Goal: Task Accomplishment & Management: Manage account settings

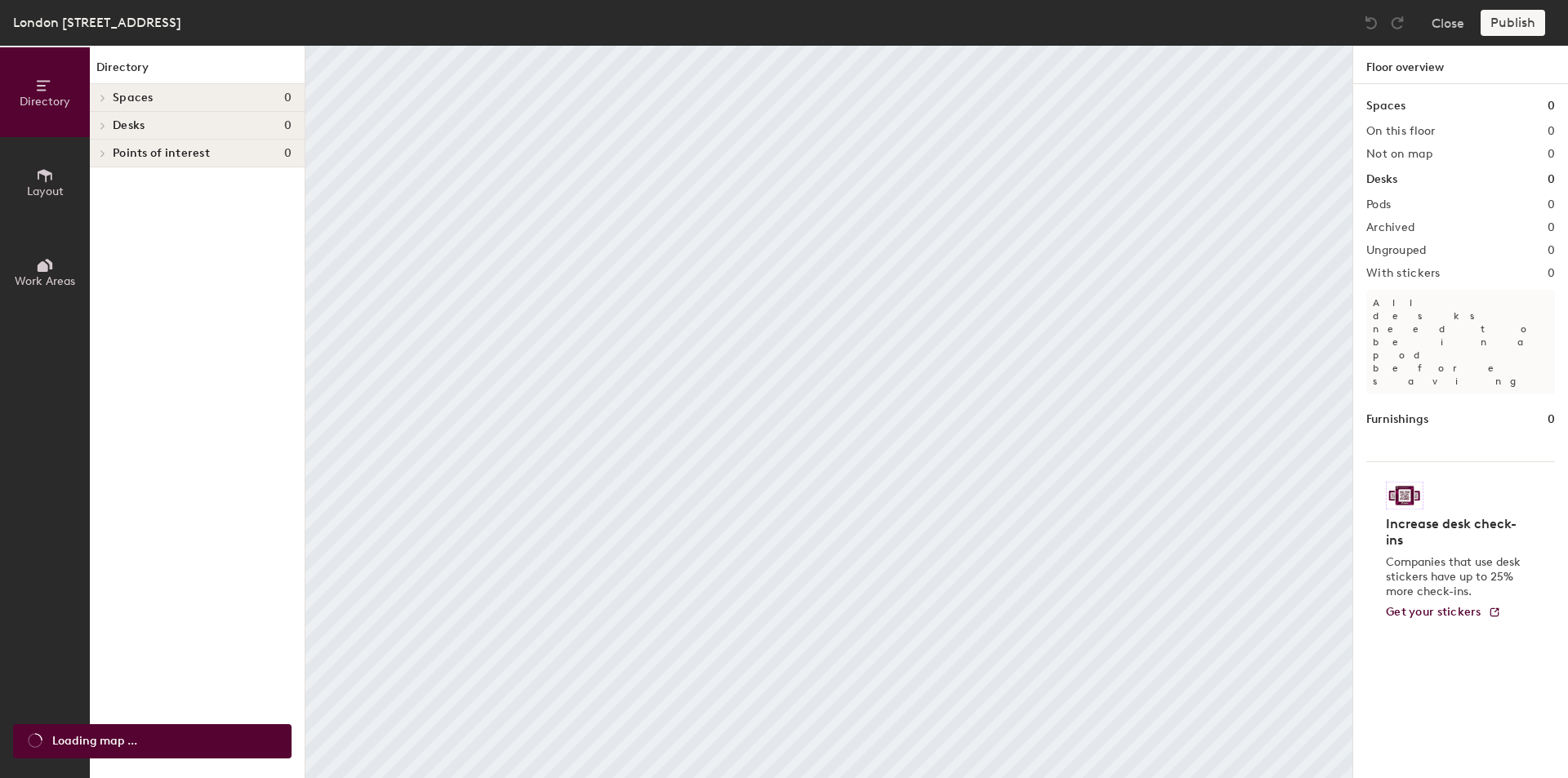
click at [175, 98] on h4 "Spaces 0" at bounding box center [202, 98] width 178 height 13
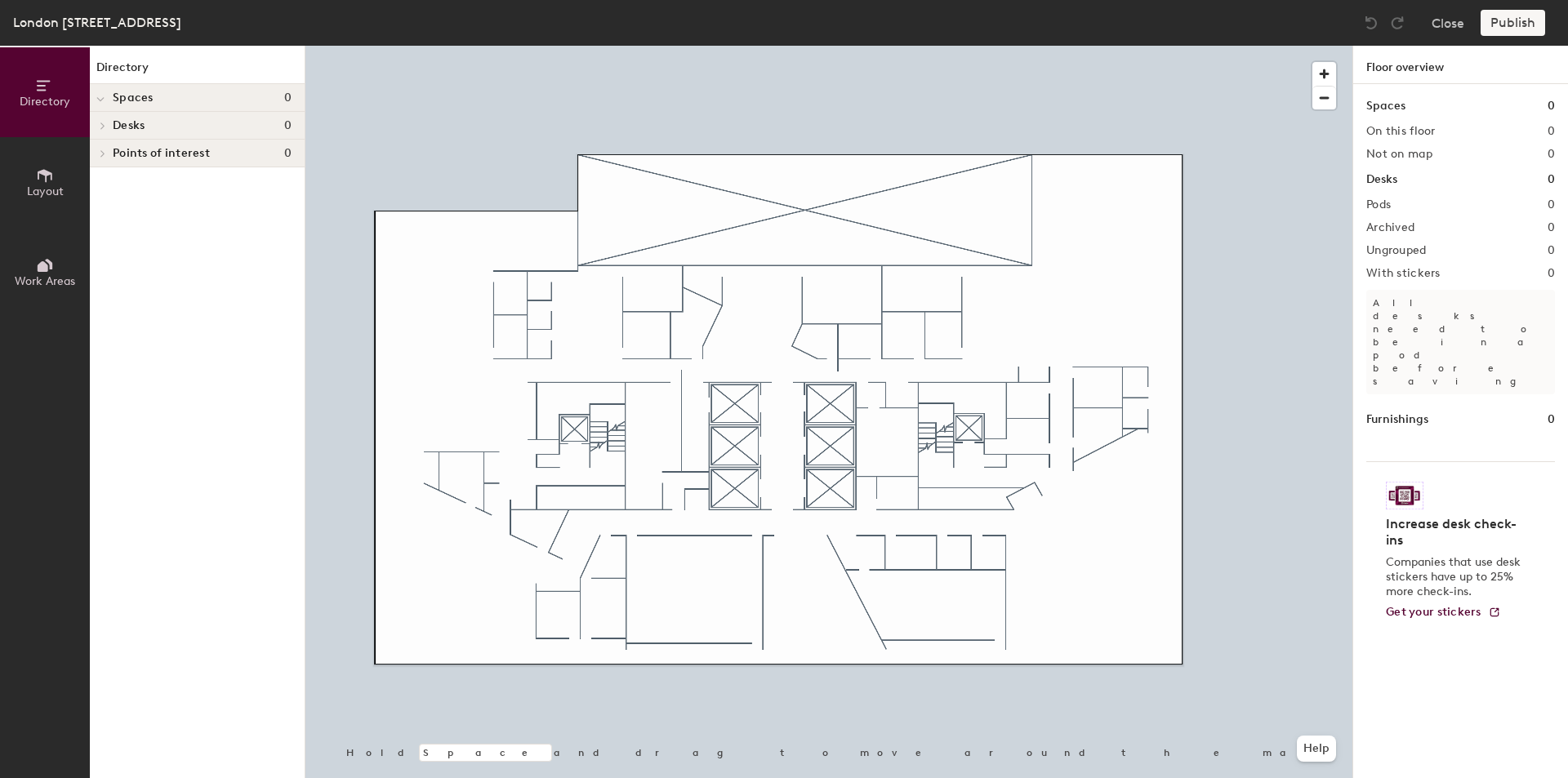
click at [159, 96] on h4 "Spaces 0" at bounding box center [202, 98] width 178 height 13
click at [140, 122] on span "Desks" at bounding box center [129, 126] width 32 height 13
click at [39, 180] on icon at bounding box center [45, 176] width 18 height 18
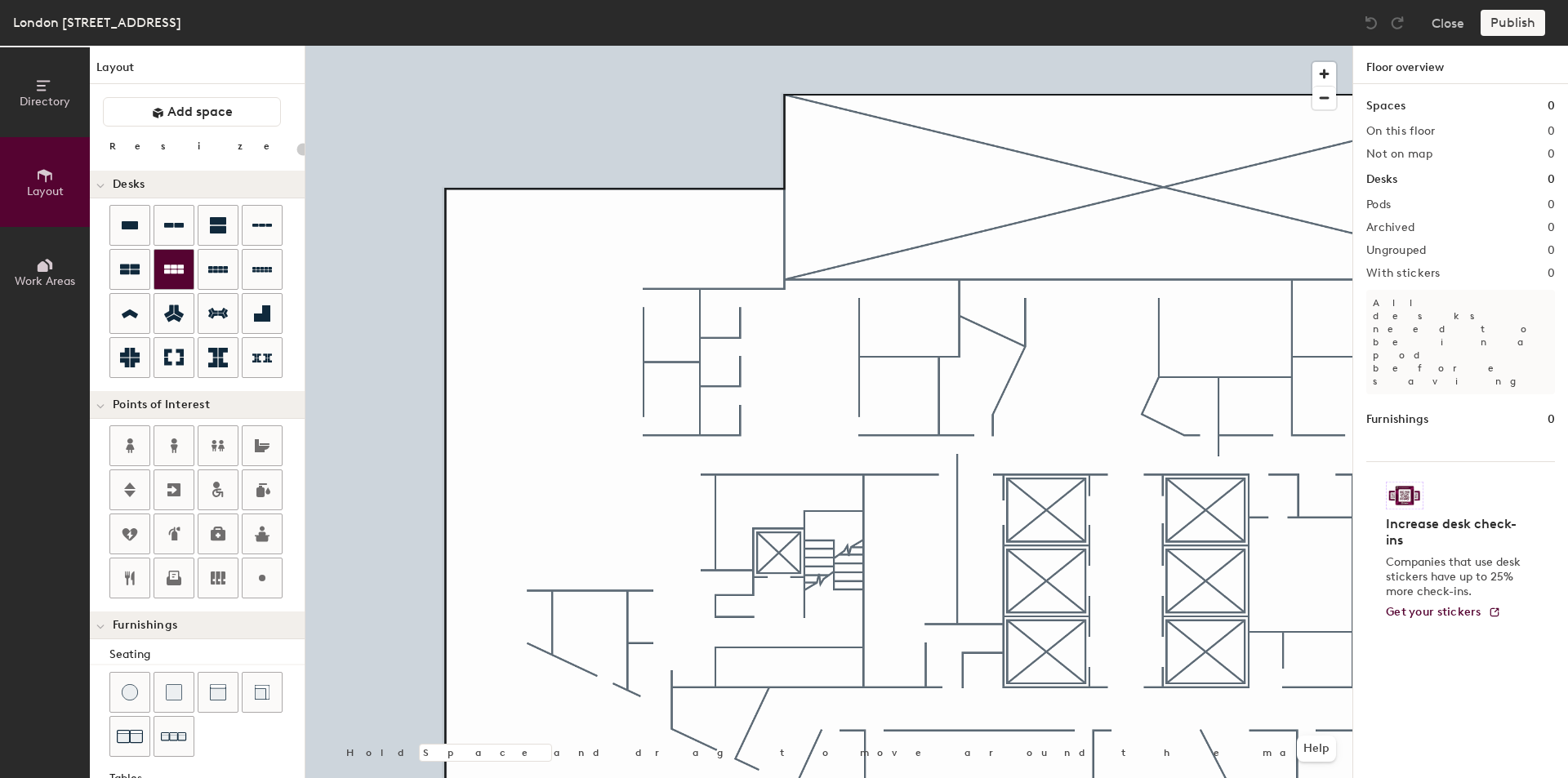
click at [178, 267] on icon at bounding box center [174, 269] width 20 height 9
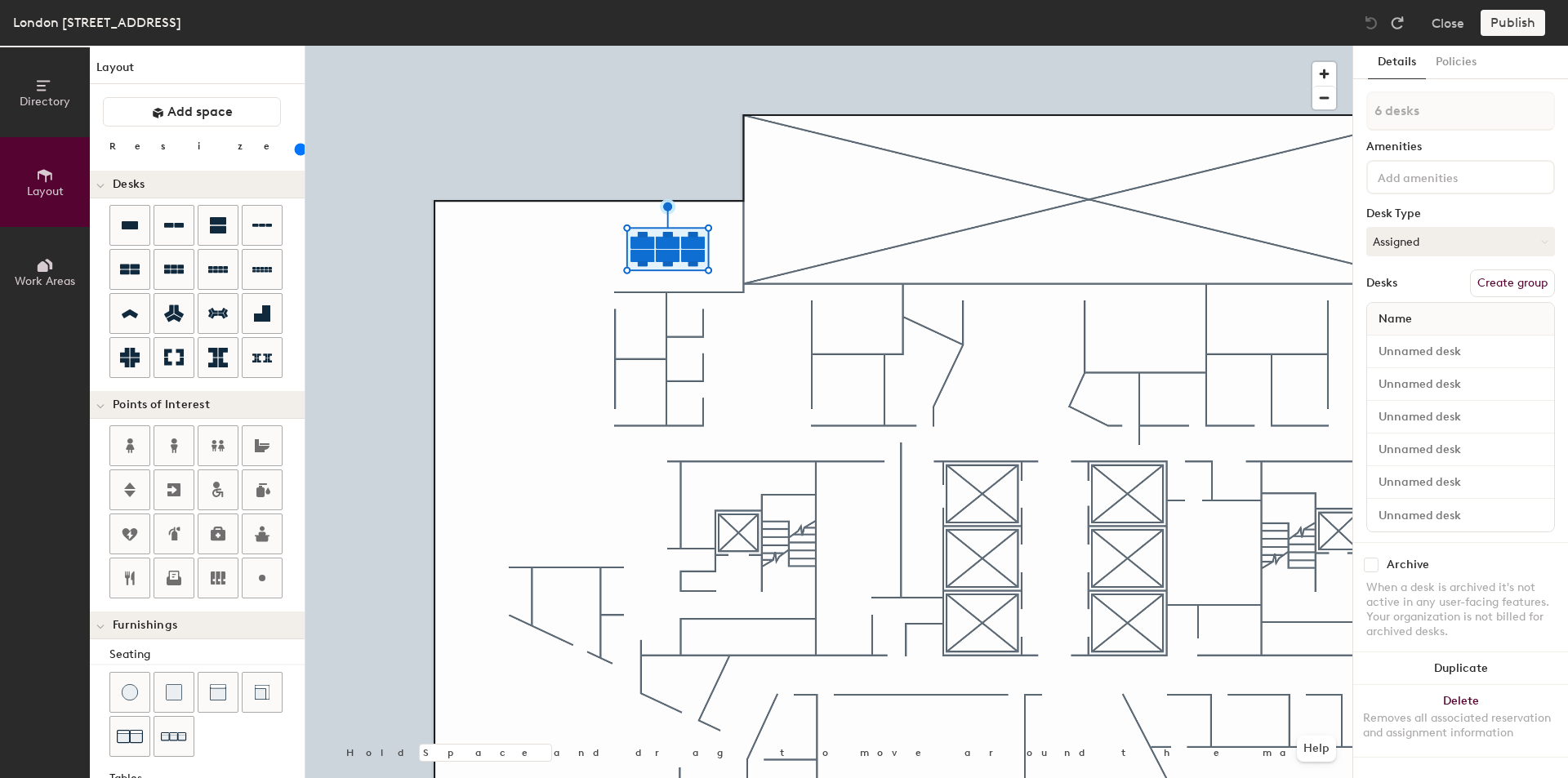
drag, startPoint x: 167, startPoint y: 150, endPoint x: 175, endPoint y: 155, distance: 9.4
click at [296, 151] on input "range" at bounding box center [296, 150] width 0 height 13
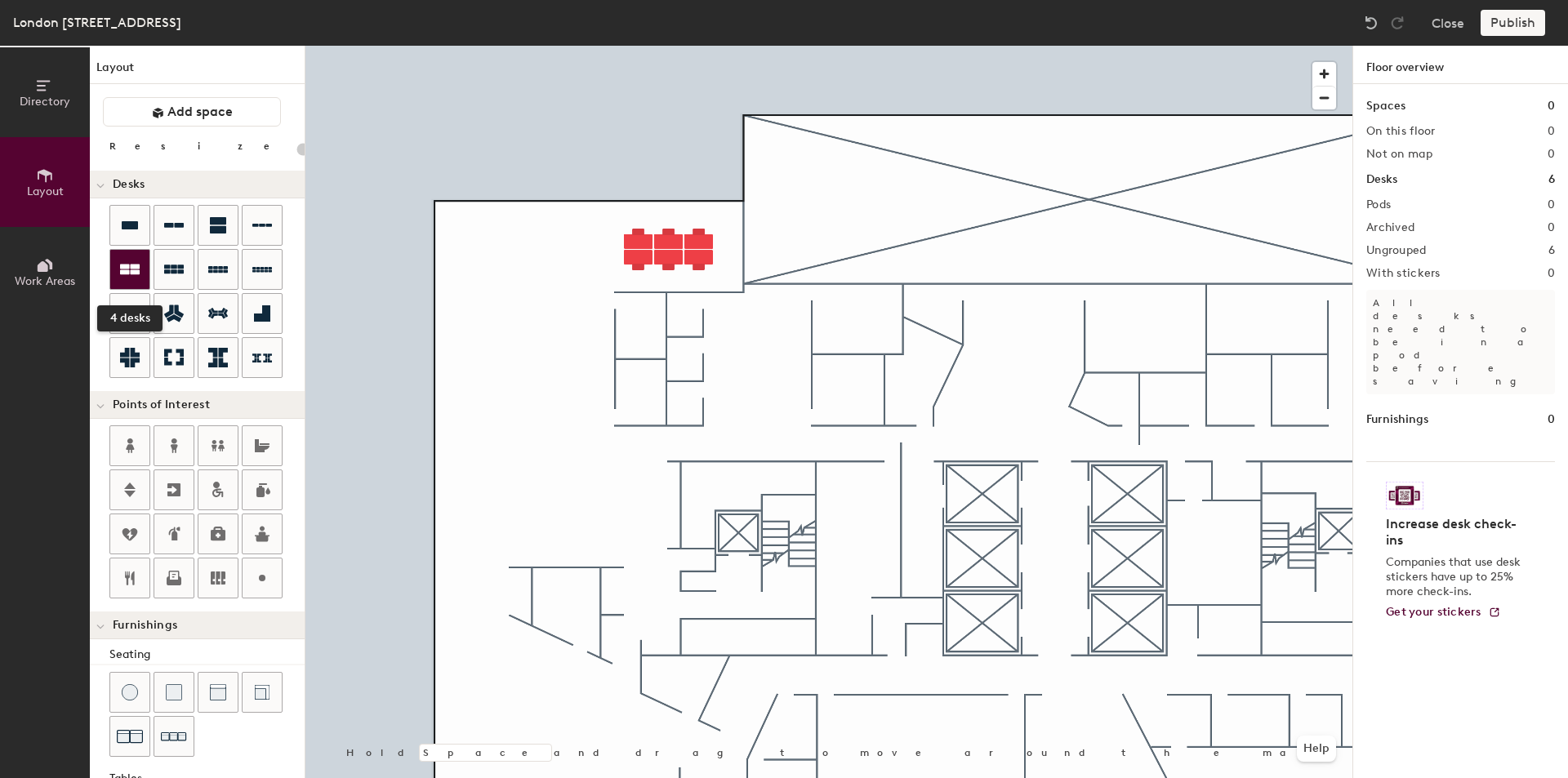
click at [133, 273] on icon at bounding box center [130, 269] width 20 height 10
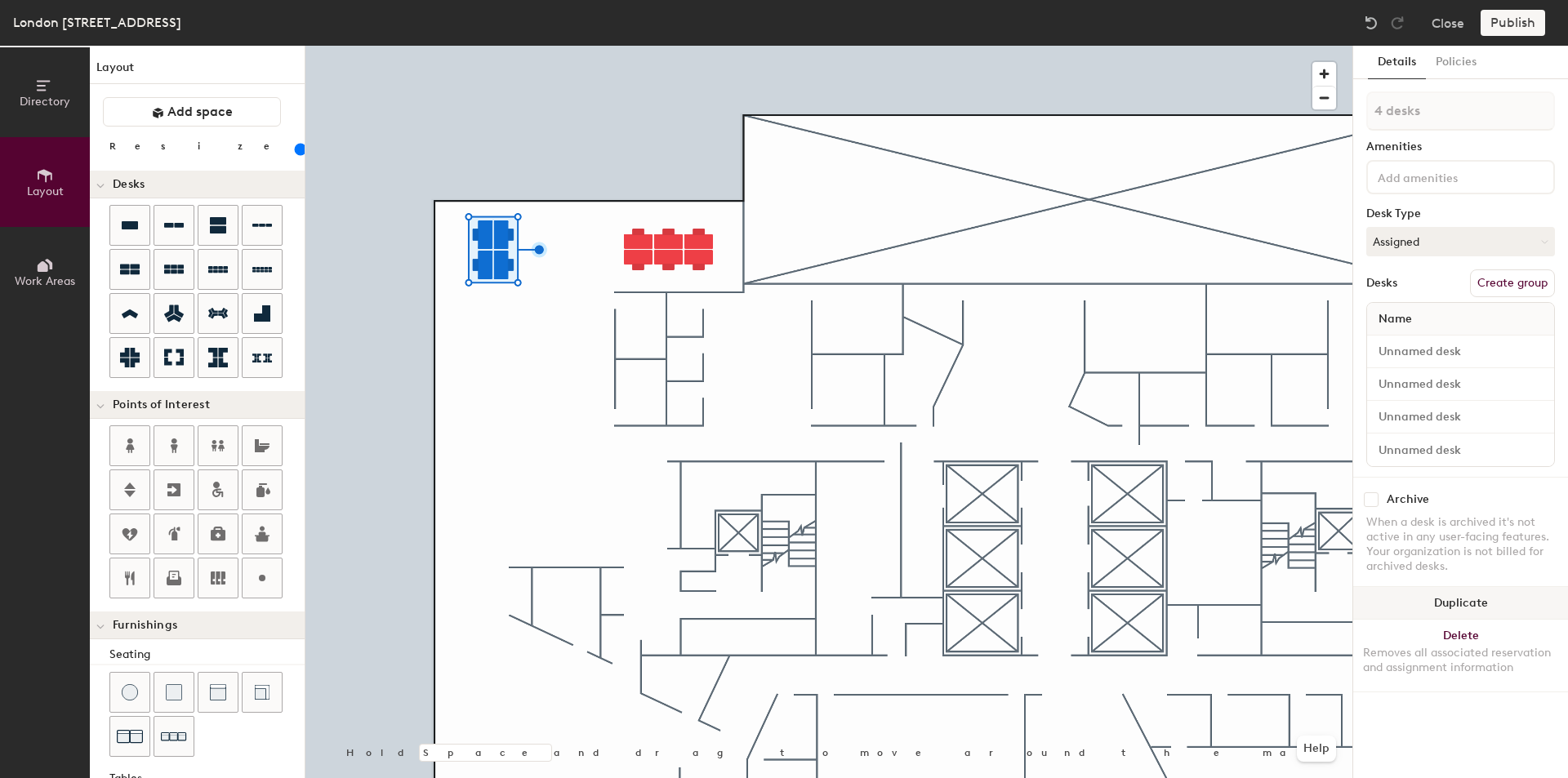
click at [1495, 605] on button "Duplicate" at bounding box center [1460, 603] width 214 height 32
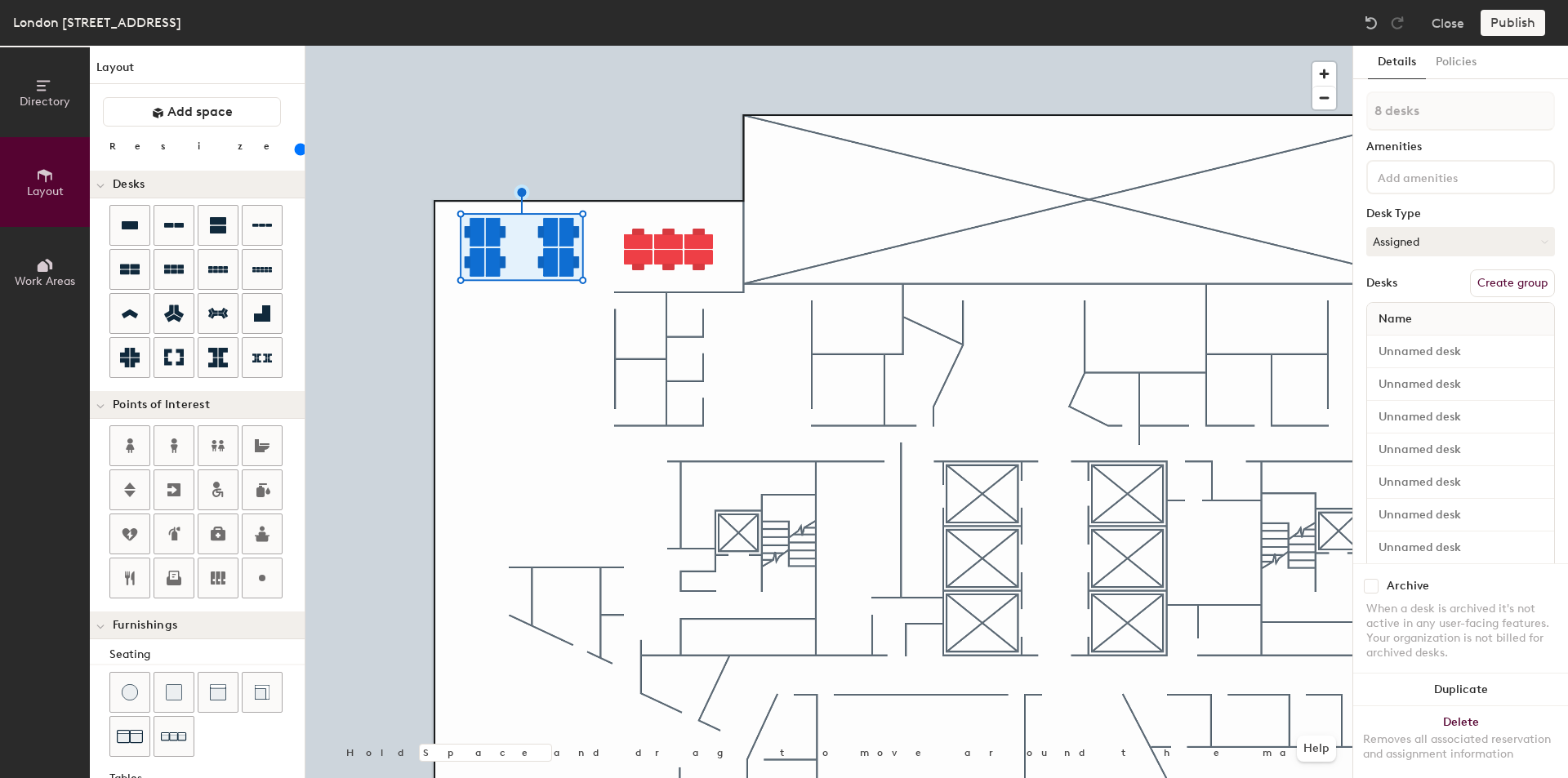
click at [789, 46] on div at bounding box center [828, 46] width 1046 height 0
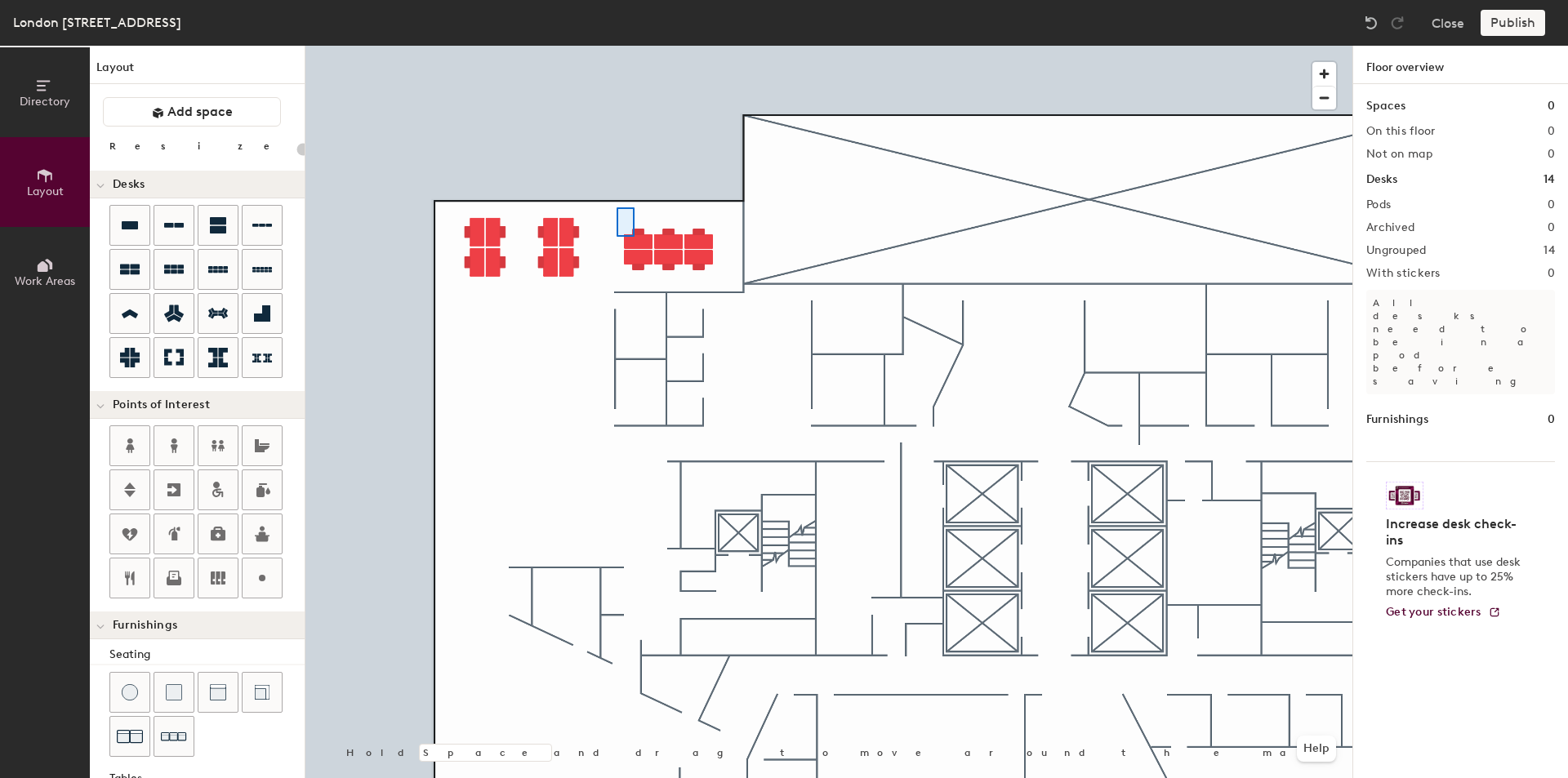
type input "120"
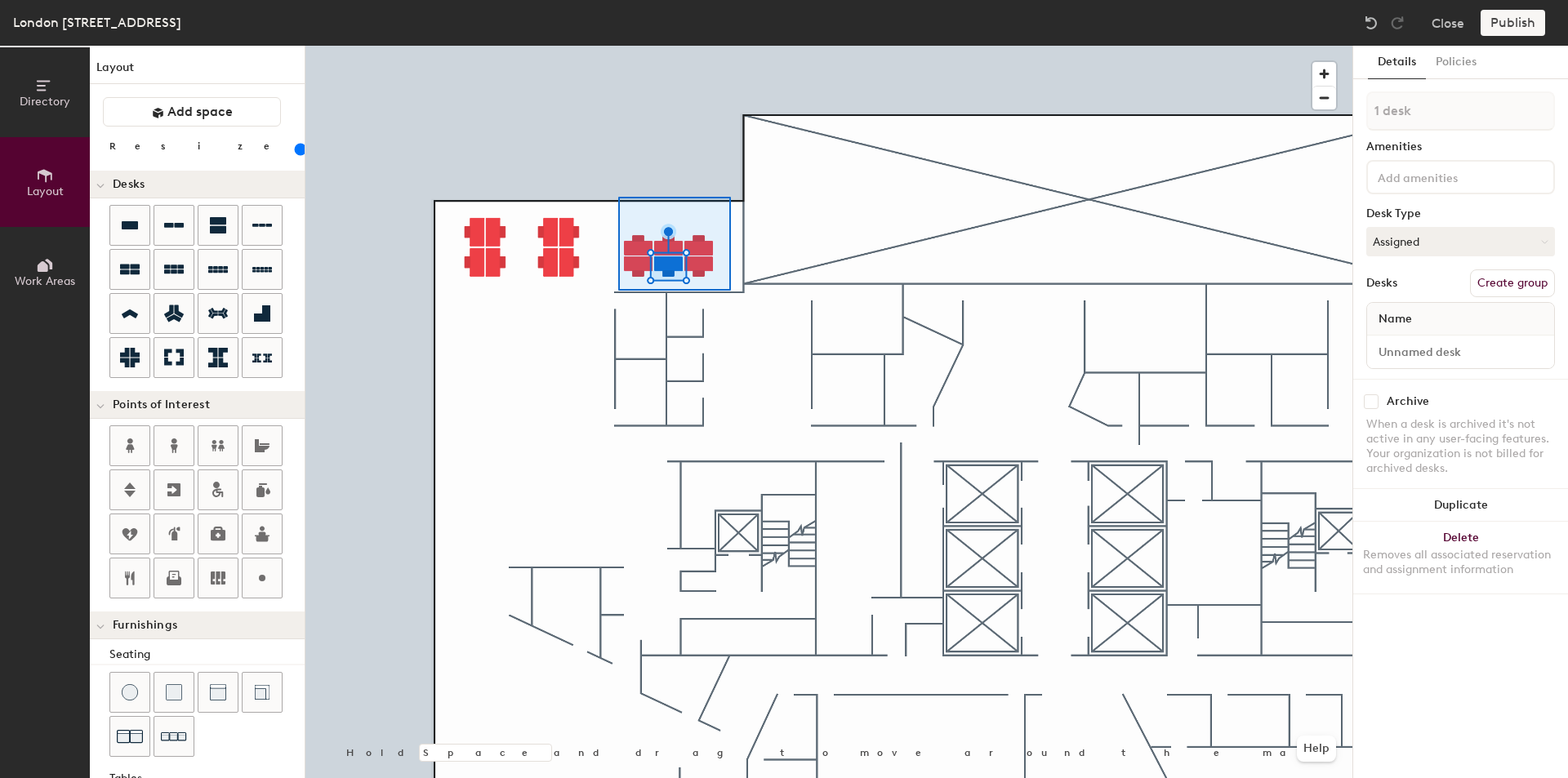
type input "6 desks"
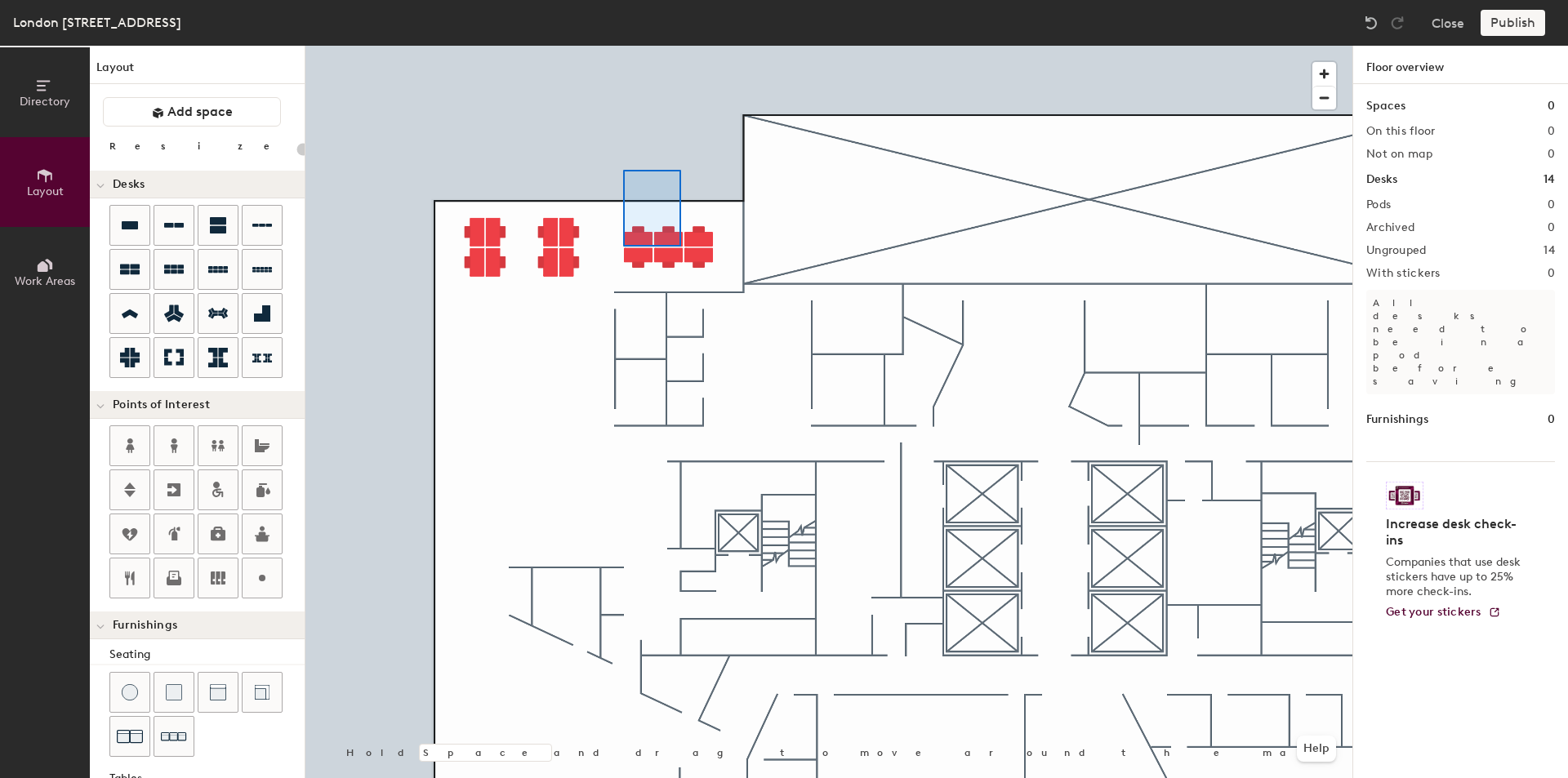
type input "120"
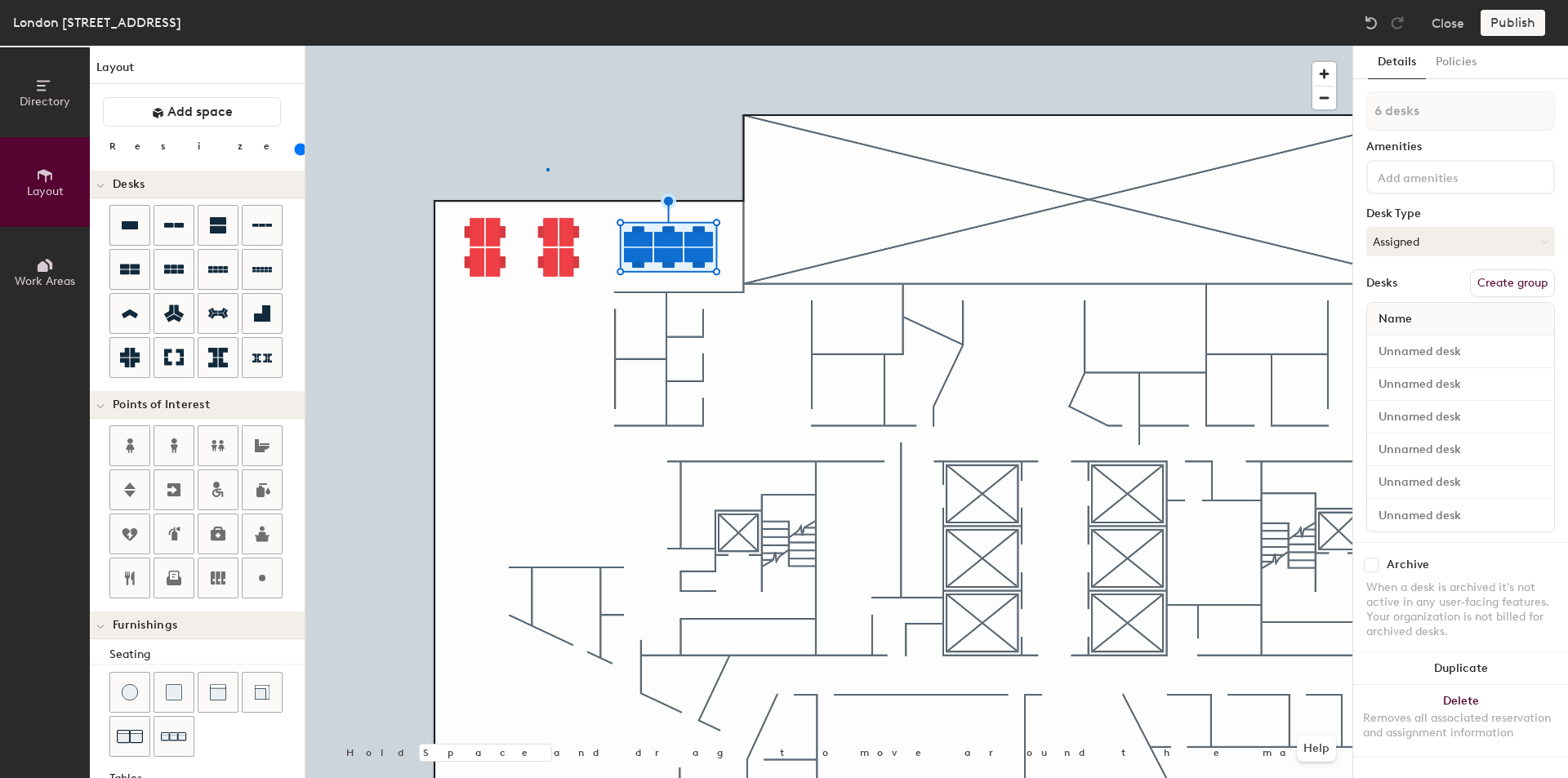
type input "4 desks"
drag, startPoint x: 1436, startPoint y: 671, endPoint x: 1373, endPoint y: 665, distance: 63.3
click at [1436, 671] on button "Duplicate" at bounding box center [1460, 669] width 214 height 32
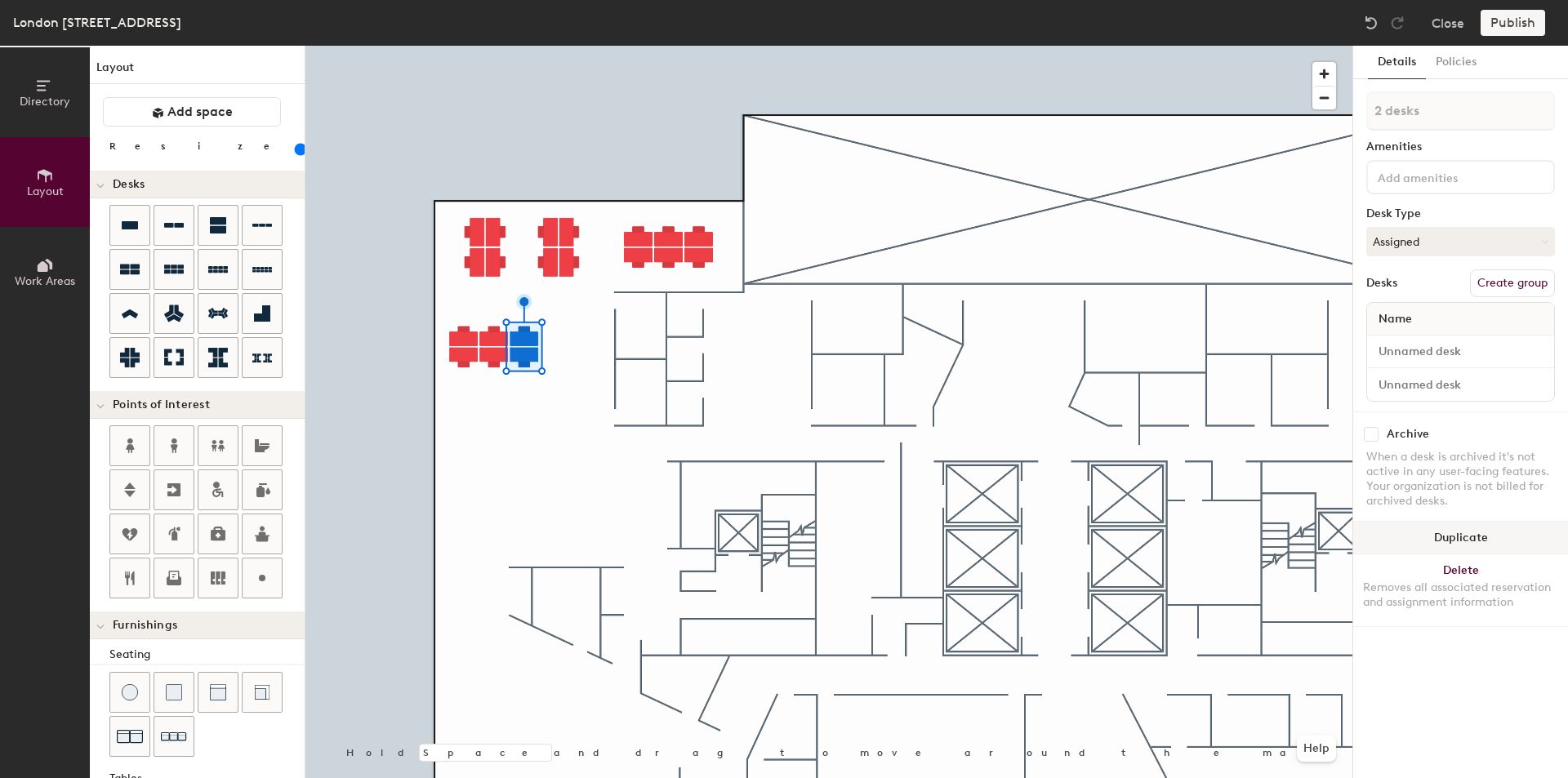
click at [1485, 541] on button "Duplicate" at bounding box center [1460, 538] width 214 height 32
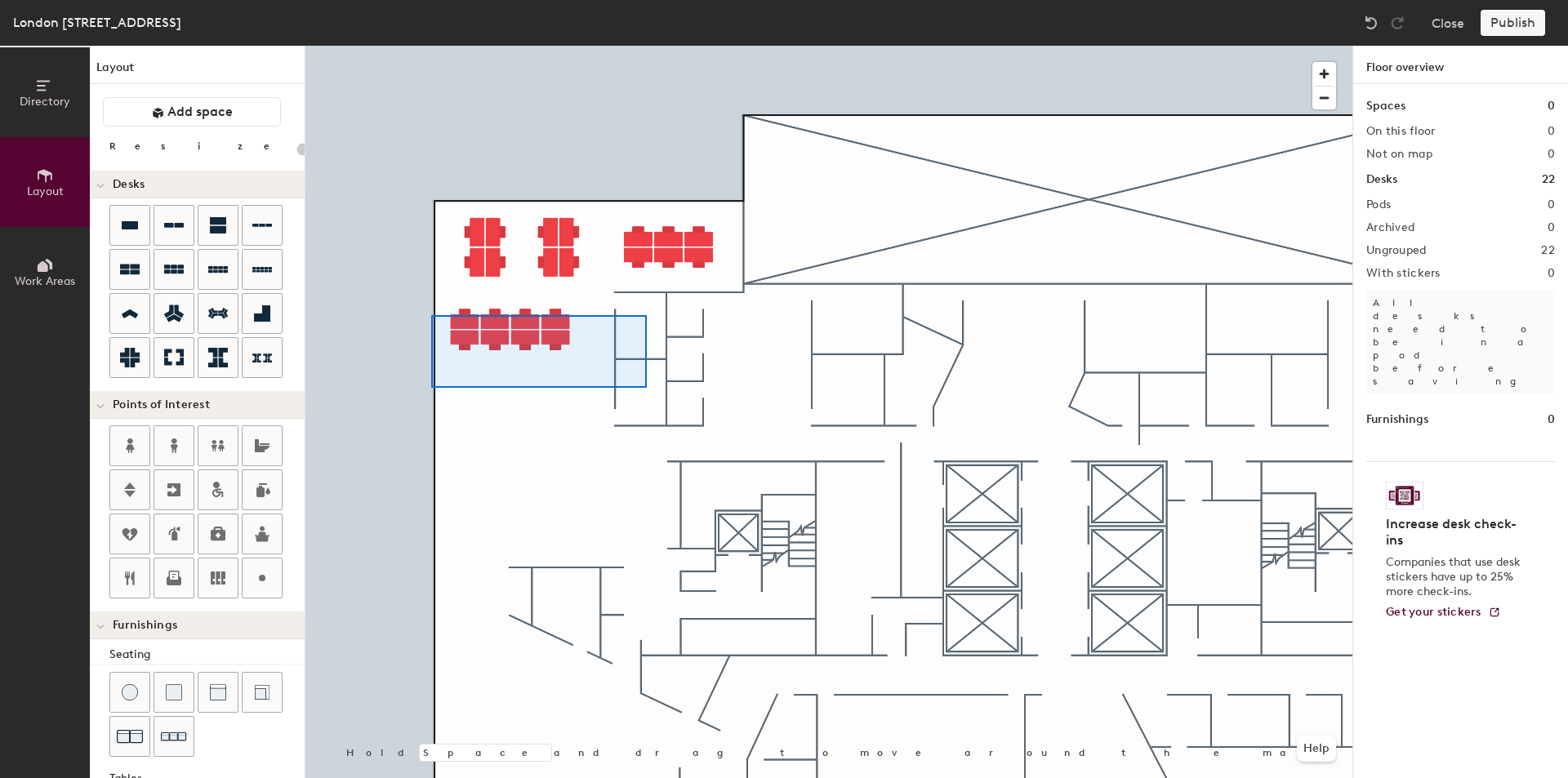
click at [431, 46] on div at bounding box center [828, 46] width 1046 height 0
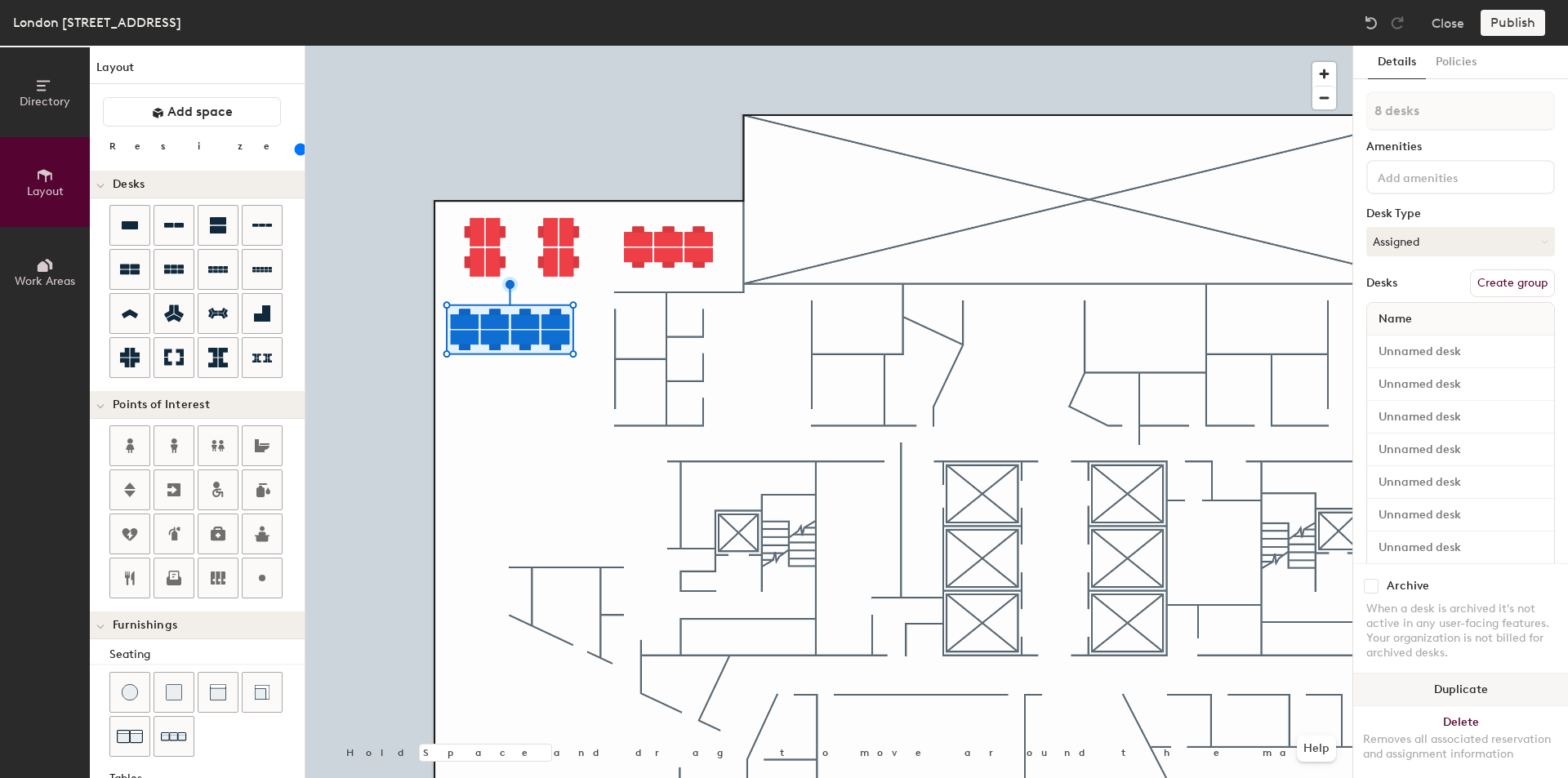
drag, startPoint x: 1514, startPoint y: 662, endPoint x: 1400, endPoint y: 661, distance: 114.0
click at [1513, 674] on button "Duplicate" at bounding box center [1460, 690] width 214 height 32
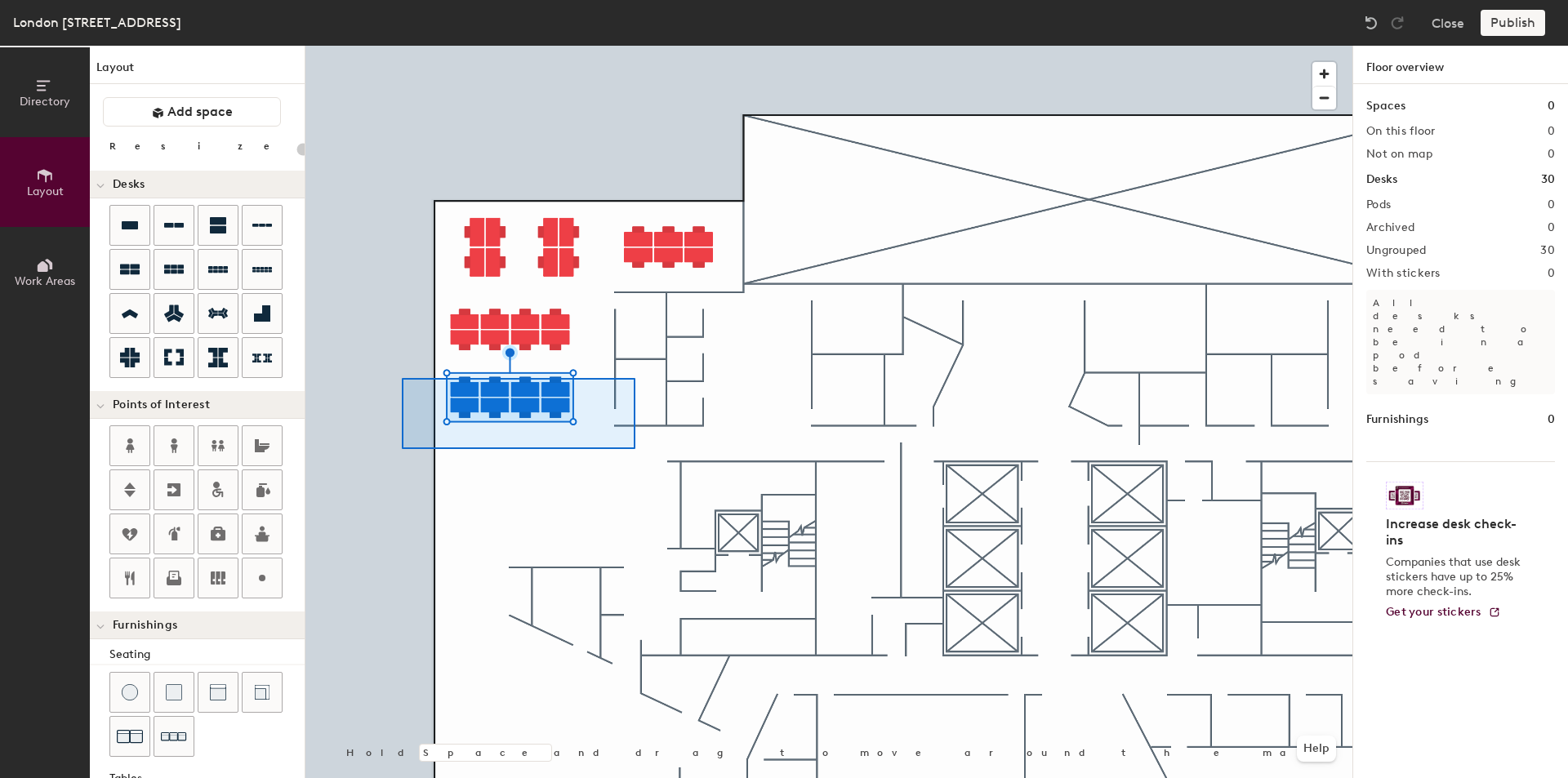
click at [398, 46] on div at bounding box center [828, 46] width 1046 height 0
click at [437, 46] on div at bounding box center [828, 46] width 1046 height 0
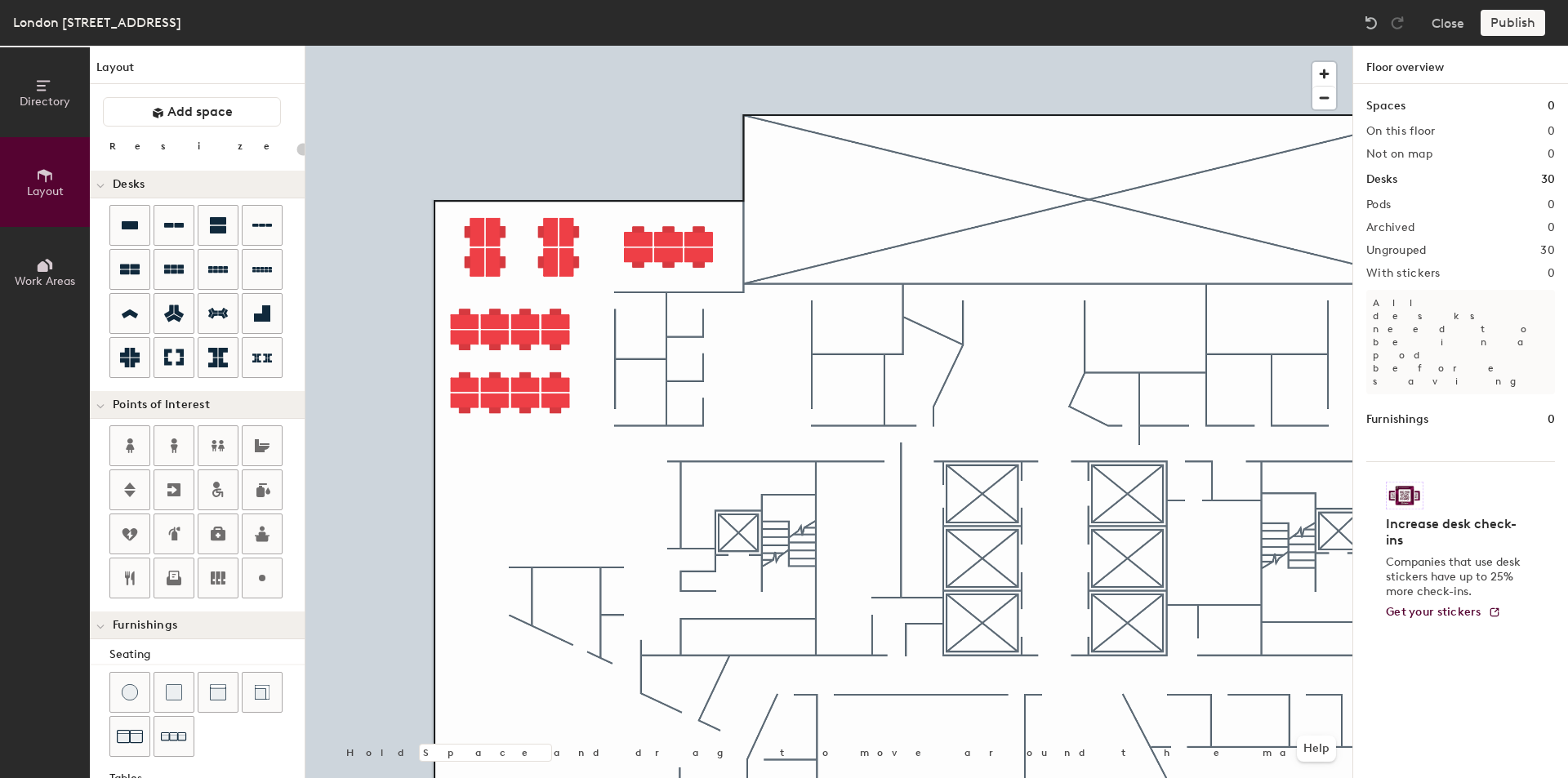
type input "120"
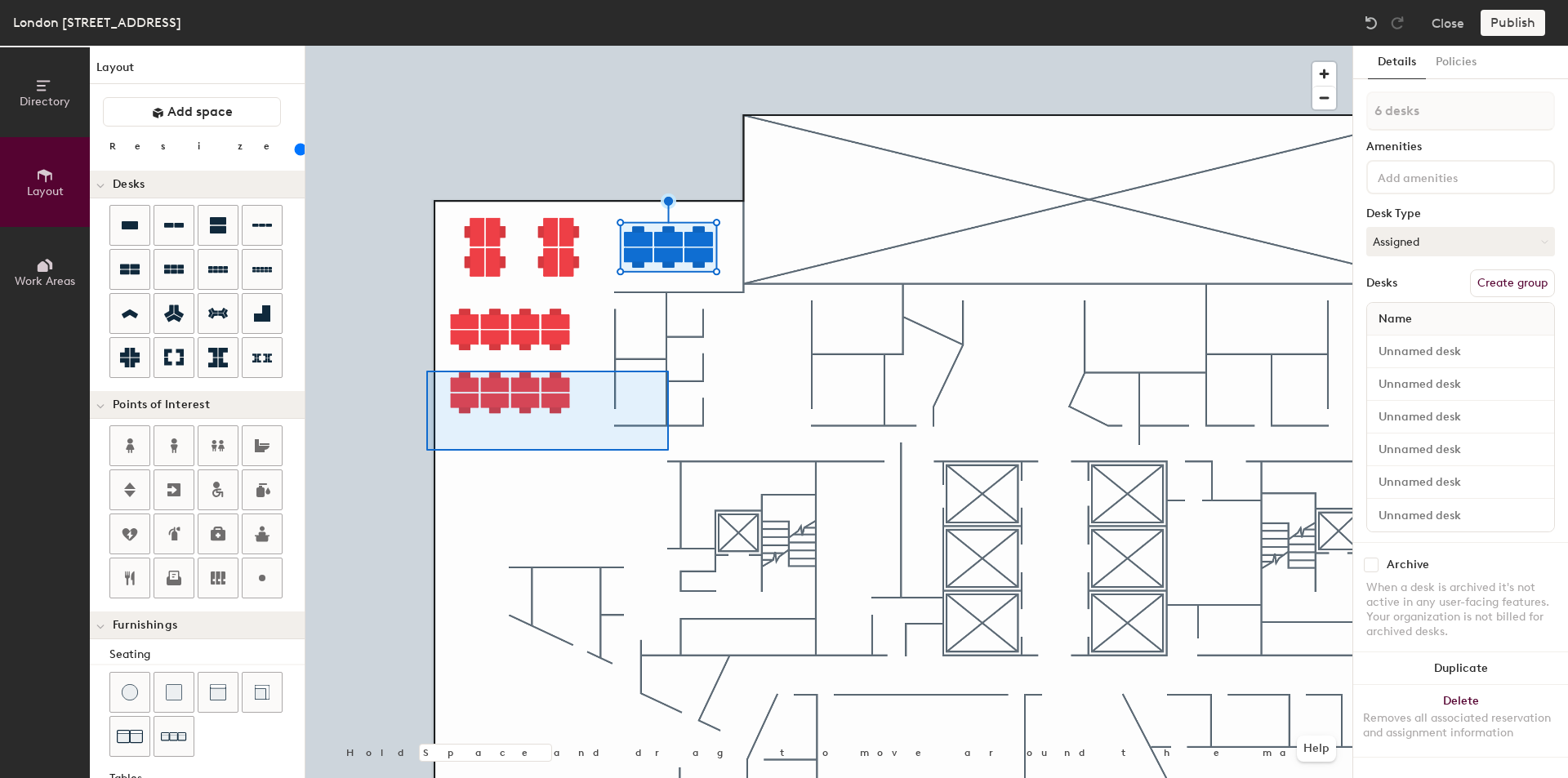
type input "8 desks"
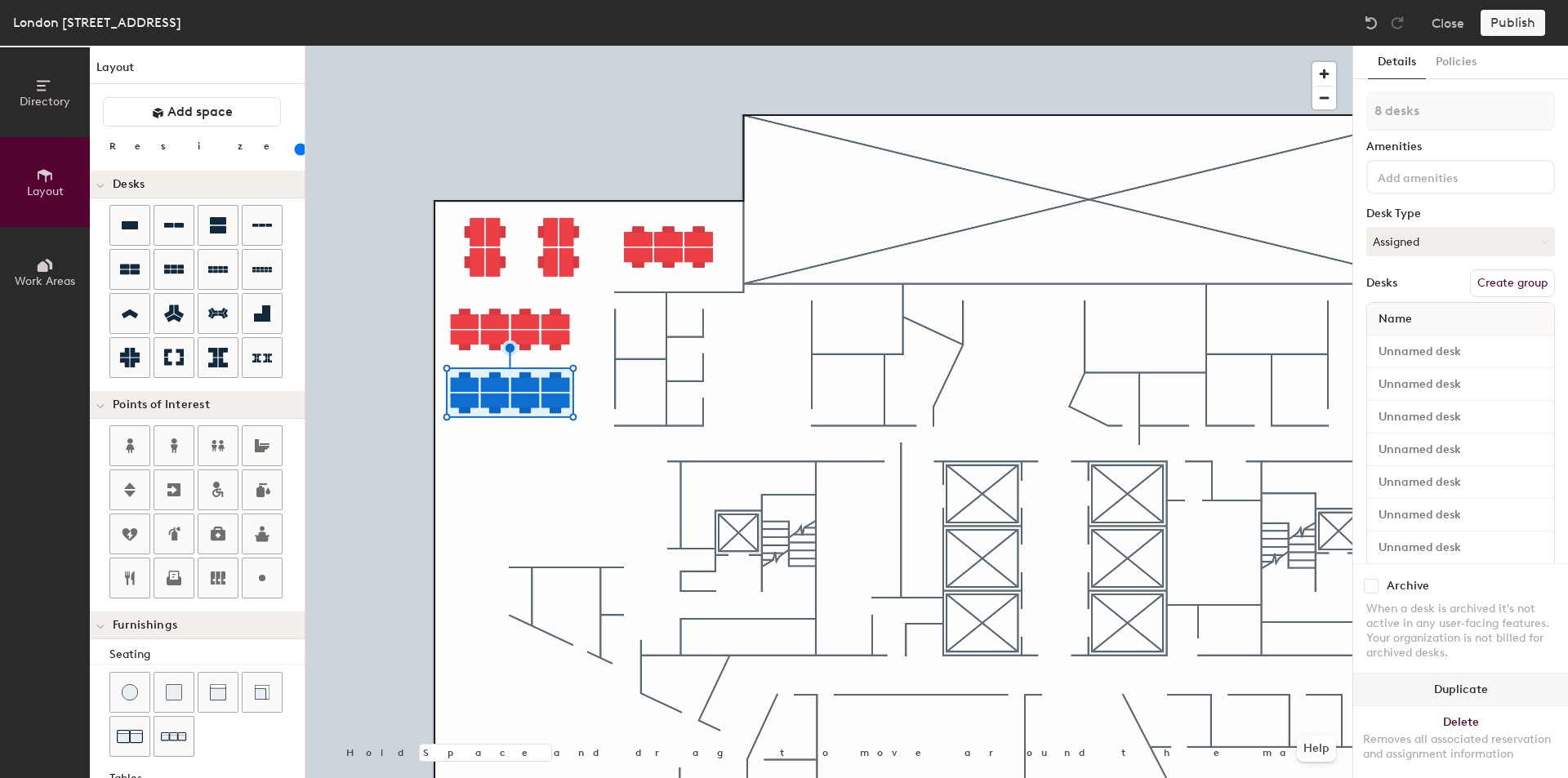
click at [1425, 674] on button "Duplicate" at bounding box center [1460, 690] width 214 height 32
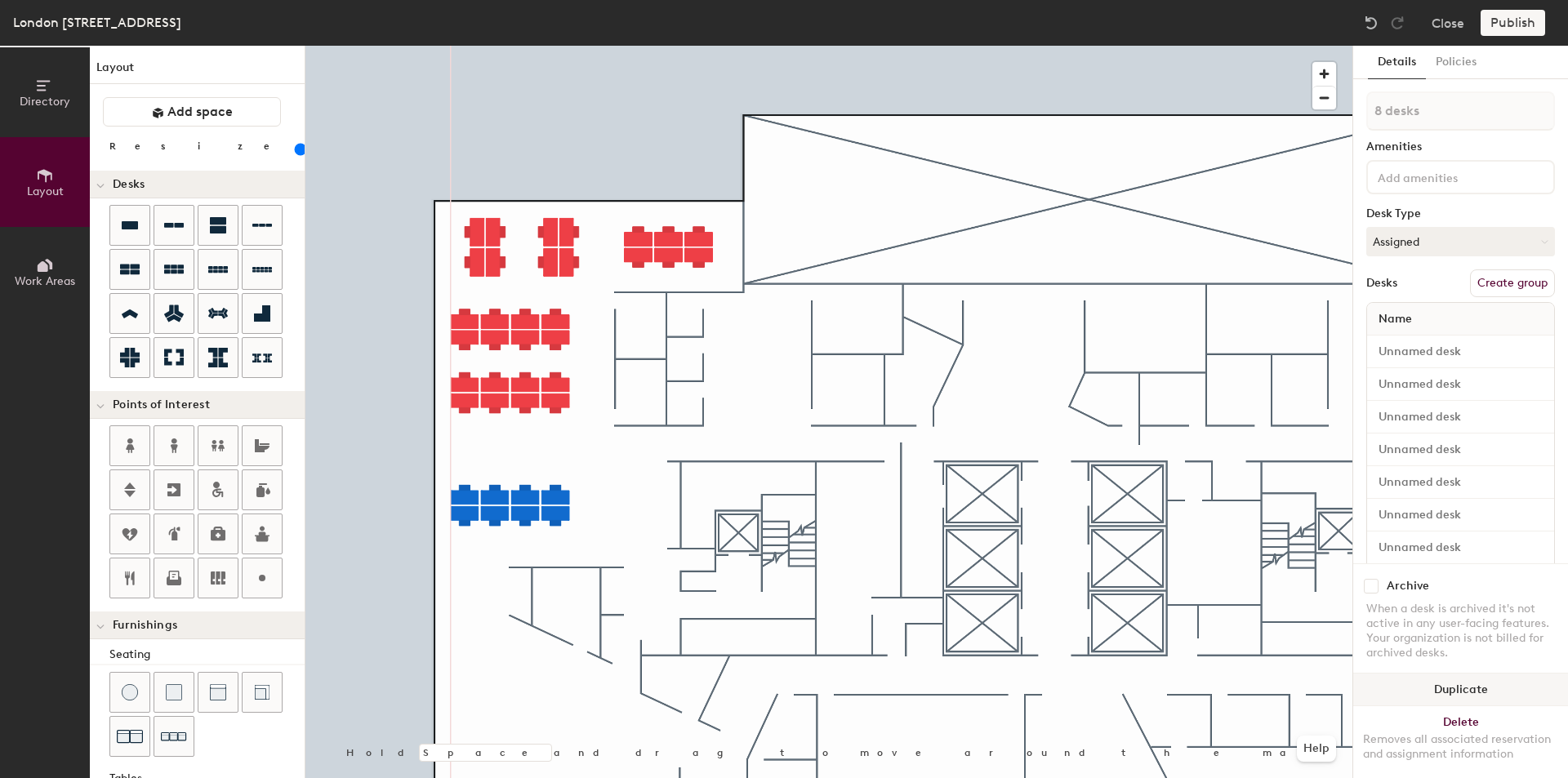
click at [659, 46] on div at bounding box center [828, 46] width 1046 height 0
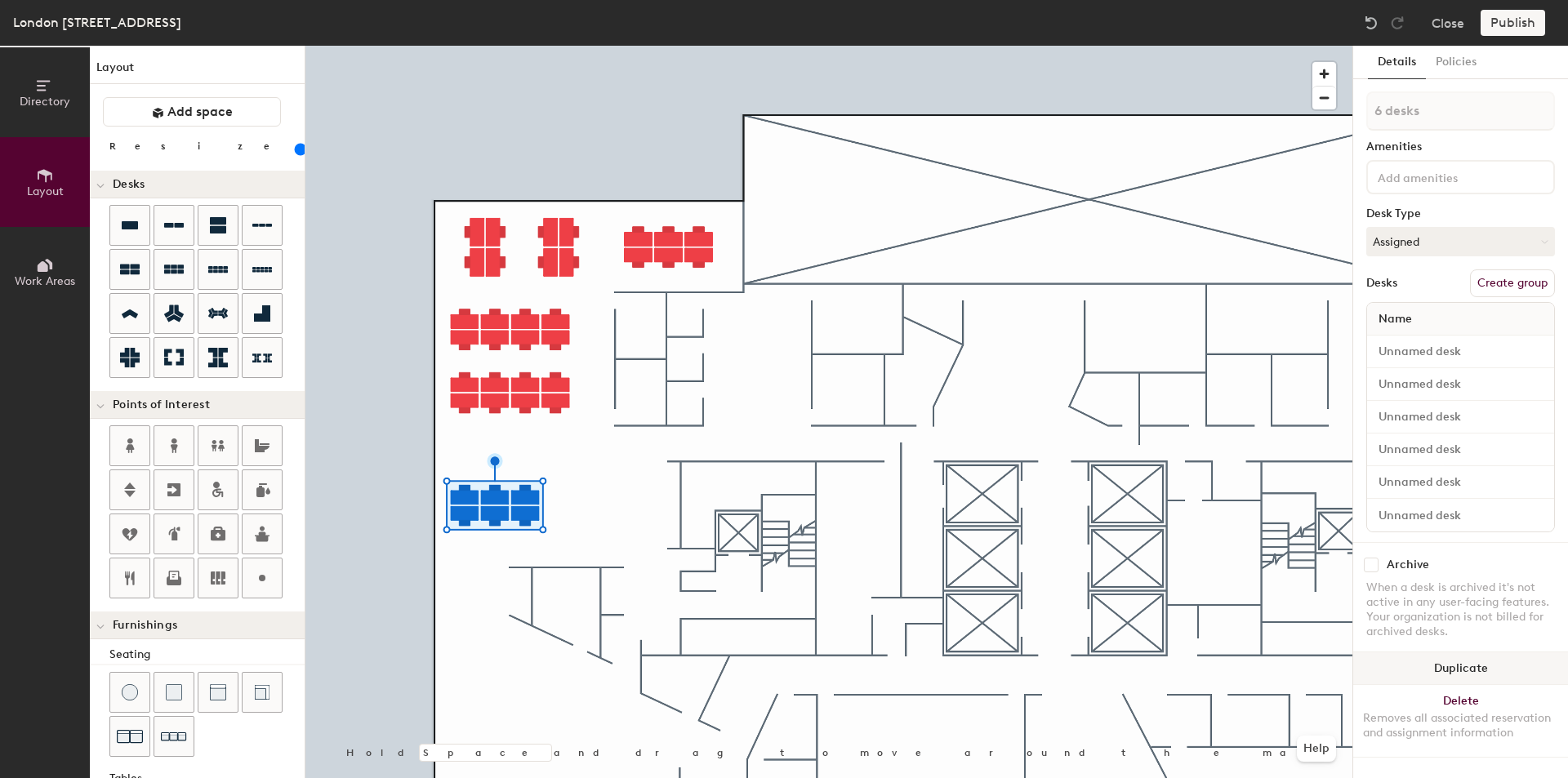
click at [1429, 669] on button "Duplicate" at bounding box center [1460, 669] width 214 height 32
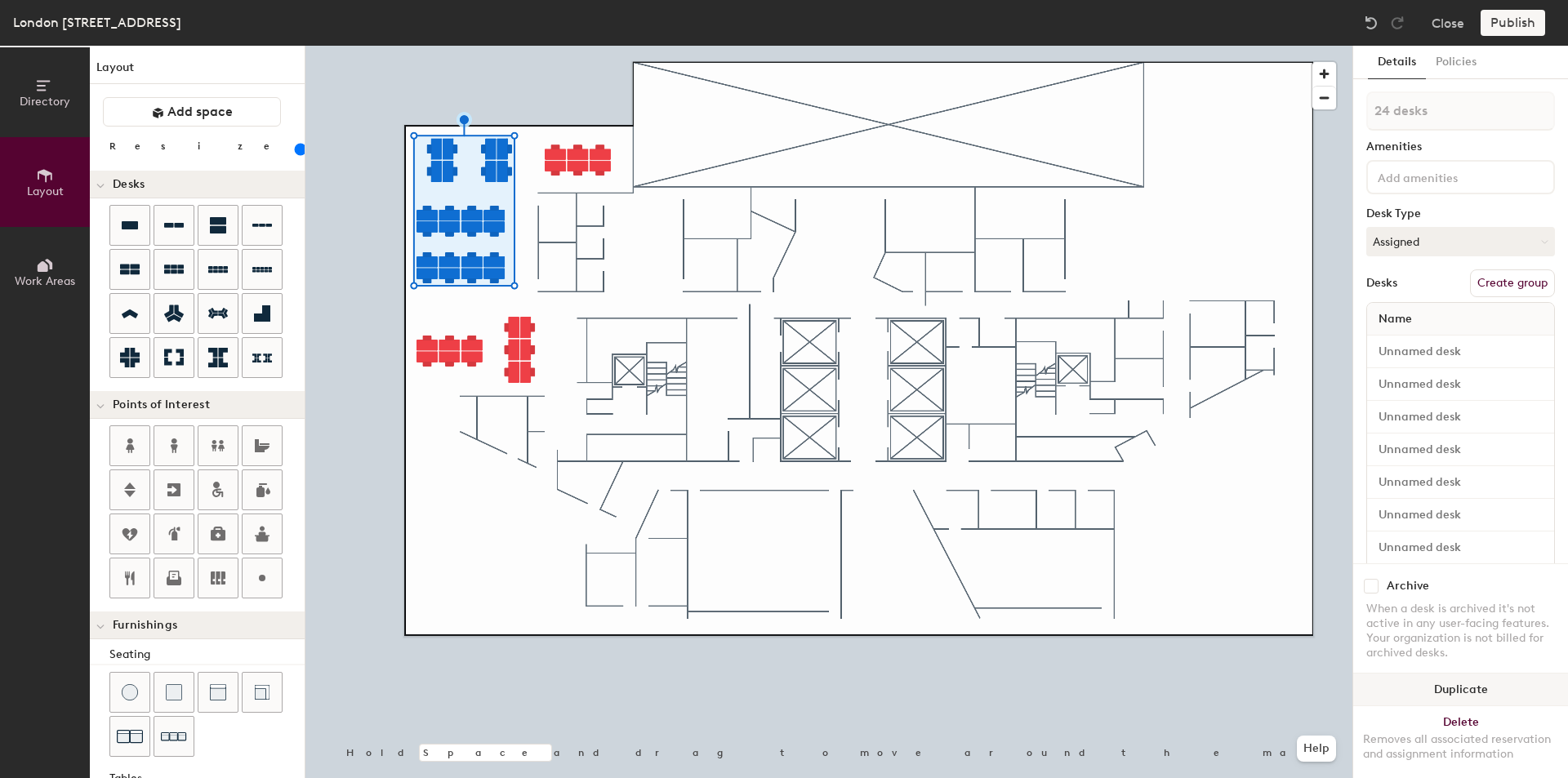
click at [1466, 684] on button "Duplicate" at bounding box center [1460, 690] width 214 height 32
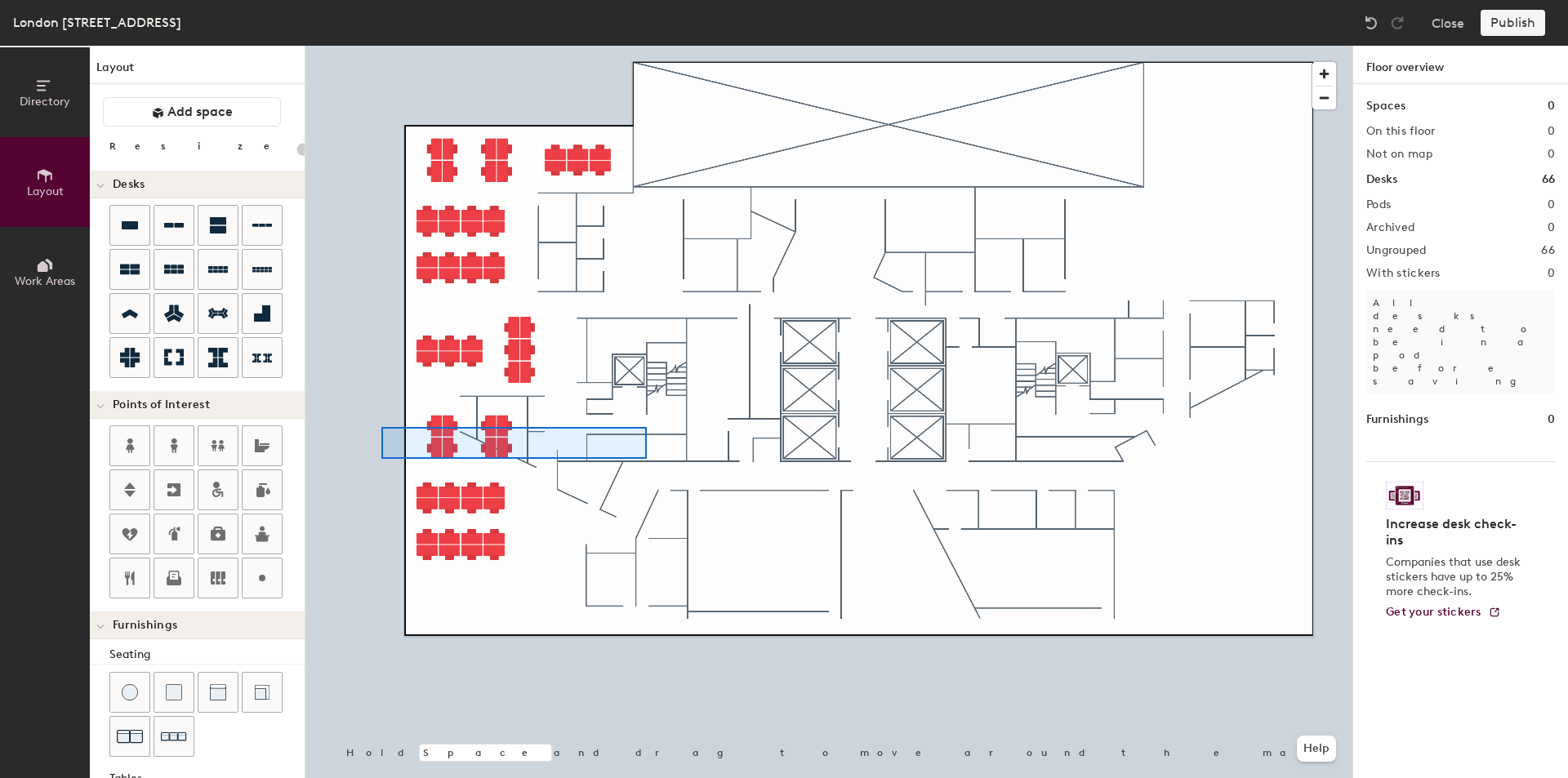
click at [378, 46] on div at bounding box center [828, 46] width 1046 height 0
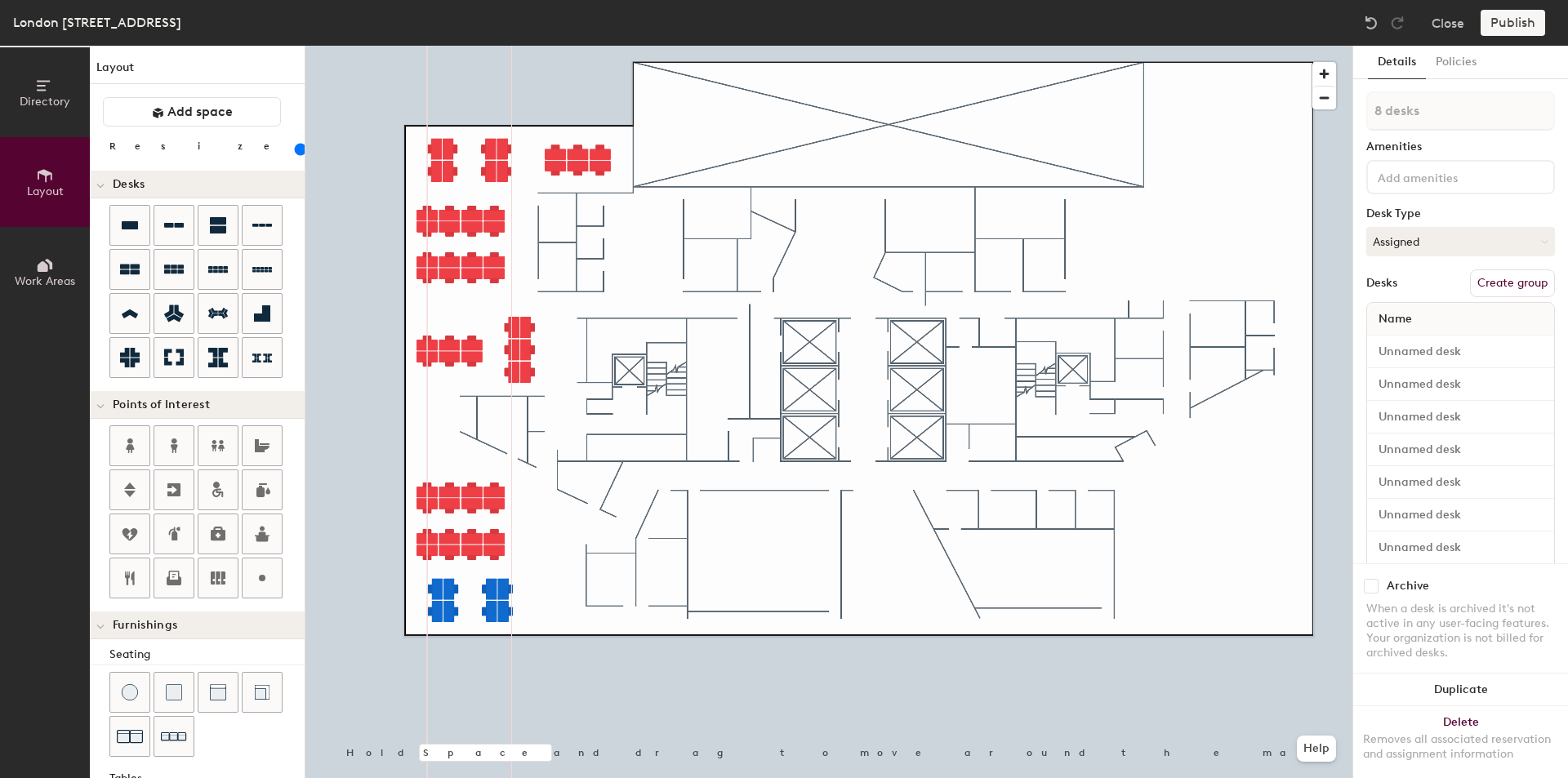
type input "20"
click at [647, 46] on div at bounding box center [828, 46] width 1046 height 0
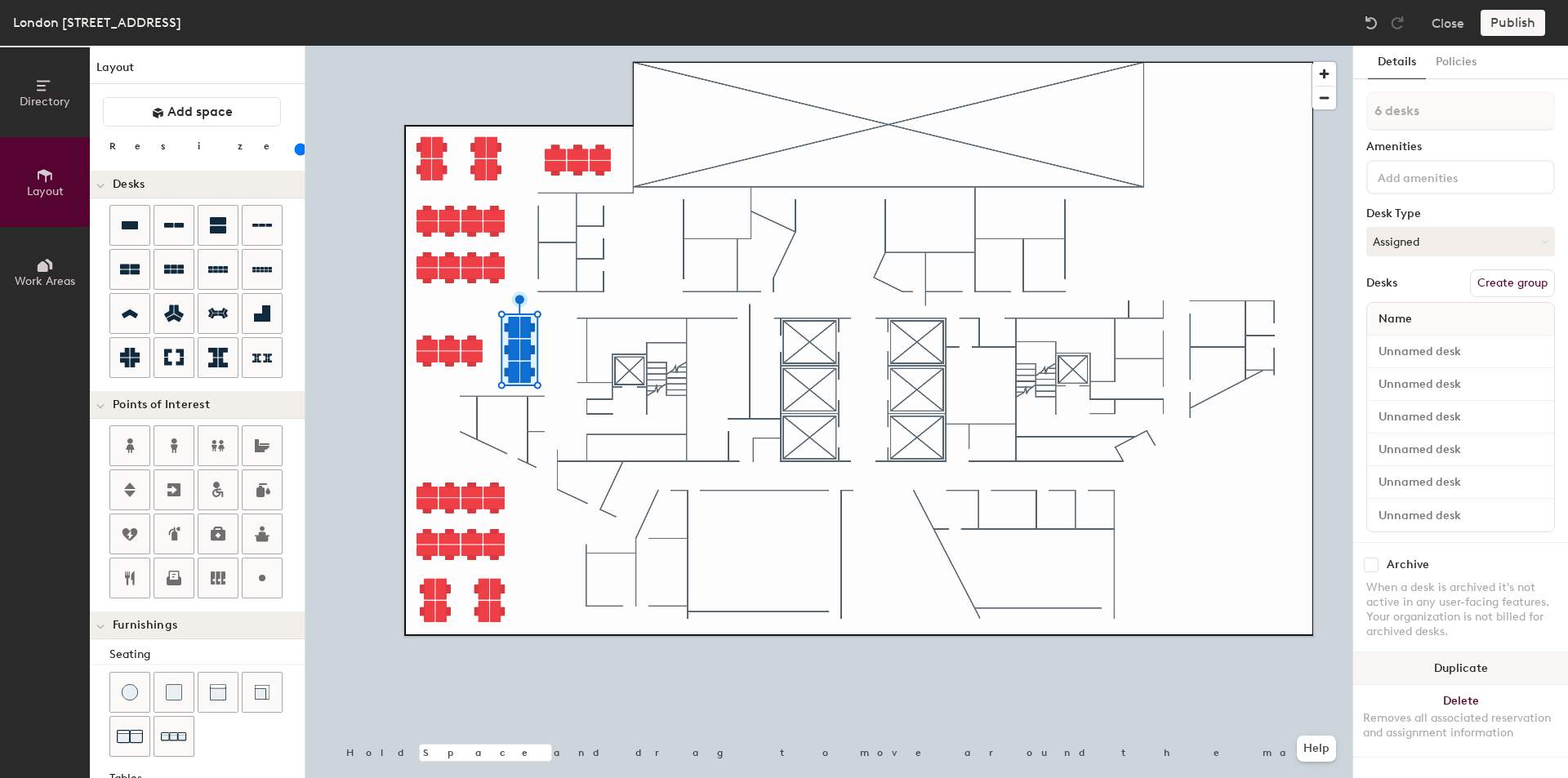
click at [1430, 659] on button "Duplicate" at bounding box center [1460, 669] width 214 height 32
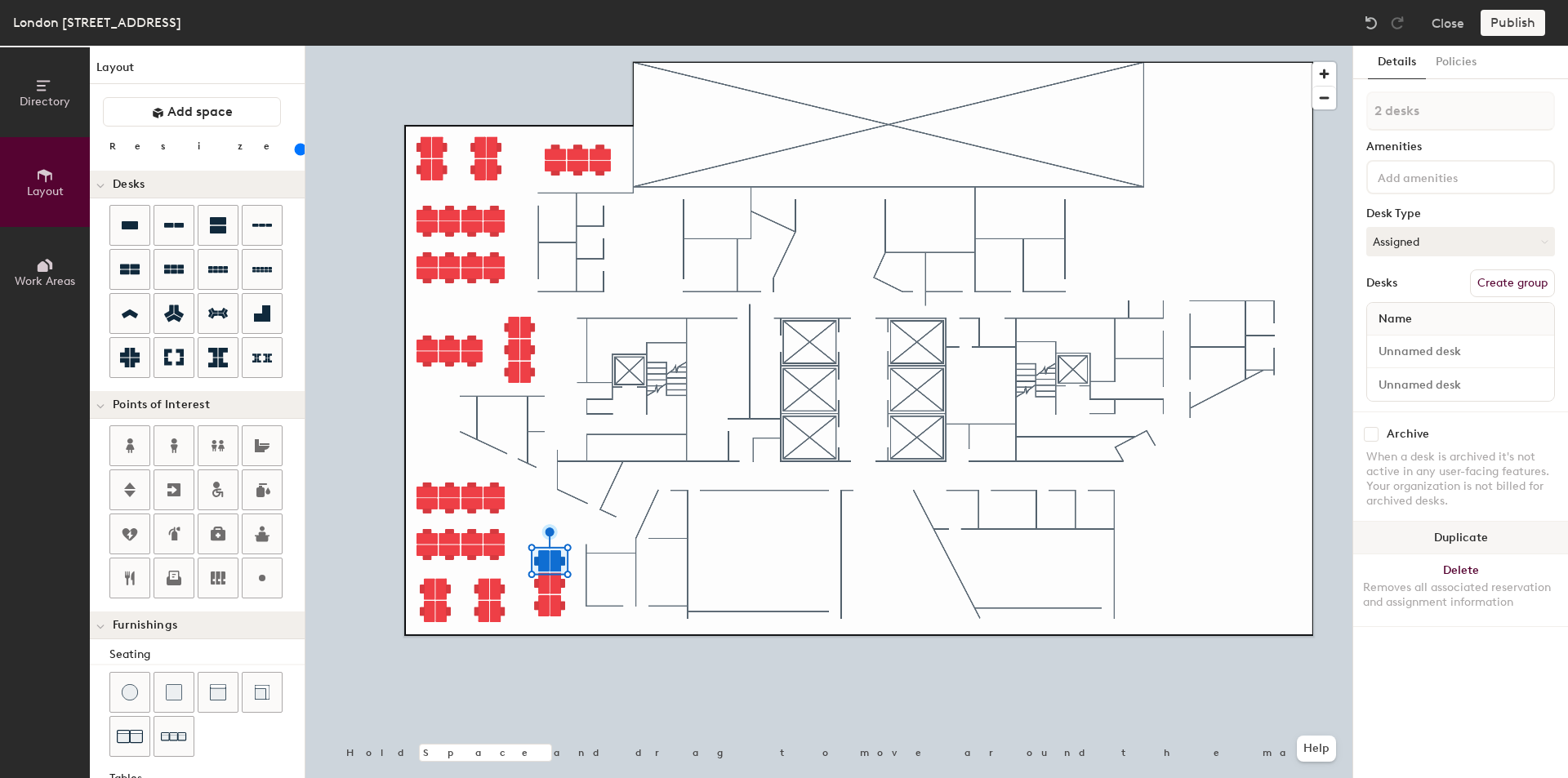
click at [1436, 541] on button "Duplicate" at bounding box center [1460, 538] width 214 height 32
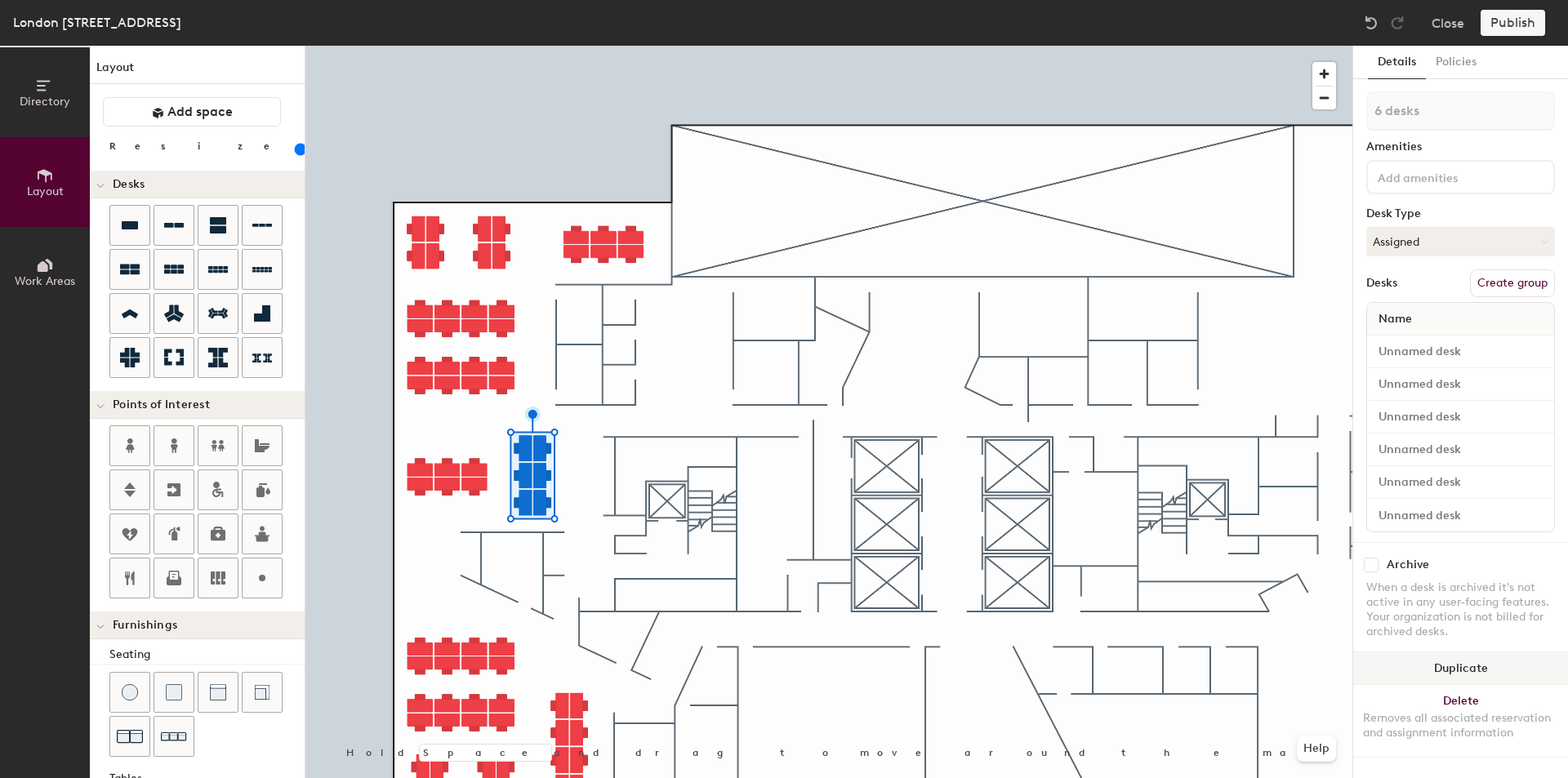
click at [1421, 666] on button "Duplicate" at bounding box center [1460, 669] width 214 height 32
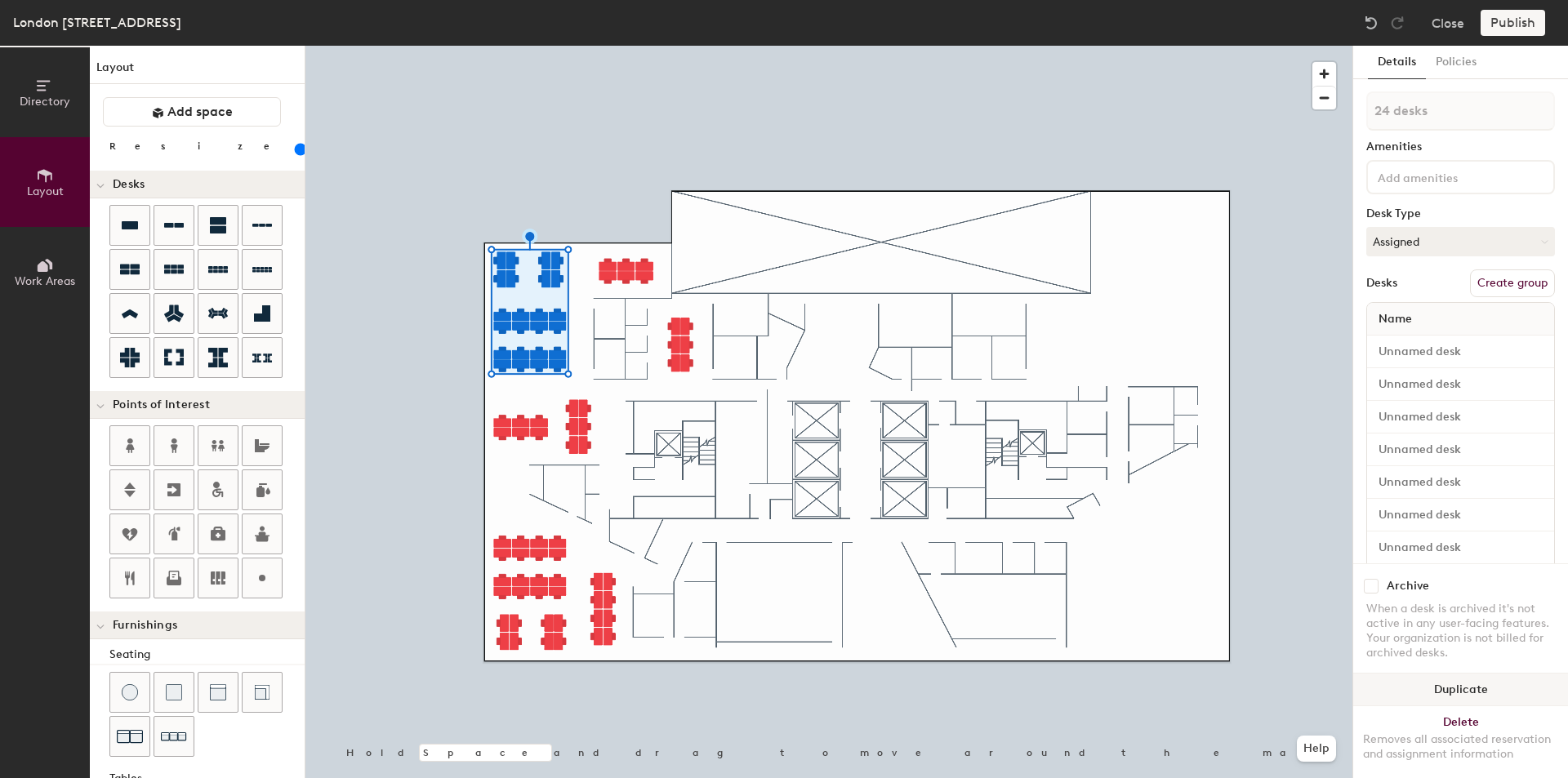
click at [1490, 682] on button "Duplicate" at bounding box center [1460, 690] width 214 height 32
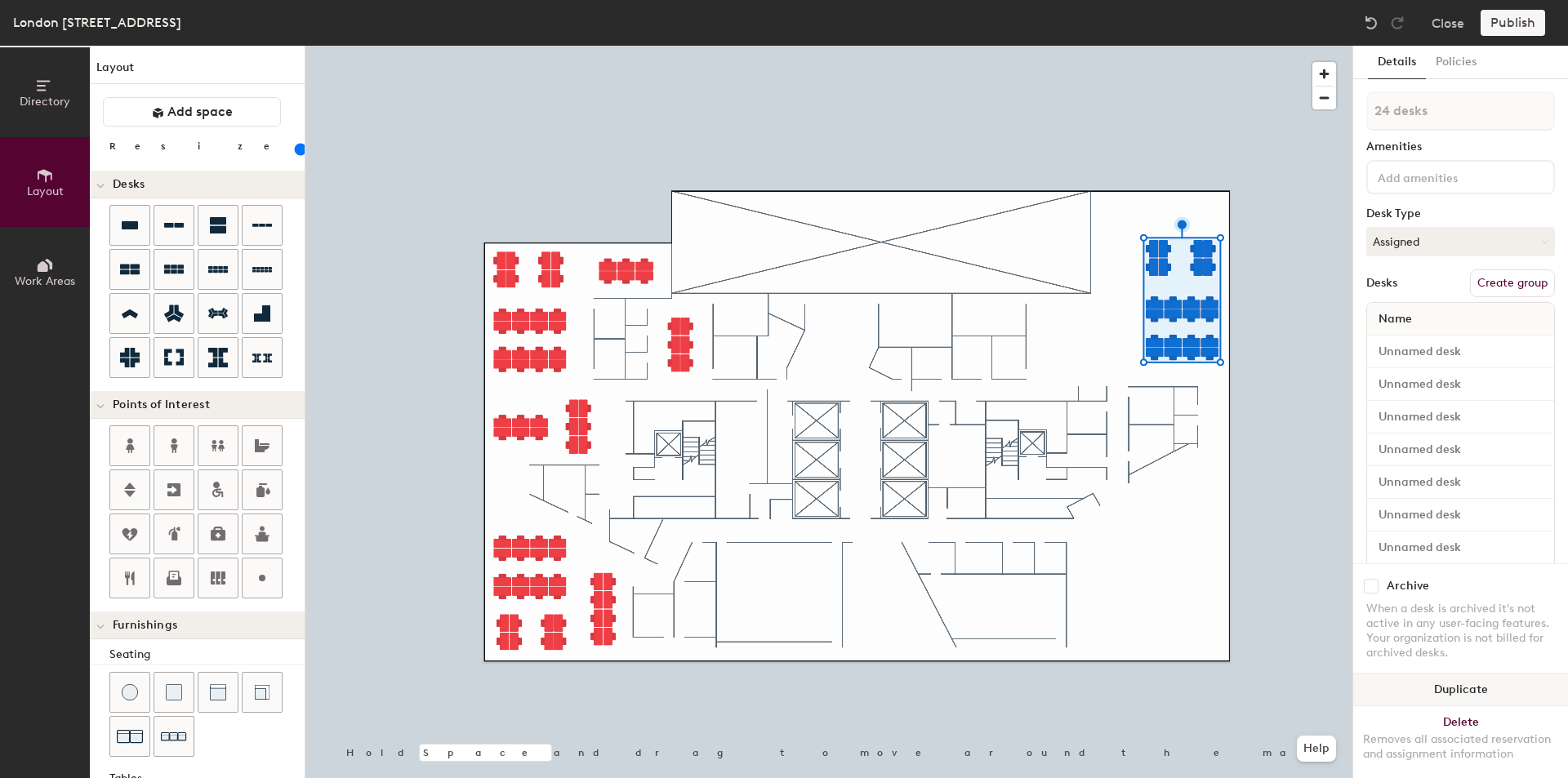
click at [1456, 676] on button "Duplicate" at bounding box center [1460, 690] width 214 height 32
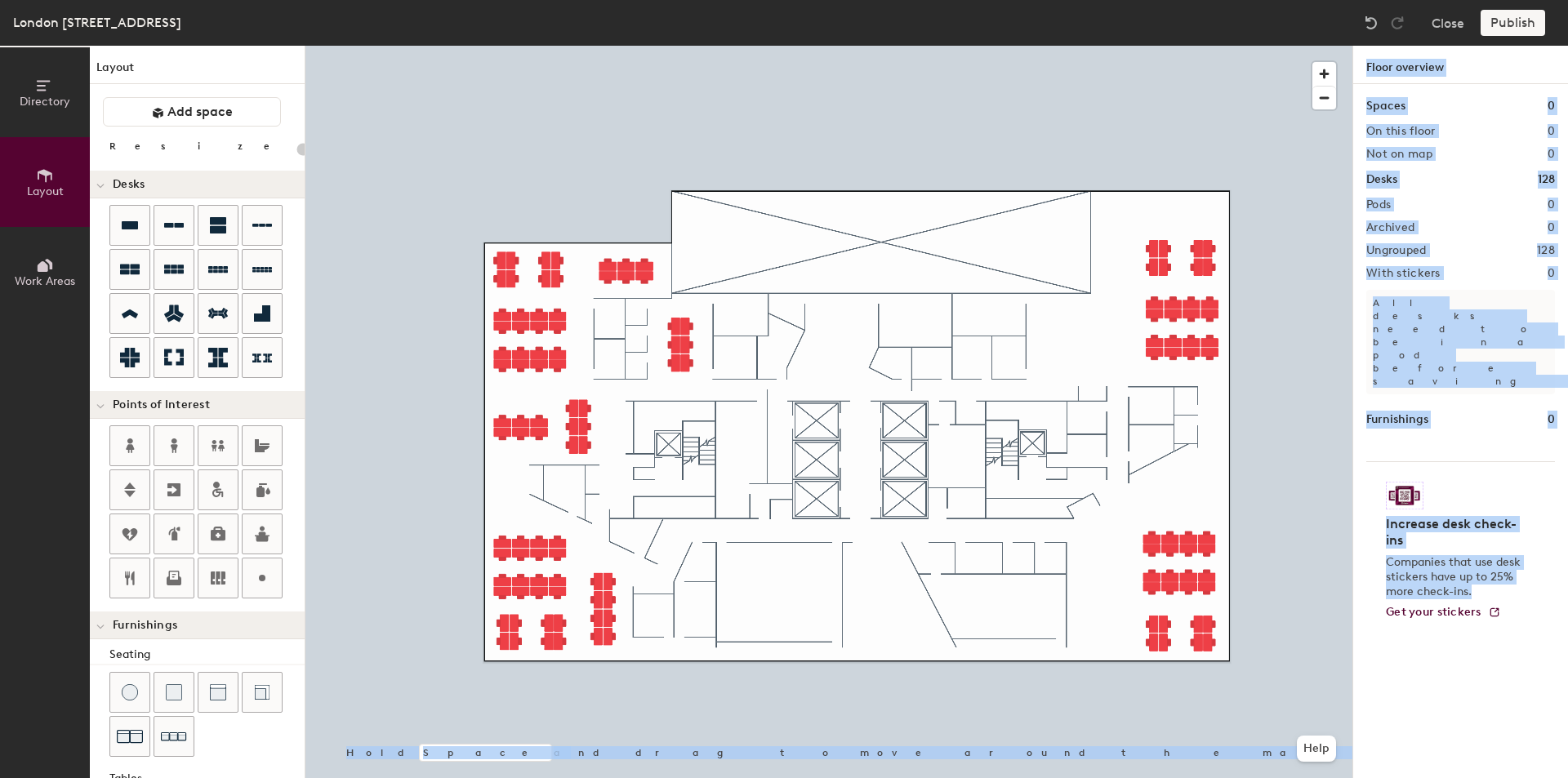
click at [1264, 576] on div "Directory Layout Work Areas Layout Add space Resize Desks Points of Interest Fu…" at bounding box center [784, 412] width 1568 height 732
click at [1472, 461] on div "Increase desk check-ins Companies that use desk stickers have up to 25% more ch…" at bounding box center [1460, 549] width 189 height 177
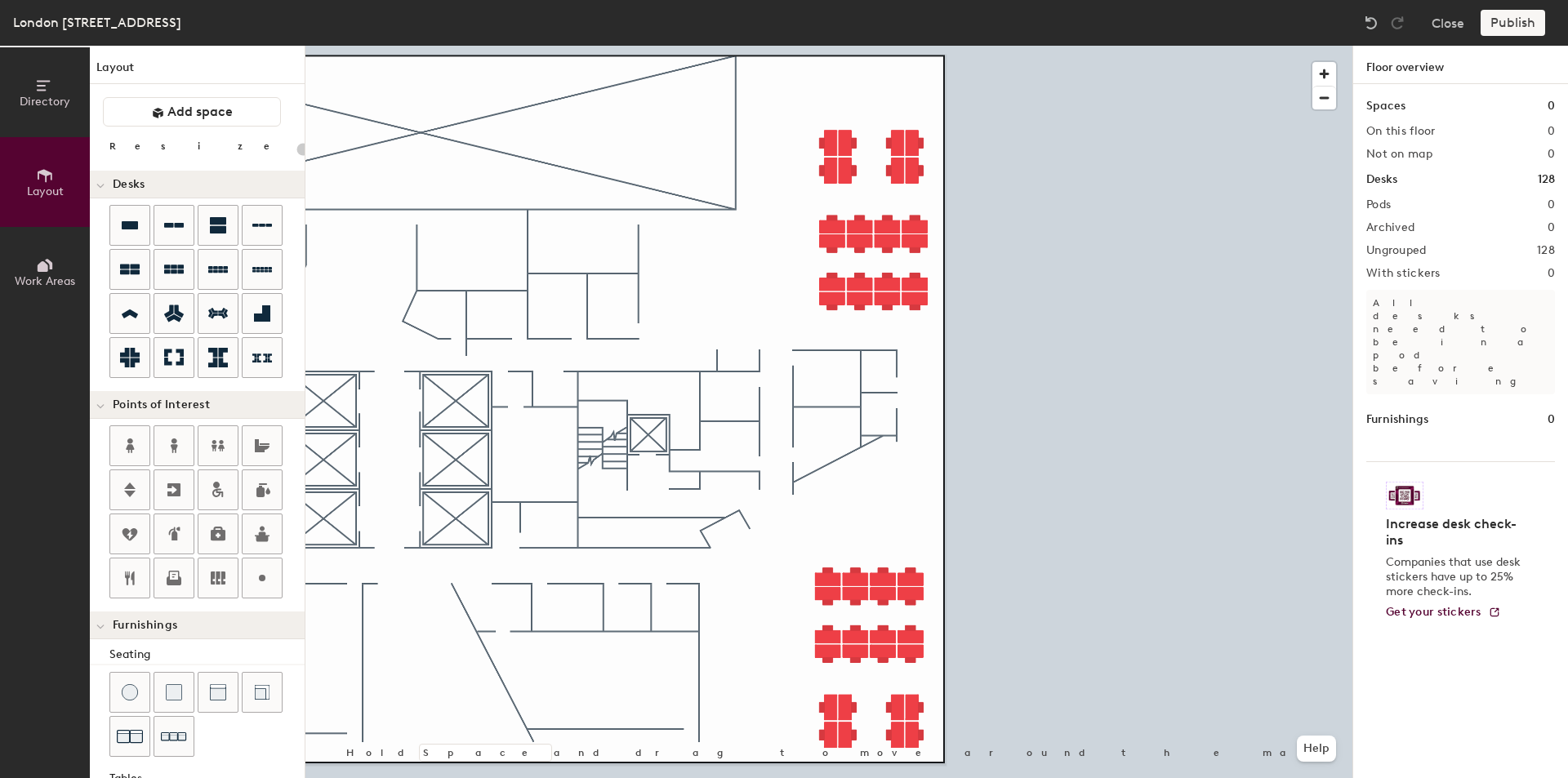
click at [1440, 603] on div "Spaces 0 On this floor 0 Not on map 0 Desks 128 Pods 0 Archived 0 Ungrouped 128…" at bounding box center [1460, 451] width 214 height 732
click at [1441, 604] on div "Spaces 0 On this floor 0 Not on map 0 Desks 128 Pods 0 Archived 0 Ungrouped 128…" at bounding box center [1460, 451] width 214 height 732
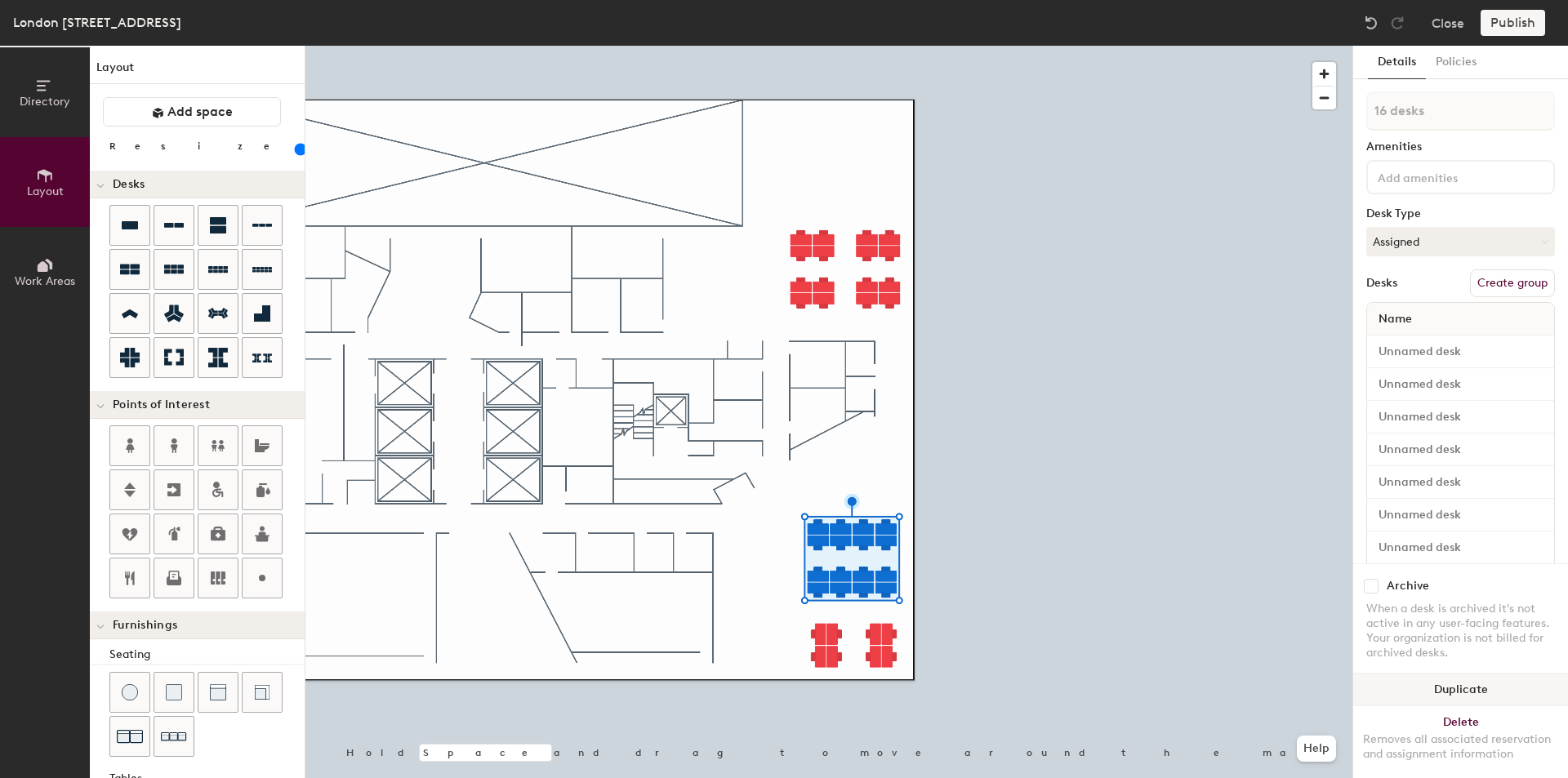
click at [1436, 675] on button "Duplicate" at bounding box center [1460, 690] width 214 height 32
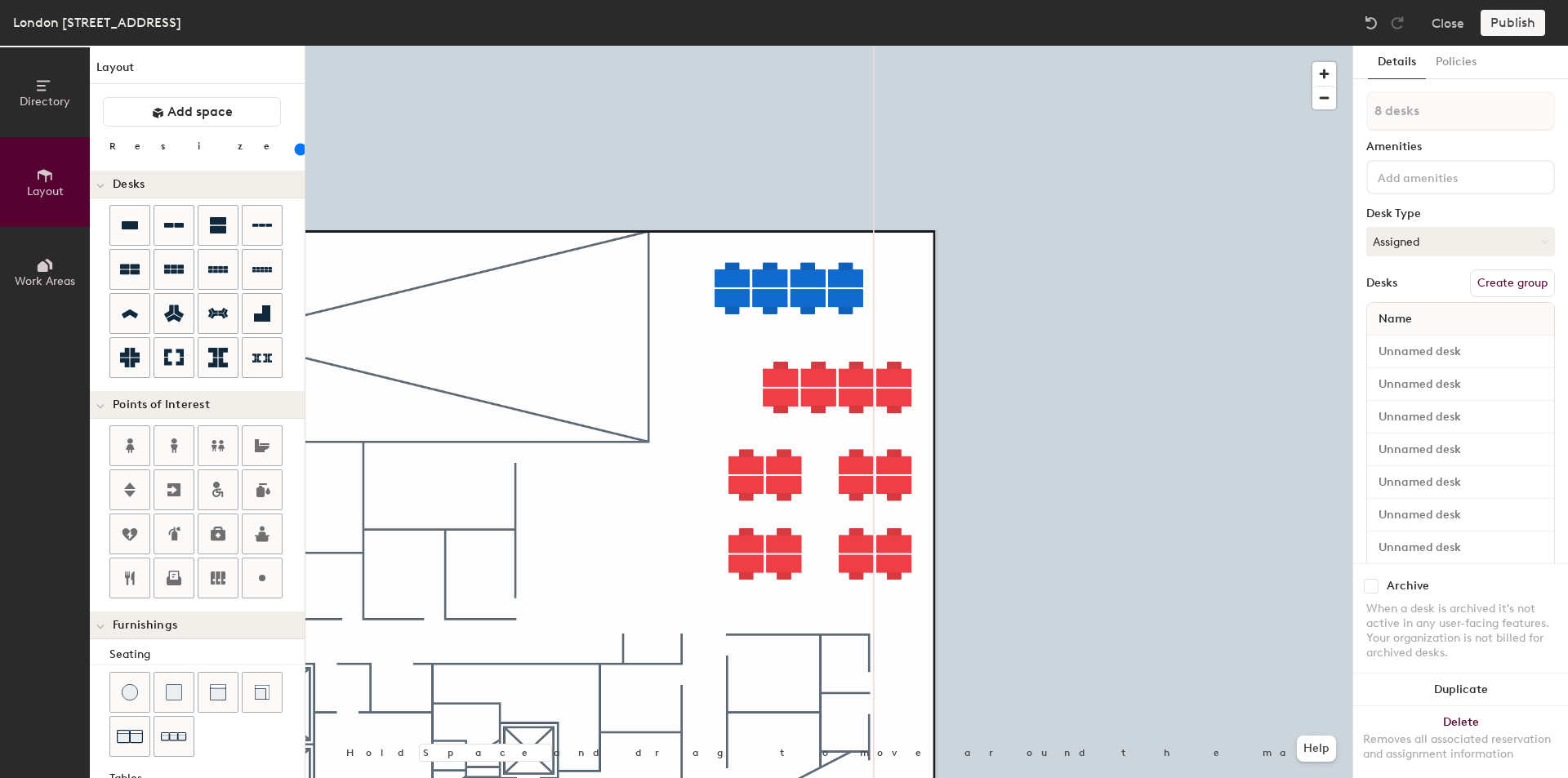
click at [984, 46] on div at bounding box center [828, 46] width 1046 height 0
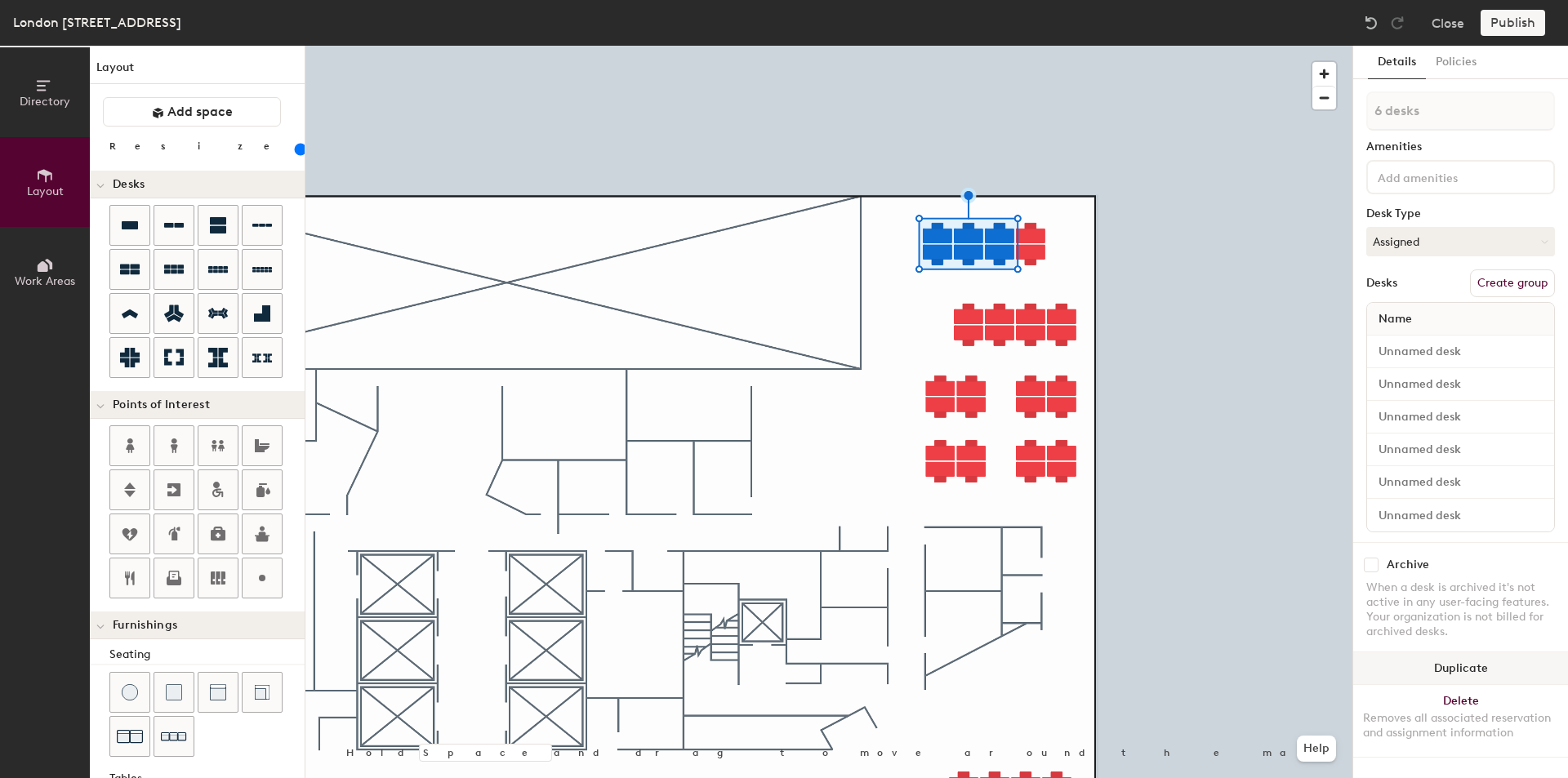
click at [1426, 663] on button "Duplicate" at bounding box center [1460, 669] width 214 height 32
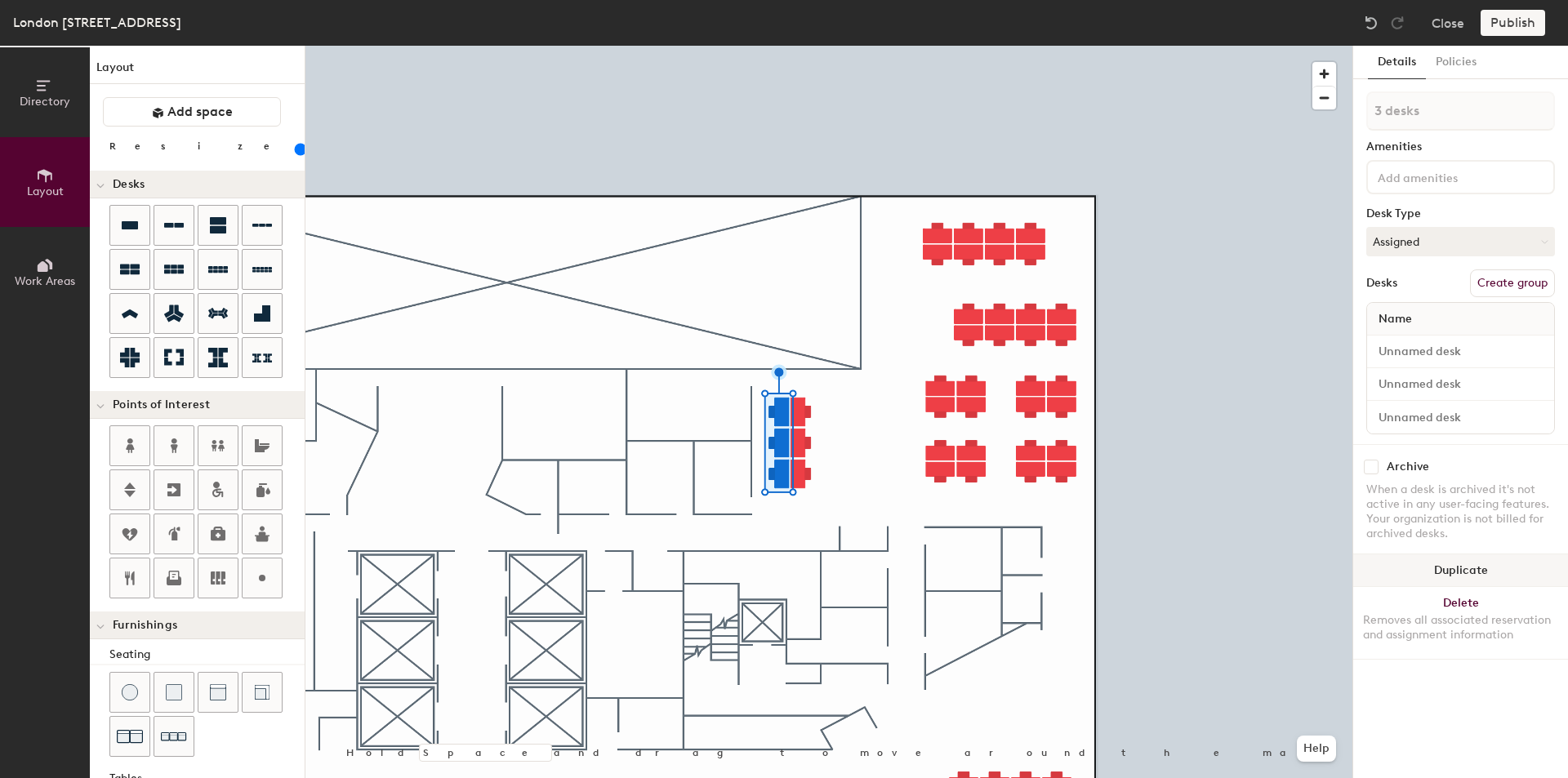
click at [1456, 572] on button "Duplicate" at bounding box center [1460, 570] width 214 height 32
click at [958, 46] on div at bounding box center [828, 46] width 1046 height 0
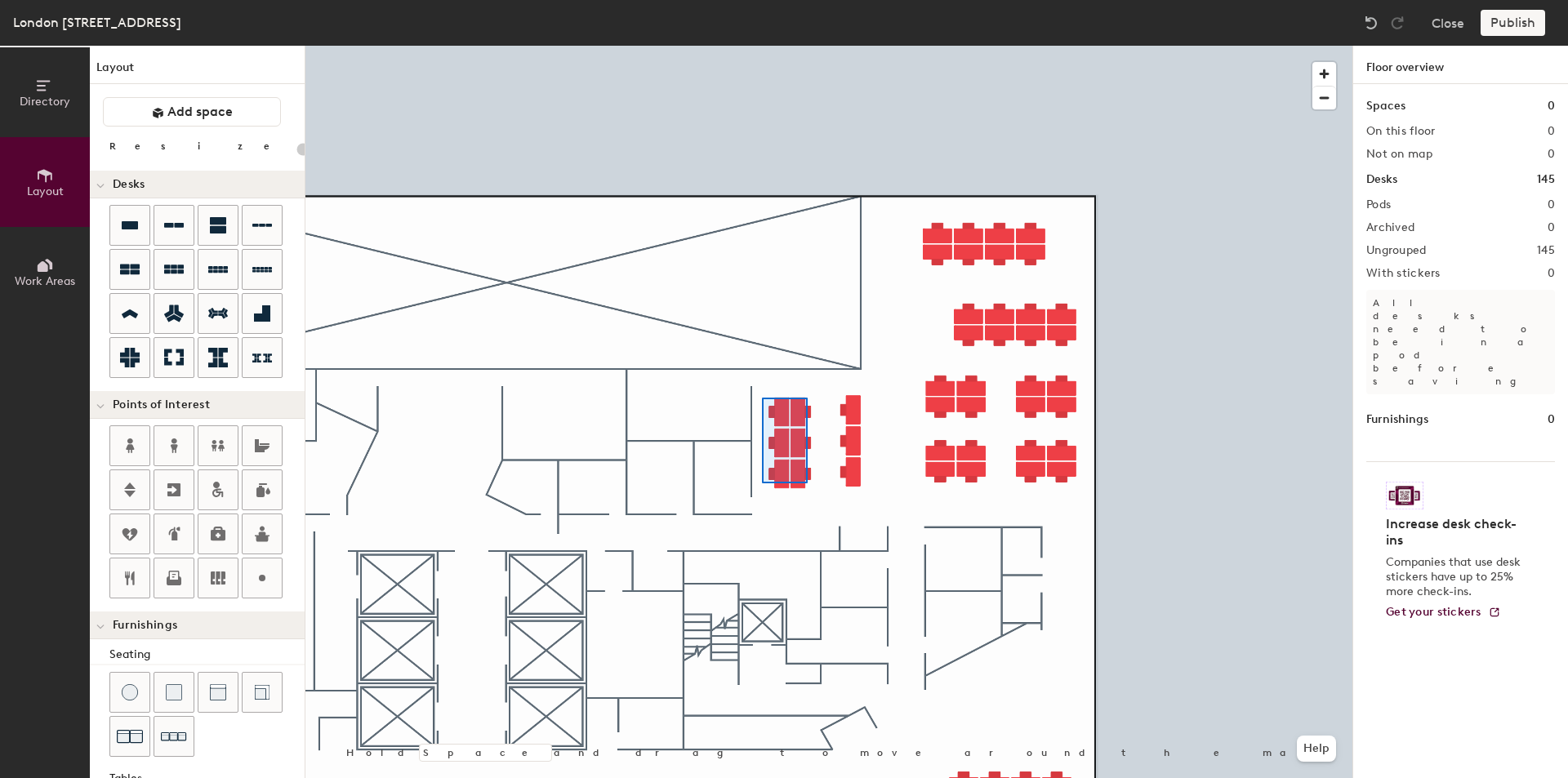
type input "120"
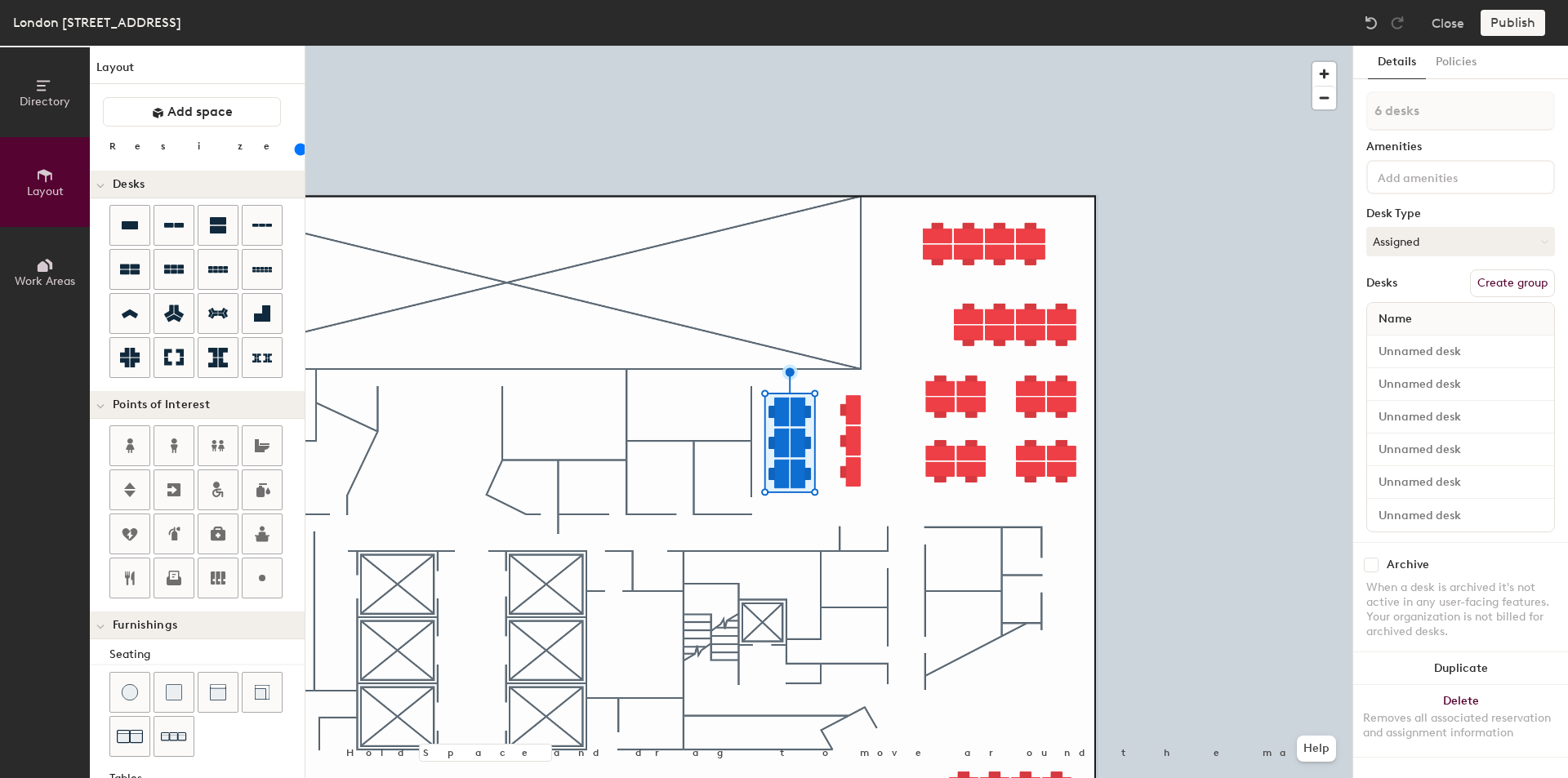
type input "1 desk"
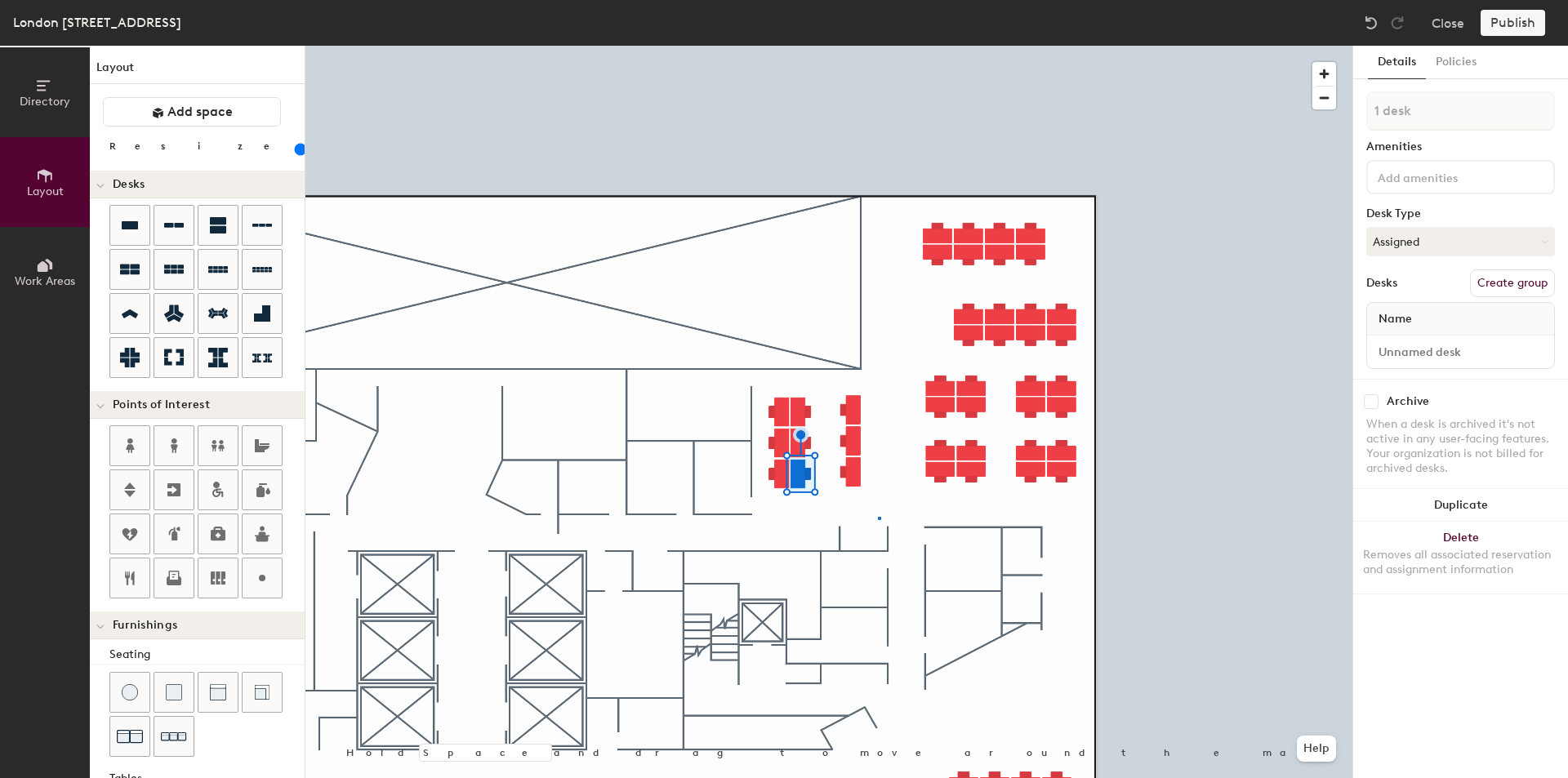
click at [877, 46] on div at bounding box center [828, 46] width 1046 height 0
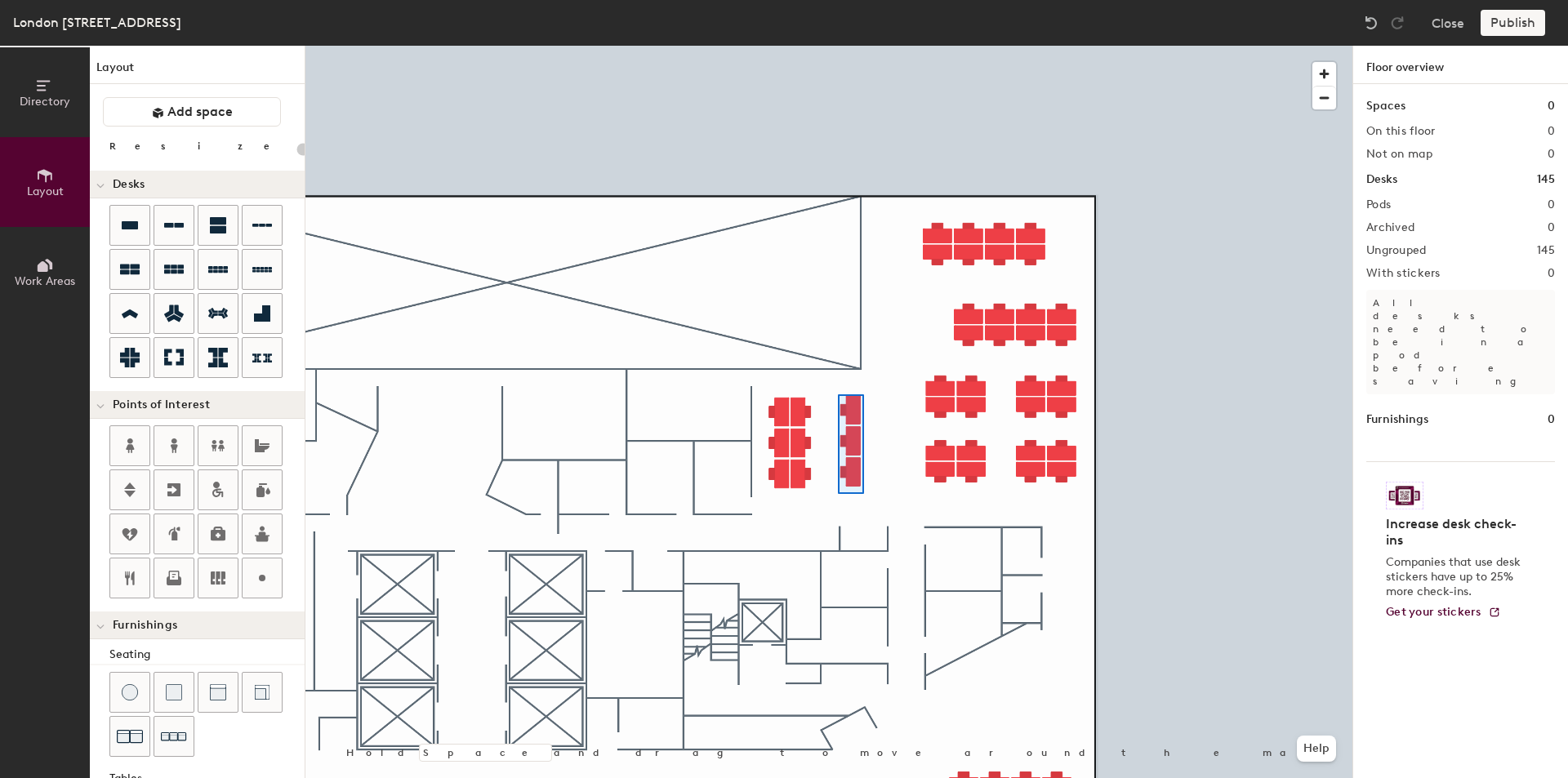
type input "120"
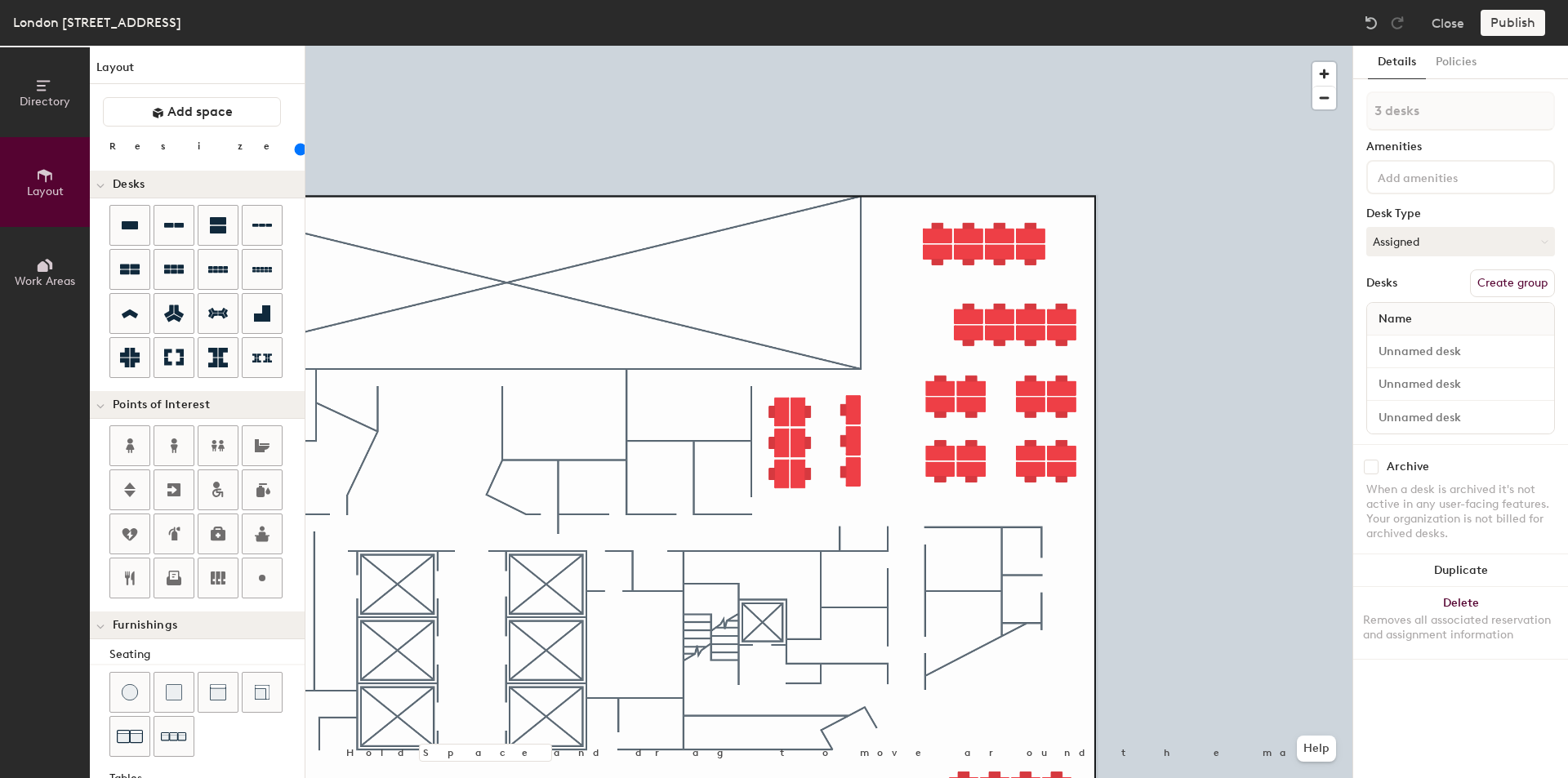
type input "1 desk"
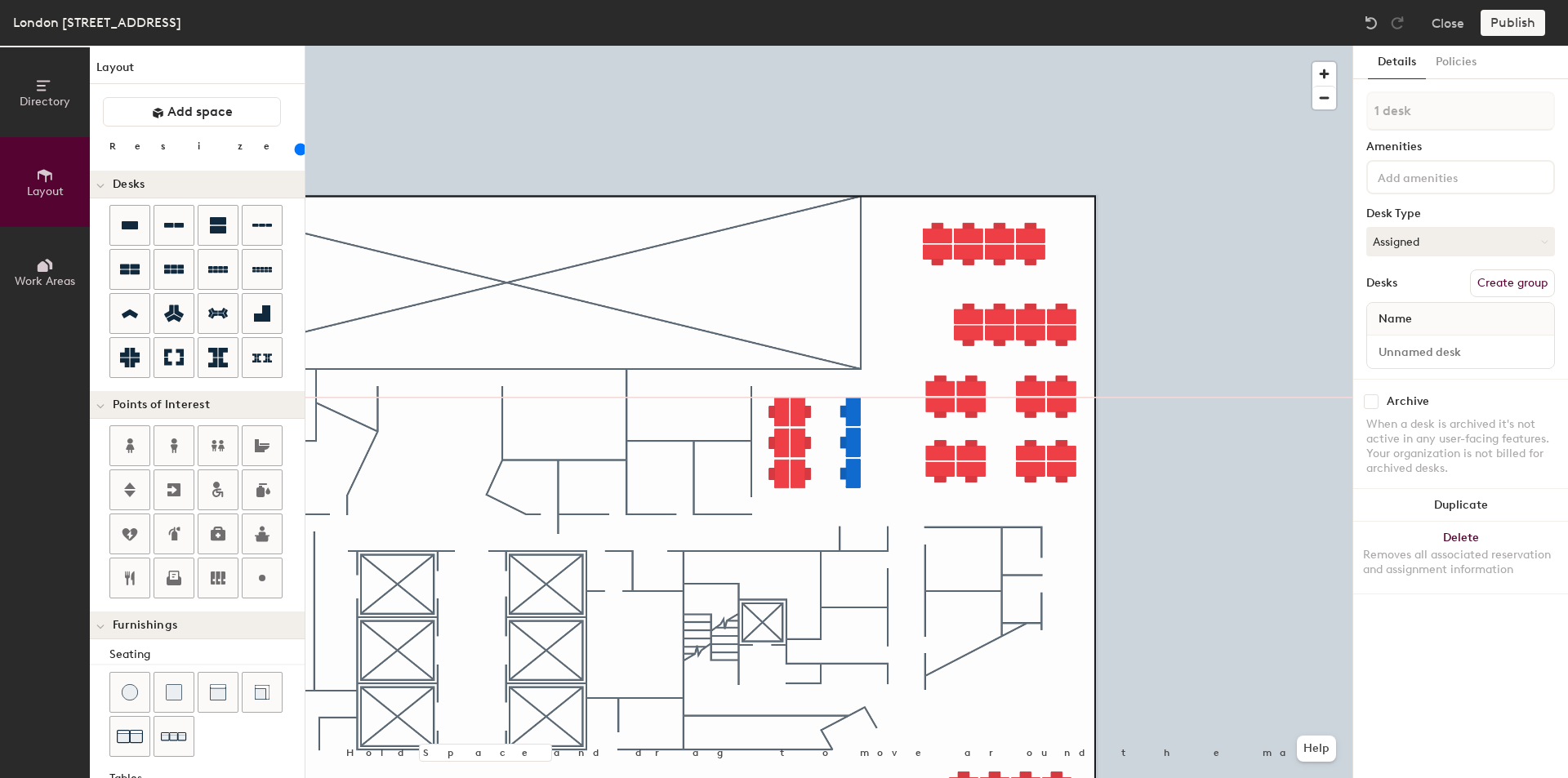
click at [945, 46] on div at bounding box center [828, 46] width 1046 height 0
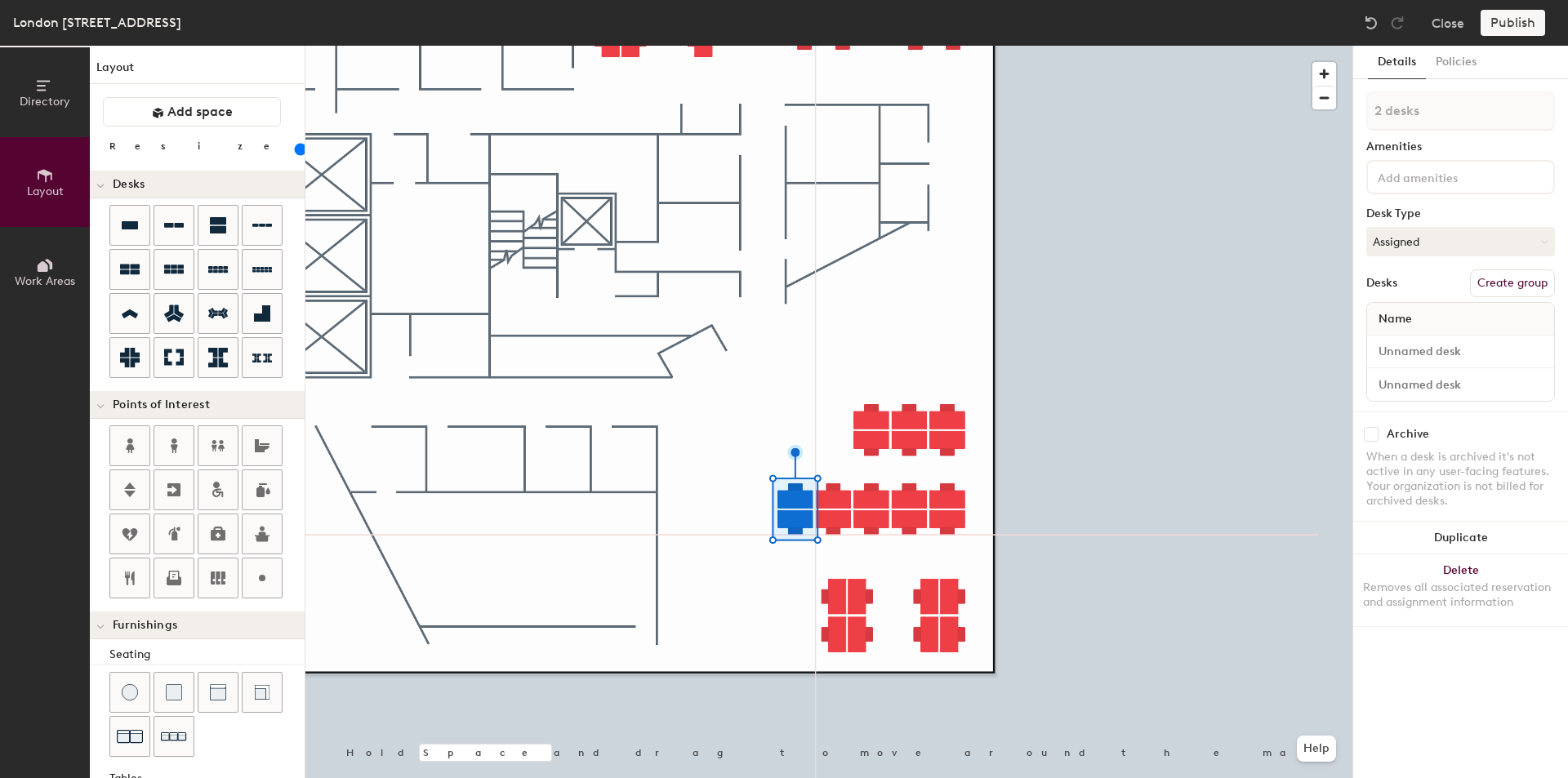
click at [1066, 46] on div at bounding box center [828, 46] width 1046 height 0
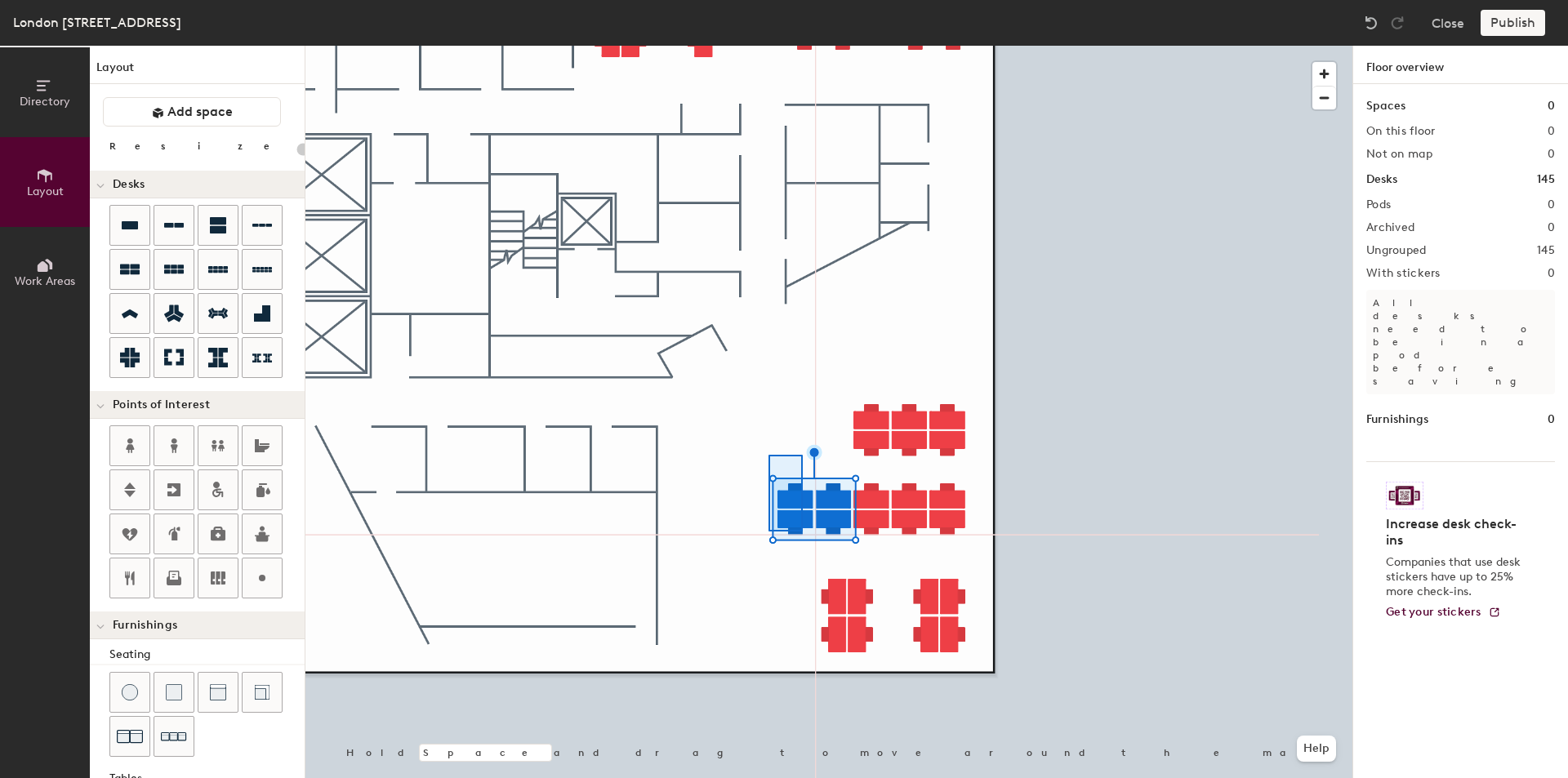
type input "120"
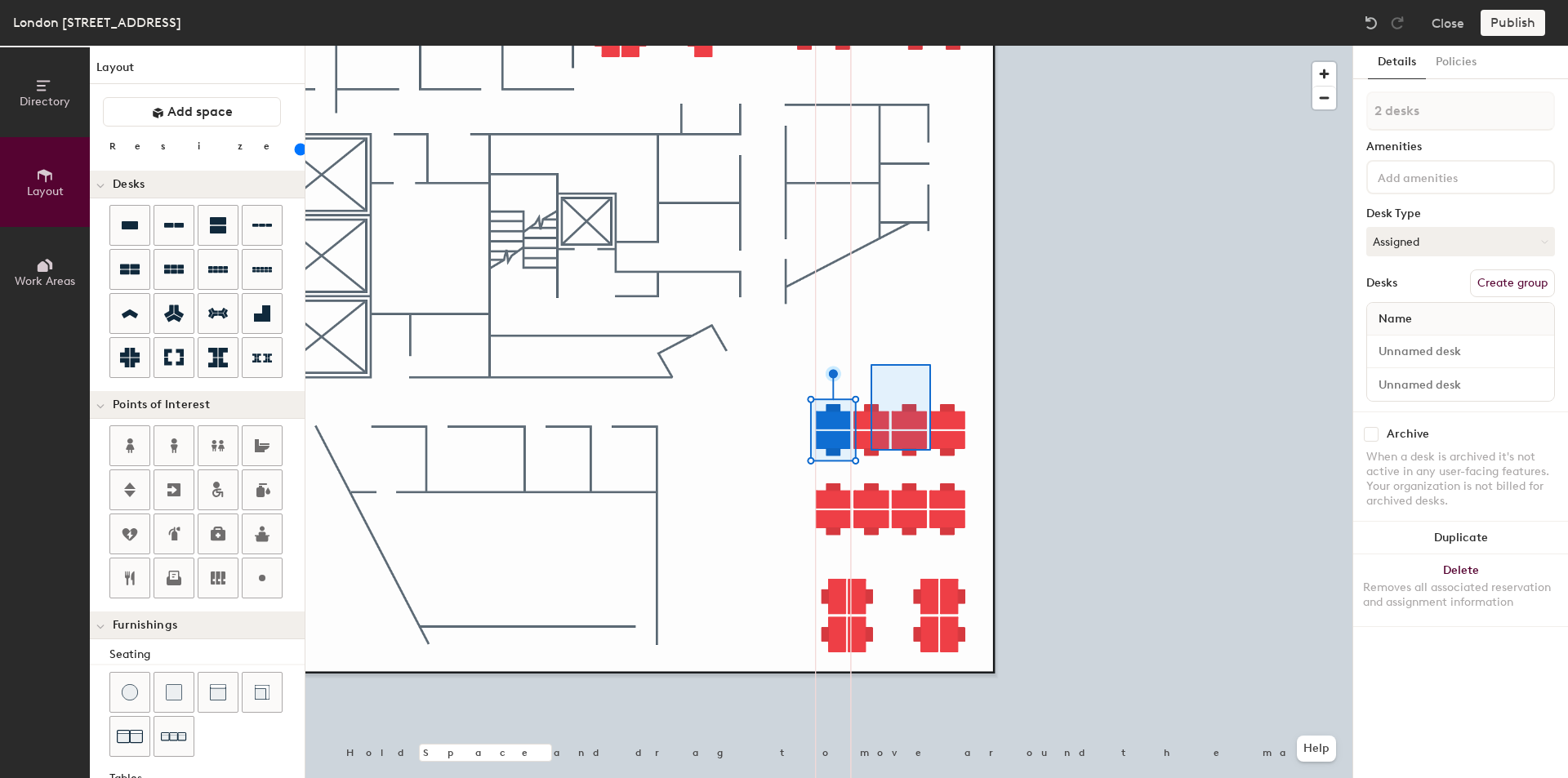
type input "6 desks"
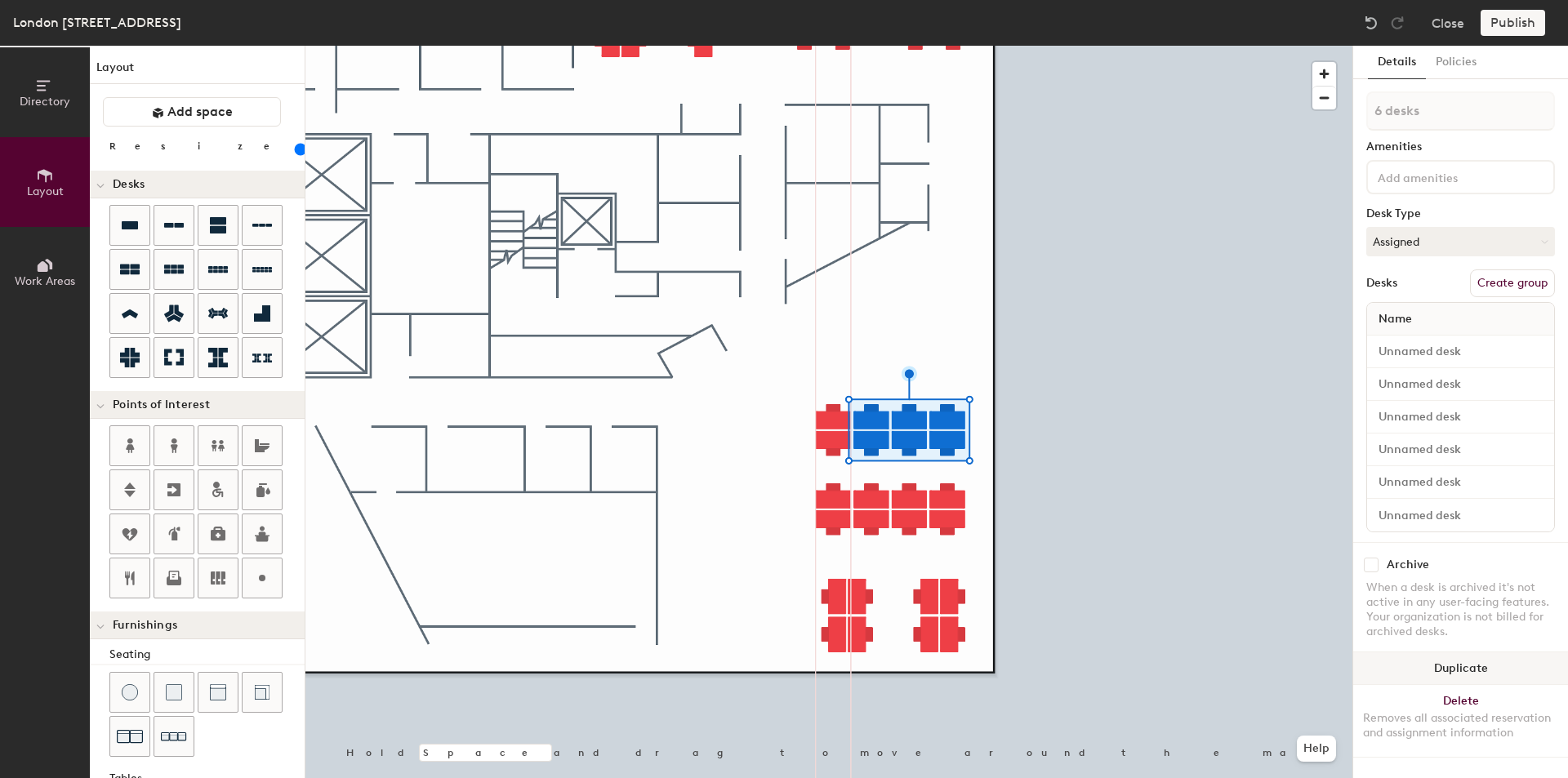
click at [1467, 673] on button "Duplicate" at bounding box center [1460, 669] width 214 height 32
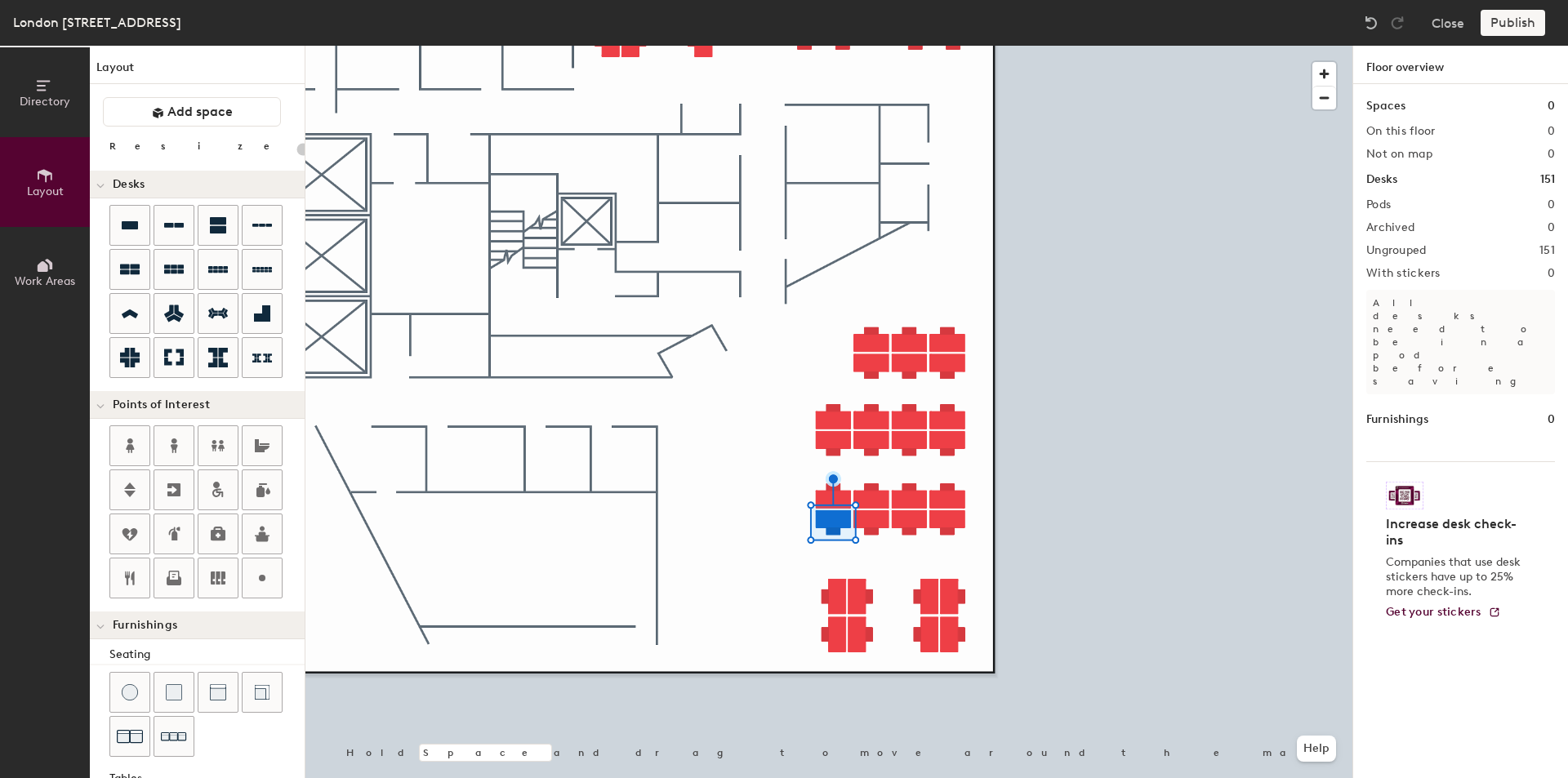
click at [829, 46] on div at bounding box center [828, 46] width 1046 height 0
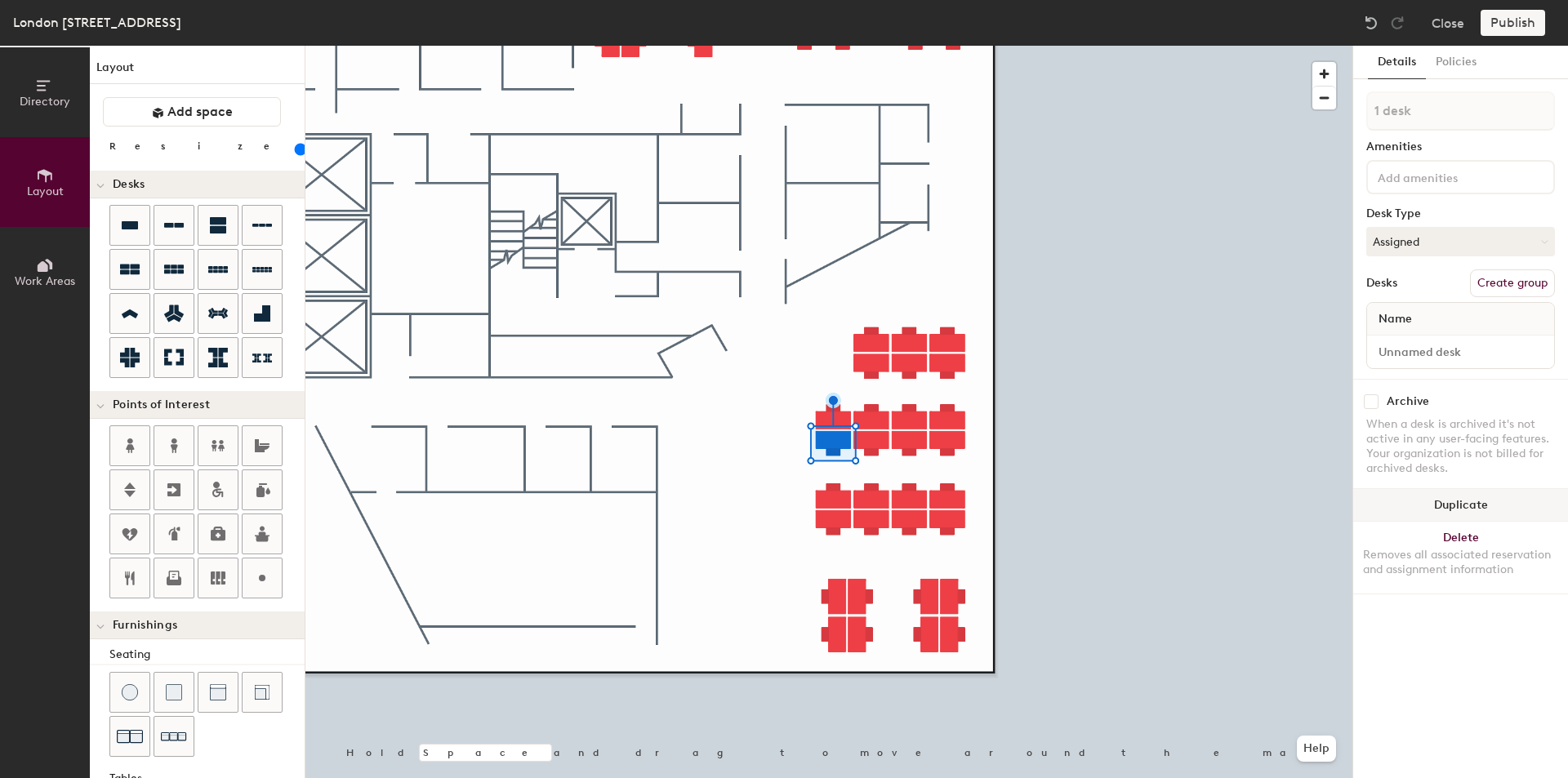
click at [1438, 507] on button "Duplicate" at bounding box center [1460, 506] width 214 height 32
click at [1079, 46] on div at bounding box center [828, 46] width 1046 height 0
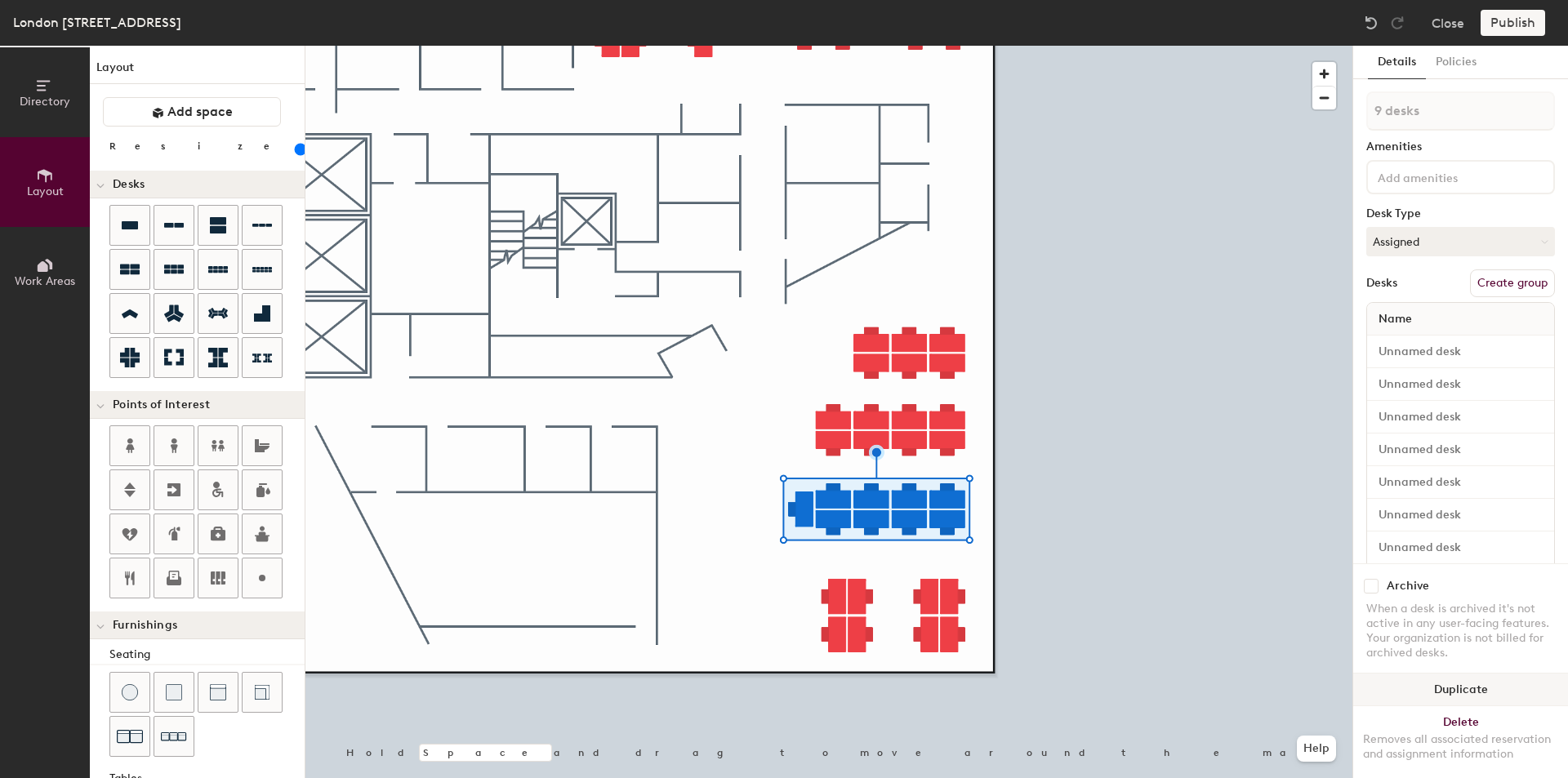
click at [1472, 676] on button "Duplicate" at bounding box center [1460, 690] width 214 height 32
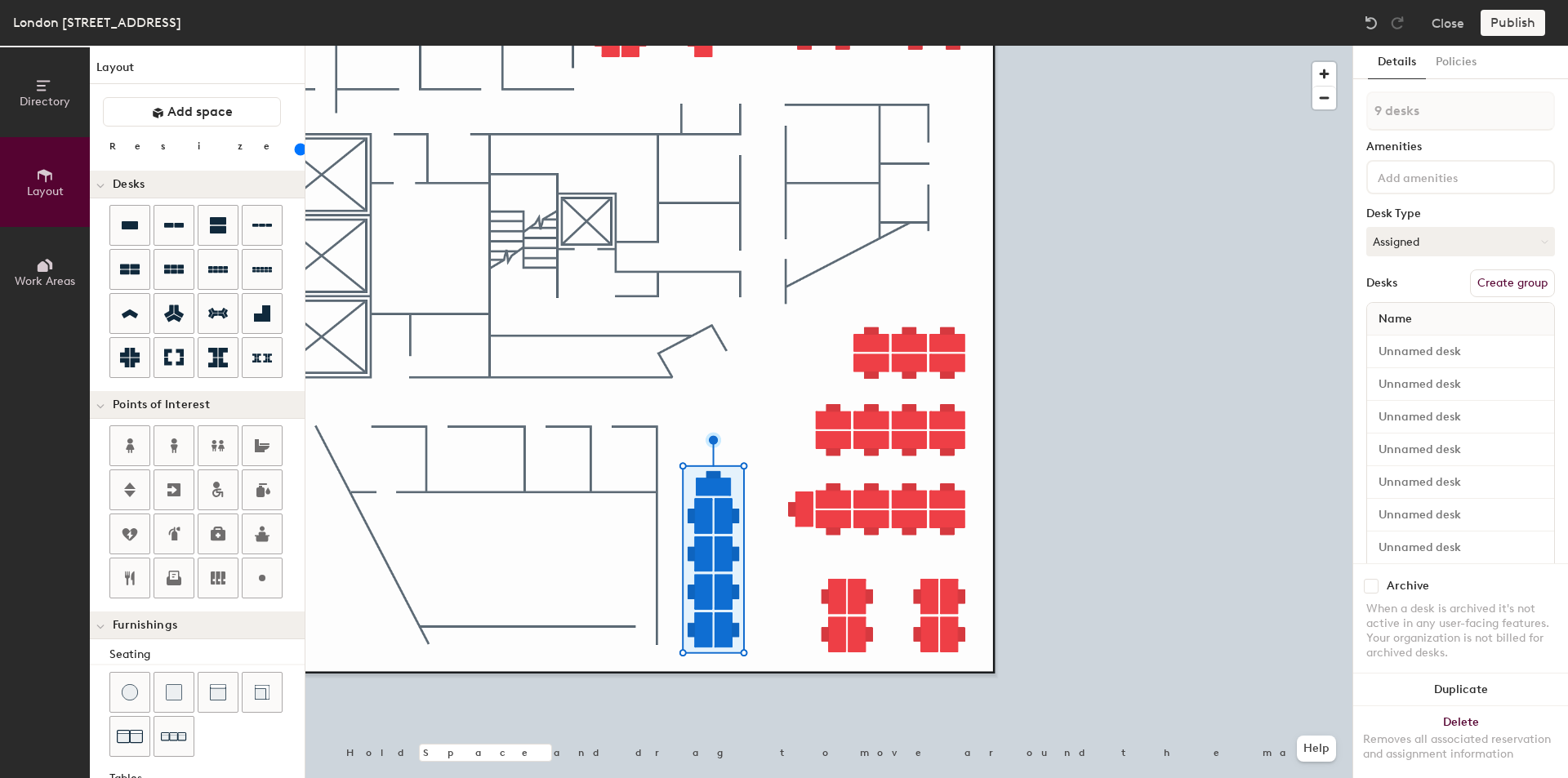
click at [1087, 46] on div at bounding box center [828, 46] width 1046 height 0
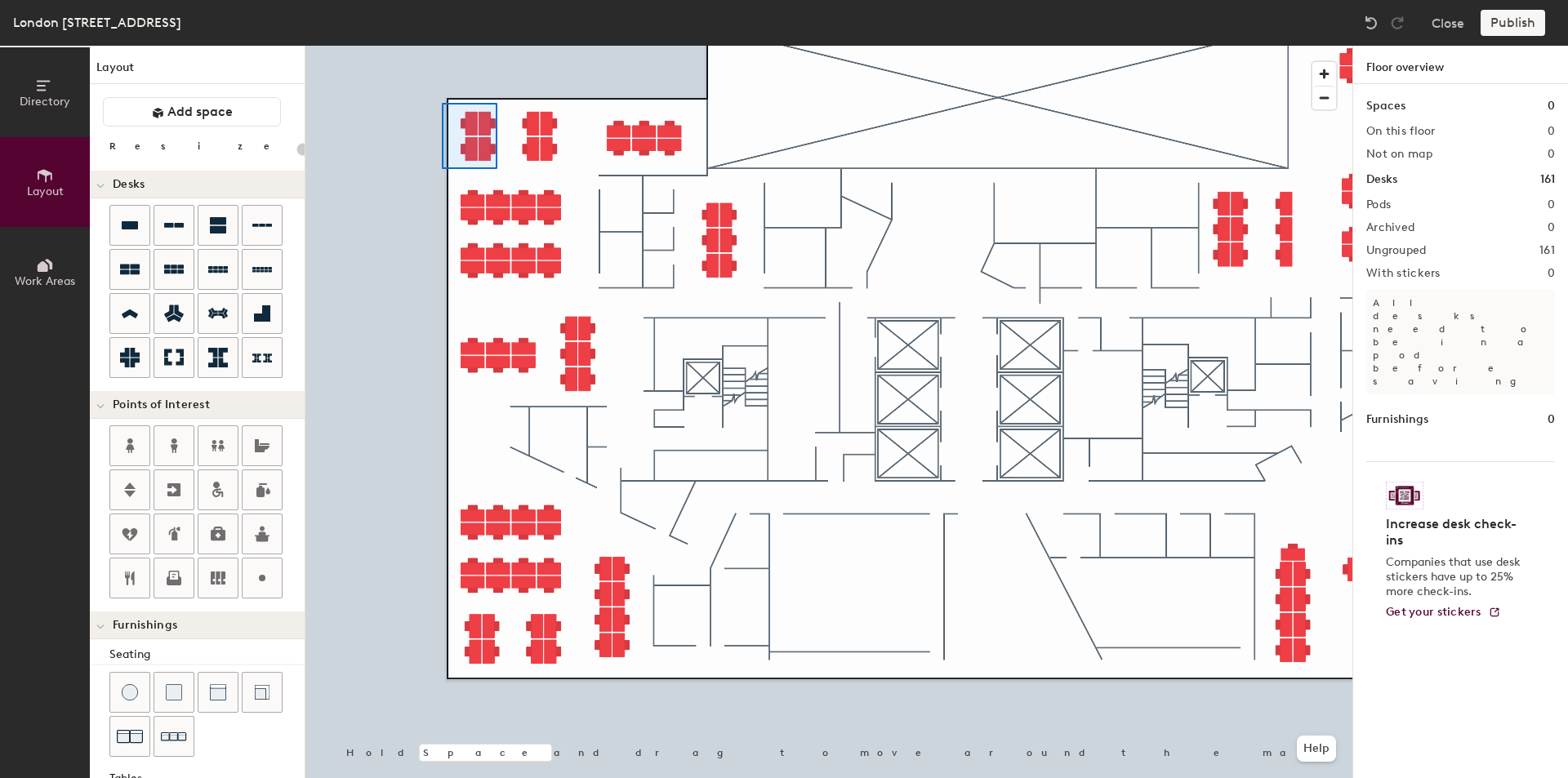
type input "120"
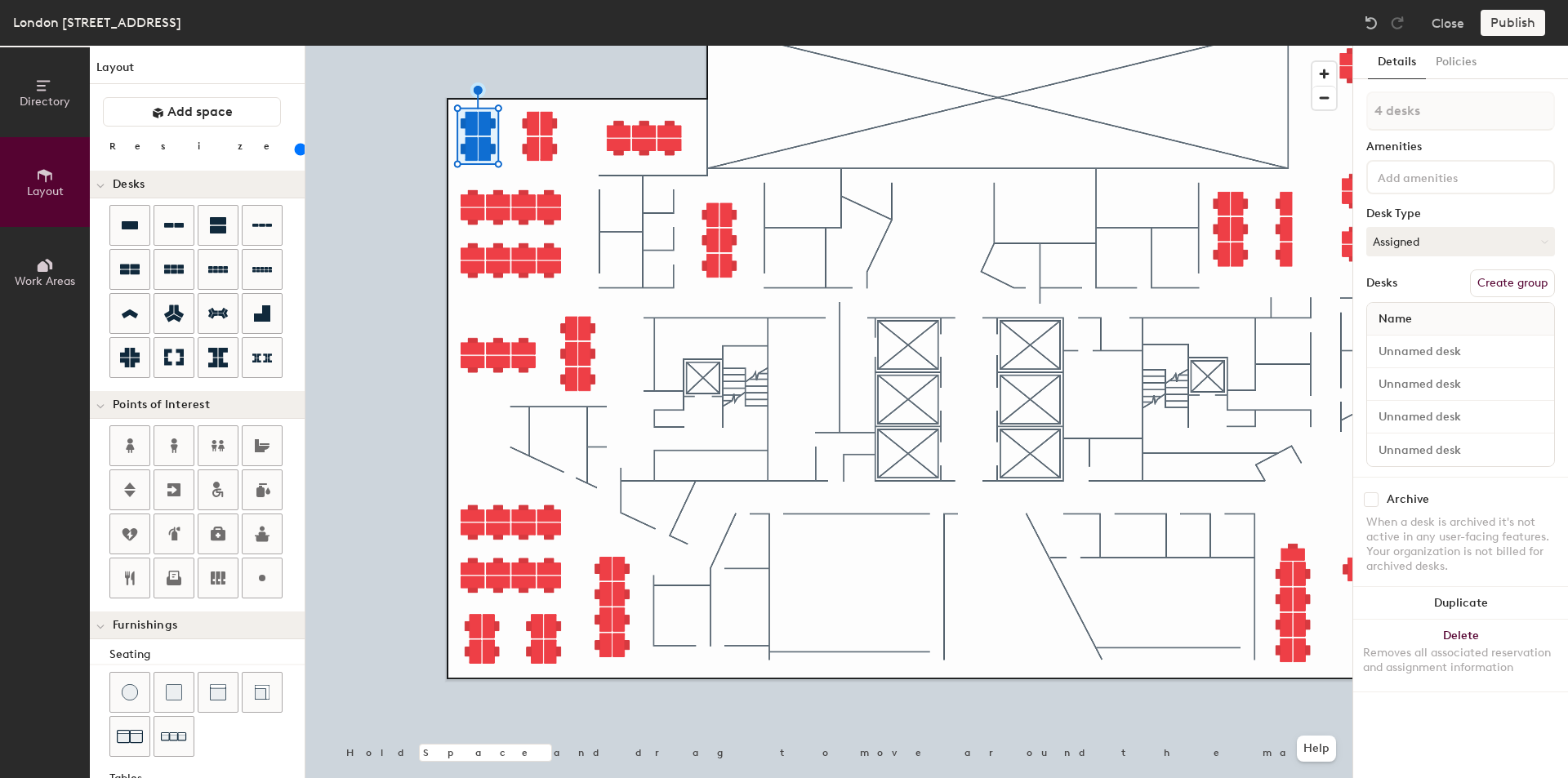
click at [1503, 272] on button "Create group" at bounding box center [1512, 283] width 85 height 28
click at [1487, 274] on button "Create group" at bounding box center [1512, 283] width 85 height 28
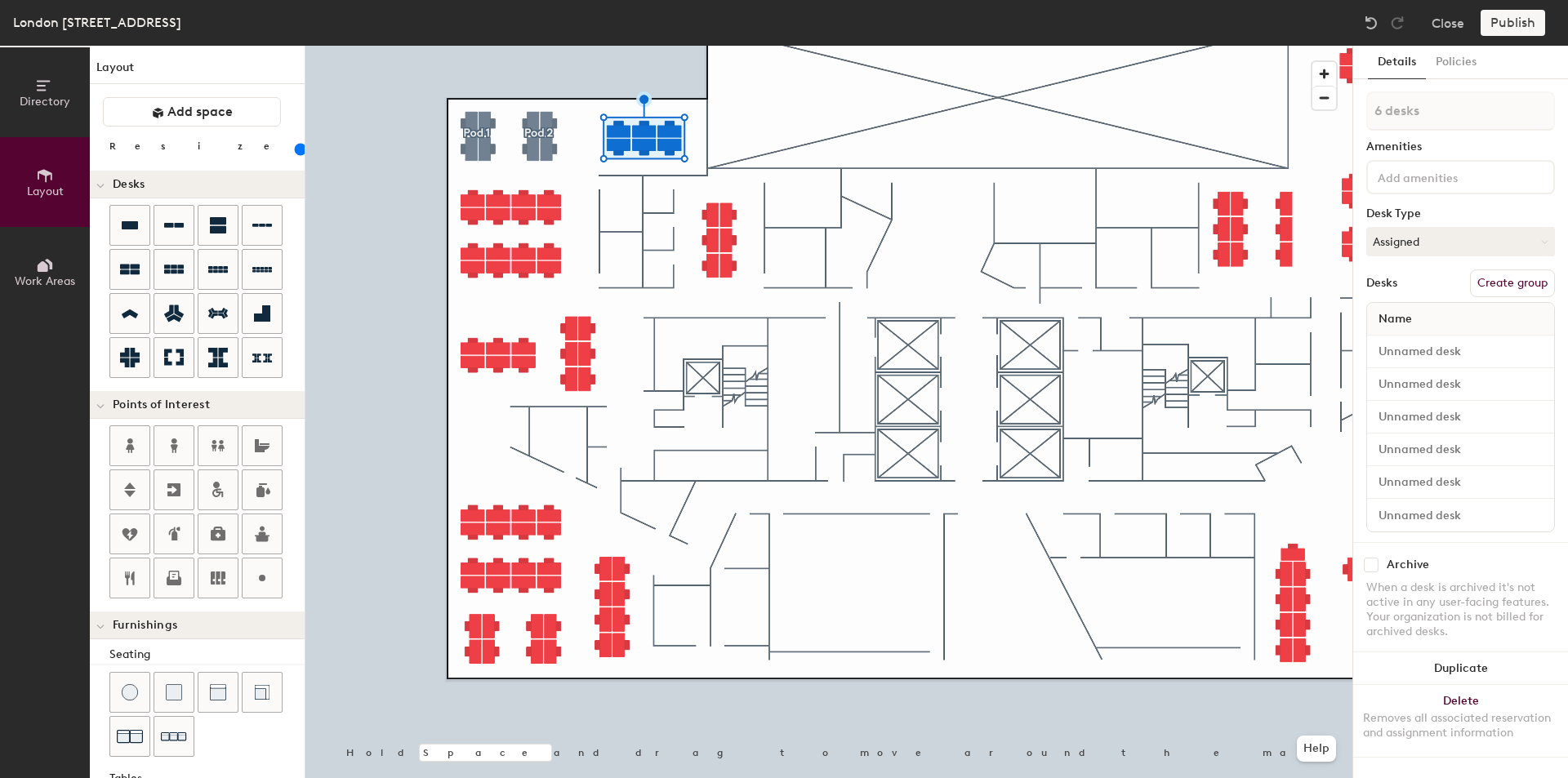
click at [1499, 267] on div "6 desks Amenities Desk Type Assigned Desks Create group Name" at bounding box center [1460, 316] width 189 height 451
click at [1499, 280] on button "Create group" at bounding box center [1512, 283] width 85 height 28
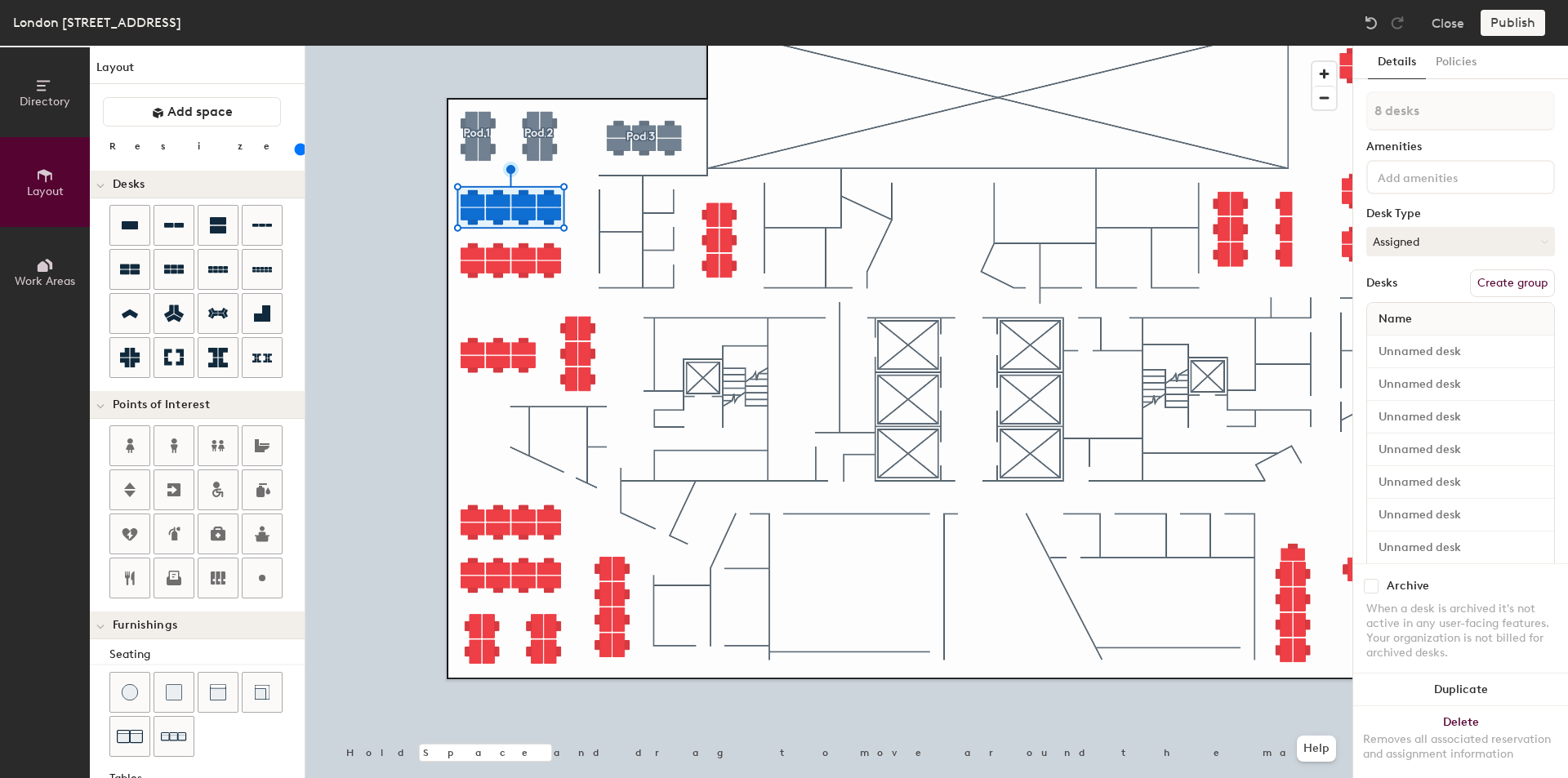
click at [1469, 277] on button "Create group" at bounding box center [1512, 283] width 85 height 28
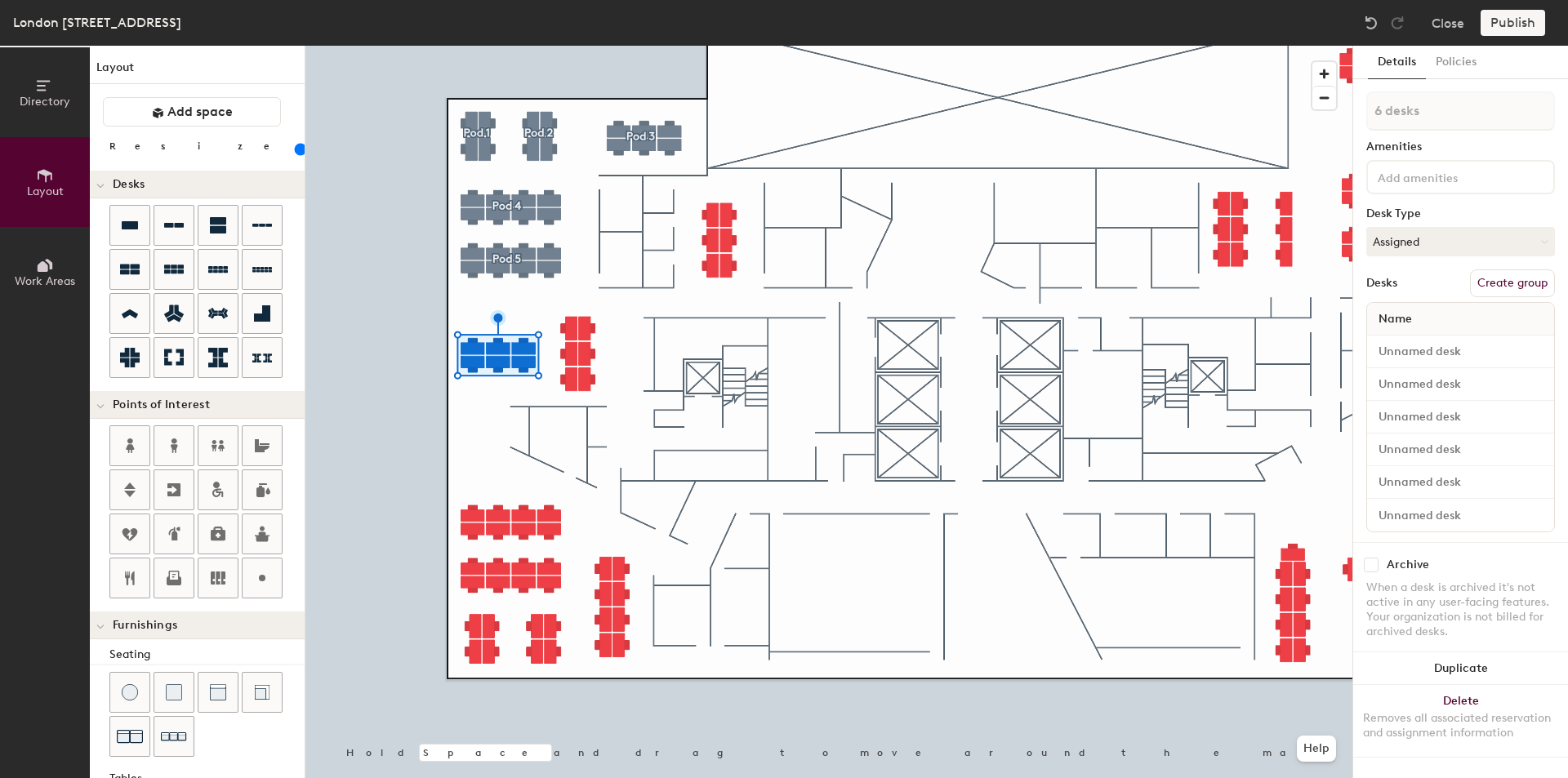
click at [1504, 289] on button "Create group" at bounding box center [1512, 283] width 85 height 28
click at [1455, 287] on div "Desks Create group" at bounding box center [1460, 283] width 189 height 28
click at [1478, 288] on button "Create group" at bounding box center [1512, 283] width 85 height 28
click at [1505, 267] on div "6 desks Amenities Desk Type Assigned Desks Create group Name" at bounding box center [1460, 316] width 189 height 451
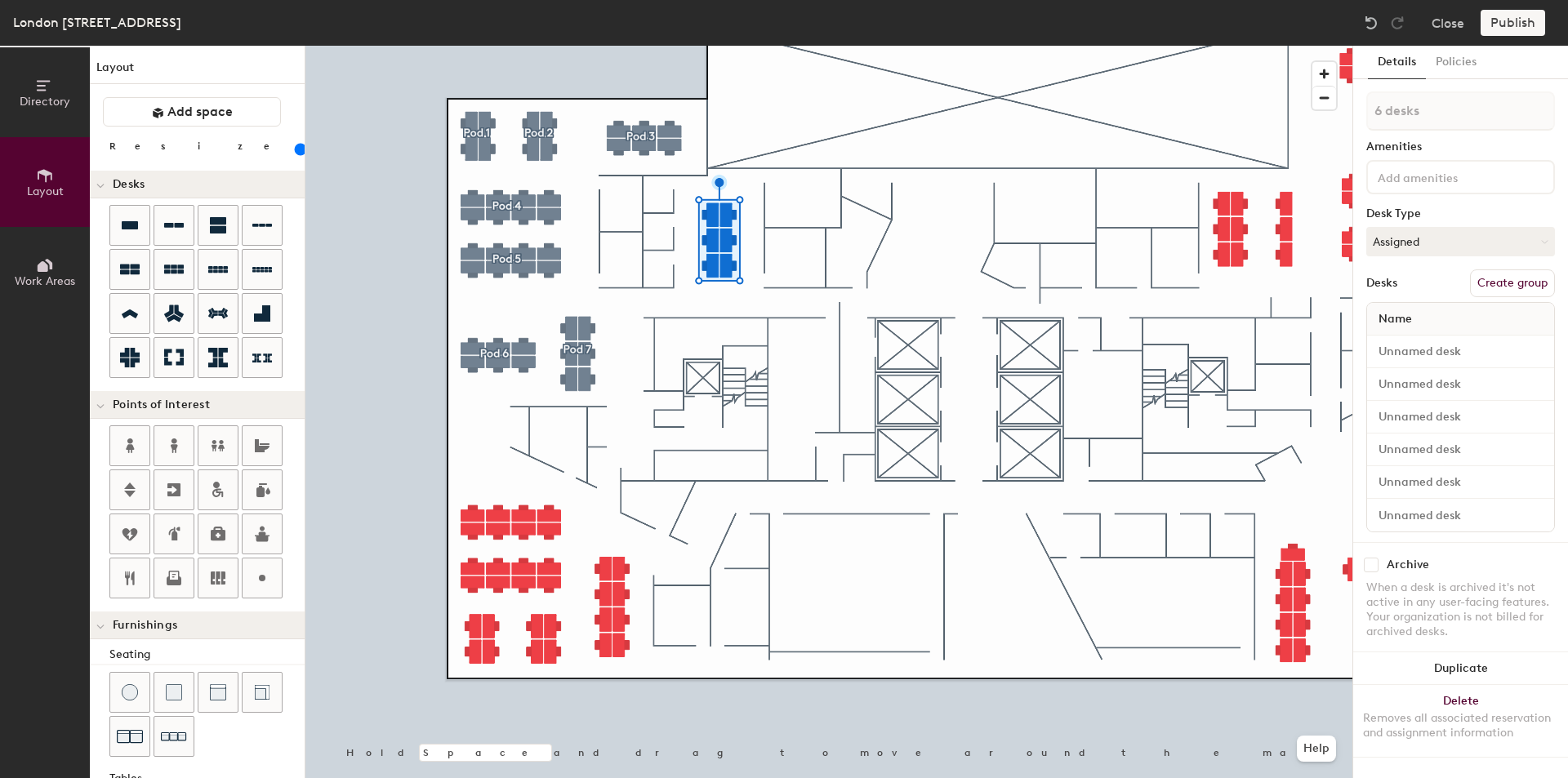
click at [1504, 282] on button "Create group" at bounding box center [1512, 283] width 85 height 28
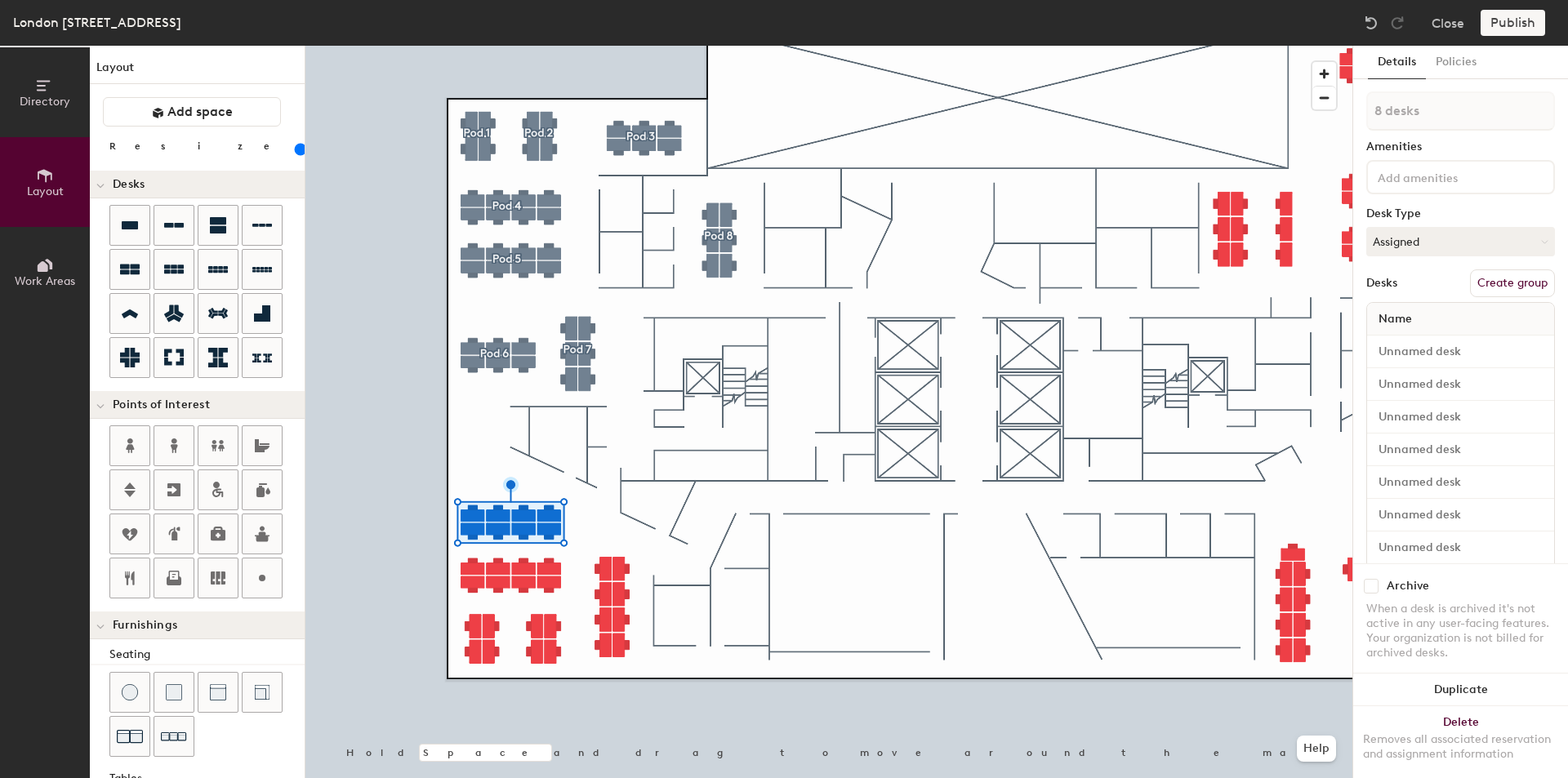
click at [1502, 290] on button "Create group" at bounding box center [1512, 283] width 85 height 28
click at [1485, 291] on button "Create group" at bounding box center [1512, 283] width 85 height 28
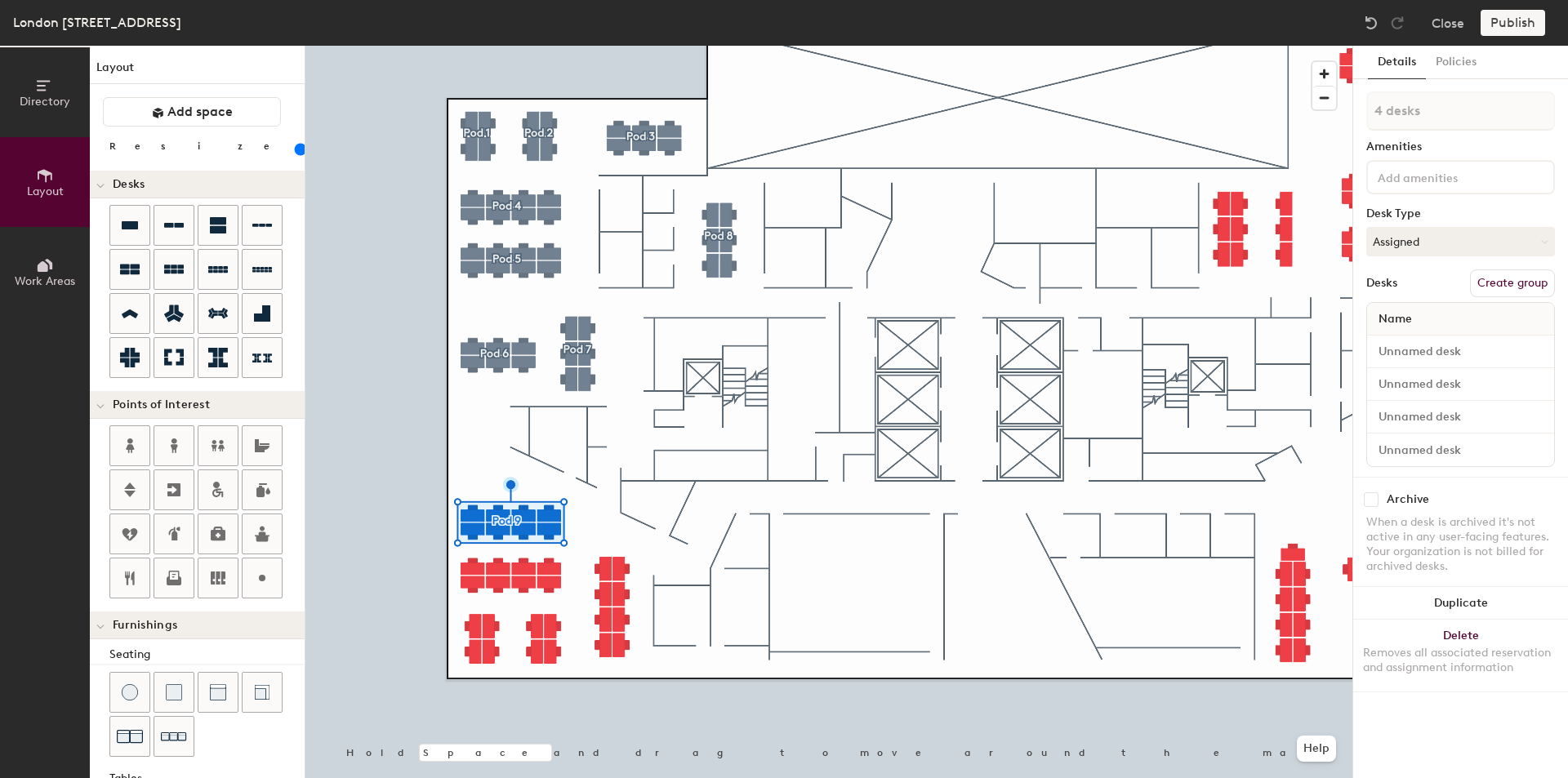
click at [1543, 285] on button "Create group" at bounding box center [1512, 283] width 85 height 28
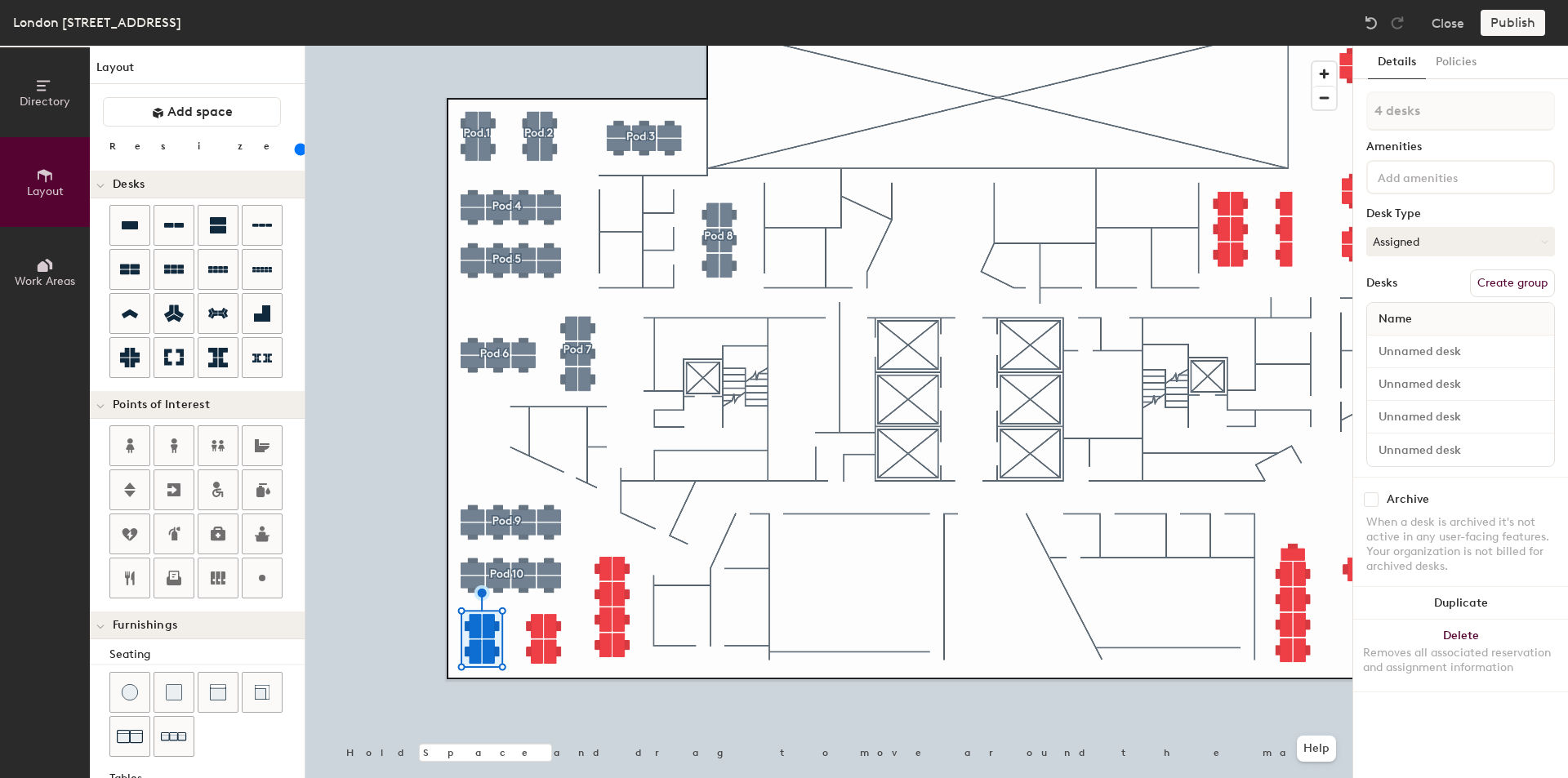
click at [1485, 287] on button "Create group" at bounding box center [1512, 283] width 85 height 28
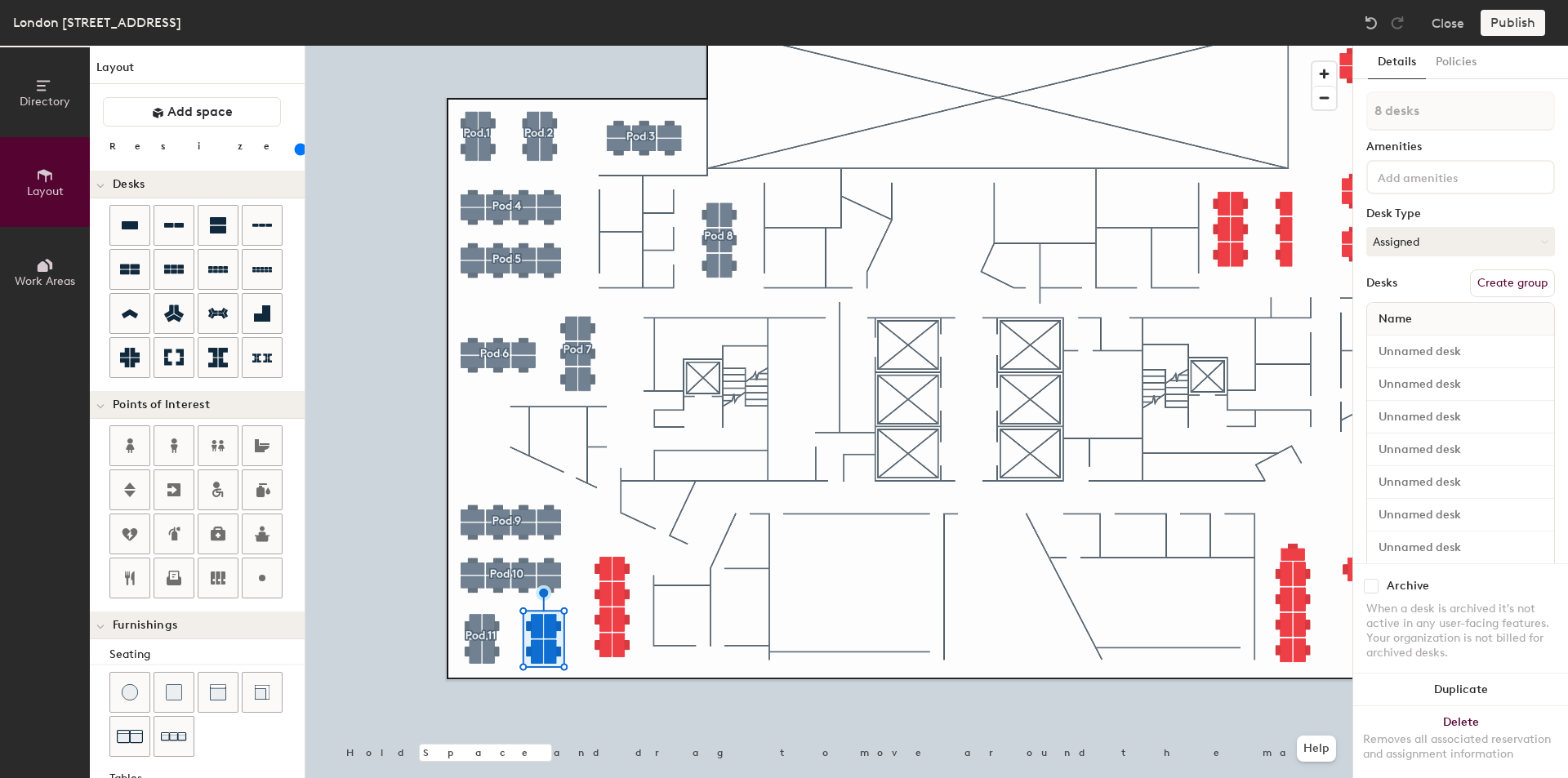
click at [1503, 282] on button "Create group" at bounding box center [1512, 283] width 85 height 28
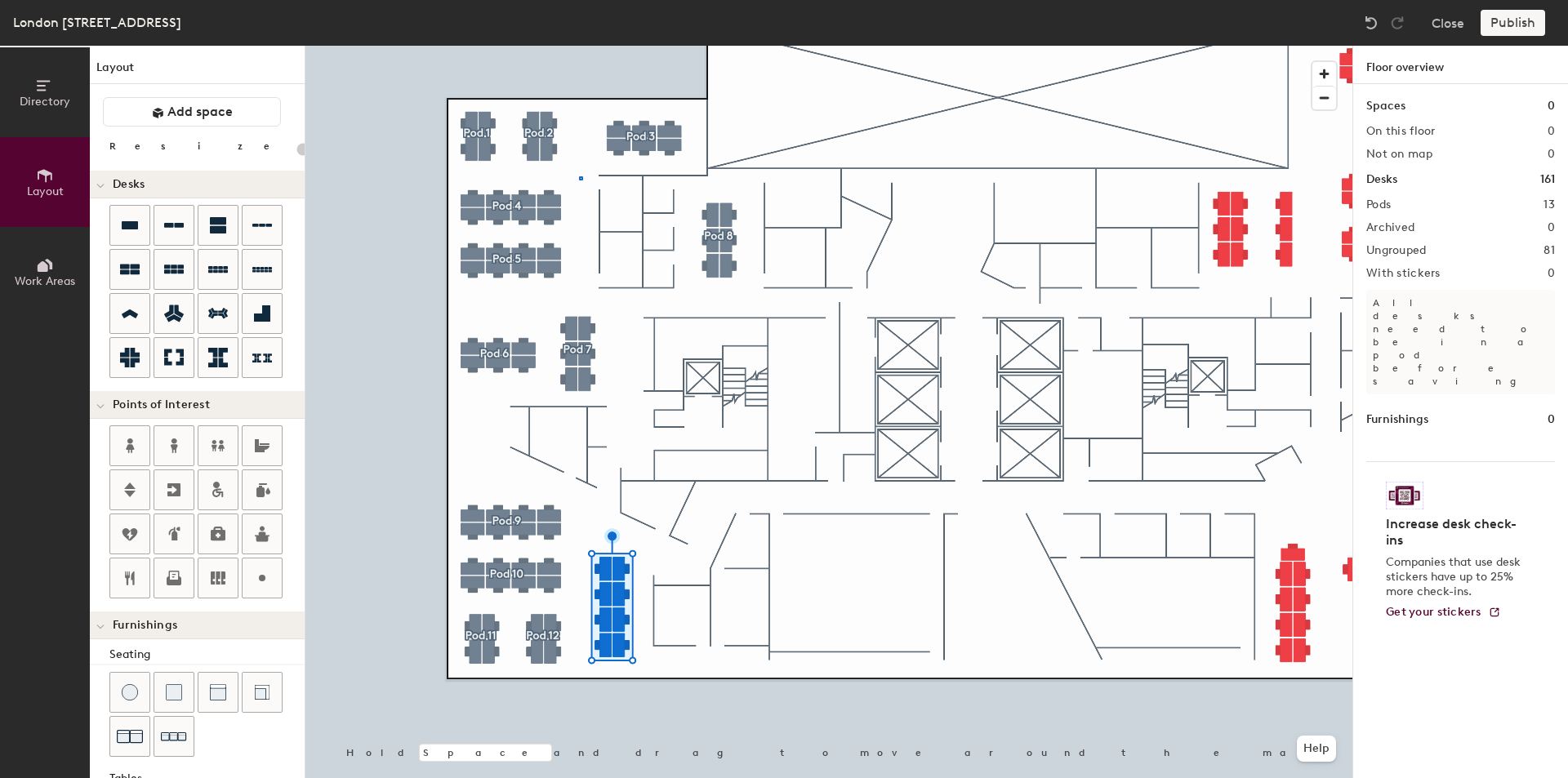
type input "120"
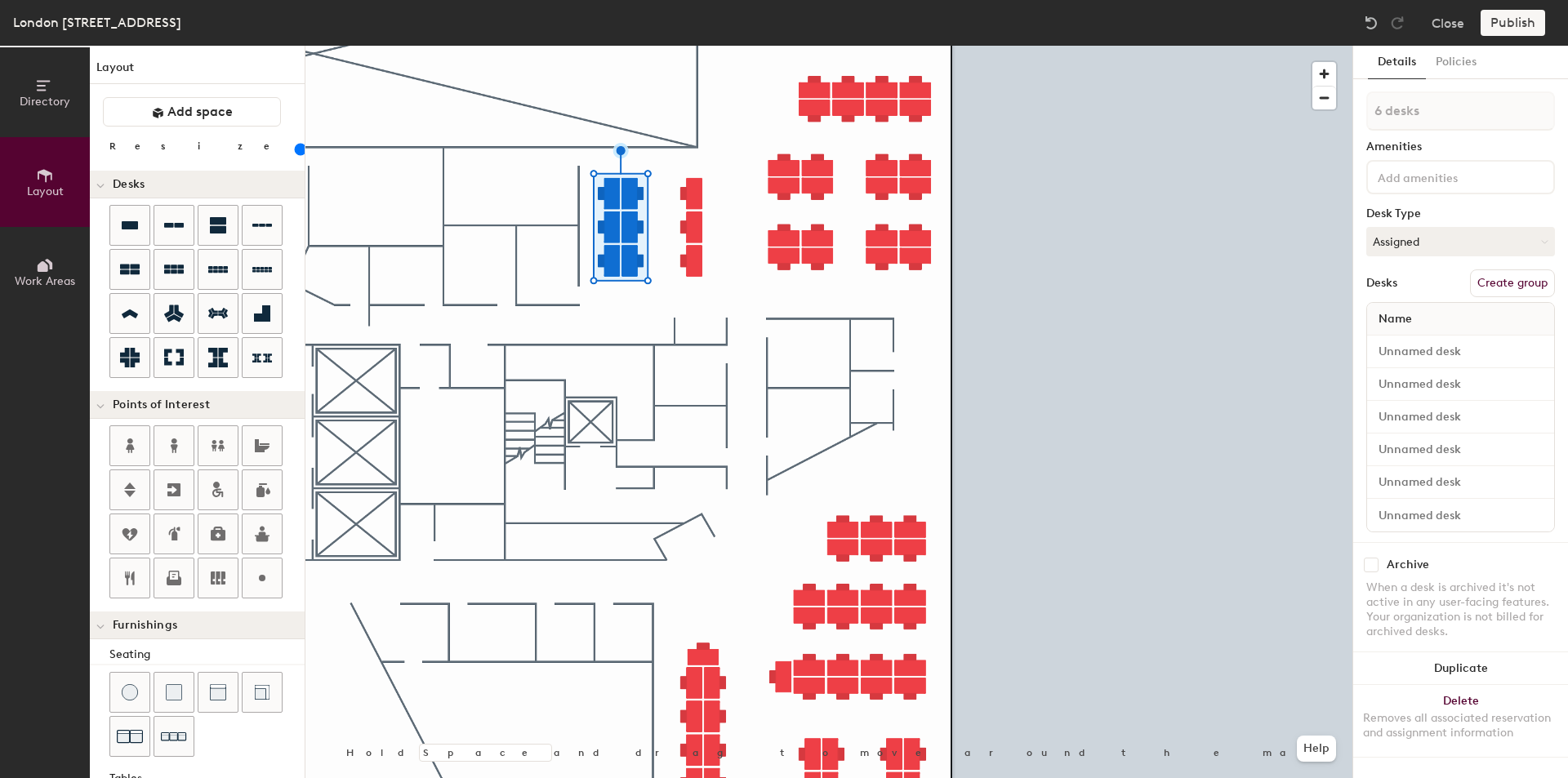
click at [1498, 269] on div "6 desks Amenities Desk Type Assigned Desks Create group Name" at bounding box center [1460, 316] width 189 height 451
click at [1495, 272] on button "Create group" at bounding box center [1512, 283] width 85 height 28
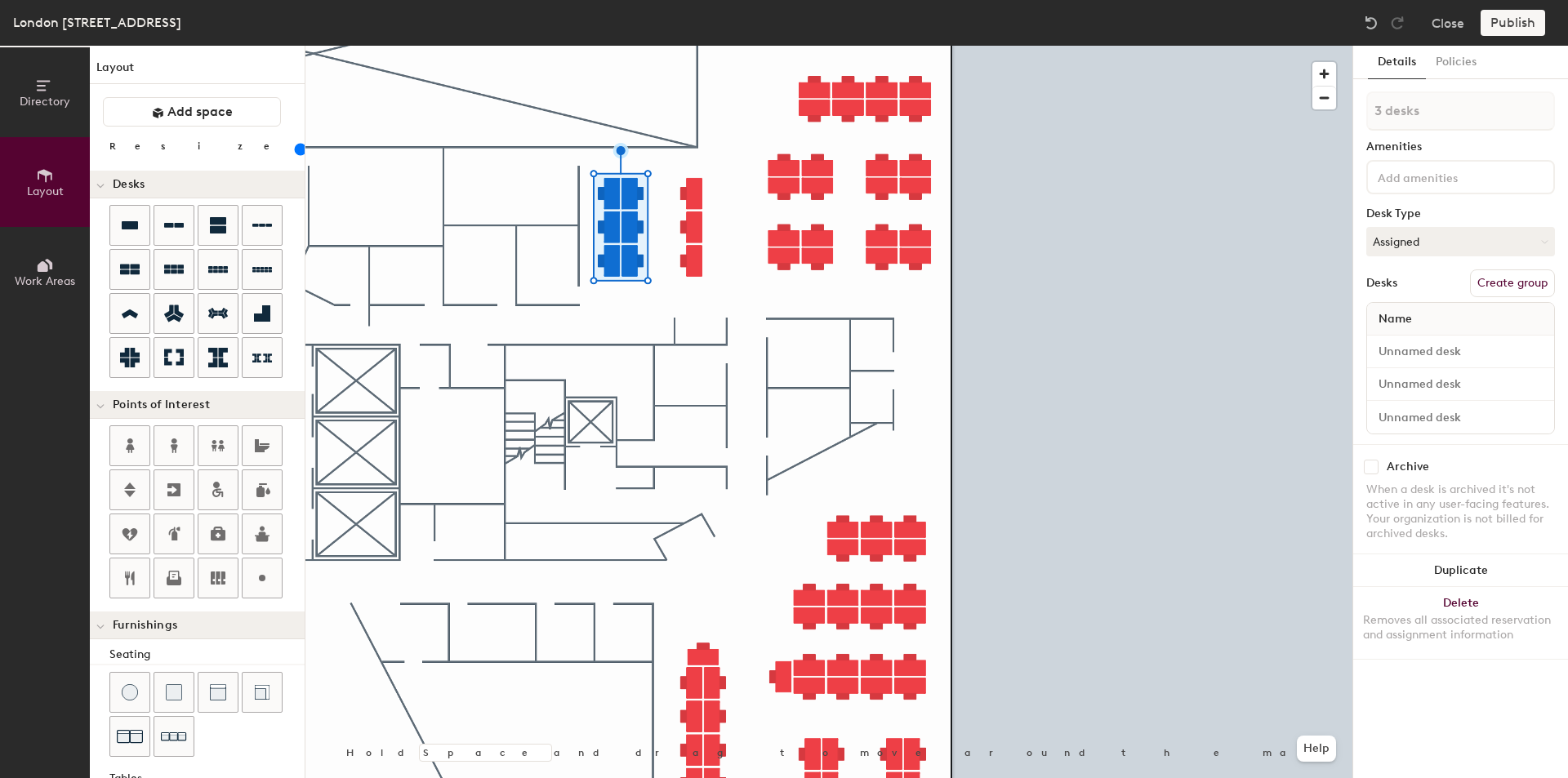
click at [1530, 290] on button "Create group" at bounding box center [1512, 283] width 85 height 28
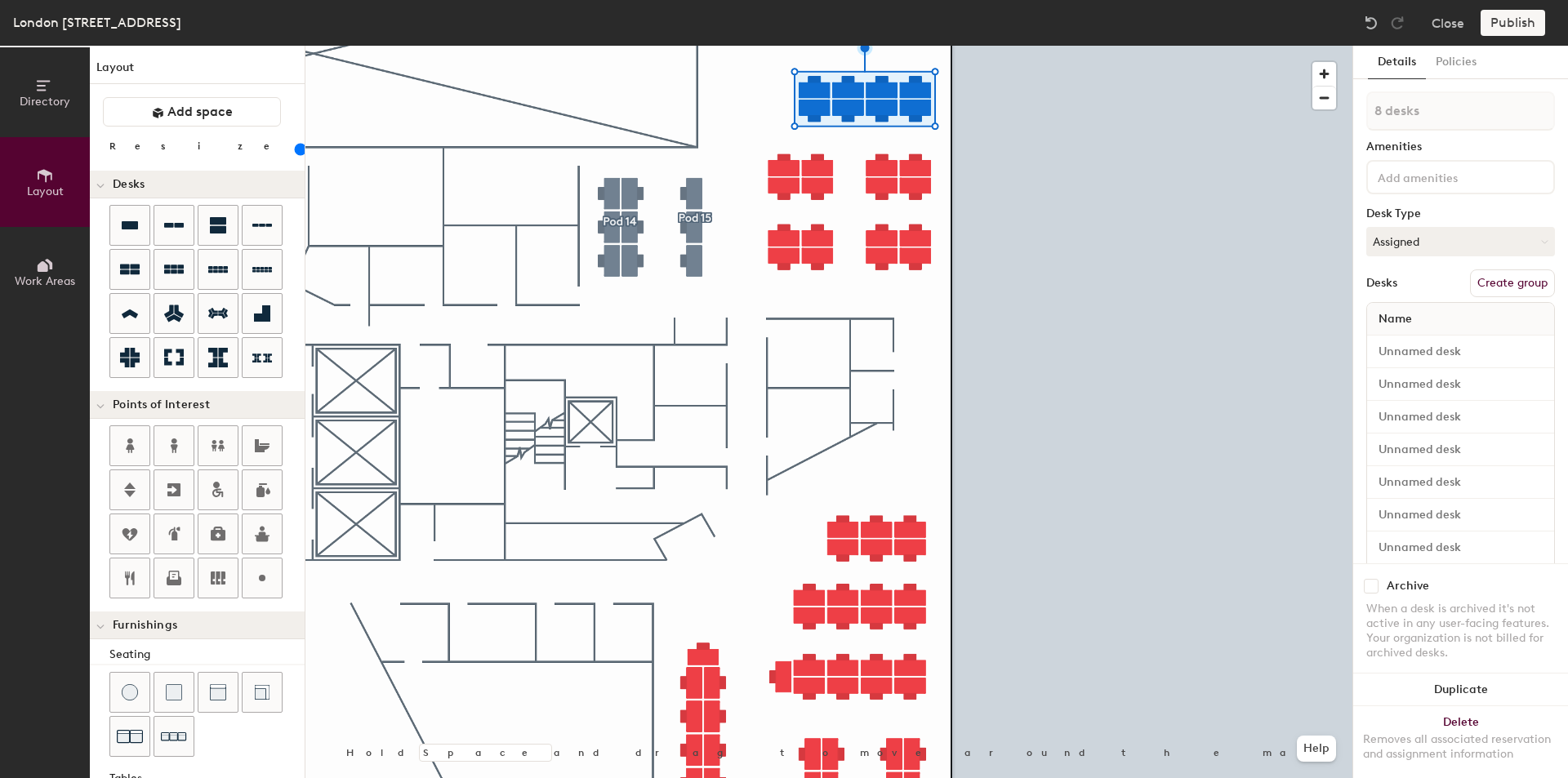
click at [1503, 288] on button "Create group" at bounding box center [1512, 283] width 85 height 28
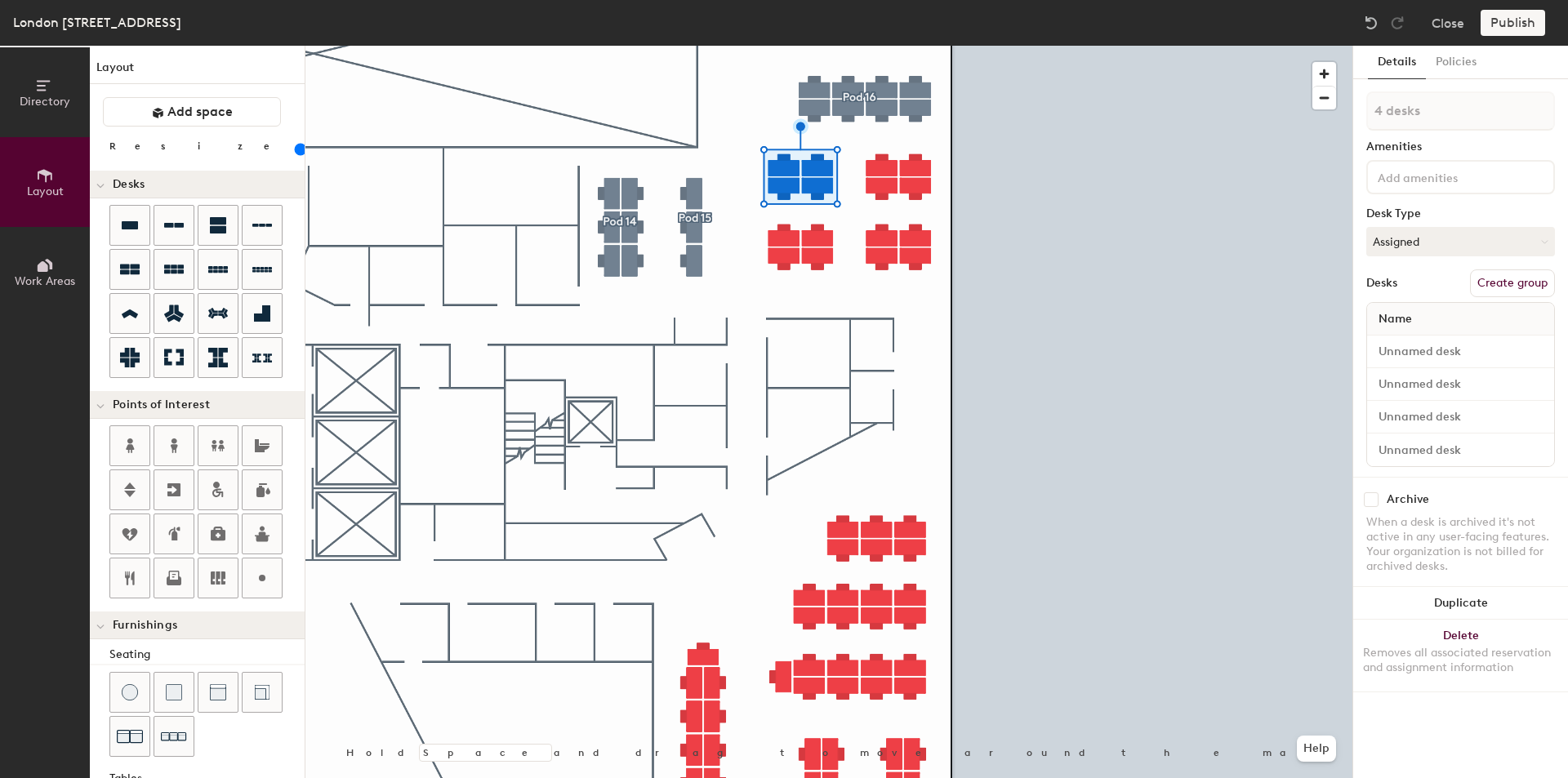
click at [1480, 281] on button "Create group" at bounding box center [1512, 283] width 85 height 28
click at [1521, 276] on button "Create group" at bounding box center [1512, 283] width 85 height 28
click at [1515, 299] on div "4 desks Amenities Desk Type Assigned Desks Create group Name" at bounding box center [1460, 284] width 189 height 385
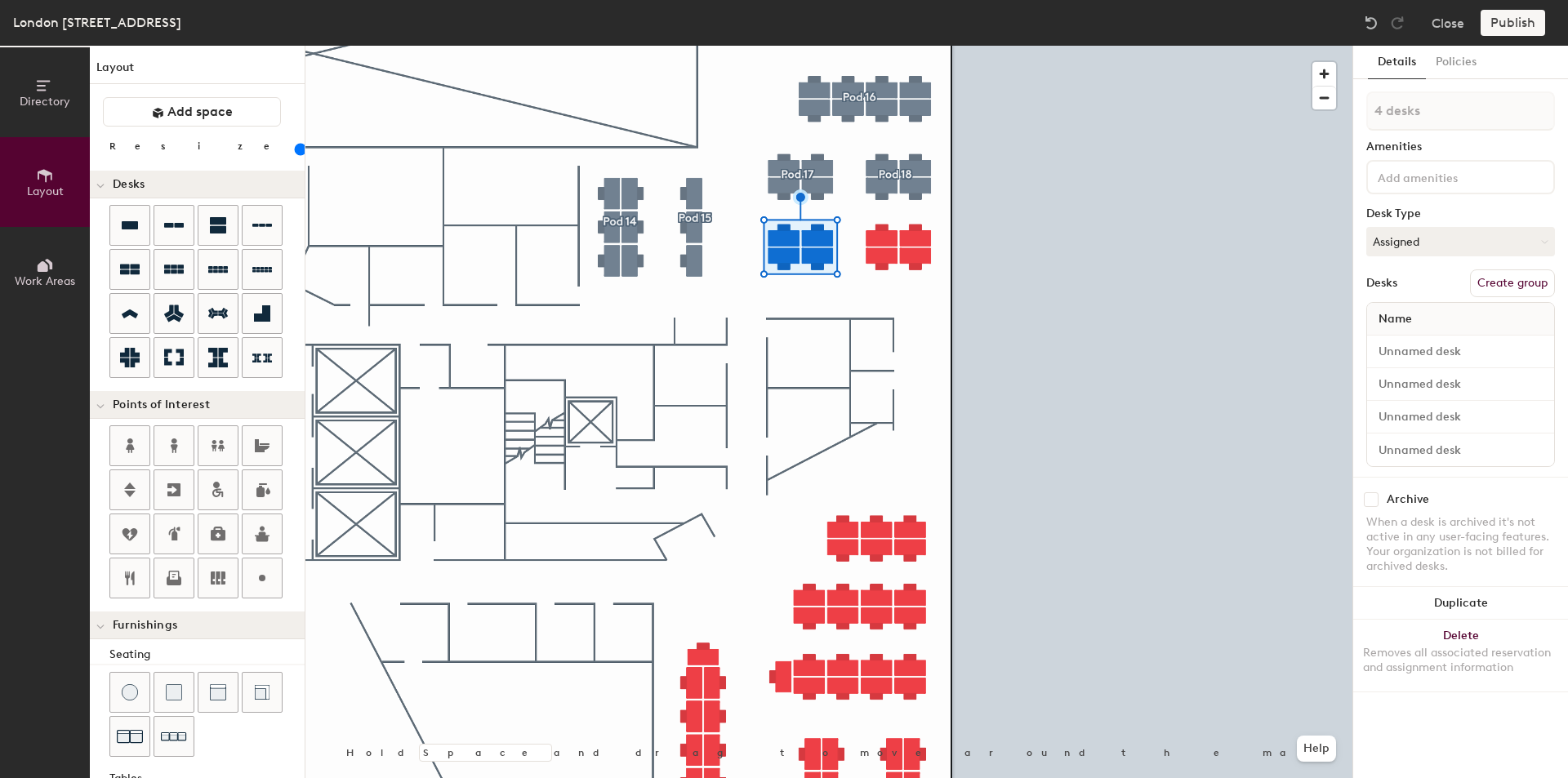
click at [1476, 284] on button "Create group" at bounding box center [1512, 283] width 85 height 28
click at [1508, 288] on button "Create group" at bounding box center [1512, 283] width 85 height 28
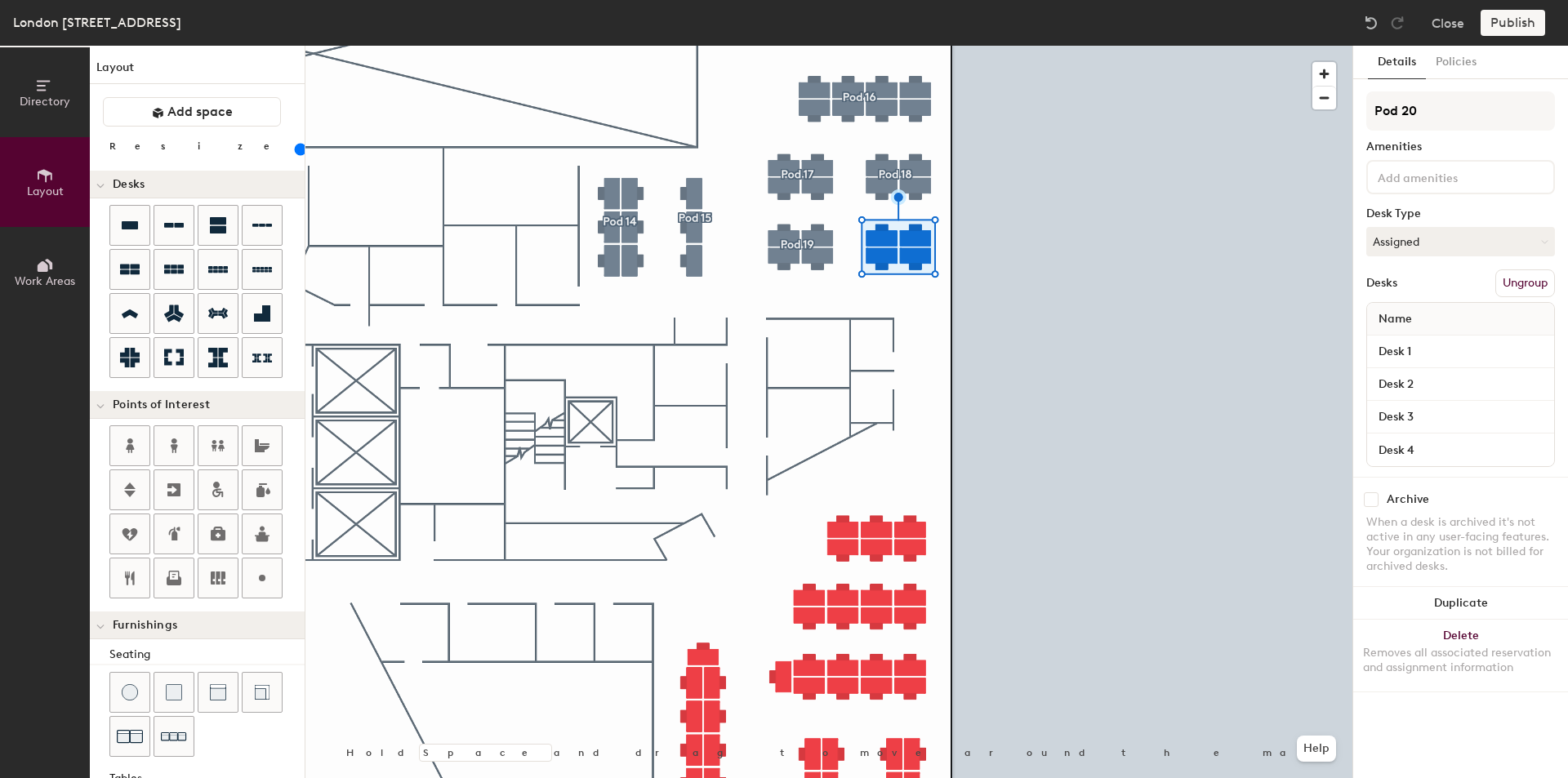
type input "Pod 20"
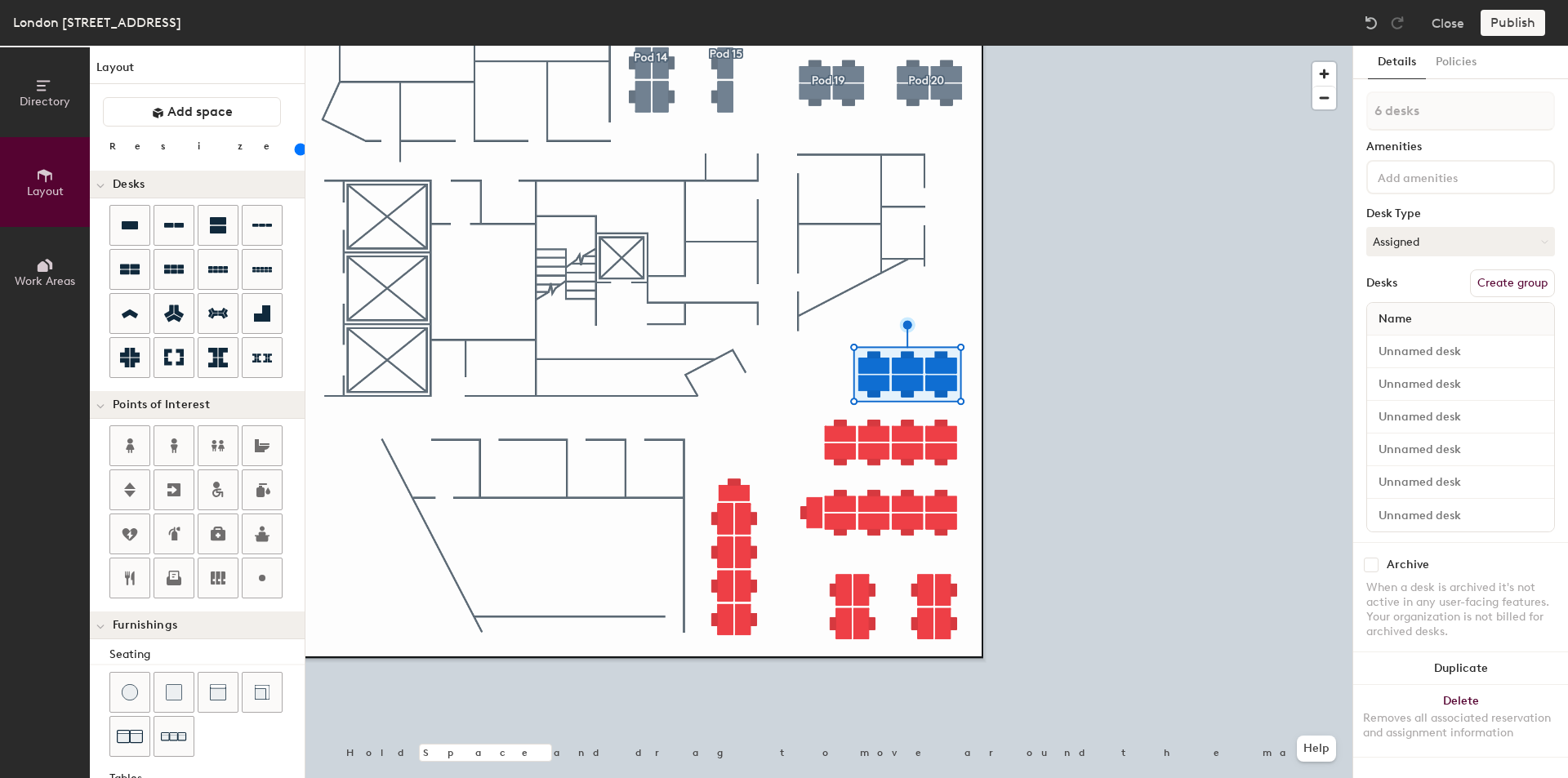
click at [1507, 278] on button "Create group" at bounding box center [1512, 283] width 85 height 28
click at [1488, 286] on button "Create group" at bounding box center [1512, 283] width 85 height 28
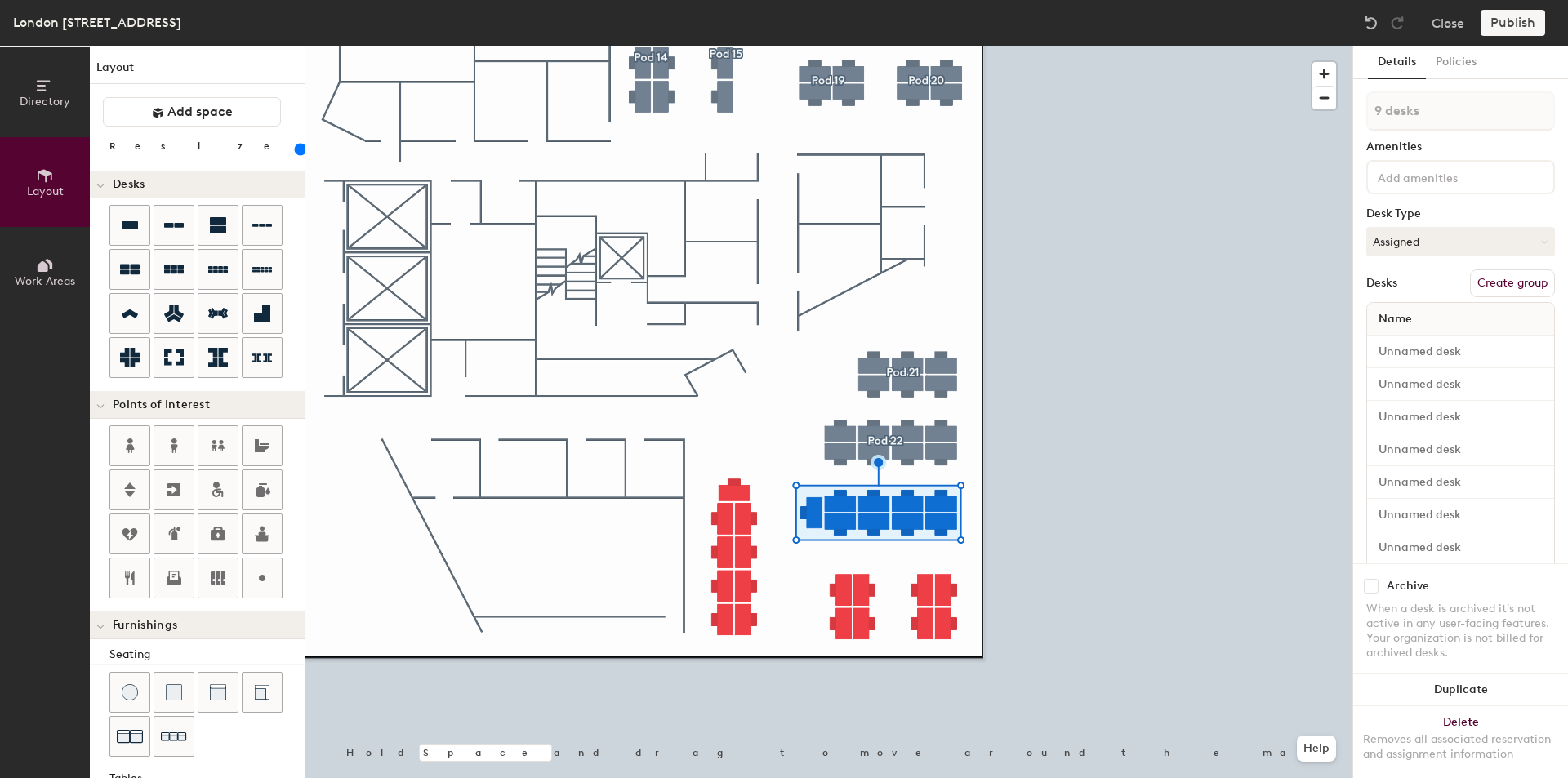
click at [1479, 267] on div "9 desks Amenities Desk Type Assigned Desks Create group Name" at bounding box center [1460, 365] width 189 height 548
click at [1482, 272] on button "Create group" at bounding box center [1512, 283] width 85 height 28
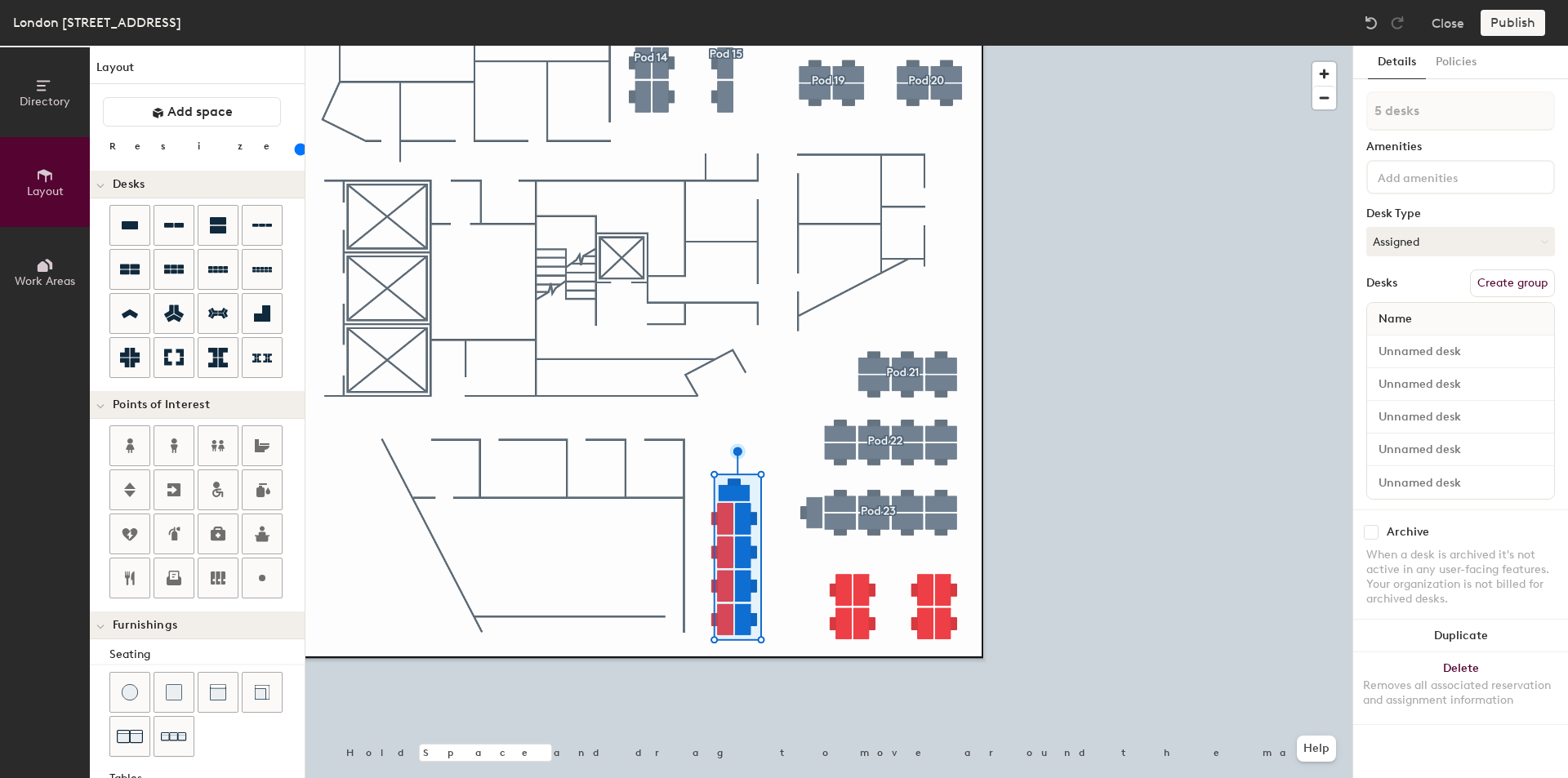
click at [1526, 290] on button "Create group" at bounding box center [1512, 283] width 85 height 28
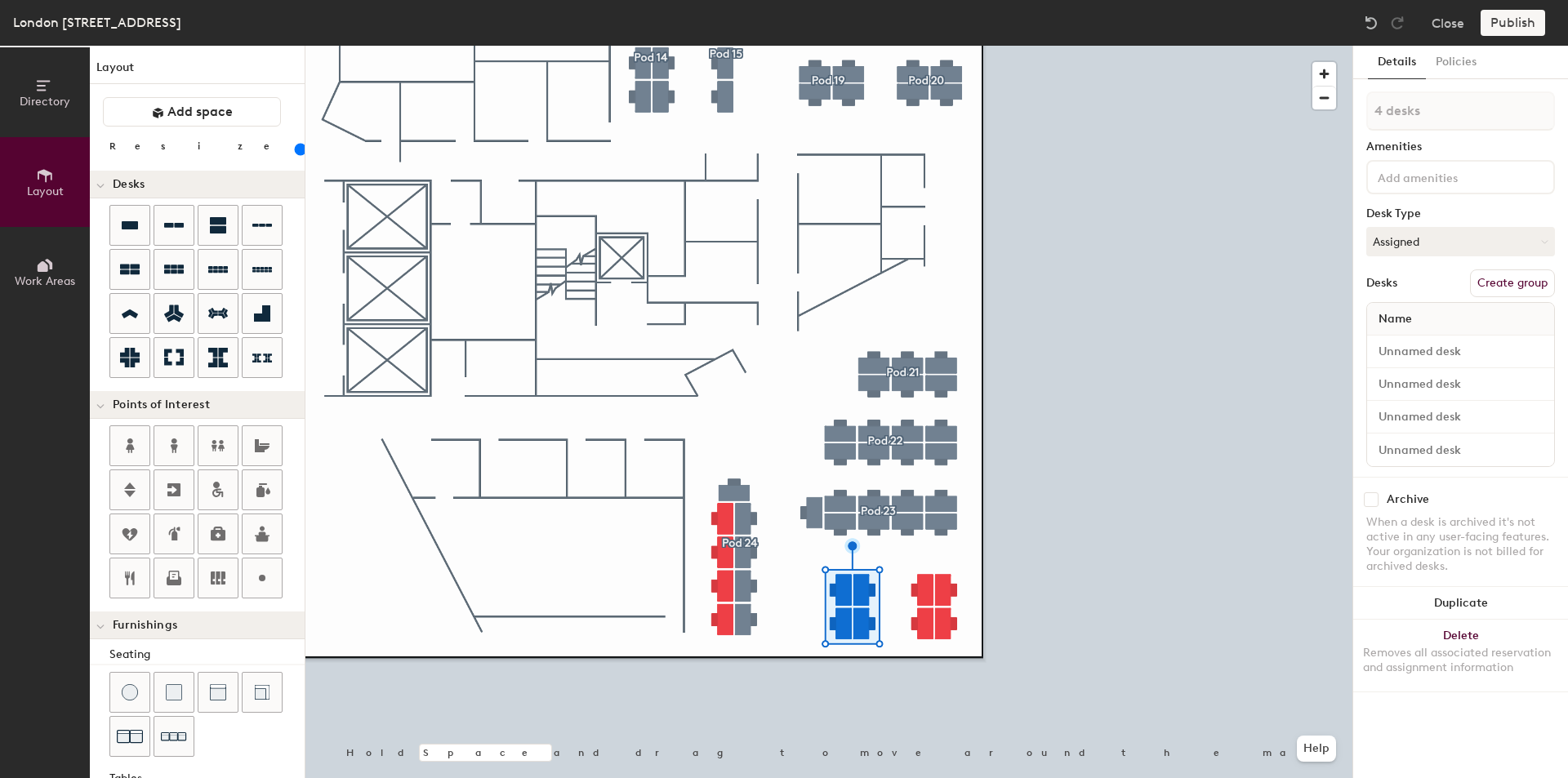
click at [1527, 284] on button "Create group" at bounding box center [1512, 283] width 85 height 28
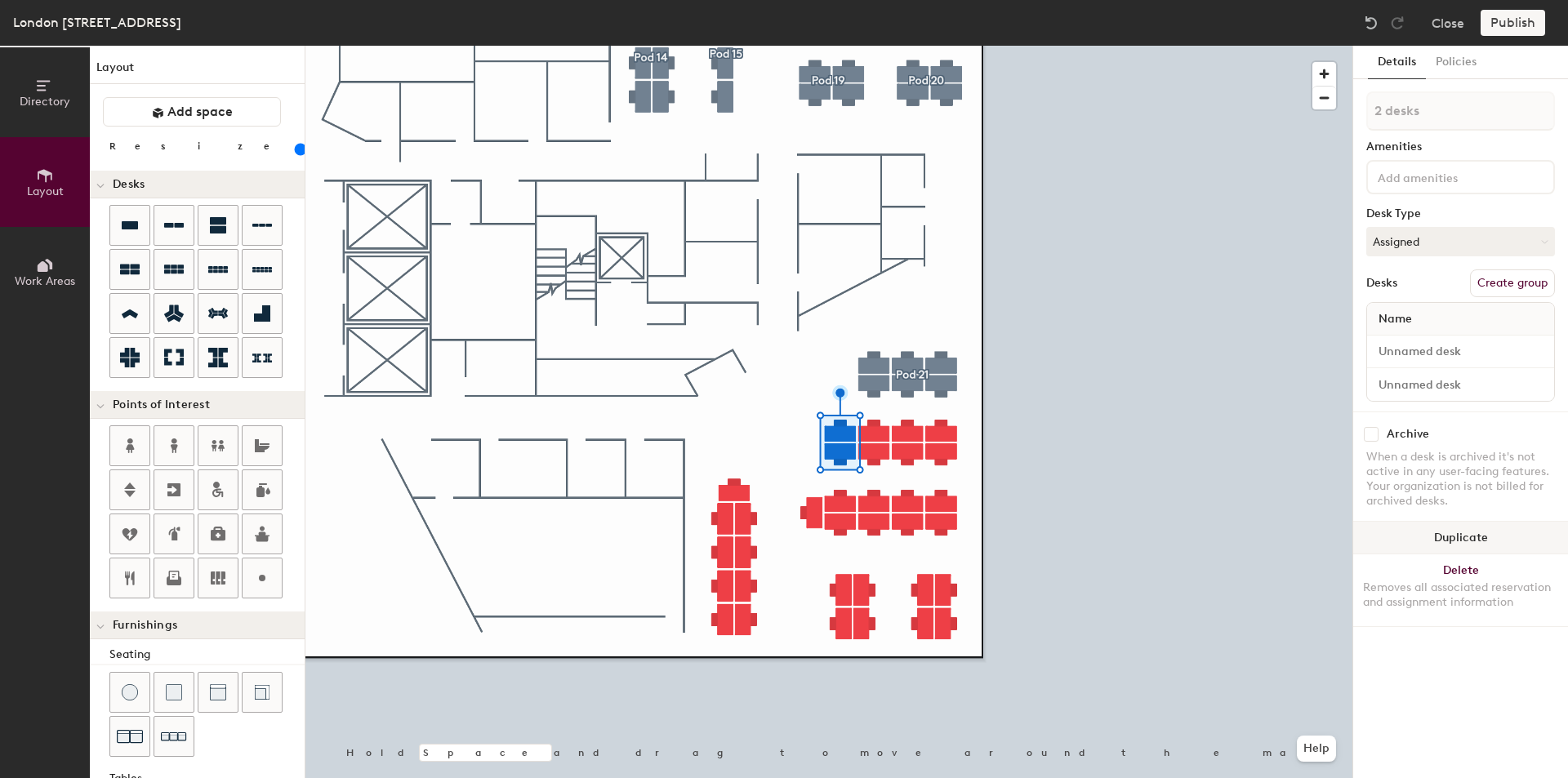
click at [1460, 535] on button "Duplicate" at bounding box center [1460, 538] width 214 height 32
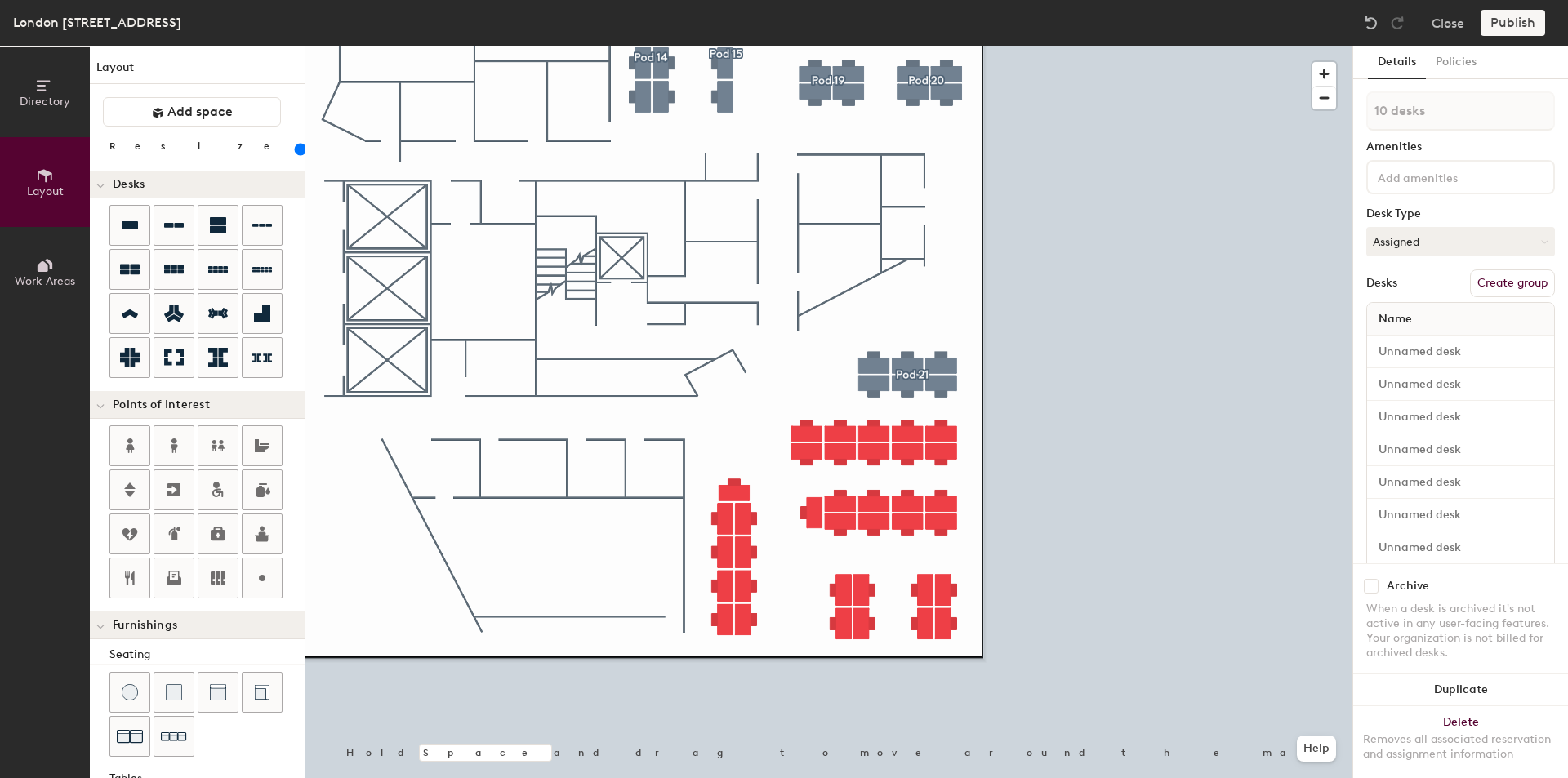
click at [1520, 279] on button "Create group" at bounding box center [1512, 283] width 85 height 28
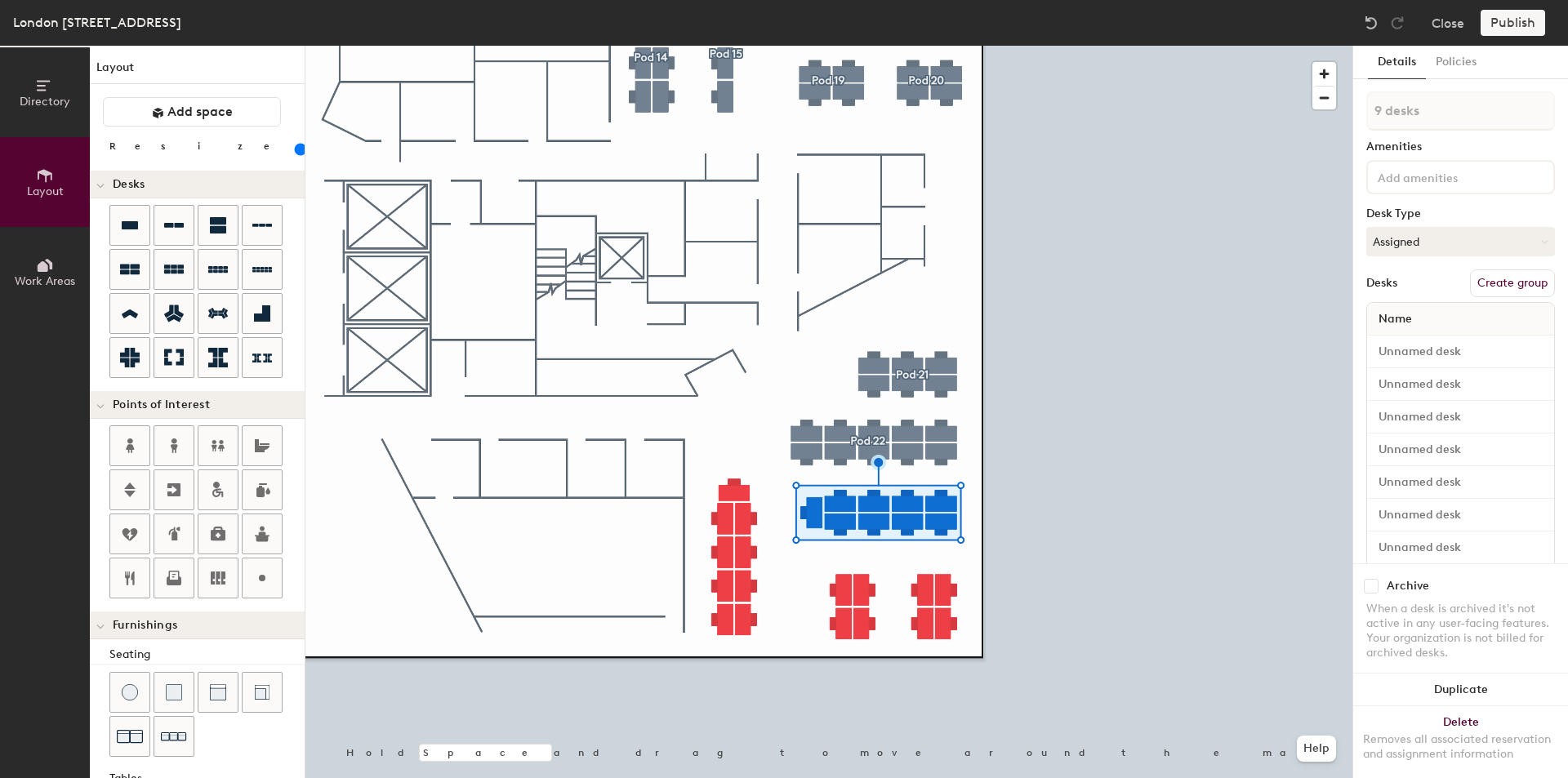
click at [1498, 286] on button "Create group" at bounding box center [1512, 283] width 85 height 28
click at [1018, 46] on div at bounding box center [828, 46] width 1046 height 0
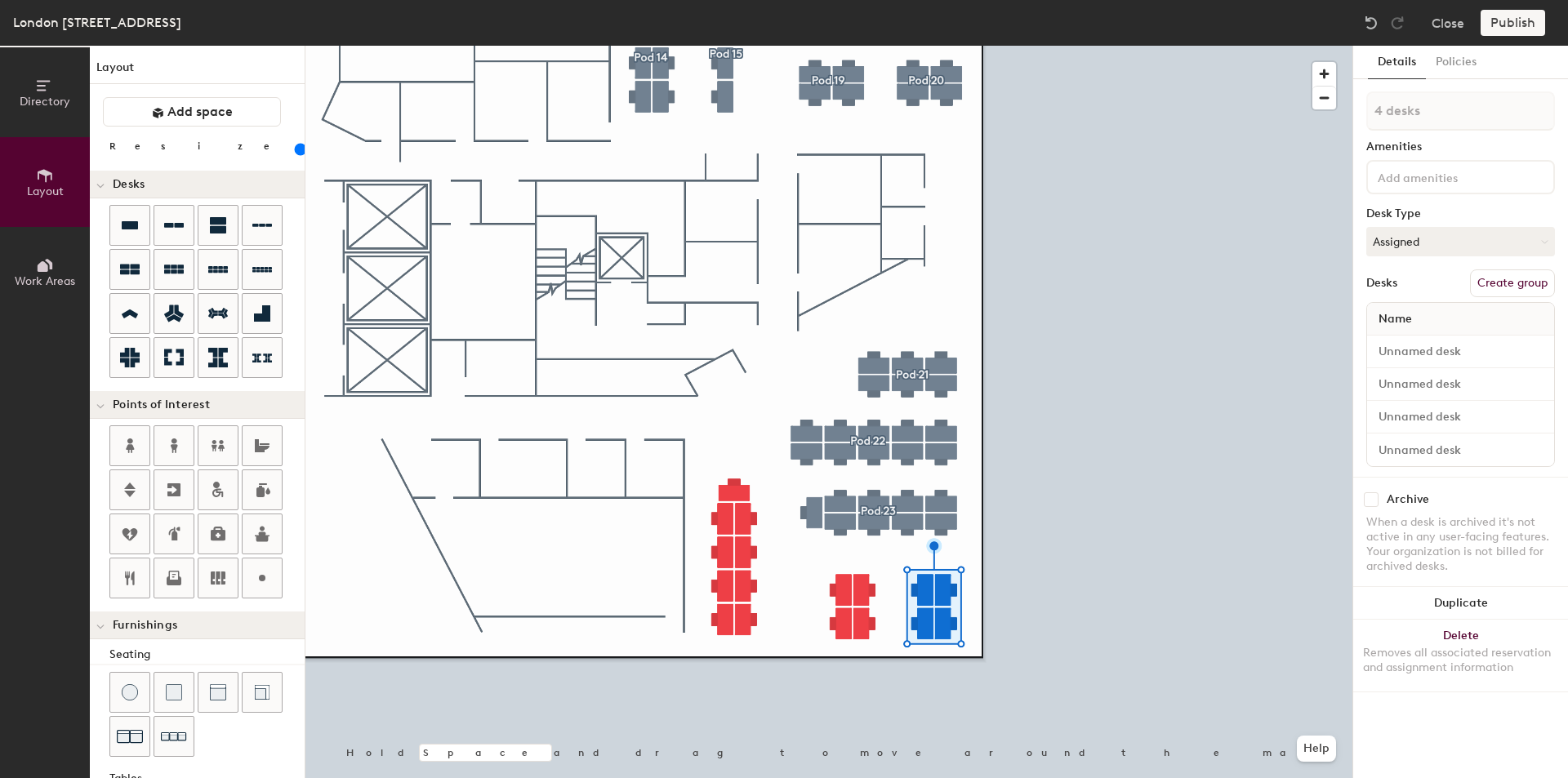
click at [1501, 287] on button "Create group" at bounding box center [1512, 283] width 85 height 28
click at [1502, 281] on button "Create group" at bounding box center [1512, 283] width 85 height 28
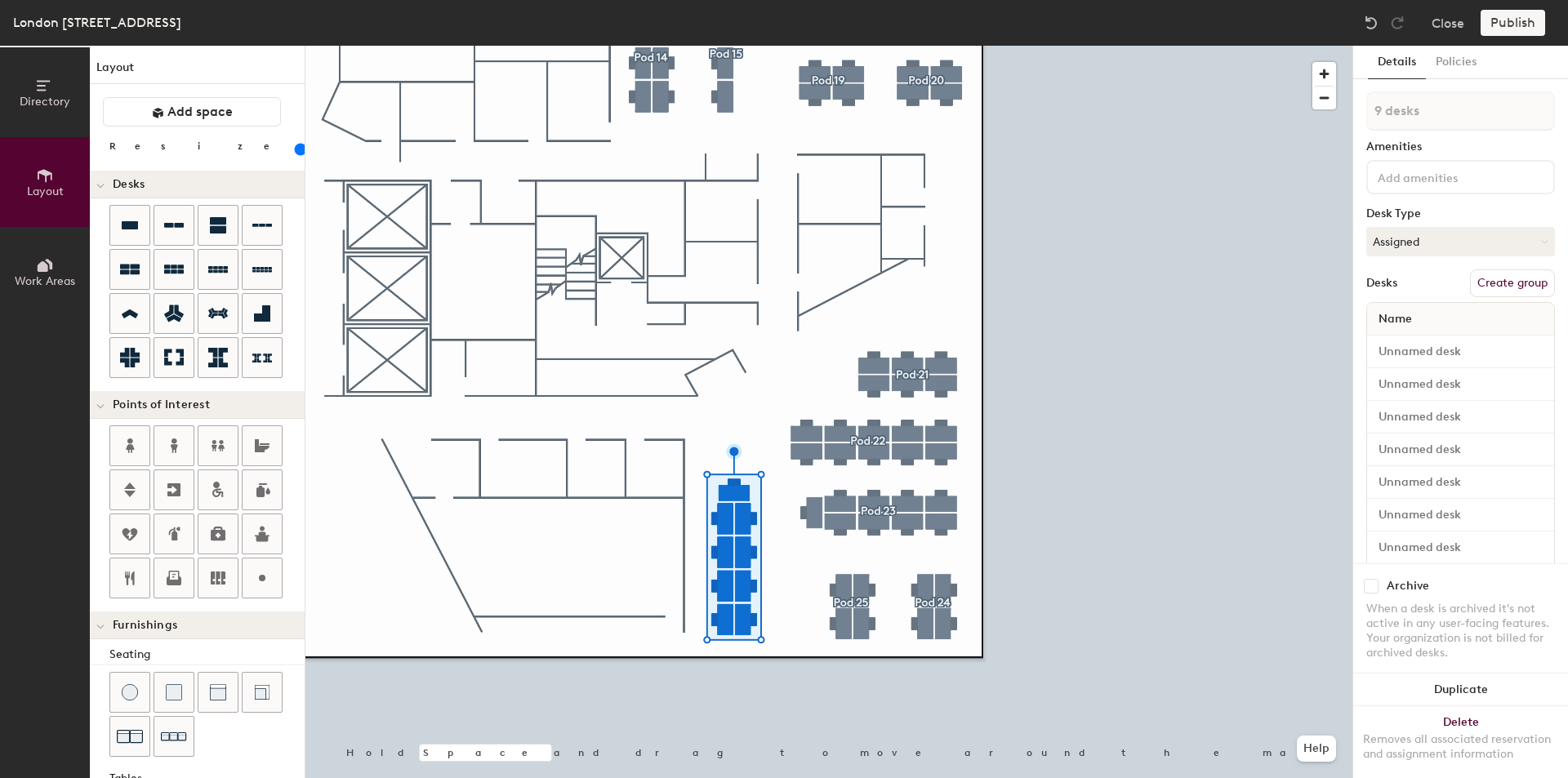
click at [1485, 289] on button "Create group" at bounding box center [1512, 283] width 85 height 28
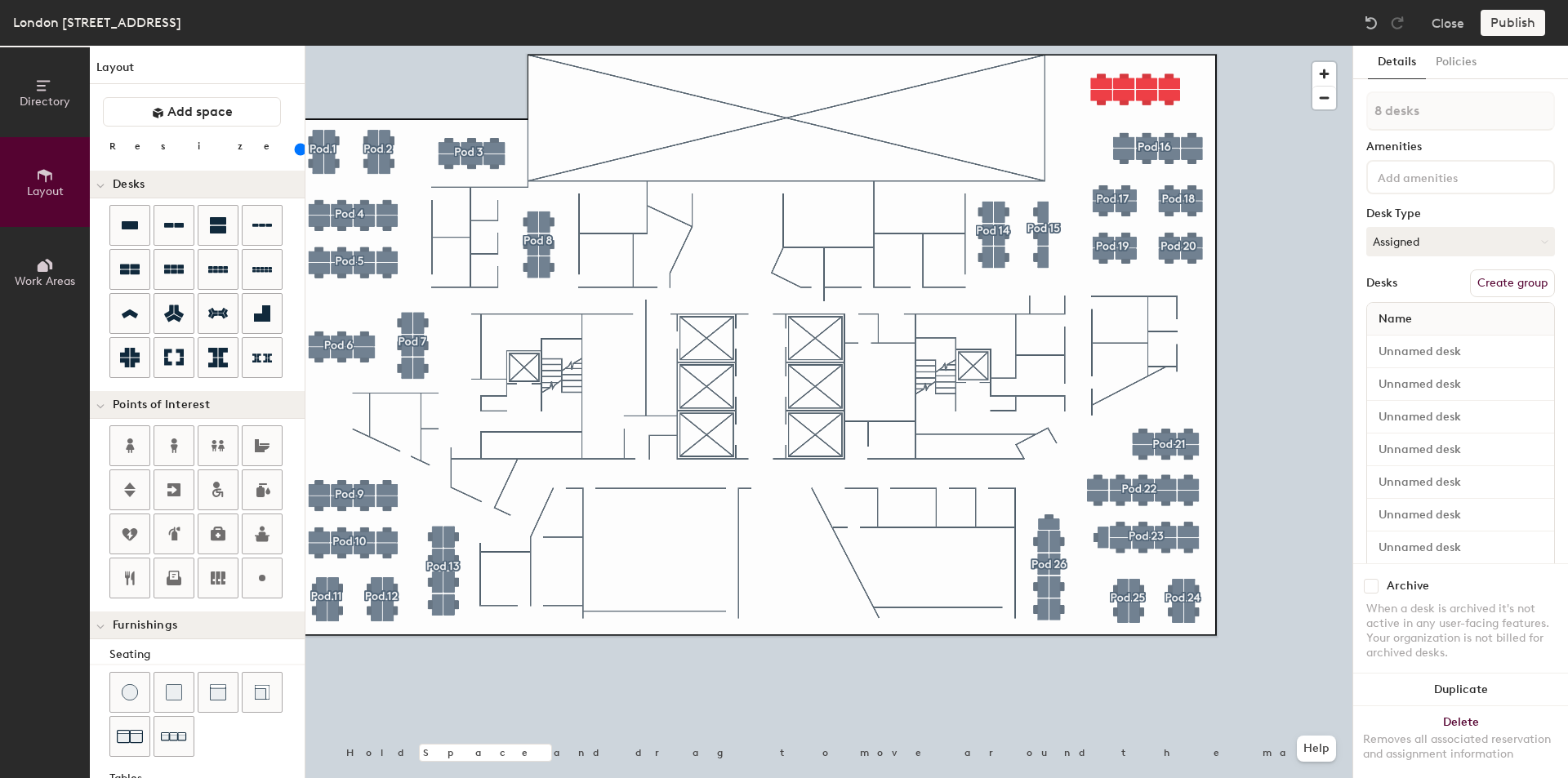
click at [1485, 274] on button "Create group" at bounding box center [1512, 283] width 85 height 28
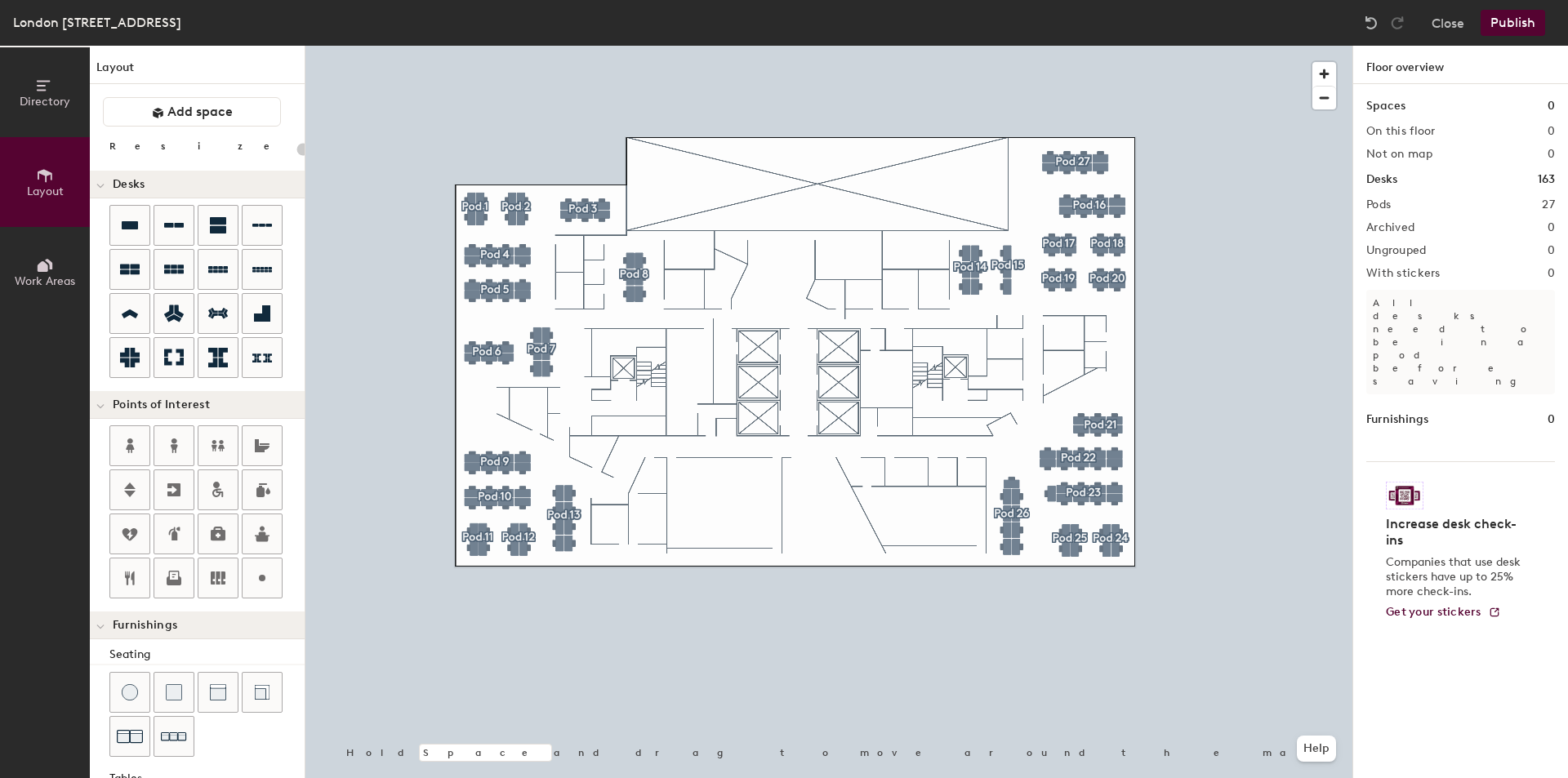
click at [1516, 24] on button "Publish" at bounding box center [1512, 23] width 65 height 27
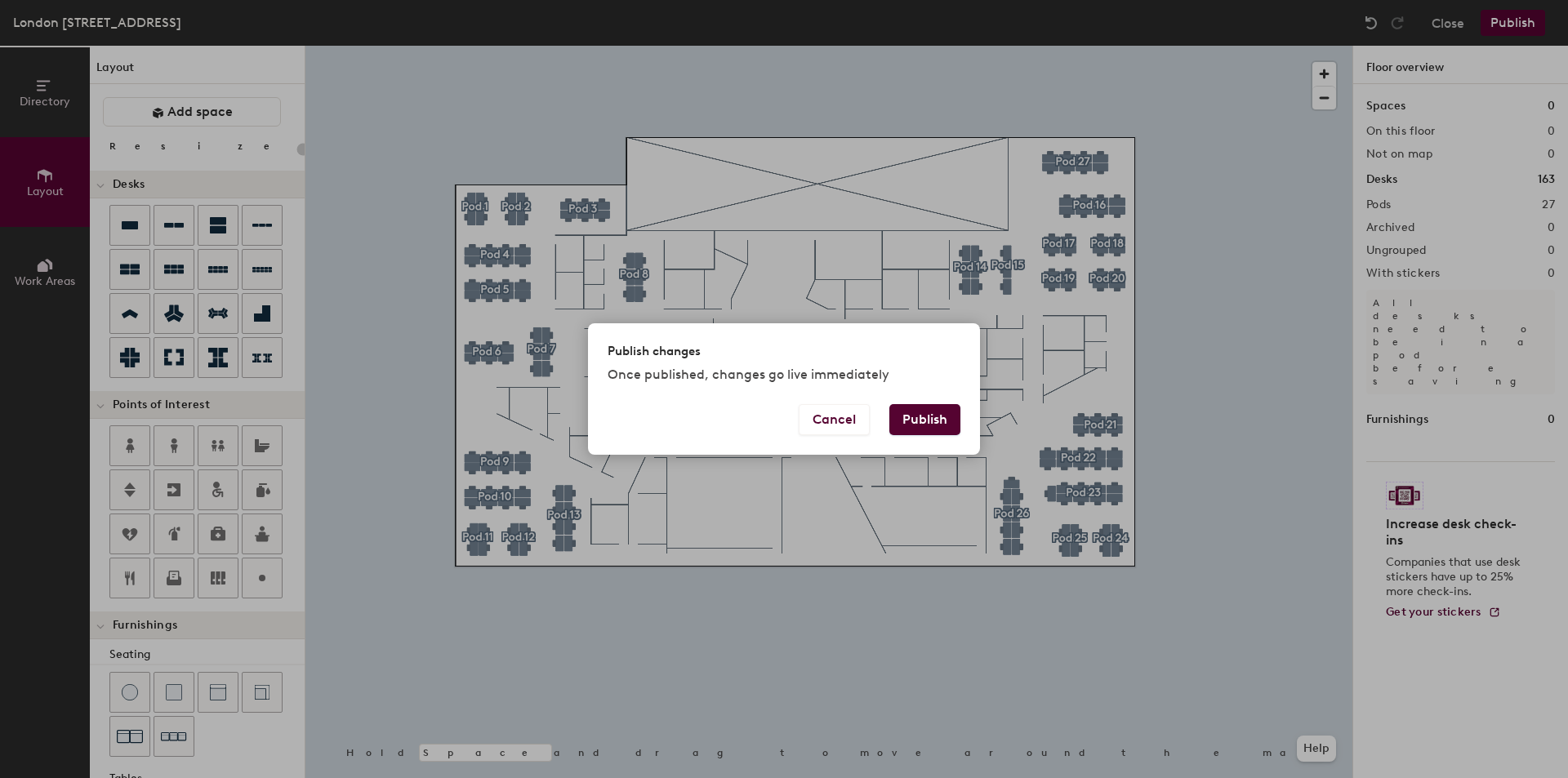
click at [936, 424] on button "Publish" at bounding box center [924, 419] width 71 height 31
type input "20"
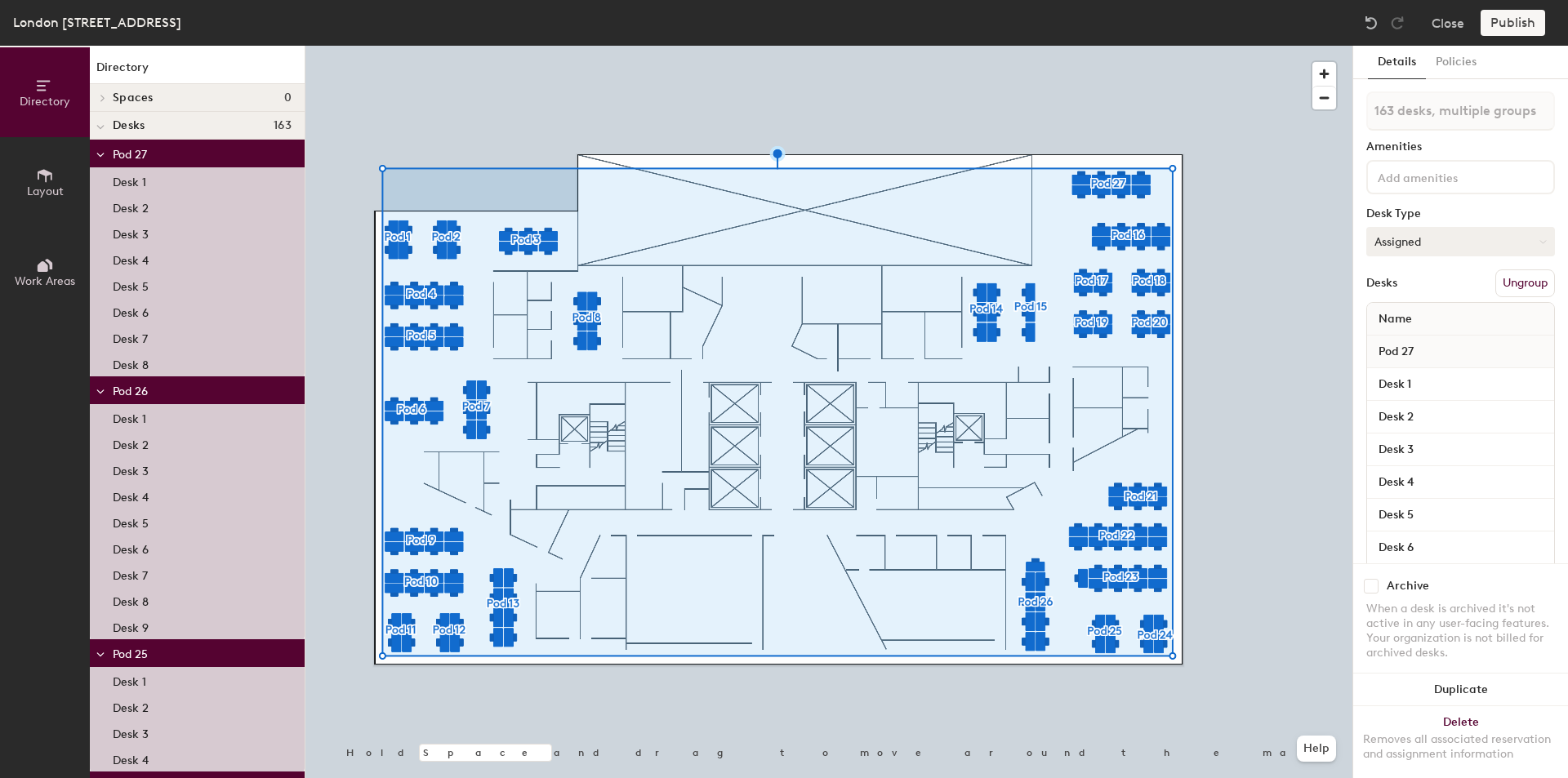
click at [1419, 243] on button "Assigned" at bounding box center [1460, 241] width 189 height 29
click at [1402, 337] on div "Hoteled" at bounding box center [1448, 342] width 163 height 25
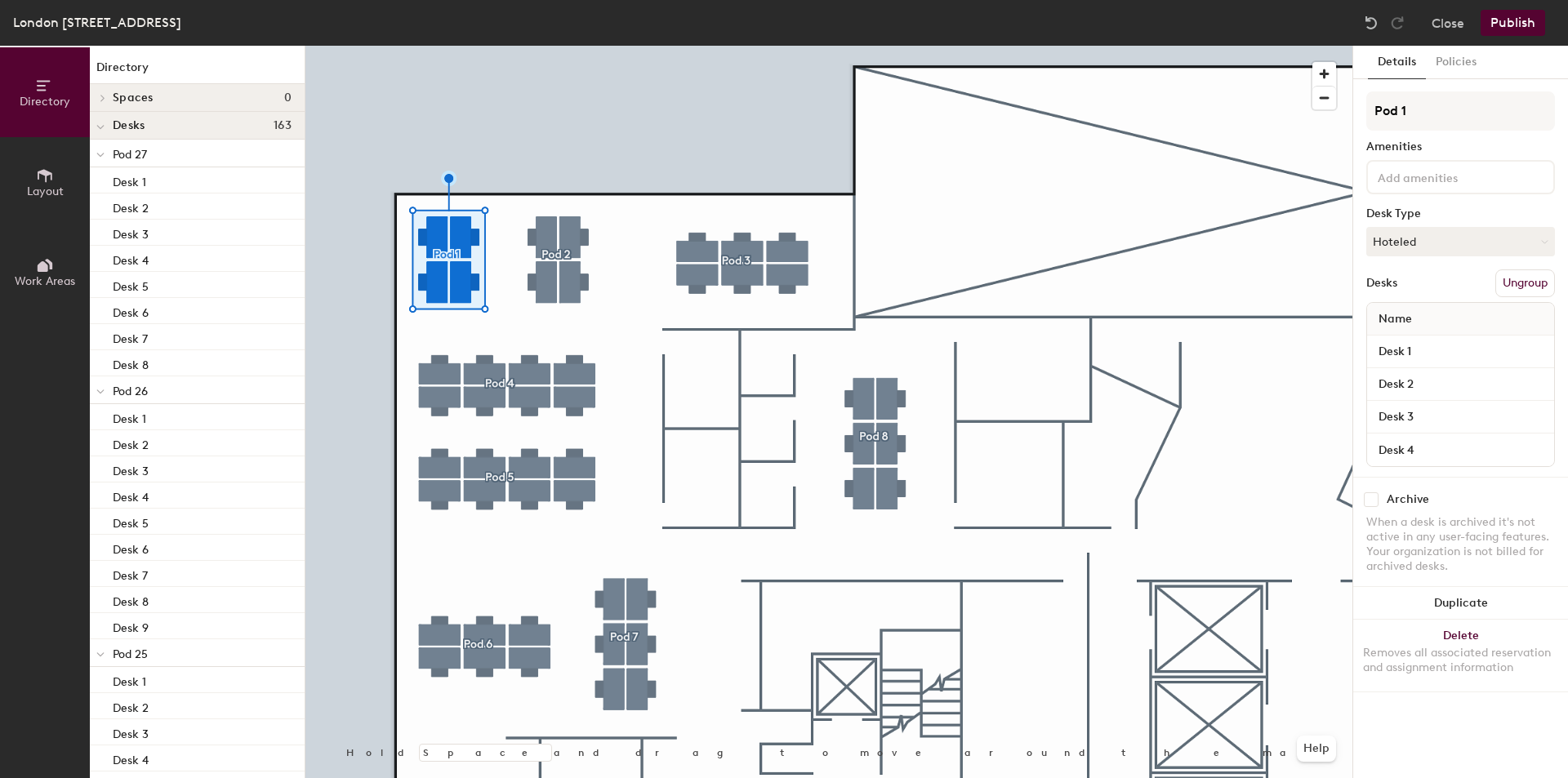
click at [1427, 363] on div "Desk 1" at bounding box center [1460, 352] width 187 height 32
click at [1432, 351] on input "Desk 1" at bounding box center [1460, 352] width 180 height 23
type input "60523"
paste input "605"
type input "60522"
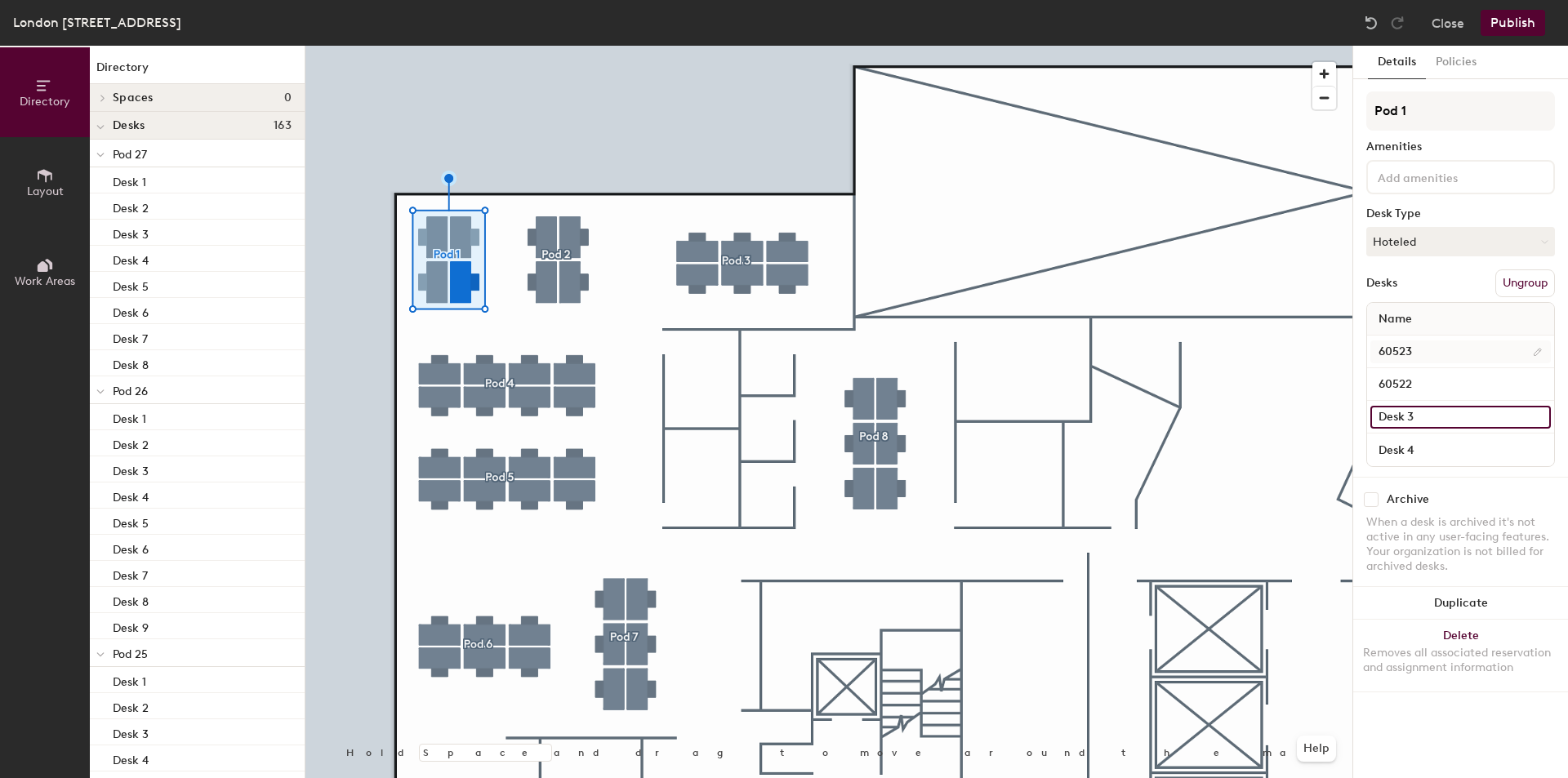
paste input "605"
type input "60521"
paste input "605"
type input "60524"
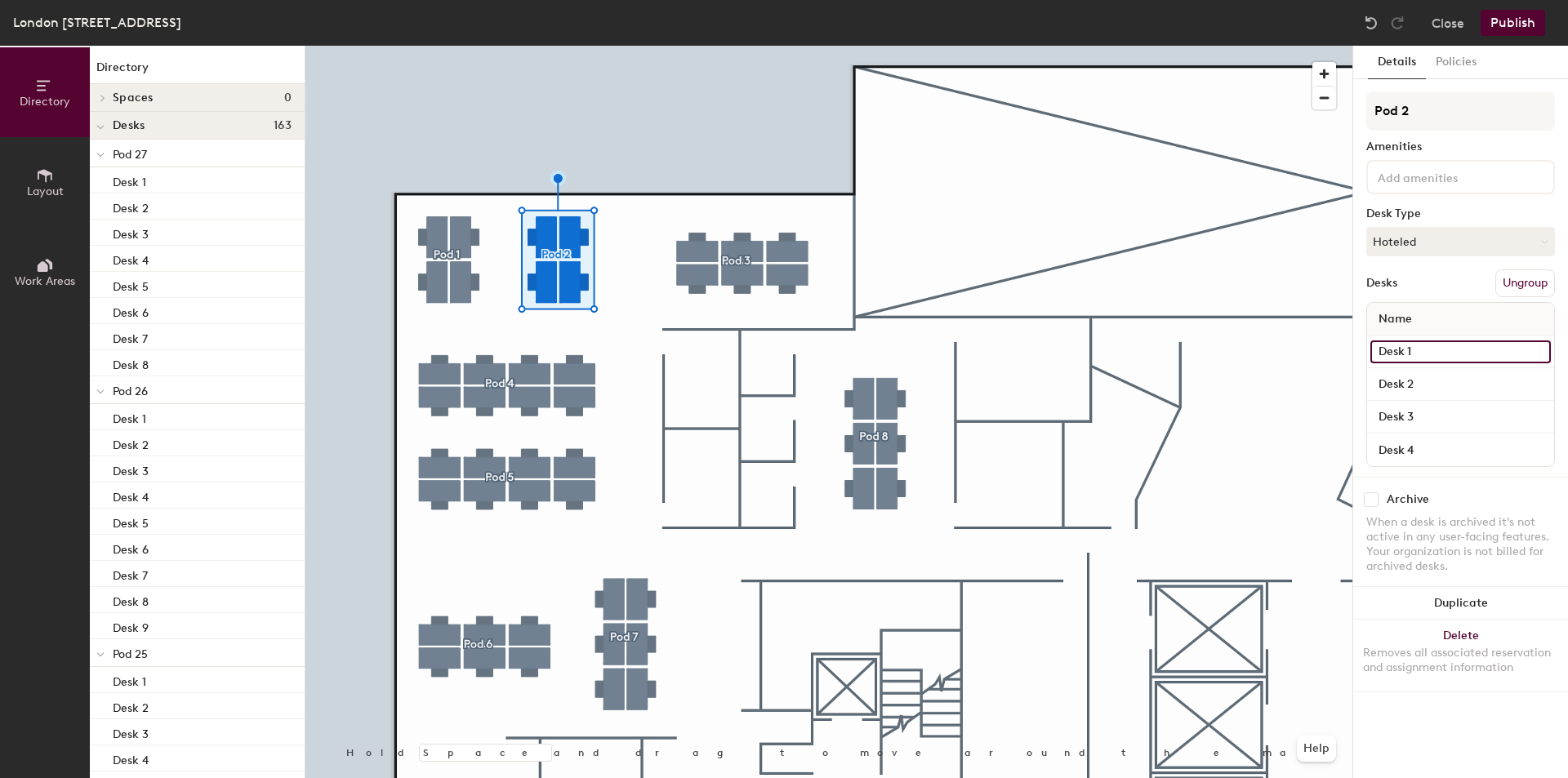
click at [1468, 350] on input "Desk 1" at bounding box center [1460, 352] width 180 height 23
paste input "605"
type input "60519"
paste input "605"
type input "60518"
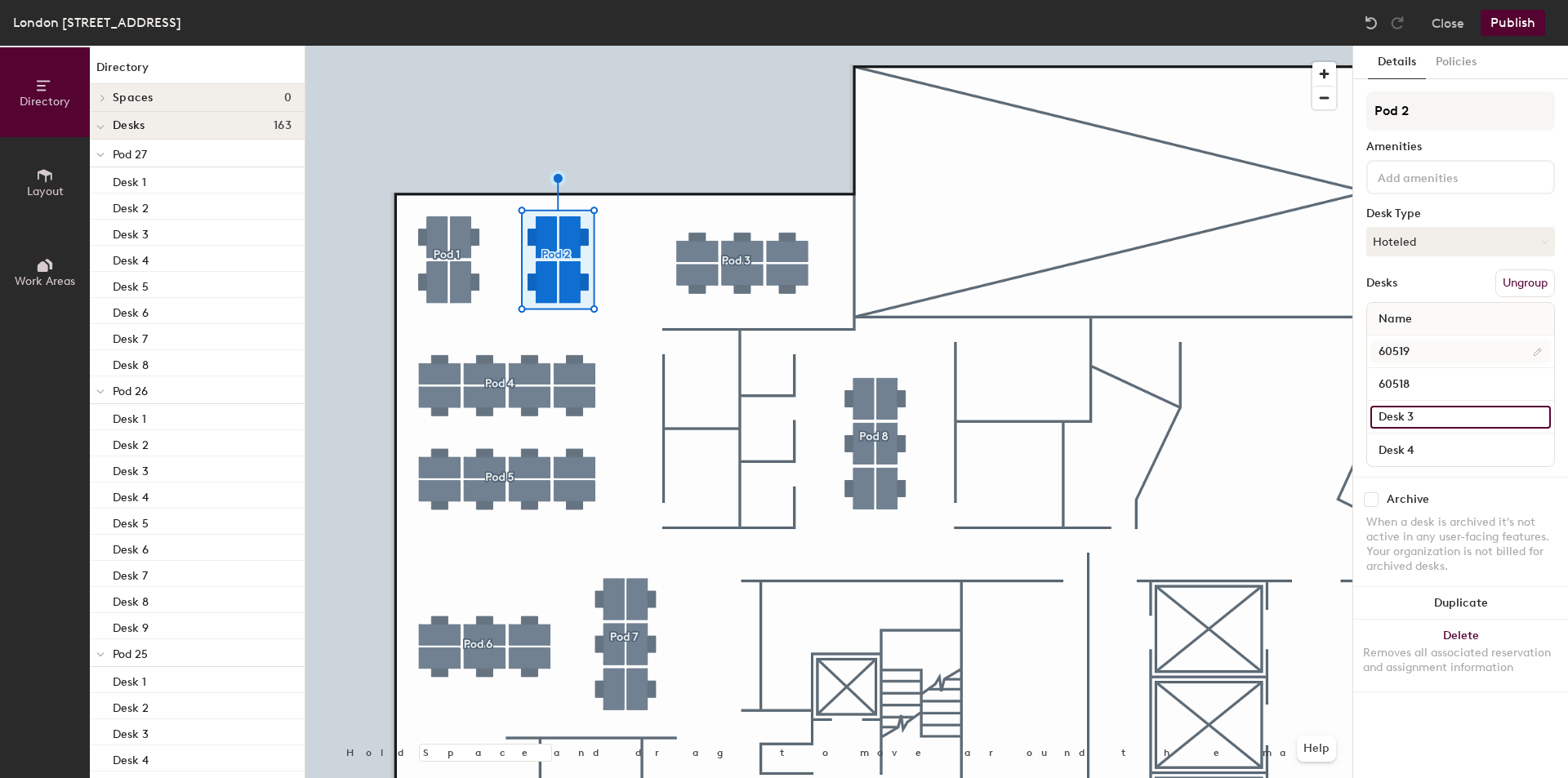
paste input "605"
type input "60517"
paste input "605"
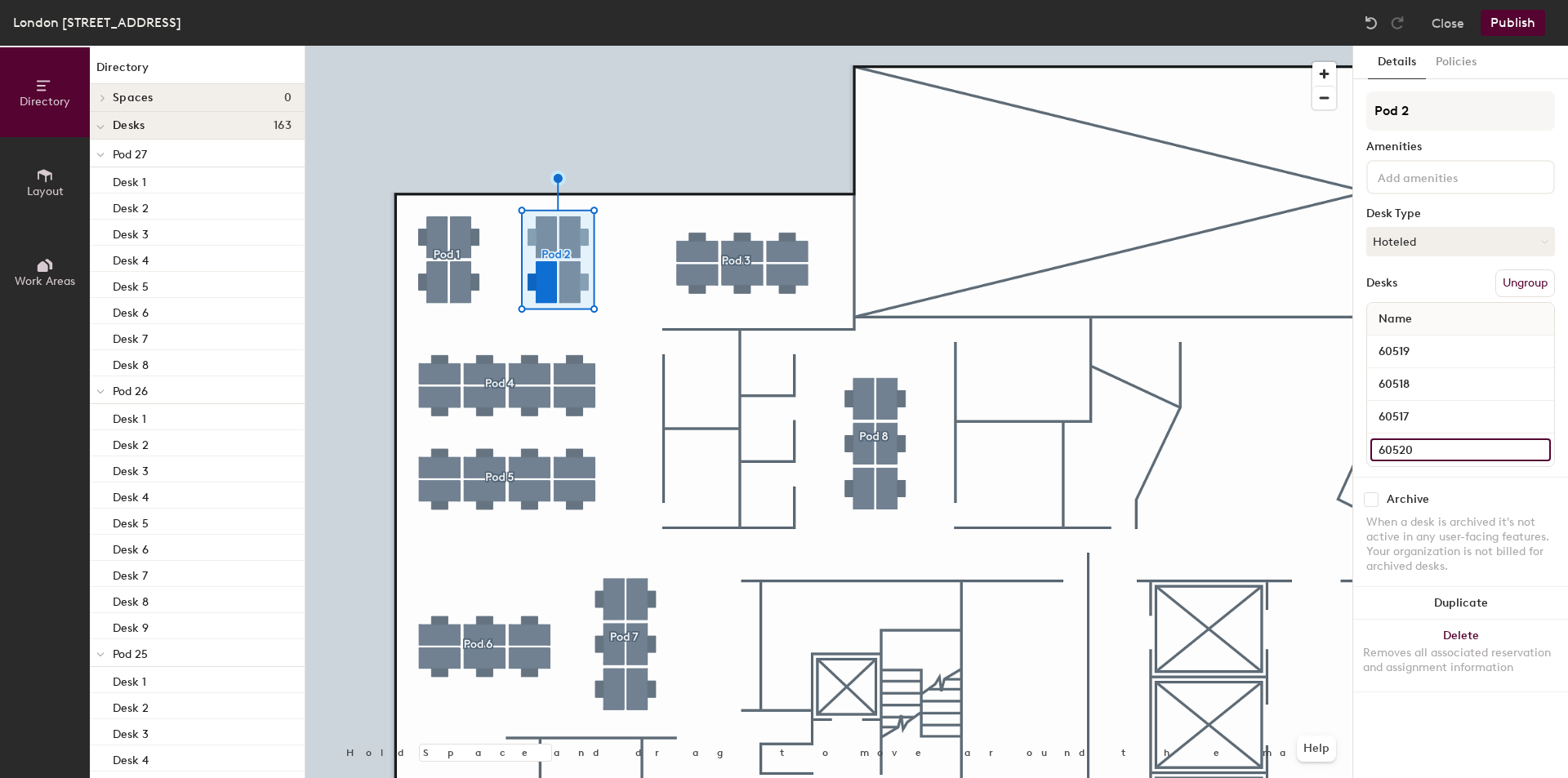
type input "60520"
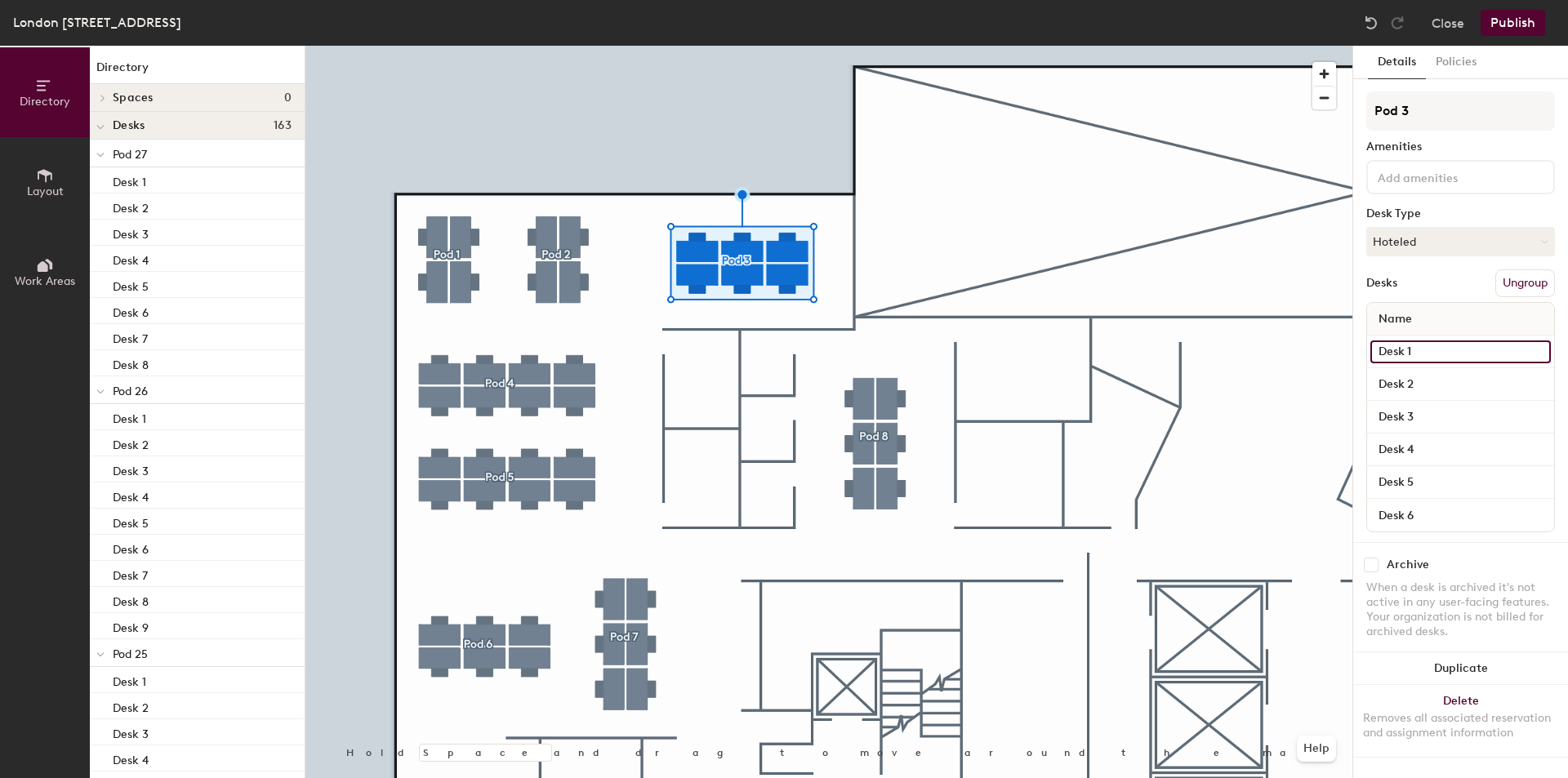
click at [1450, 360] on input "Desk 1" at bounding box center [1460, 352] width 180 height 23
paste input "605"
type input "60516"
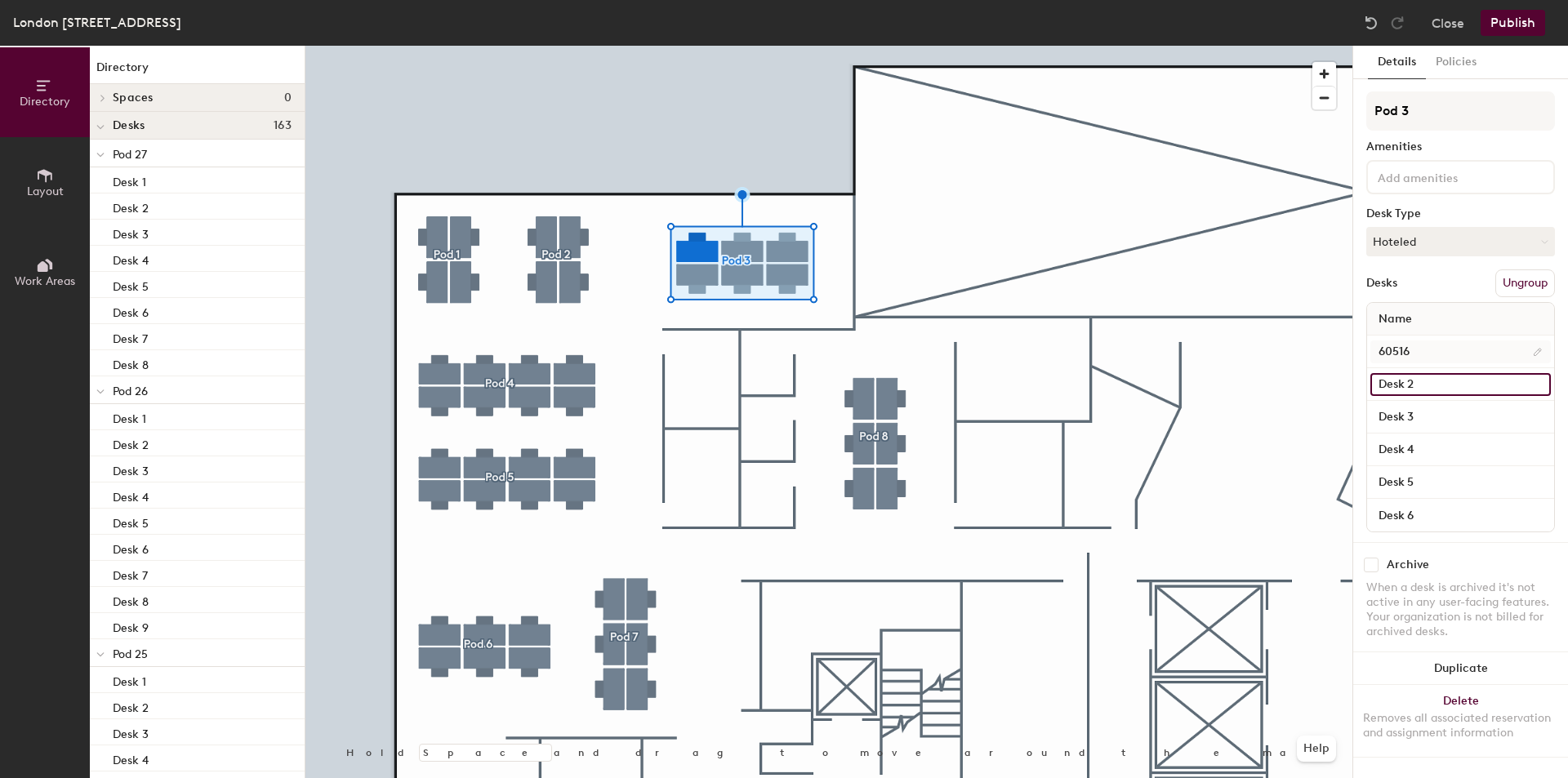
paste input "605"
type input "60515"
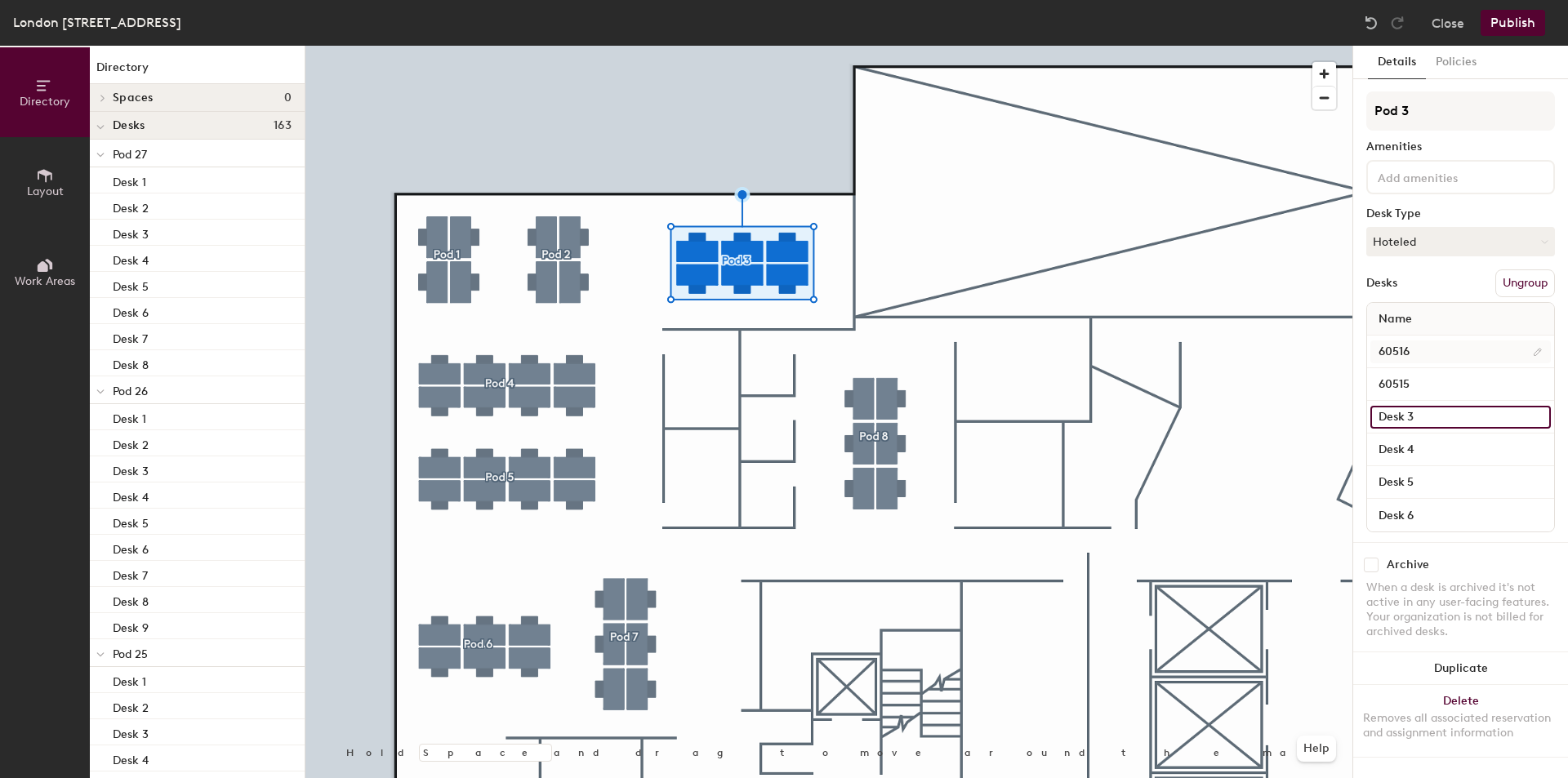
paste input "605"
type input "60514"
paste input "605"
type input "60513"
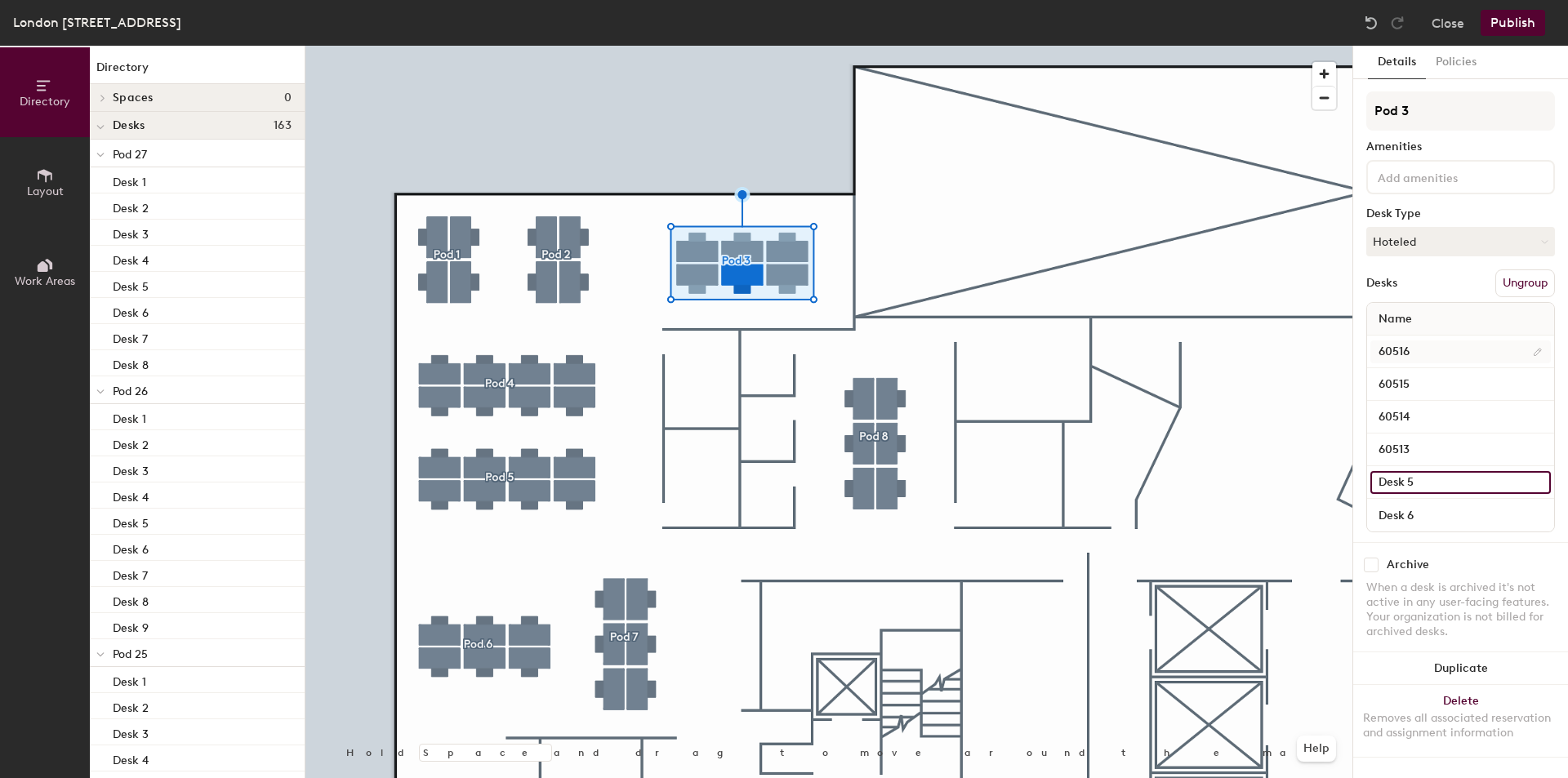
paste input "60"
type input "60512"
paste input "605"
type input "60511"
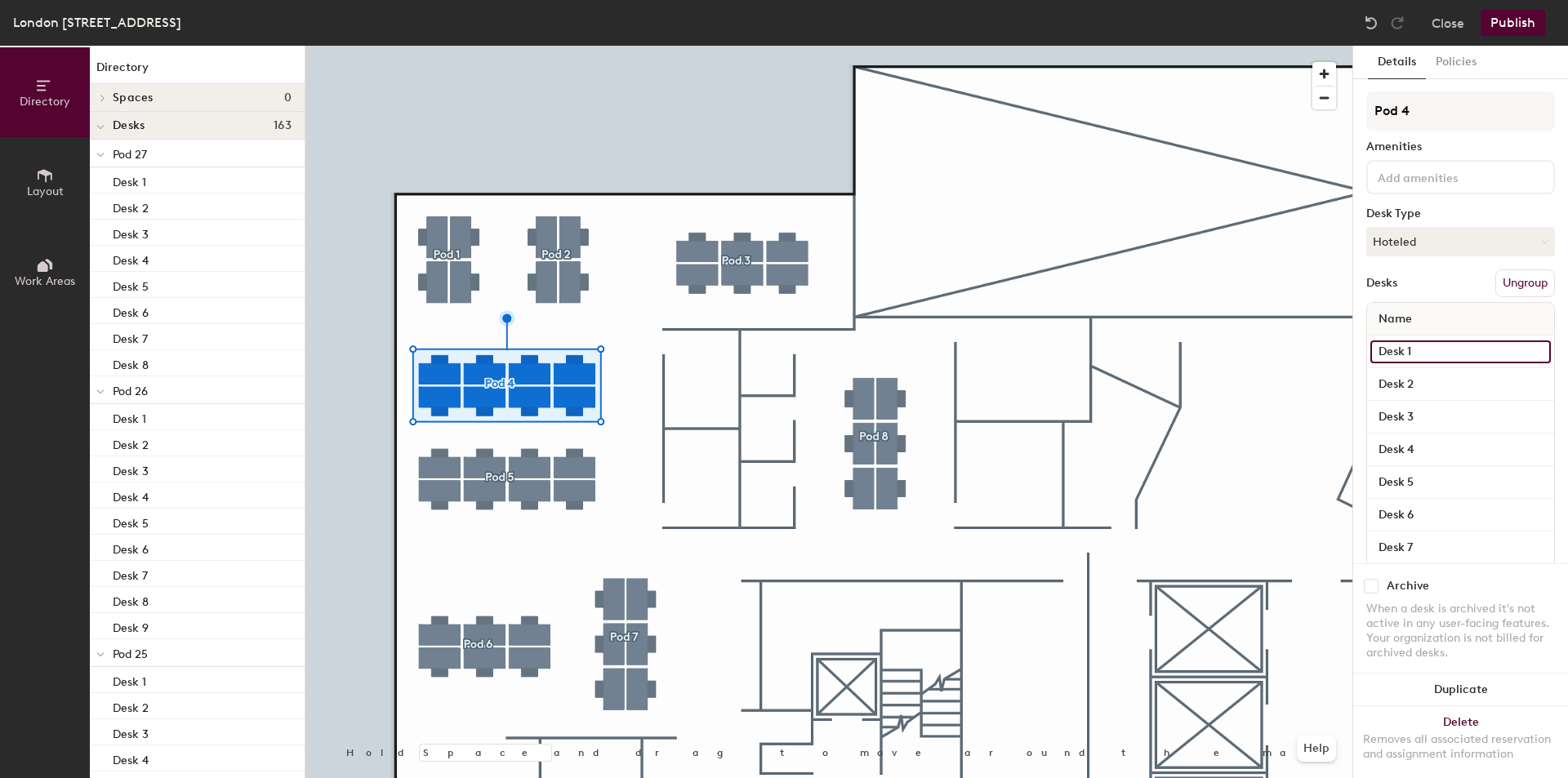
click at [1432, 357] on input "Desk 1" at bounding box center [1460, 352] width 180 height 23
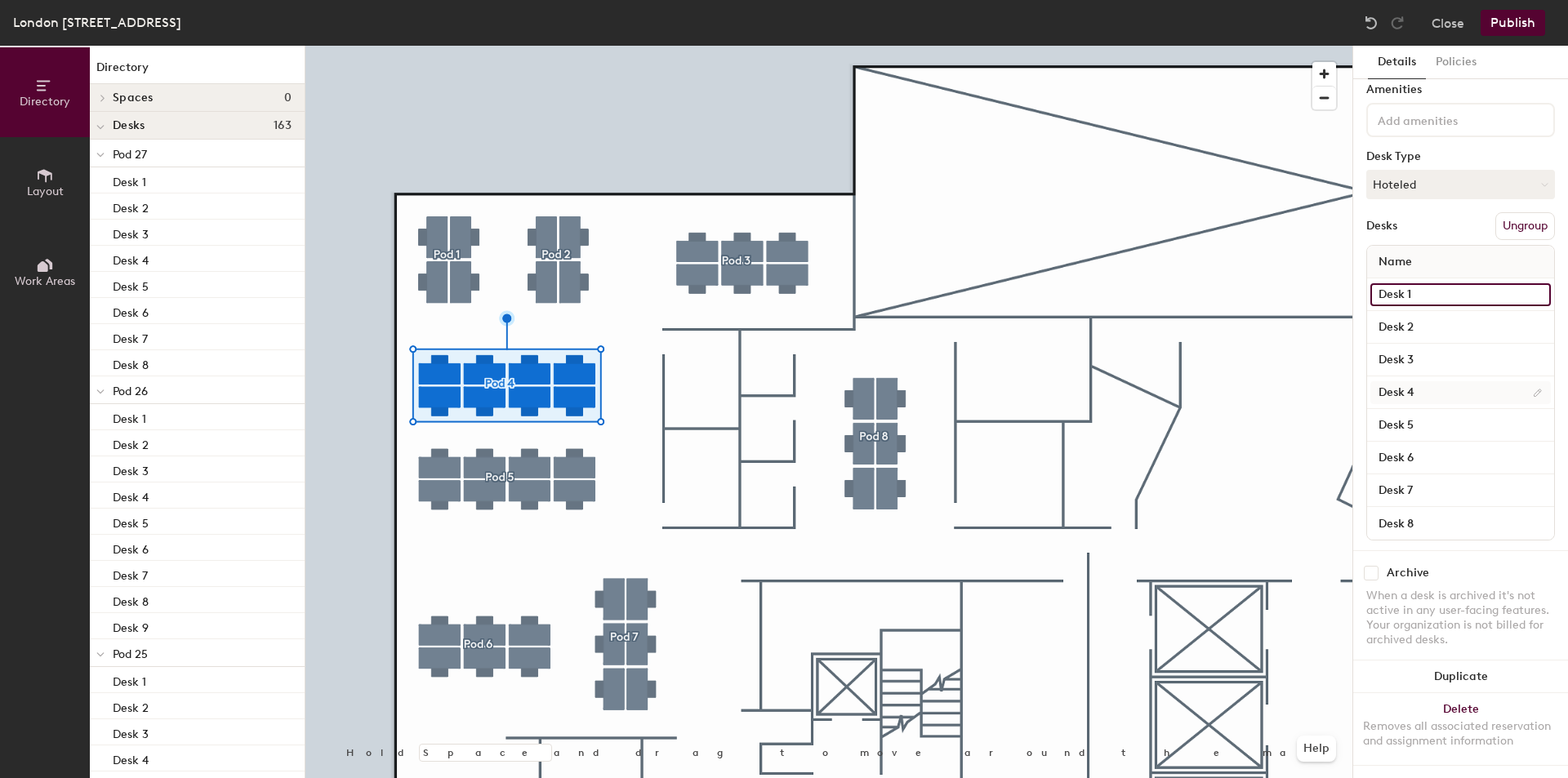
paste input "605"
type input "60525"
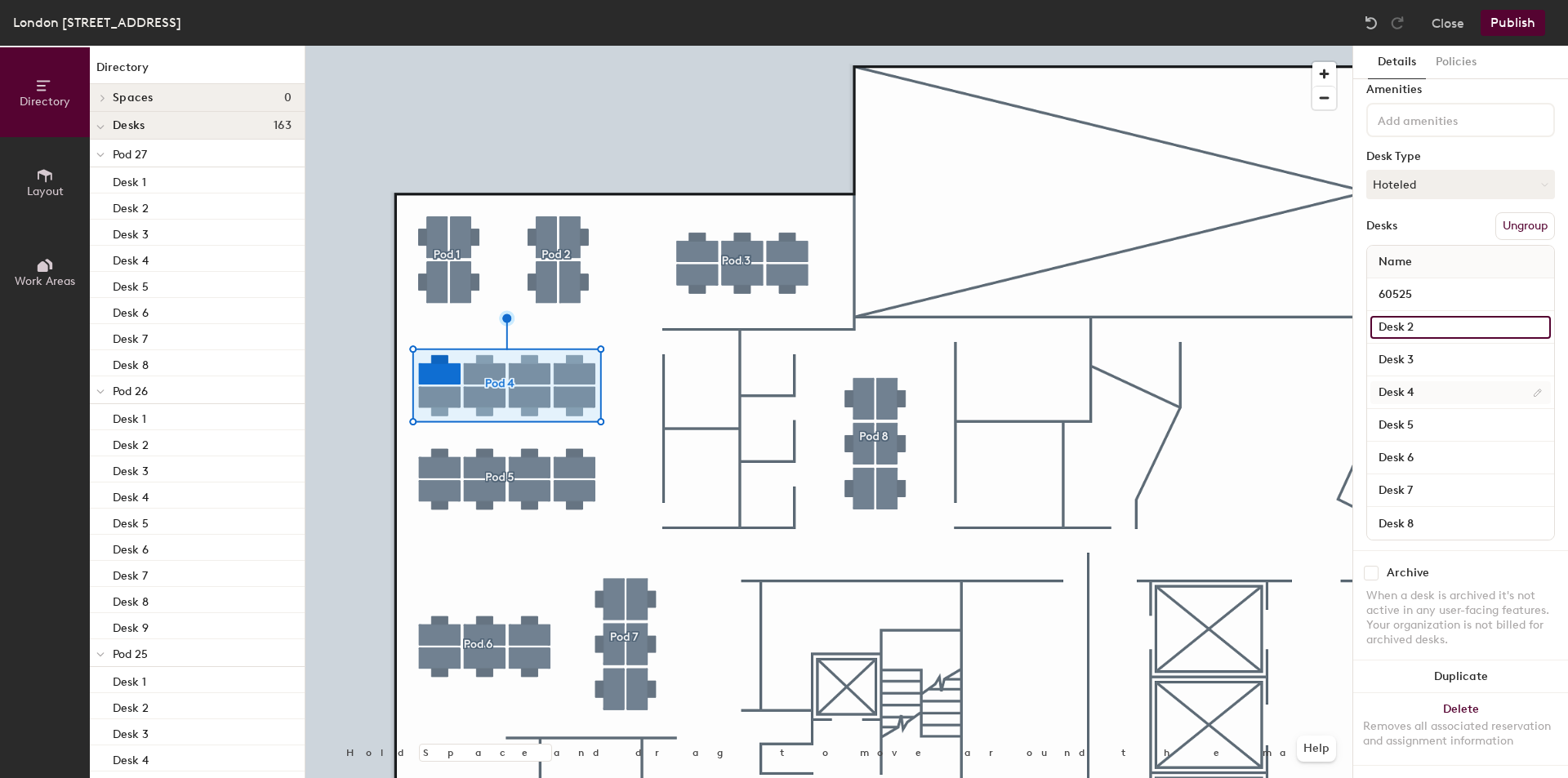
paste input "605"
type input "60526"
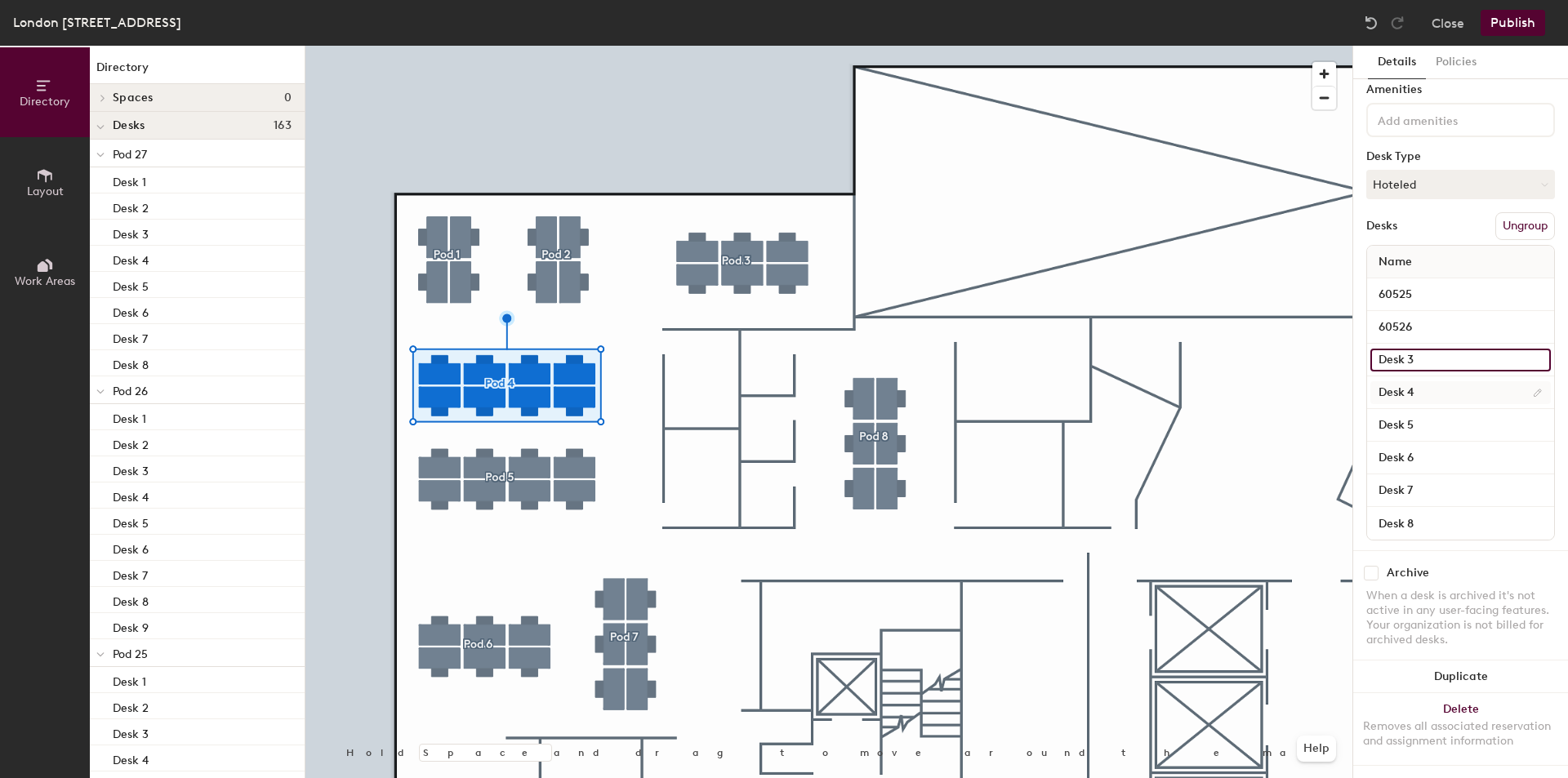
paste input "605"
type input "60527"
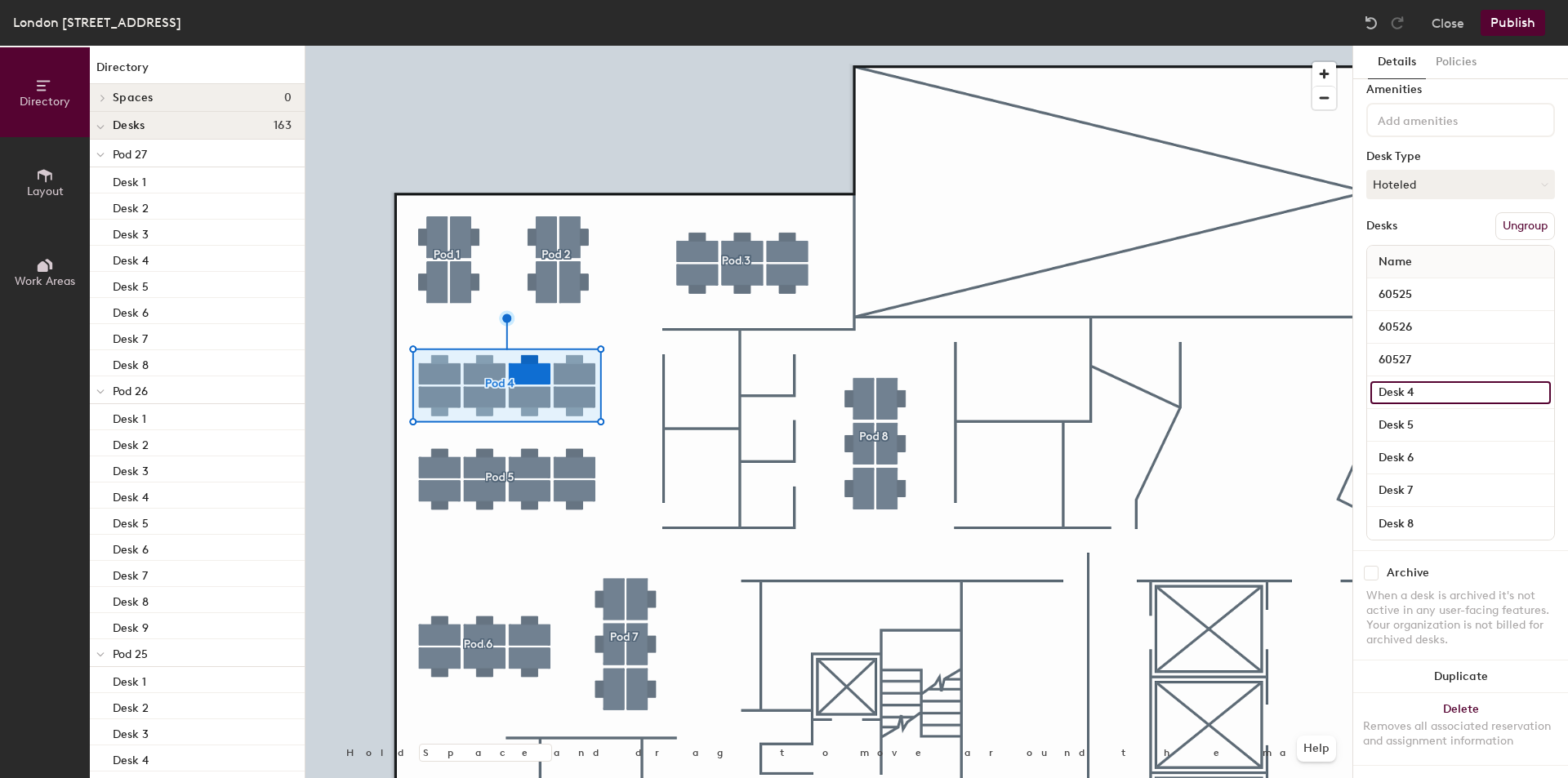
paste input "605"
type input "60528"
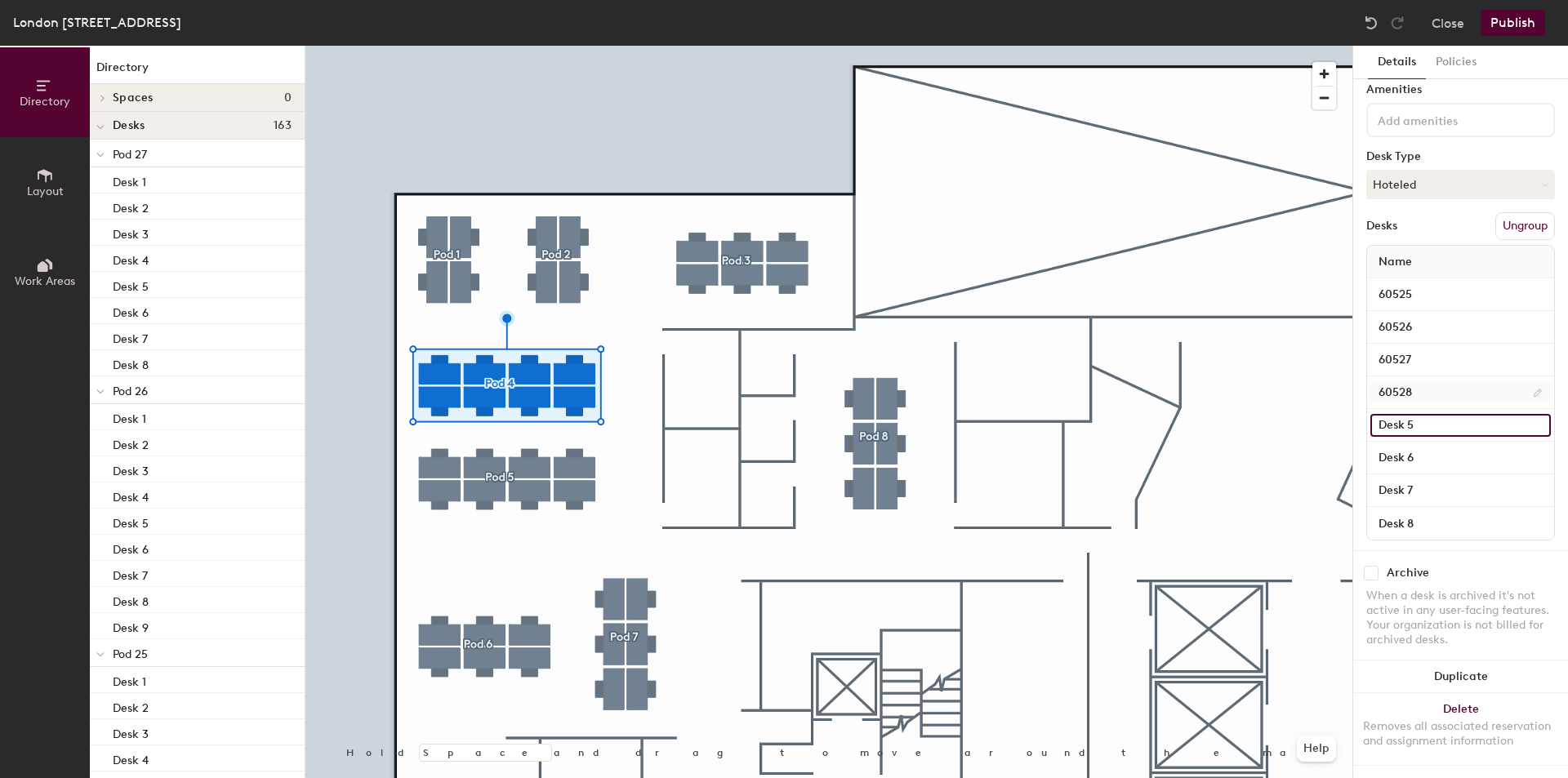
paste input "60"
type input "60529"
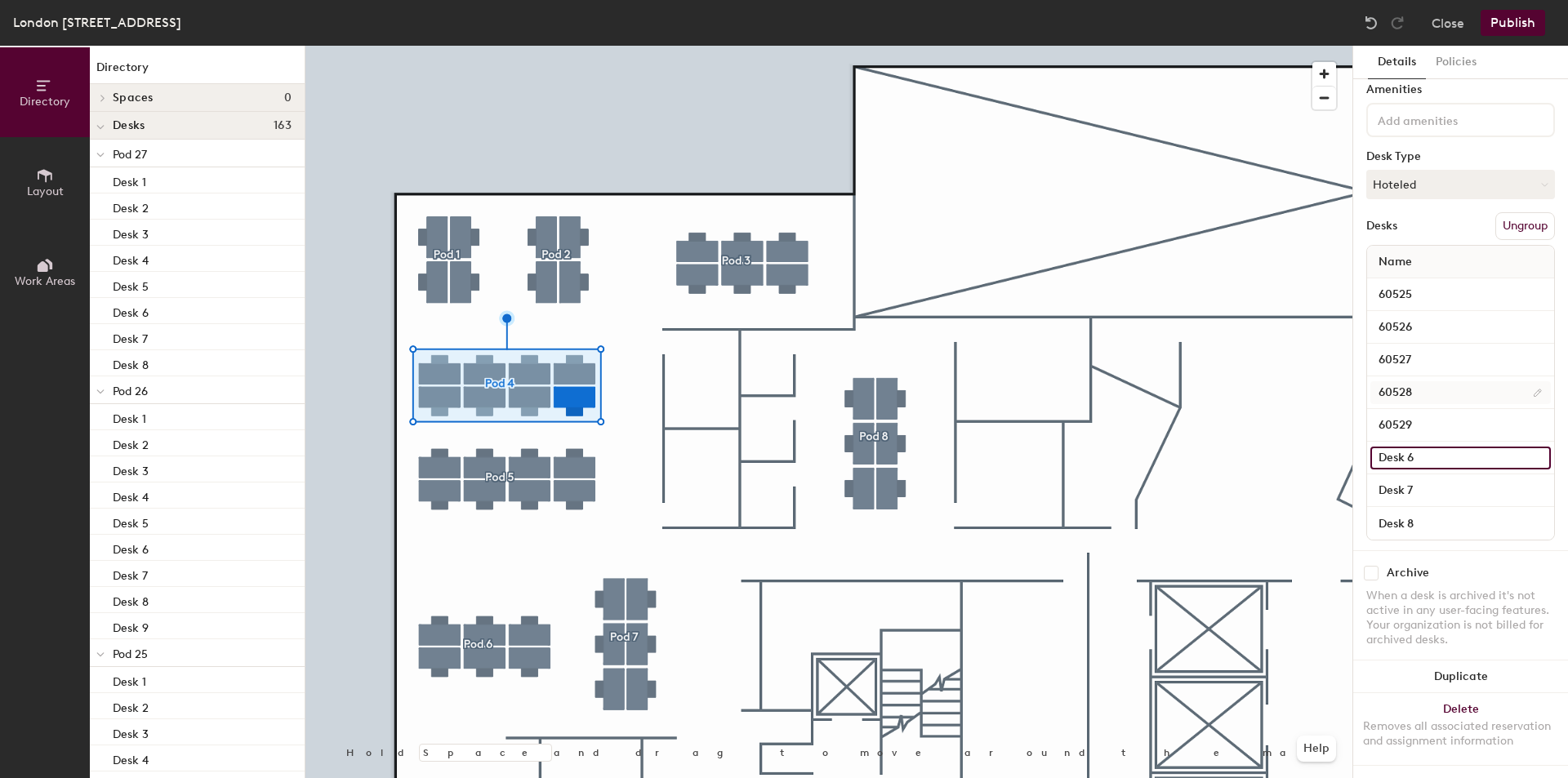
paste input "605"
type input "60530"
paste input "605"
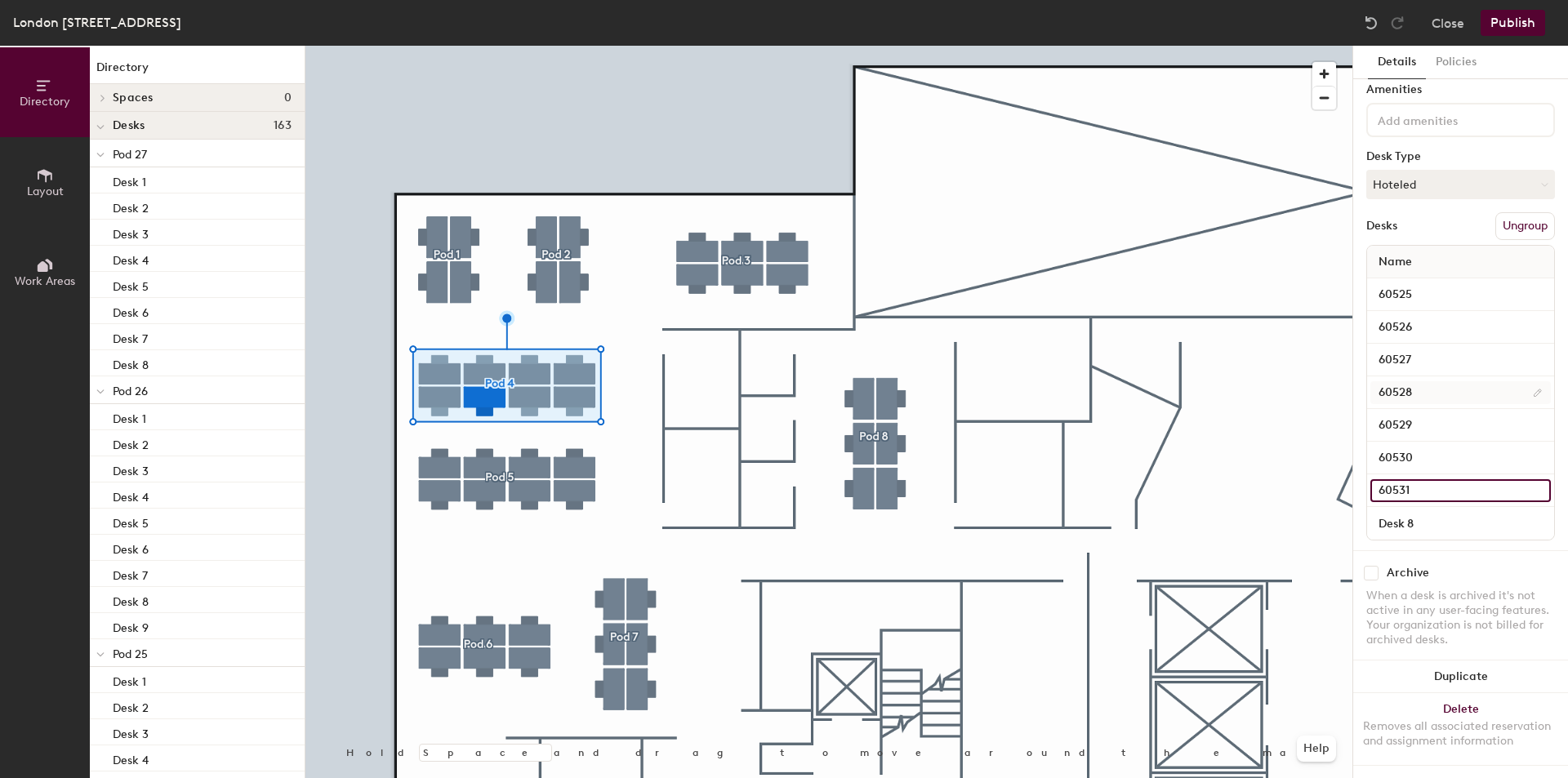
type input "60531"
paste input "605"
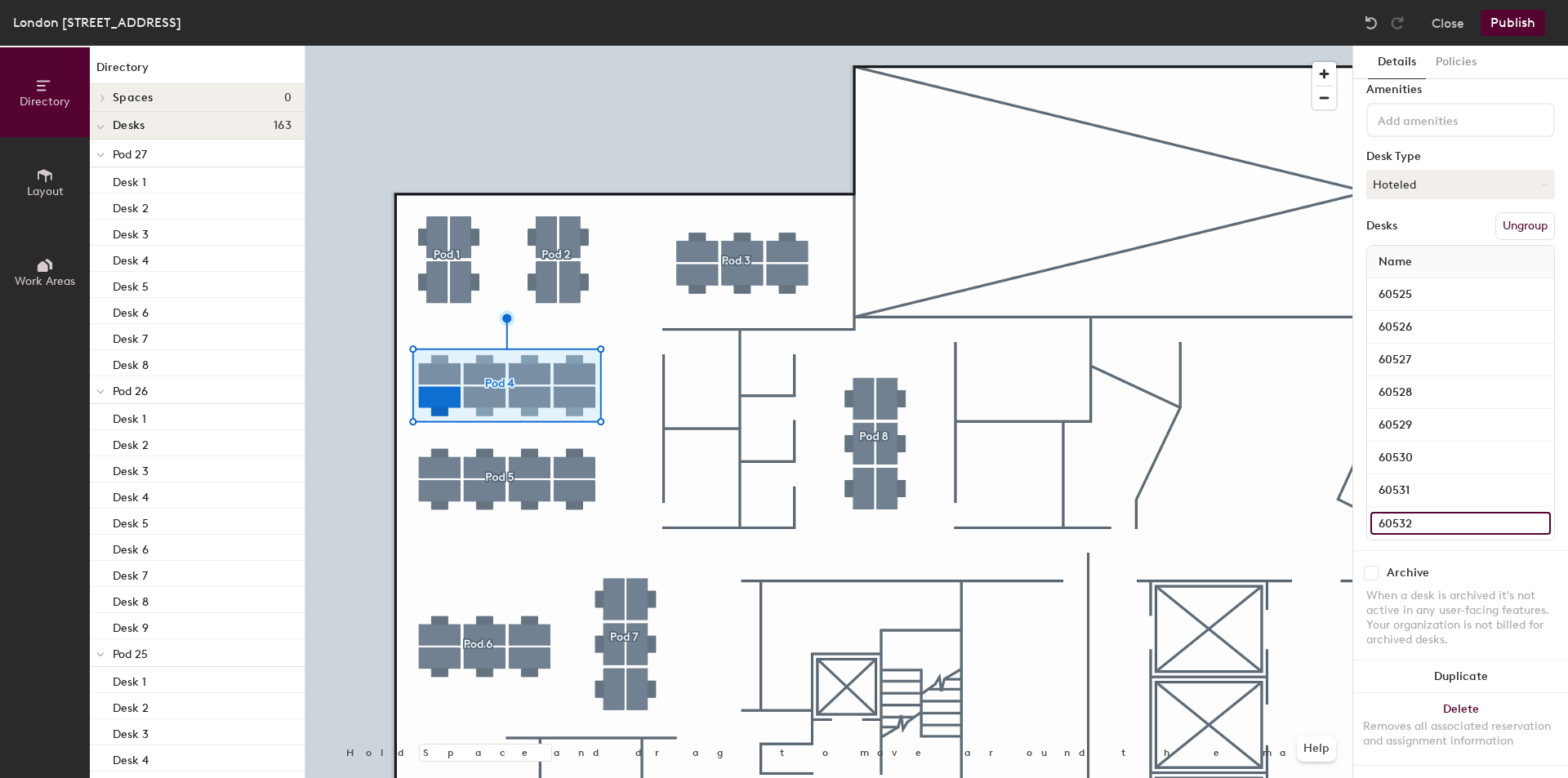
type input "60532"
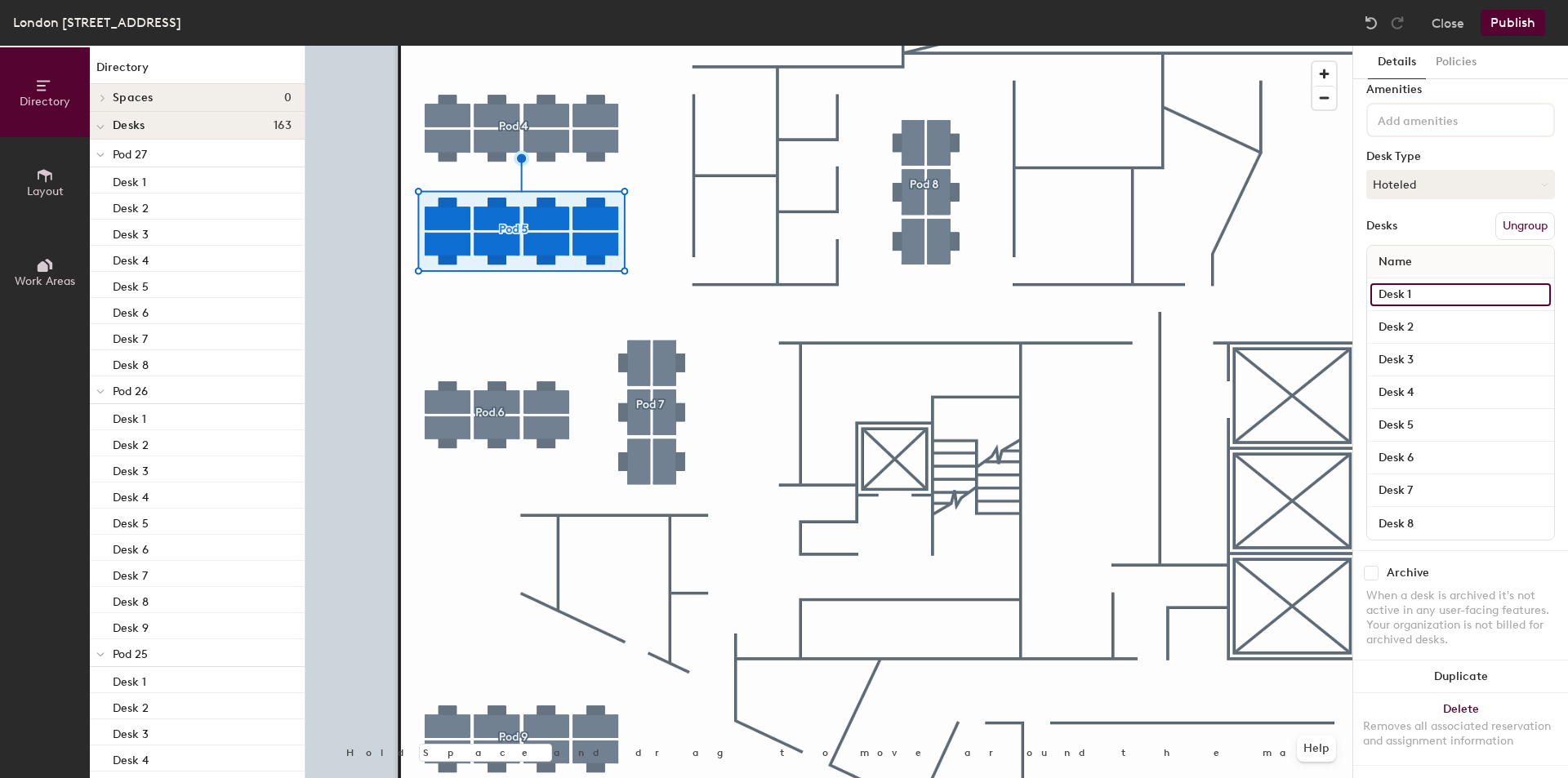
click at [1439, 284] on input "Desk 1" at bounding box center [1460, 295] width 180 height 23
paste input "605"
type input "60533"
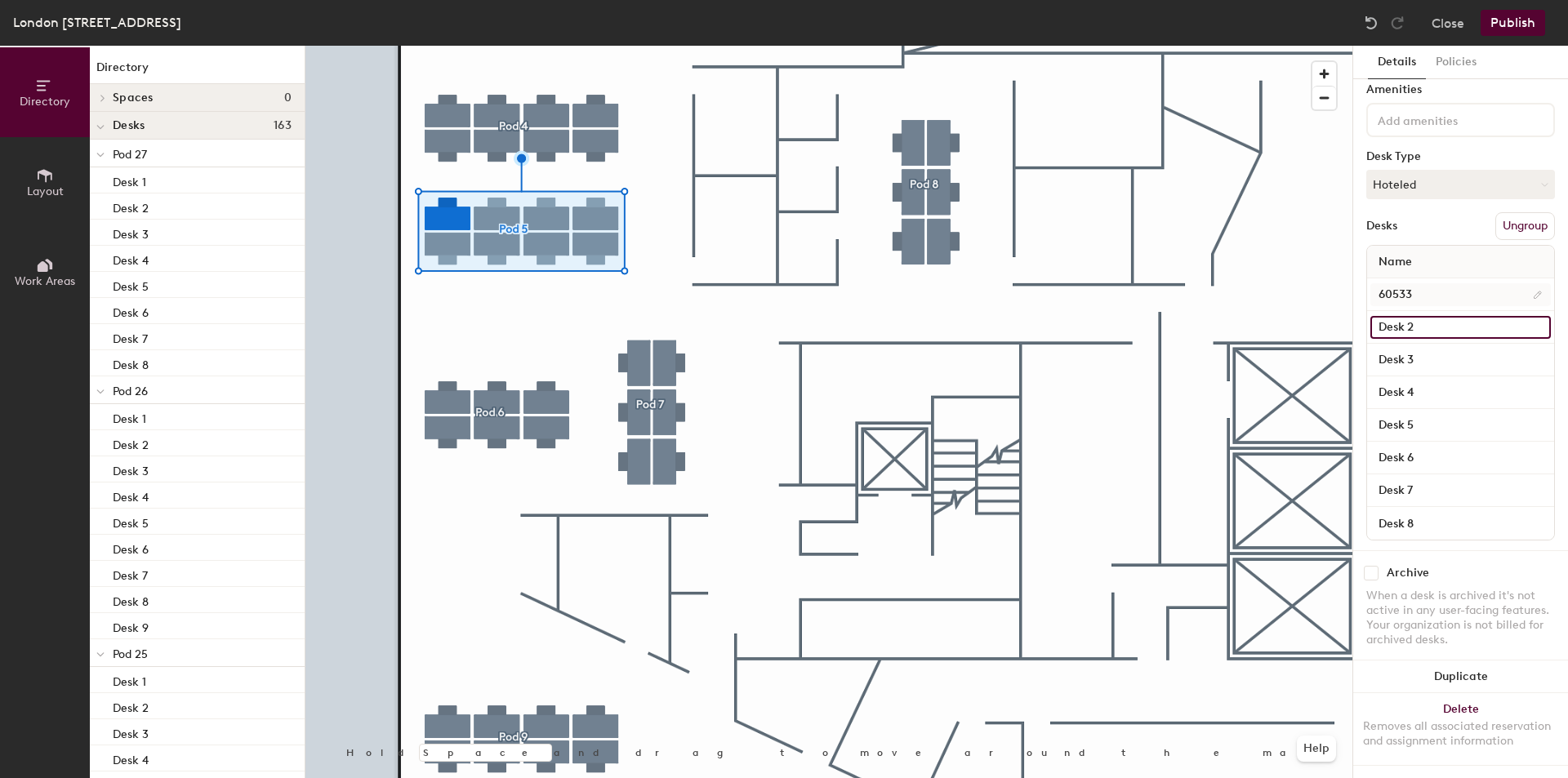
paste input "605"
type input "605"
click at [1431, 284] on input "60533" at bounding box center [1460, 295] width 180 height 23
paste input
type input "60525"
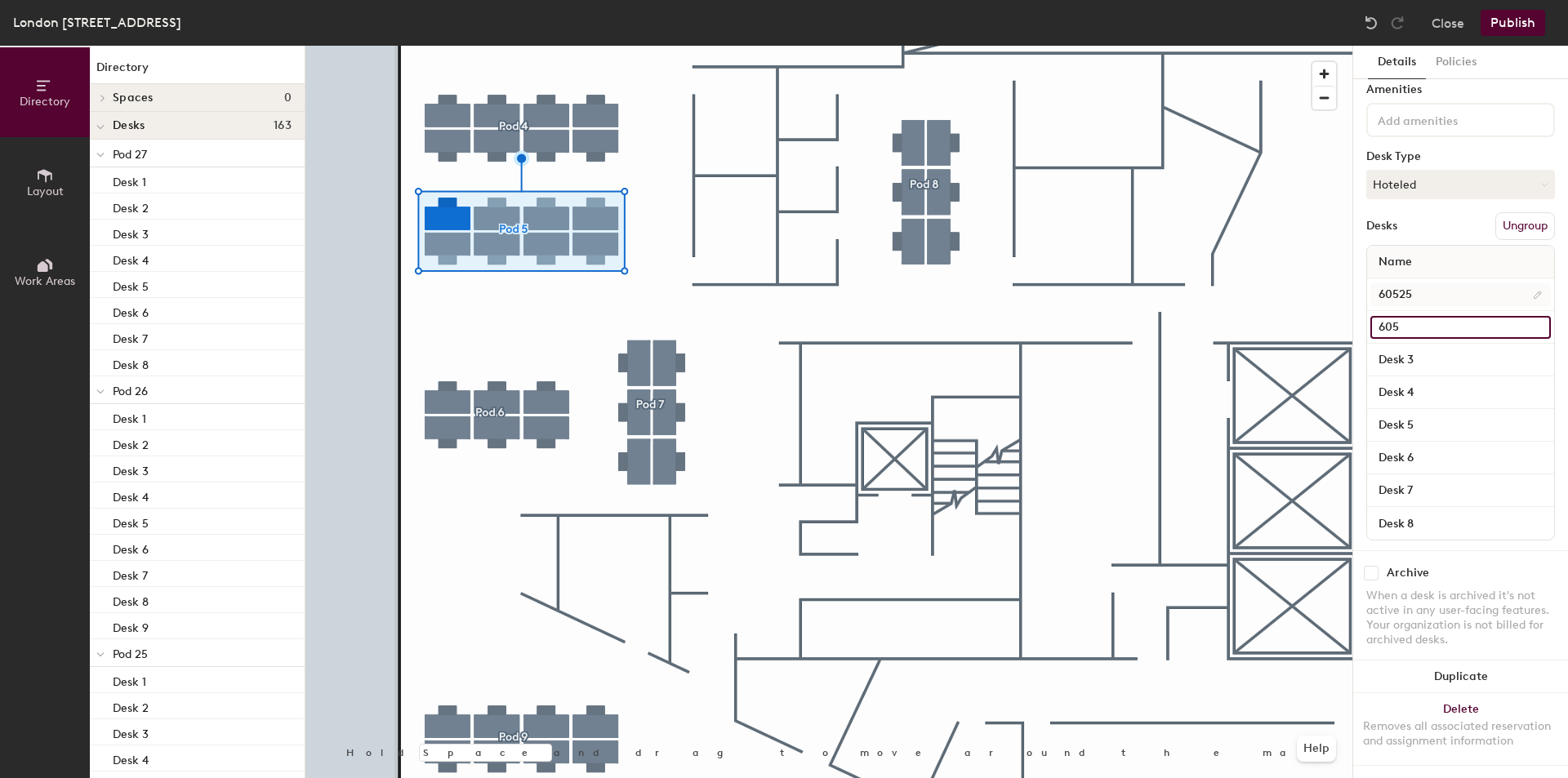
paste input "2"
type input "60526"
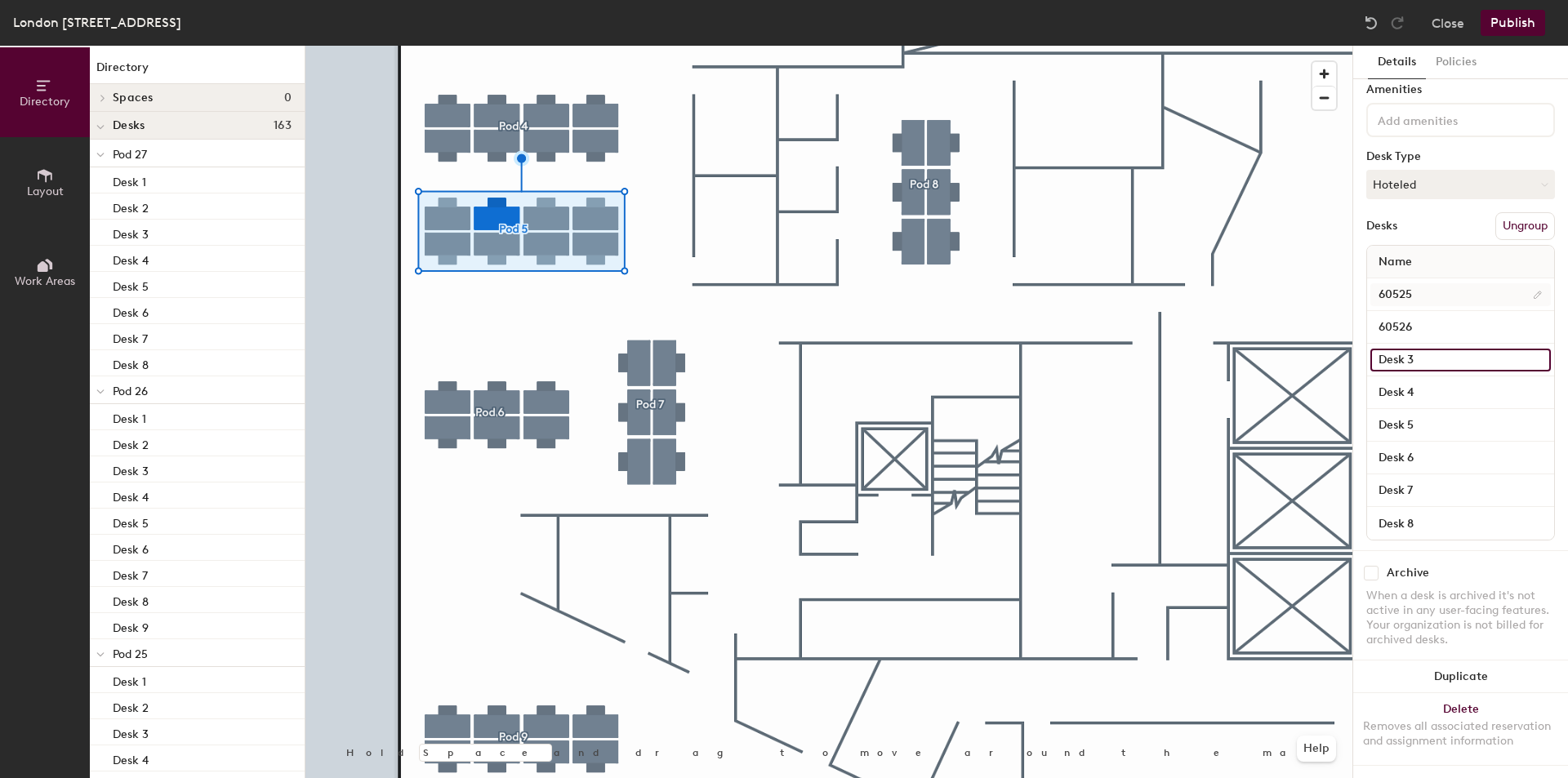
paste input "605"
type input "60527"
paste input "605"
type input "60528"
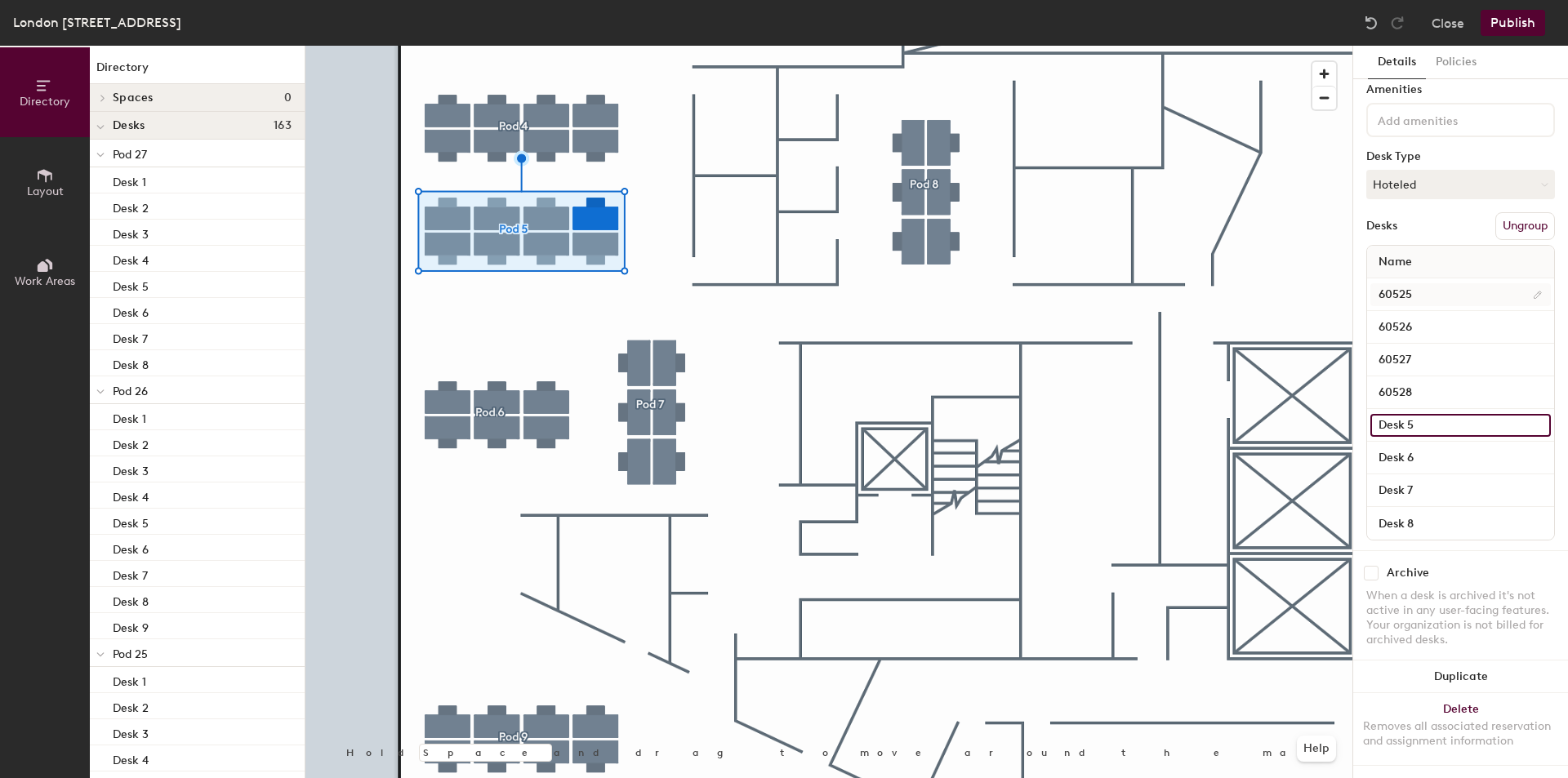
paste input "60"
type input "605"
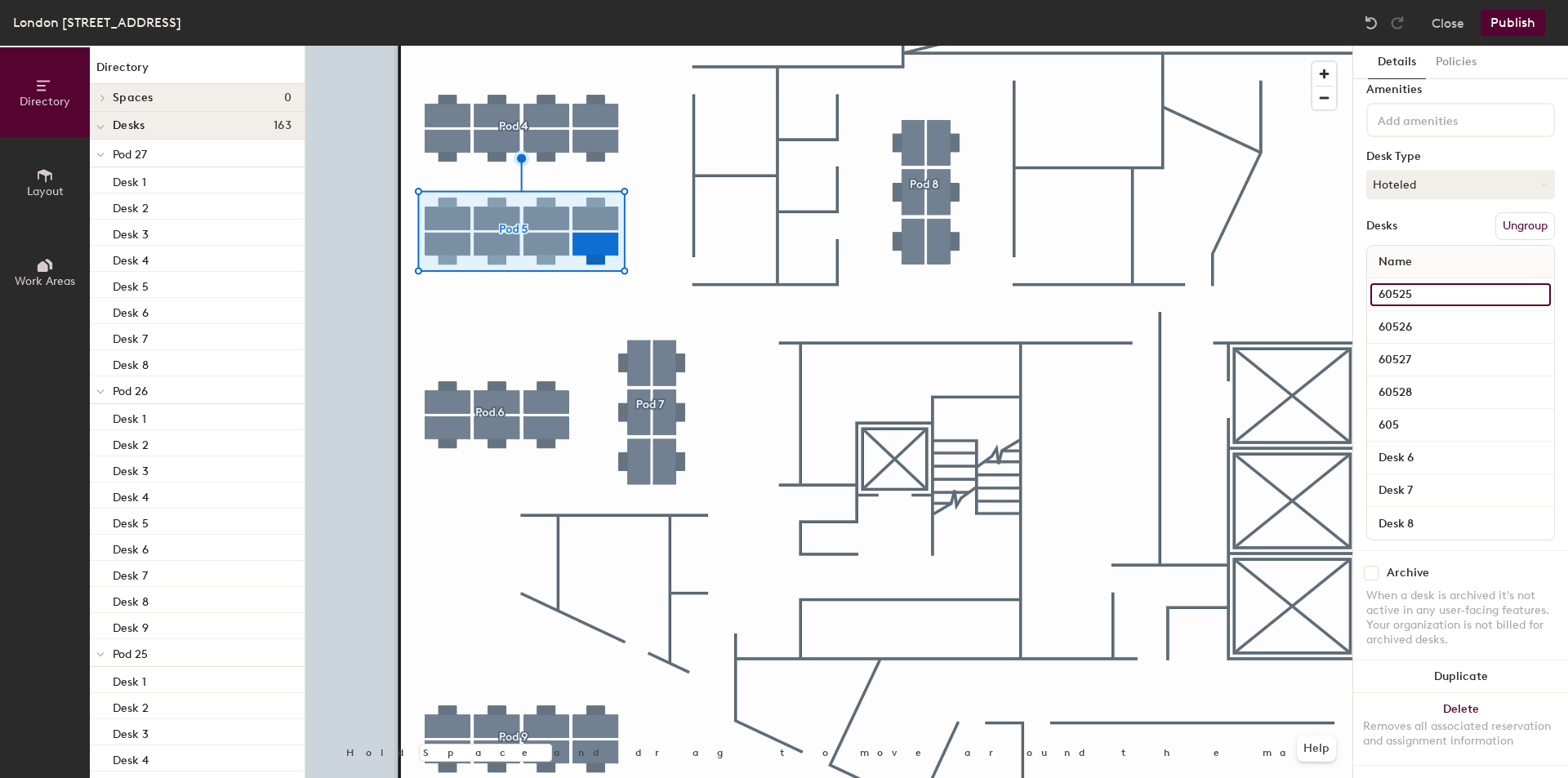
click at [1420, 284] on input "60525" at bounding box center [1460, 295] width 180 height 23
paste input
type input "60533"
paste input
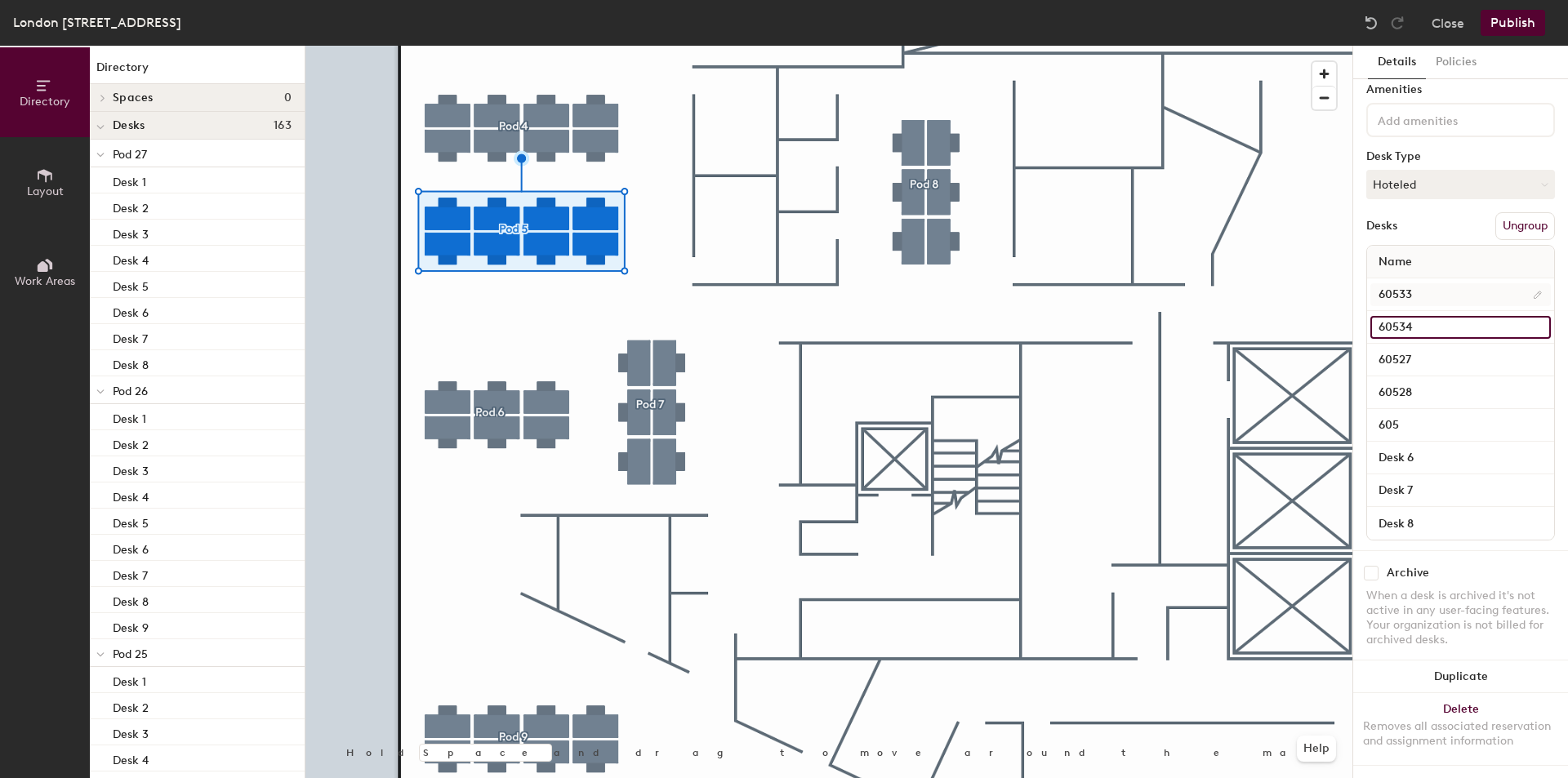
type input "60534"
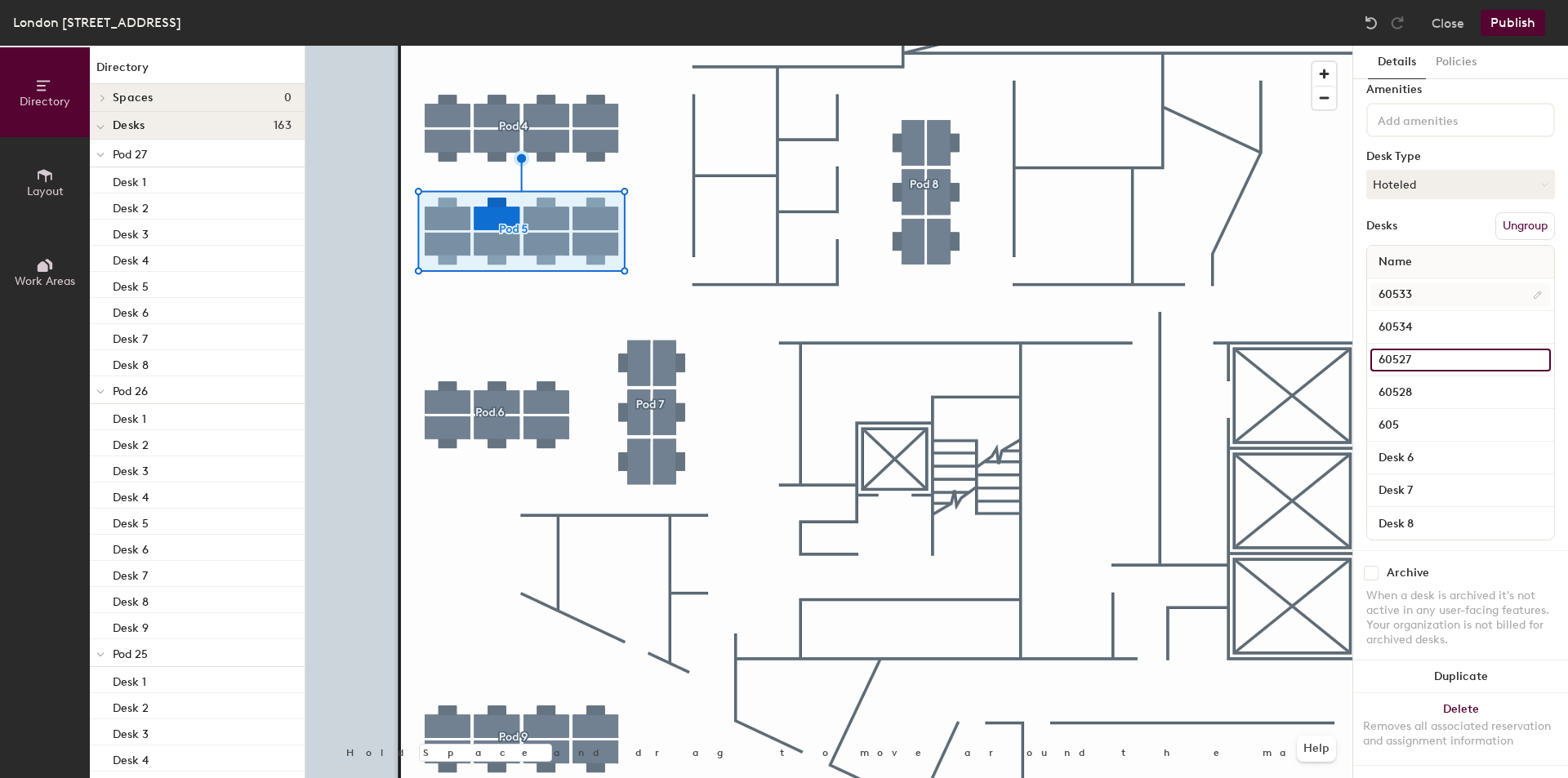
paste input
type input "60535"
paste input
type input "60536"
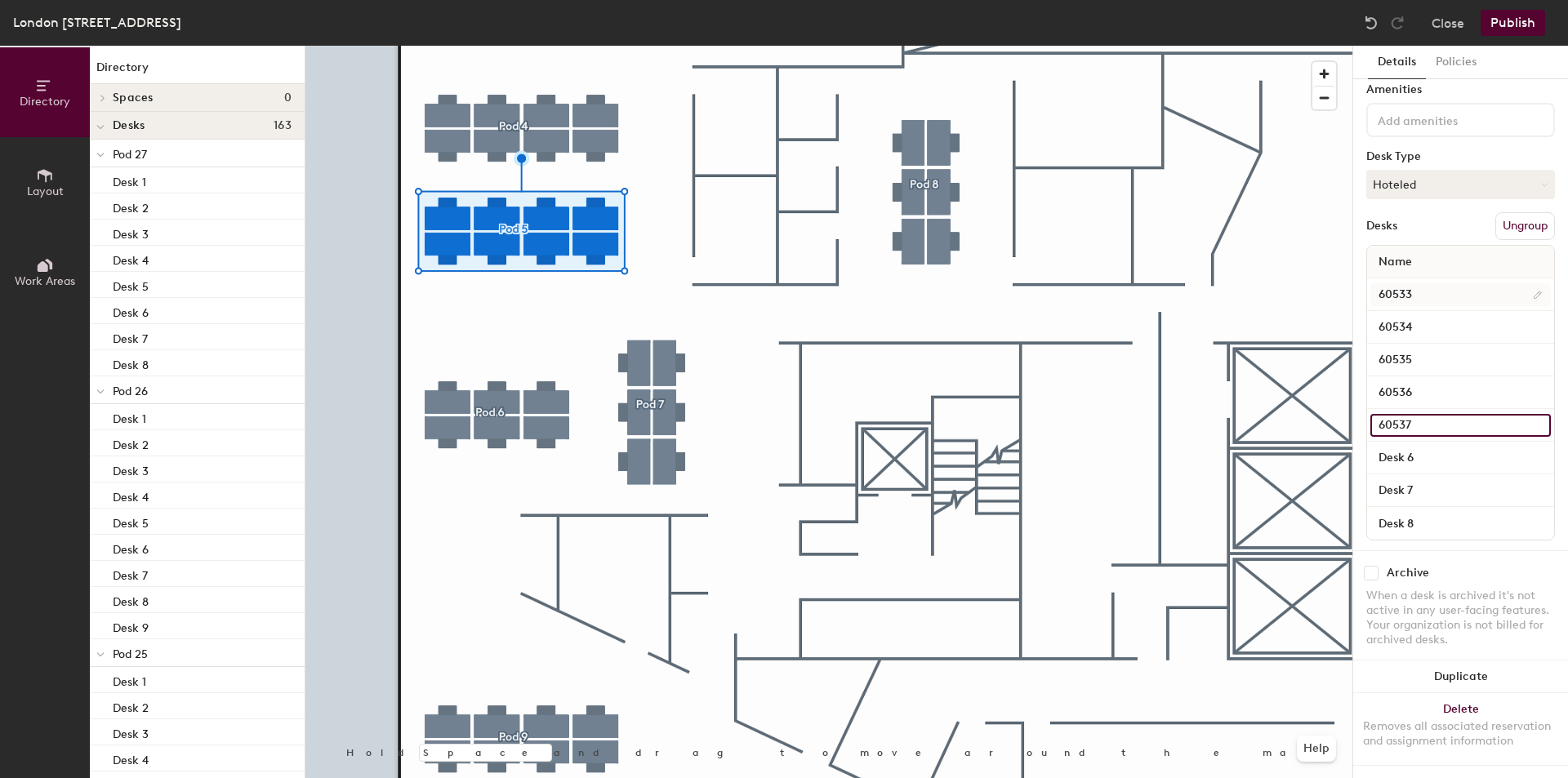
type input "60537"
paste input "605"
type input "60538"
paste input "605"
type input "60539"
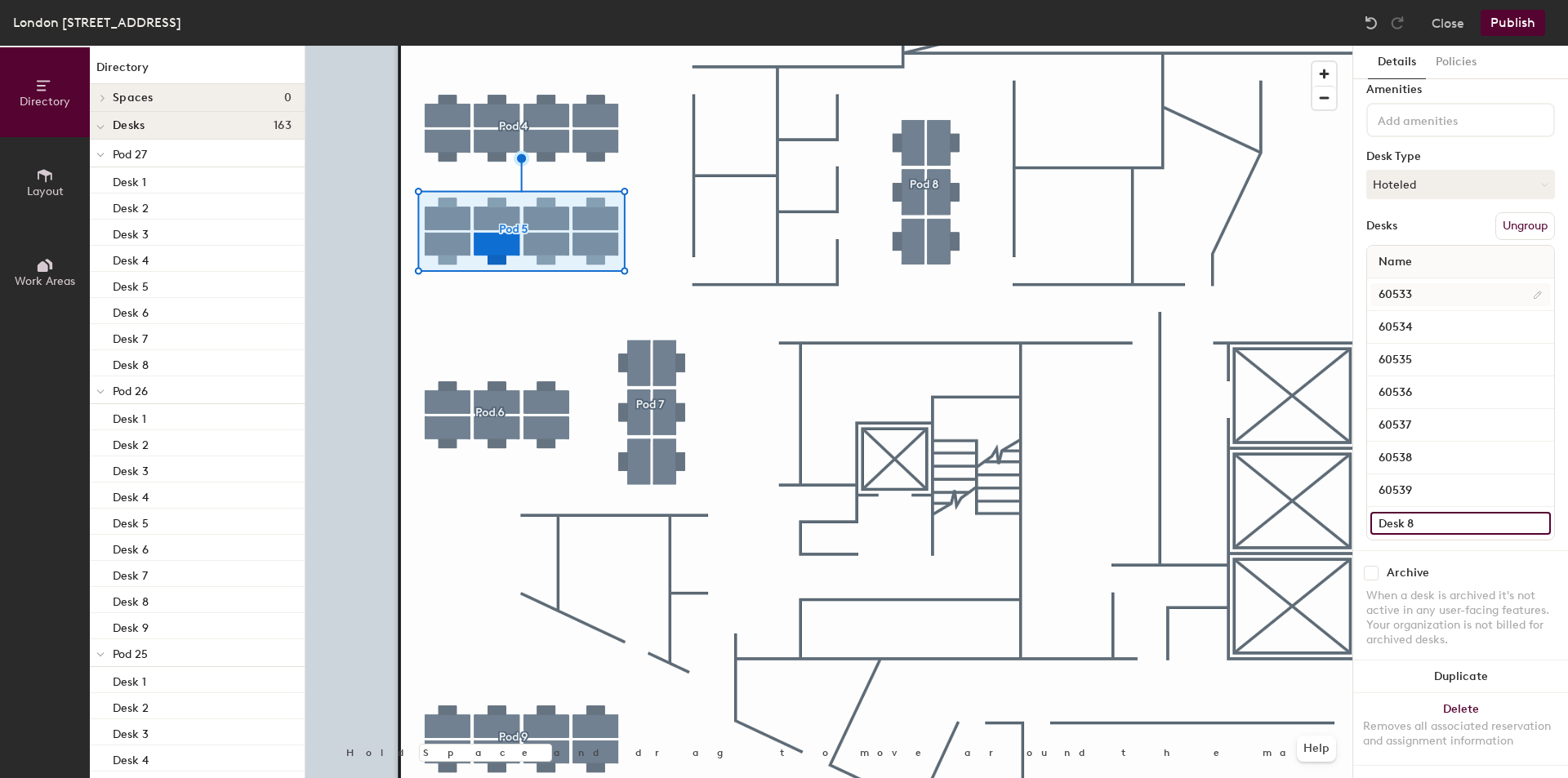
paste input "605"
type input "60540"
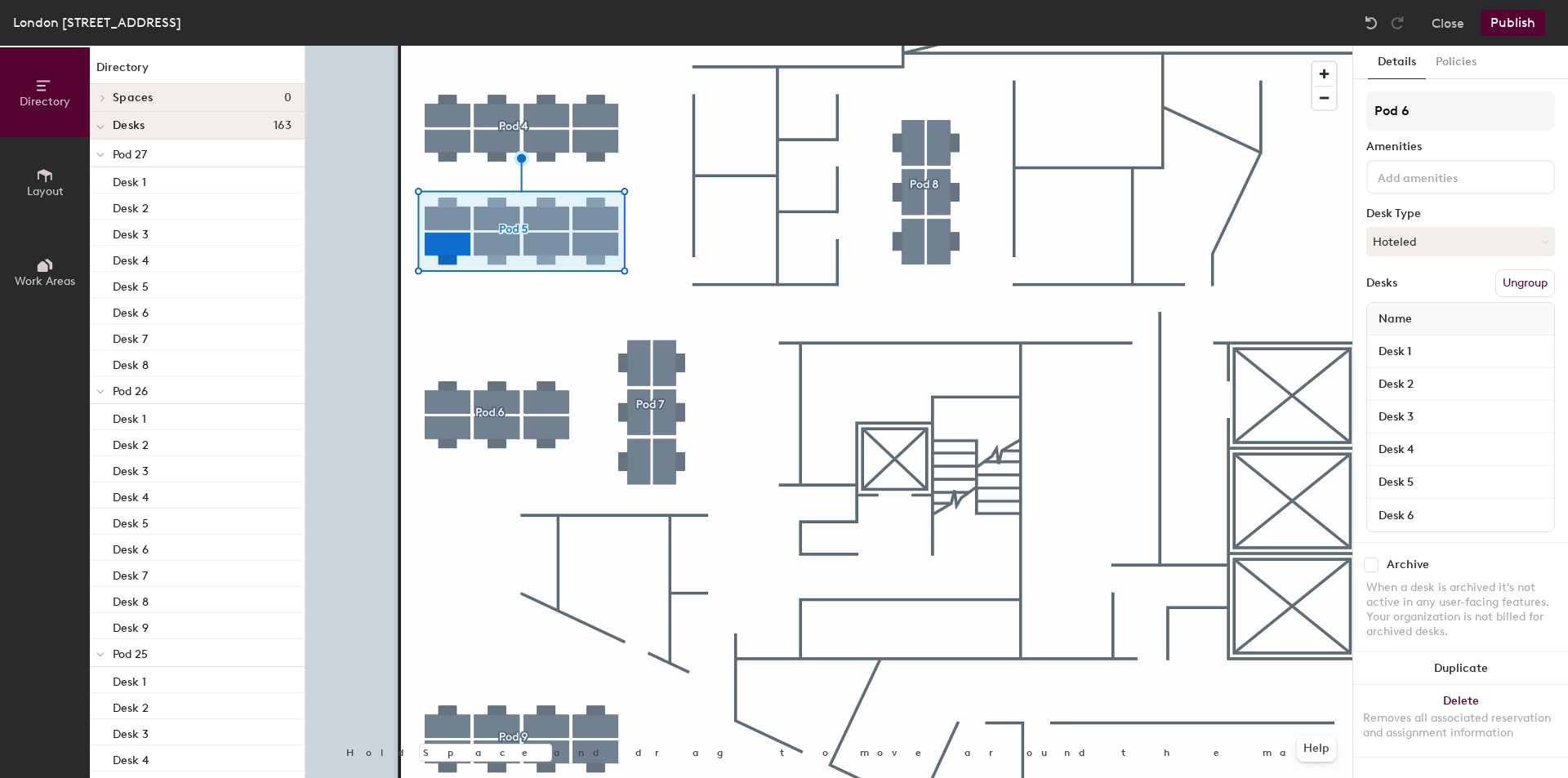
scroll to position [7, 0]
click at [1462, 347] on input "Desk 1" at bounding box center [1460, 352] width 180 height 23
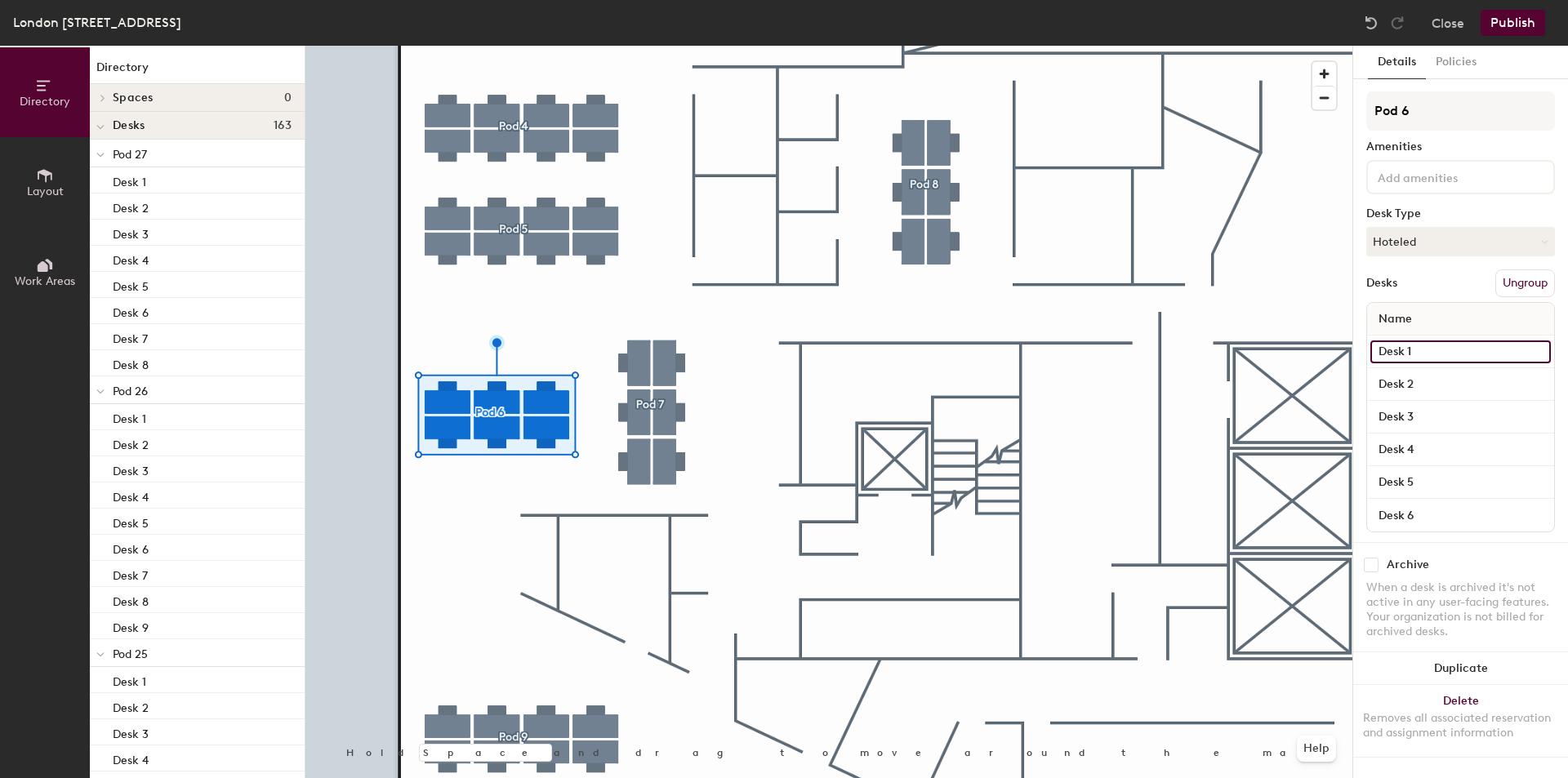
paste input "605"
type input "60549"
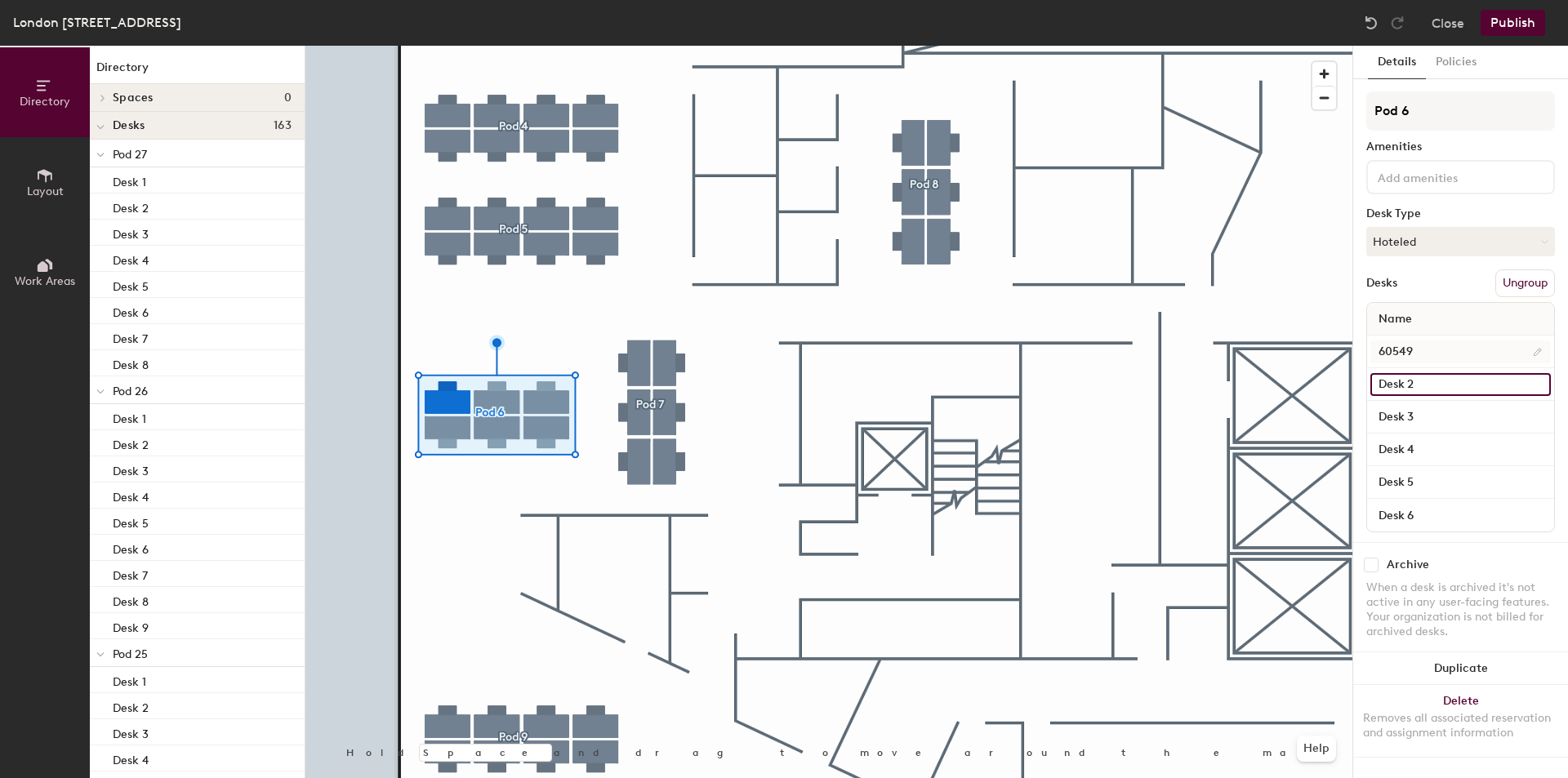
paste input "605"
type input "60548"
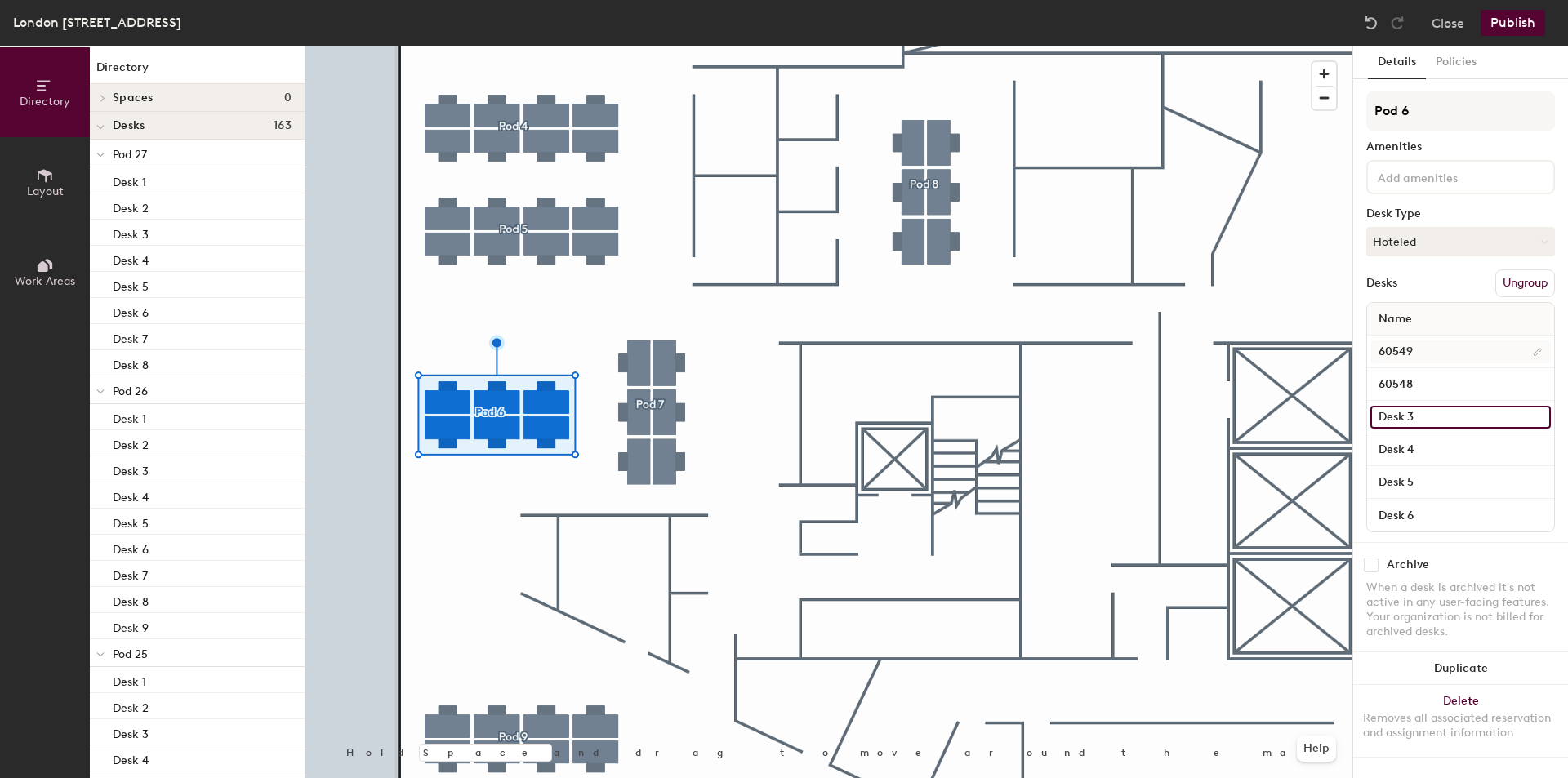
paste input "605"
type input "60547"
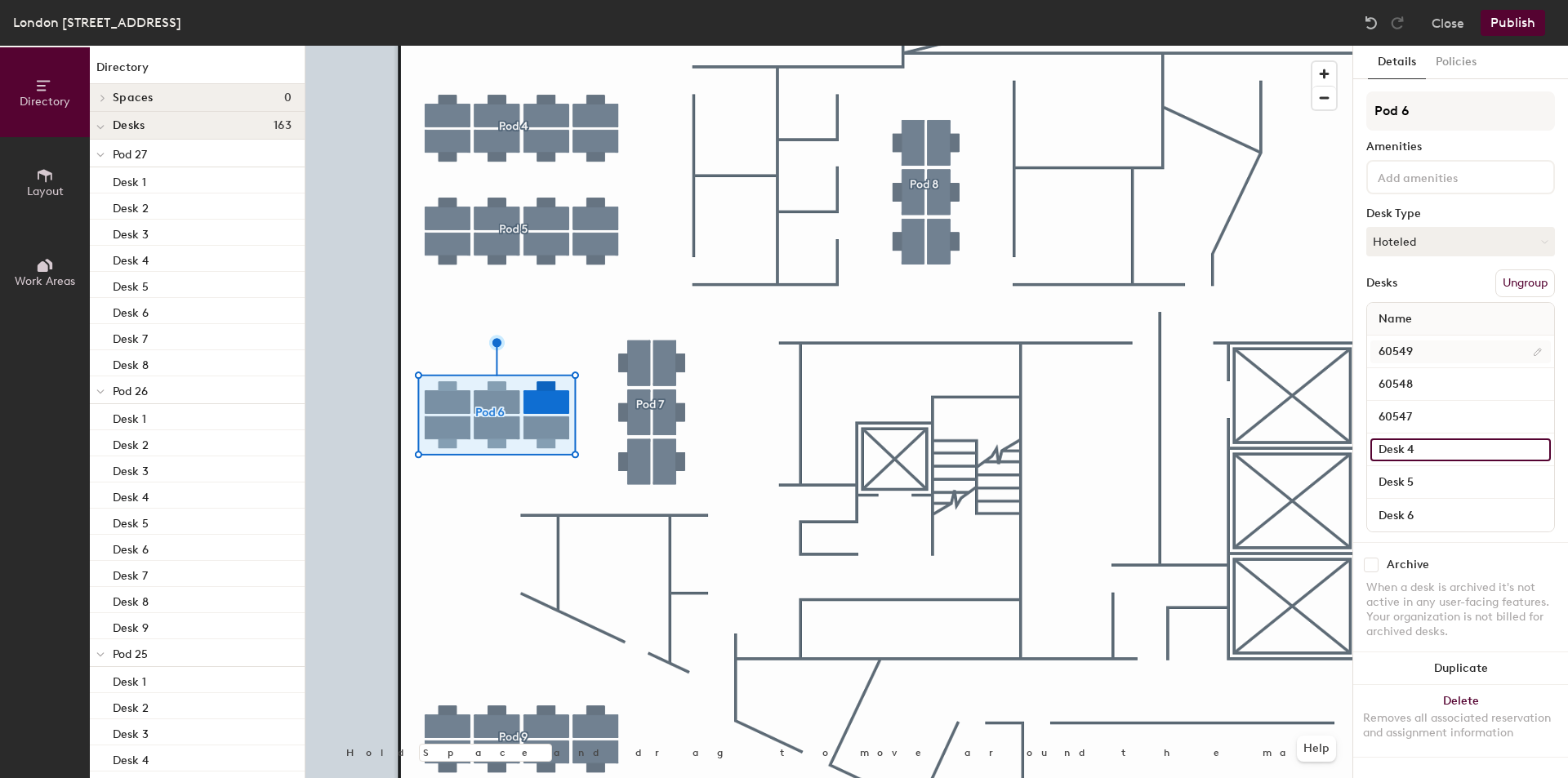
paste input "605"
type input "60552"
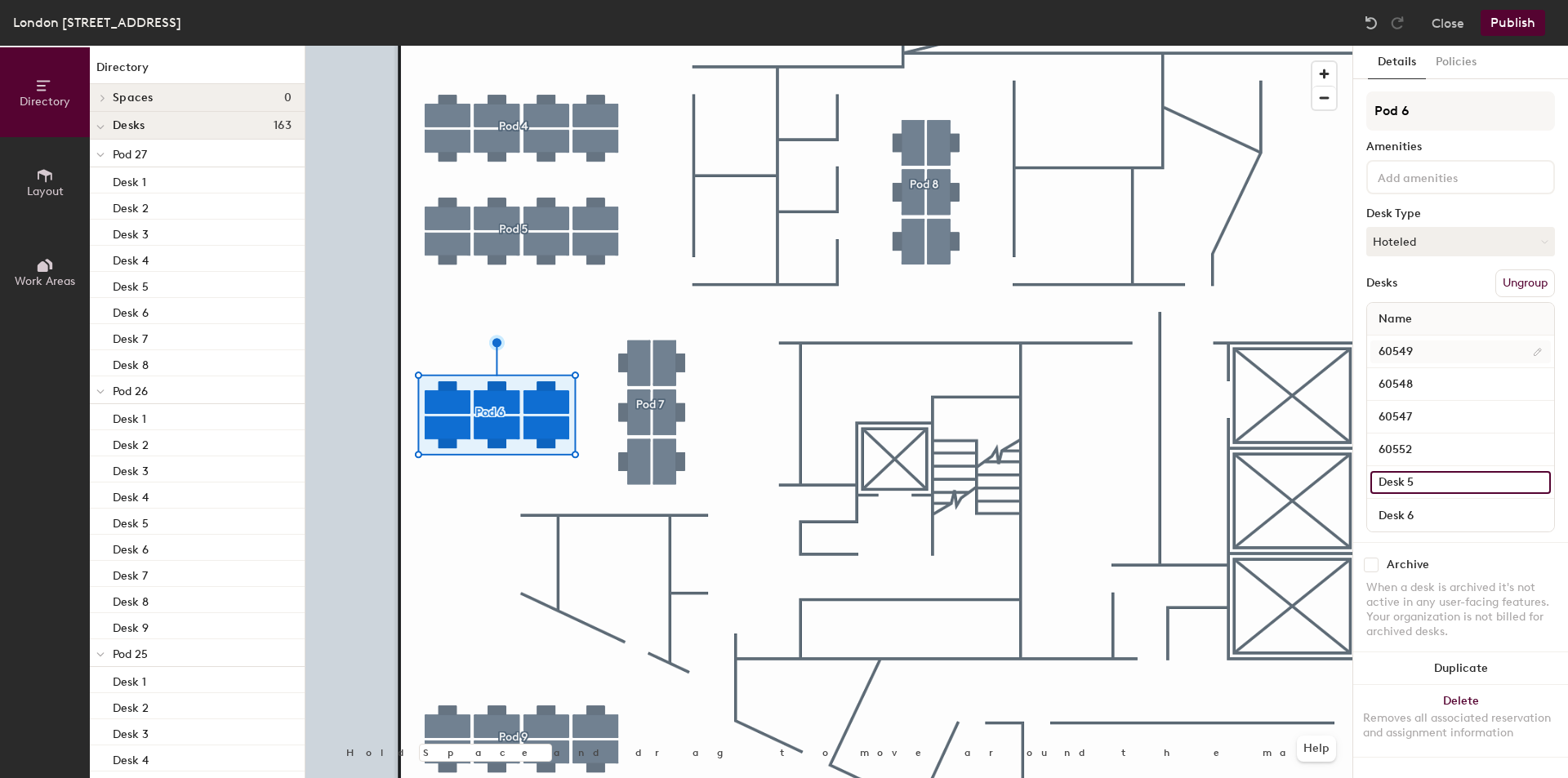
paste input "60"
type input "60551"
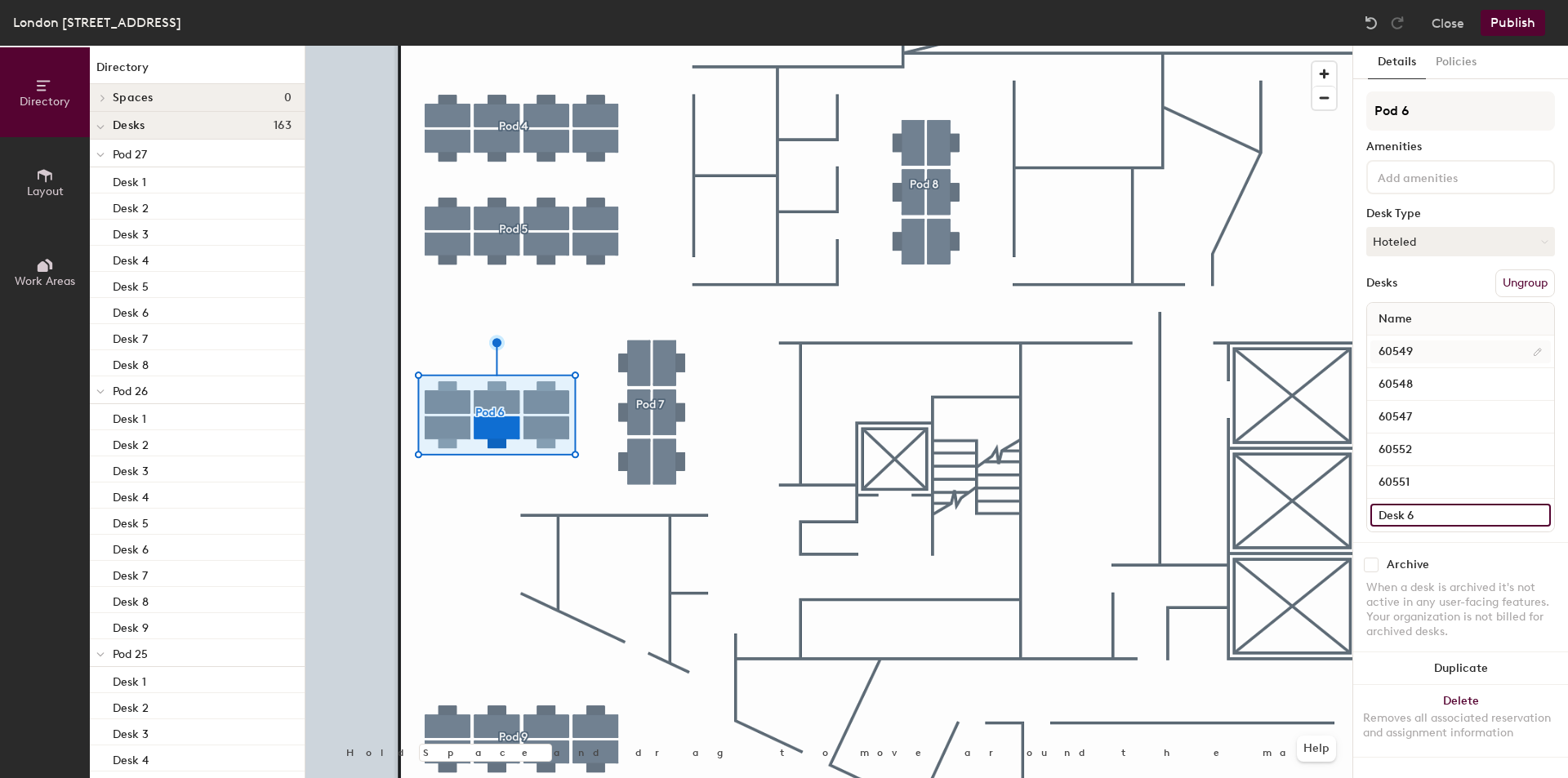
paste input "605"
type input "60550"
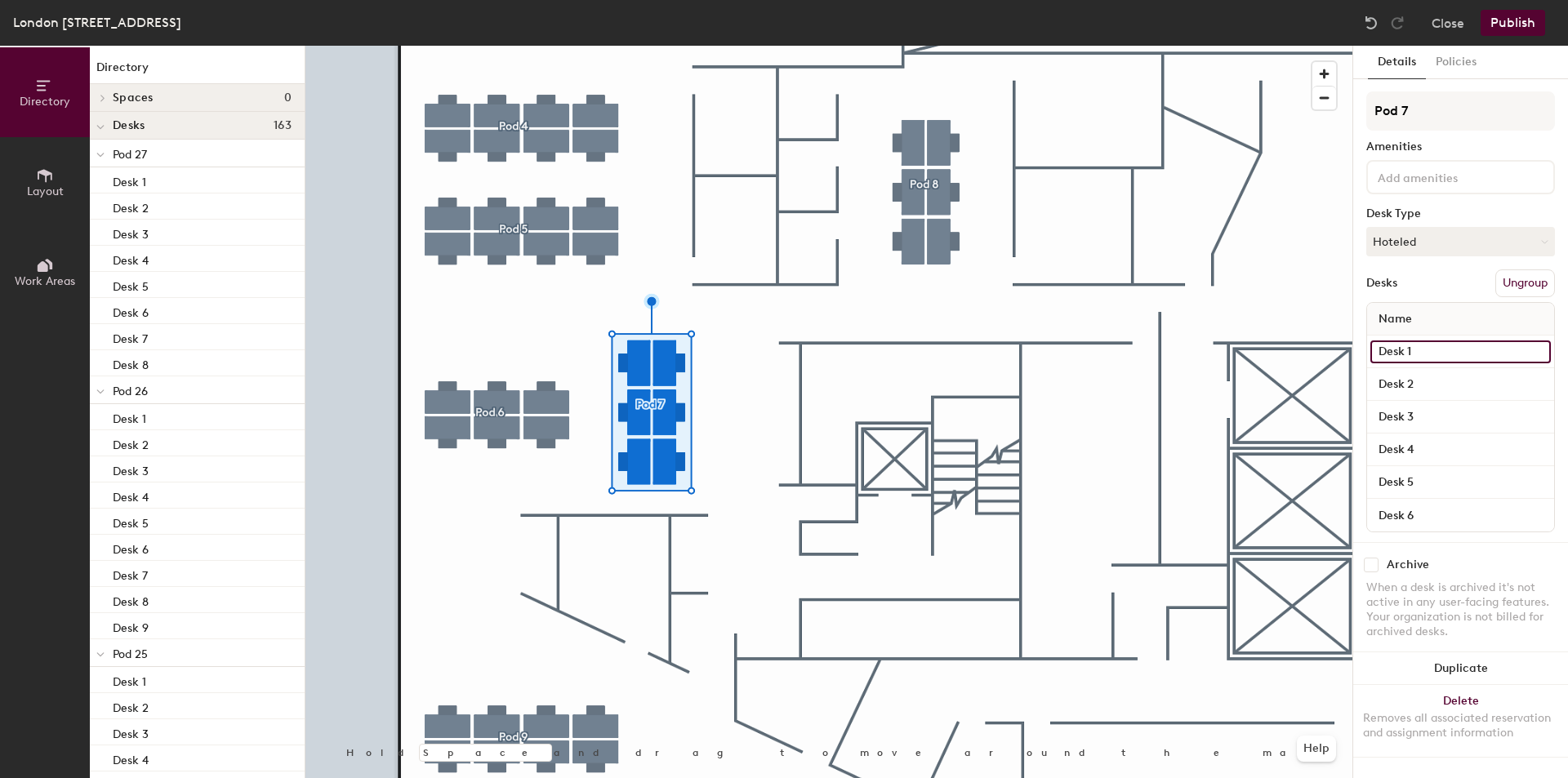
click at [1442, 344] on input "Desk 1" at bounding box center [1460, 352] width 180 height 23
paste input "605"
type input "60546"
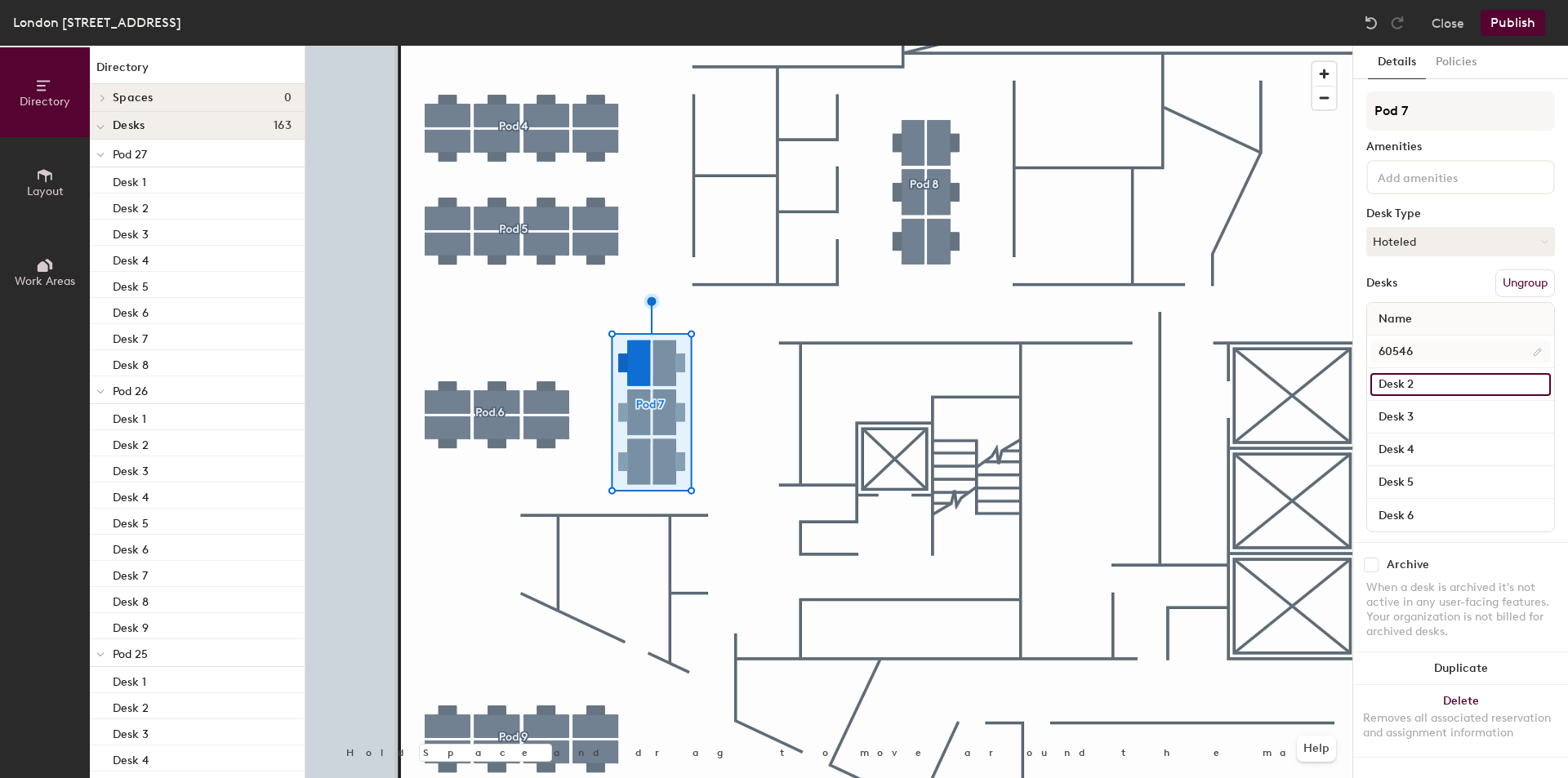
paste input "605"
type input "60541"
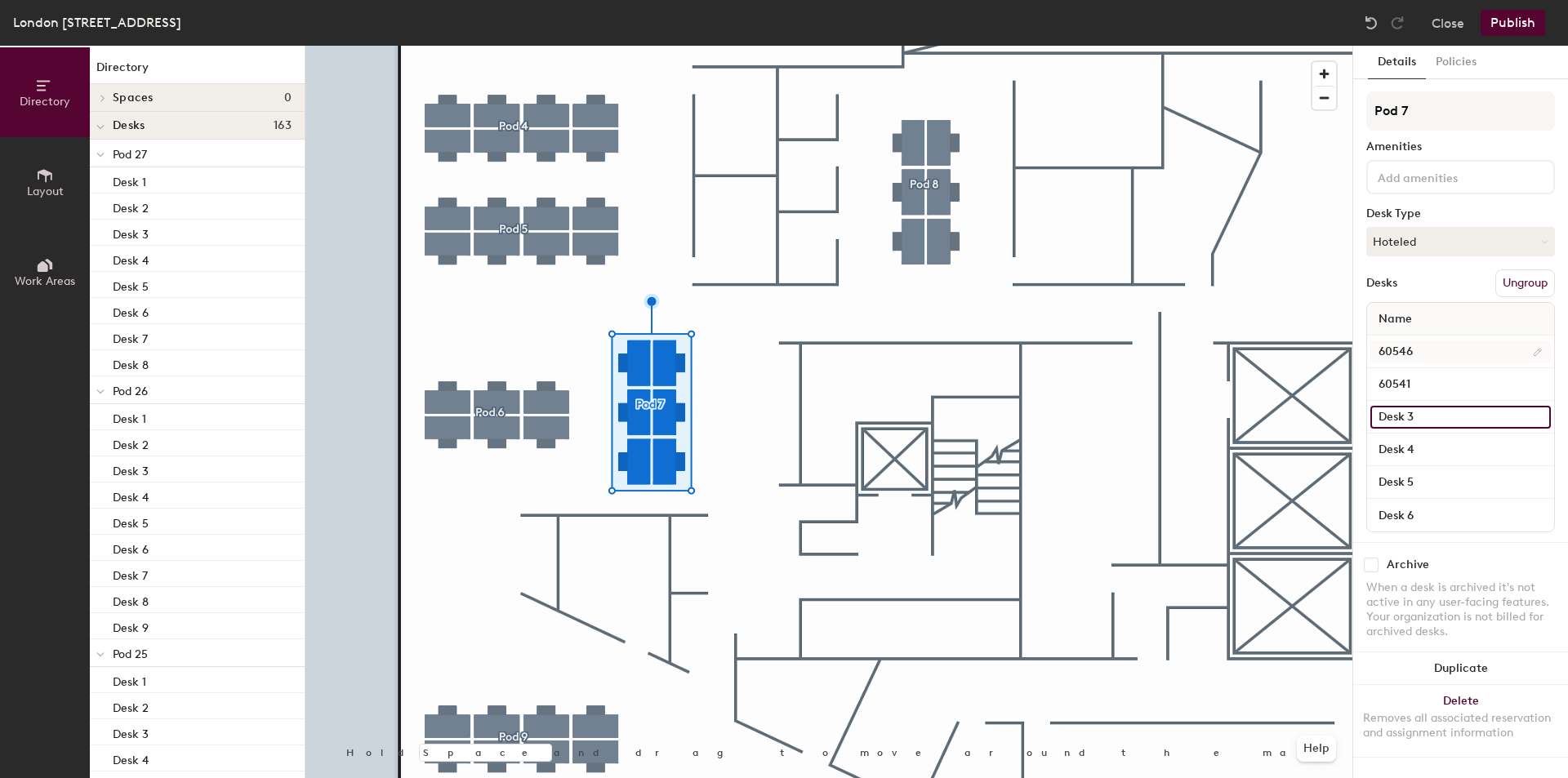
paste input "605"
type input "60542"
paste input "605"
type input "60543"
paste input "60"
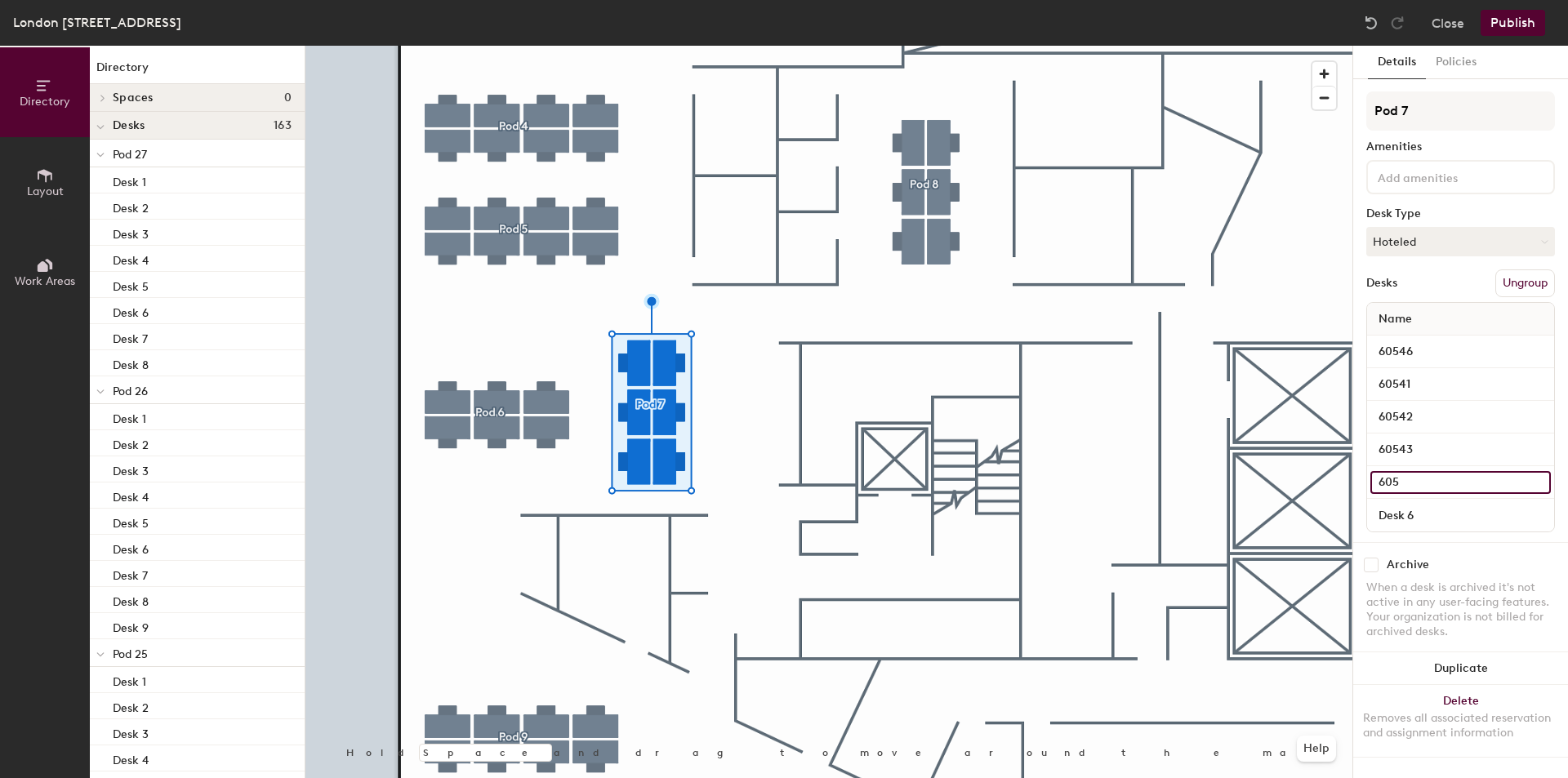
click at [1453, 485] on input "605" at bounding box center [1460, 483] width 180 height 23
paste input "4"
type input "60544"
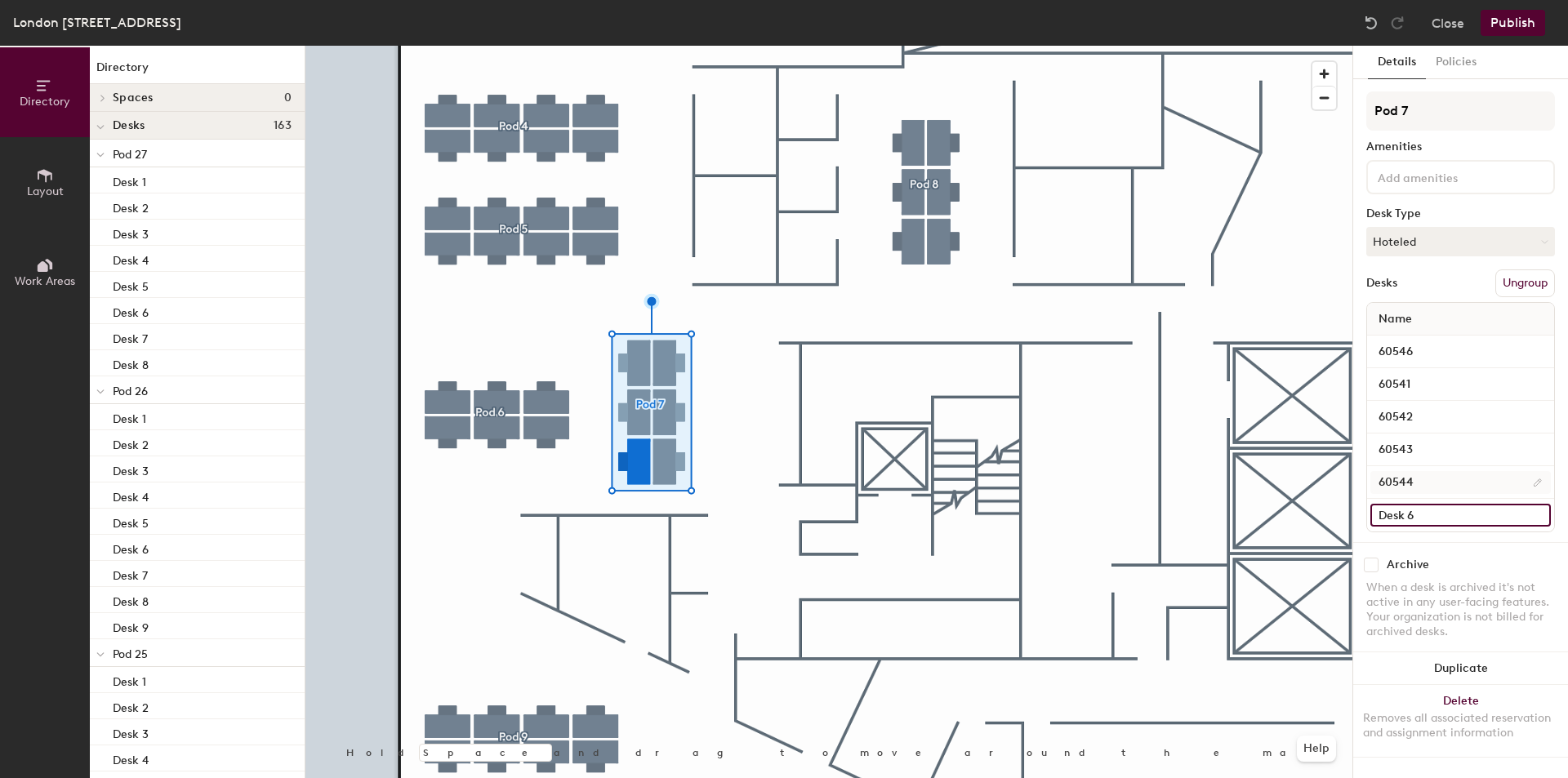
paste input "605"
type input "60545"
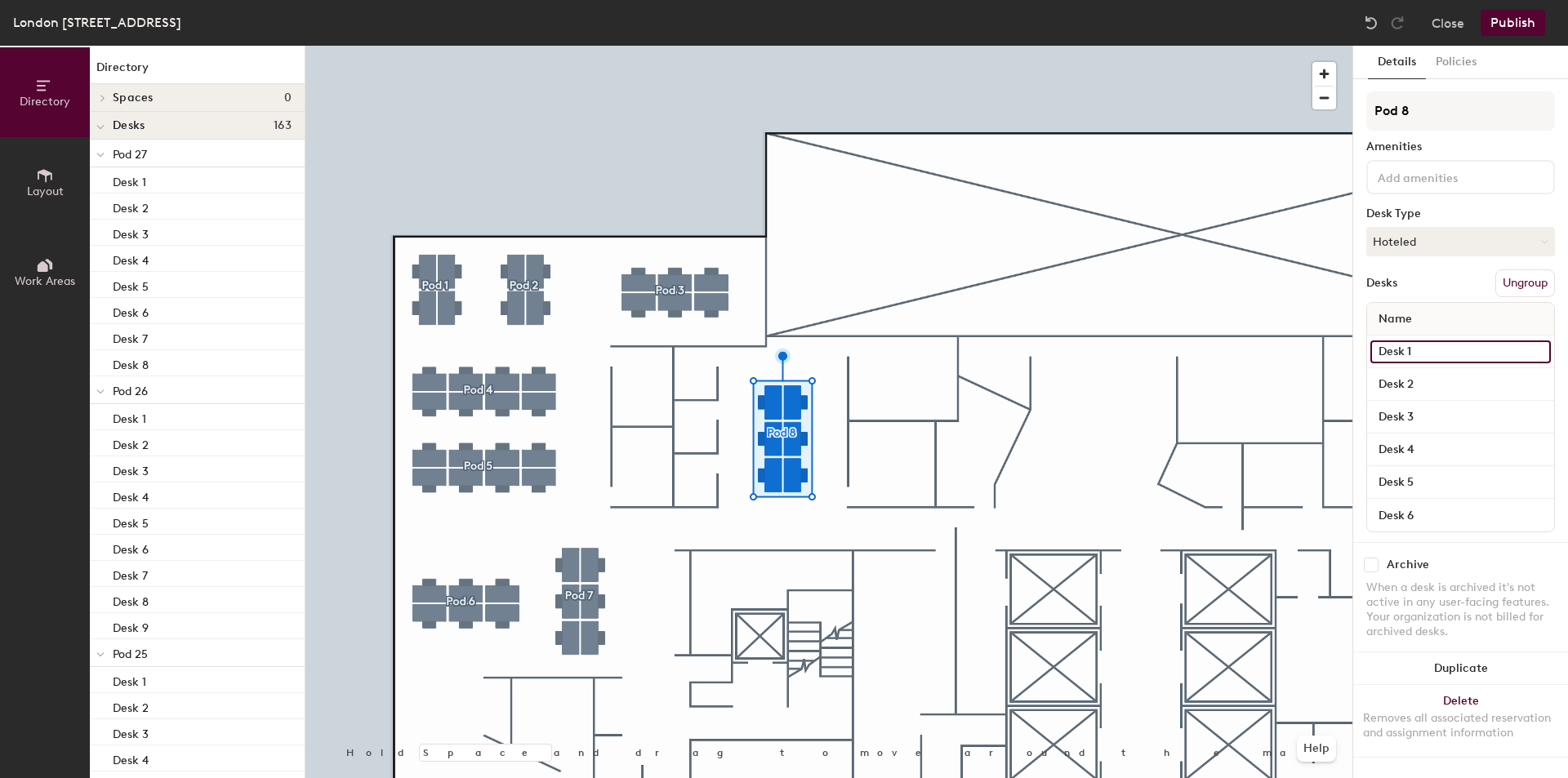
click at [1460, 352] on input "Desk 1" at bounding box center [1460, 352] width 180 height 23
paste input "605"
type input "60505"
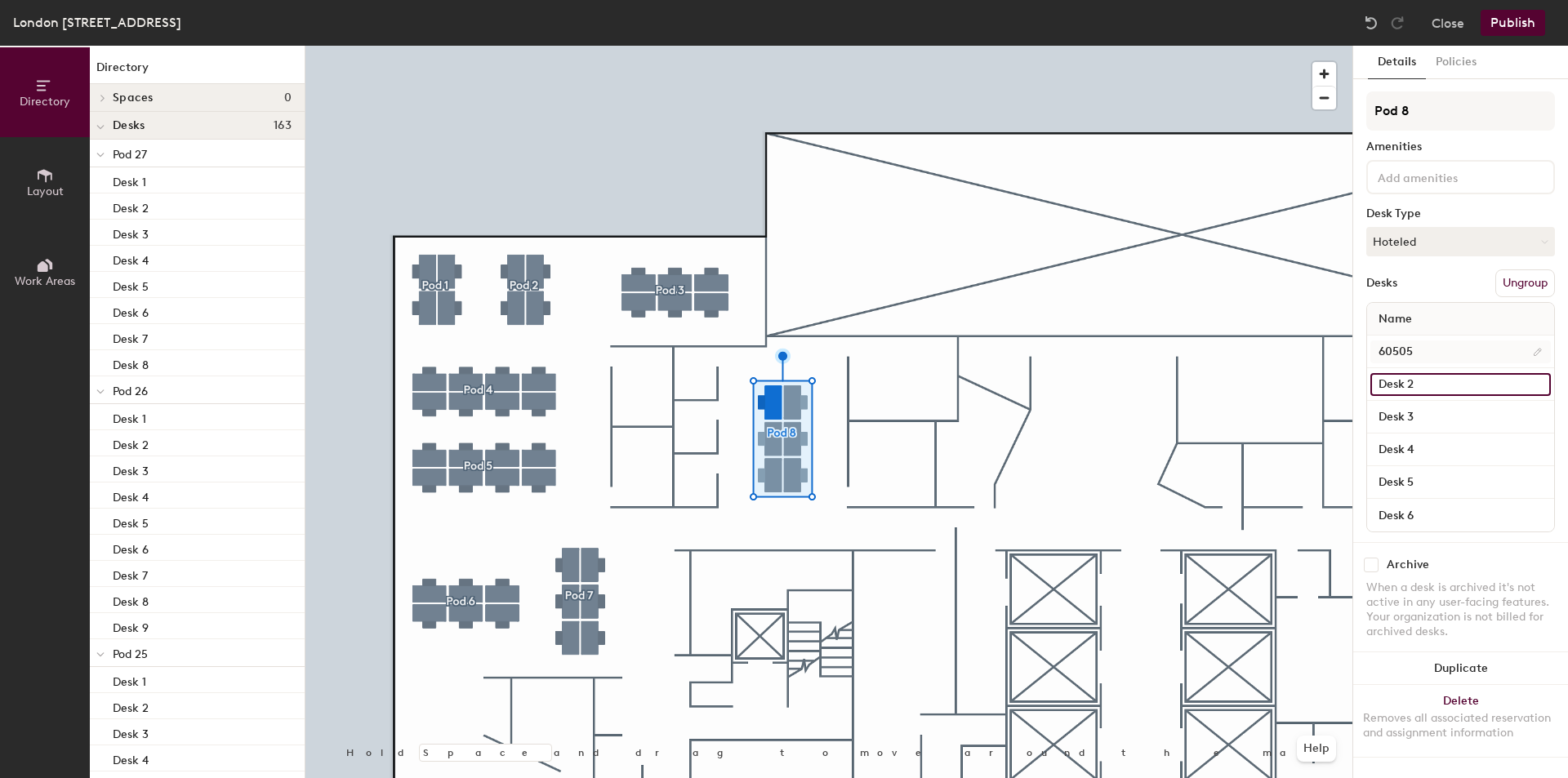
paste input "605"
type input "60504"
paste input "605"
type input "60503"
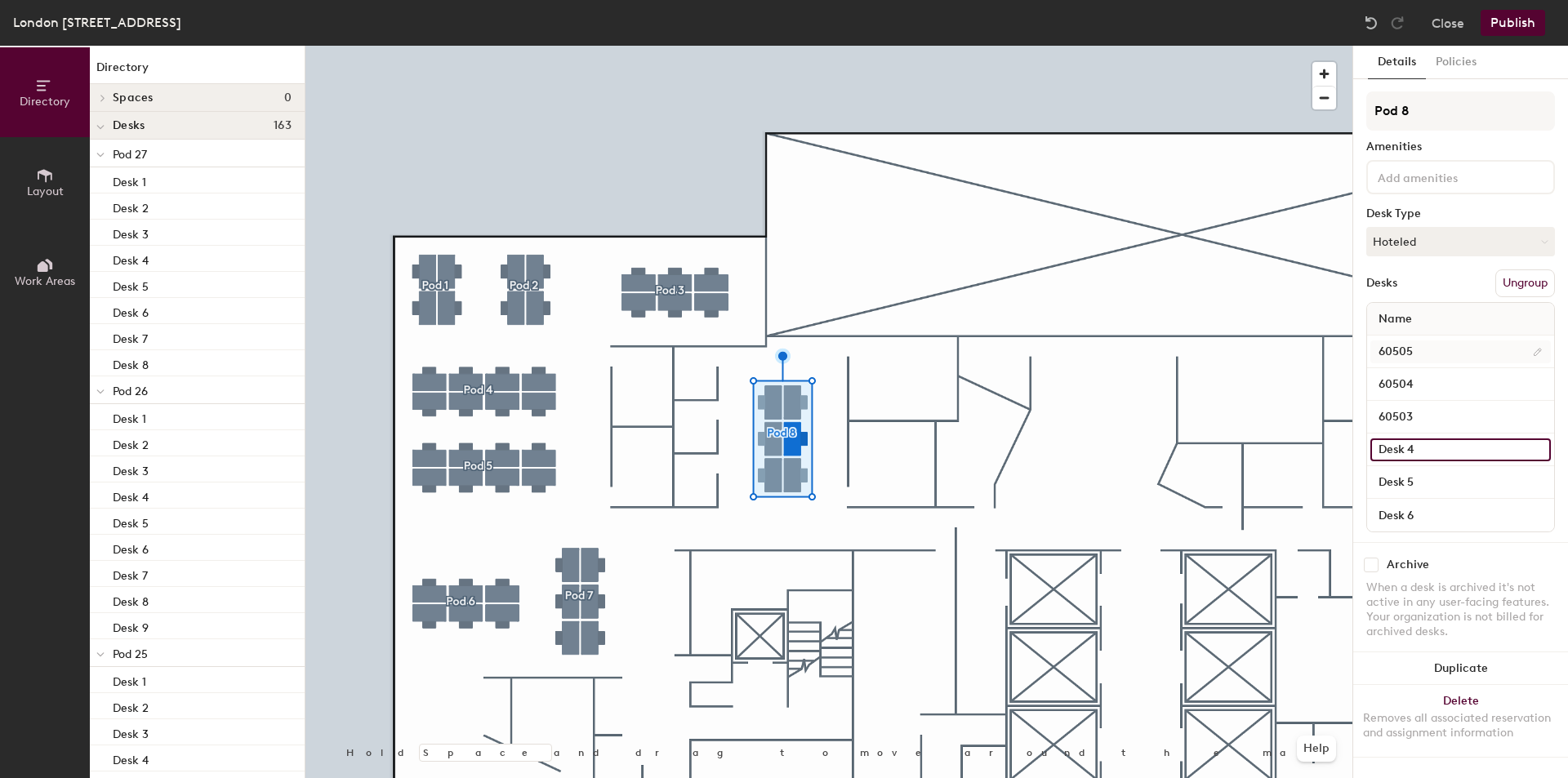
paste input "605"
type input "60502"
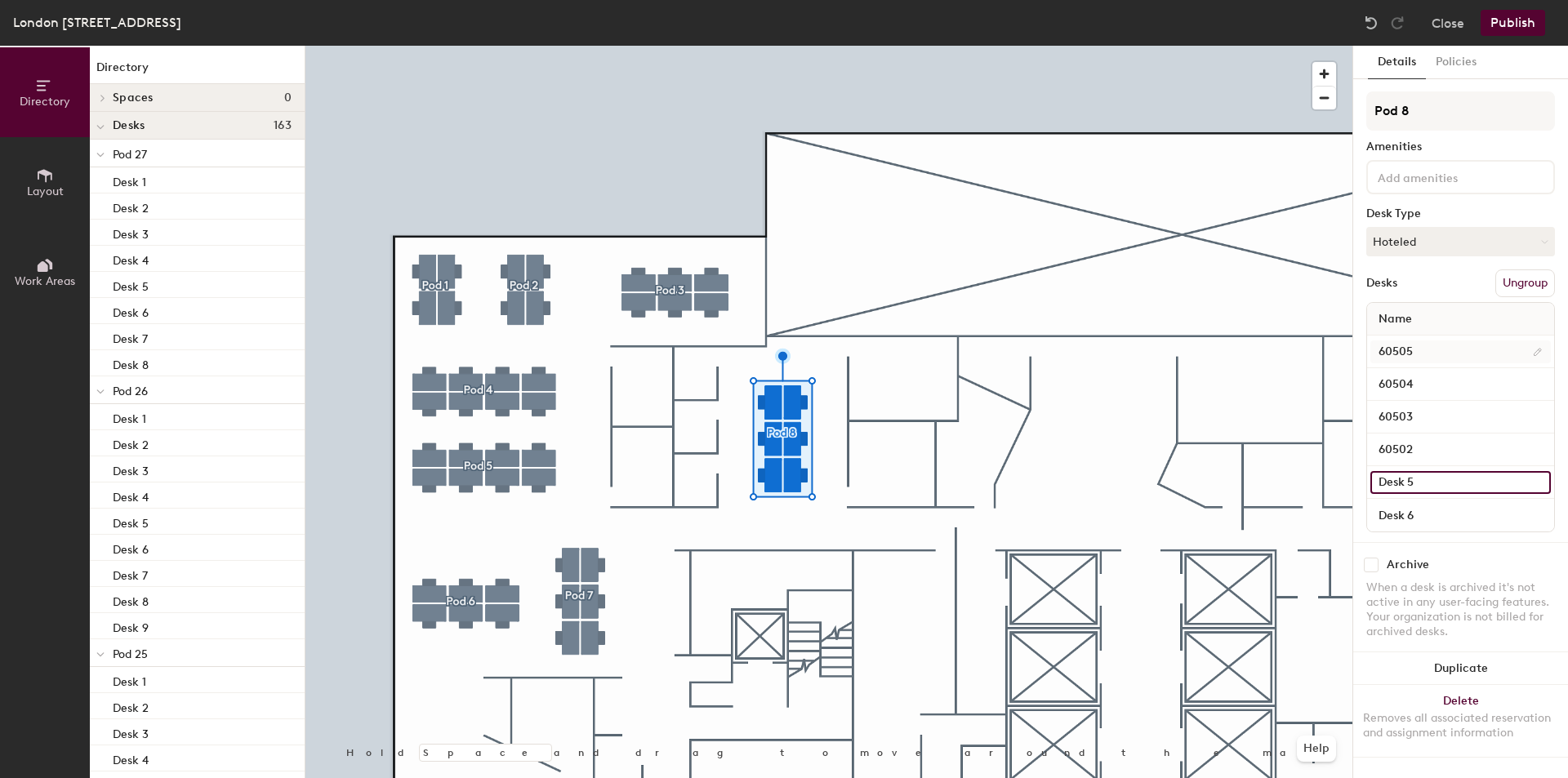
paste input "60"
type input "60507"
paste input "605"
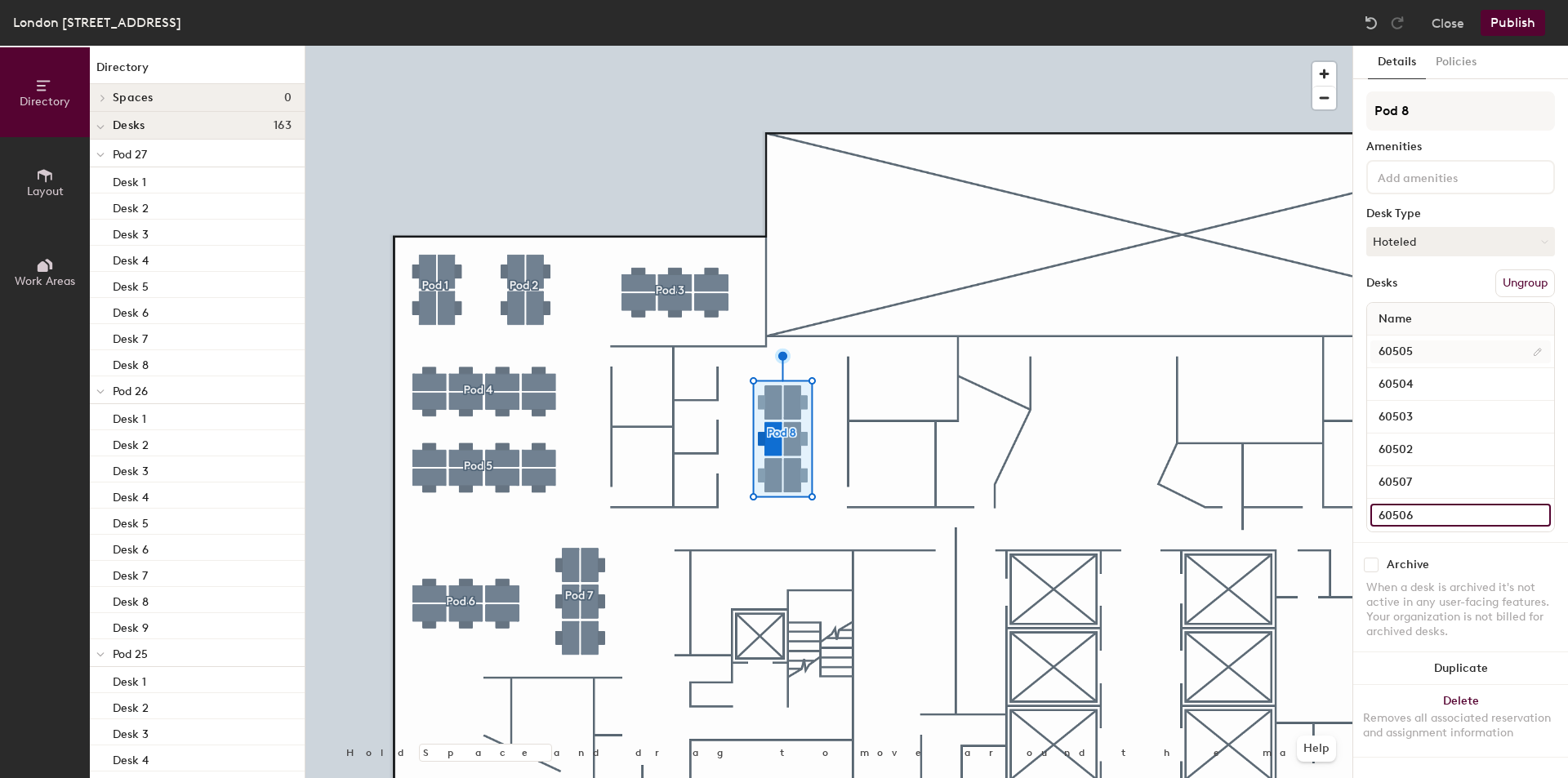
type input "60506"
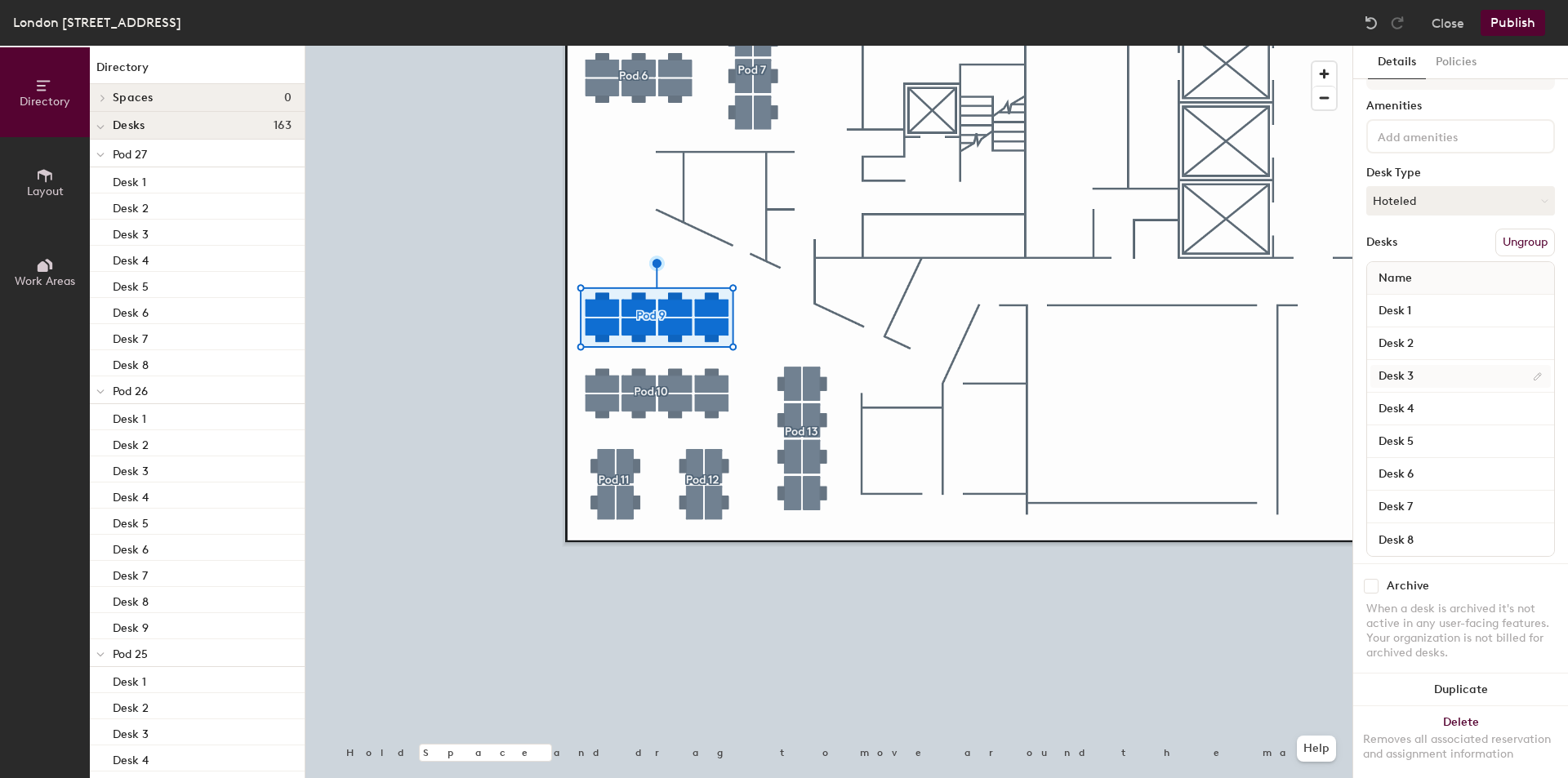
scroll to position [72, 0]
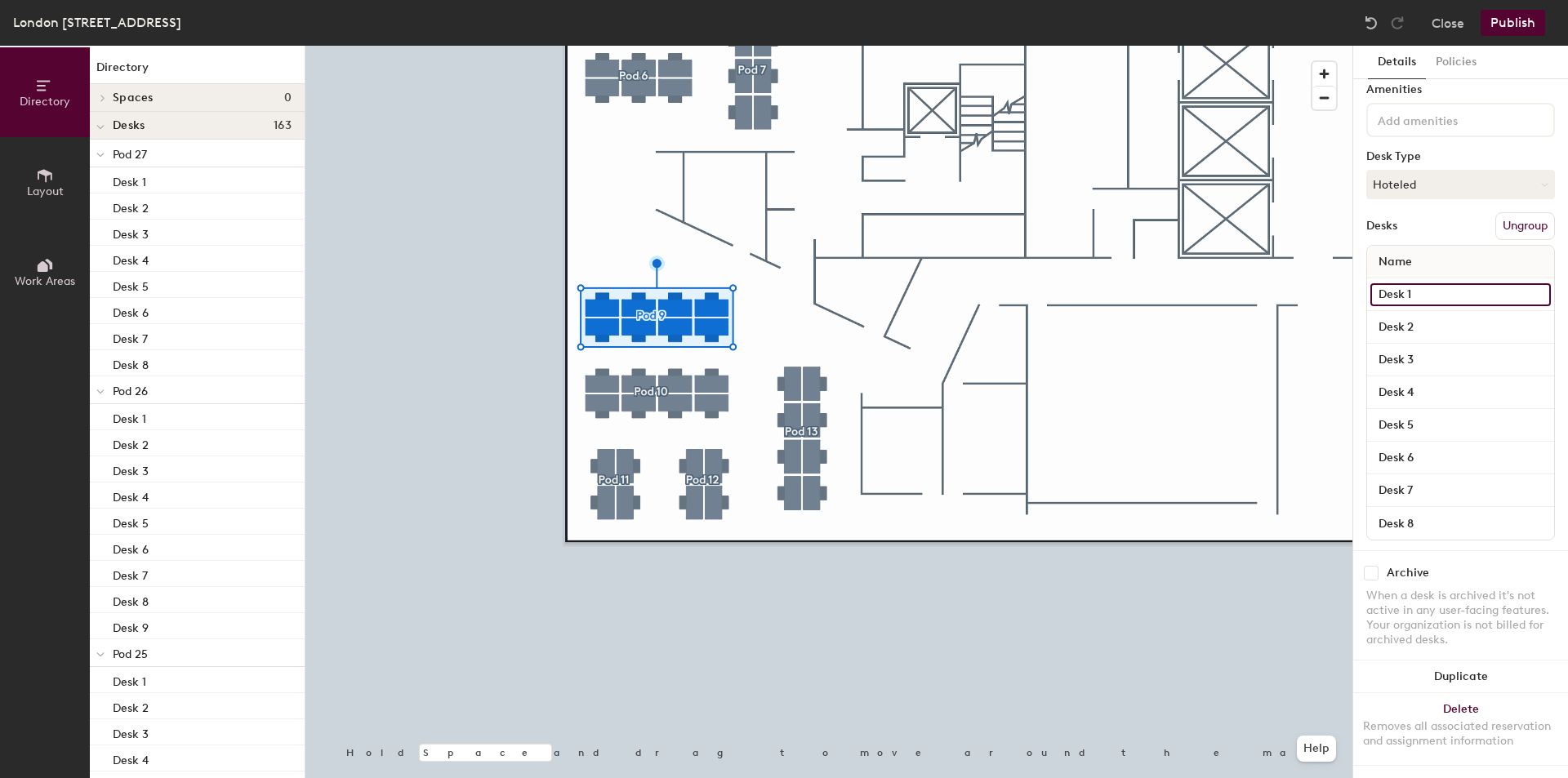
click at [1423, 284] on input "Desk 1" at bounding box center [1460, 295] width 180 height 23
paste input "605"
type input "60556"
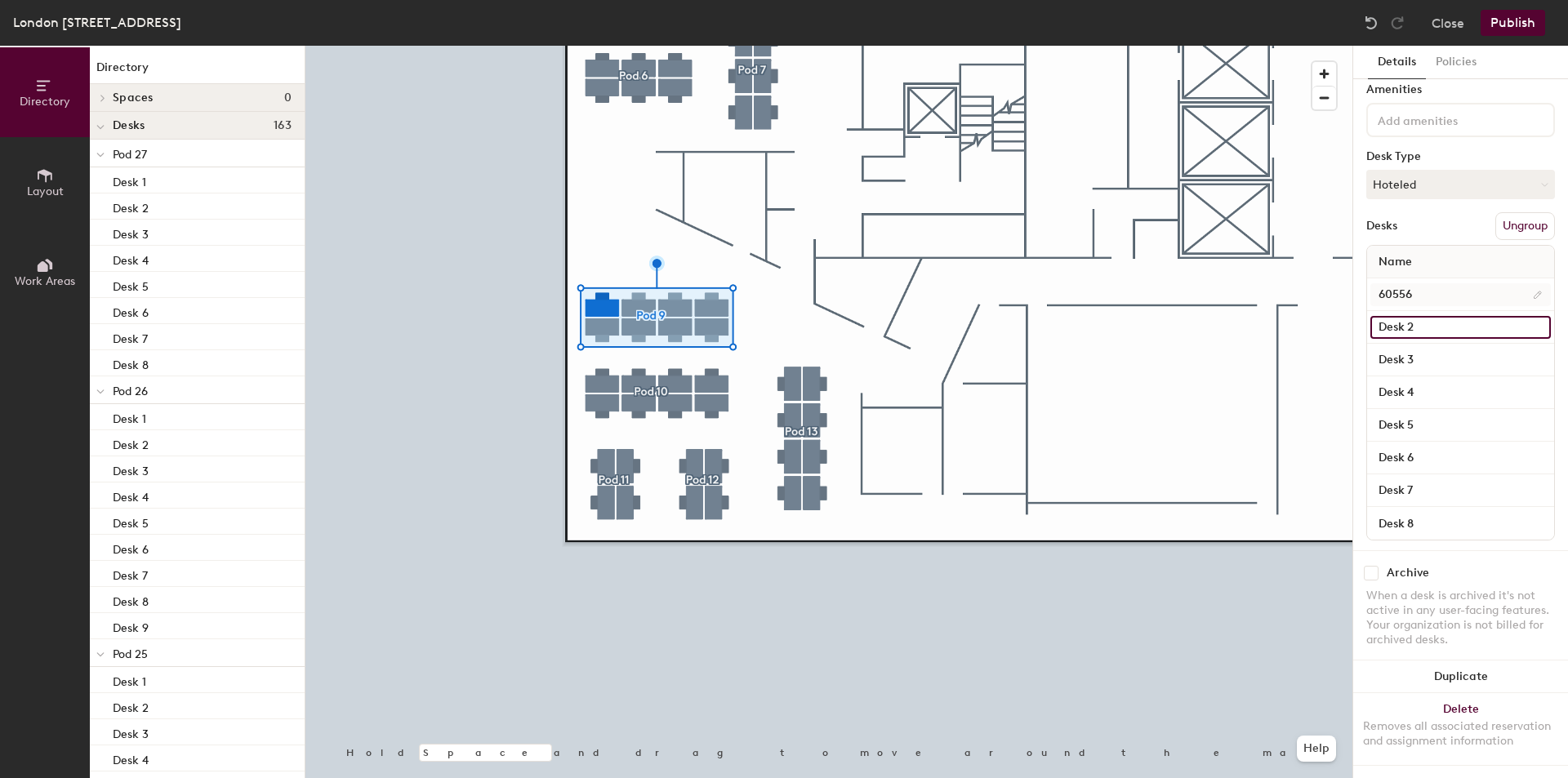
paste input "605"
type input "60557"
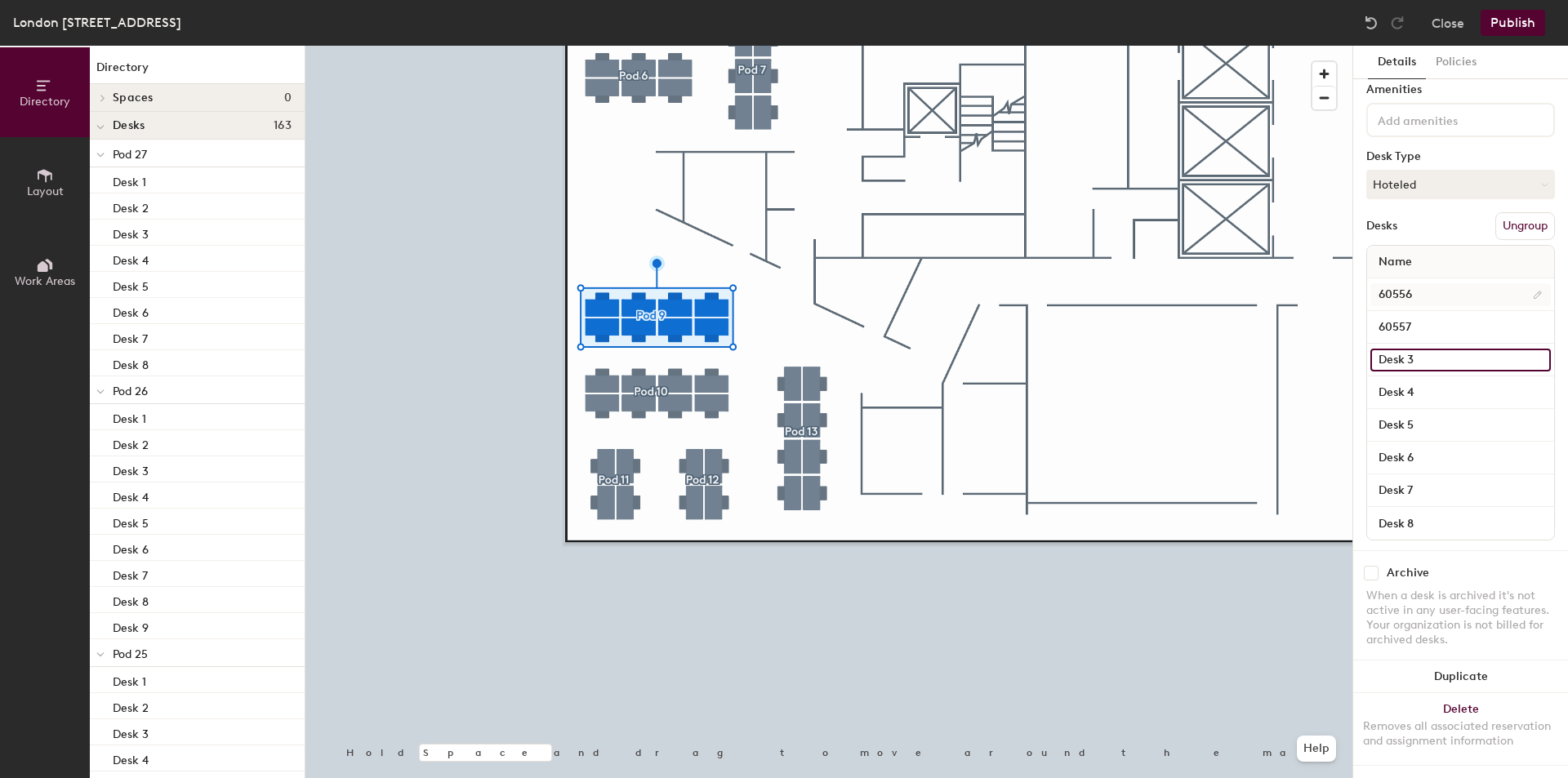
paste input "605"
type input "60558"
paste input "605"
type input "60559"
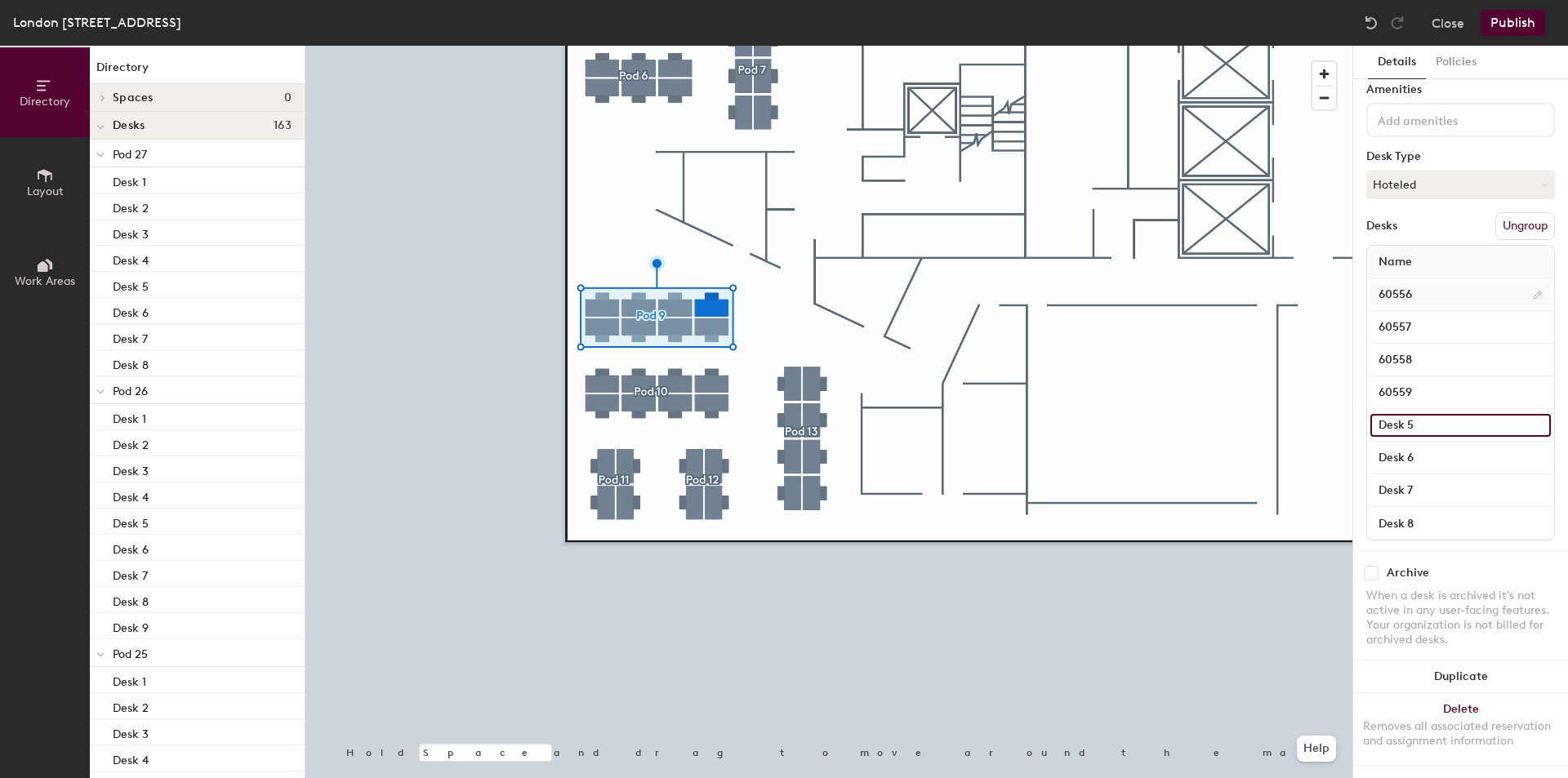
paste input "60"
type input "60560"
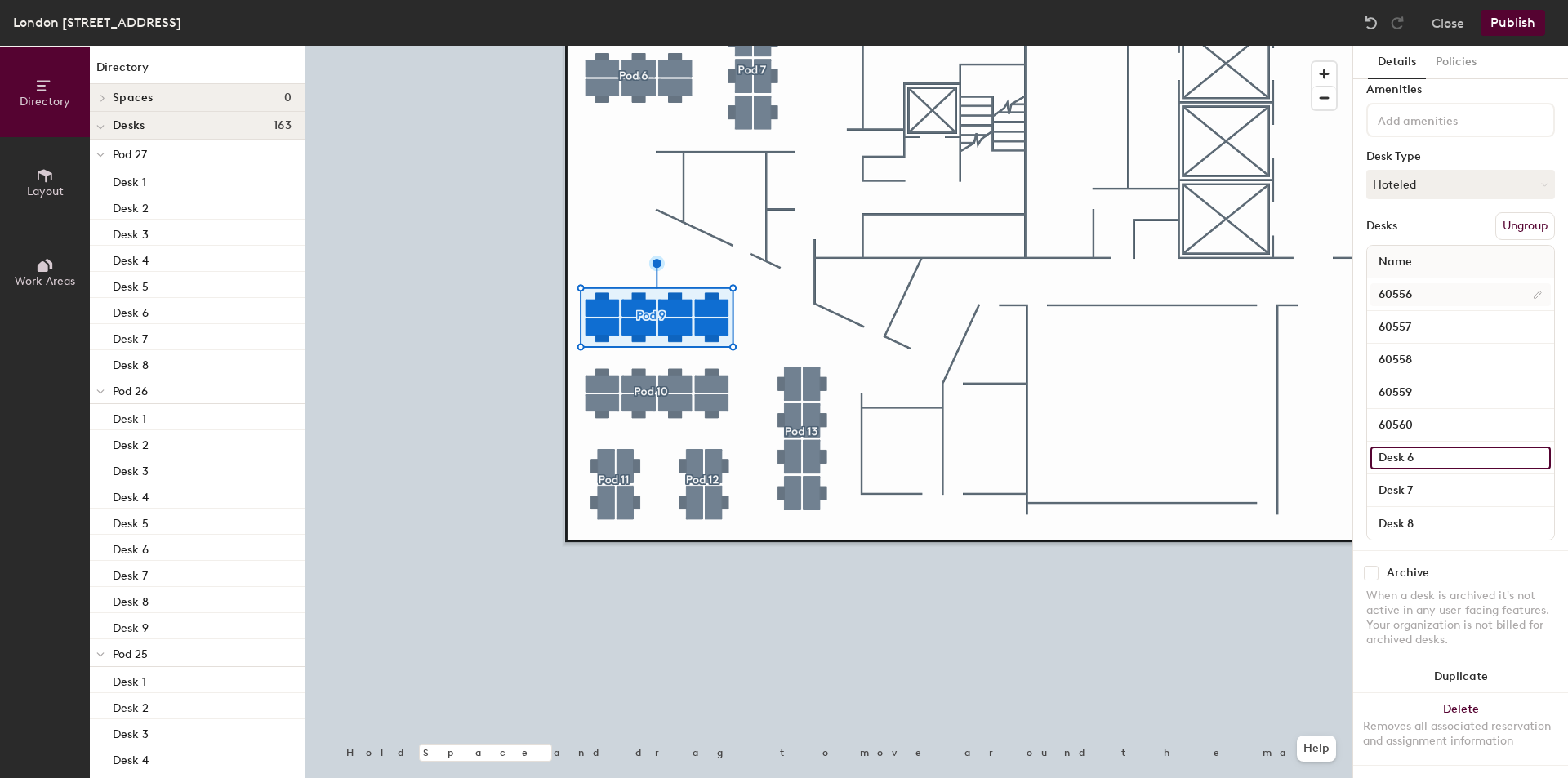
paste input "605"
type input "60561"
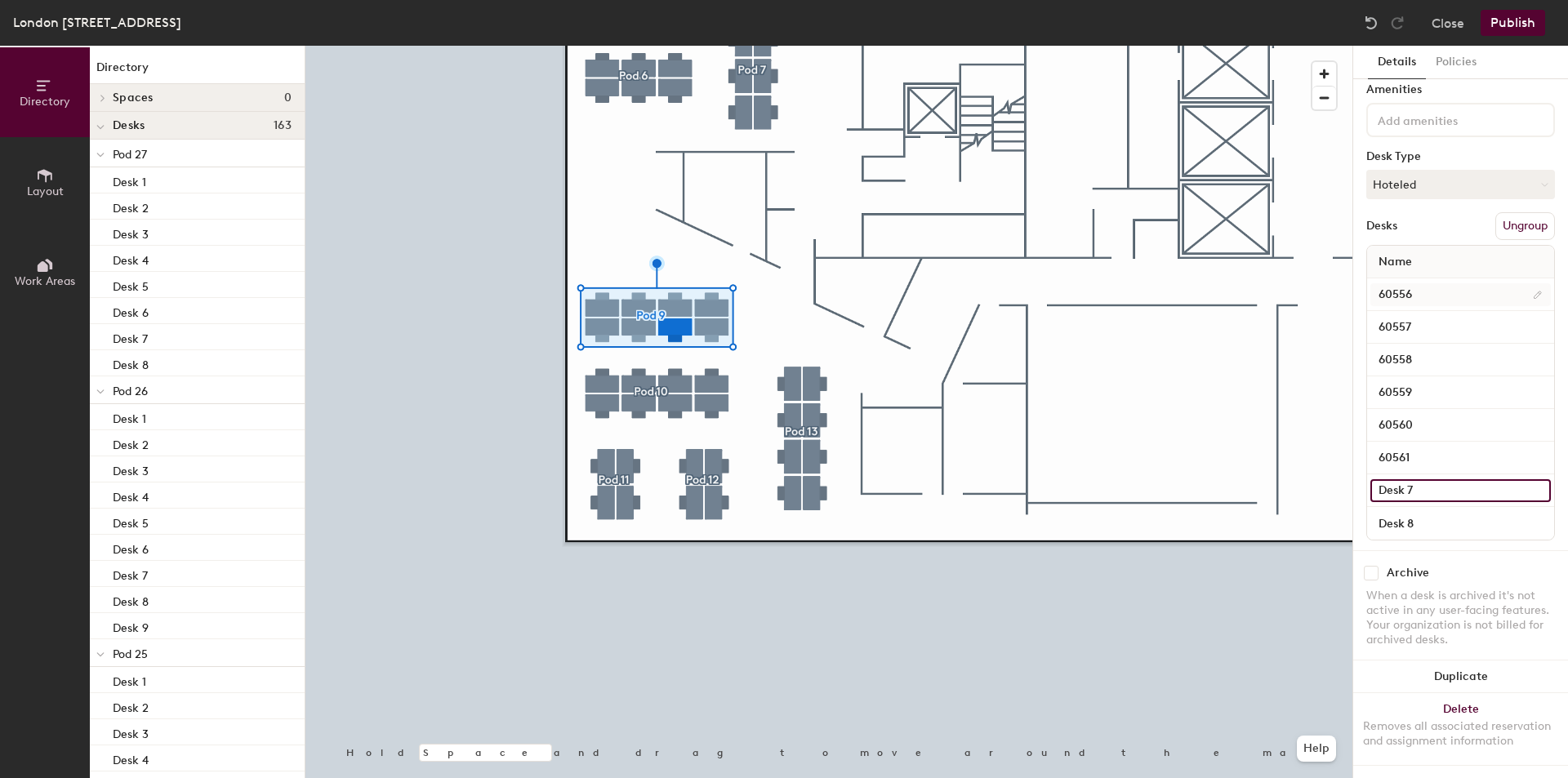
paste input "605"
type input "60562"
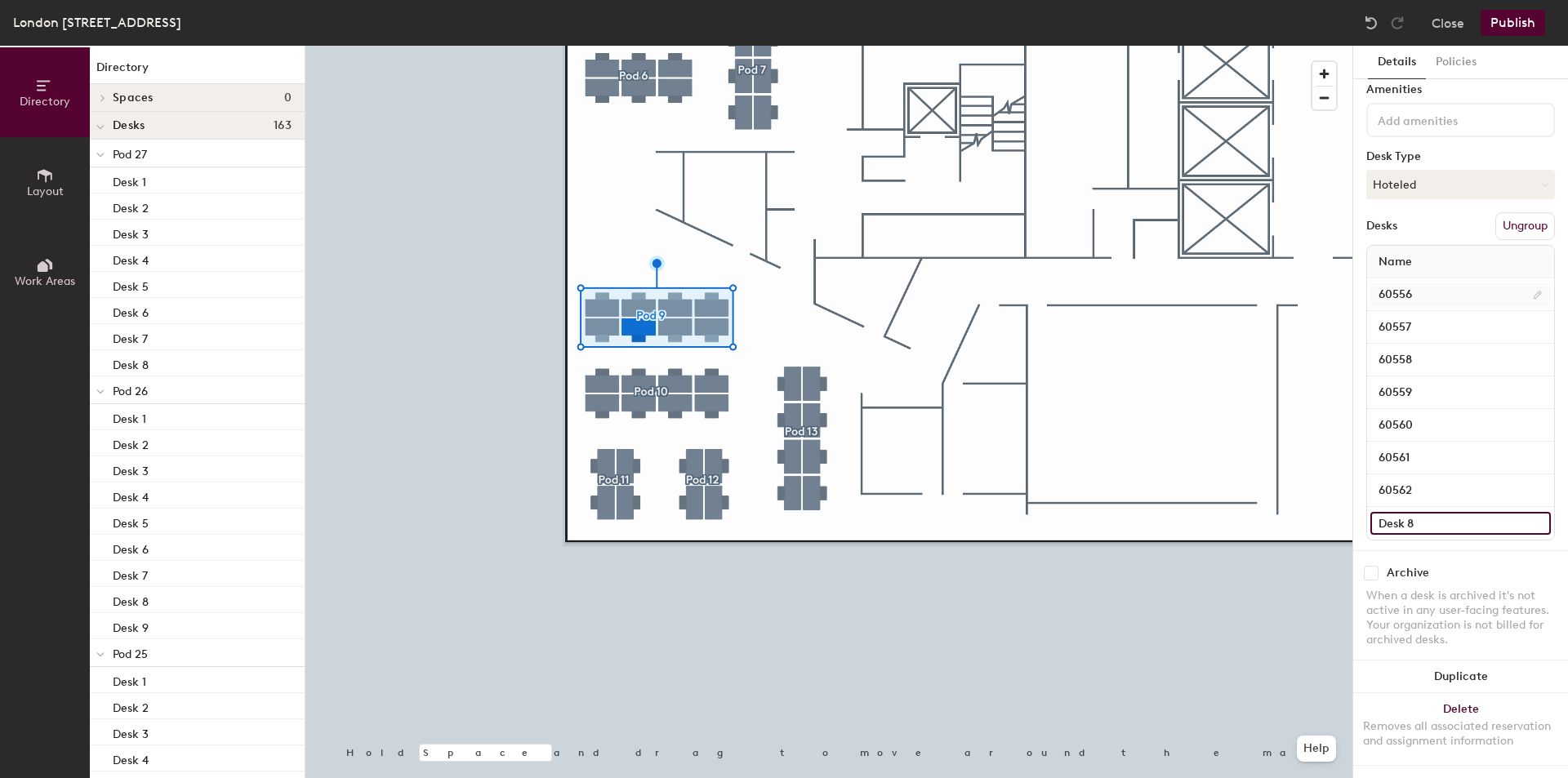
paste input "605"
type input "60563"
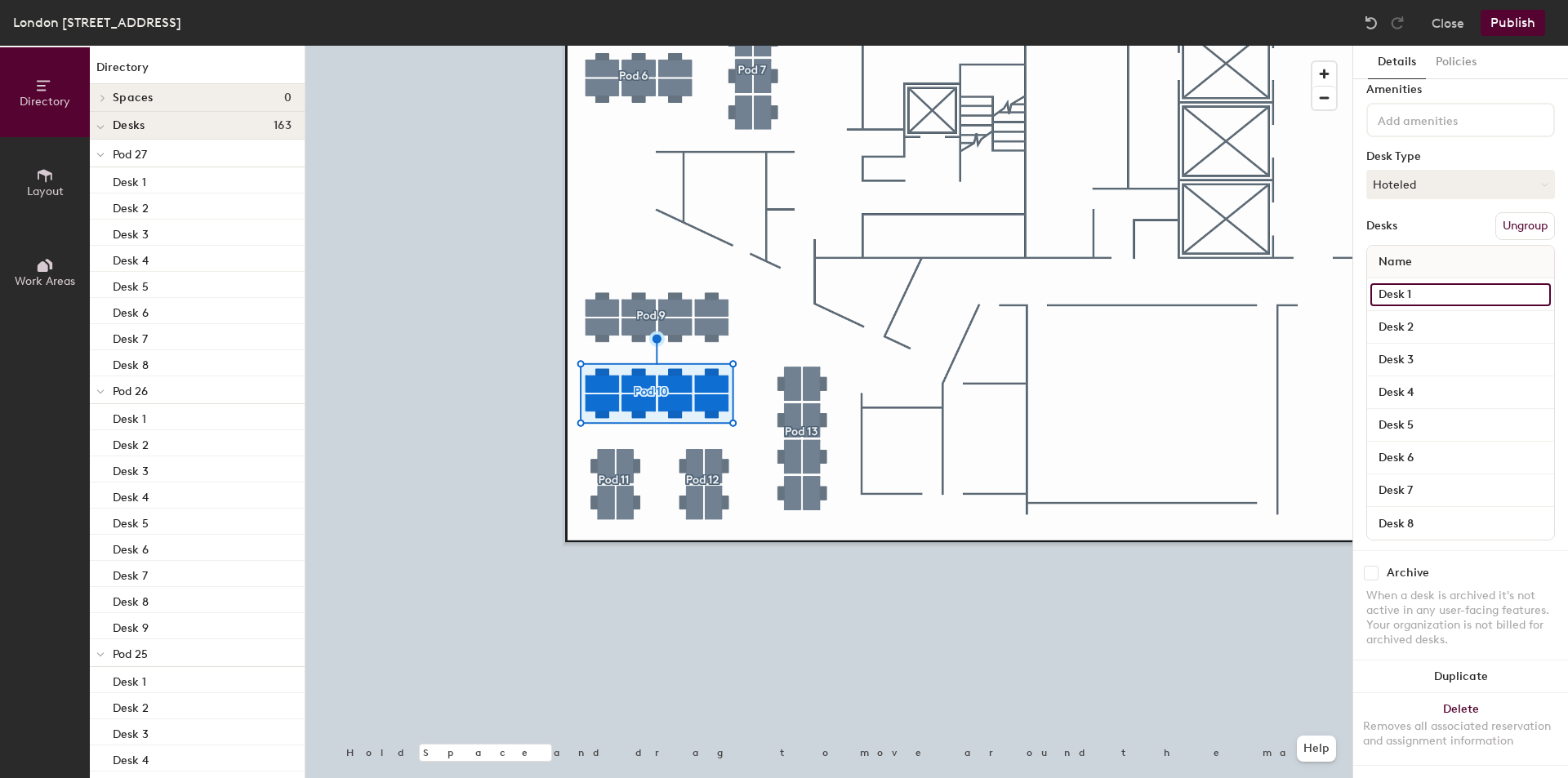
click at [1452, 285] on input "Desk 1" at bounding box center [1460, 295] width 180 height 23
paste input "605"
type input "605"
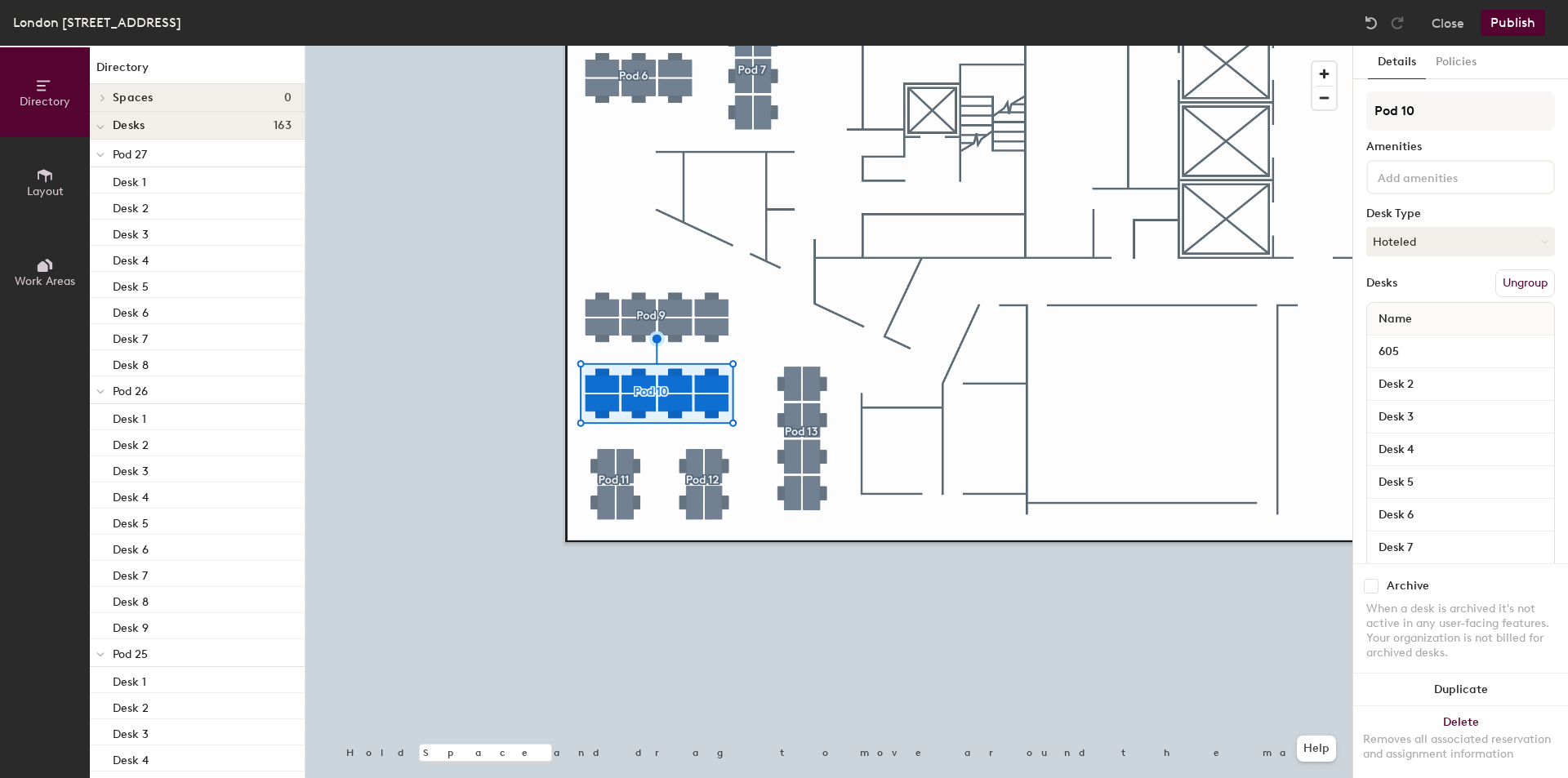
scroll to position [72, 0]
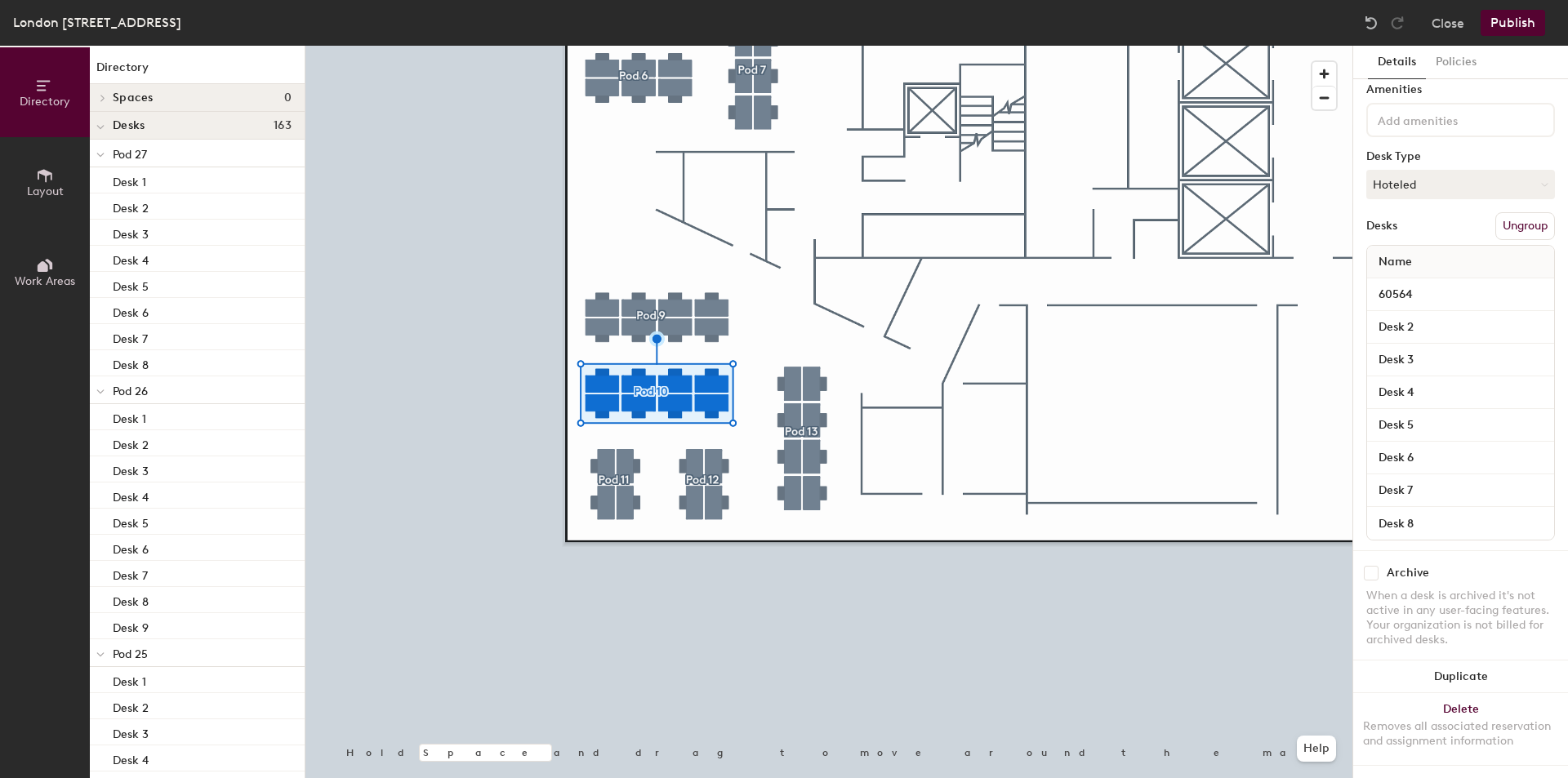
type input "60564"
paste input "605"
type input "60565"
paste input "605"
type input "60566"
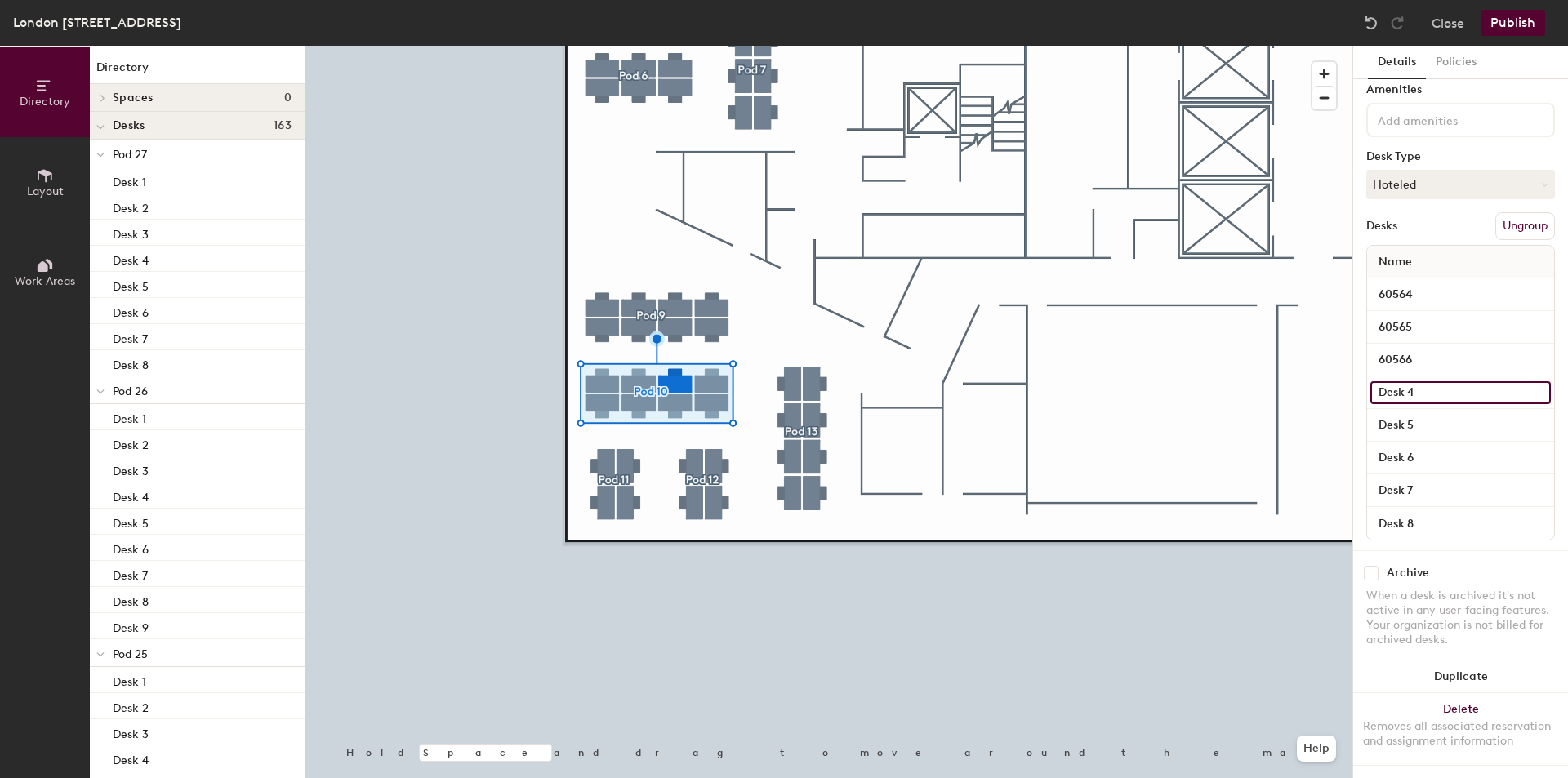
paste input "605"
type input "60567"
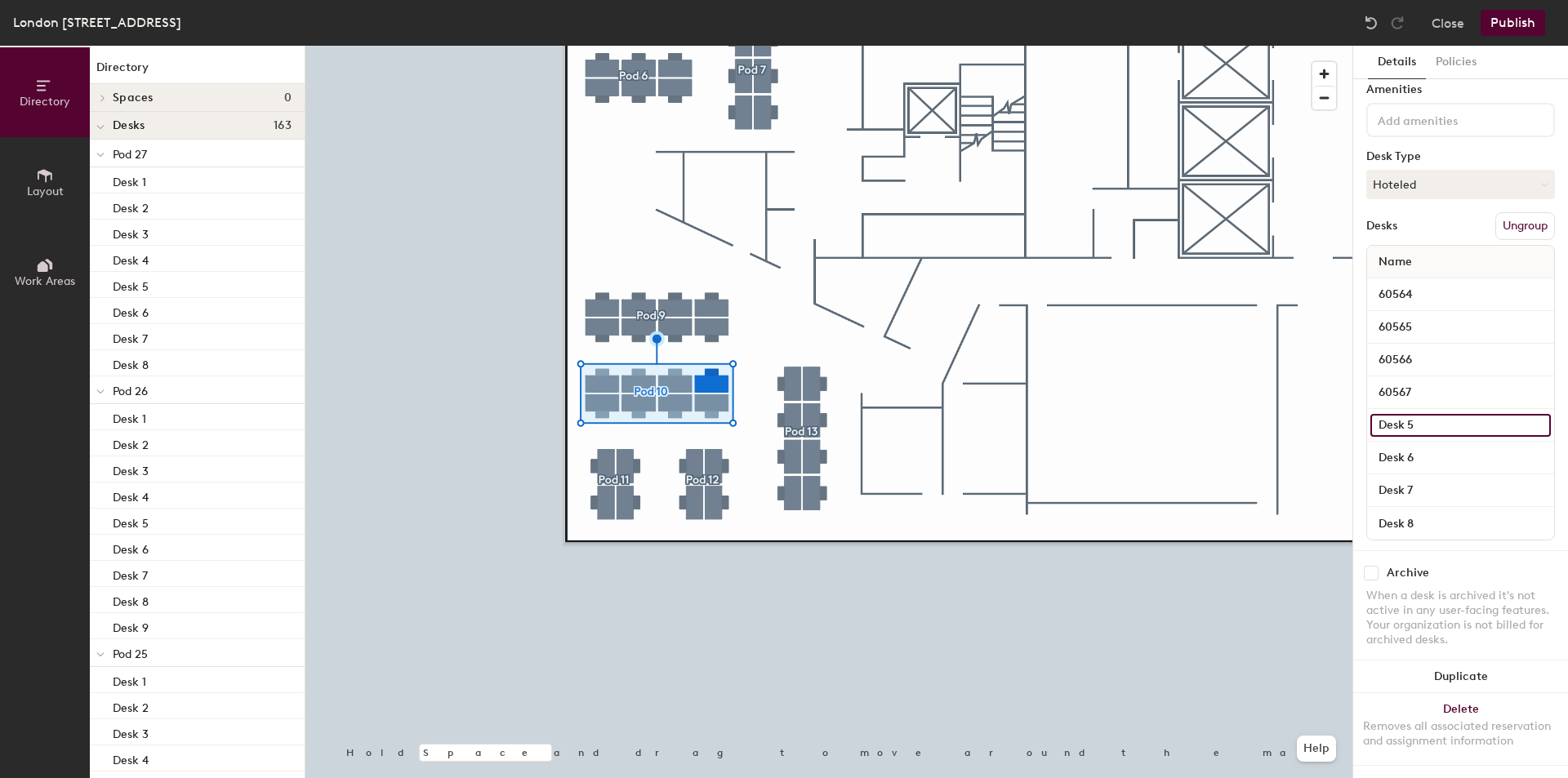
paste input "60"
type input "60568"
paste input "605"
type input "60569"
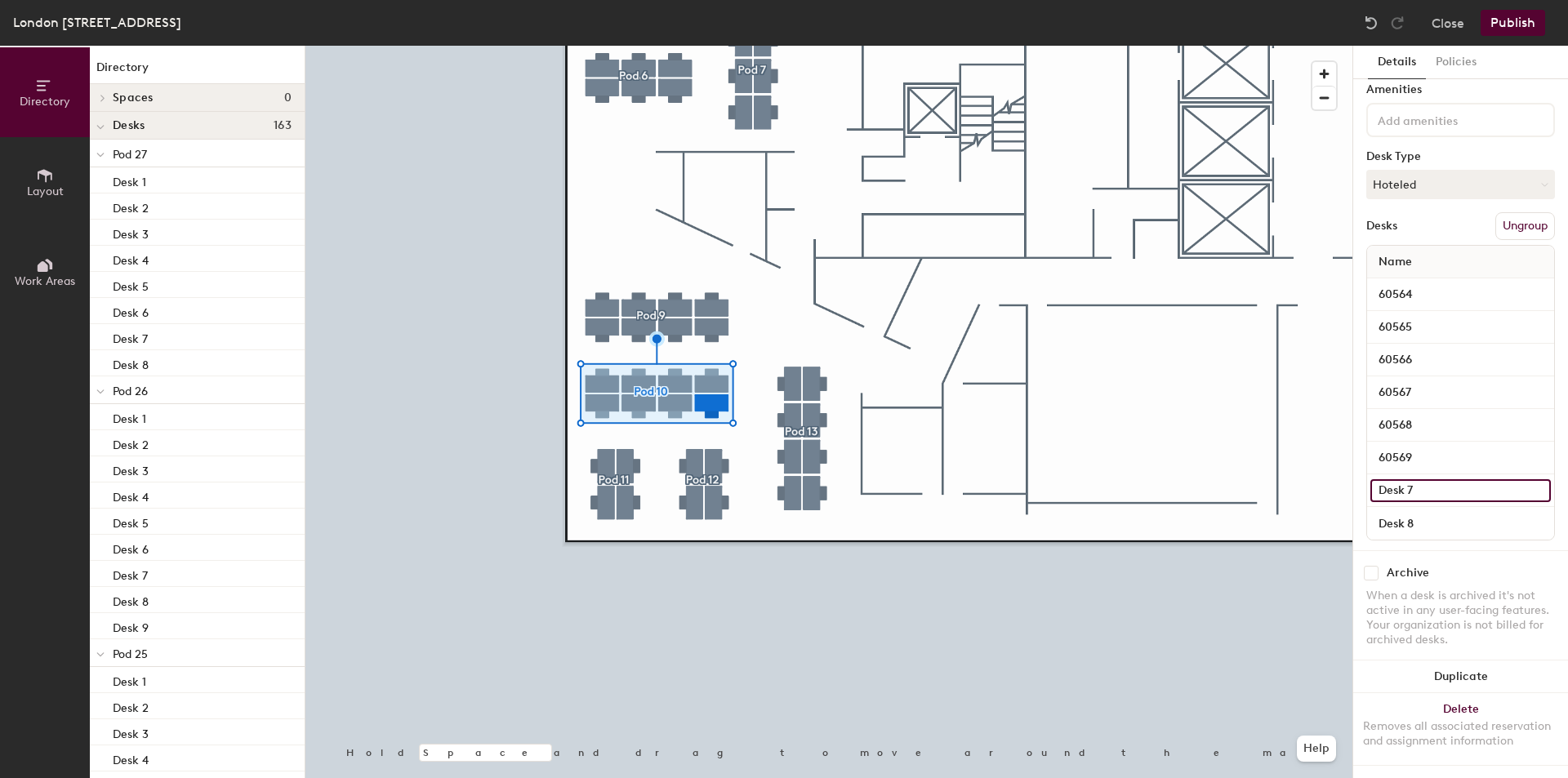
paste input "605"
type input "60570"
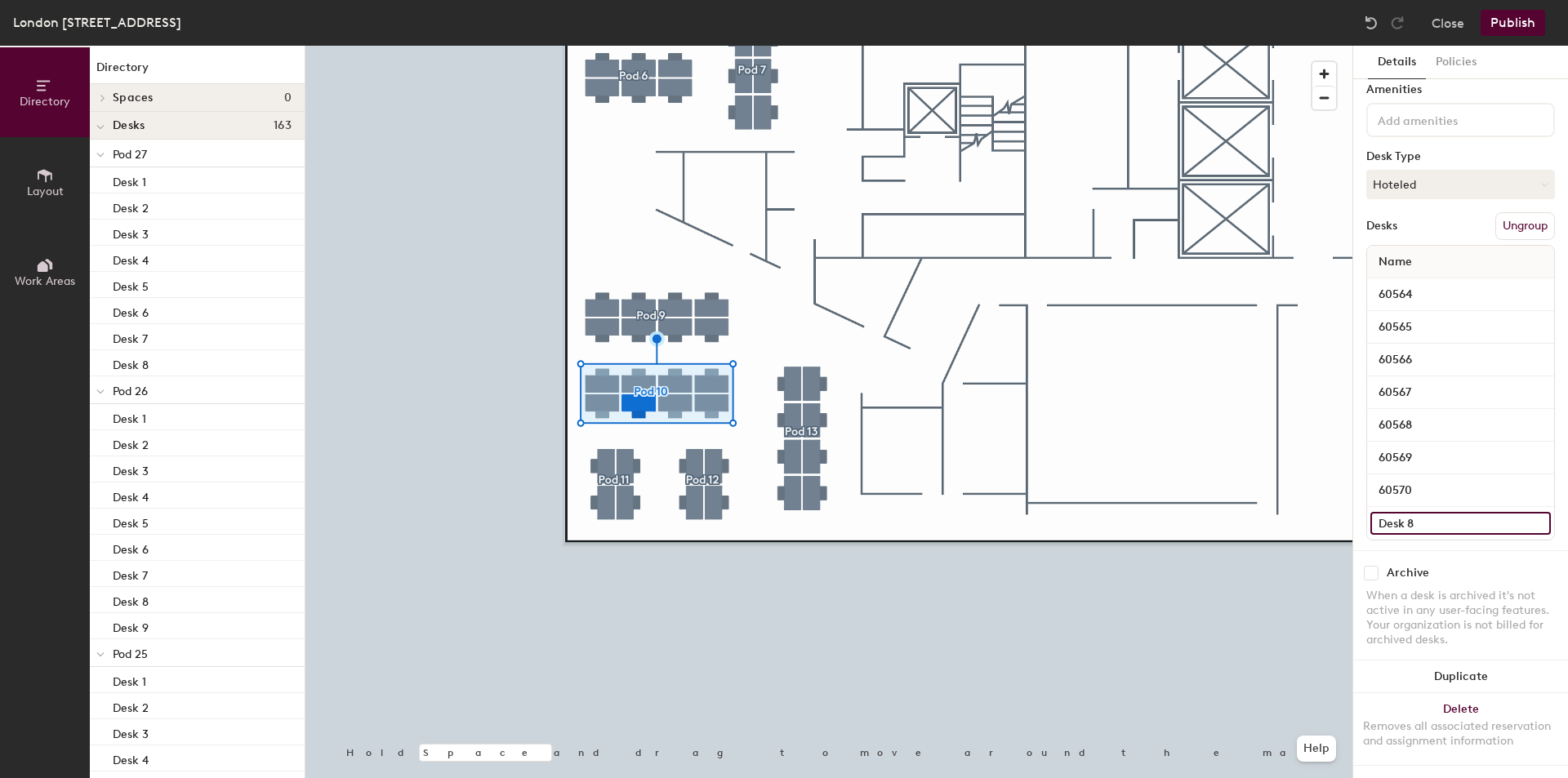
paste input "605"
type input "60571"
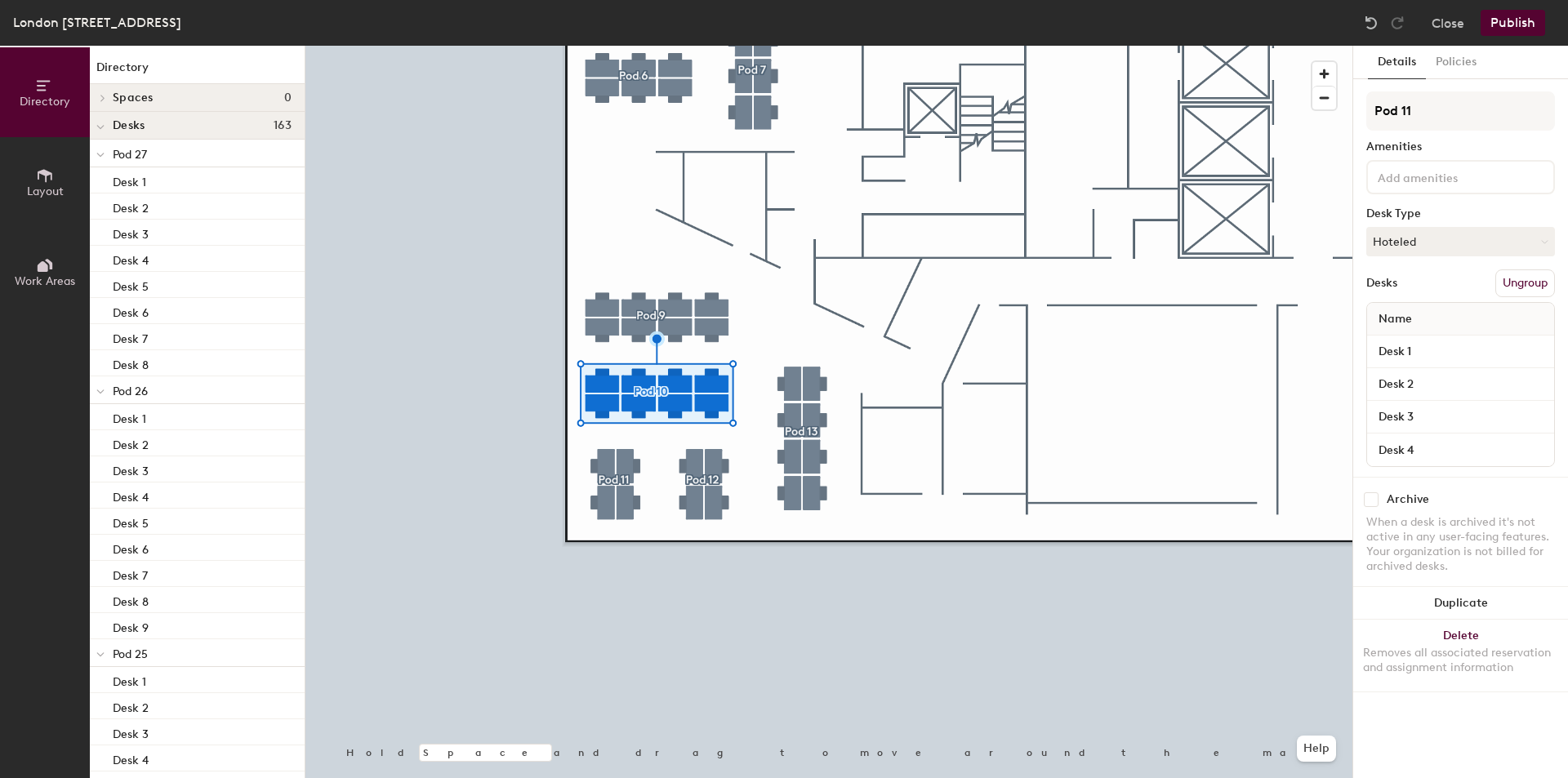
scroll to position [0, 0]
click at [1448, 349] on input "Desk 1" at bounding box center [1460, 352] width 180 height 23
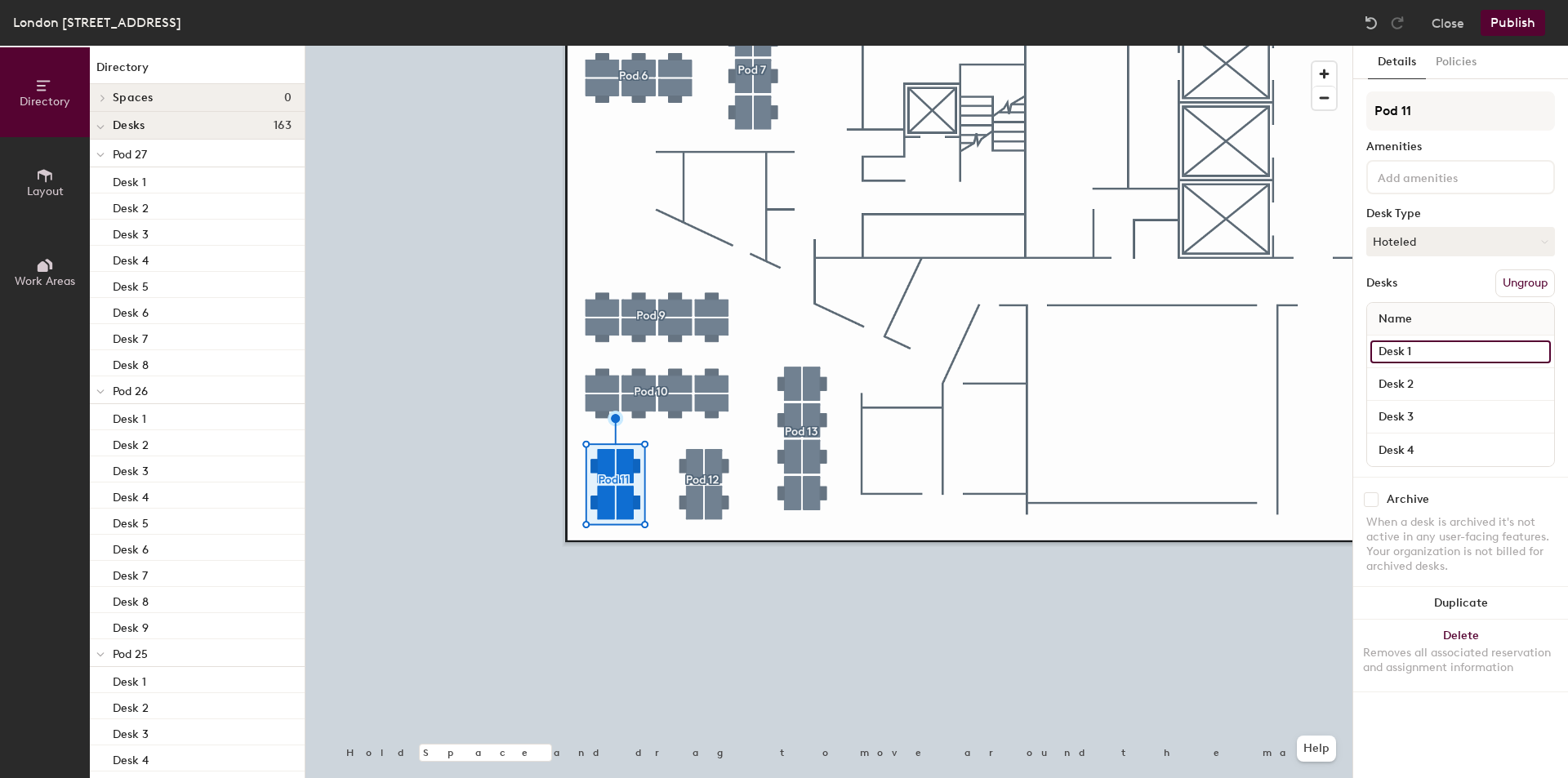
paste input "605"
type input "60572"
paste input "605"
type input "60575"
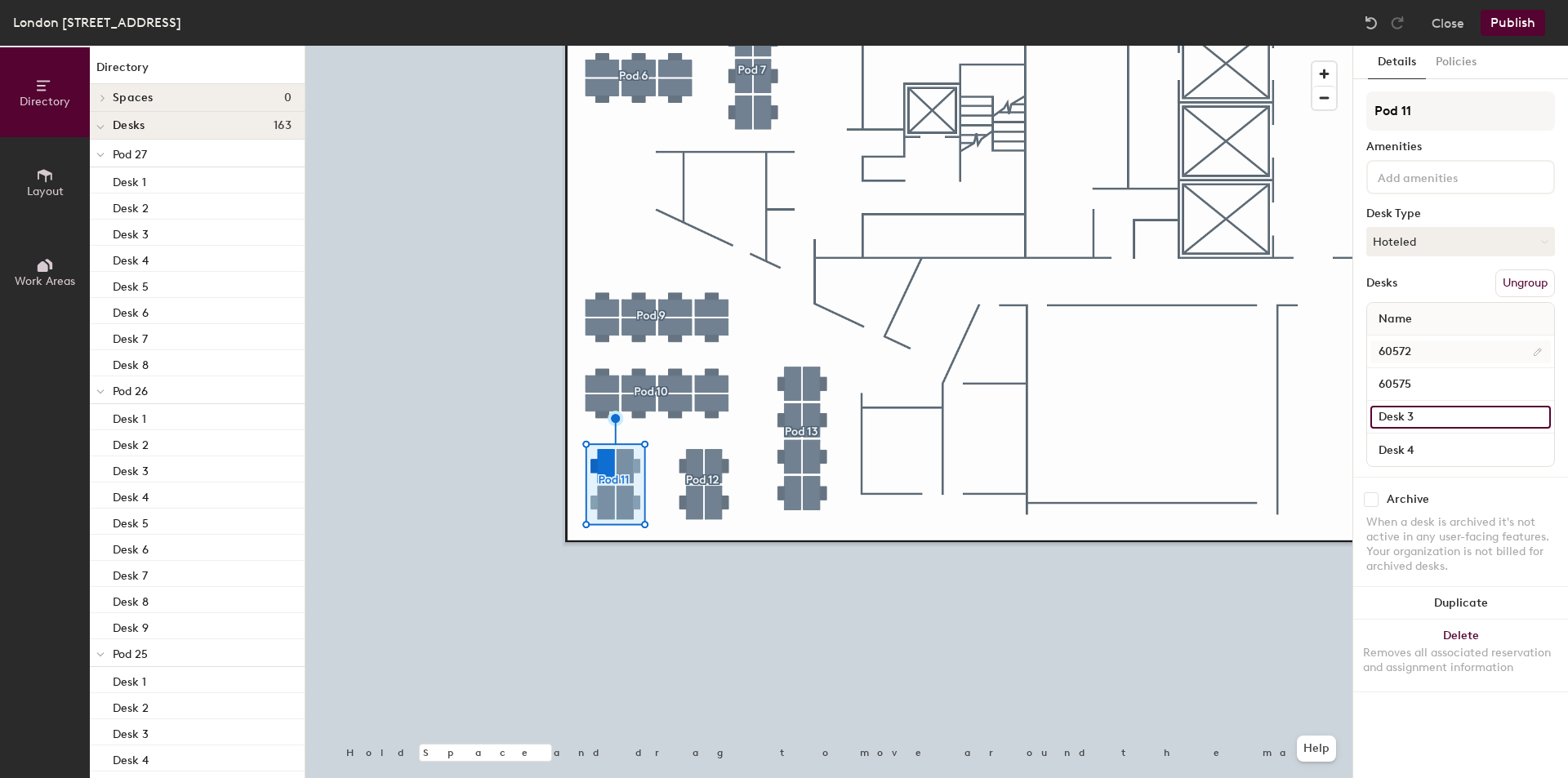
paste input "605"
type input "60574"
paste input "605"
type input "60573"
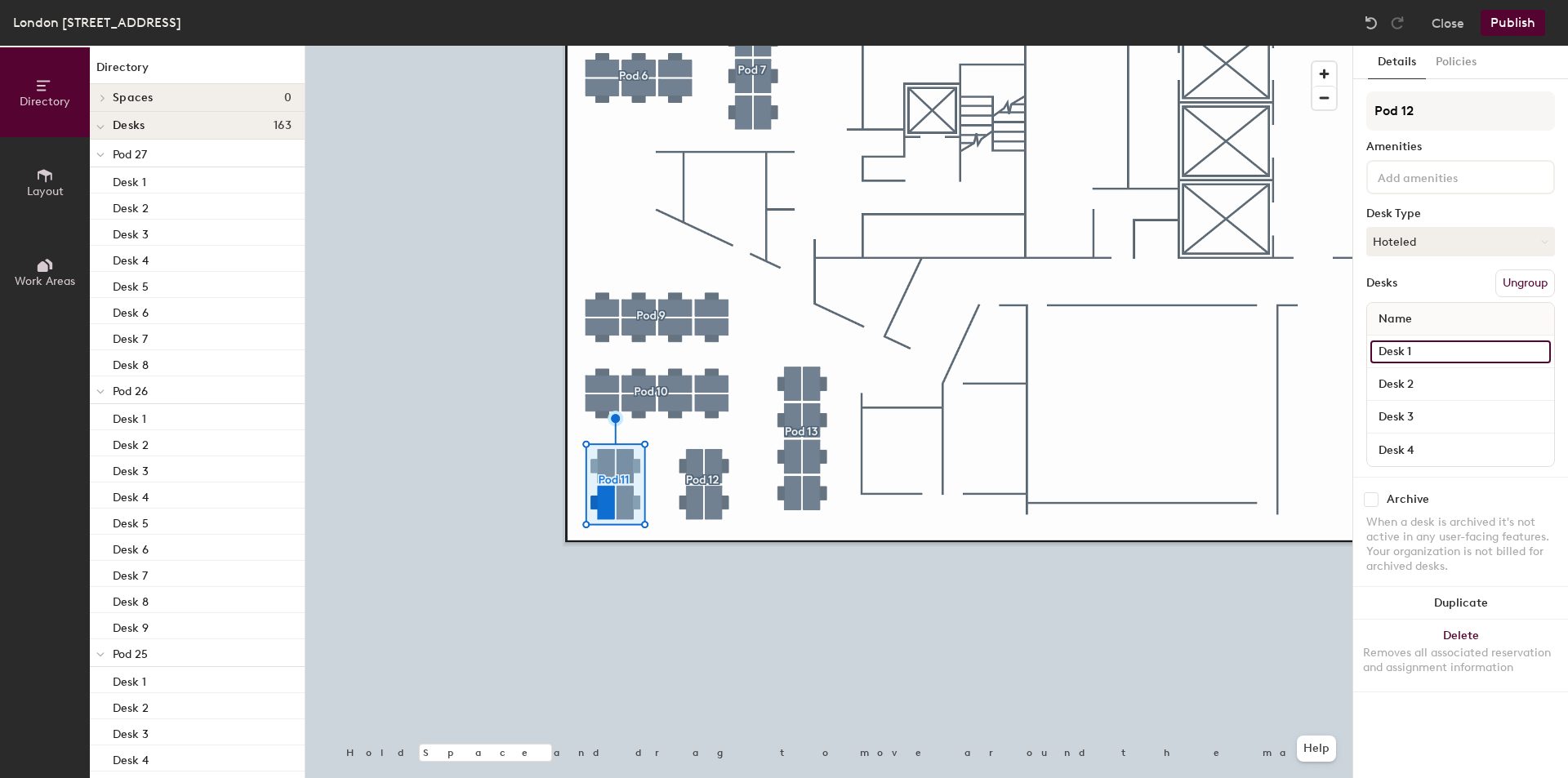
click at [1439, 344] on input "Desk 1" at bounding box center [1460, 352] width 180 height 23
paste input "605"
type input "60576"
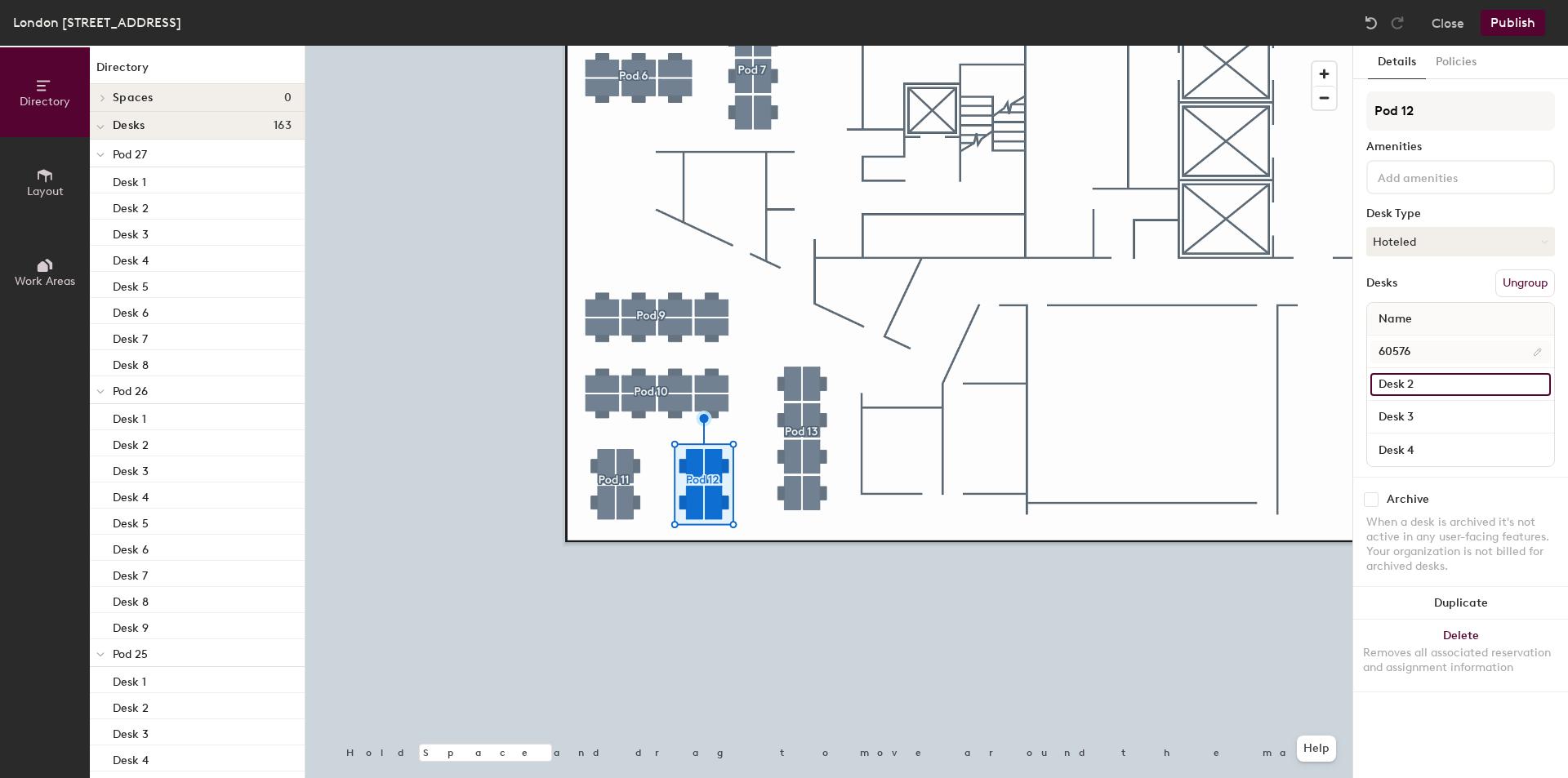
paste input "605"
type input "60579"
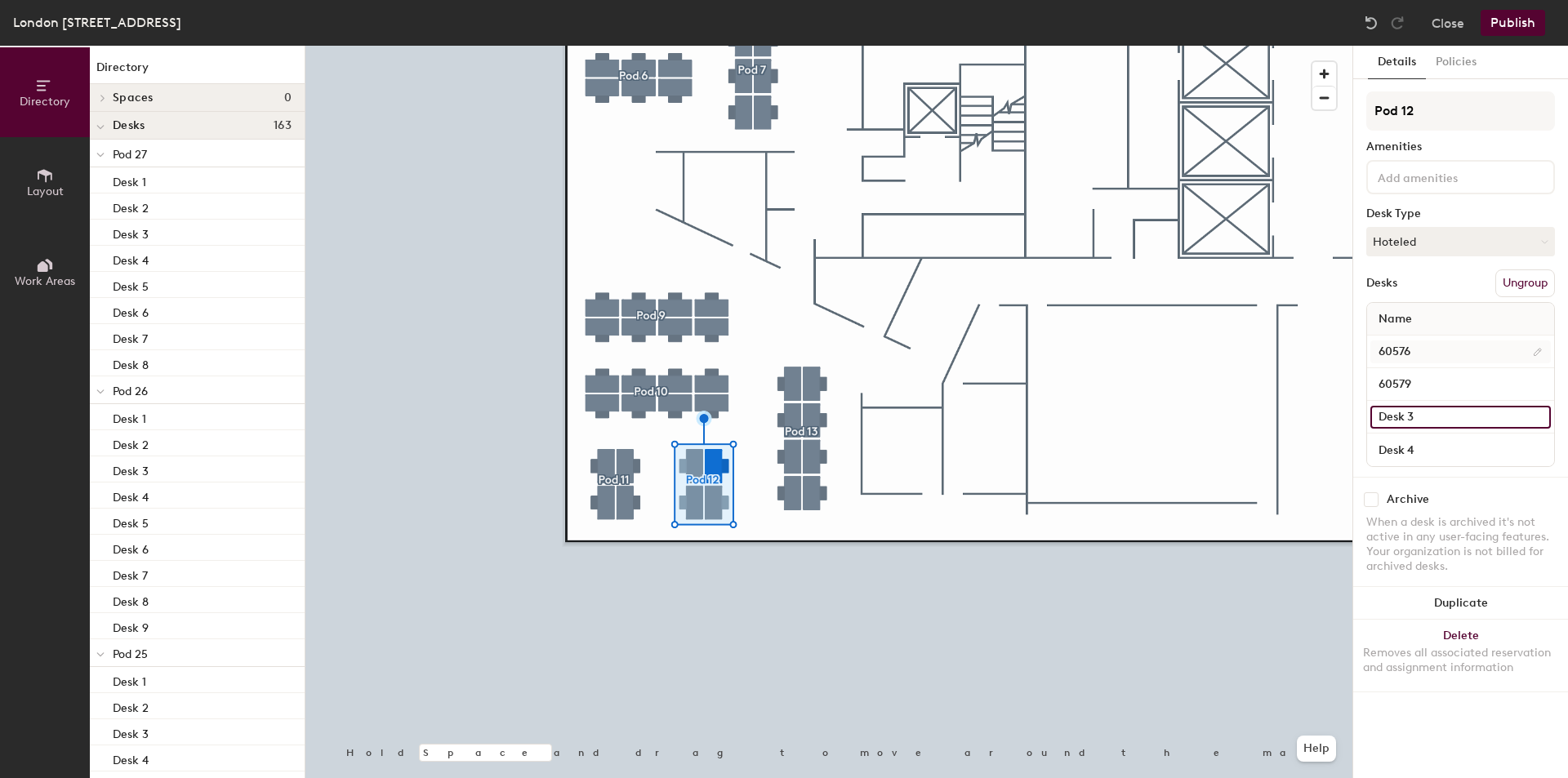
paste input "605"
type input "60578"
paste input "605"
type input "60577"
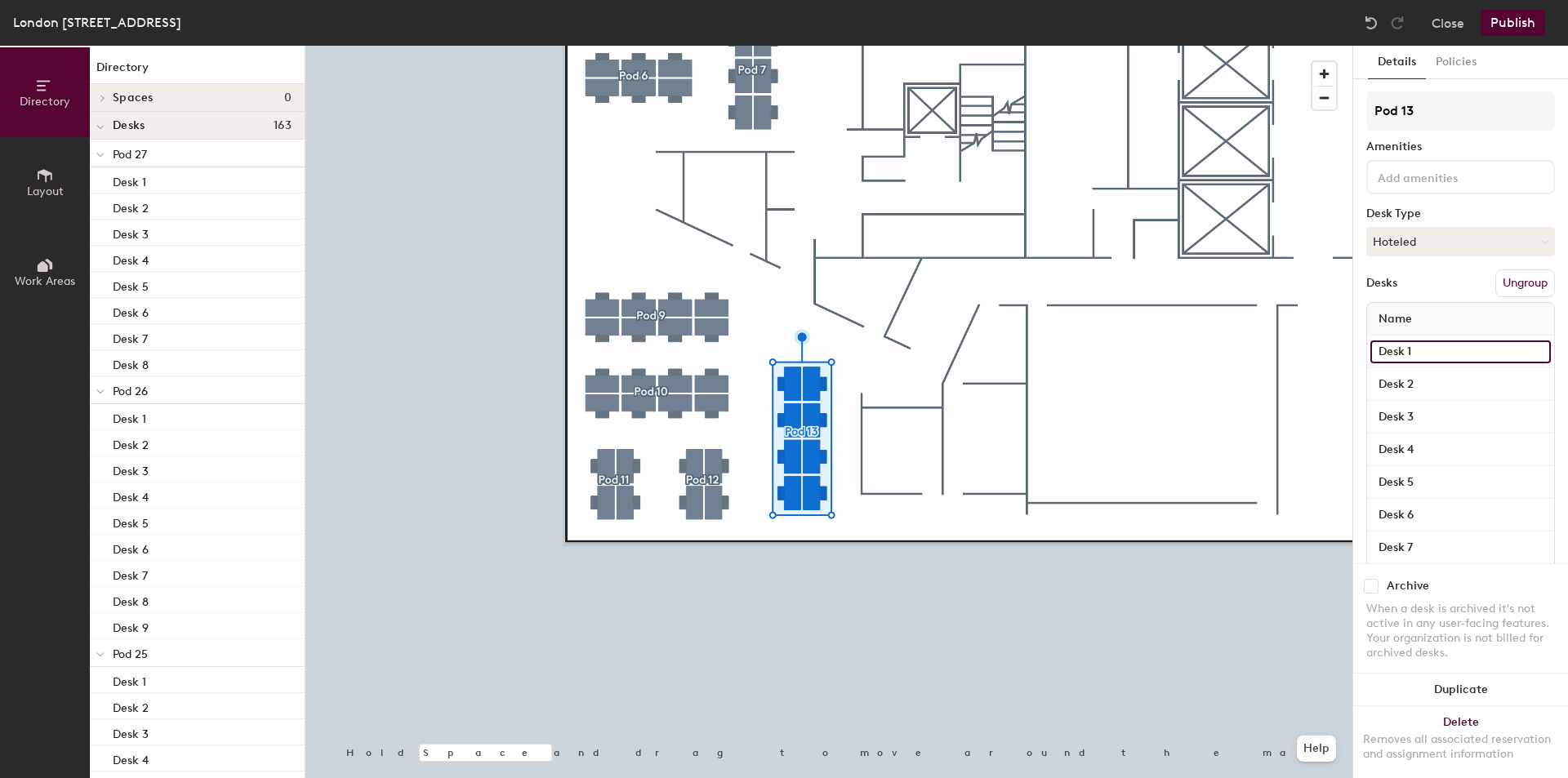
click at [1429, 353] on input "Desk 1" at bounding box center [1460, 352] width 180 height 23
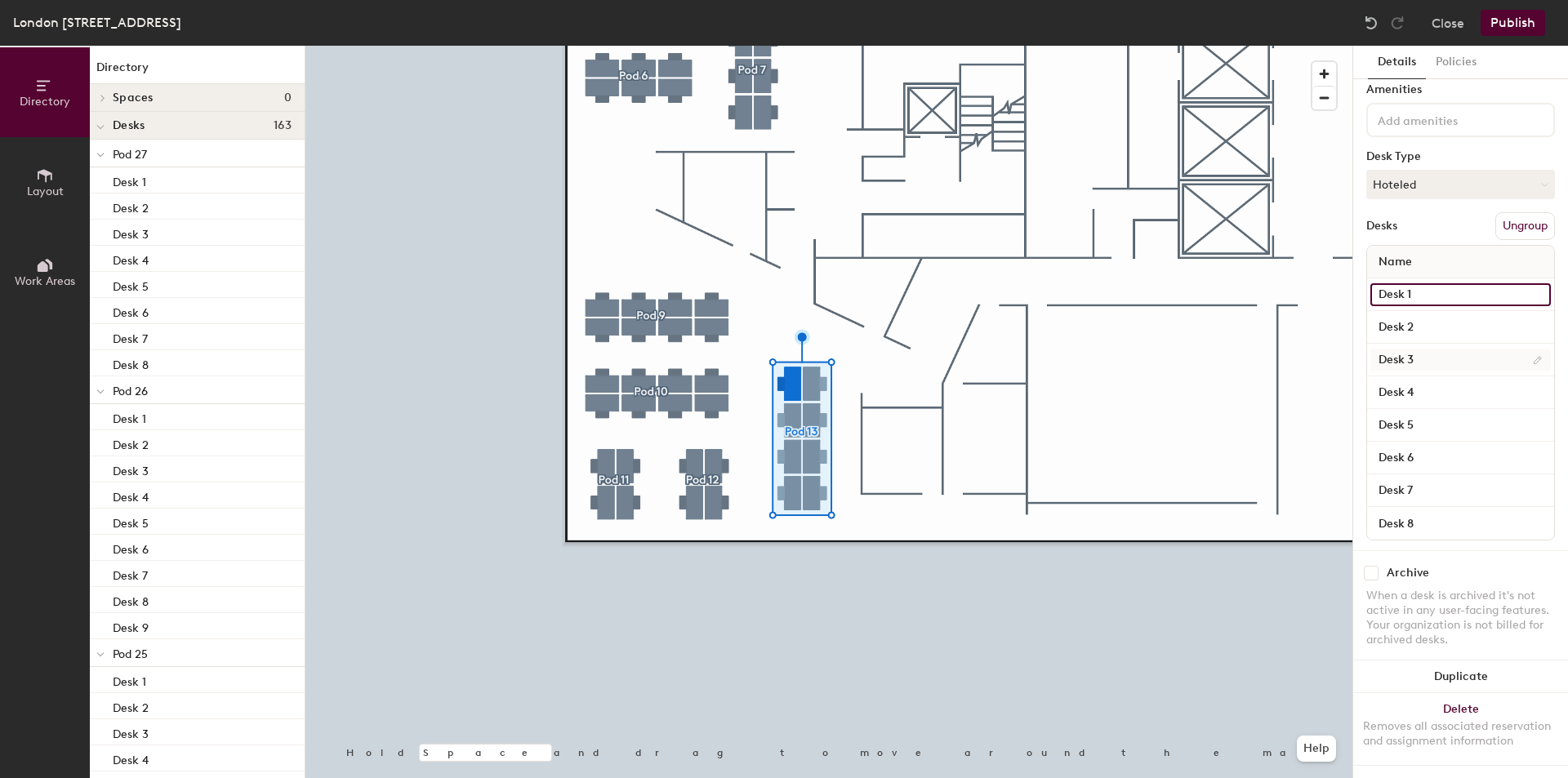
scroll to position [72, 0]
paste input "605"
type input "60580"
paste input "605"
type input "60587"
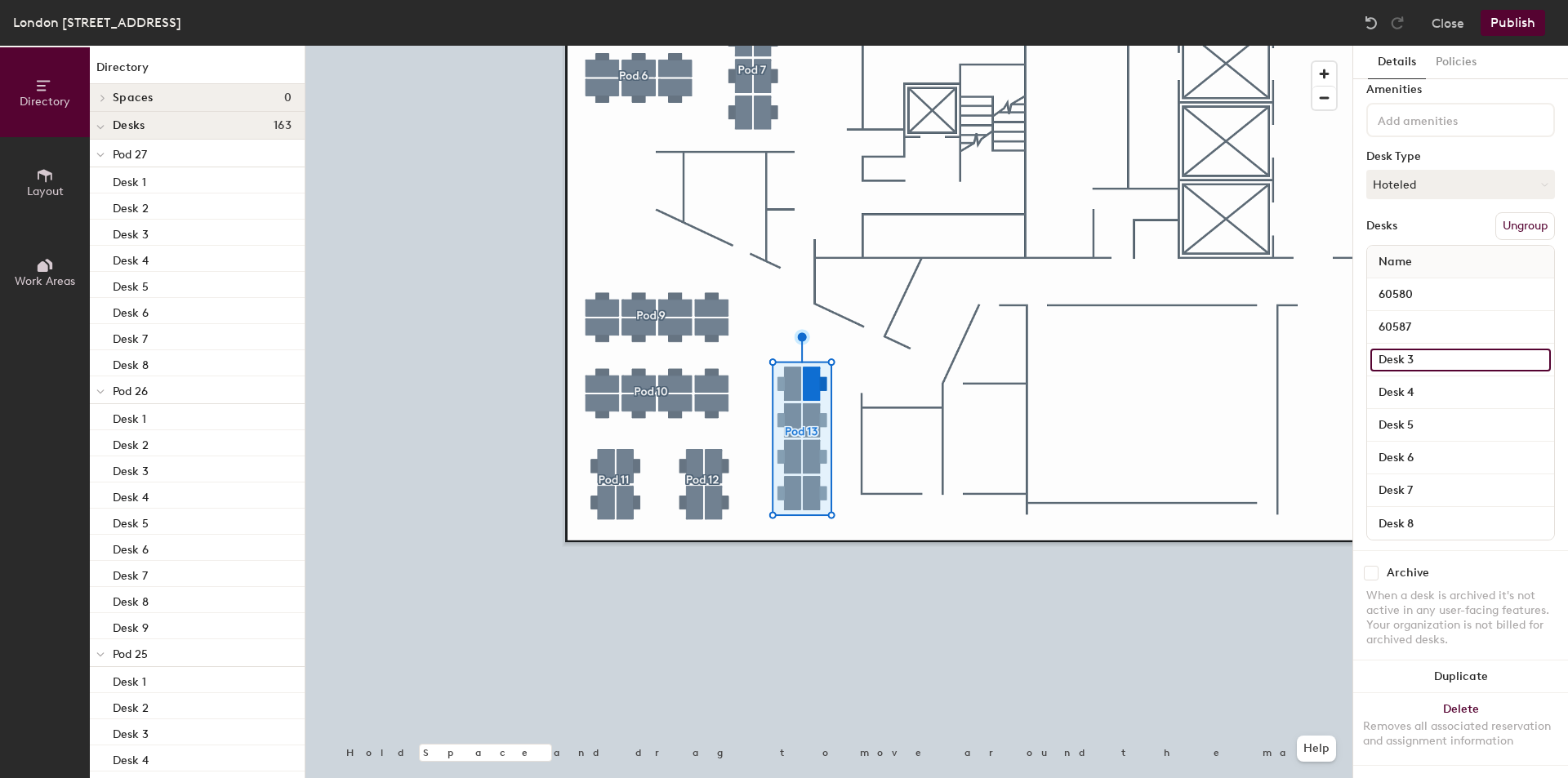
paste input "605"
type input "60586"
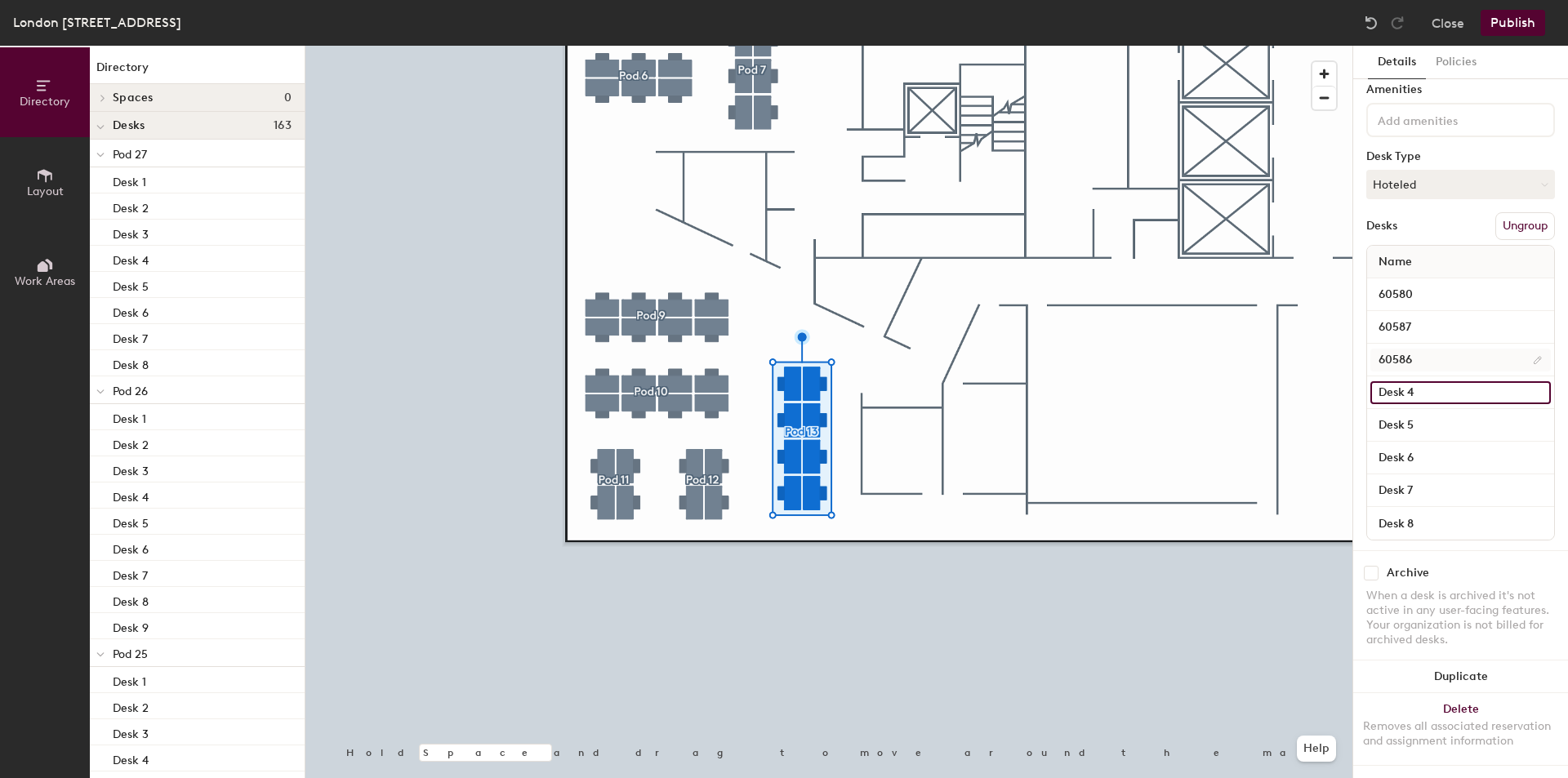
paste input "605"
type input "60585"
paste input "60"
type input "60584"
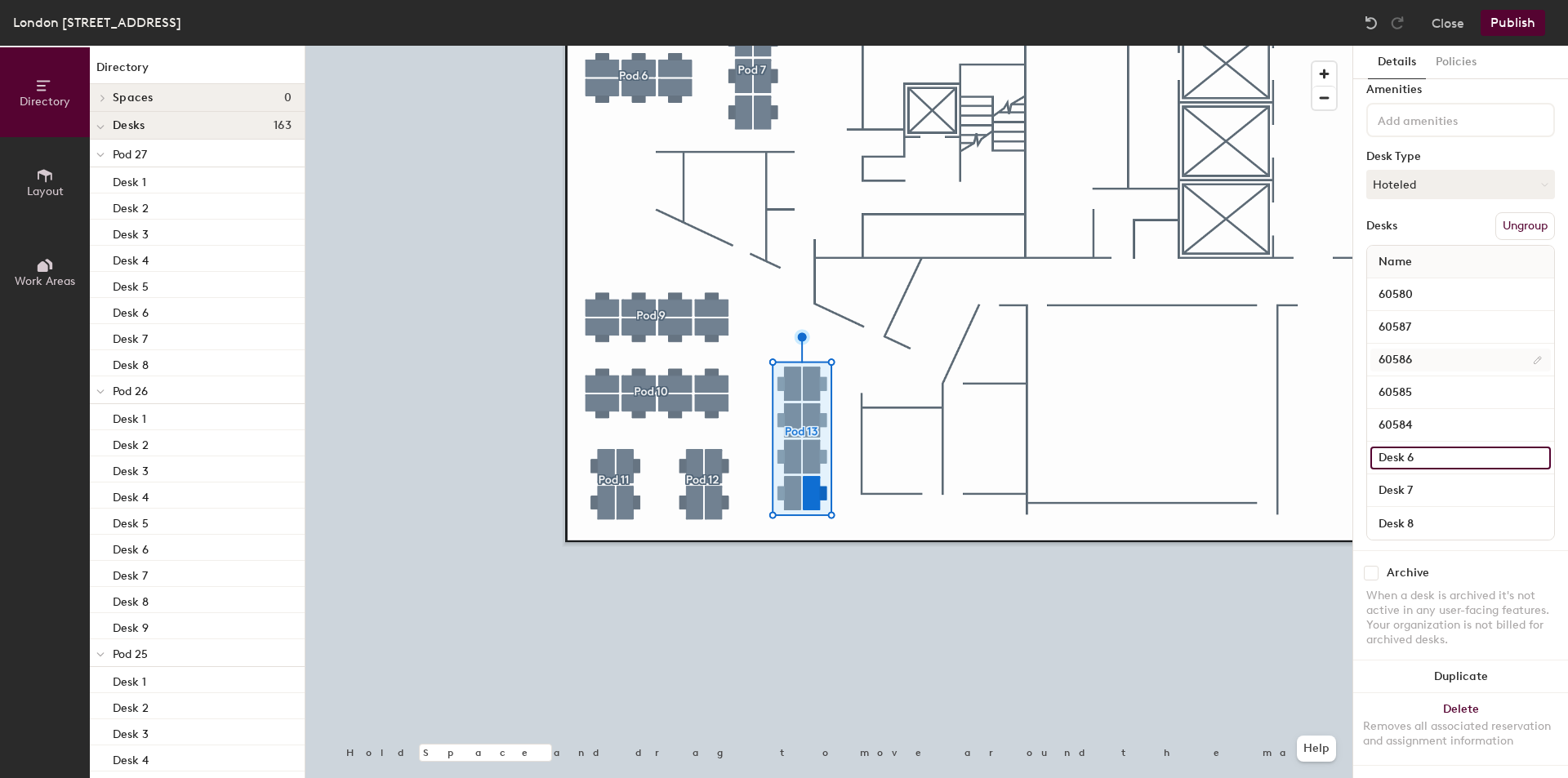
paste input "605"
type input "60583"
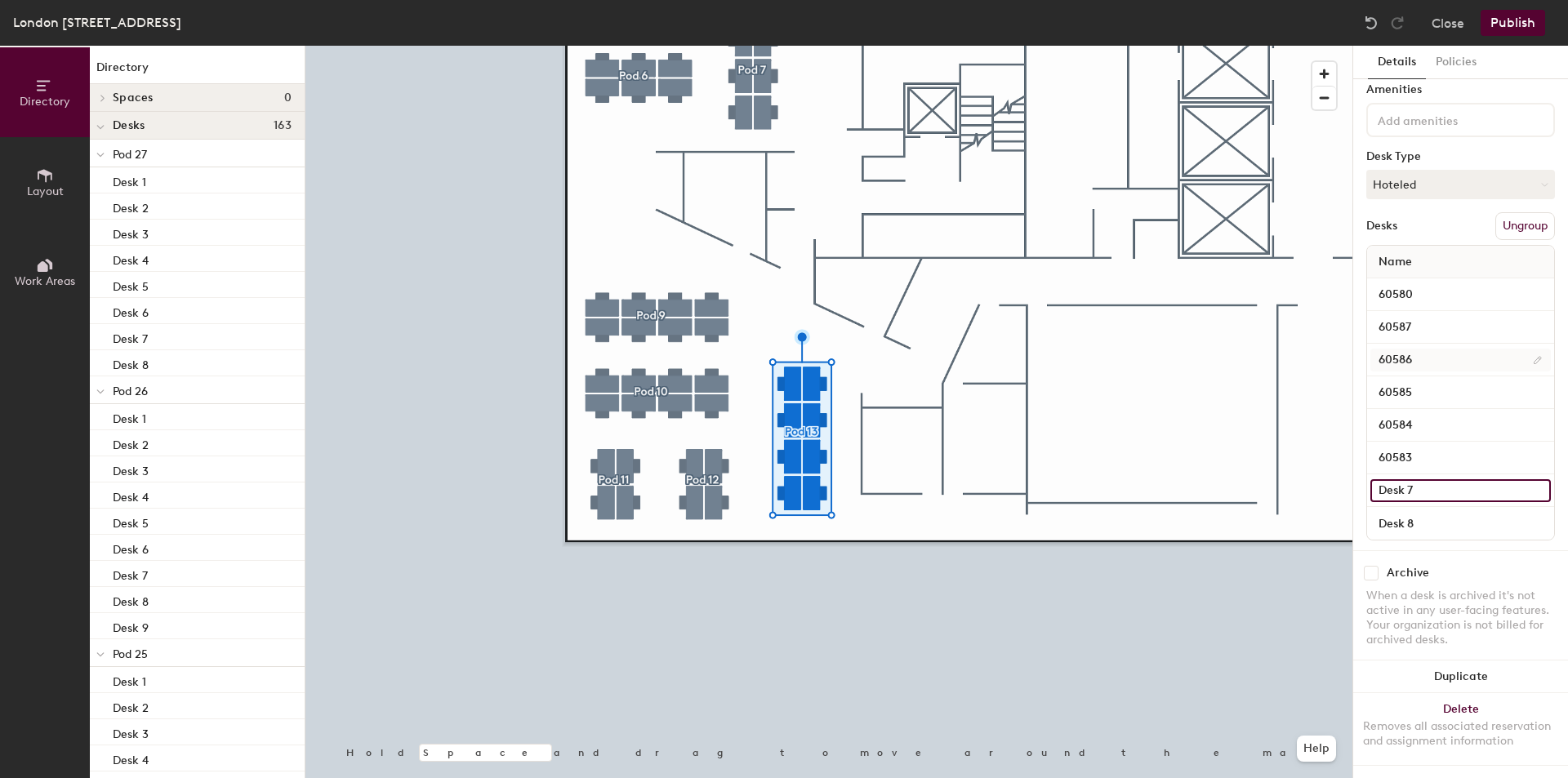
paste input "605"
type input "60582"
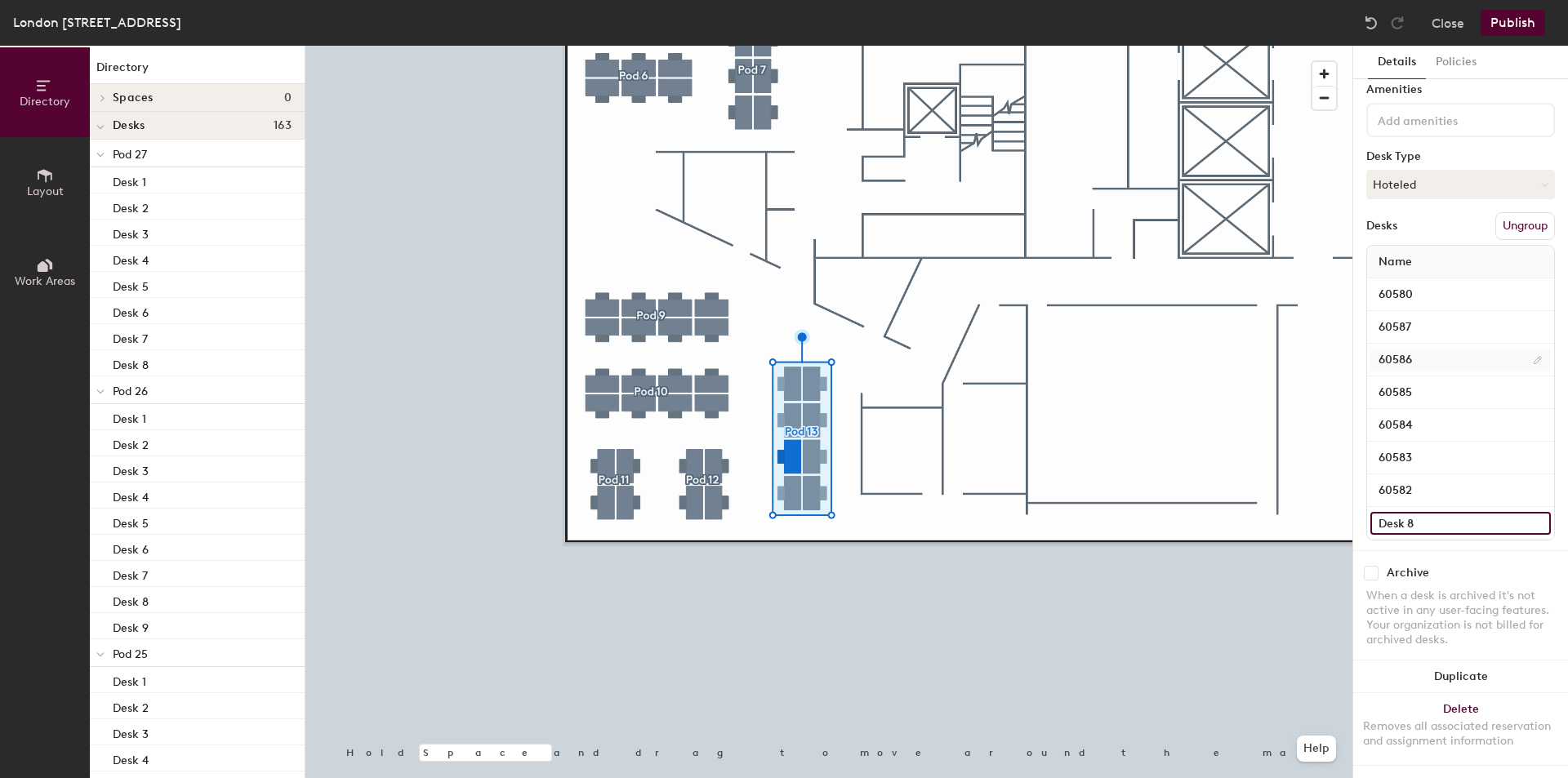
paste input "605"
type input "60581"
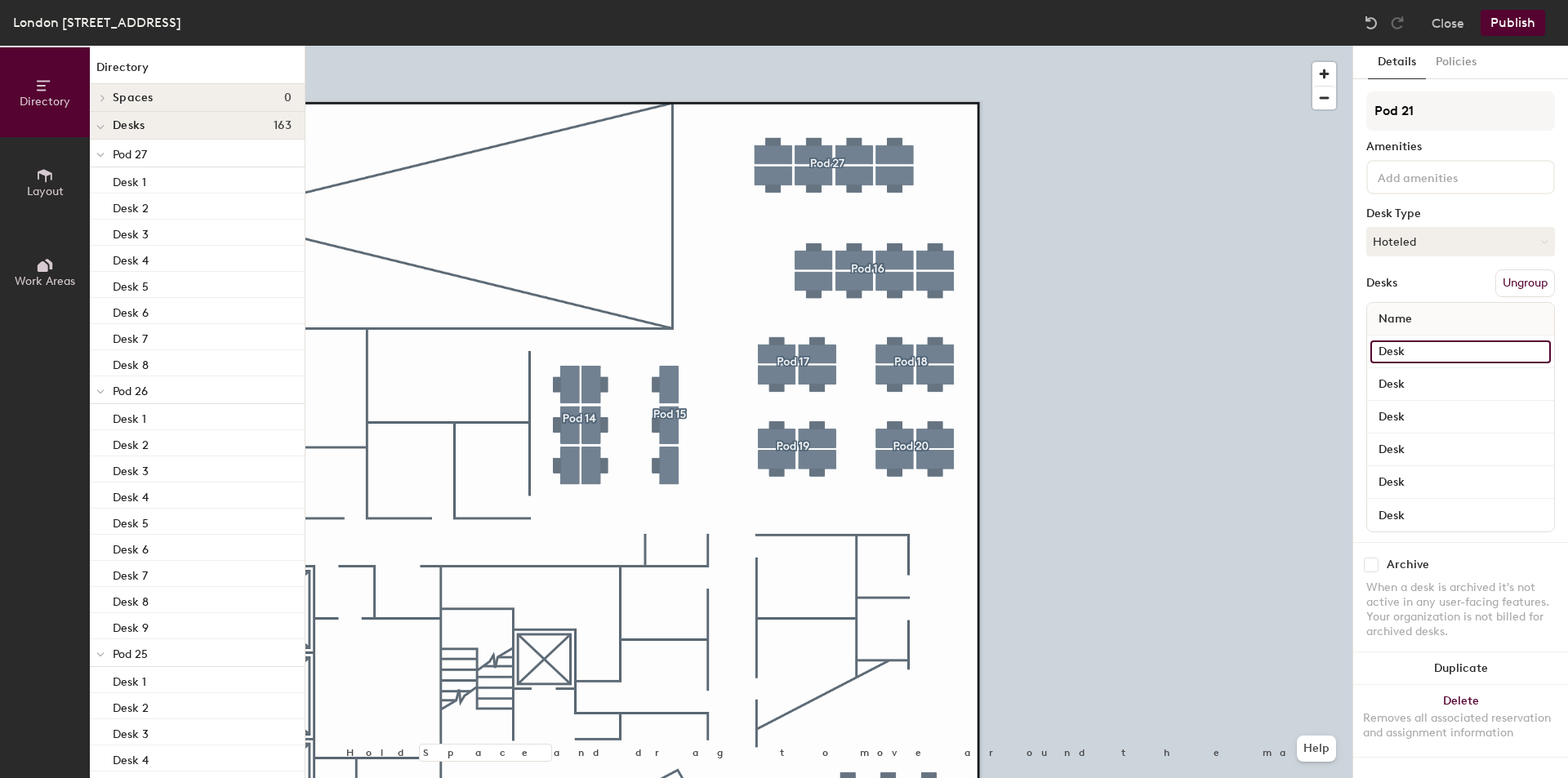
click at [1430, 351] on input "Desk" at bounding box center [1460, 352] width 180 height 23
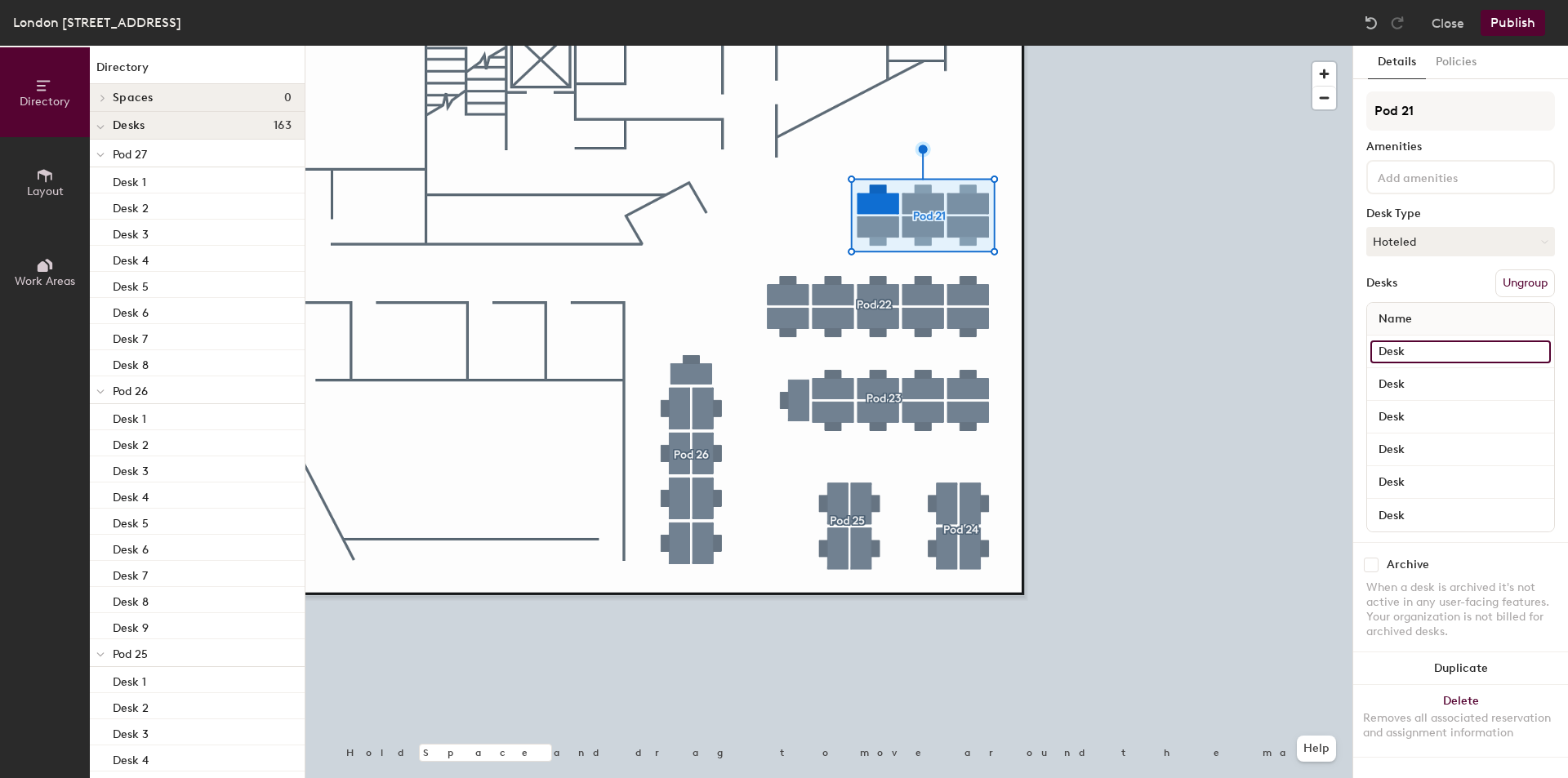
paste input "605"
type input "60632"
paste input "606"
type input "60633"
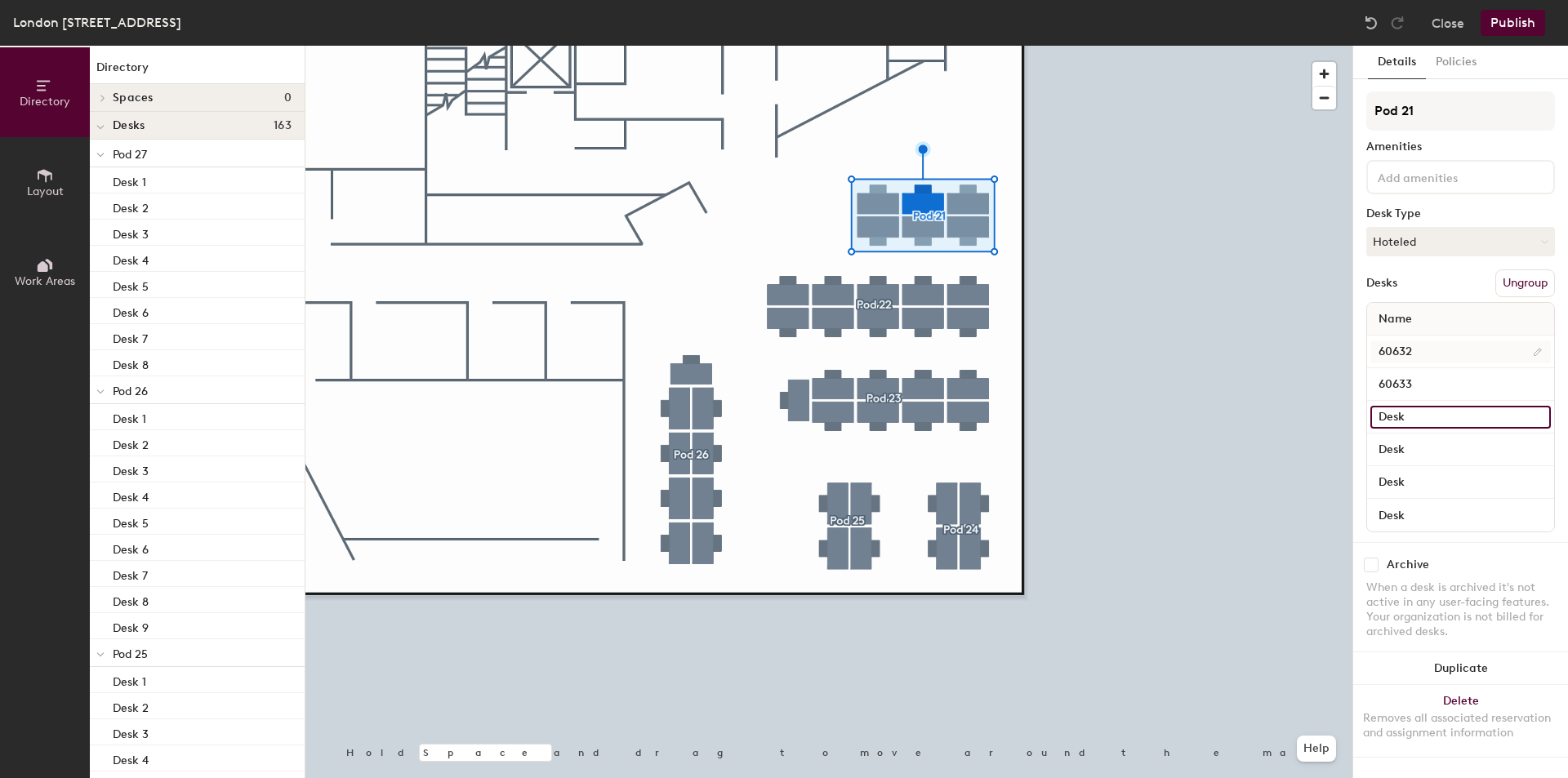
paste input "606"
type input "60634"
paste input "606"
type input "60629"
paste input "606"
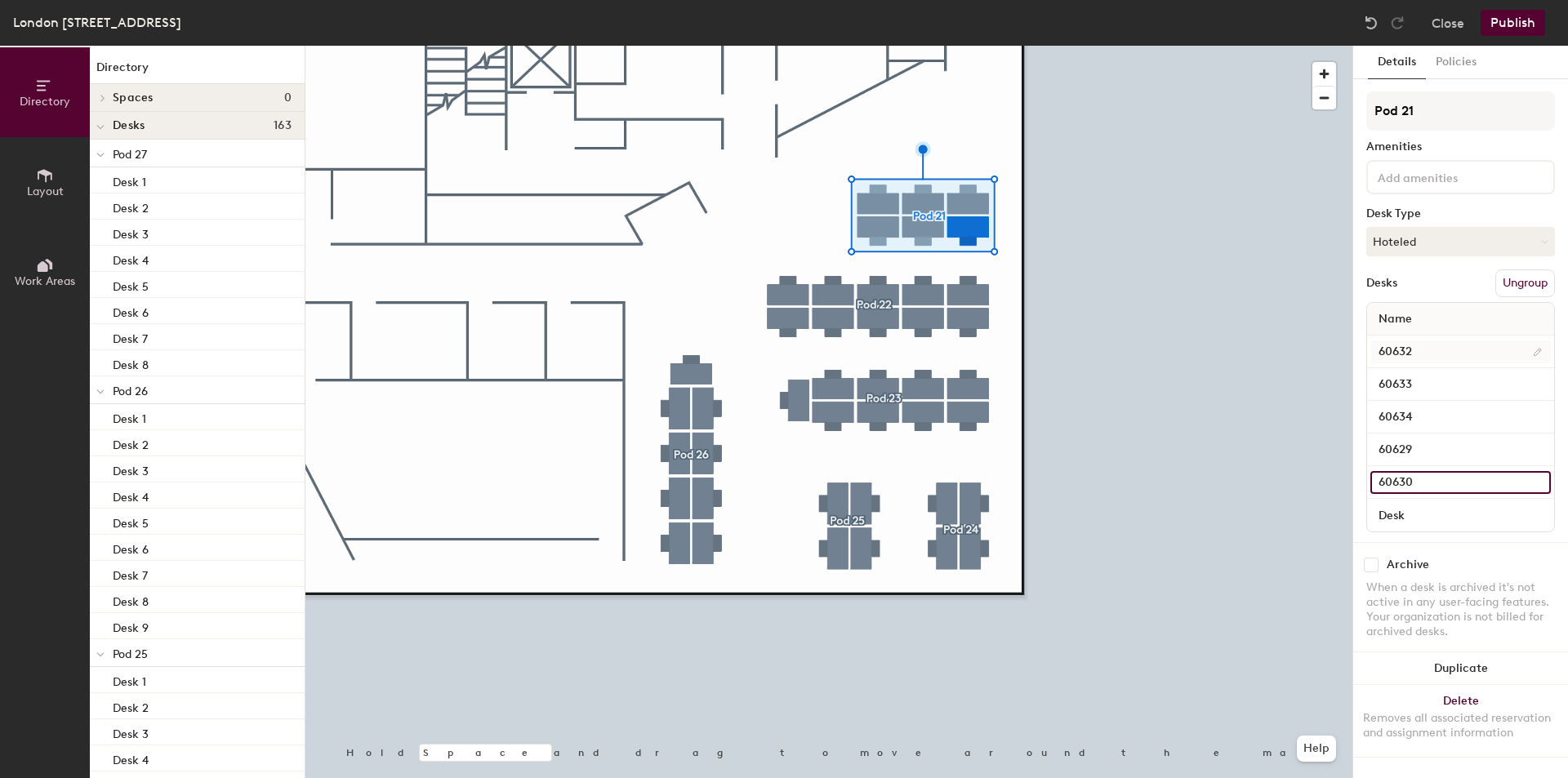
type input "60630"
paste input "606"
type input "60631"
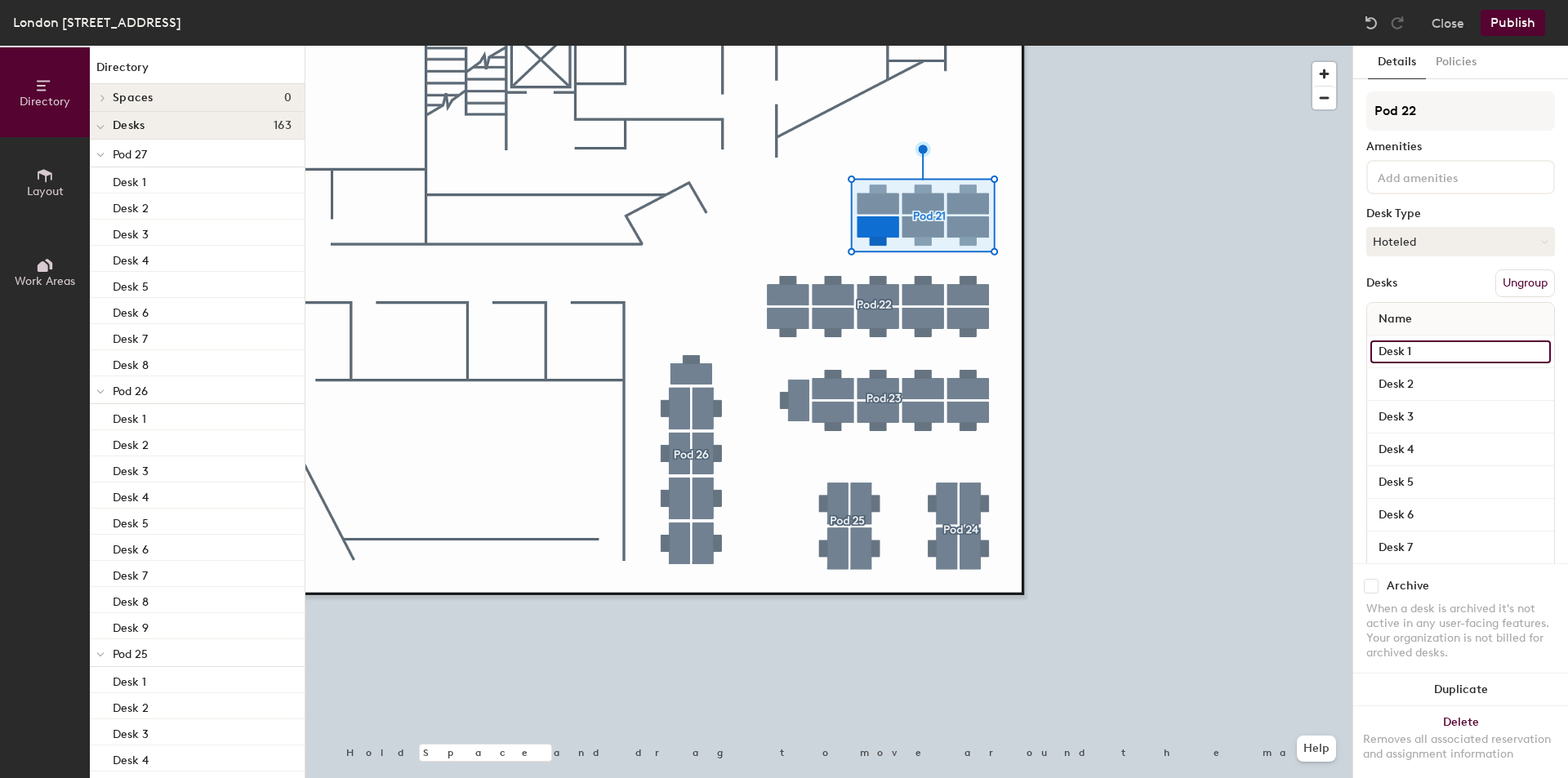
drag, startPoint x: 1439, startPoint y: 352, endPoint x: 1461, endPoint y: 358, distance: 22.8
click at [1440, 352] on input "Desk 1" at bounding box center [1460, 352] width 180 height 23
paste input "606"
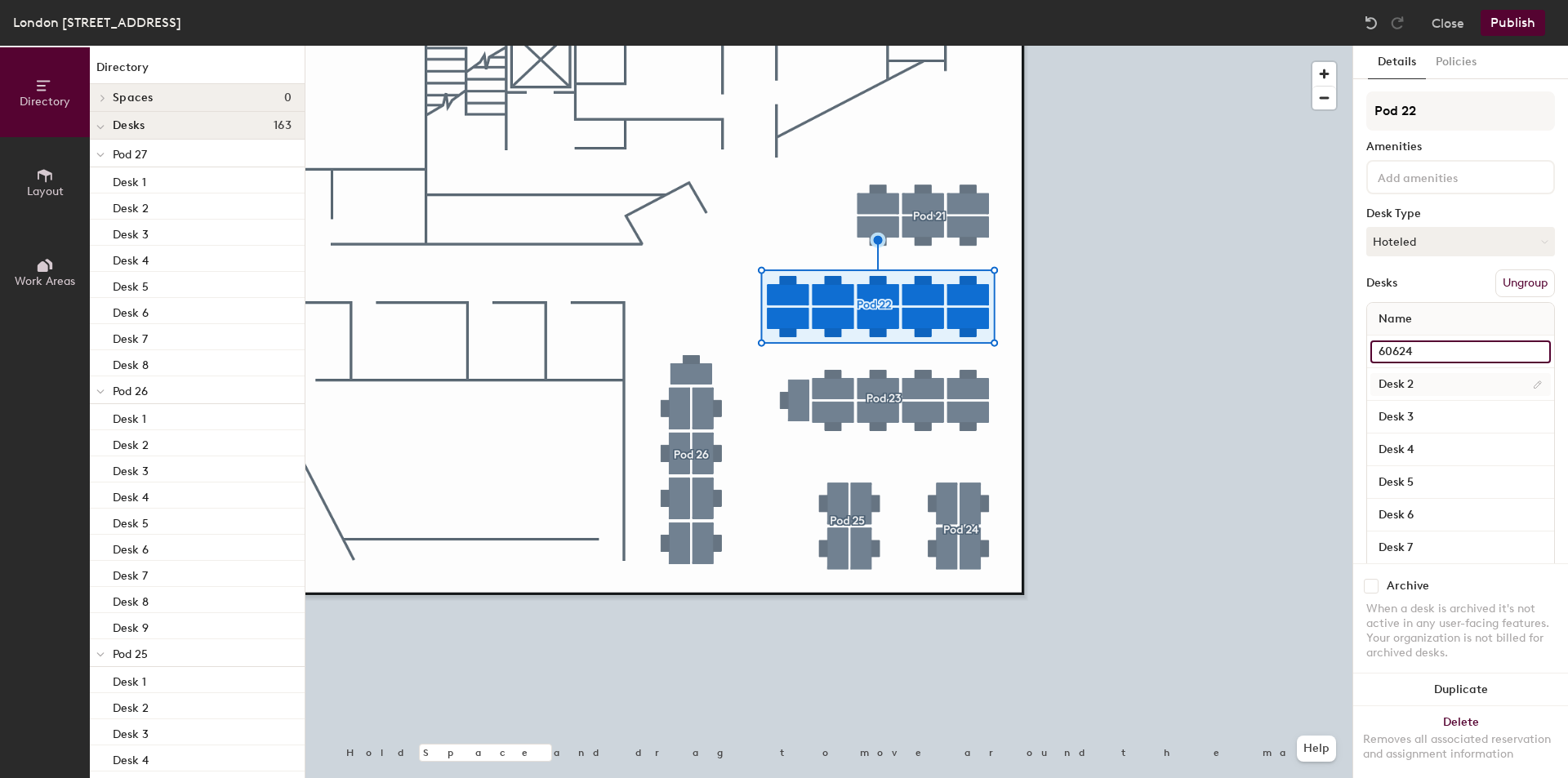
type input "60624"
paste input "606"
type input "60625"
paste input "606"
type input "60626"
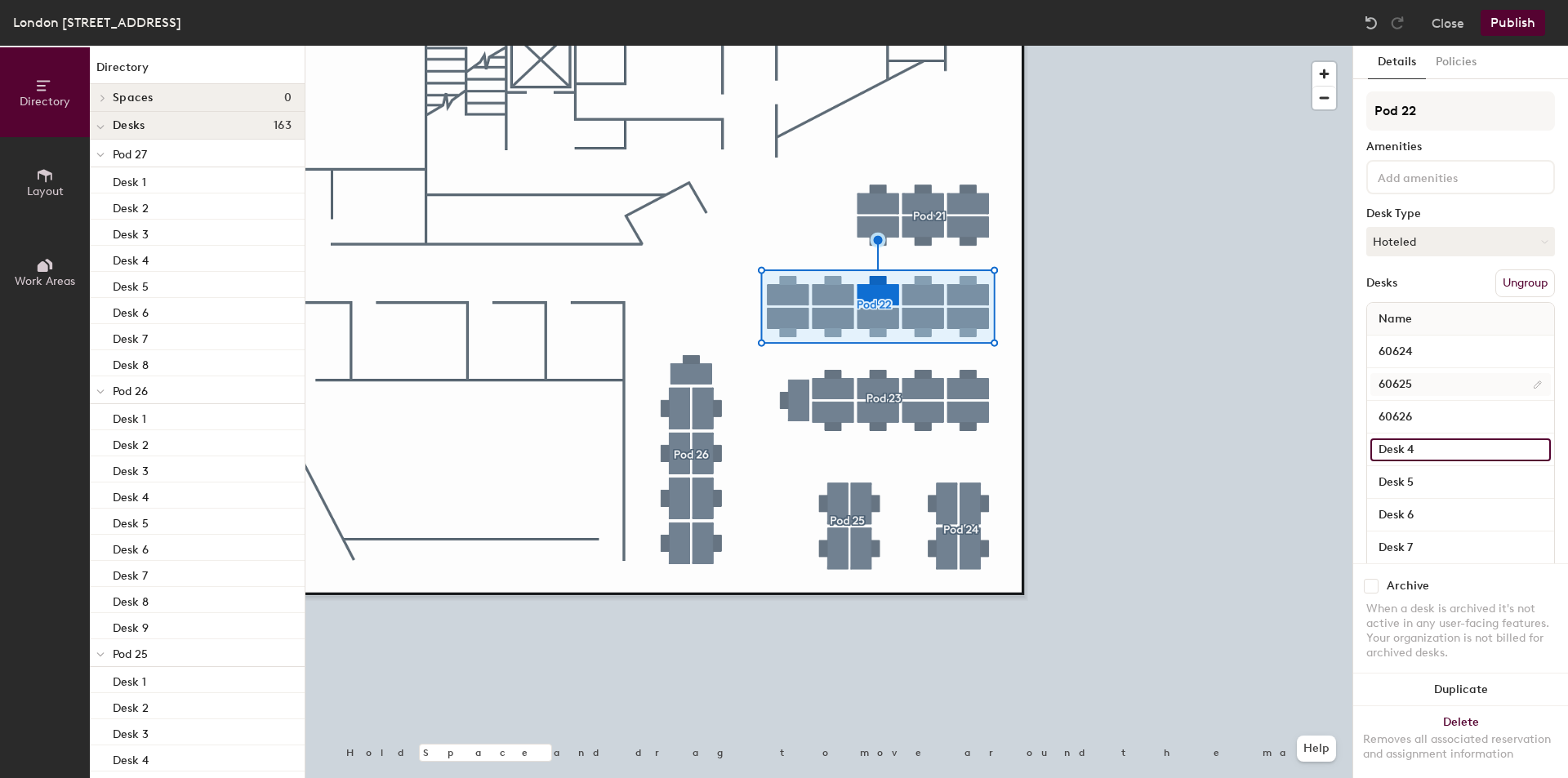
paste input "606"
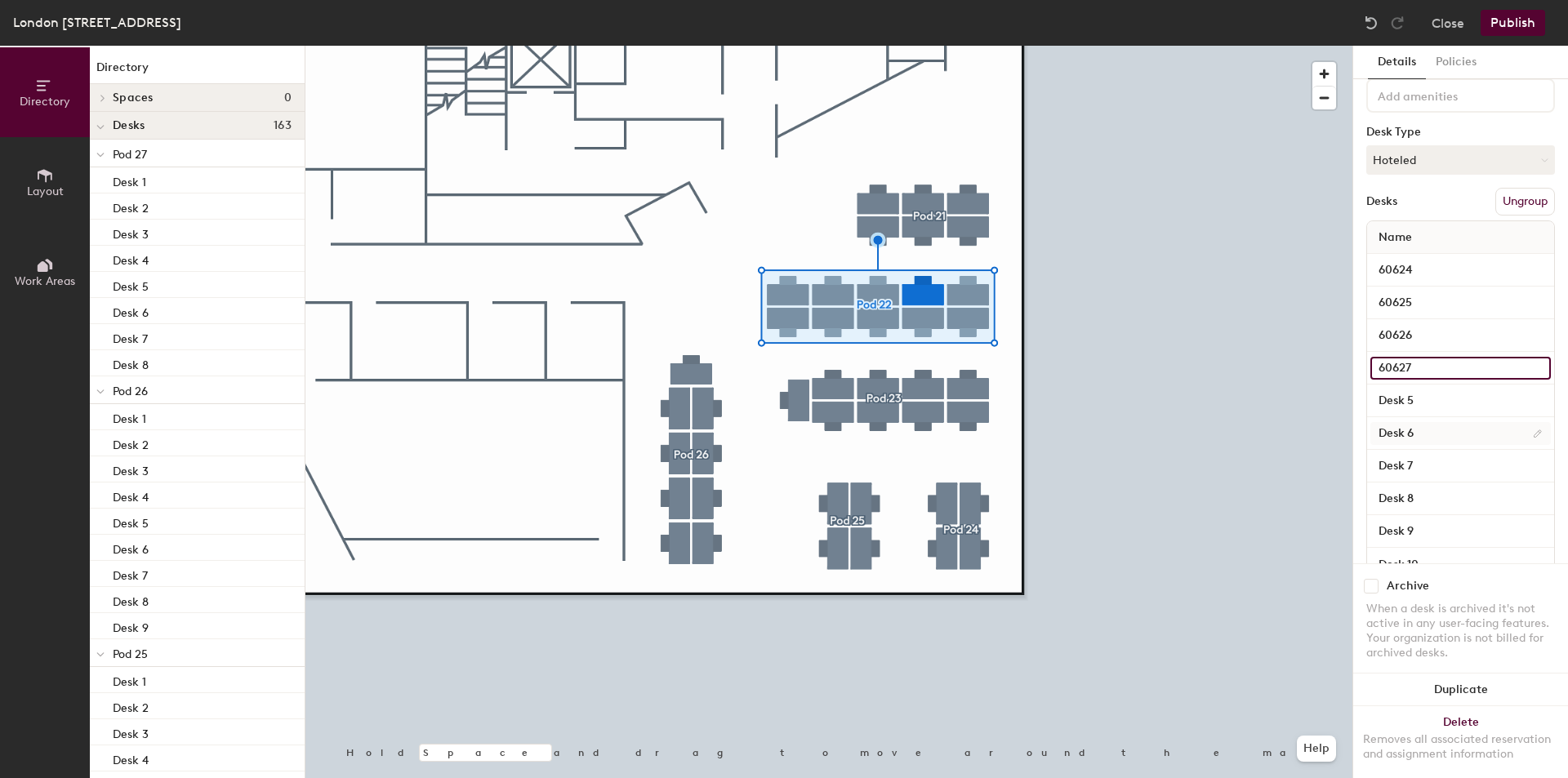
scroll to position [138, 0]
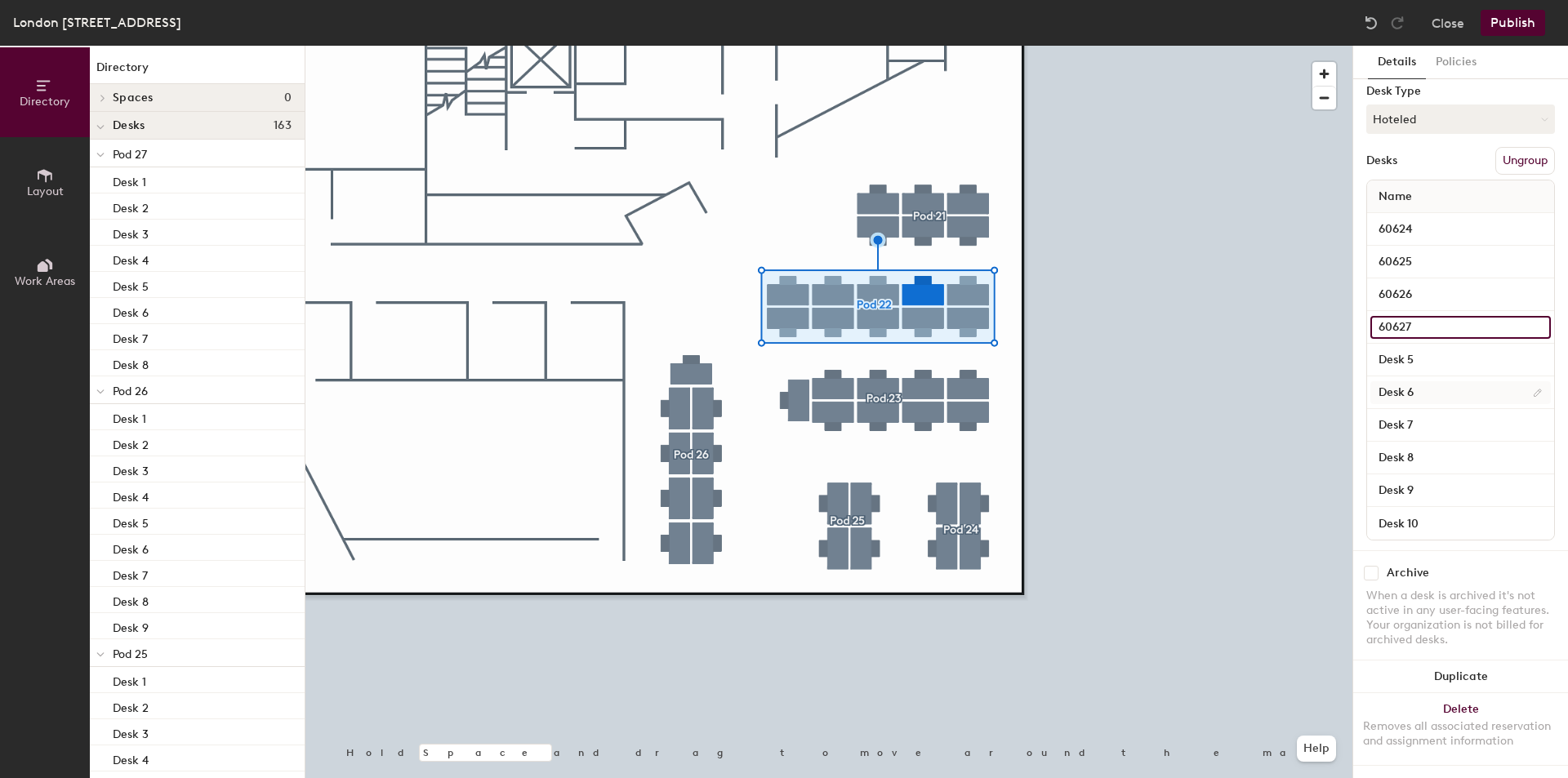
type input "60627"
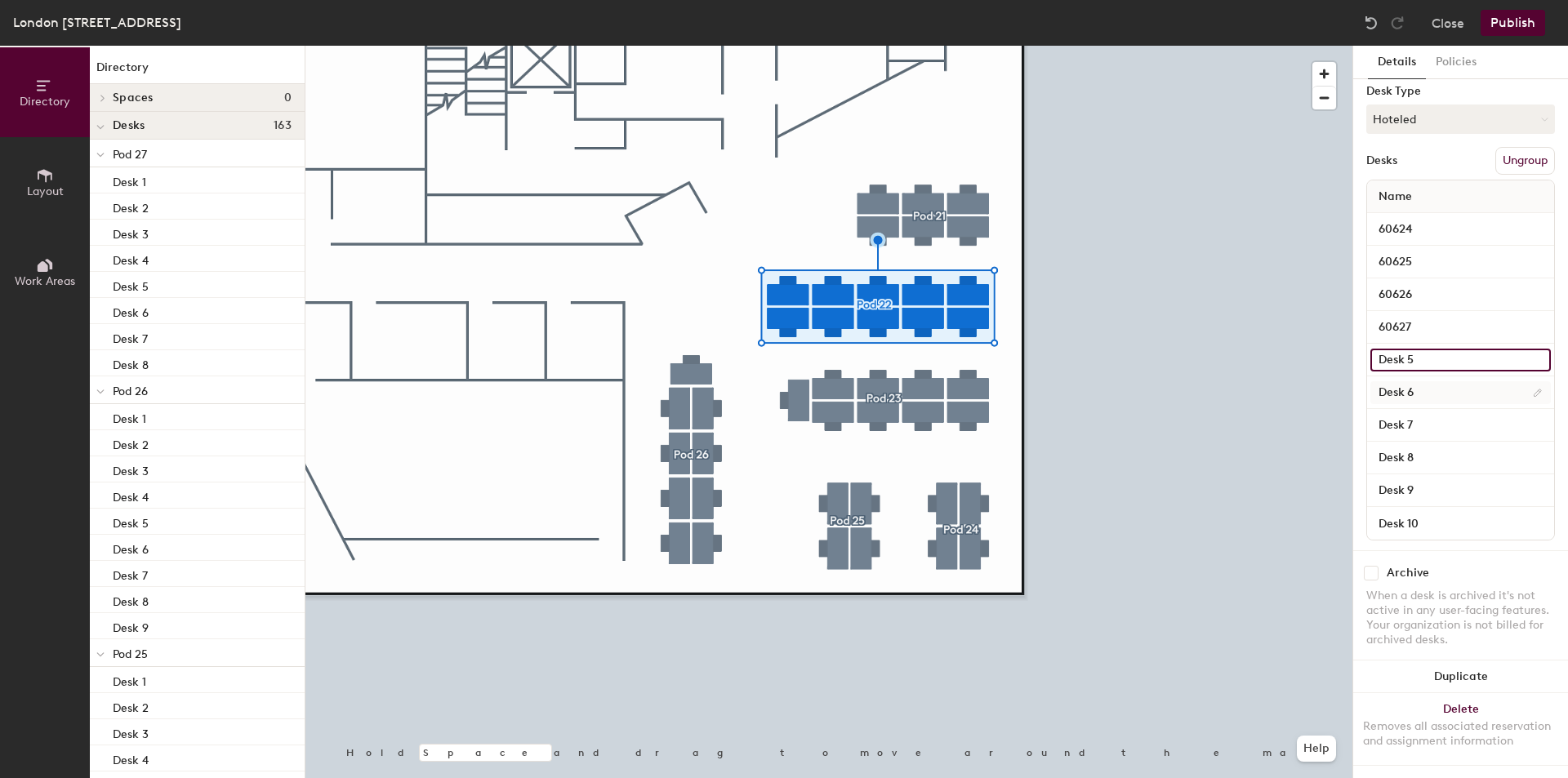
paste input "606"
type input "60628"
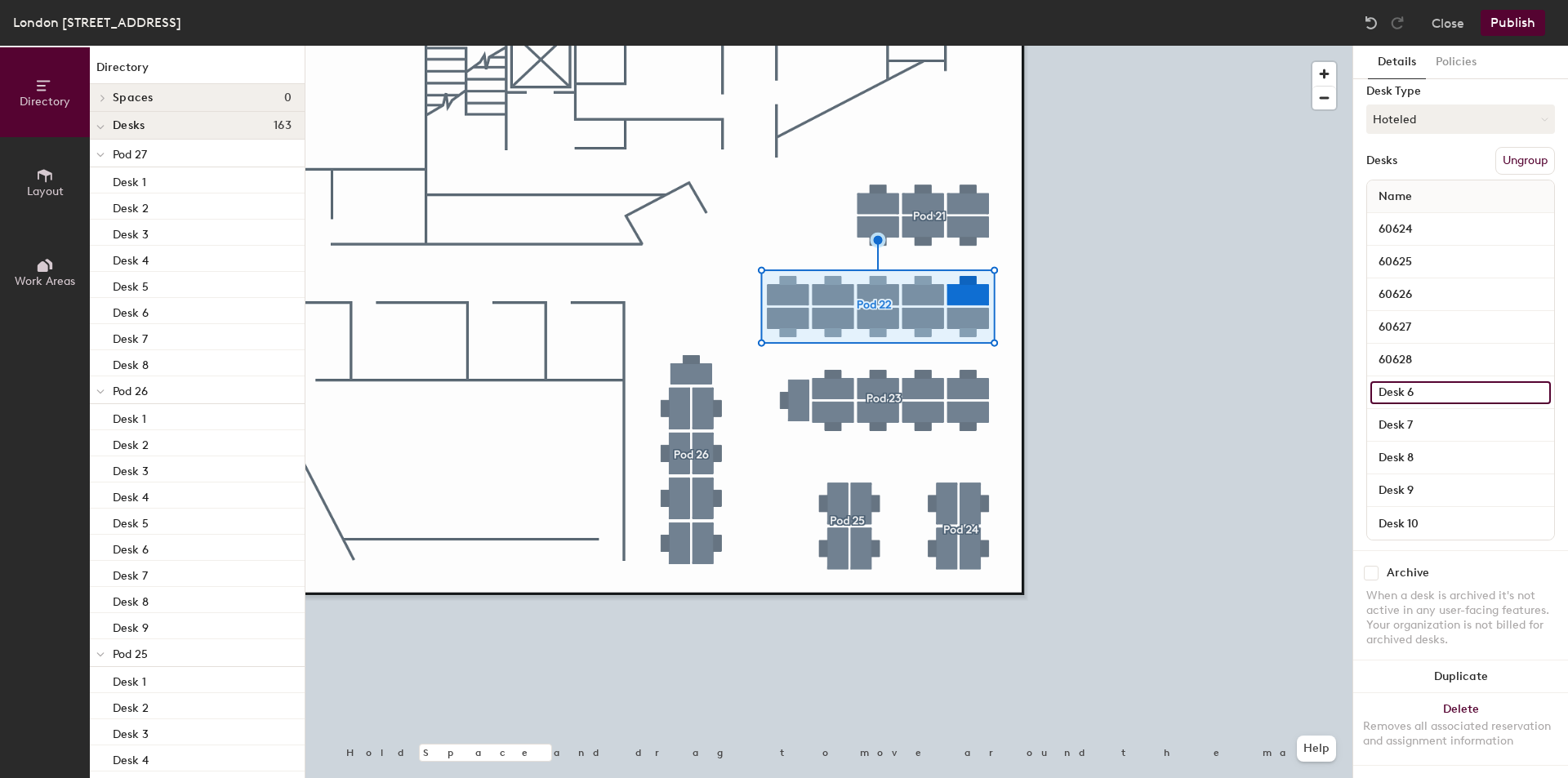
paste input "60"
type input "60619"
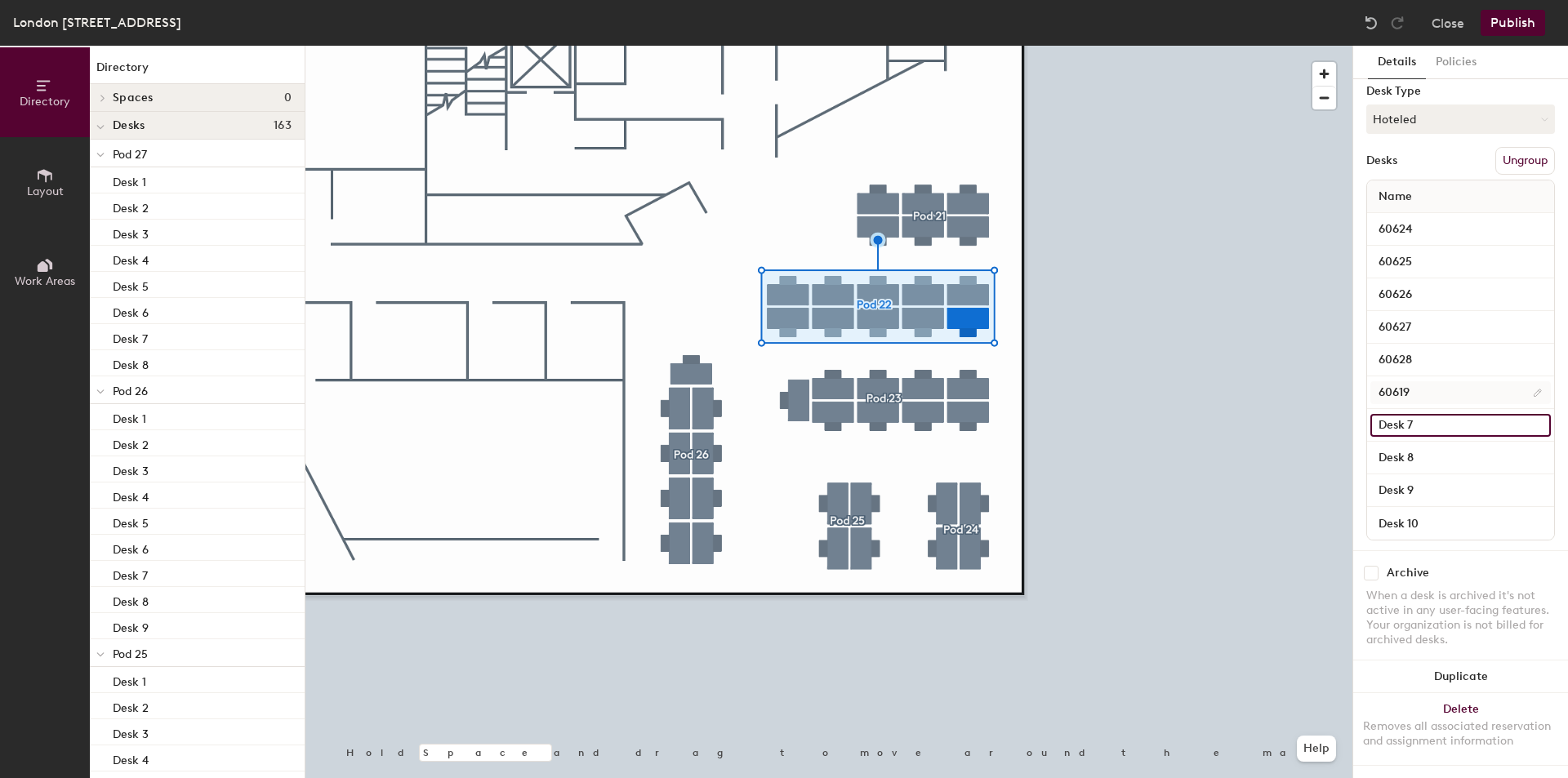
paste input "606"
type input "60620"
paste input "606"
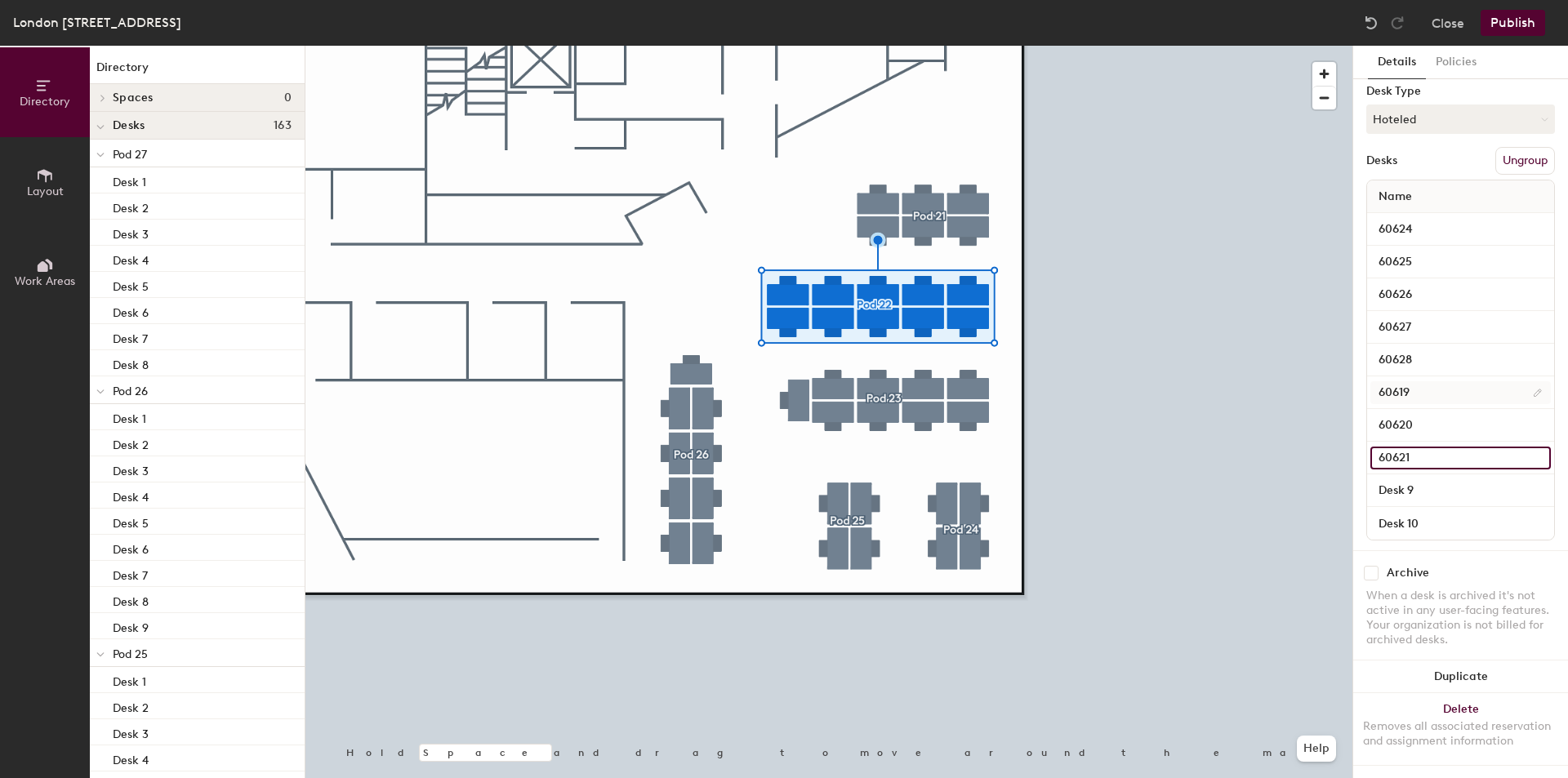
type input "60621"
paste input "606"
type input "60622"
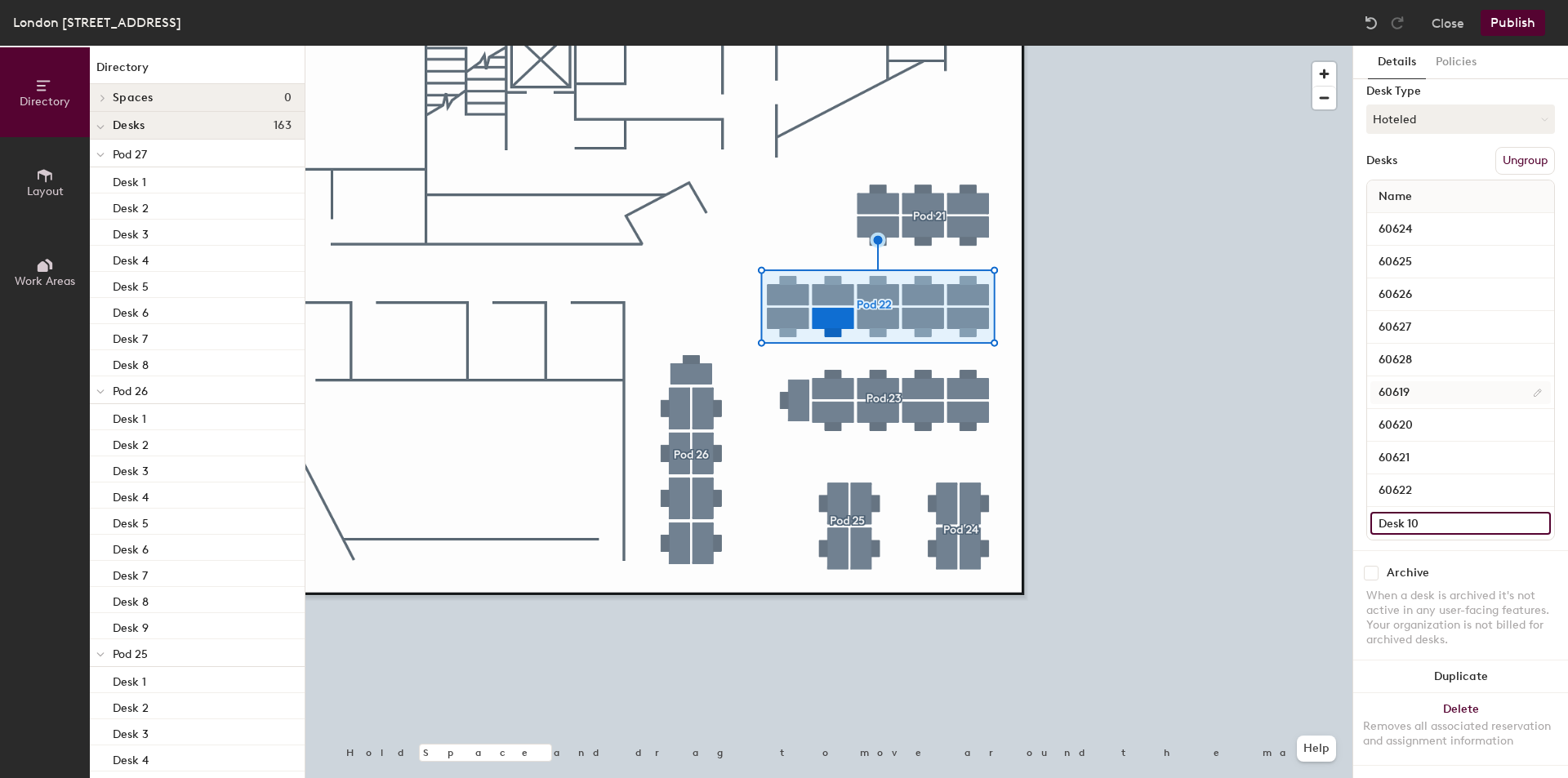
paste input "606"
type input "60623"
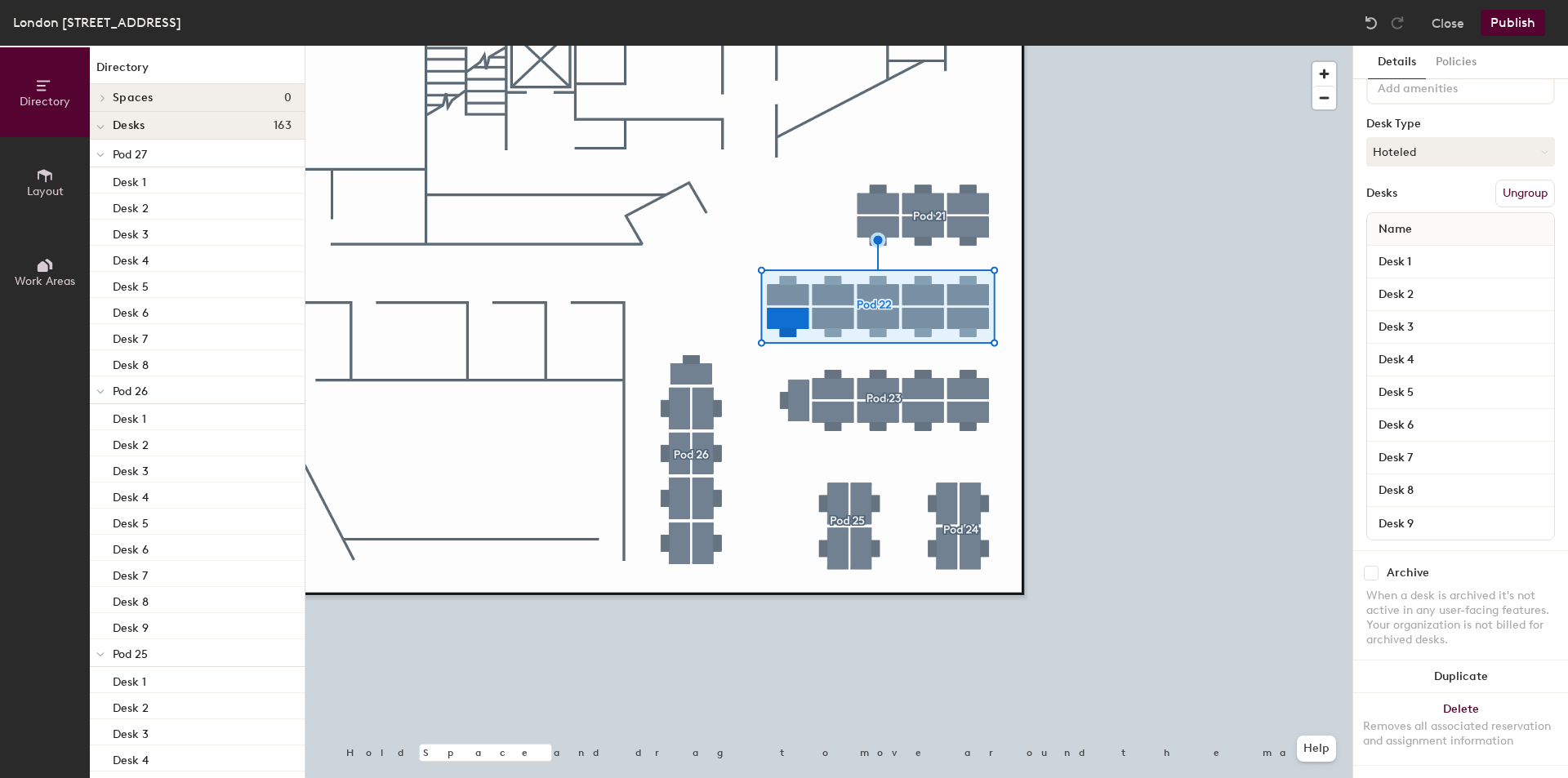
scroll to position [104, 0]
click at [1441, 250] on input "Desk 1" at bounding box center [1460, 262] width 180 height 23
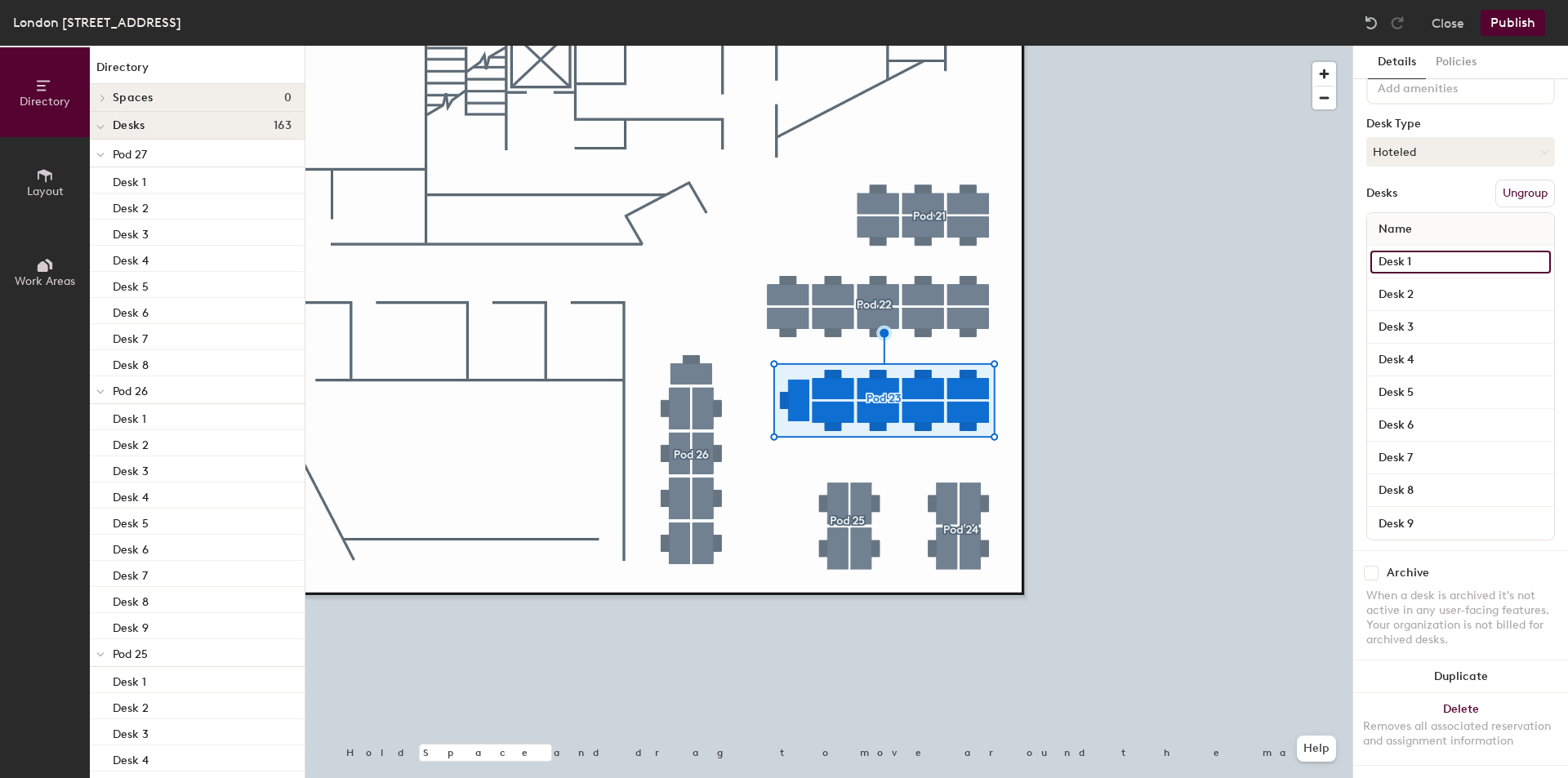
paste input "606"
type input "60615"
paste input "606"
type input "60616"
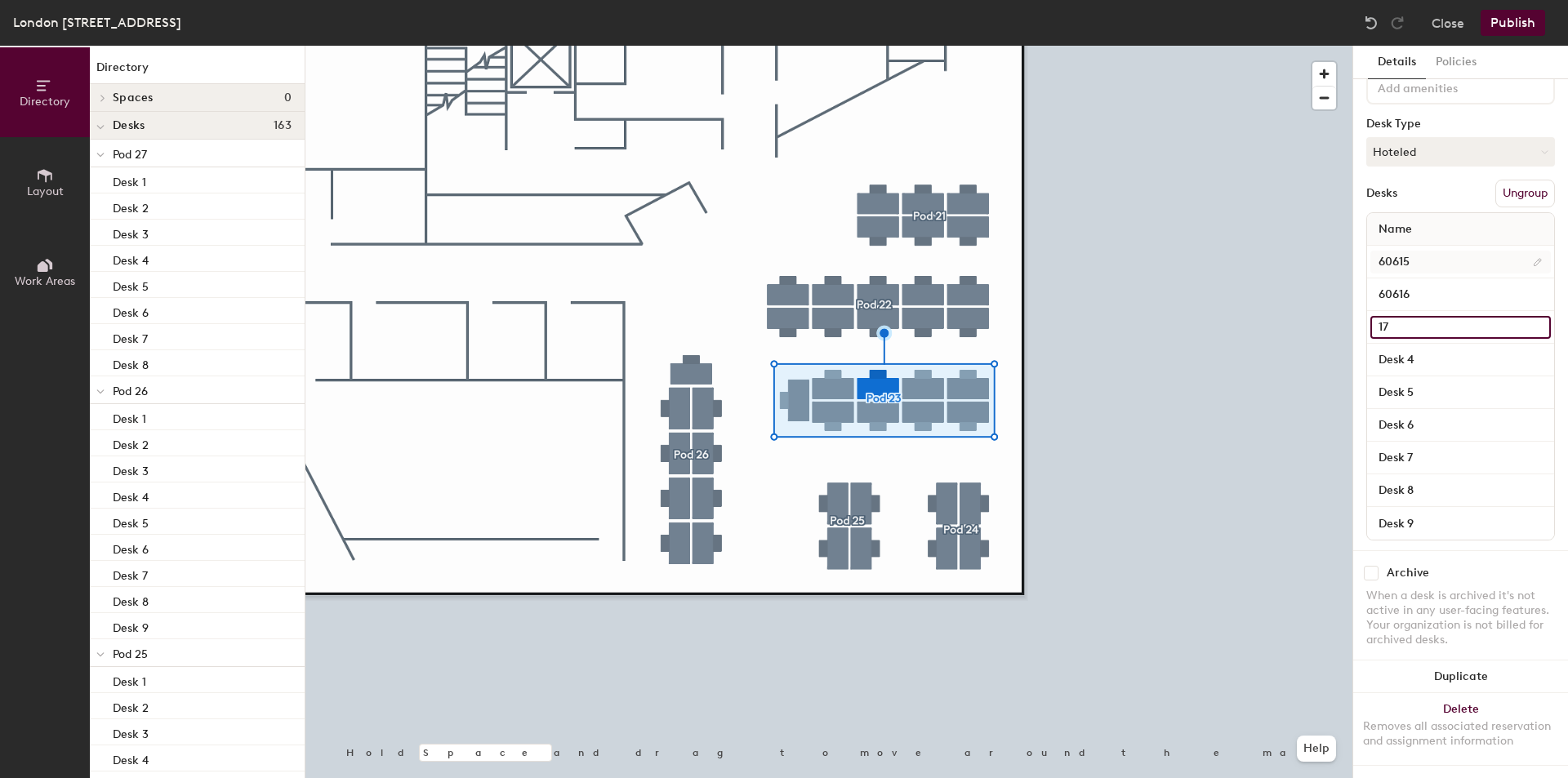
paste input "606"
click at [1462, 316] on input "17606" at bounding box center [1460, 327] width 180 height 23
paste input
type input "60617"
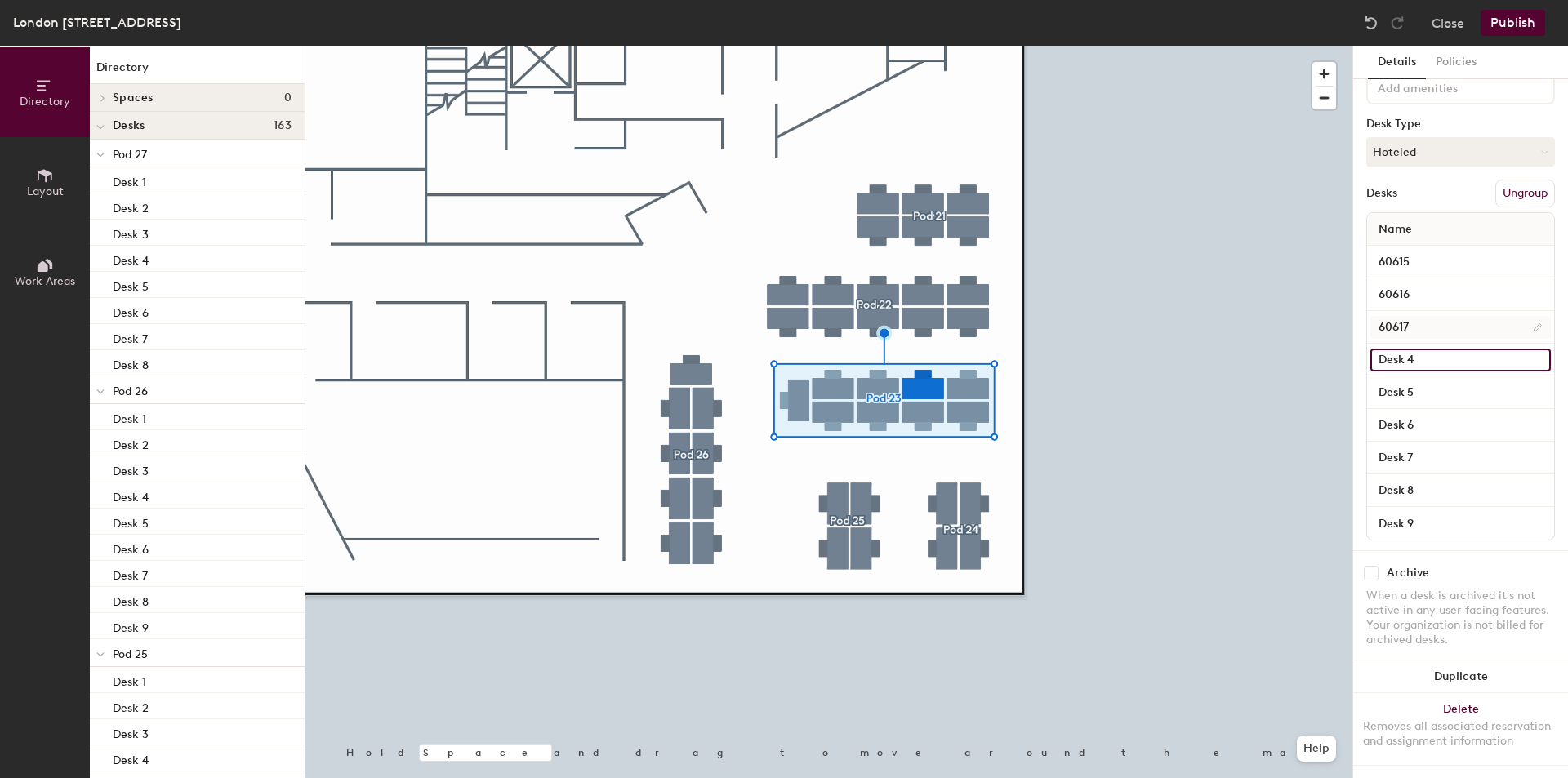
paste input "606"
type input "60618"
paste input "606"
type input "60619"
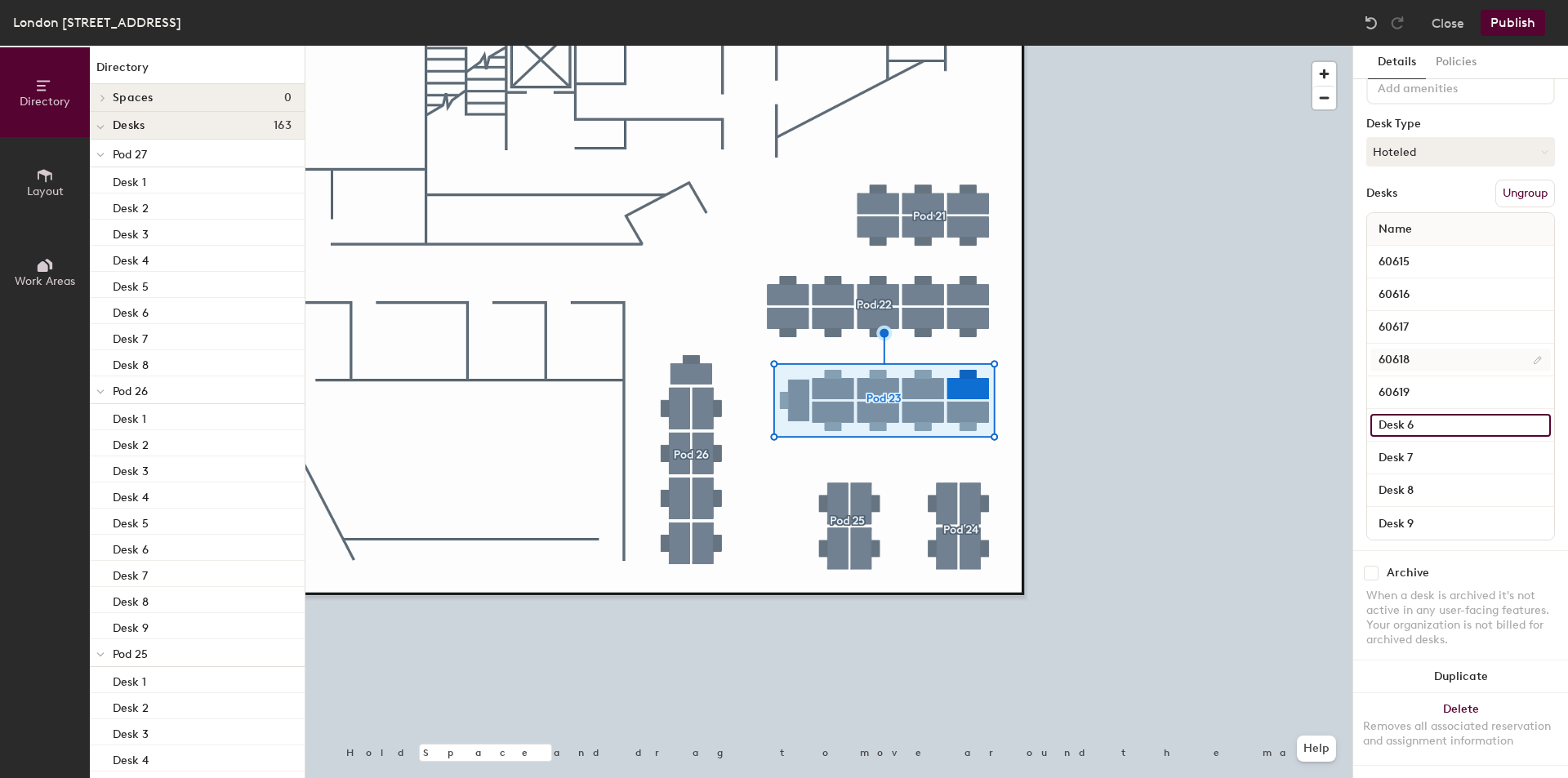
paste input "60"
type input "60620"
paste input "606"
type input "60621"
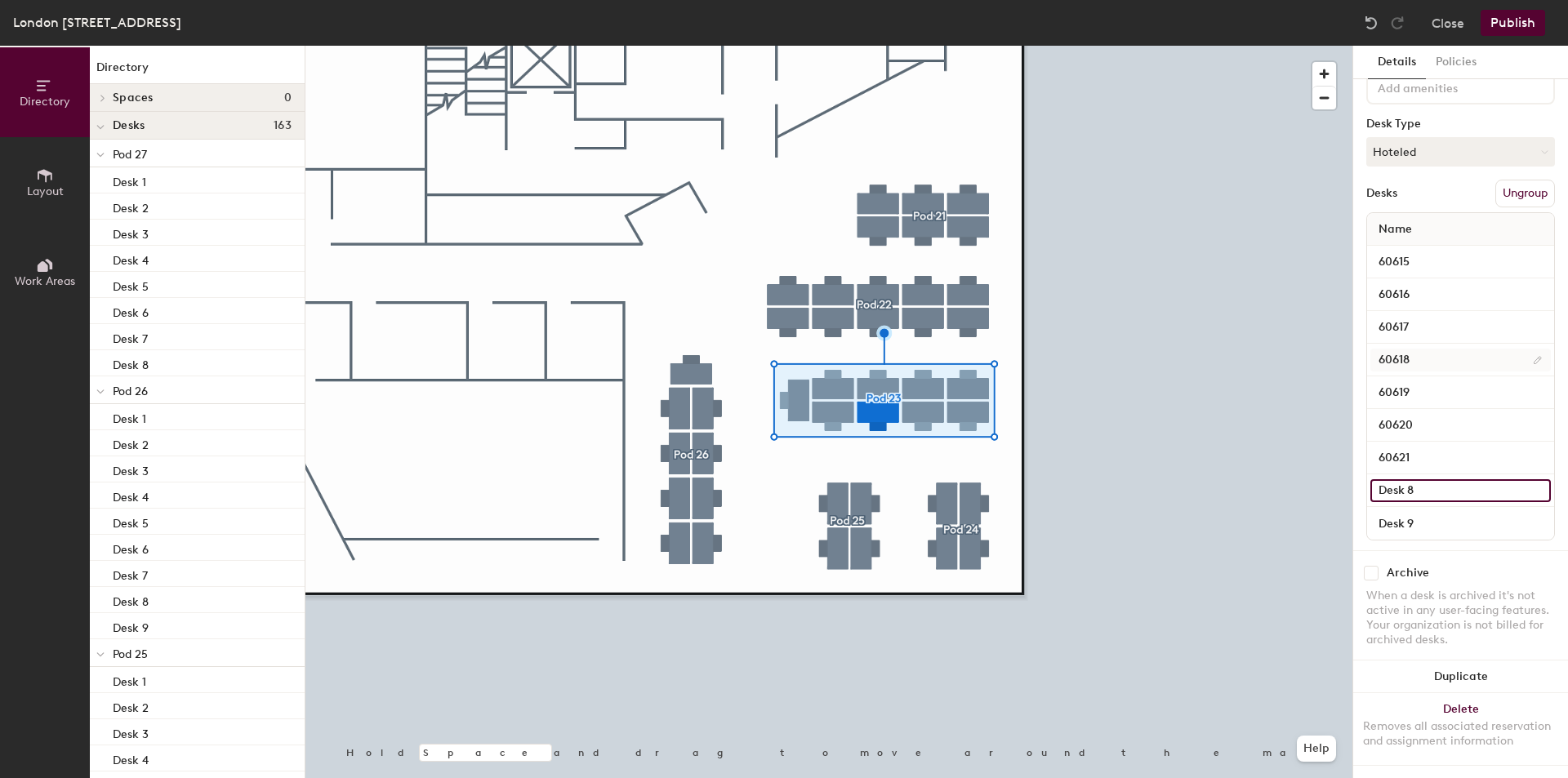
paste input "606"
type input "60622"
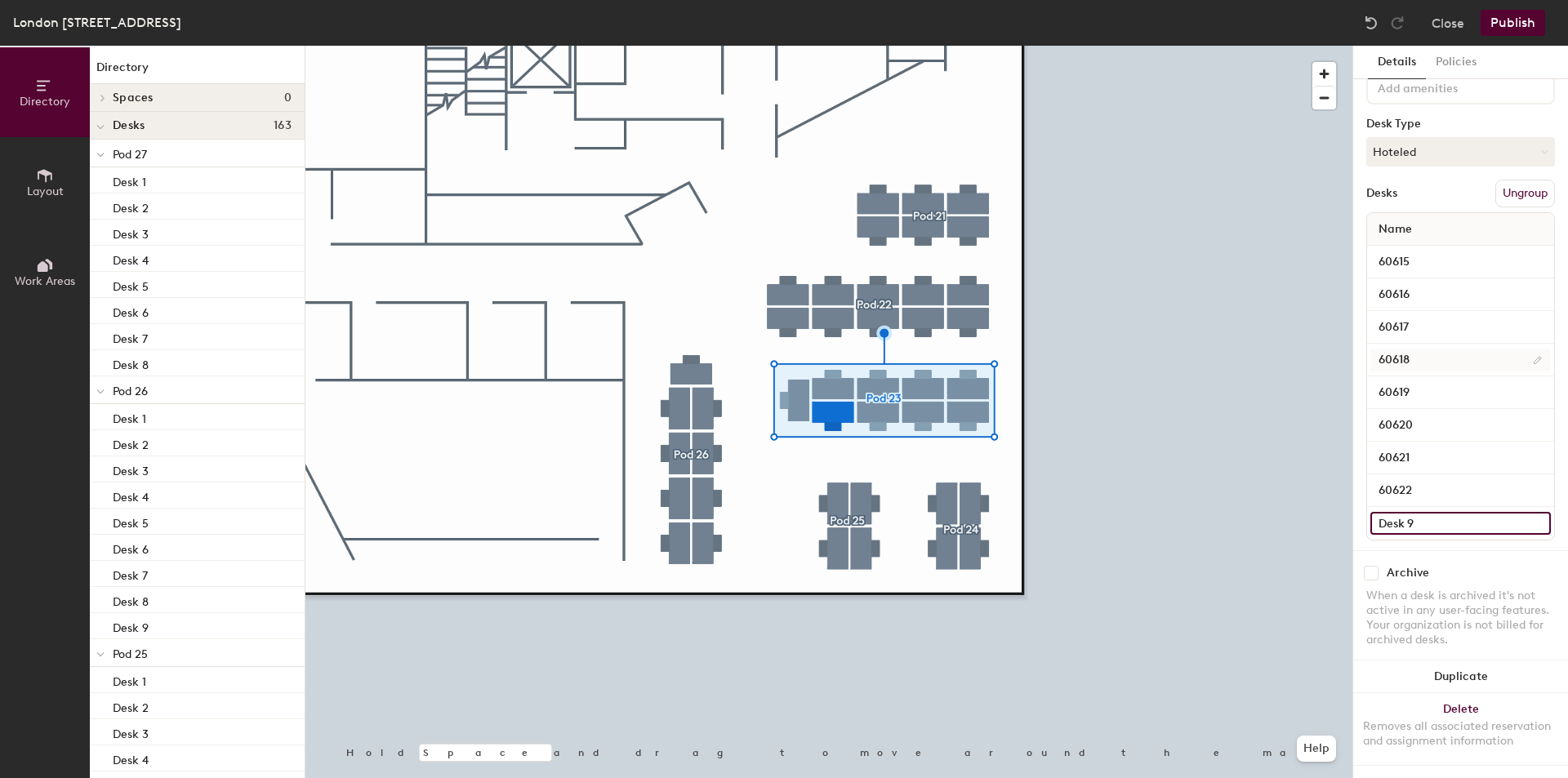
paste input "606"
type input "606"
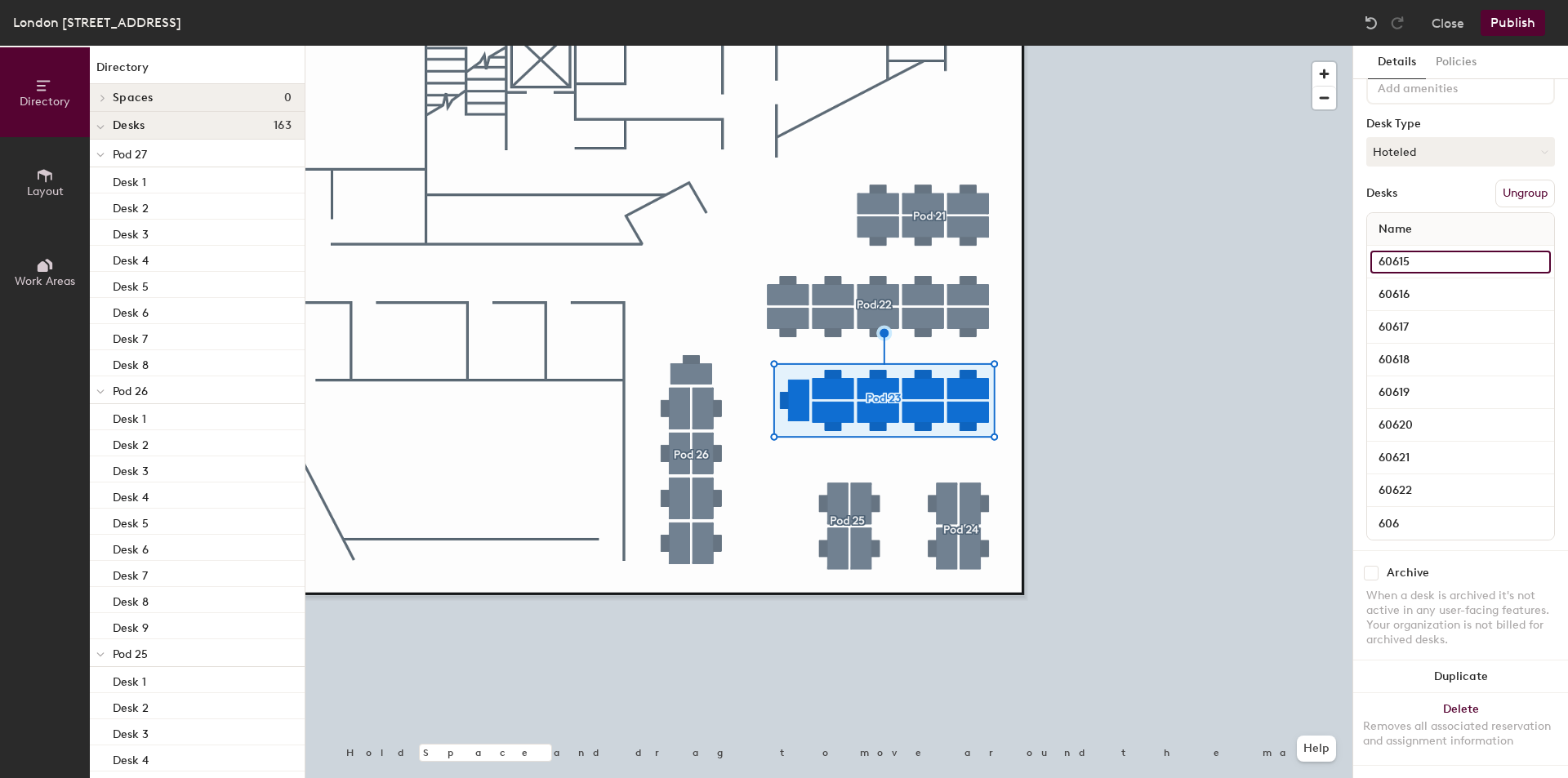
click at [1443, 250] on input "60615" at bounding box center [1460, 262] width 180 height 23
paste input
type input "60615"
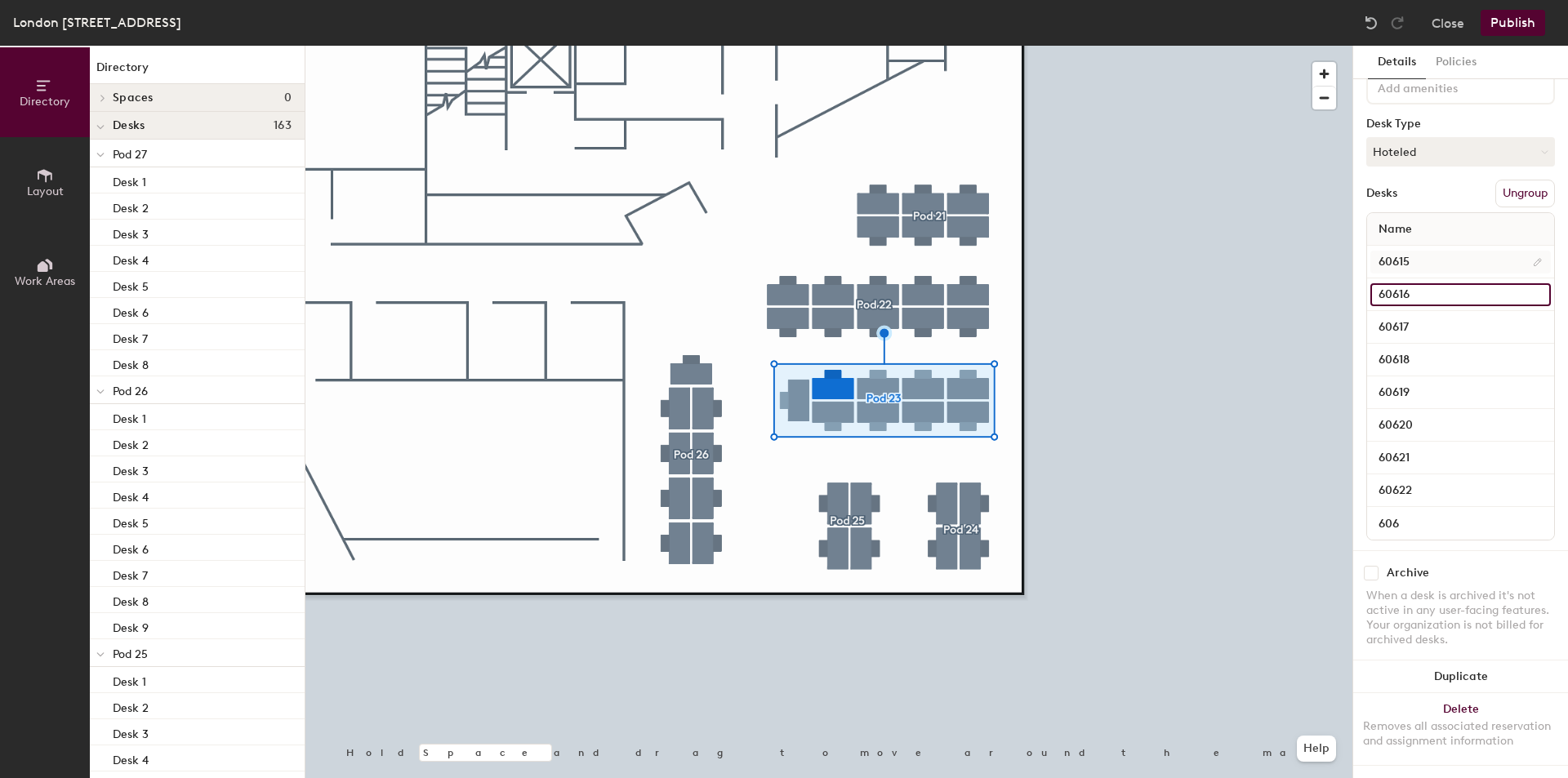
paste input
type input "60616"
paste input
type input "60617"
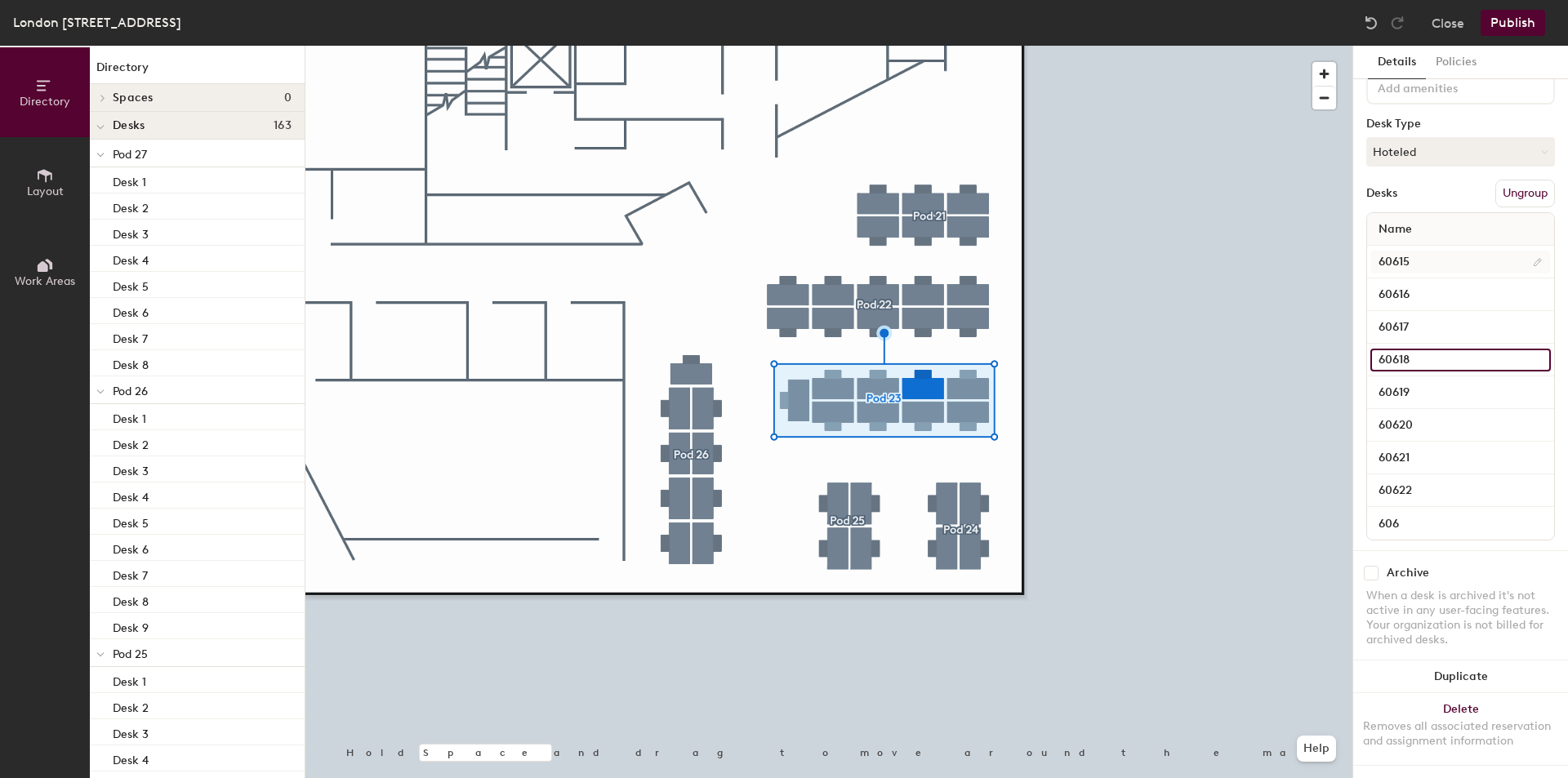
paste input
type input "60618"
paste input
type input "60610"
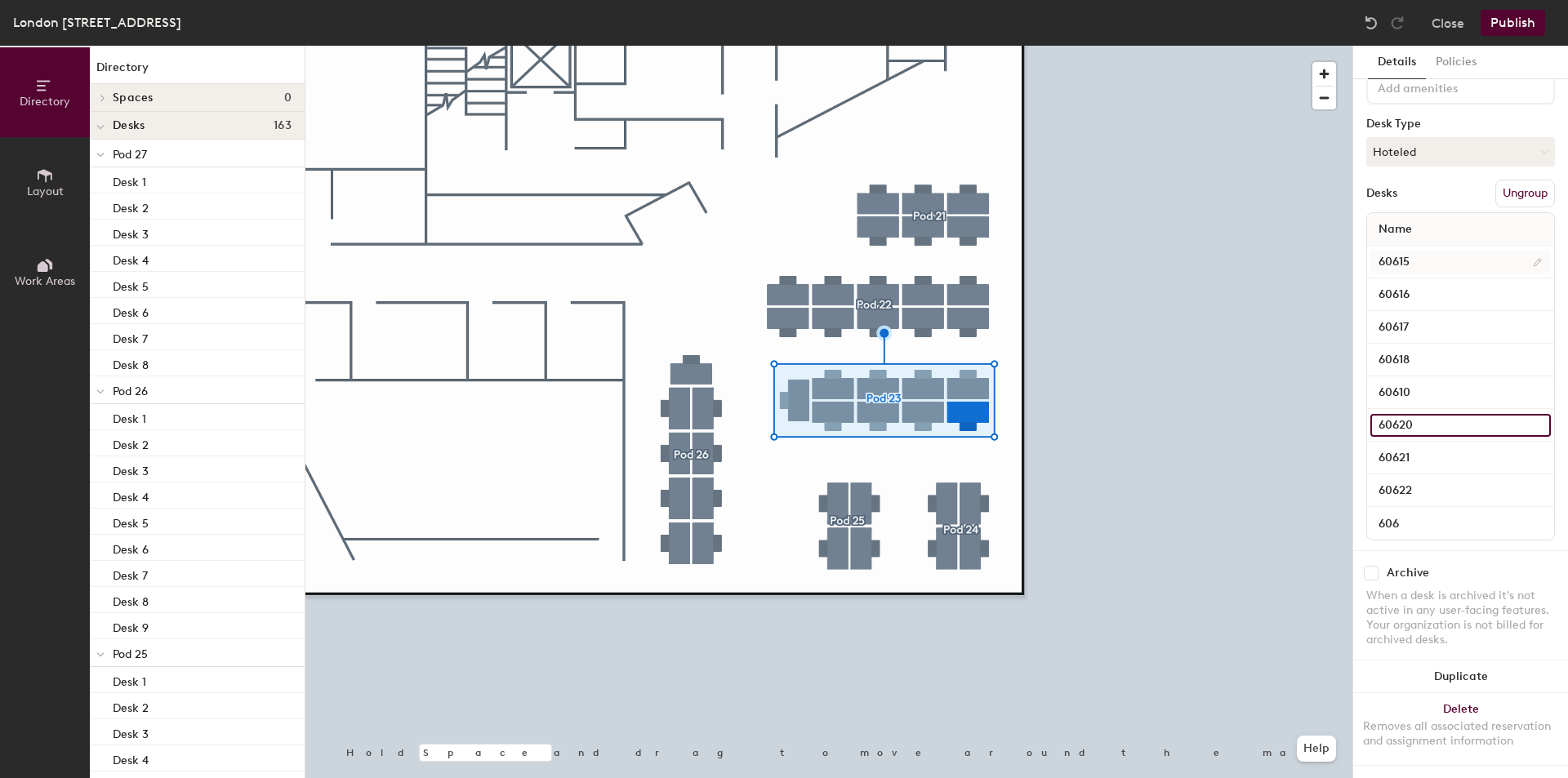
paste input
type input "60611"
paste input
type input "60612"
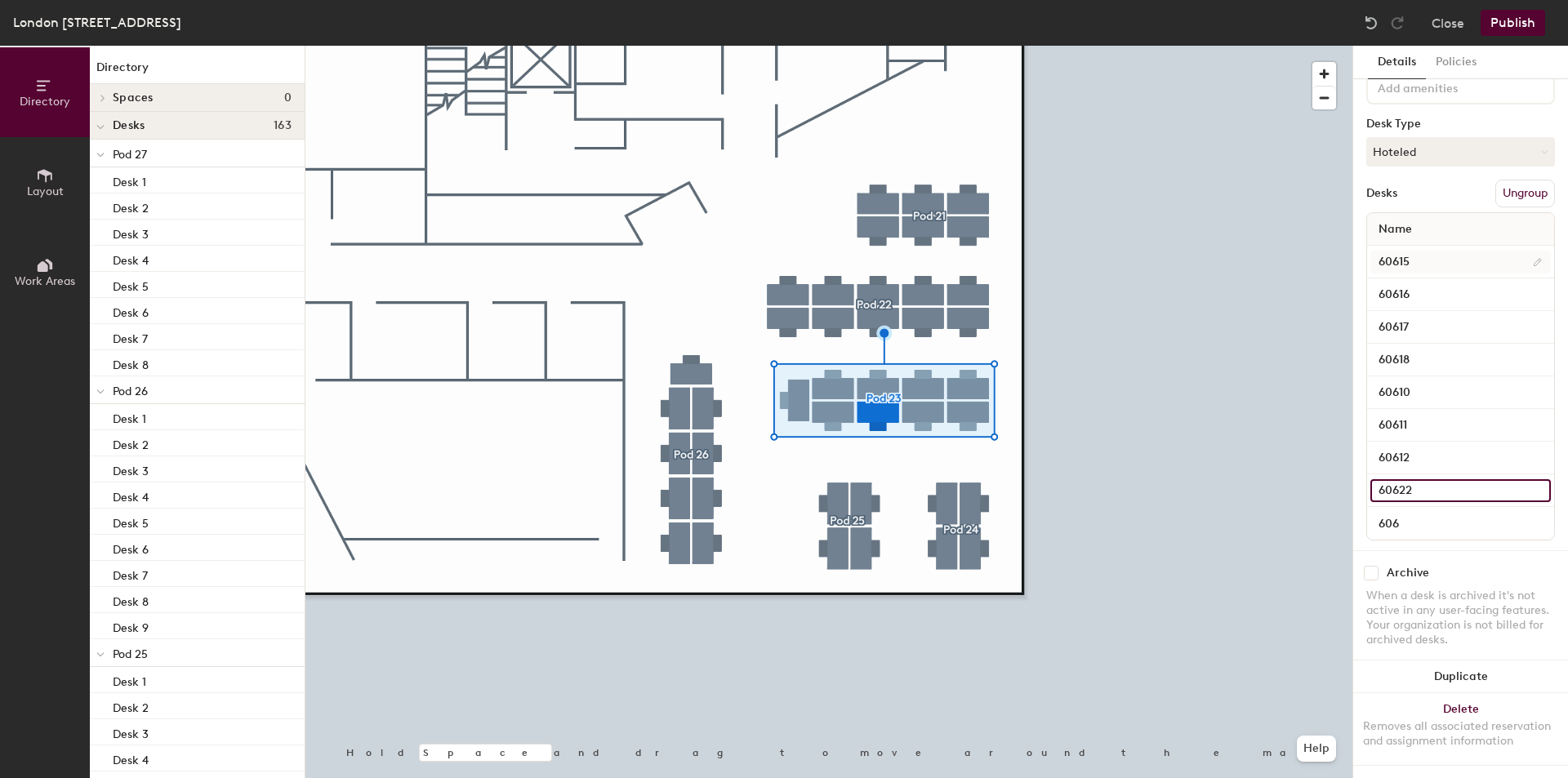
paste input
type input "60613"
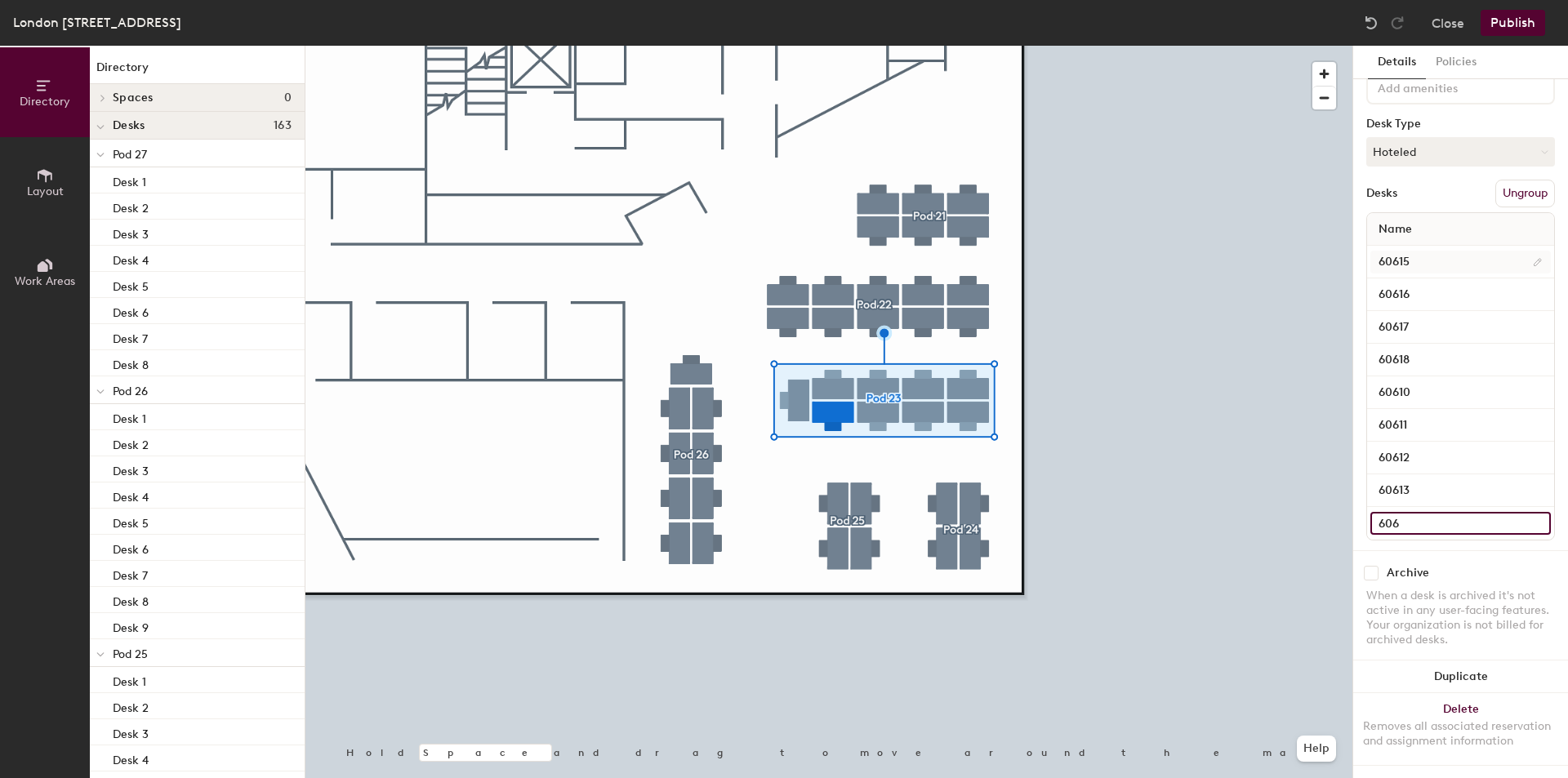
paste input "1"
type input "60614"
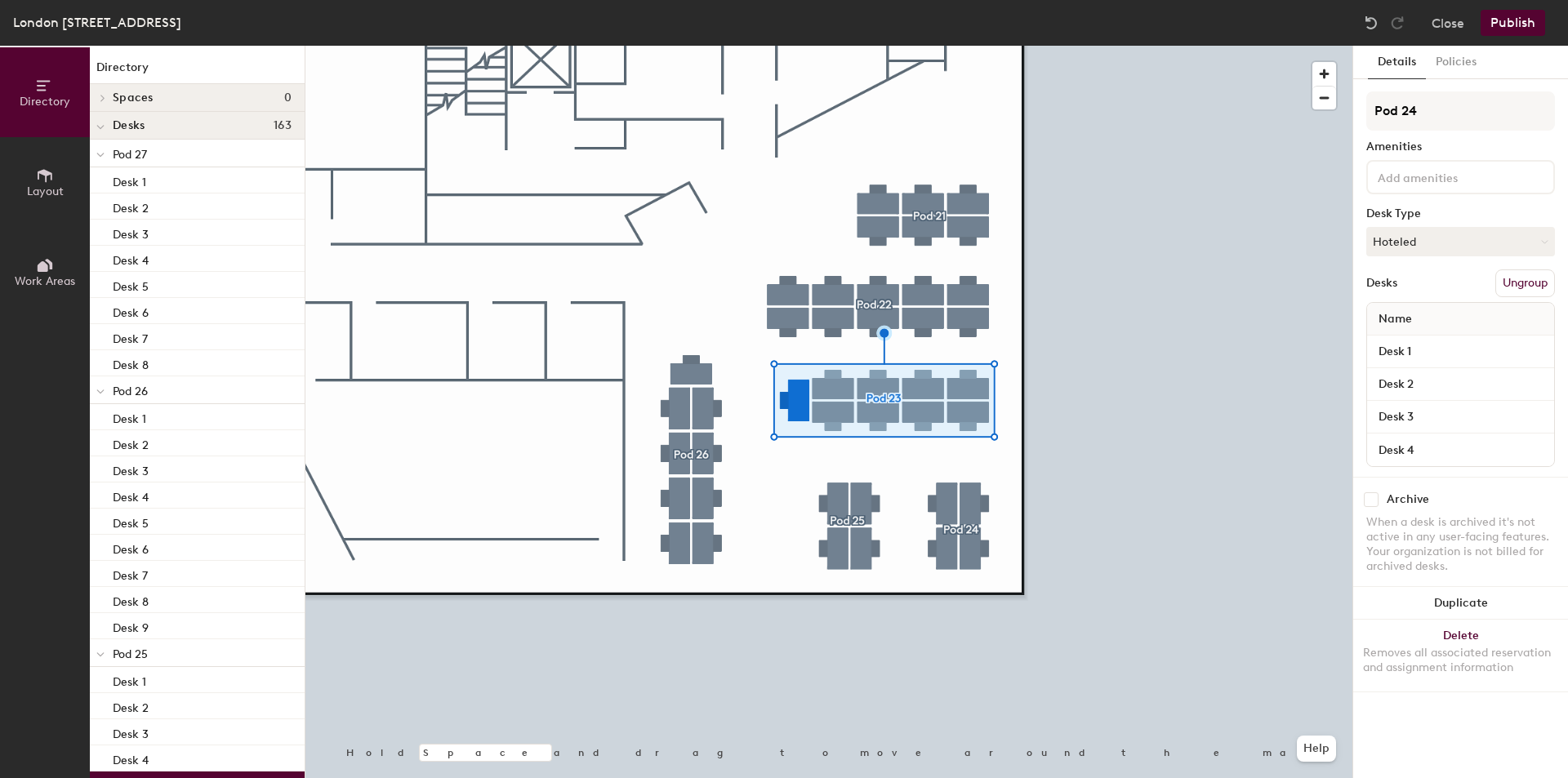
scroll to position [0, 0]
click at [1452, 362] on input "Desk 1" at bounding box center [1460, 352] width 180 height 23
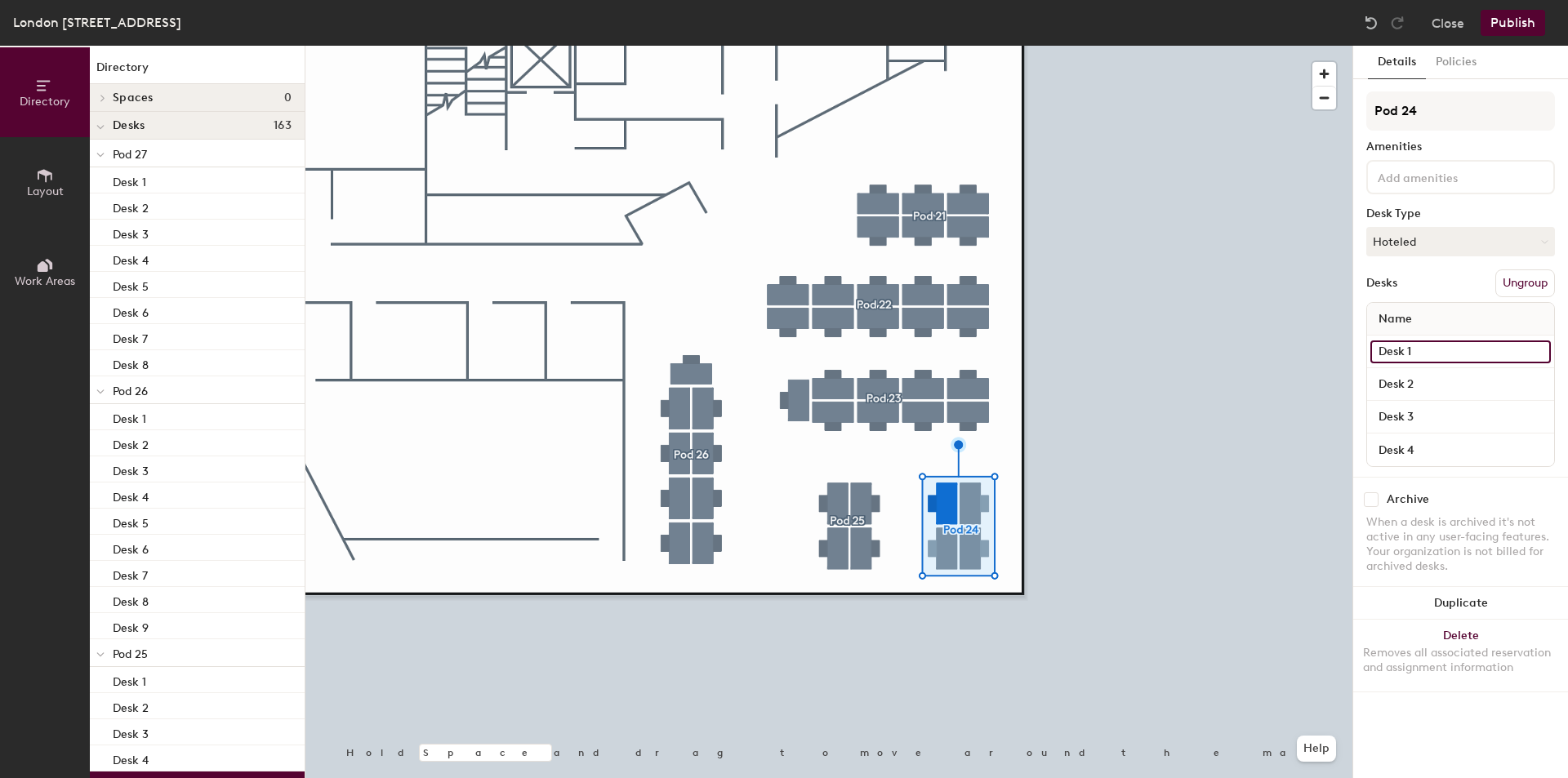
paste input "606"
type input "60606"
paste input "606"
type input "60609"
paste input "606"
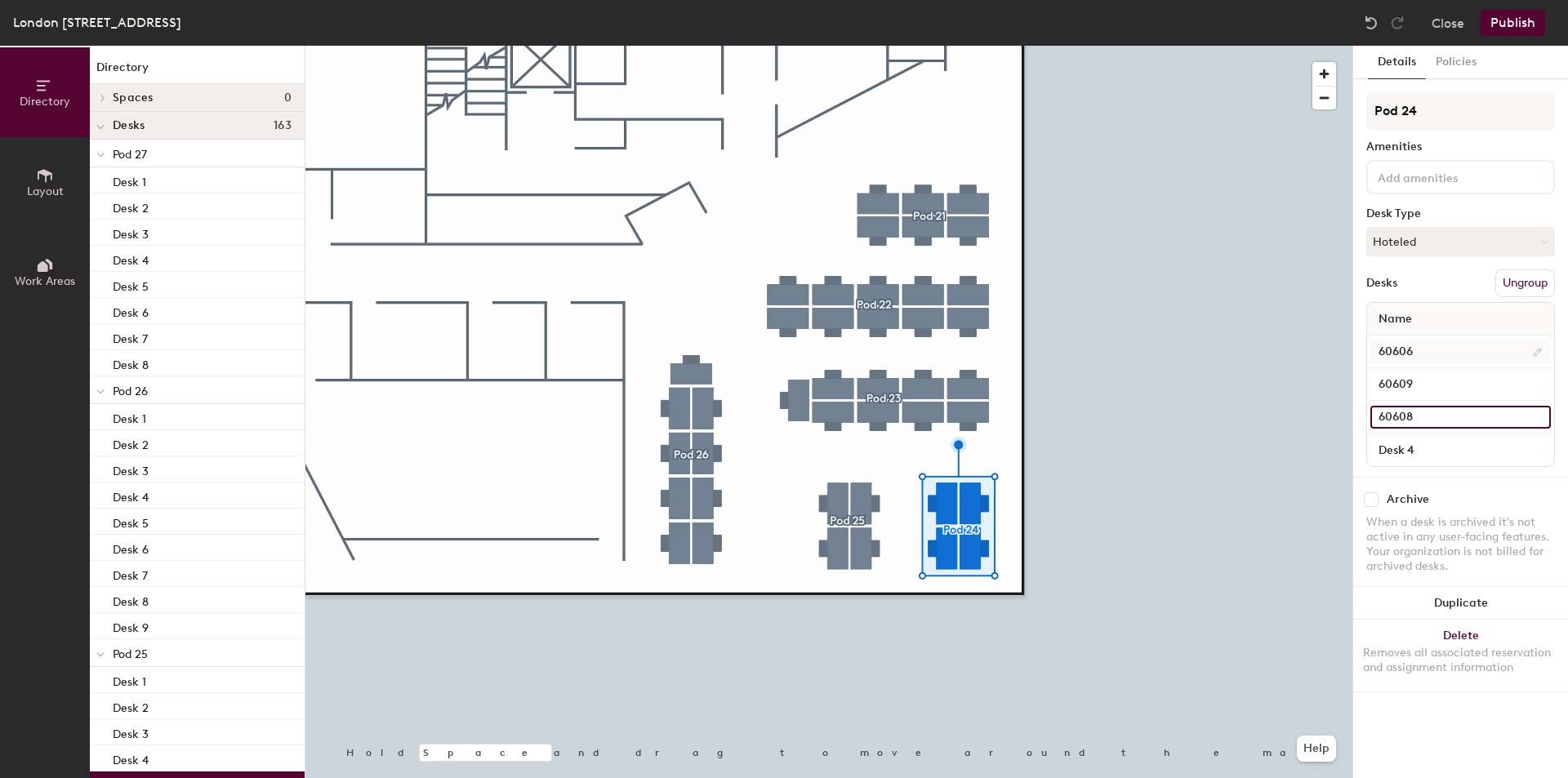
type input "60608"
paste input "606"
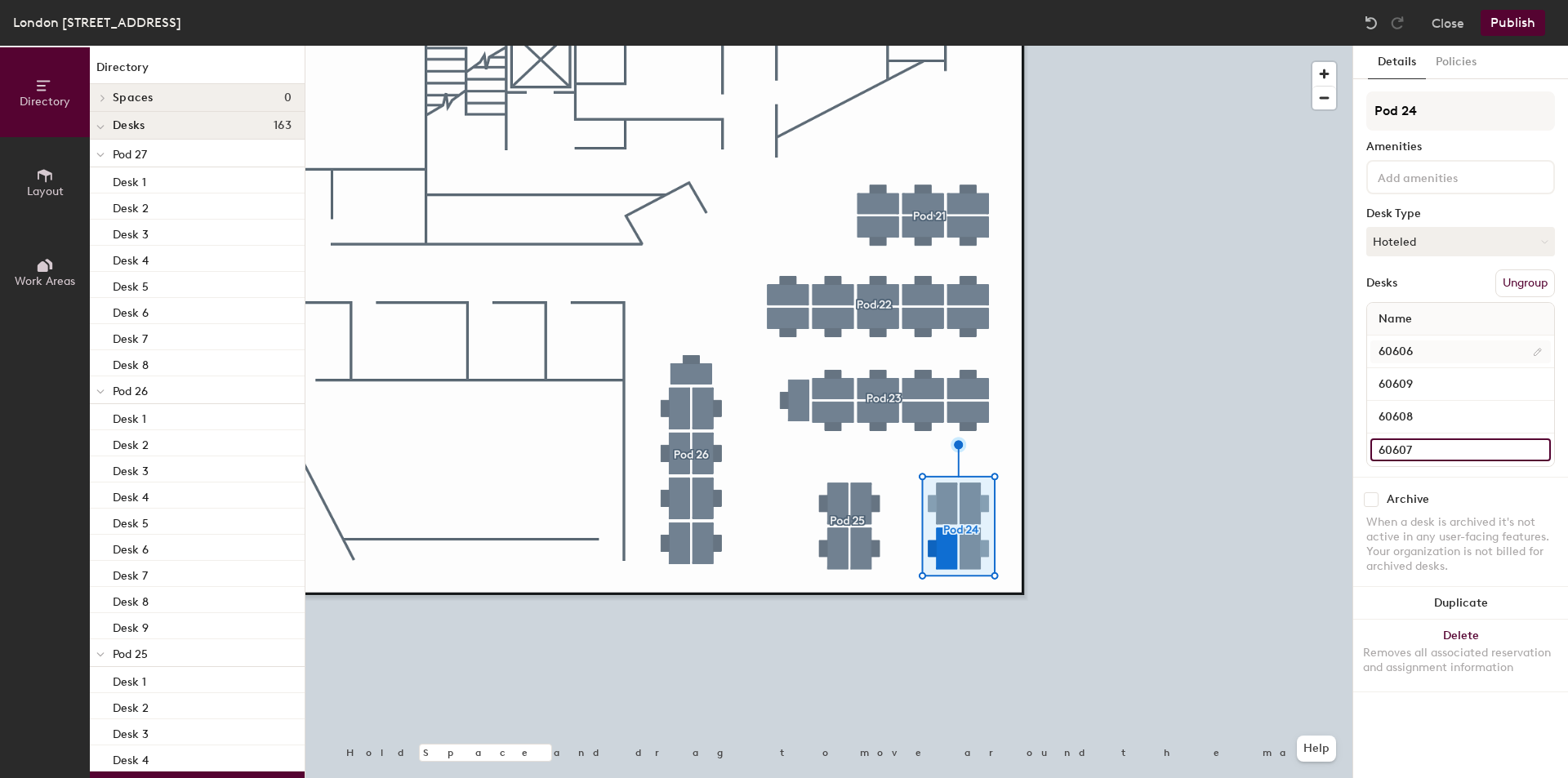
type input "60607"
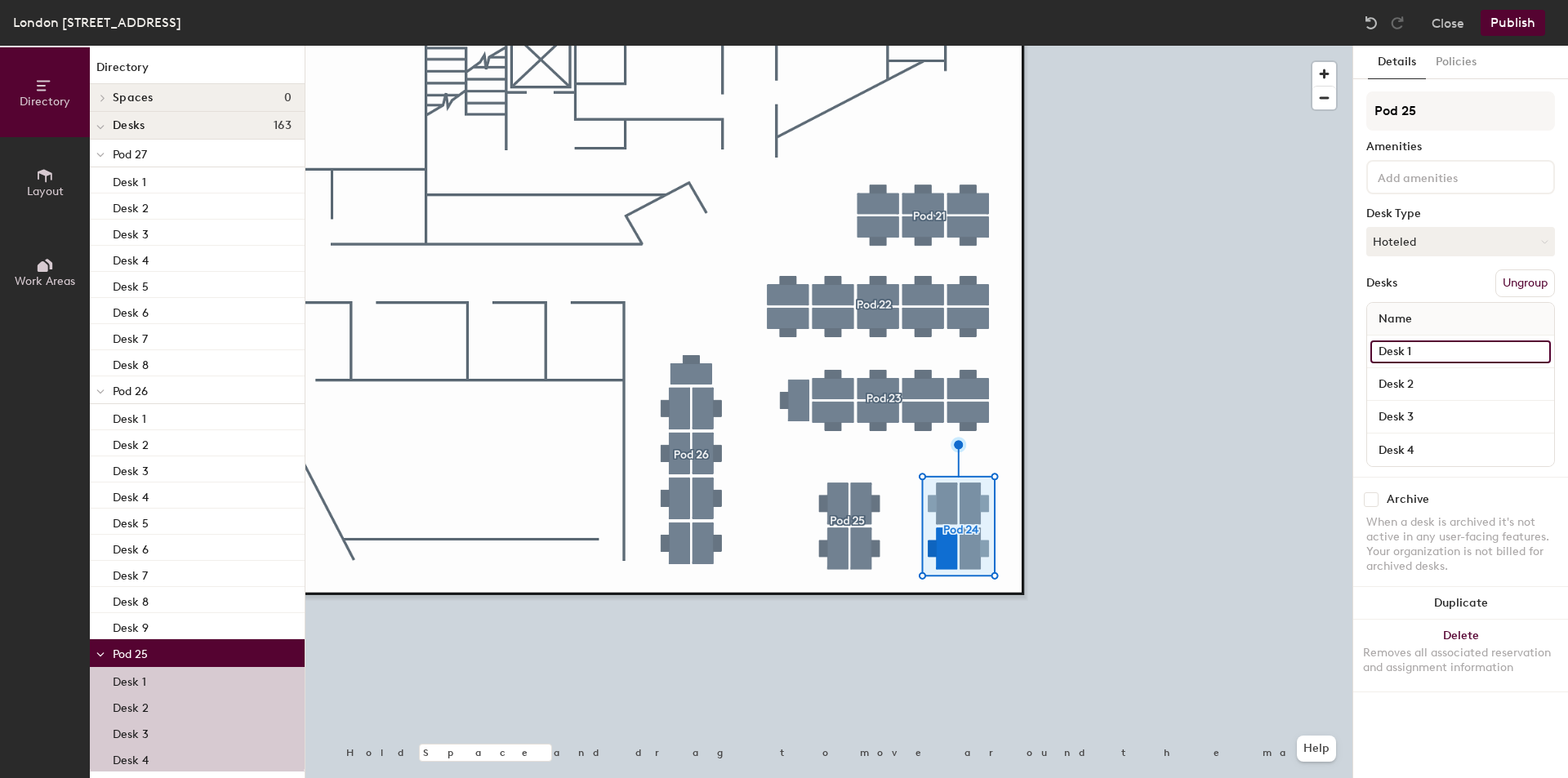
click at [1432, 350] on input "Desk 1" at bounding box center [1460, 352] width 180 height 23
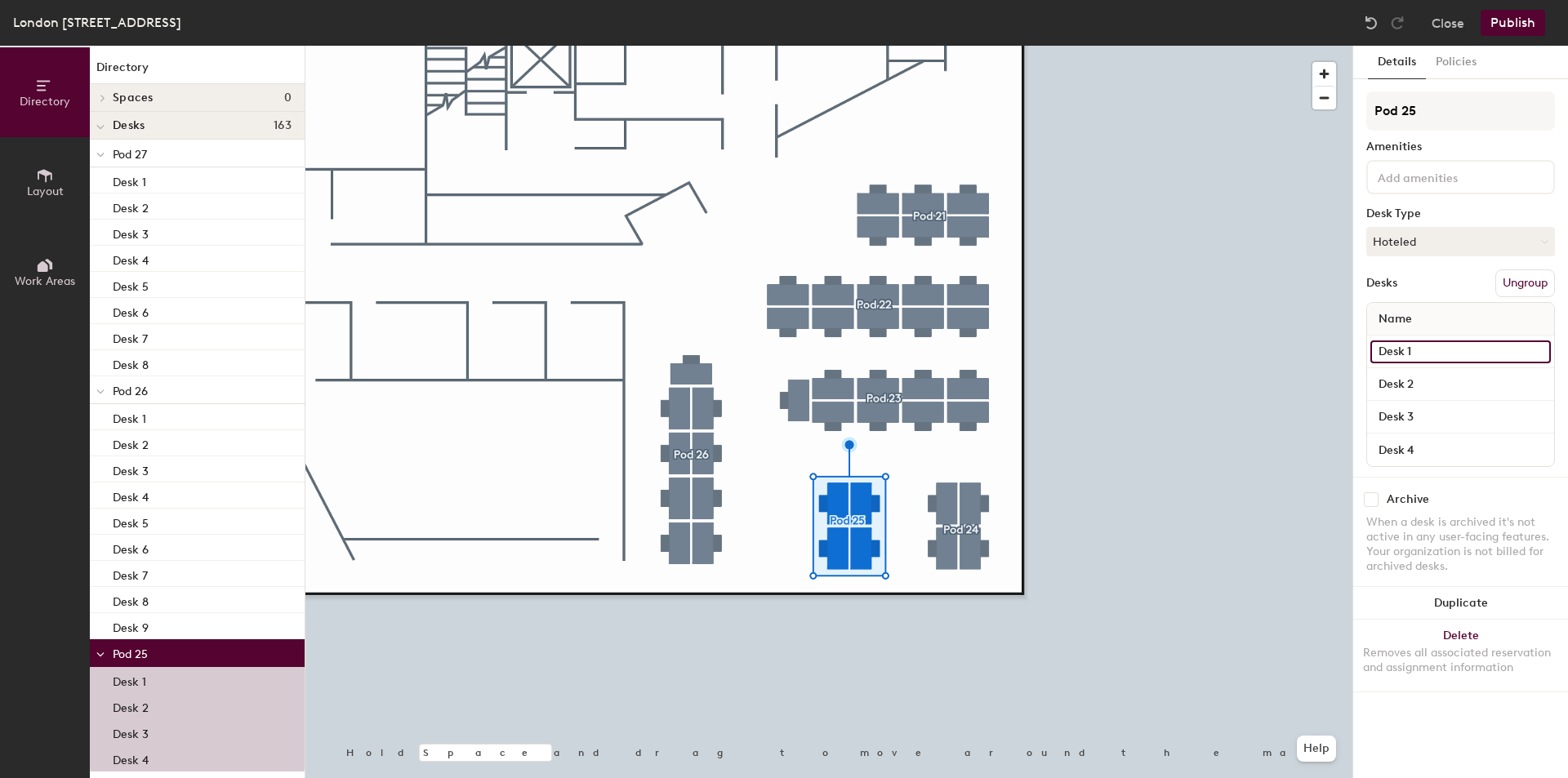
paste input "606"
type input "60602"
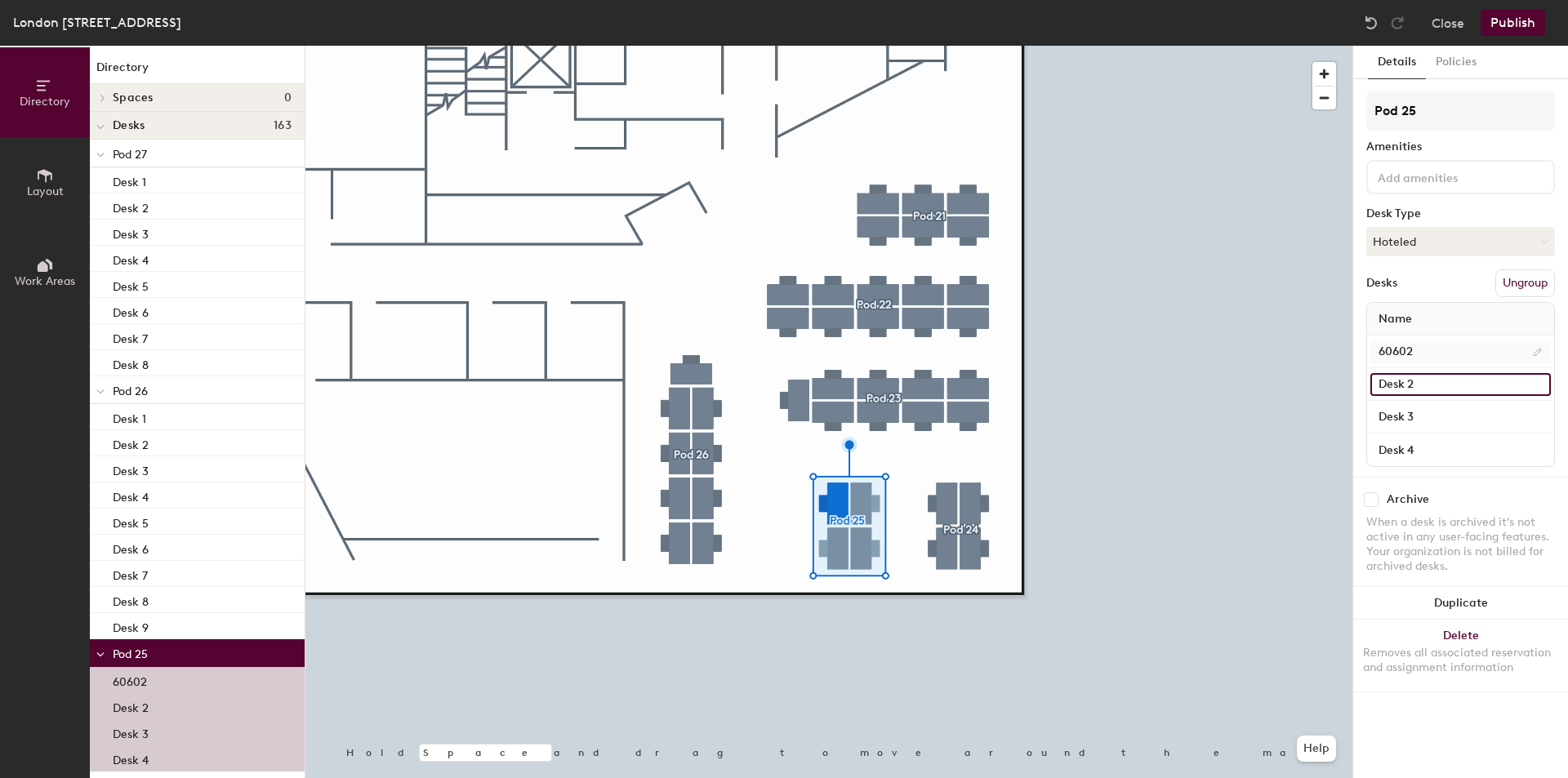
paste input "606"
type input "60605"
paste input "606"
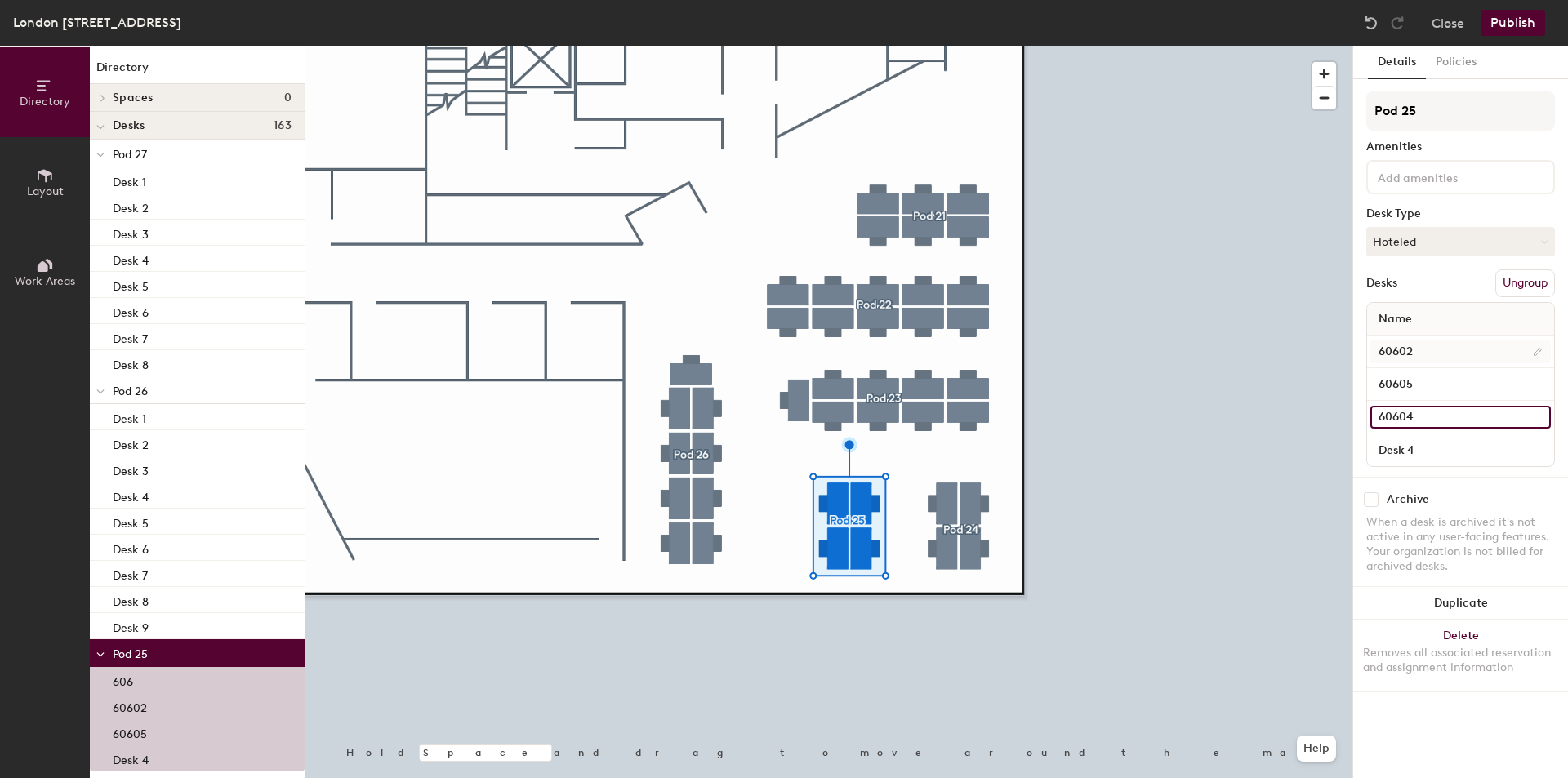
type input "60604"
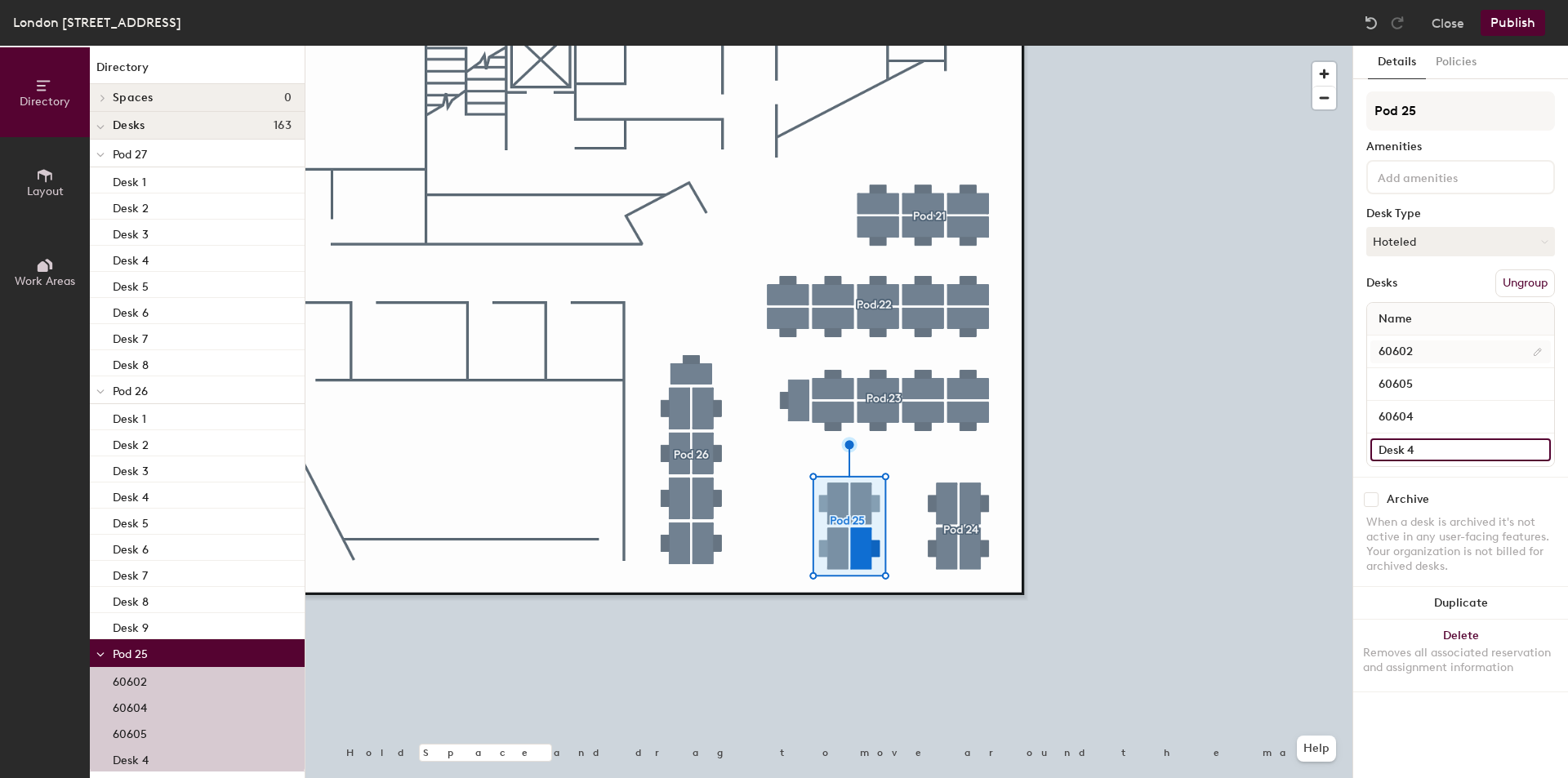
paste input "606"
type input "60603"
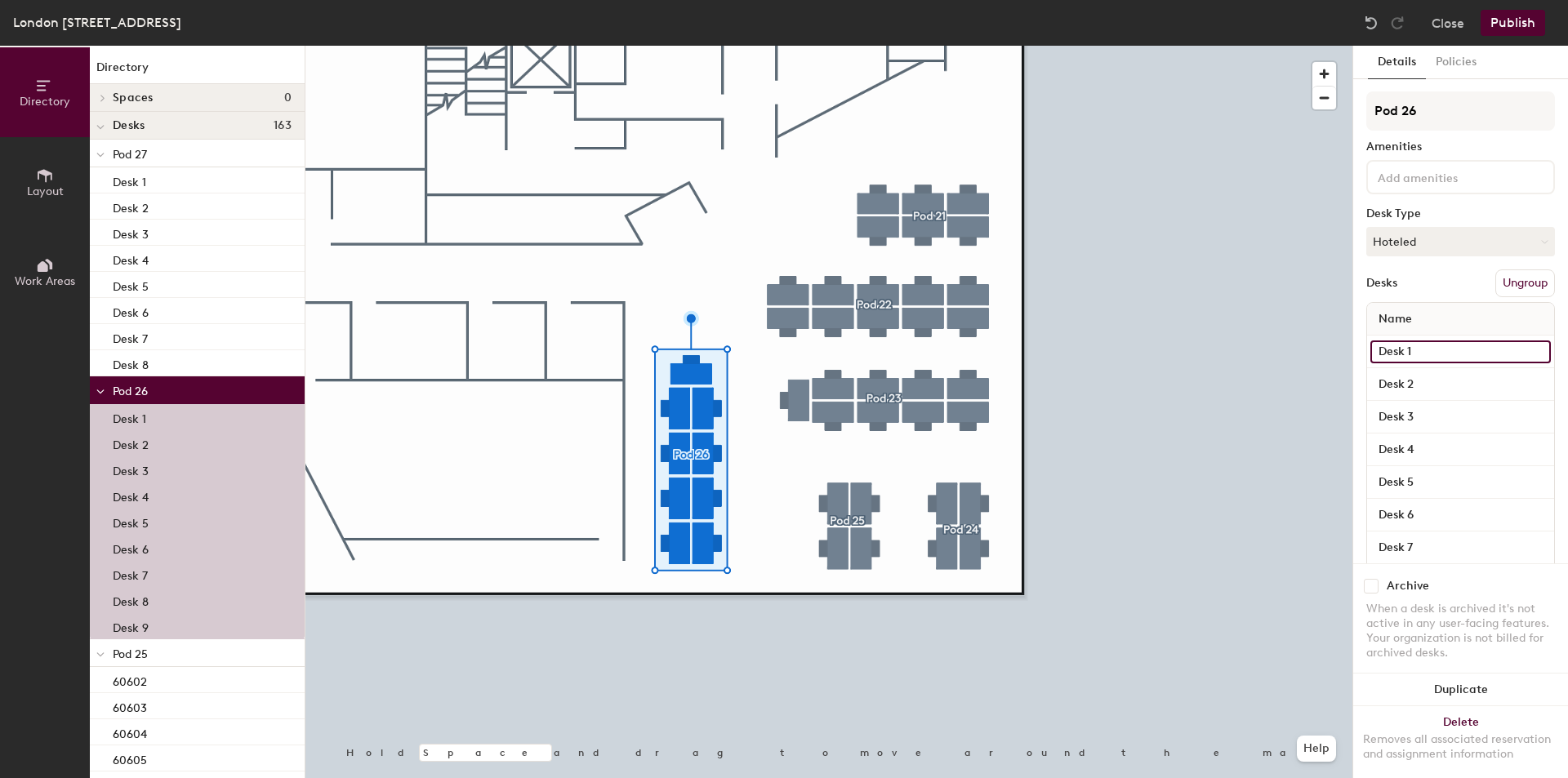
click at [1463, 353] on input "Desk 1" at bounding box center [1460, 352] width 180 height 23
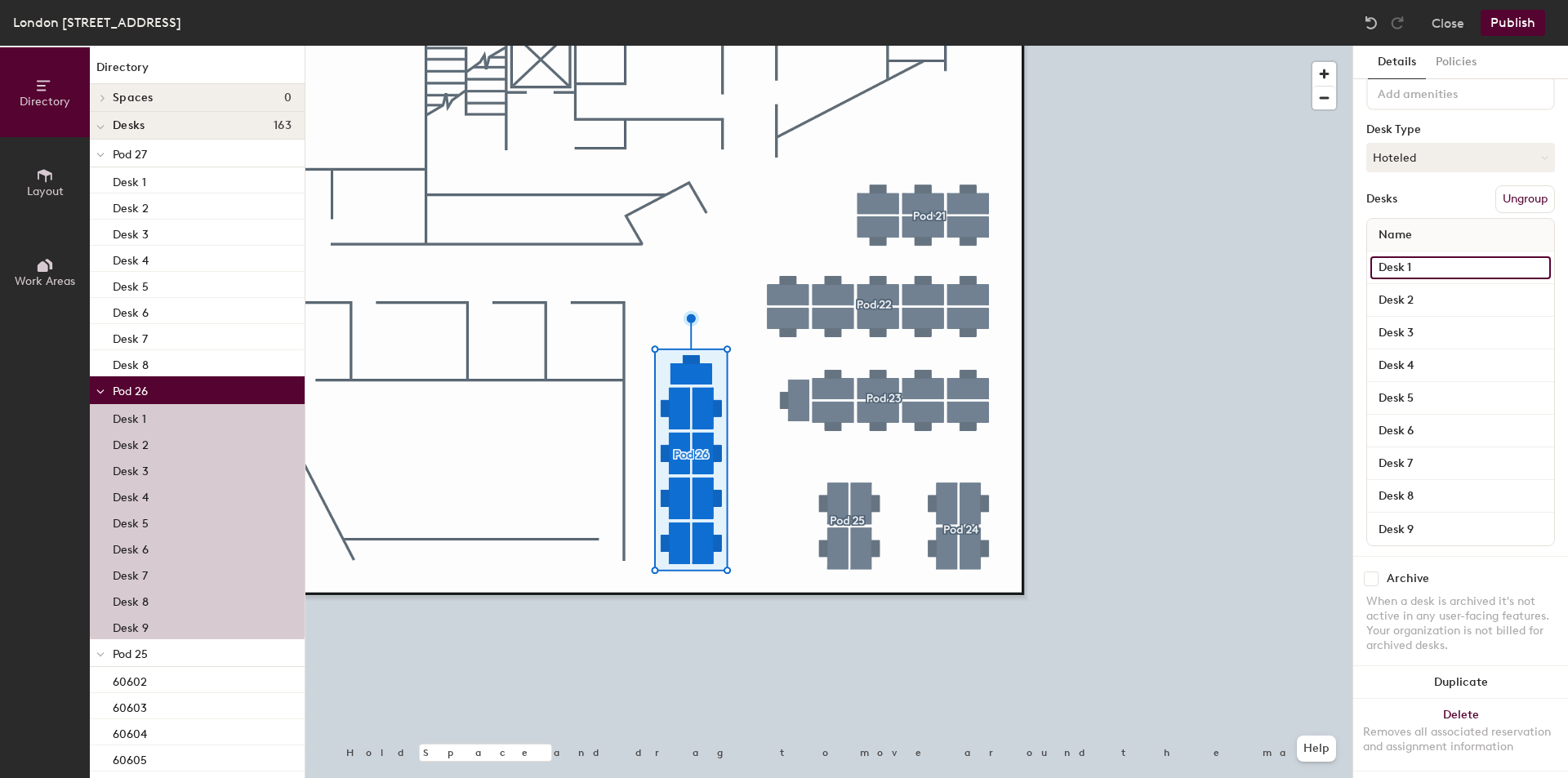
scroll to position [104, 0]
paste input "606"
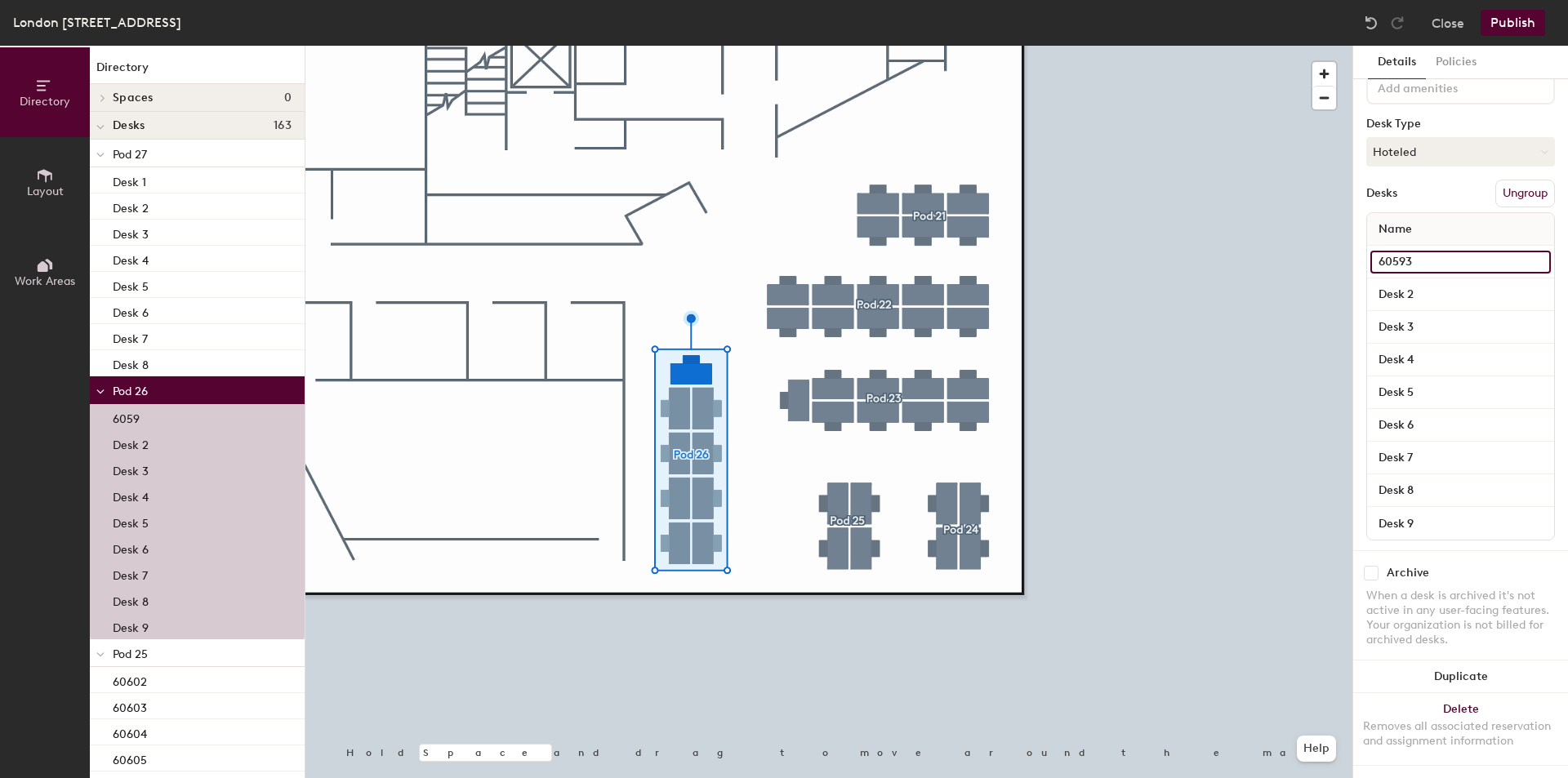
type input "60593"
paste input "605"
paste input "0"
paste input
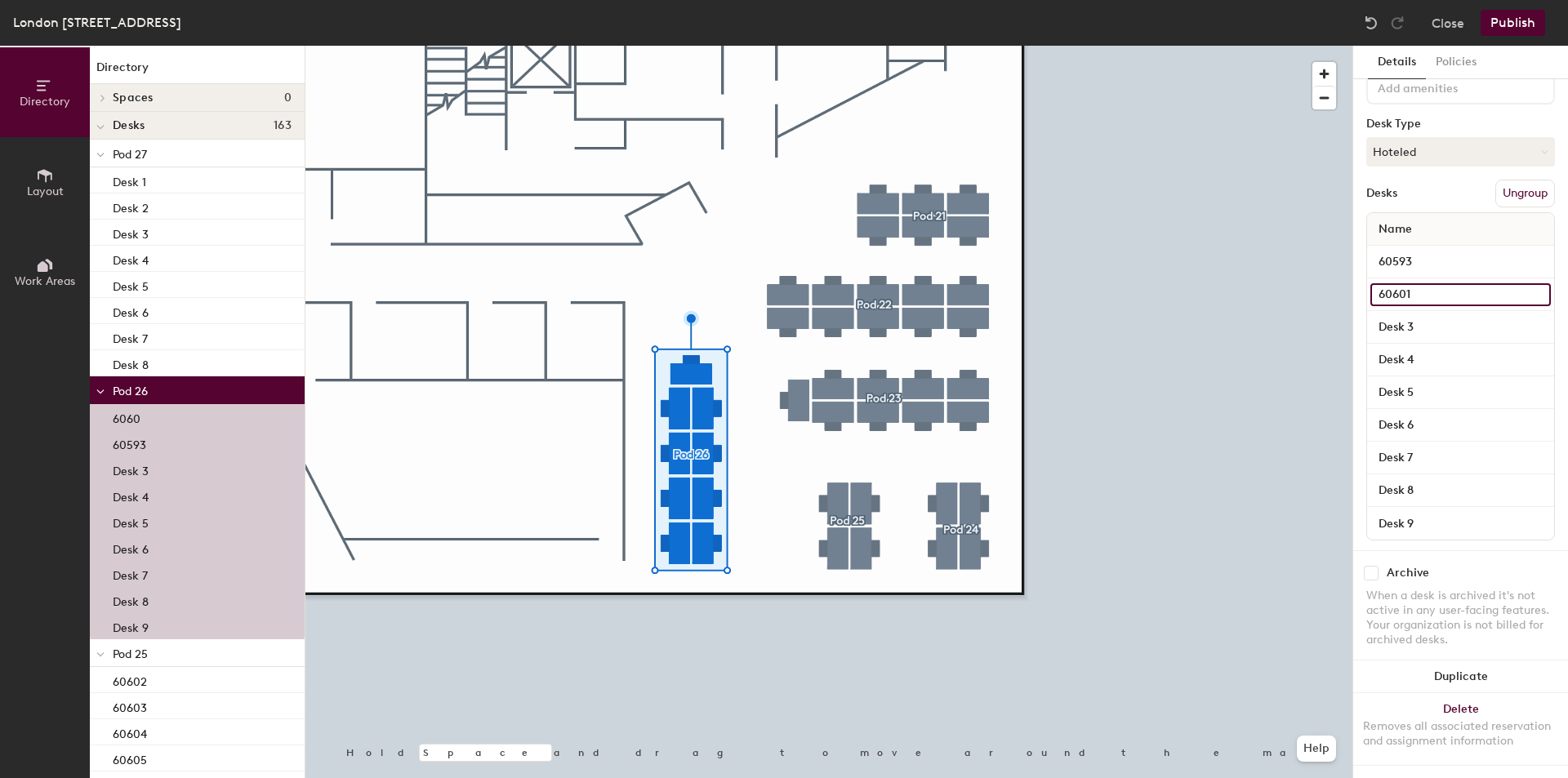
type input "60601"
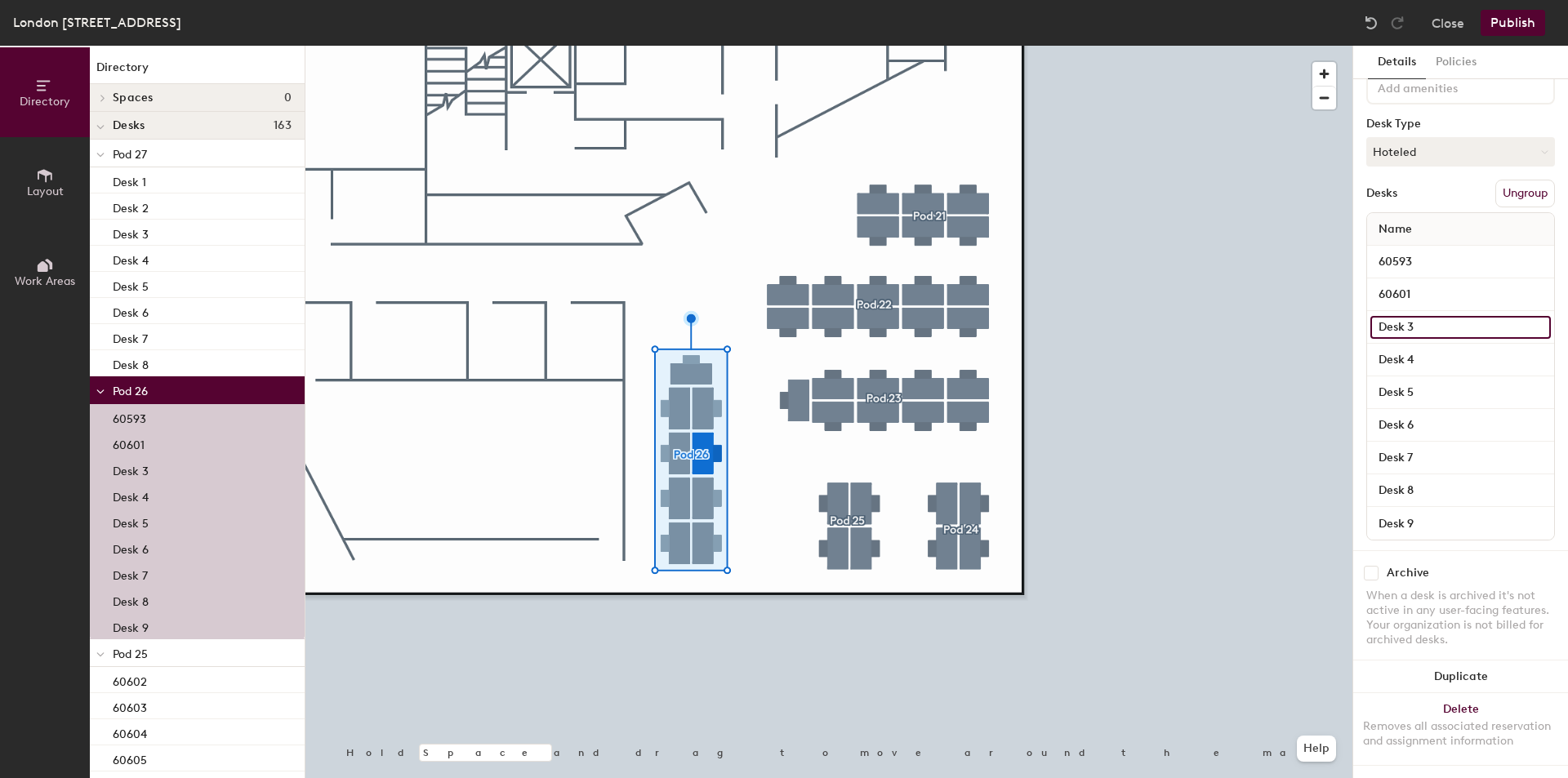
paste input "606"
type input "60600"
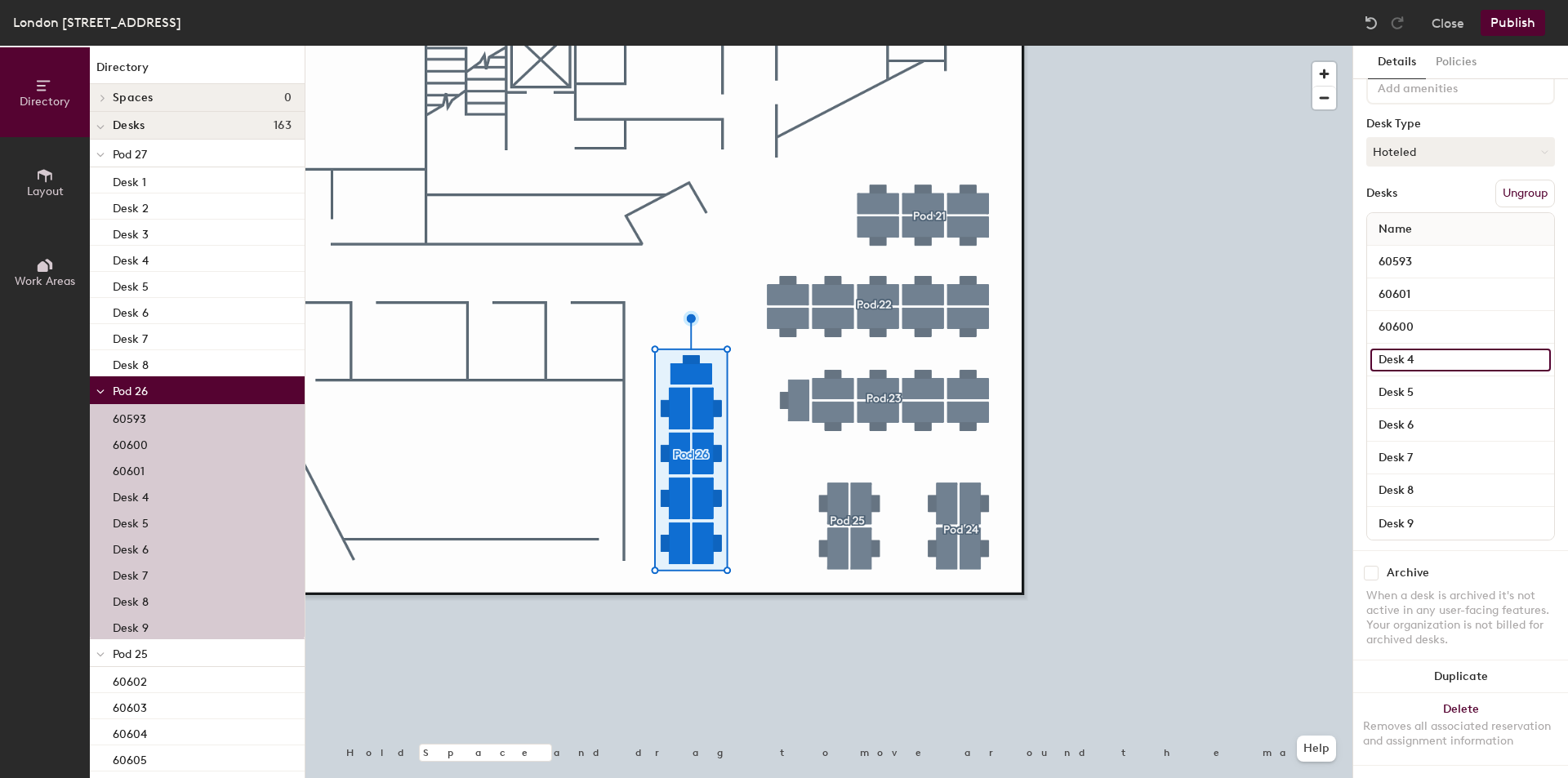
paste input "606"
type input "60599"
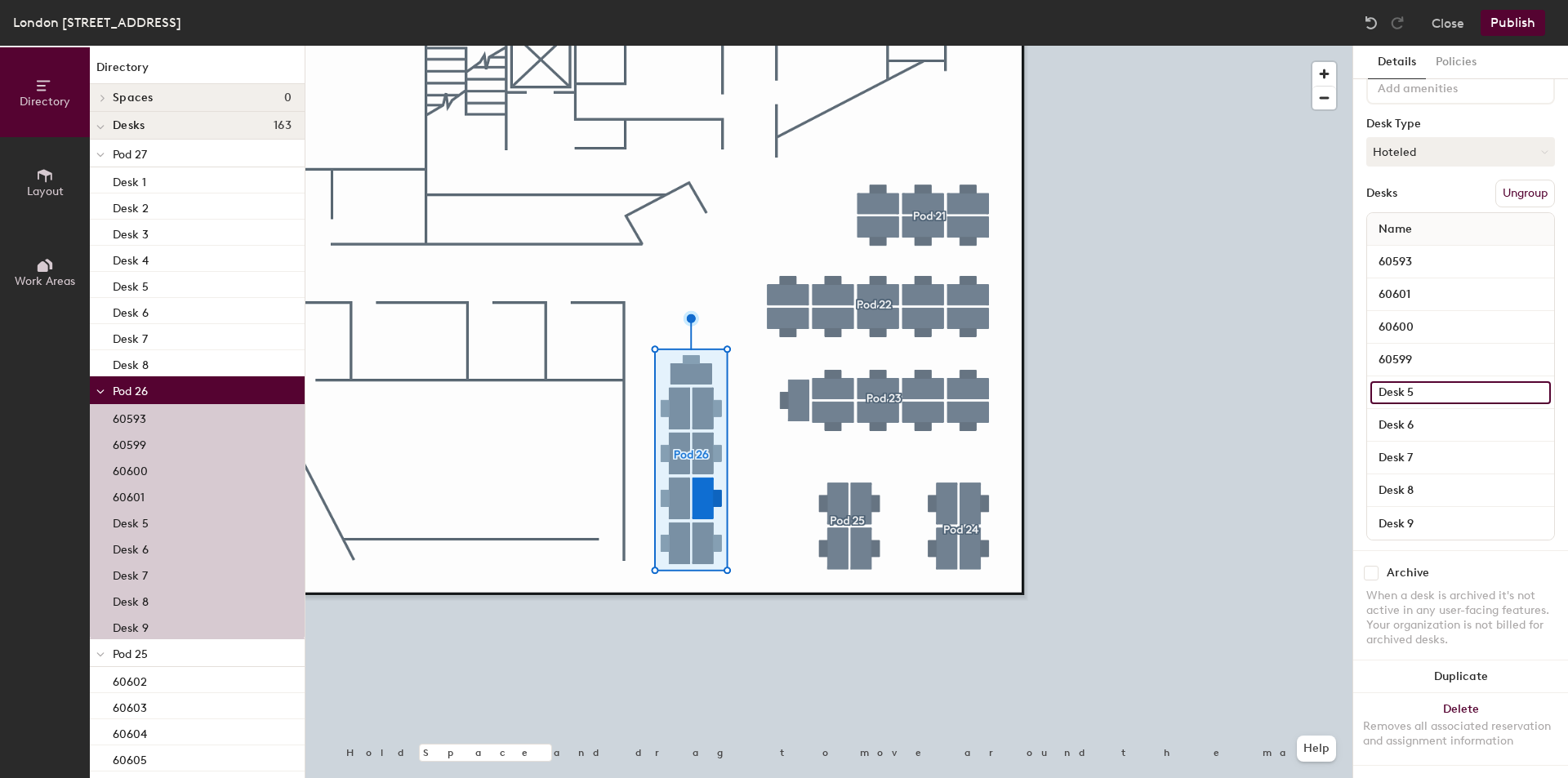
paste input "606"
type input "60598"
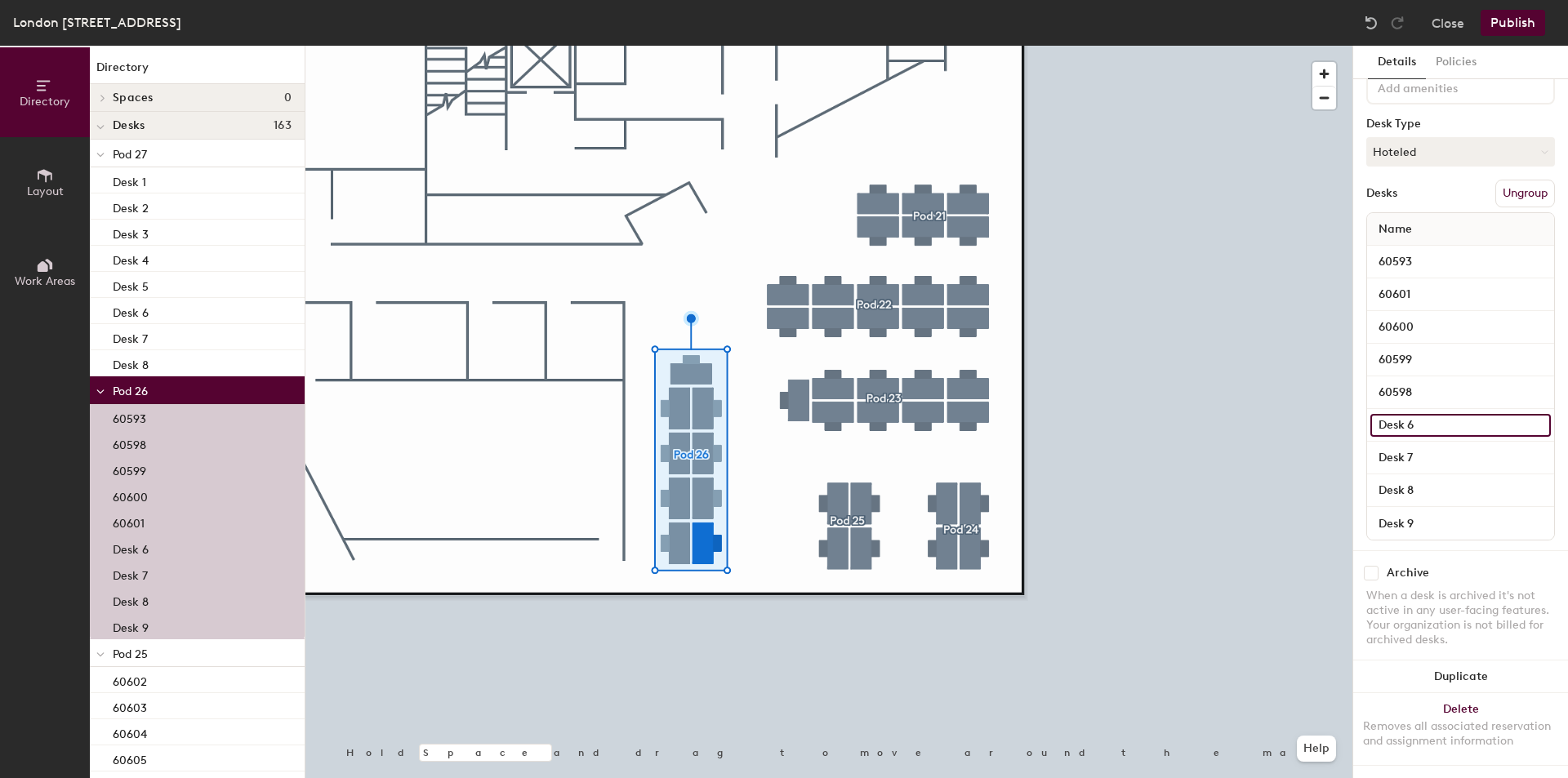
paste input "60"
type input "60597"
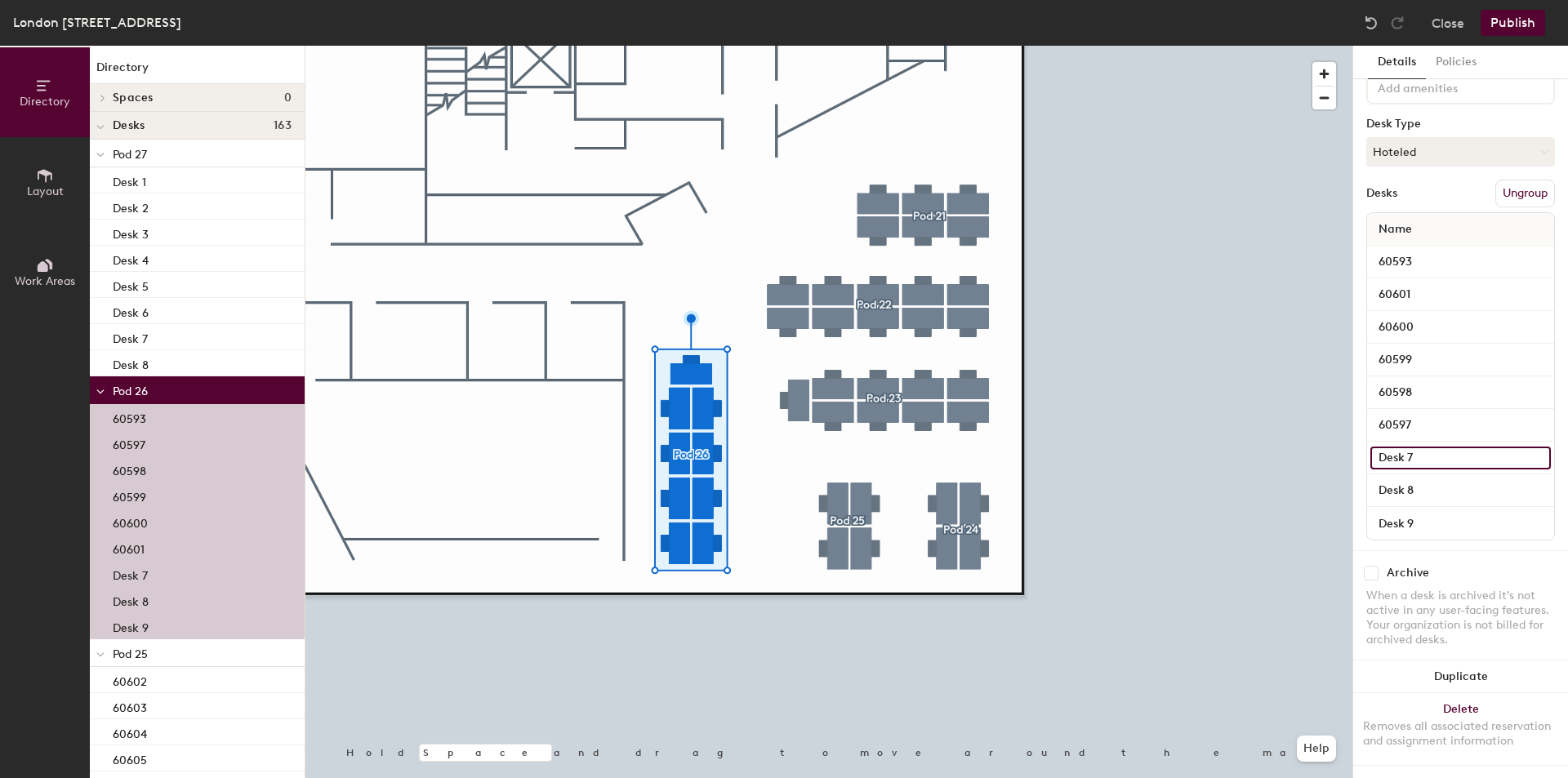
paste input "606"
type input "60596"
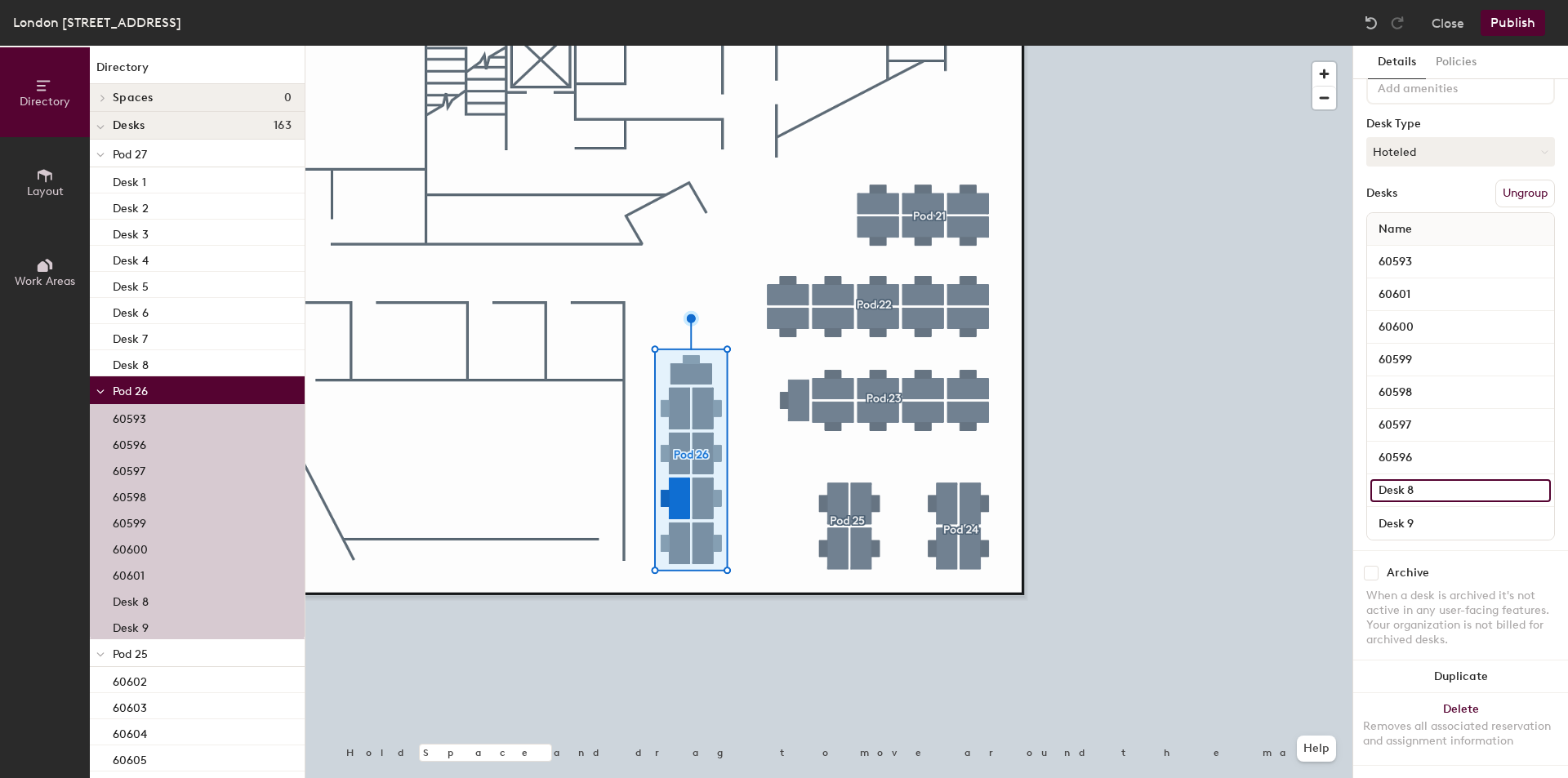
paste input "606"
type input "60595"
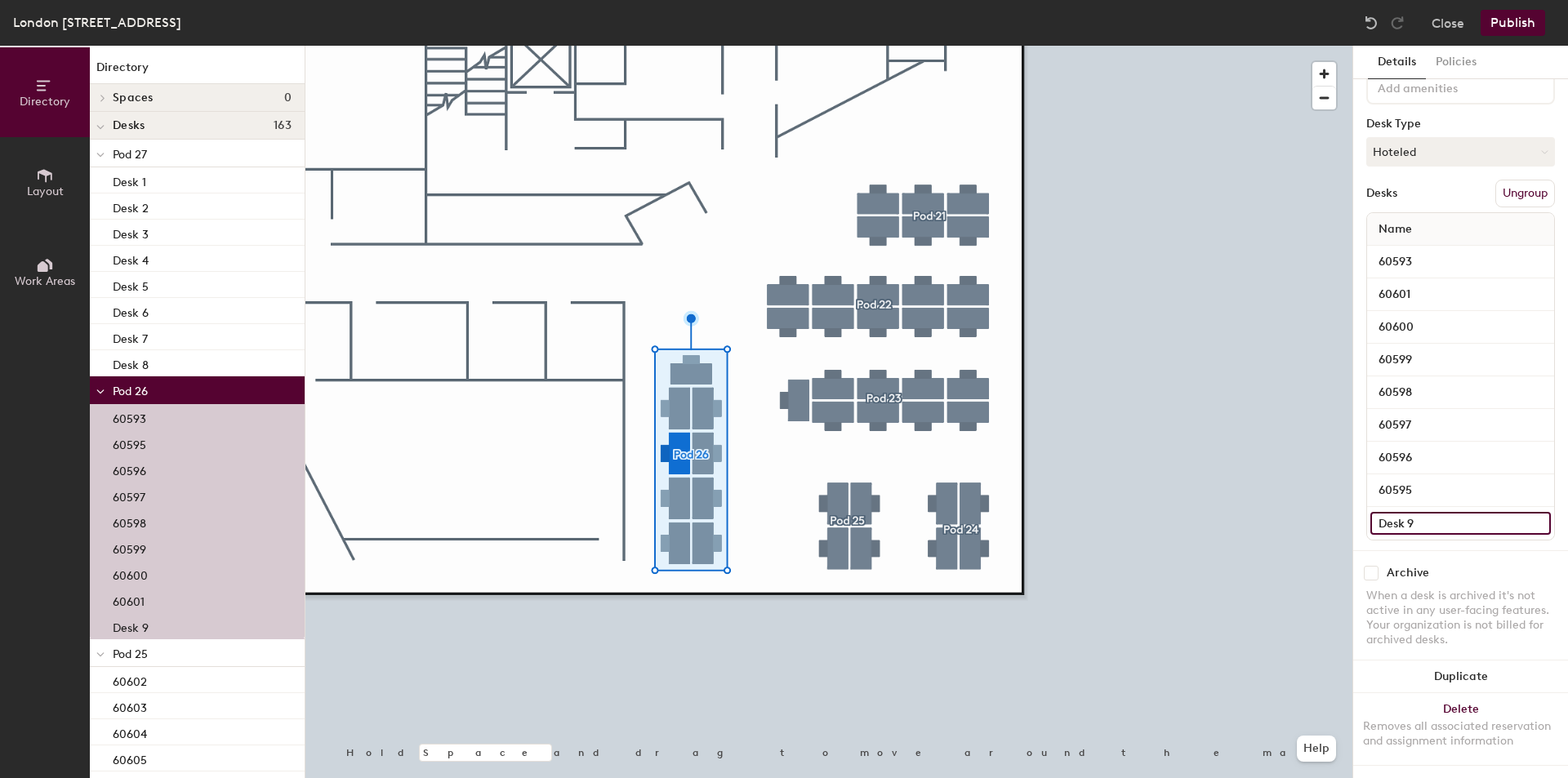
paste input "606"
type input "60594"
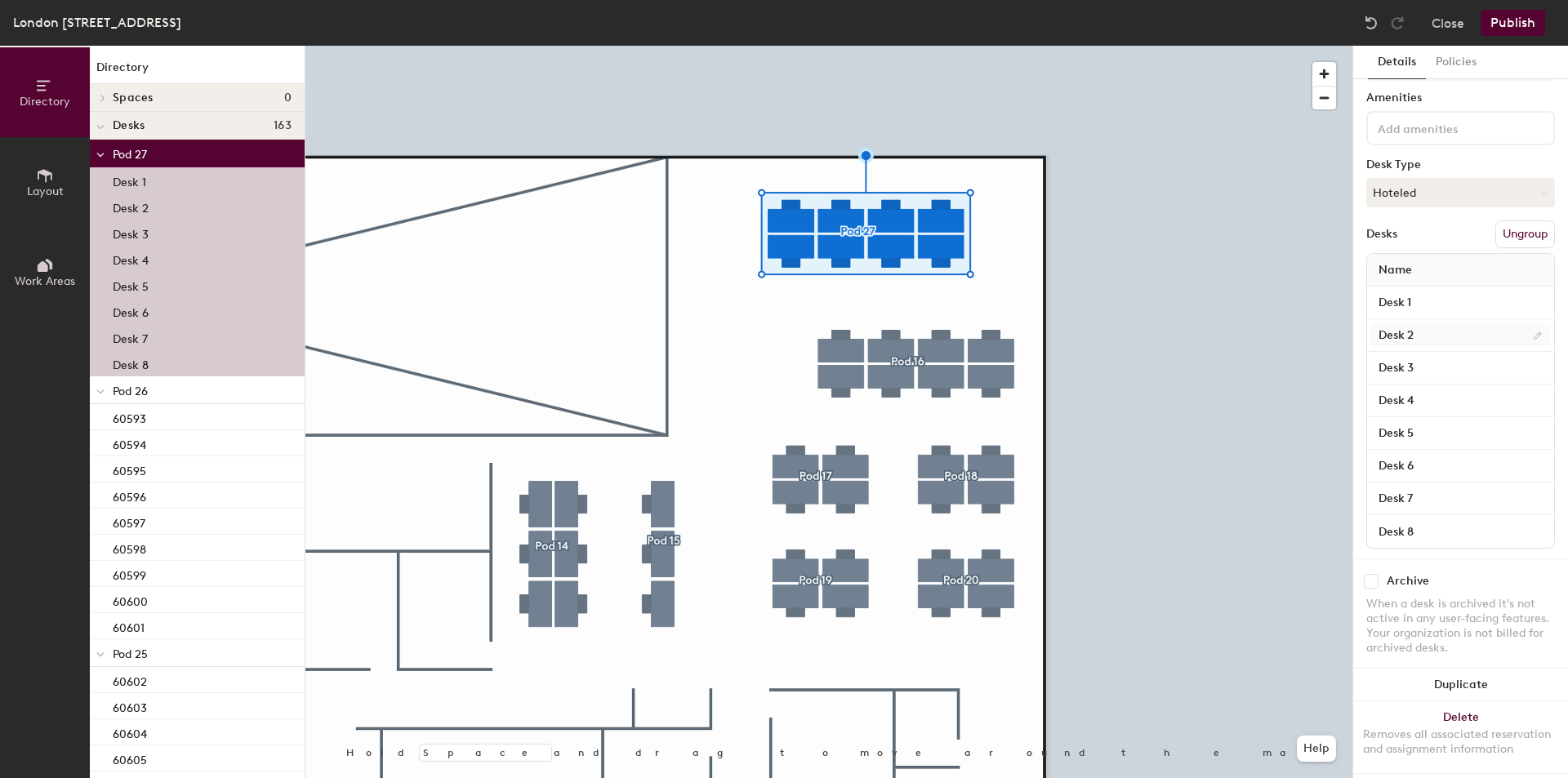
scroll to position [72, 0]
click at [1421, 284] on input "Desk 1" at bounding box center [1460, 295] width 180 height 23
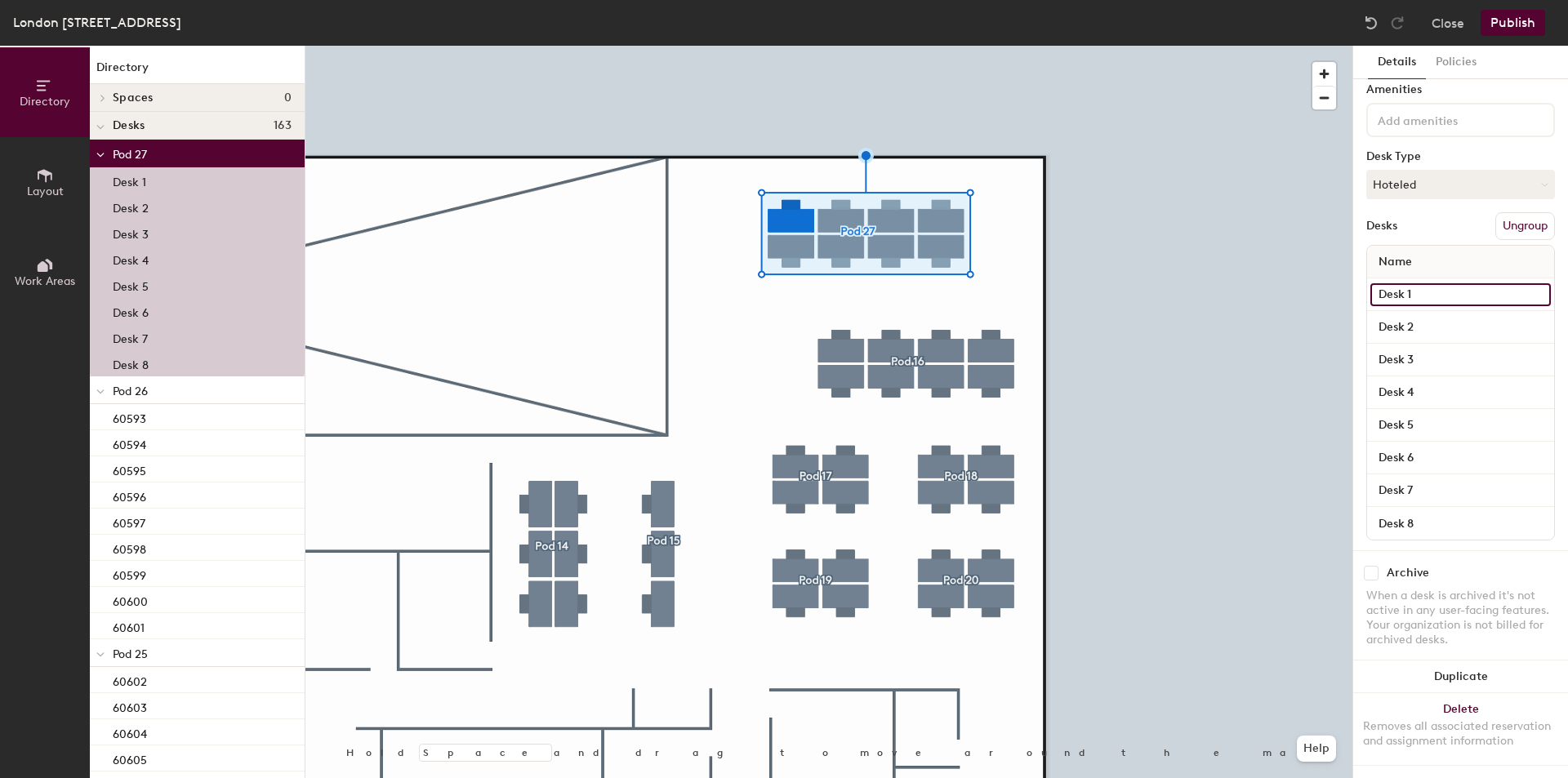
paste input "606"
type input "60665"
paste input "606"
type input "60666"
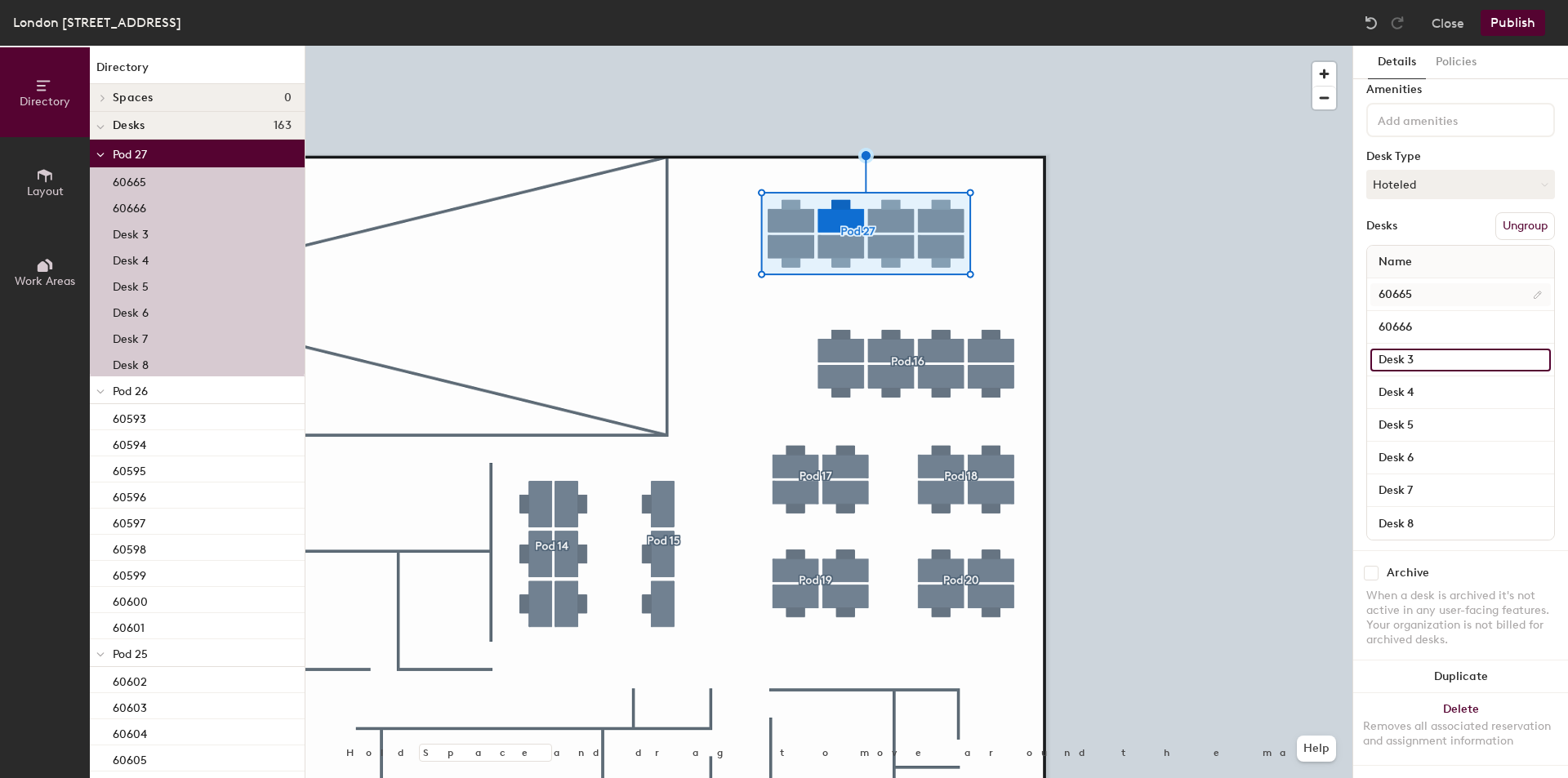
paste input "606"
type input "60667"
paste input "606"
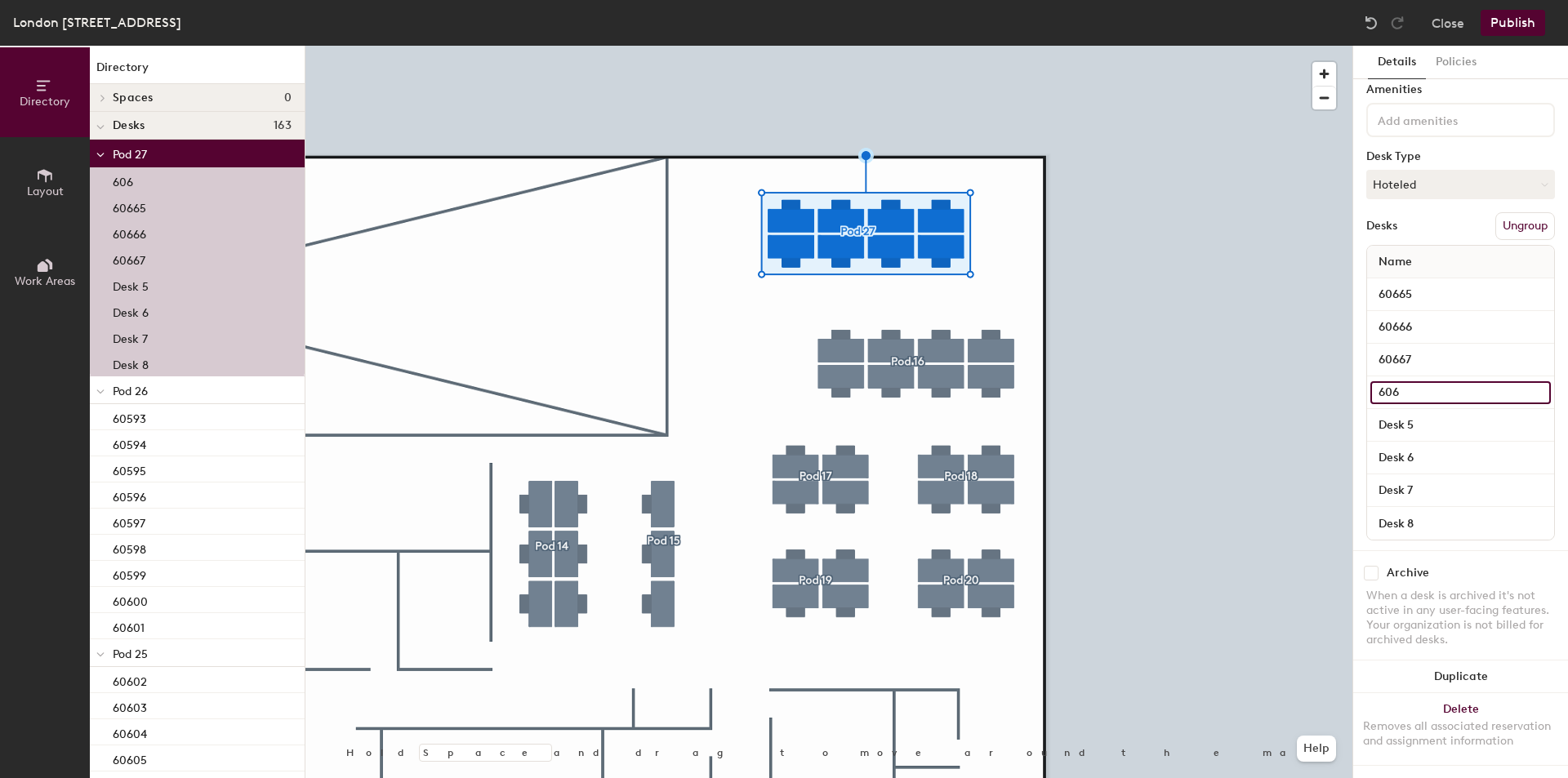
click at [1432, 383] on input "606" at bounding box center [1460, 393] width 180 height 23
type input "60668"
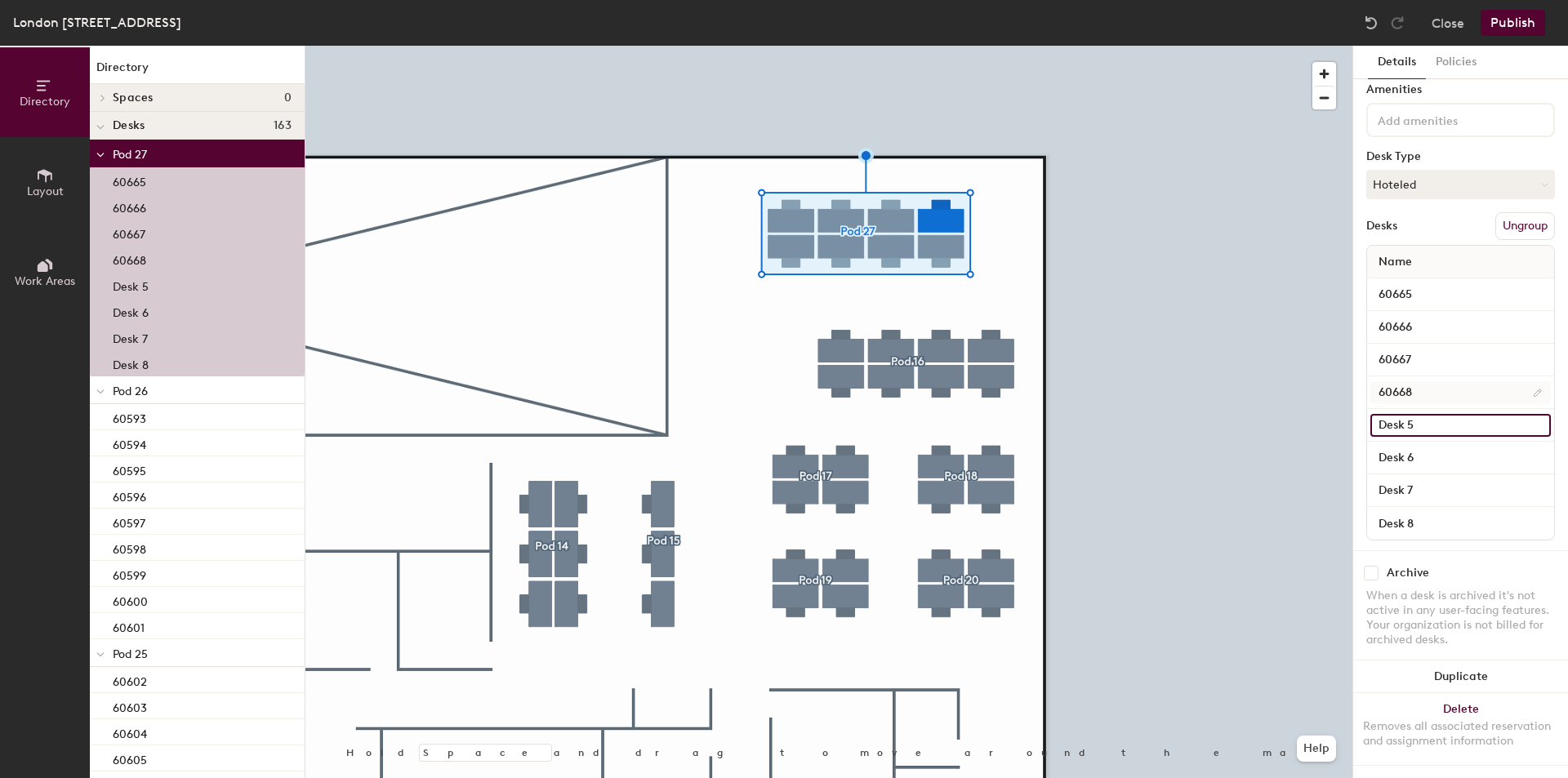
paste input "606"
type input "60661"
paste input "60"
type input "60662"
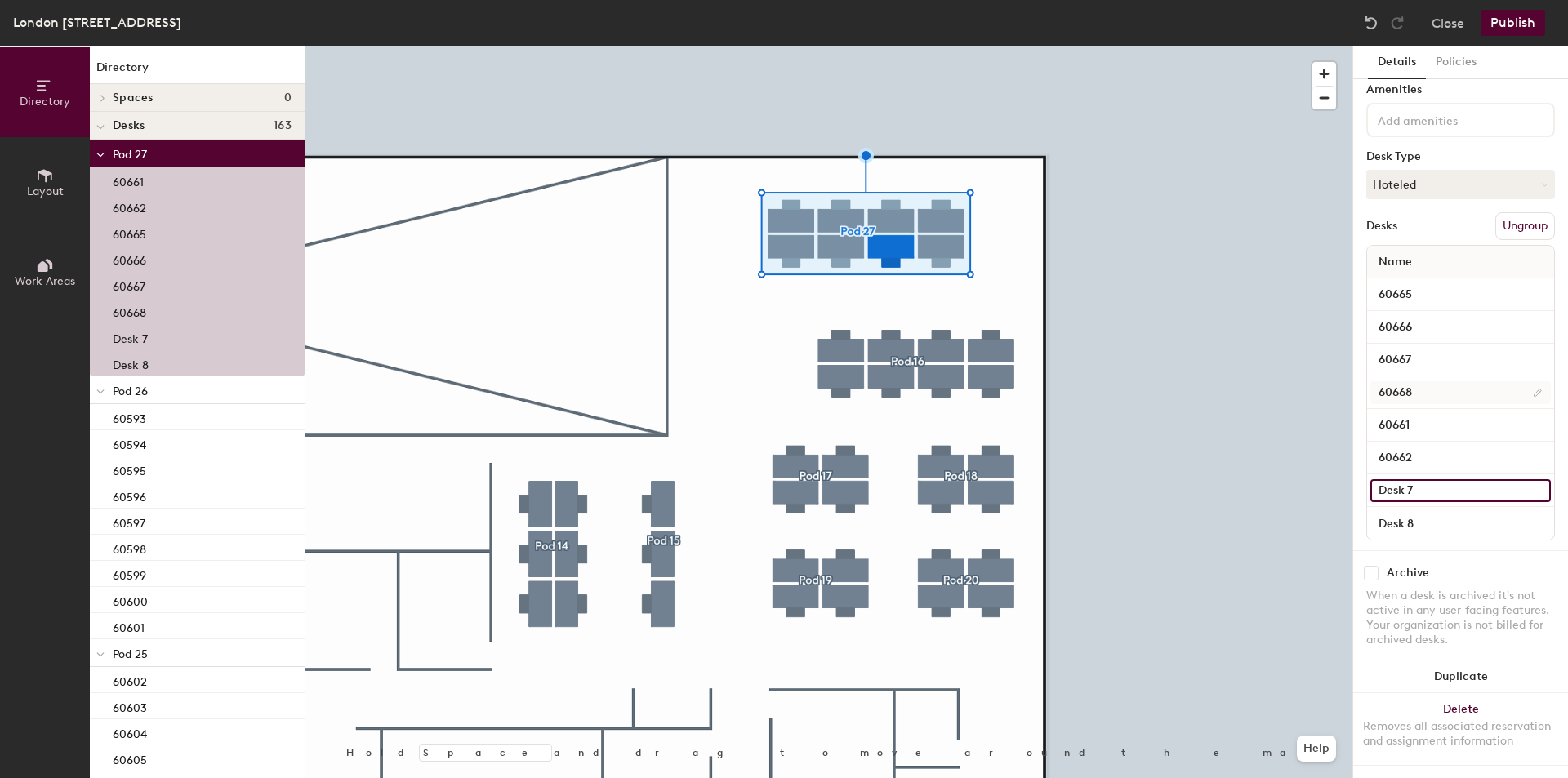
paste input "606"
type input "60663"
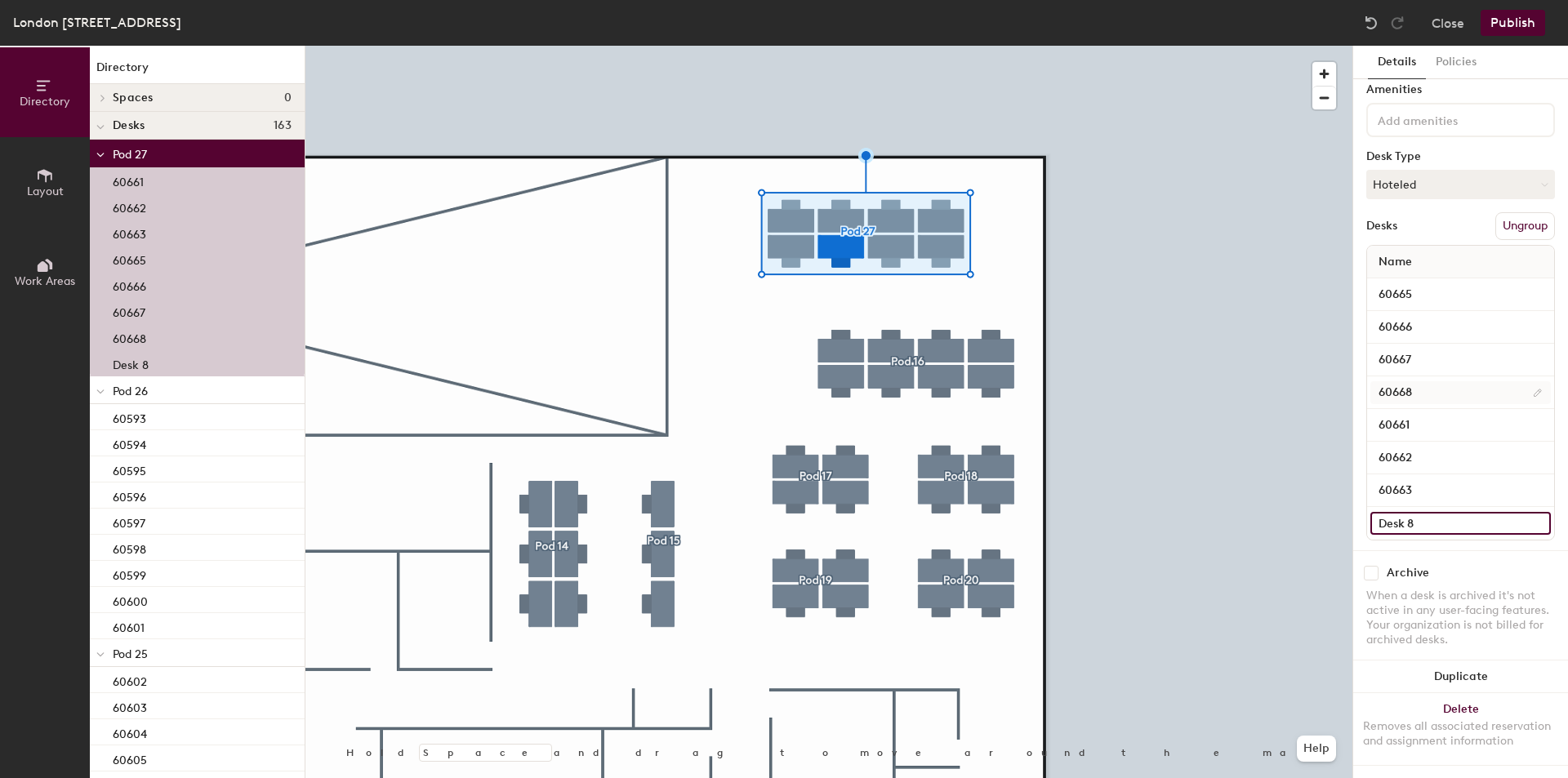
paste input "606"
type input "60664"
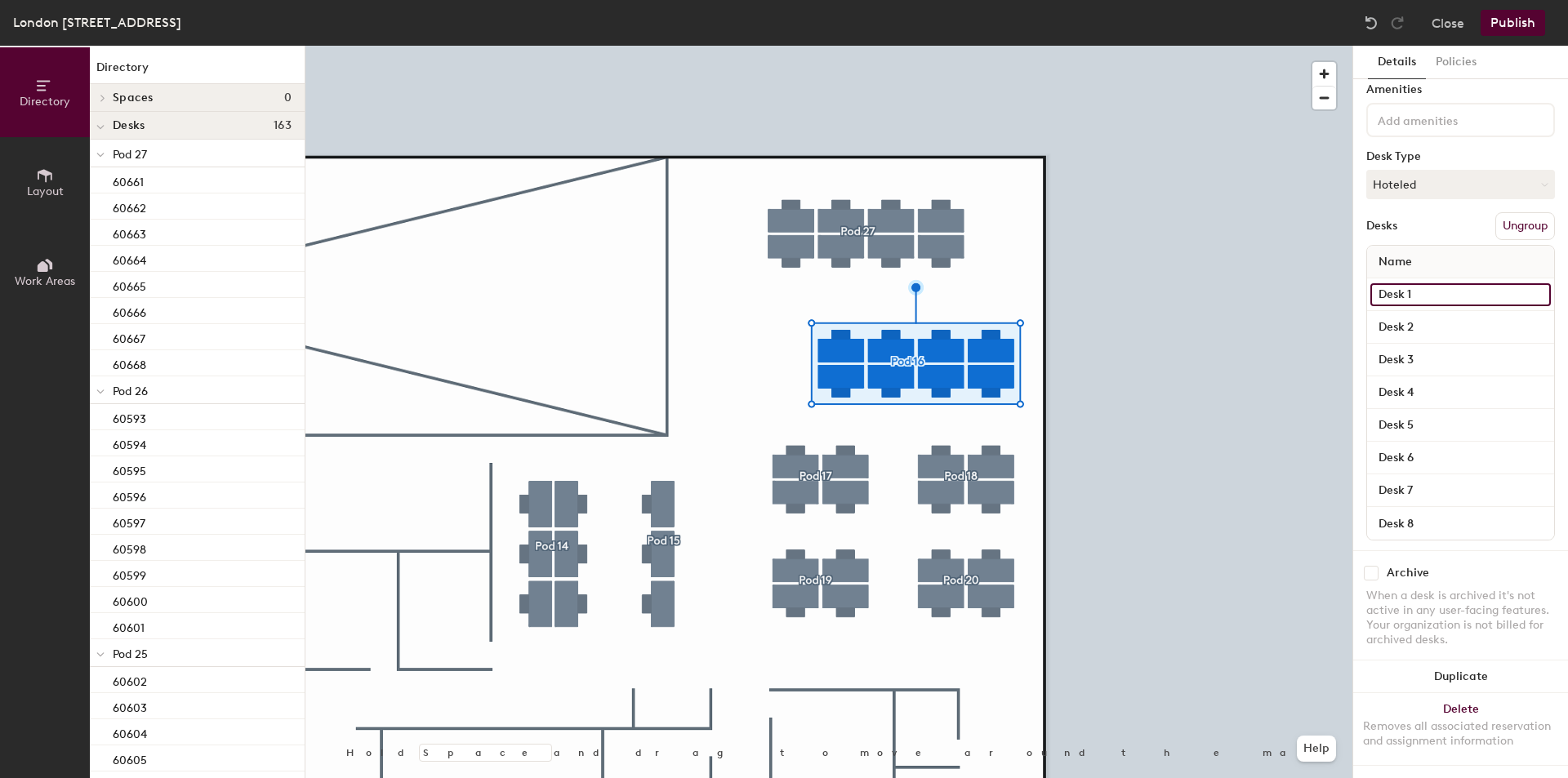
click at [1431, 284] on input "Desk 1" at bounding box center [1460, 295] width 180 height 23
paste input "606"
type input "60657"
paste input "606"
type input "60658"
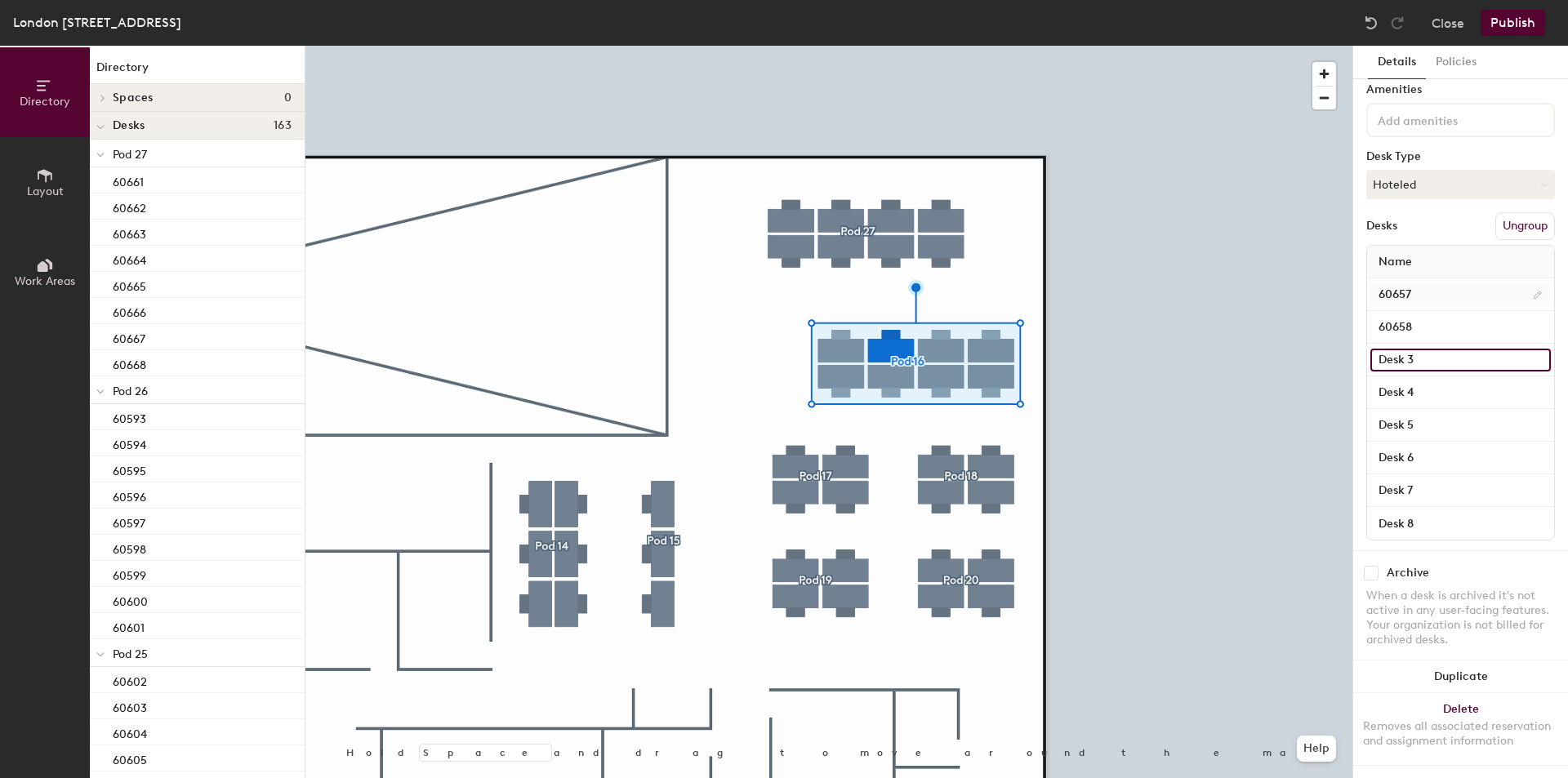
paste input "606"
type input "60659"
paste input "606"
type input "60660"
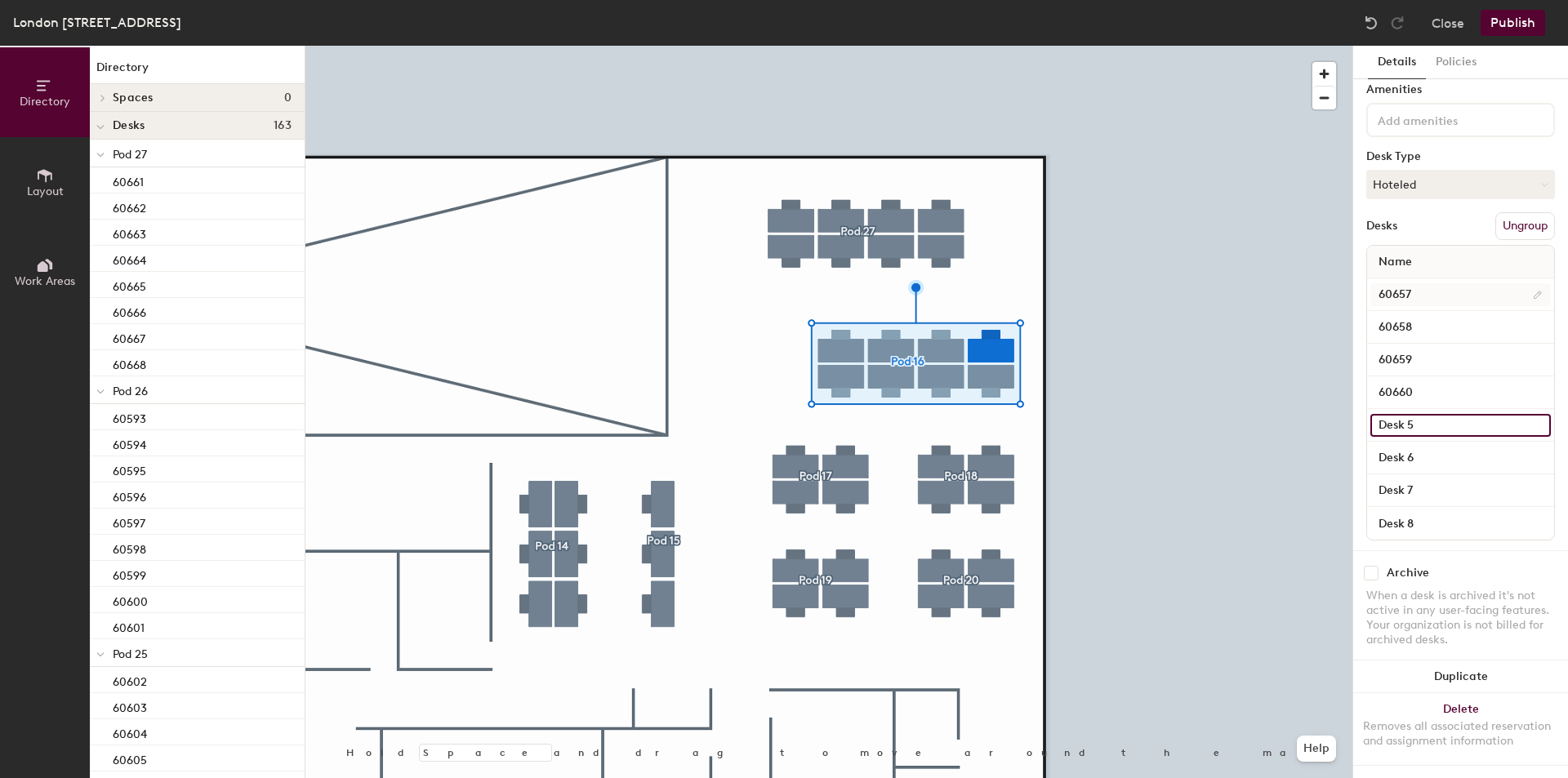
paste input "606"
type input "60653"
paste input "60"
type input "60654"
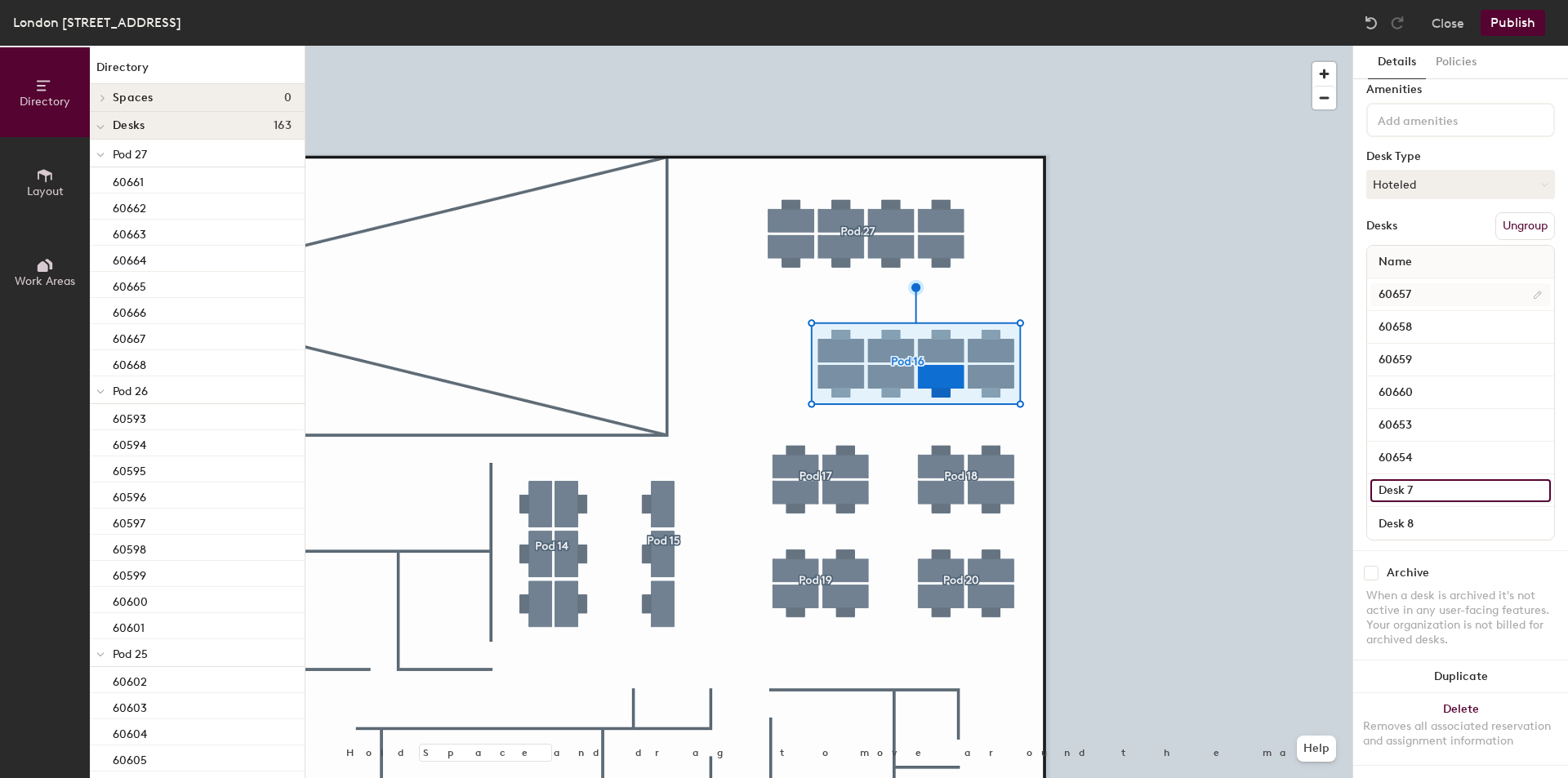
paste input "606"
type input "60655"
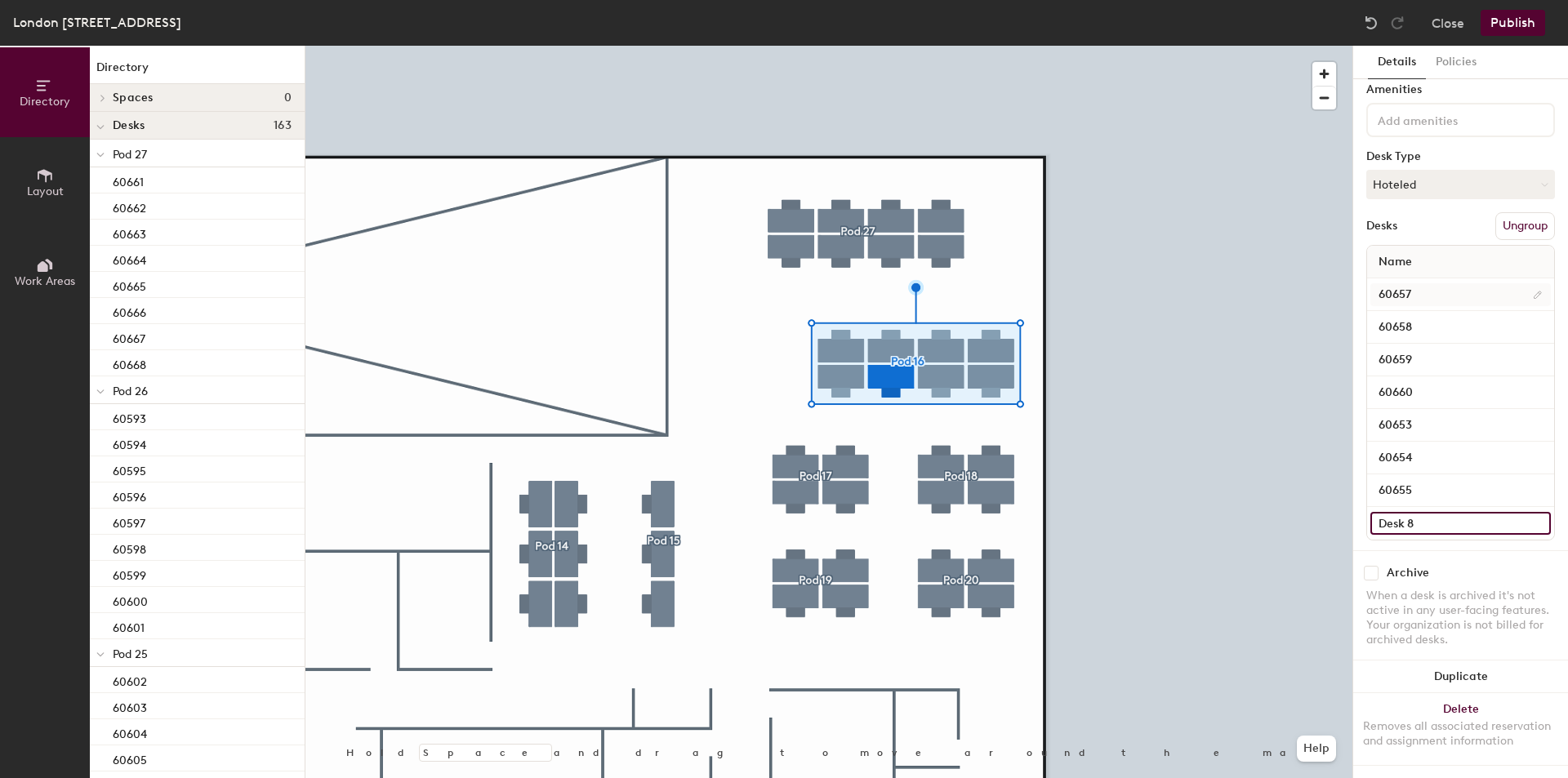
paste input "606"
type input "60656"
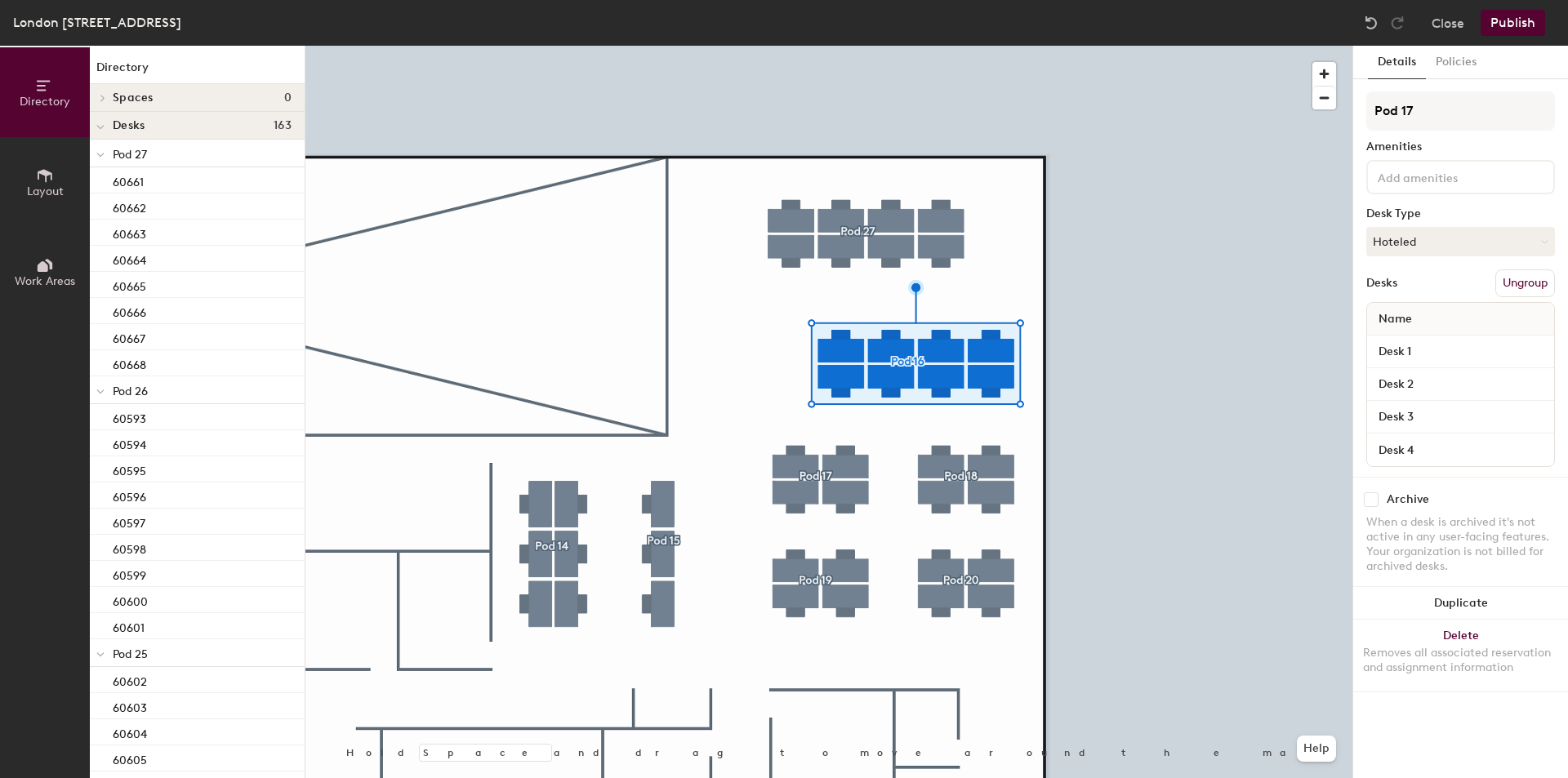
scroll to position [0, 0]
click at [1439, 365] on div "Desk 1" at bounding box center [1460, 352] width 187 height 32
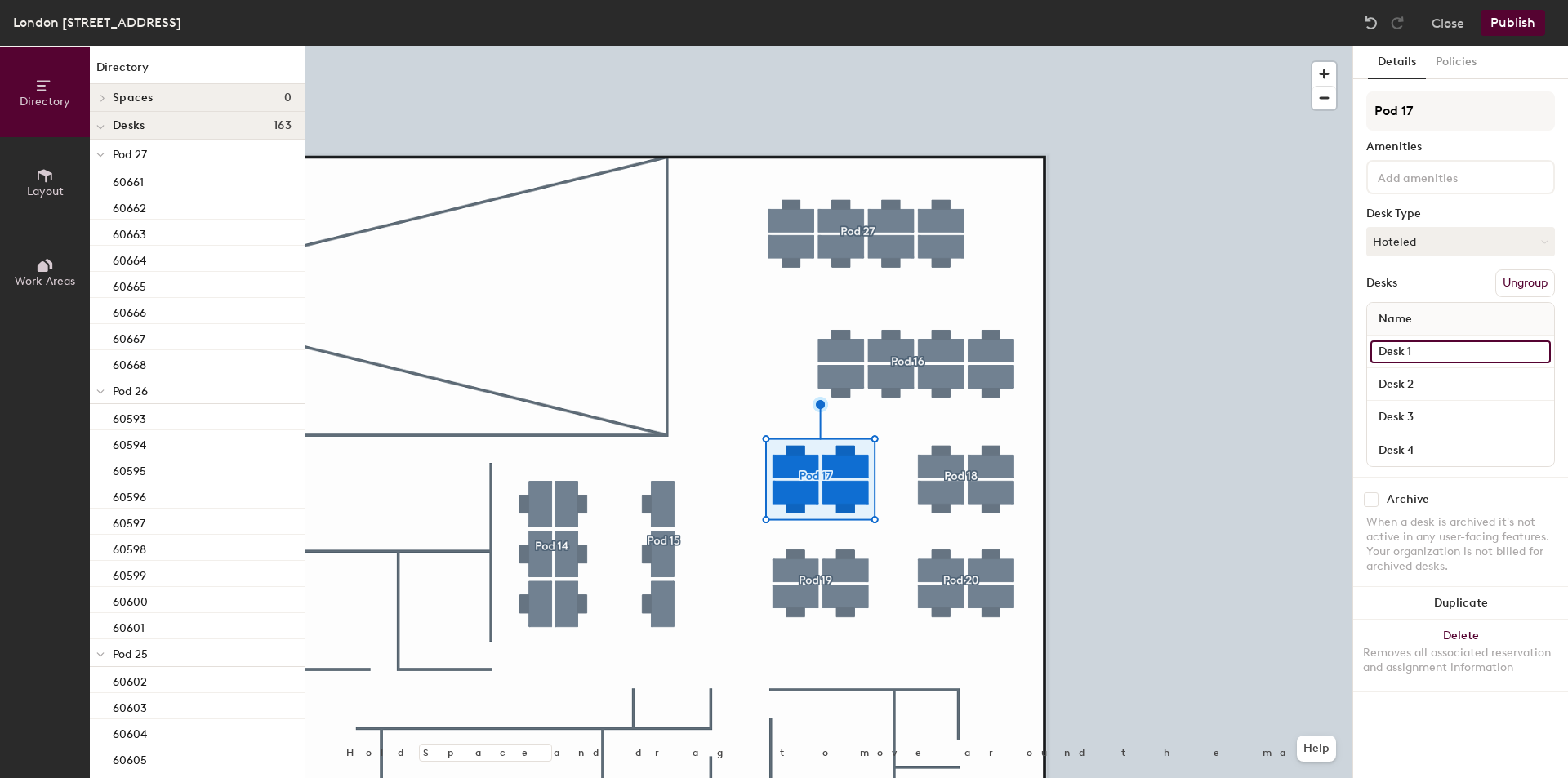
click at [1452, 361] on input "Desk 1" at bounding box center [1460, 352] width 180 height 23
paste input "606"
type input "60649"
paste input "606"
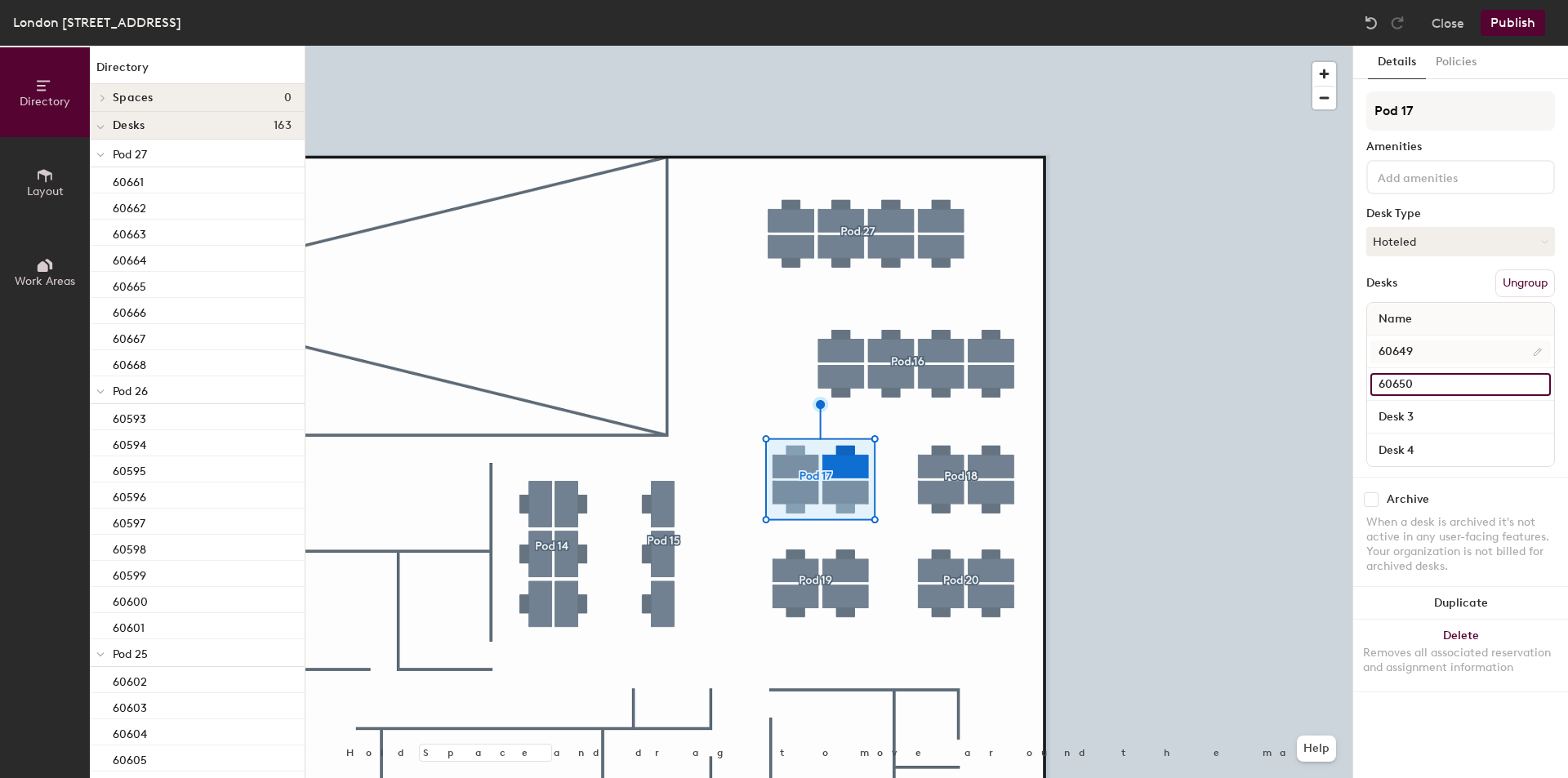
type input "60650"
paste input "606"
type input "606"
type input "60648"
click at [1432, 345] on input "Desk 1" at bounding box center [1460, 352] width 180 height 23
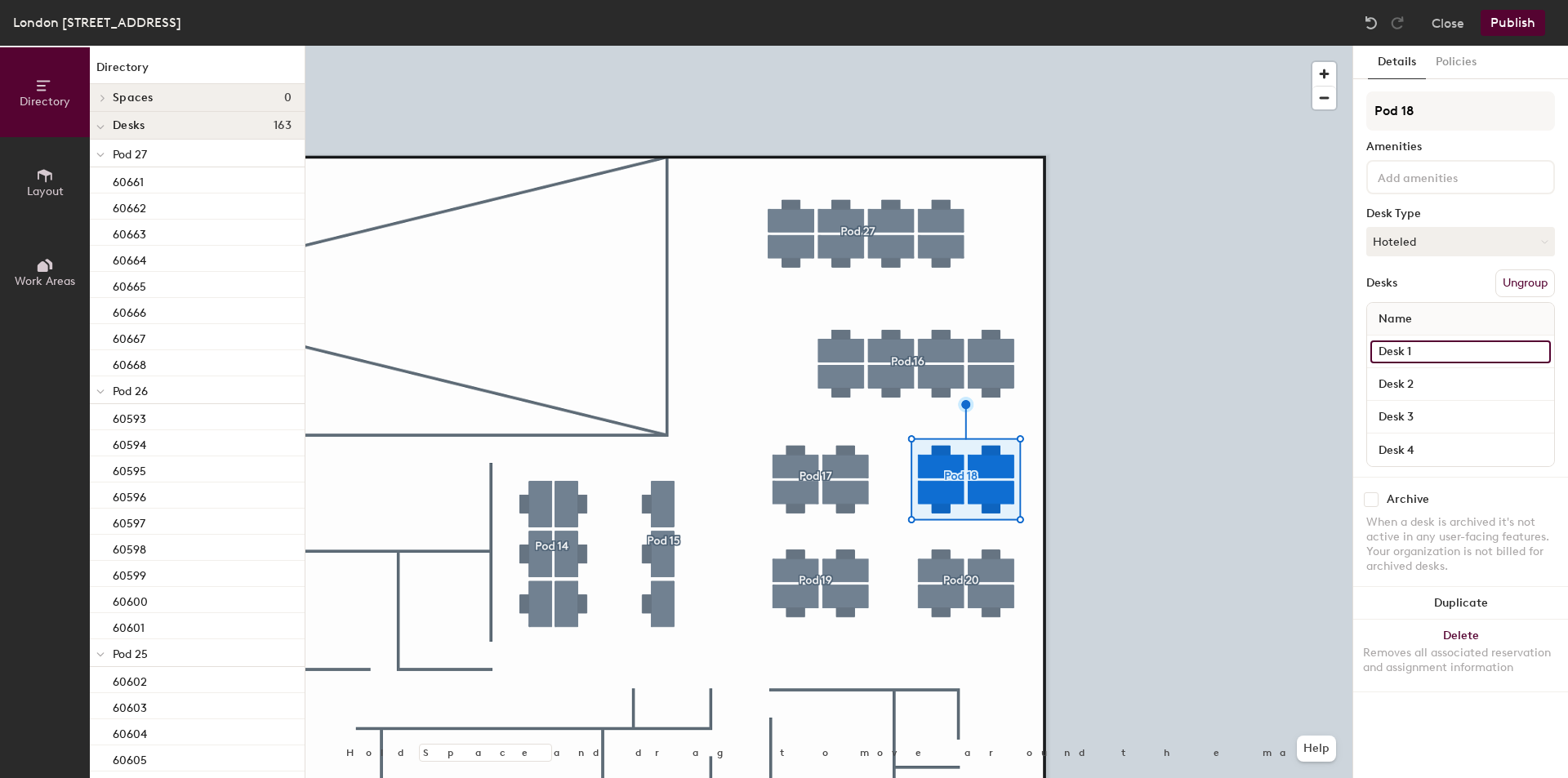
paste input "606"
type input "60651"
paste input "606"
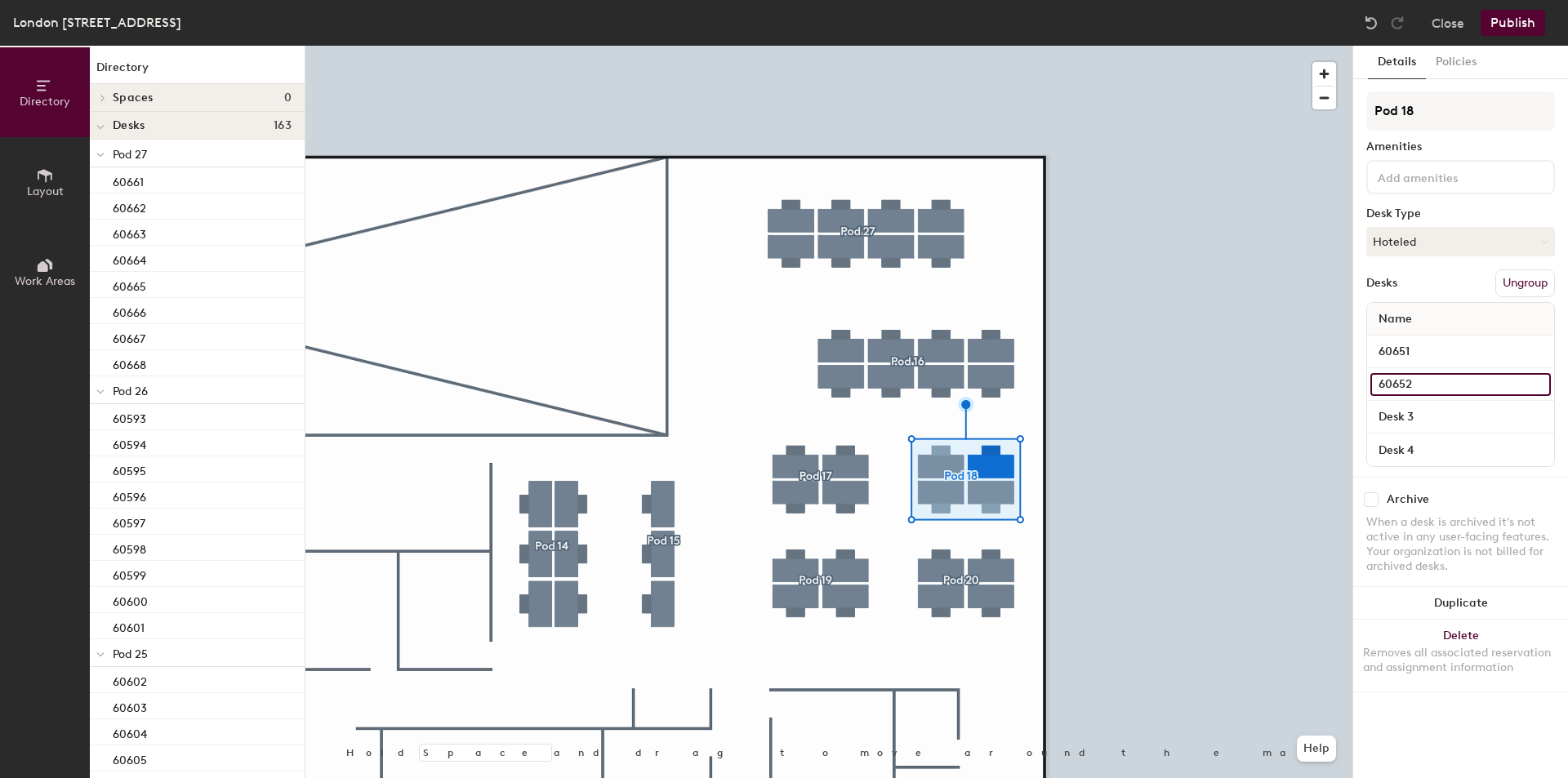
type input "60652"
paste input "606"
type input "60645"
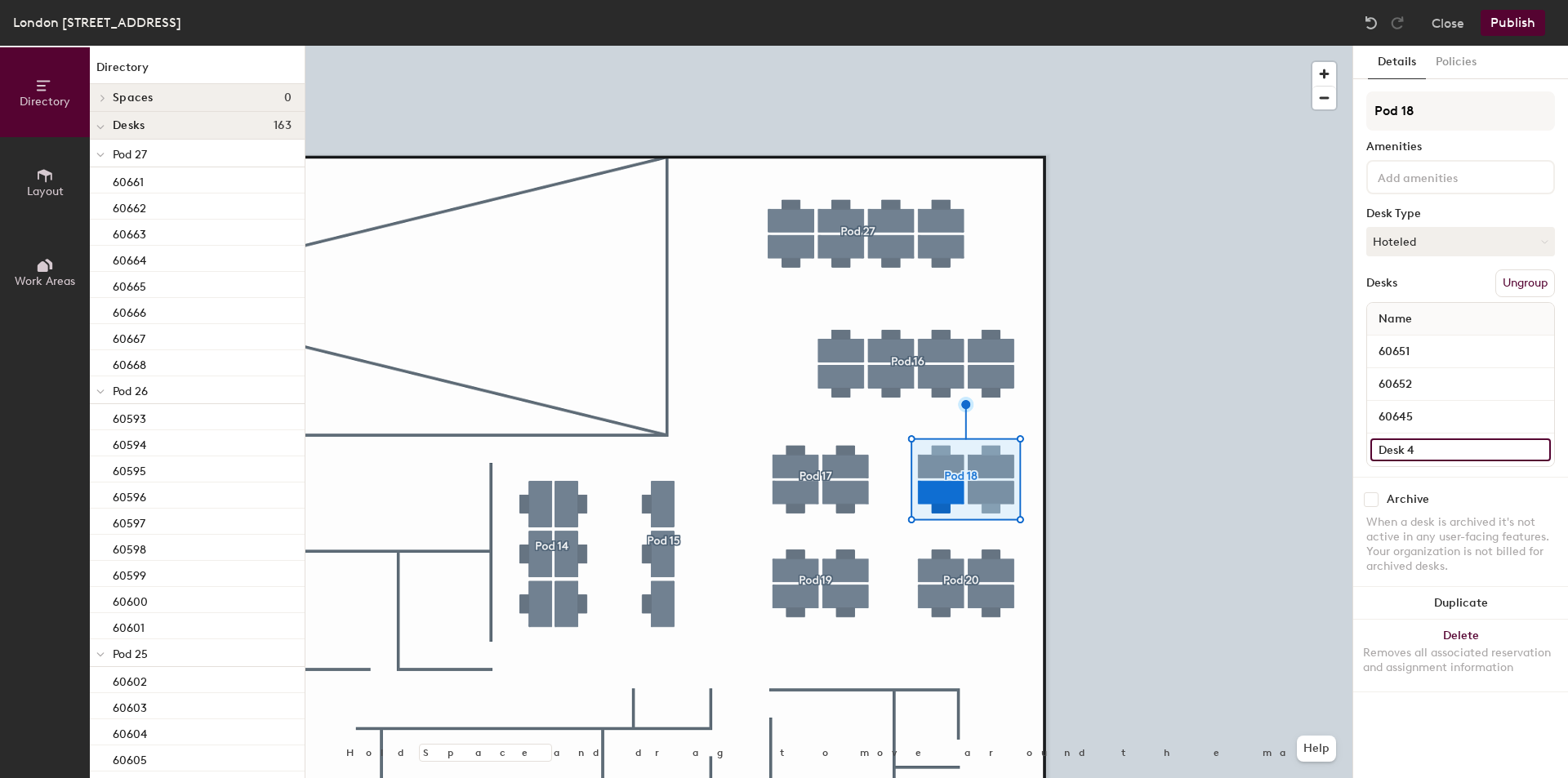
paste input "606"
type input "60645"
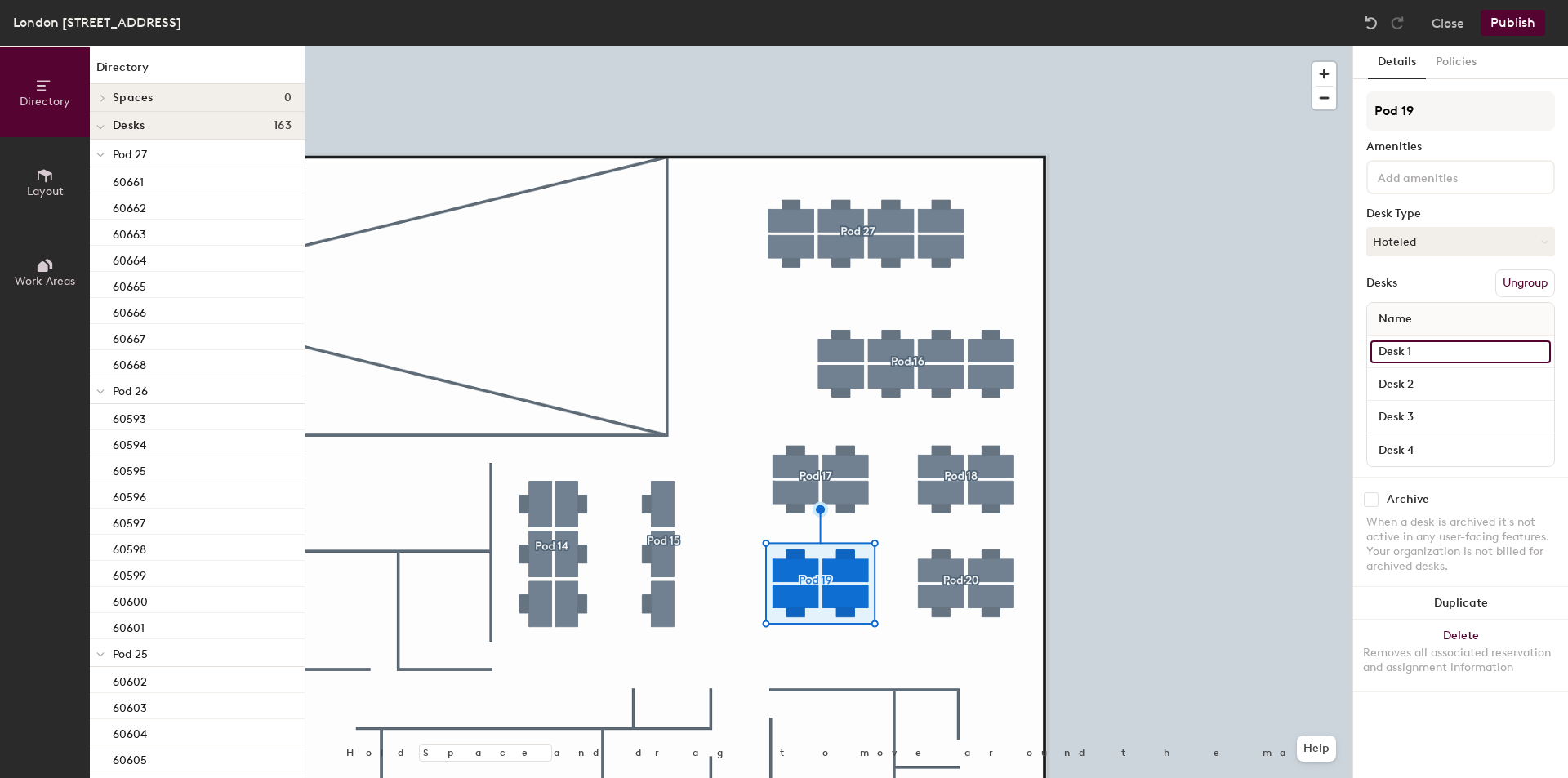
click at [1440, 354] on input "Desk 1" at bounding box center [1460, 352] width 180 height 23
paste input "606"
type input "60641"
paste input "606"
type input "60642"
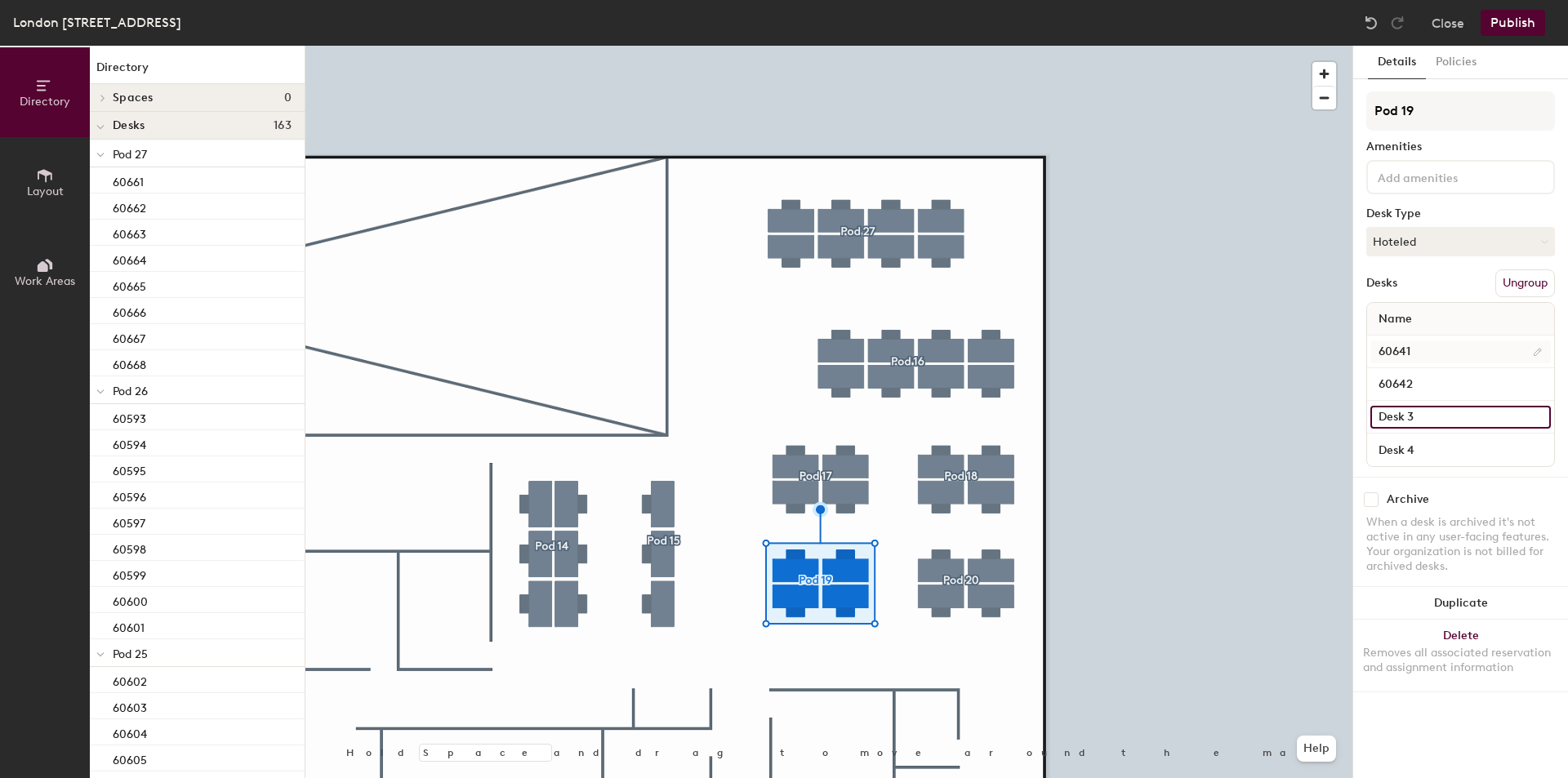
paste input "606"
type input "60639"
paste input "606"
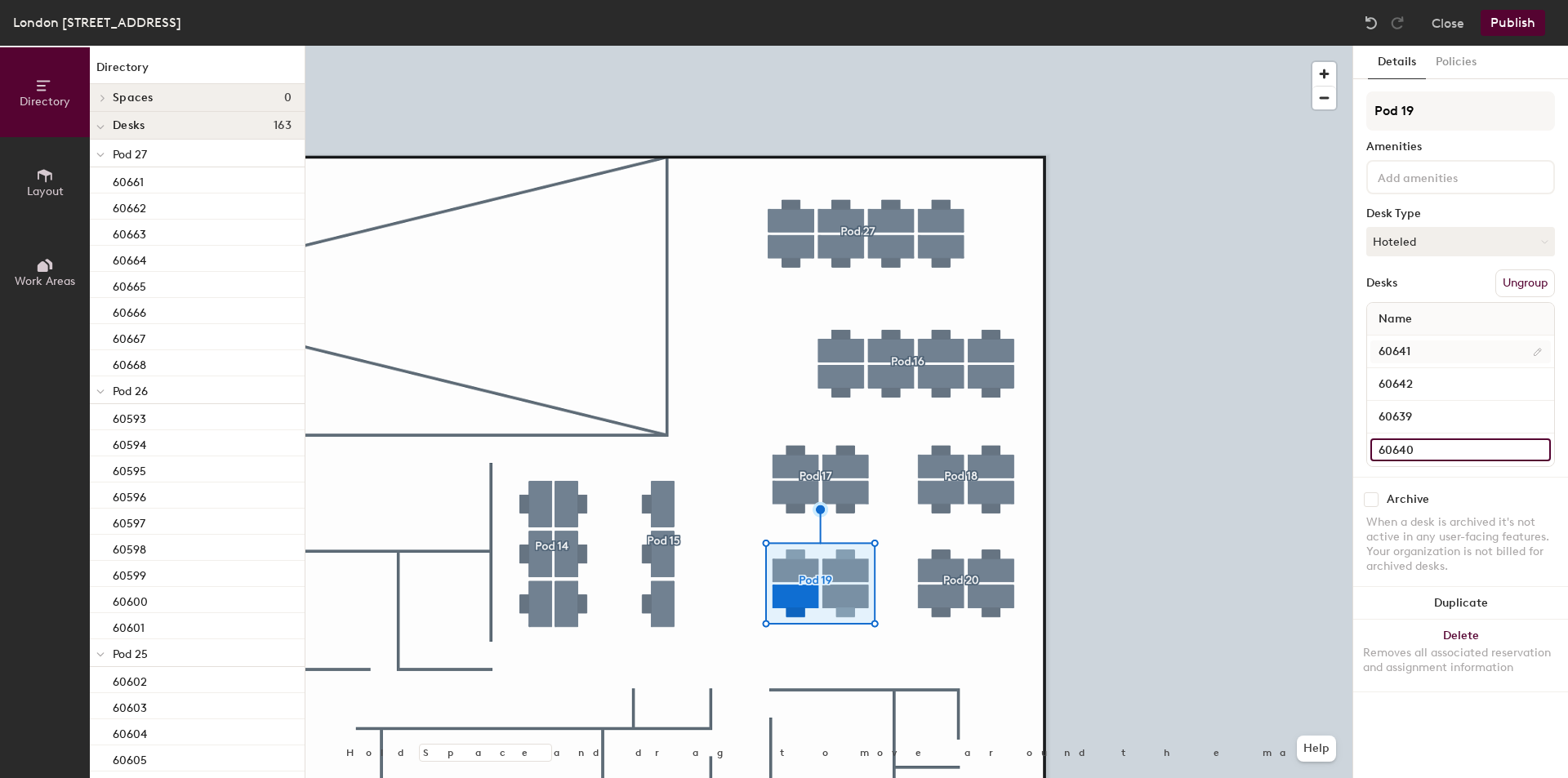
type input "60640"
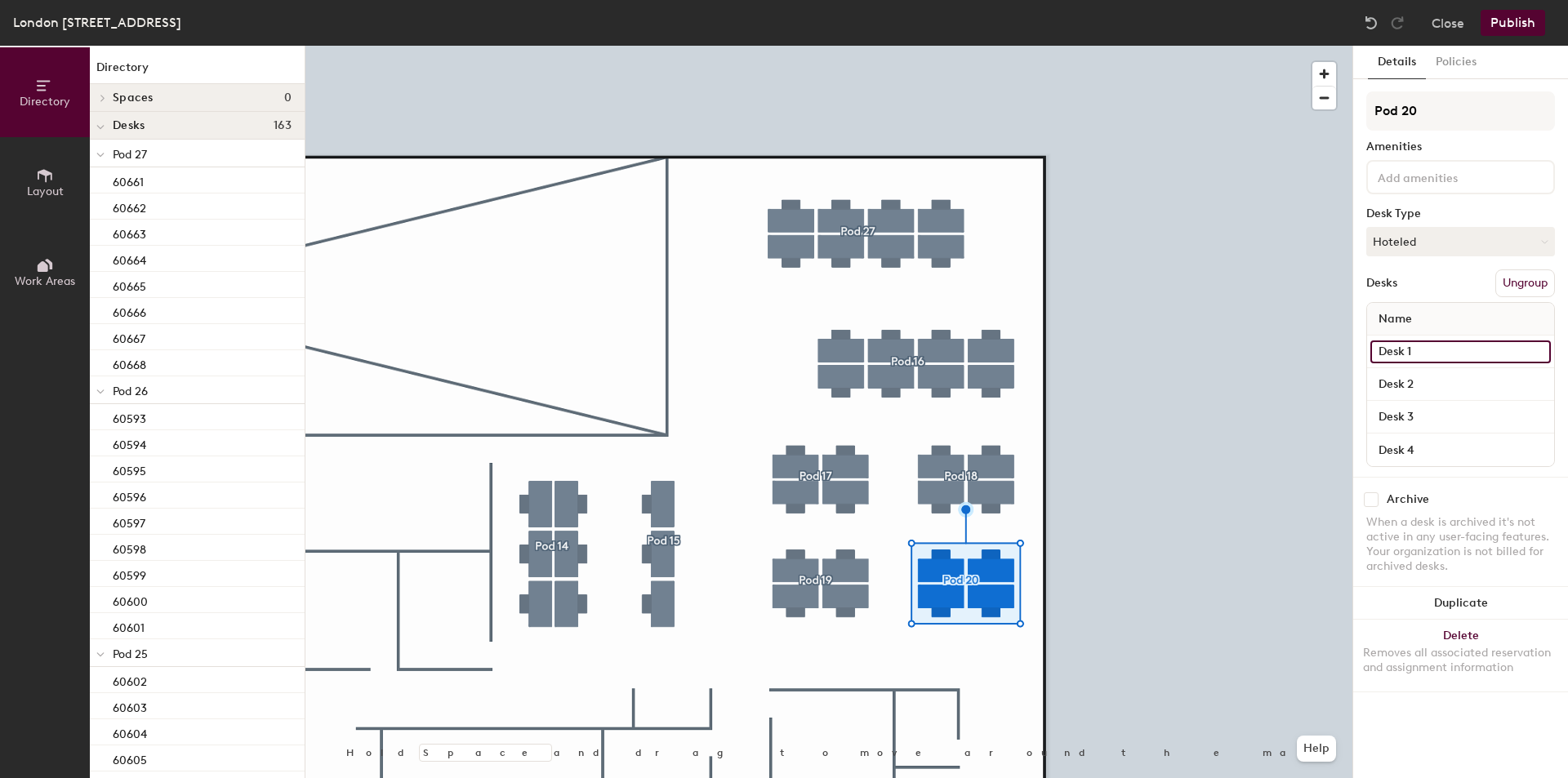
click at [1436, 343] on input "Desk 1" at bounding box center [1460, 352] width 180 height 23
paste input "606"
type input "60643"
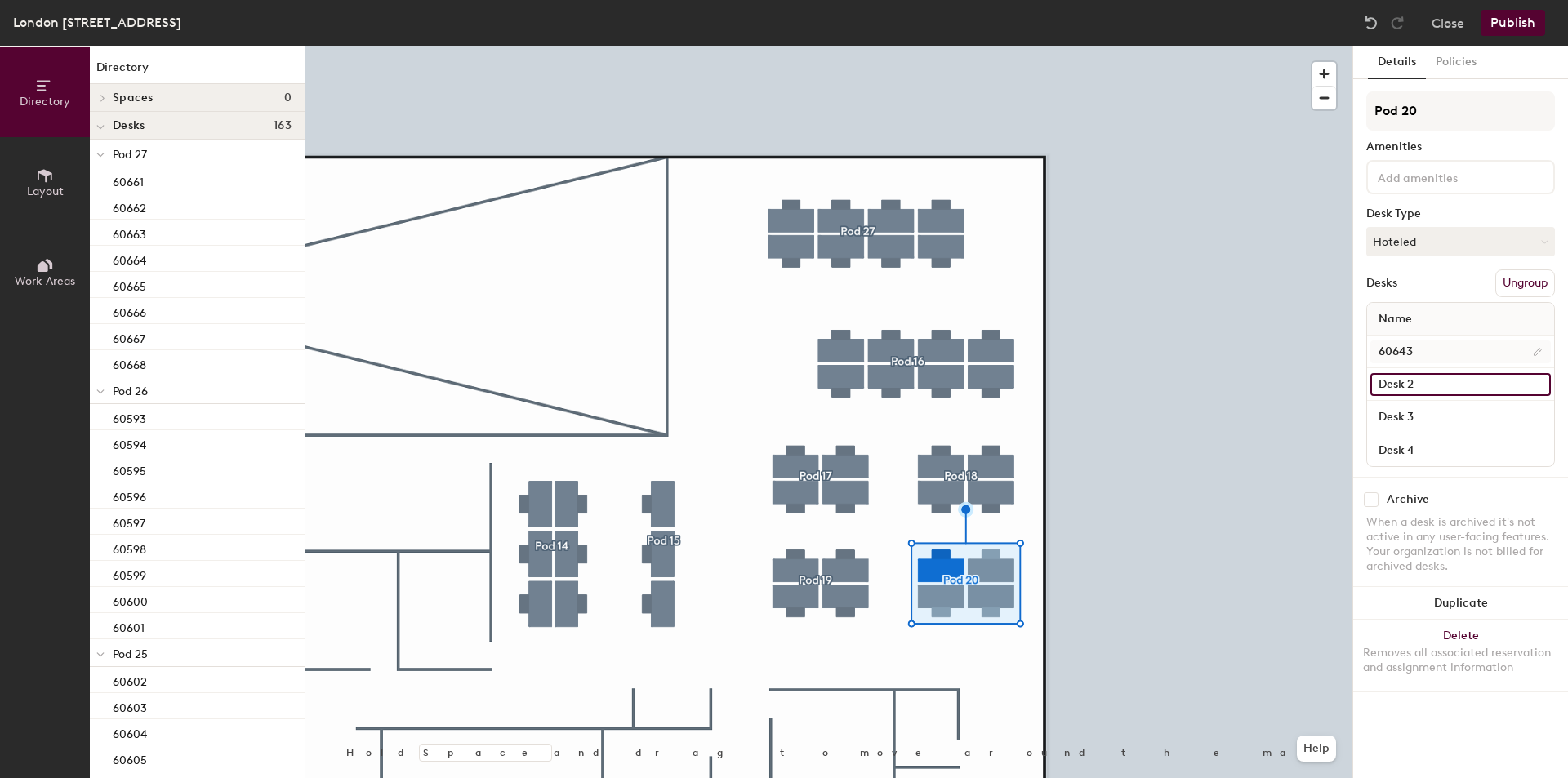
paste input "606"
type input "60644"
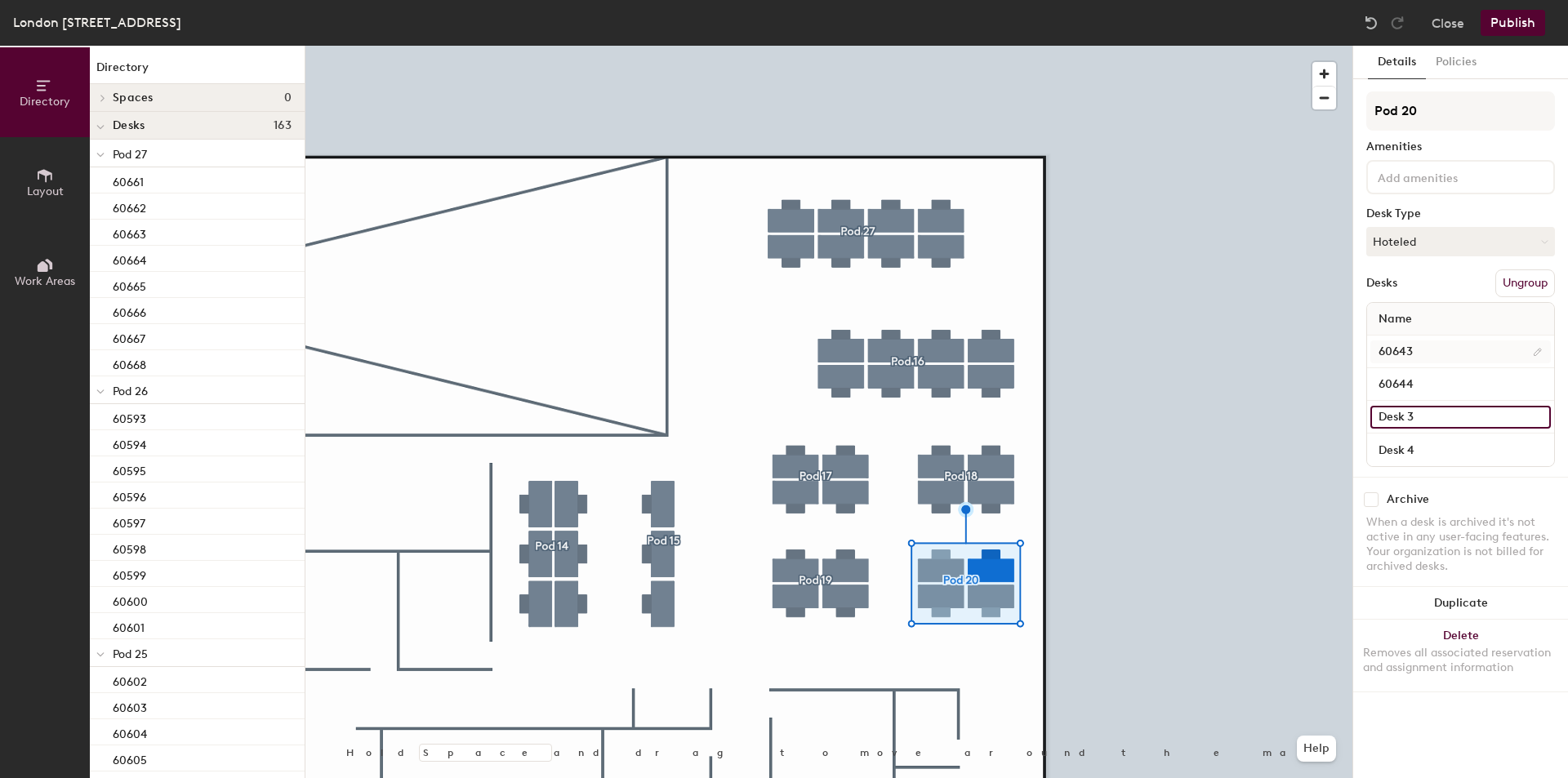
paste input "606"
type input "60637"
paste input "606"
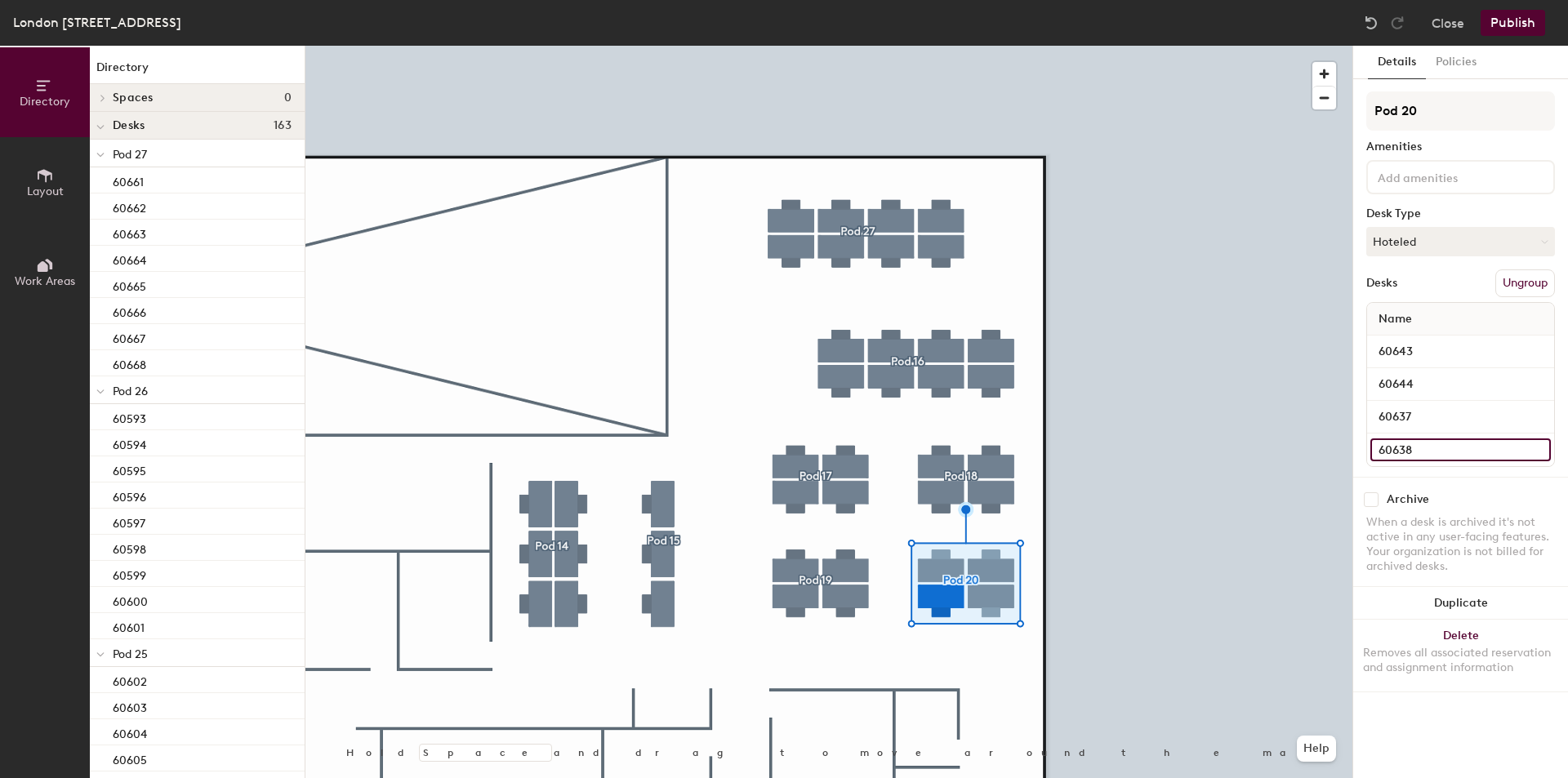
type input "60638"
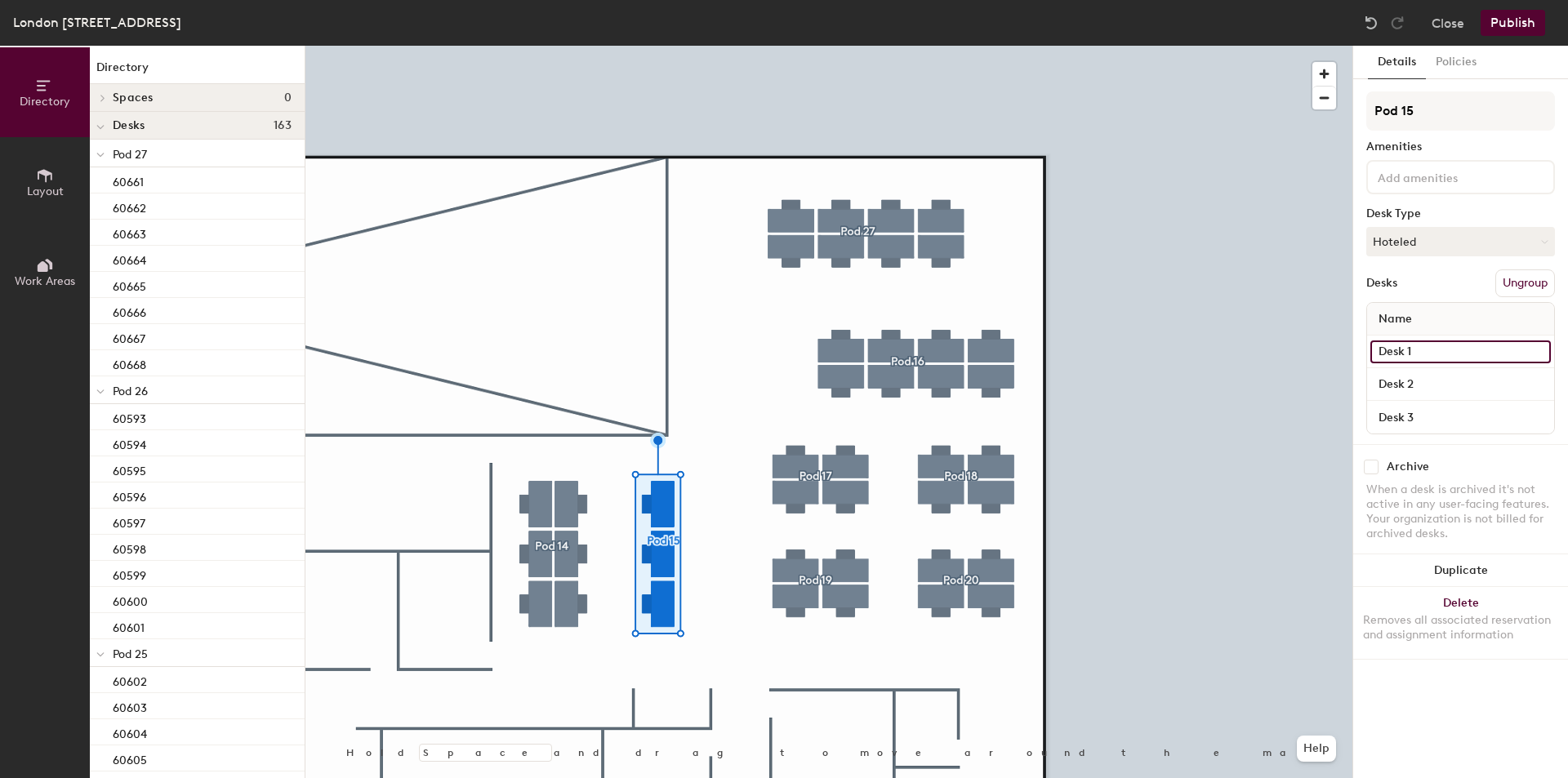
click at [1470, 352] on input "Desk 1" at bounding box center [1460, 352] width 180 height 23
paste input "606"
type input "60673"
paste input "606"
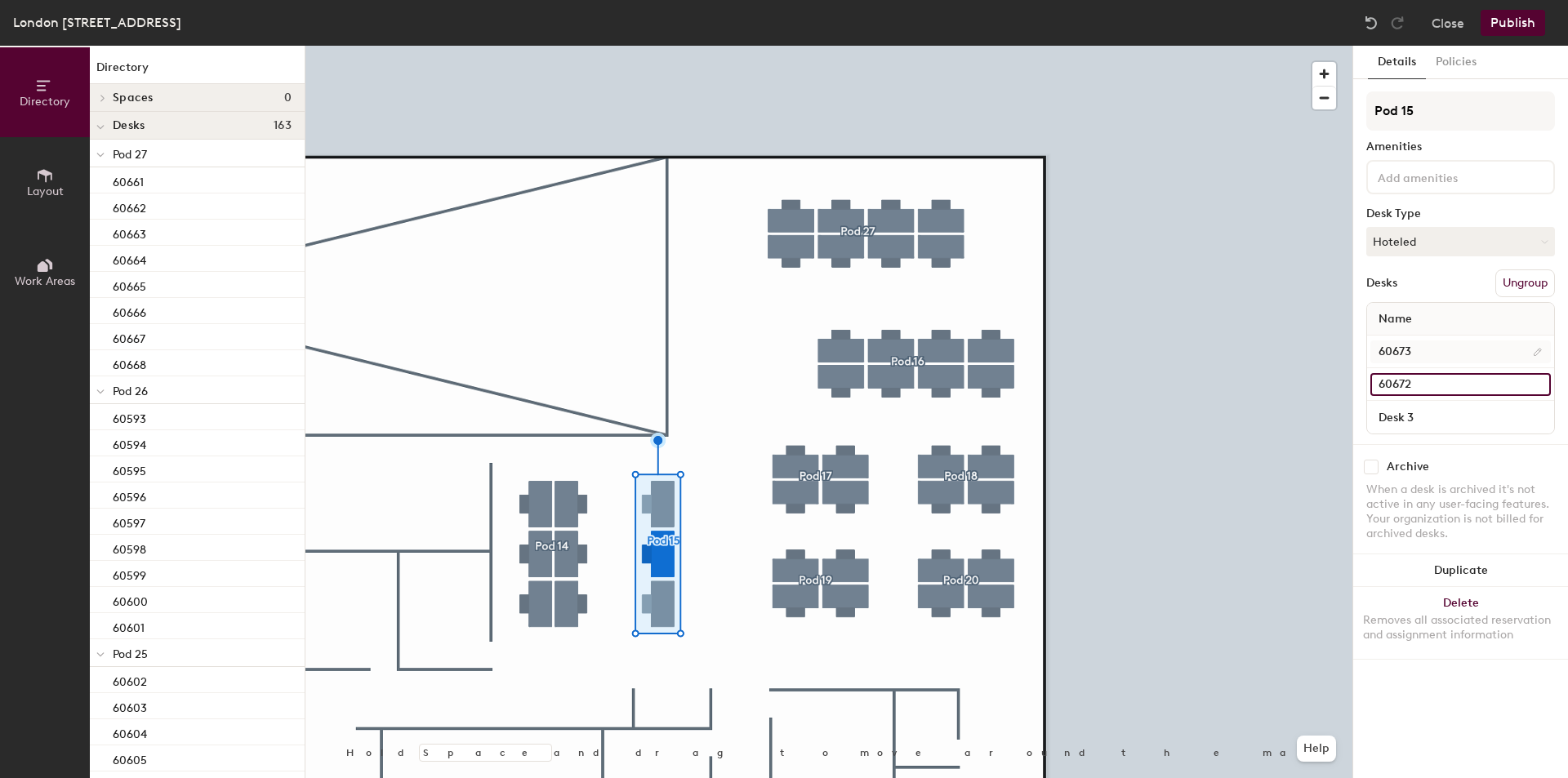
type input "60672"
paste input "606"
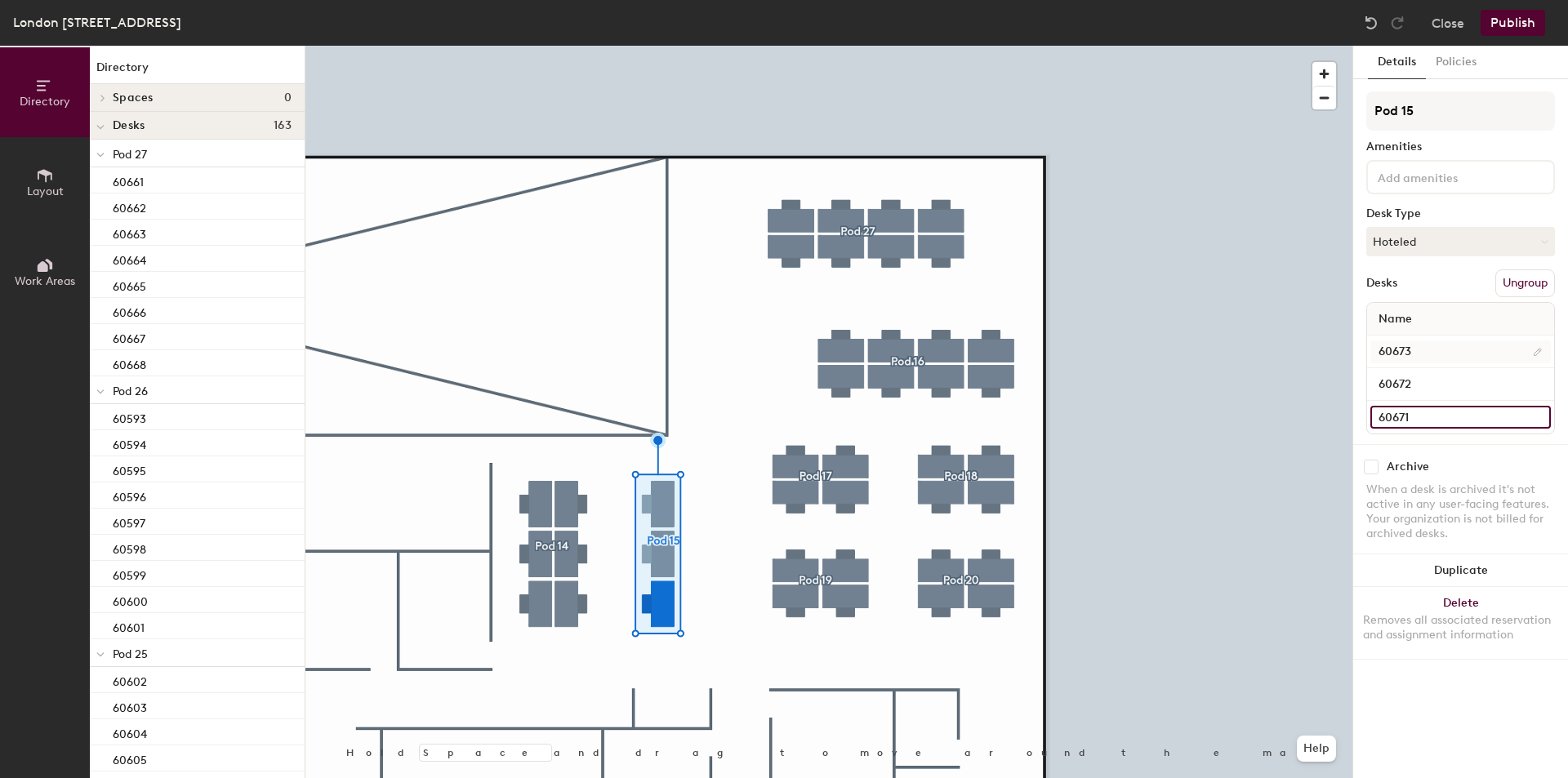
type input "60671"
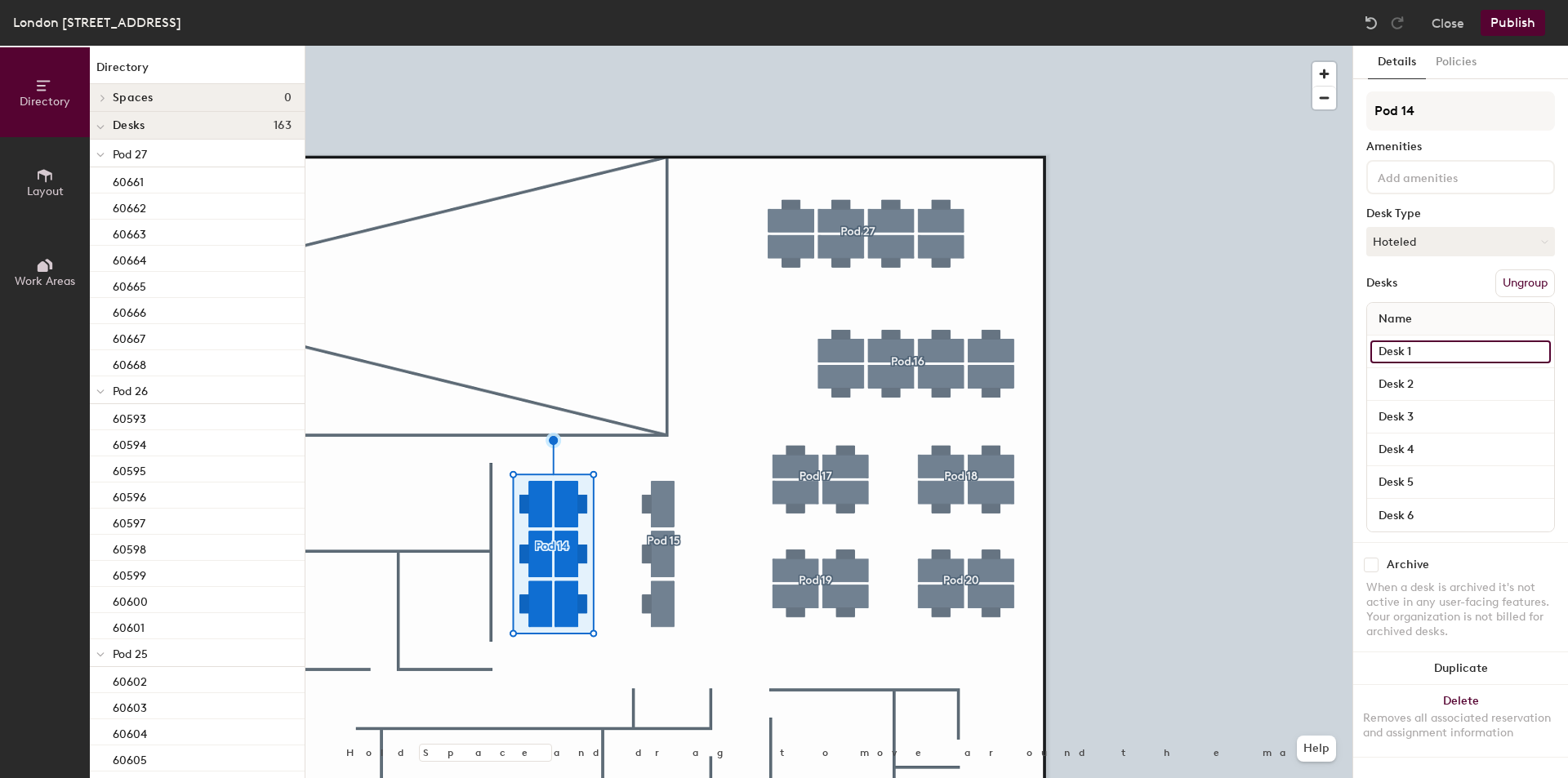
click at [1476, 355] on input "Desk 1" at bounding box center [1460, 352] width 180 height 23
paste input "606"
type input "60679"
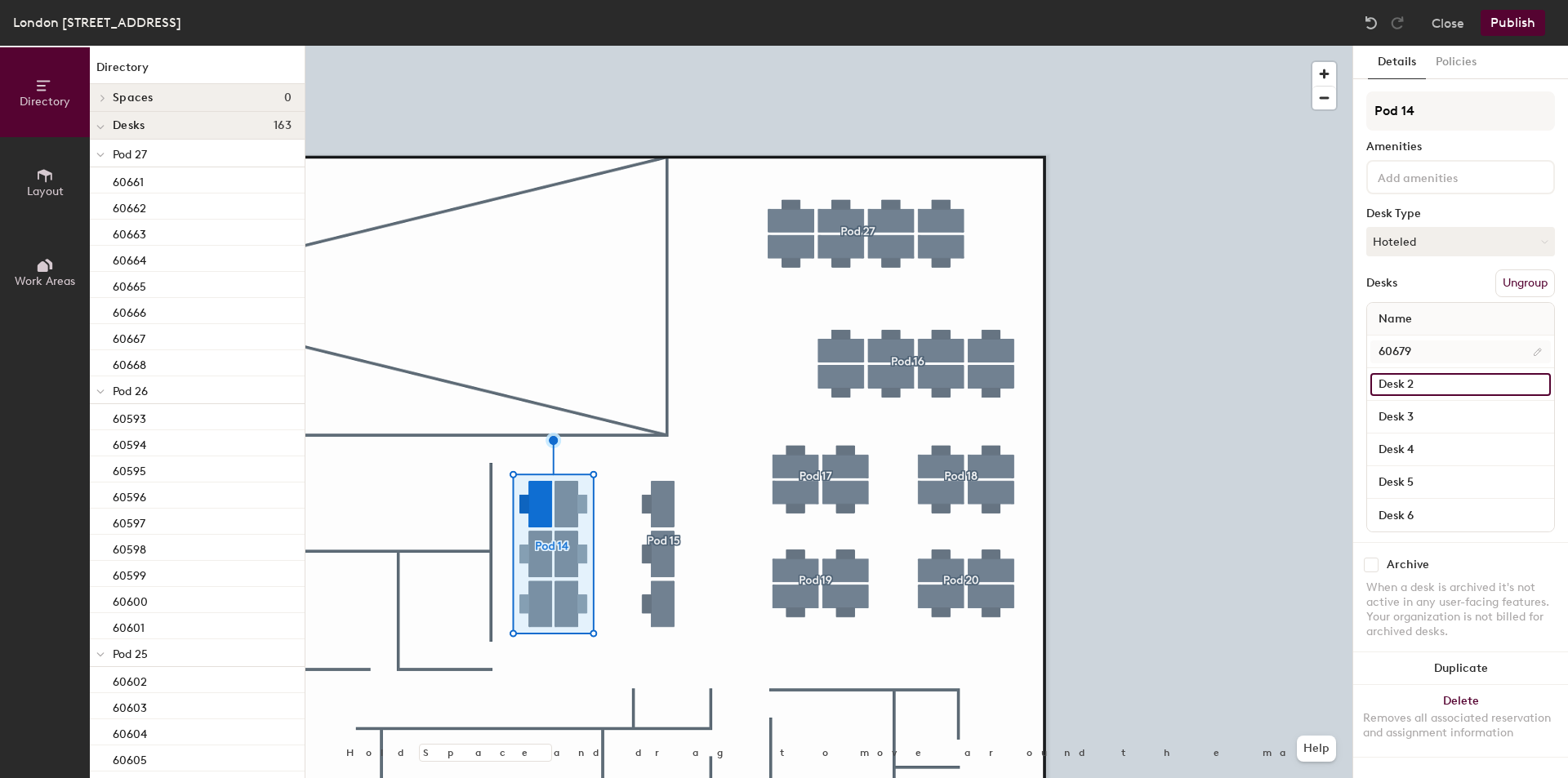
paste input "606"
type input "60674"
paste input "606"
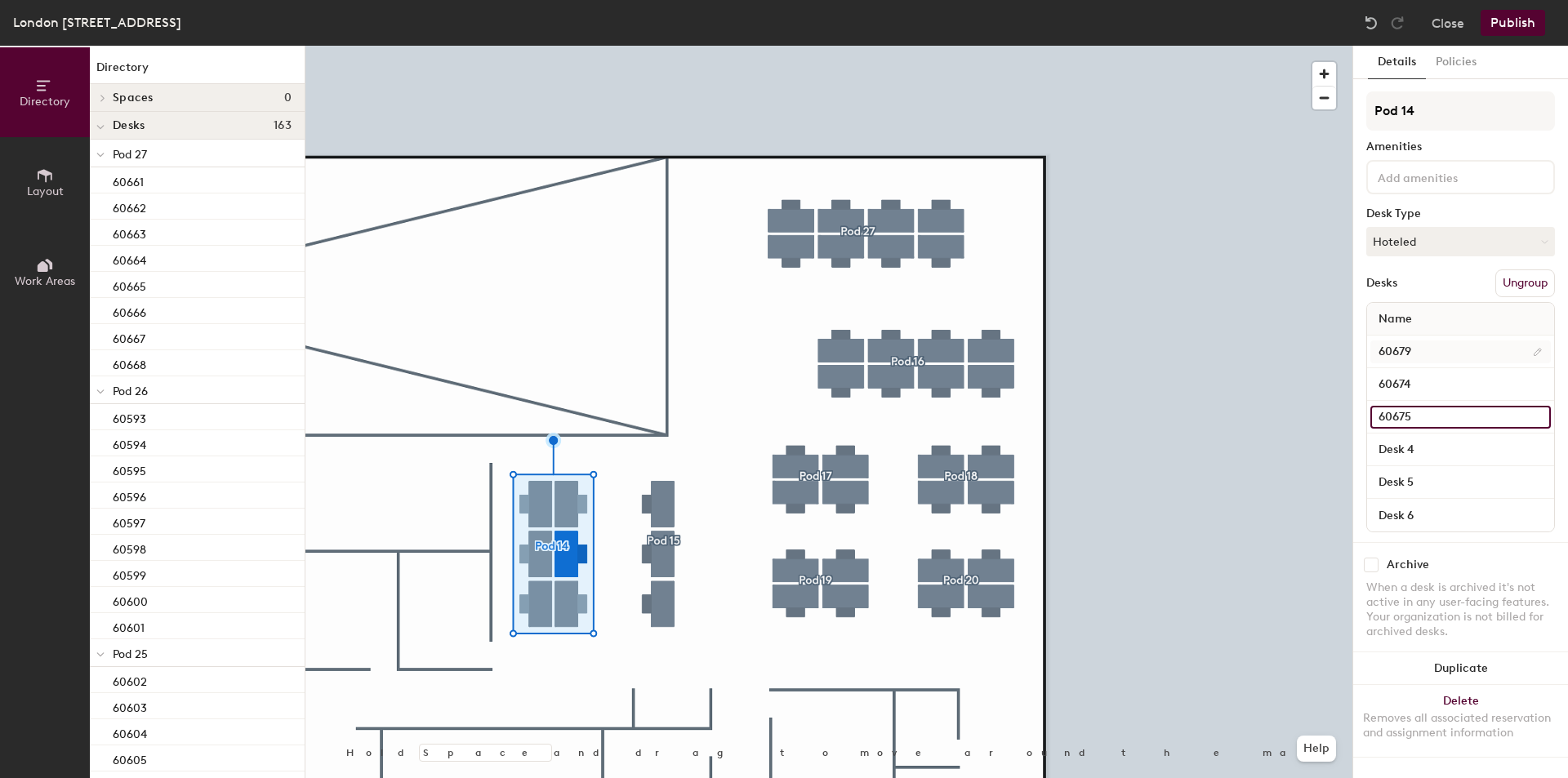
type input "60675"
paste input "606"
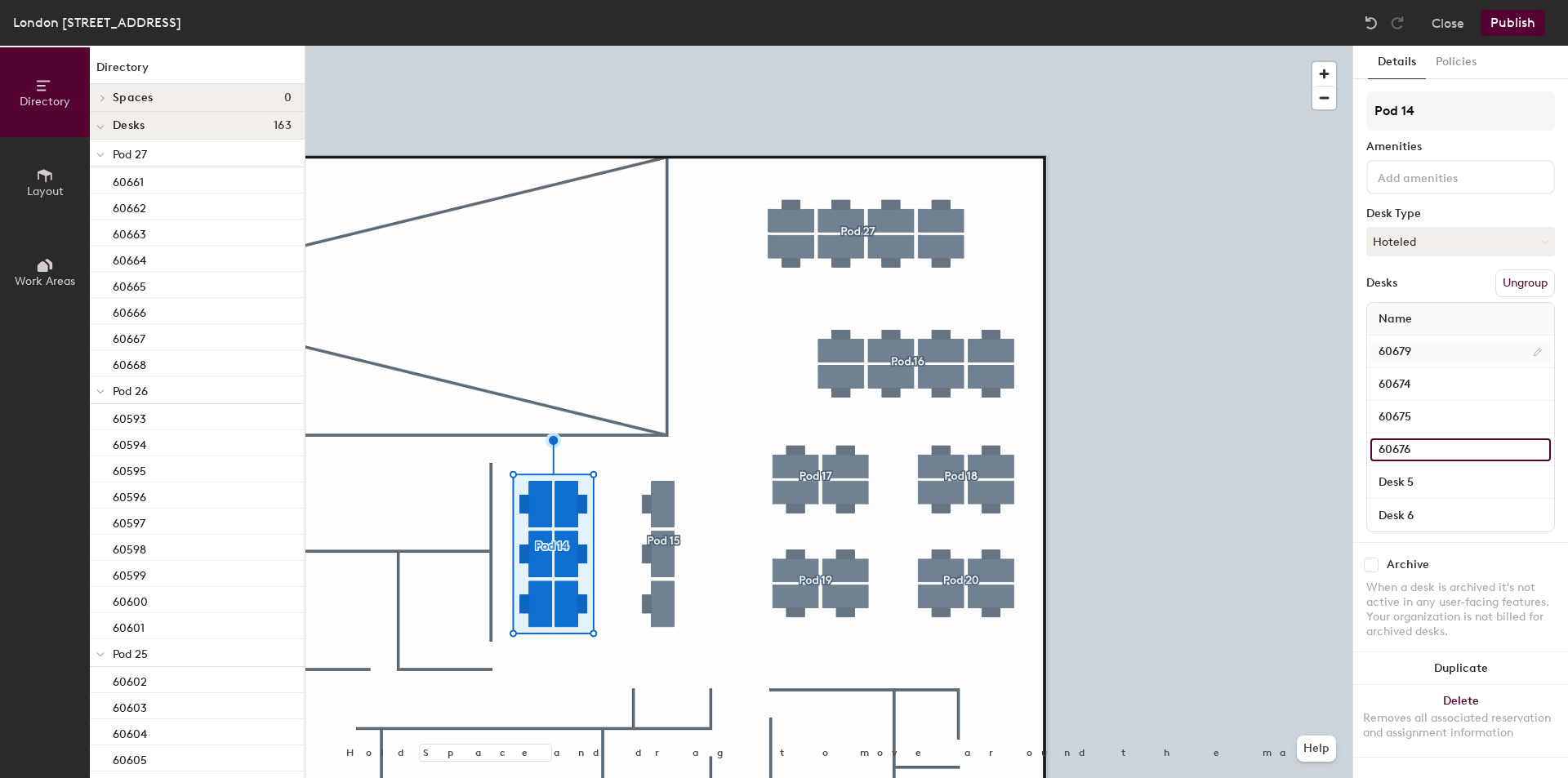
type input "60676"
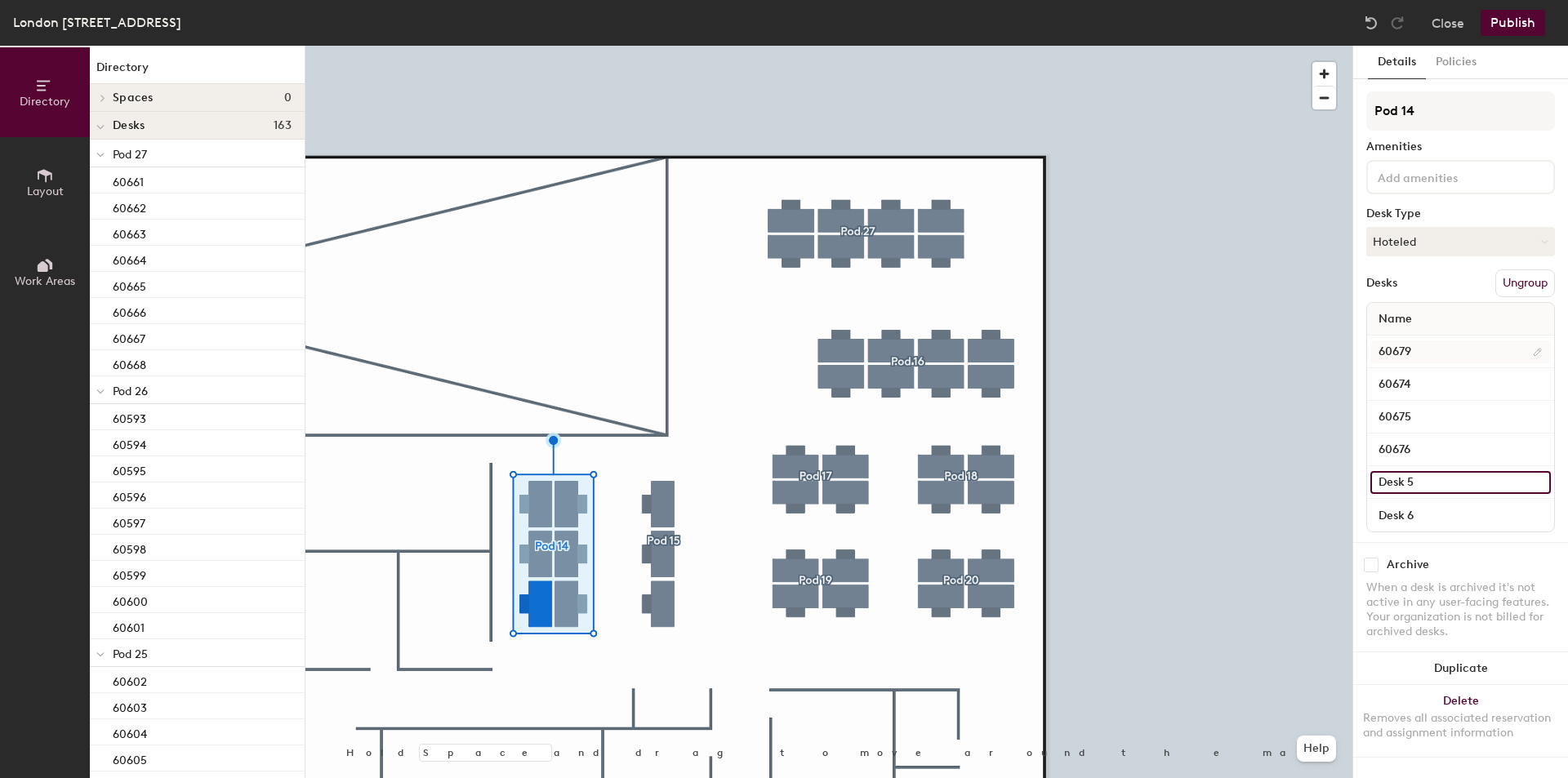
paste input "606"
type input "60677"
paste input "60"
type input "60678"
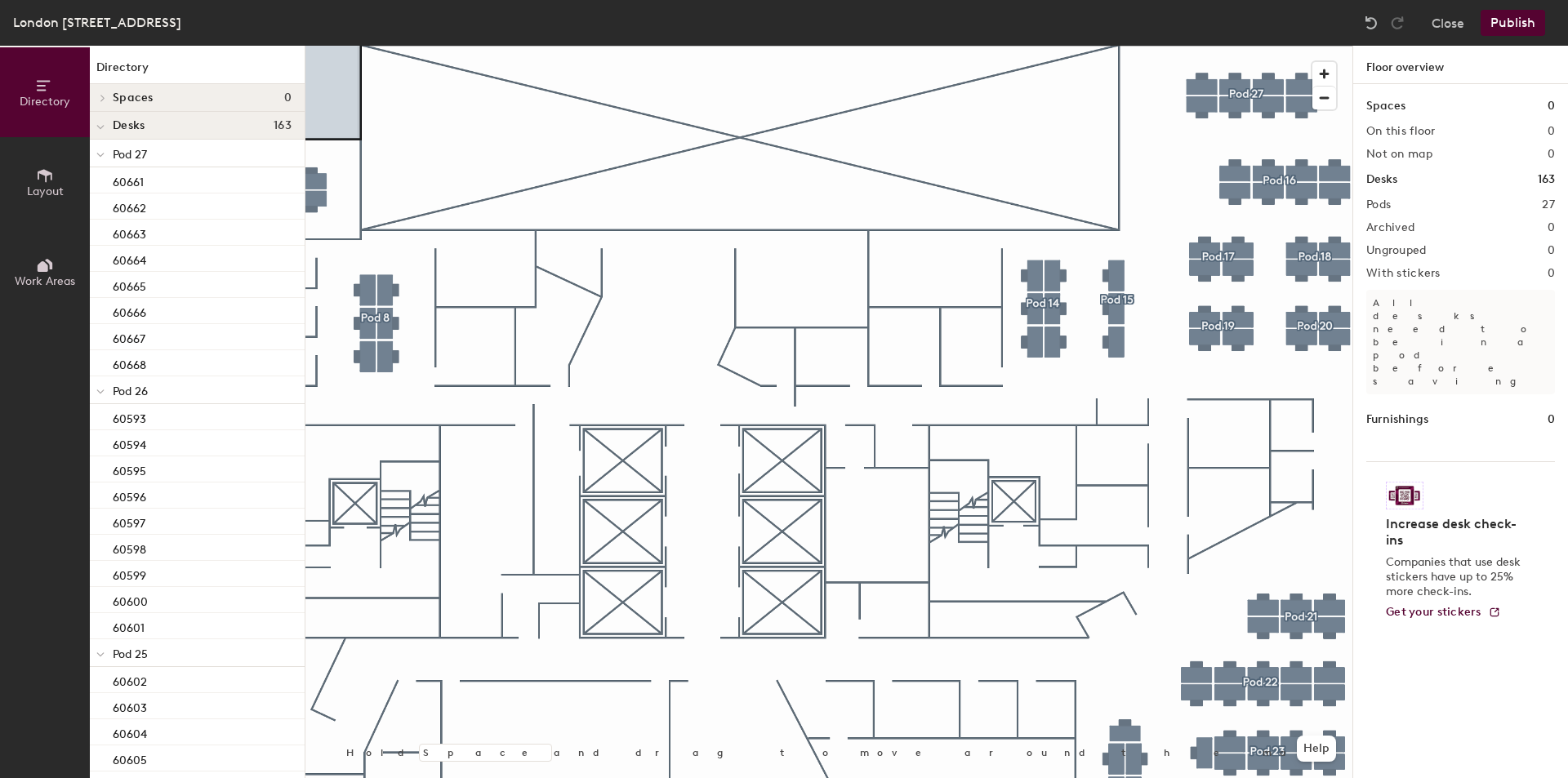
click at [1522, 26] on button "Publish" at bounding box center [1512, 23] width 65 height 27
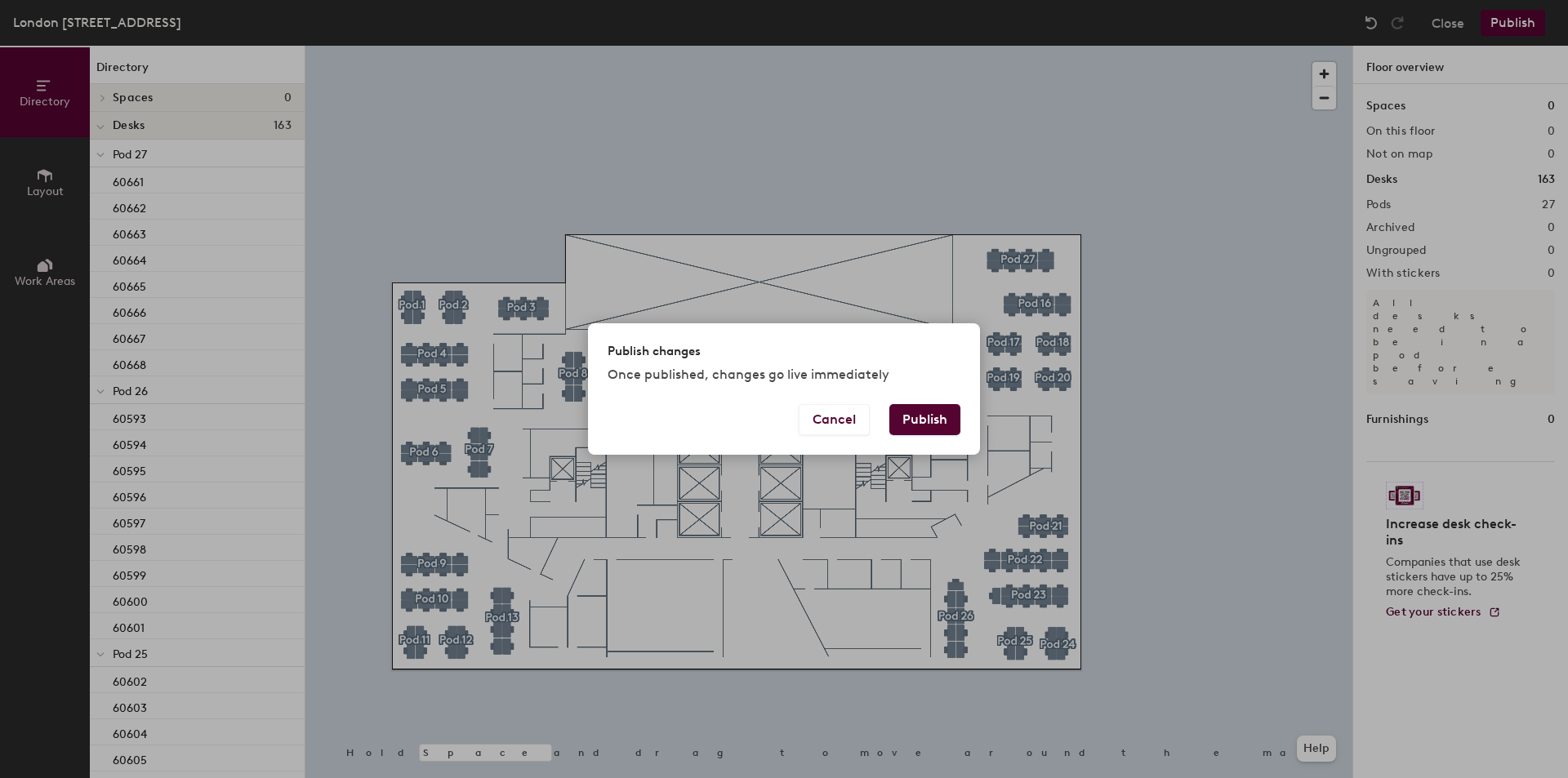
click at [928, 422] on button "Publish" at bounding box center [924, 419] width 71 height 31
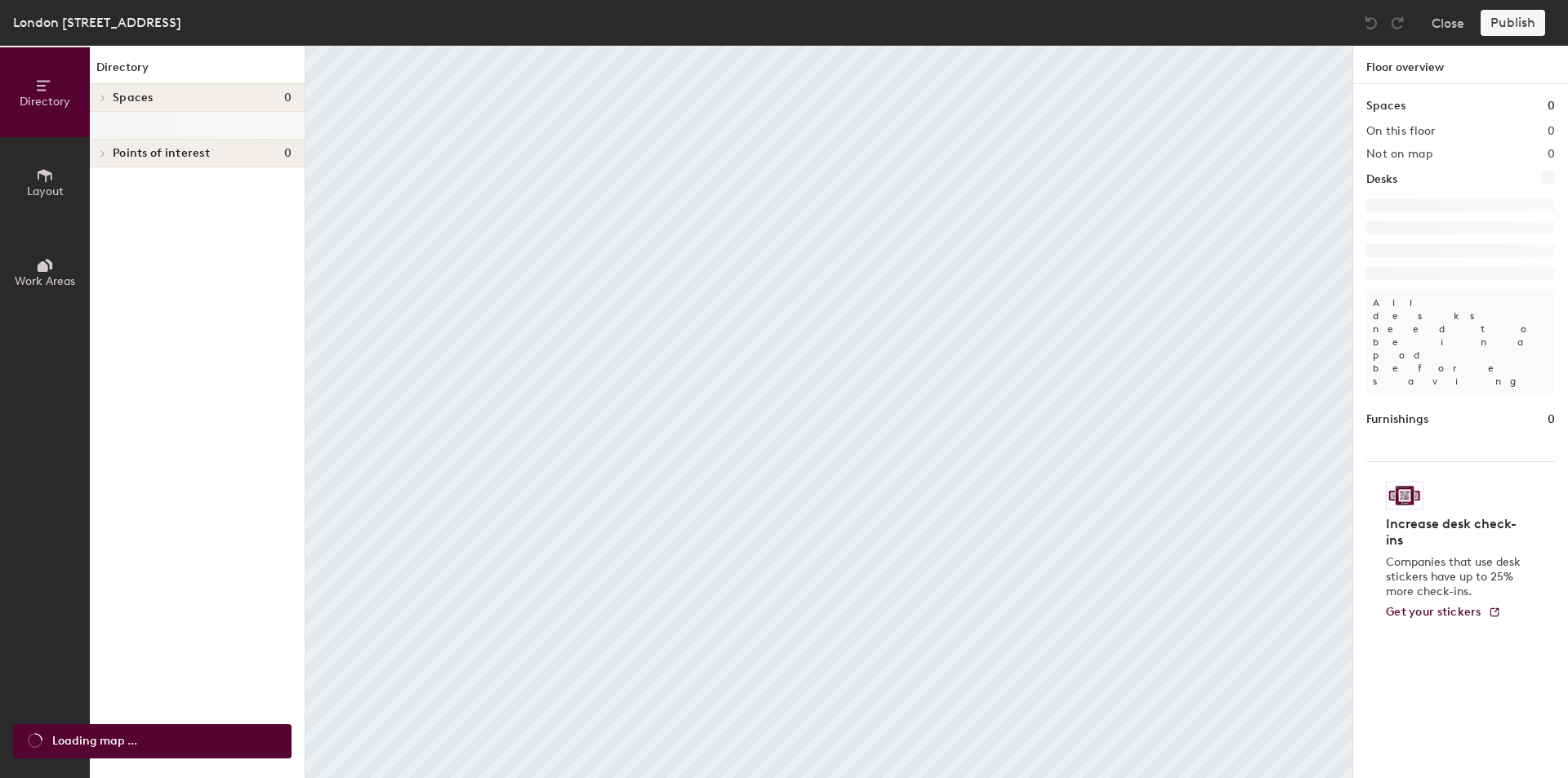
click at [60, 190] on span "Layout" at bounding box center [45, 192] width 37 height 14
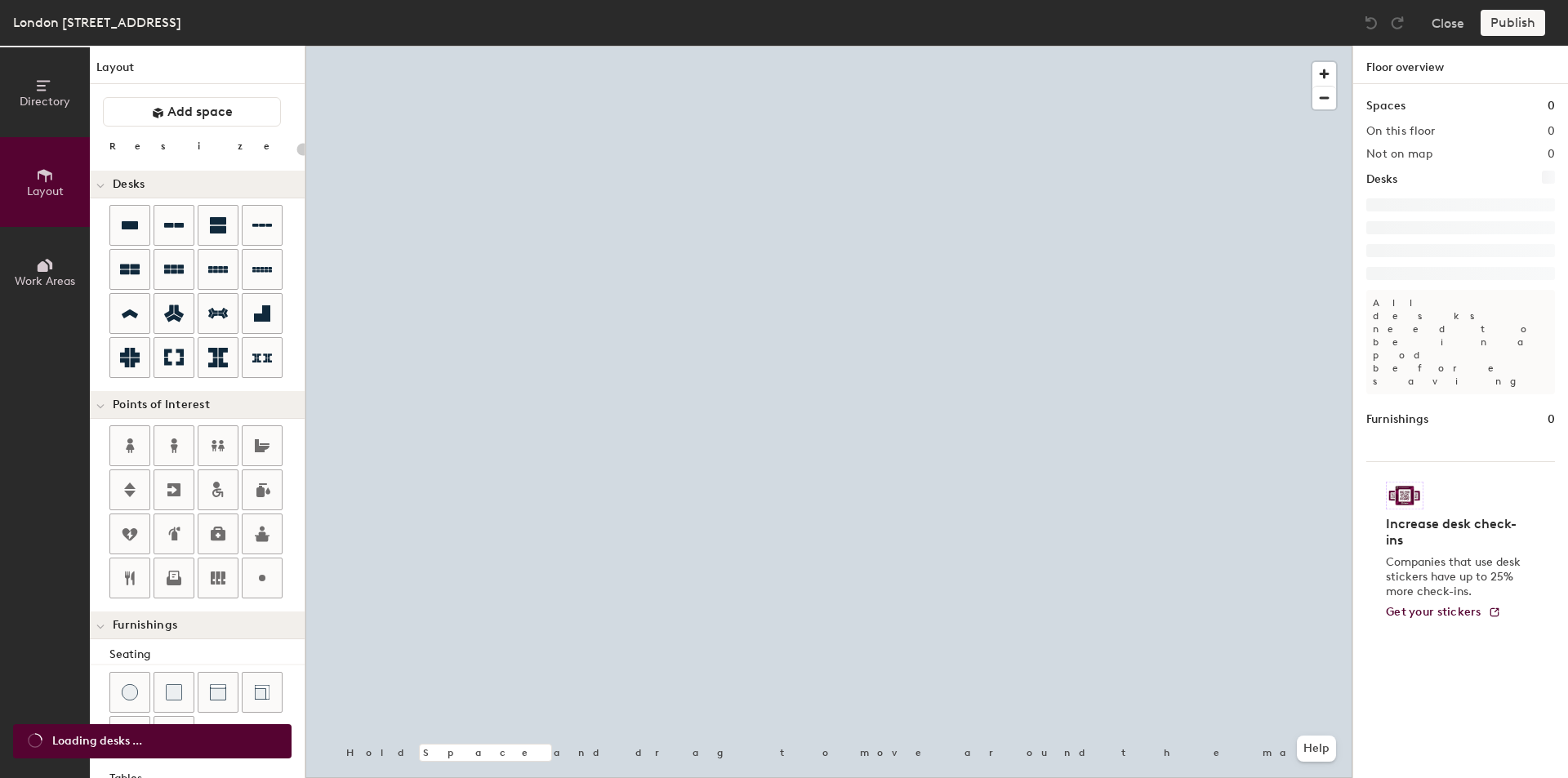
scroll to position [253, 0]
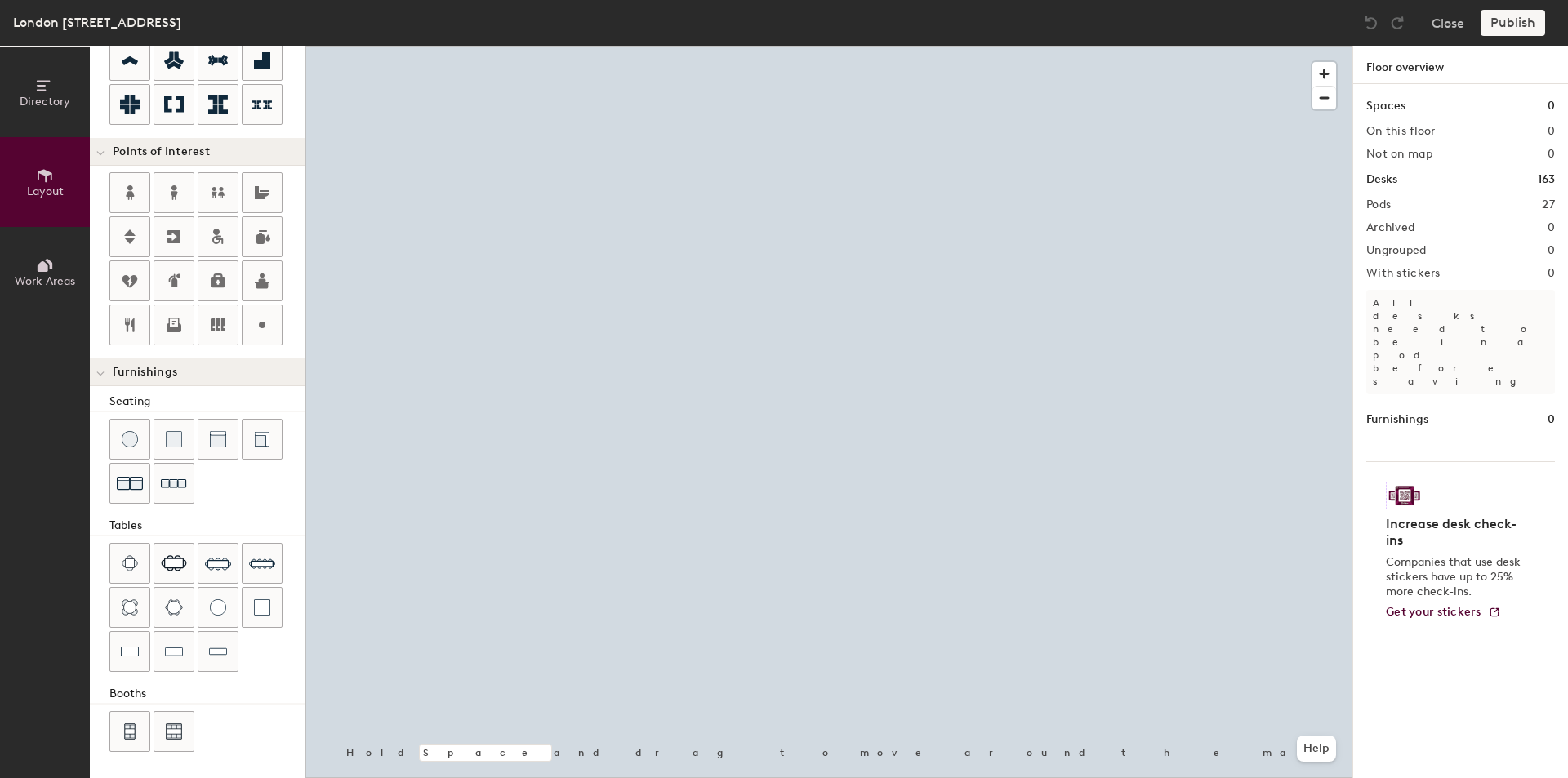
type input "20"
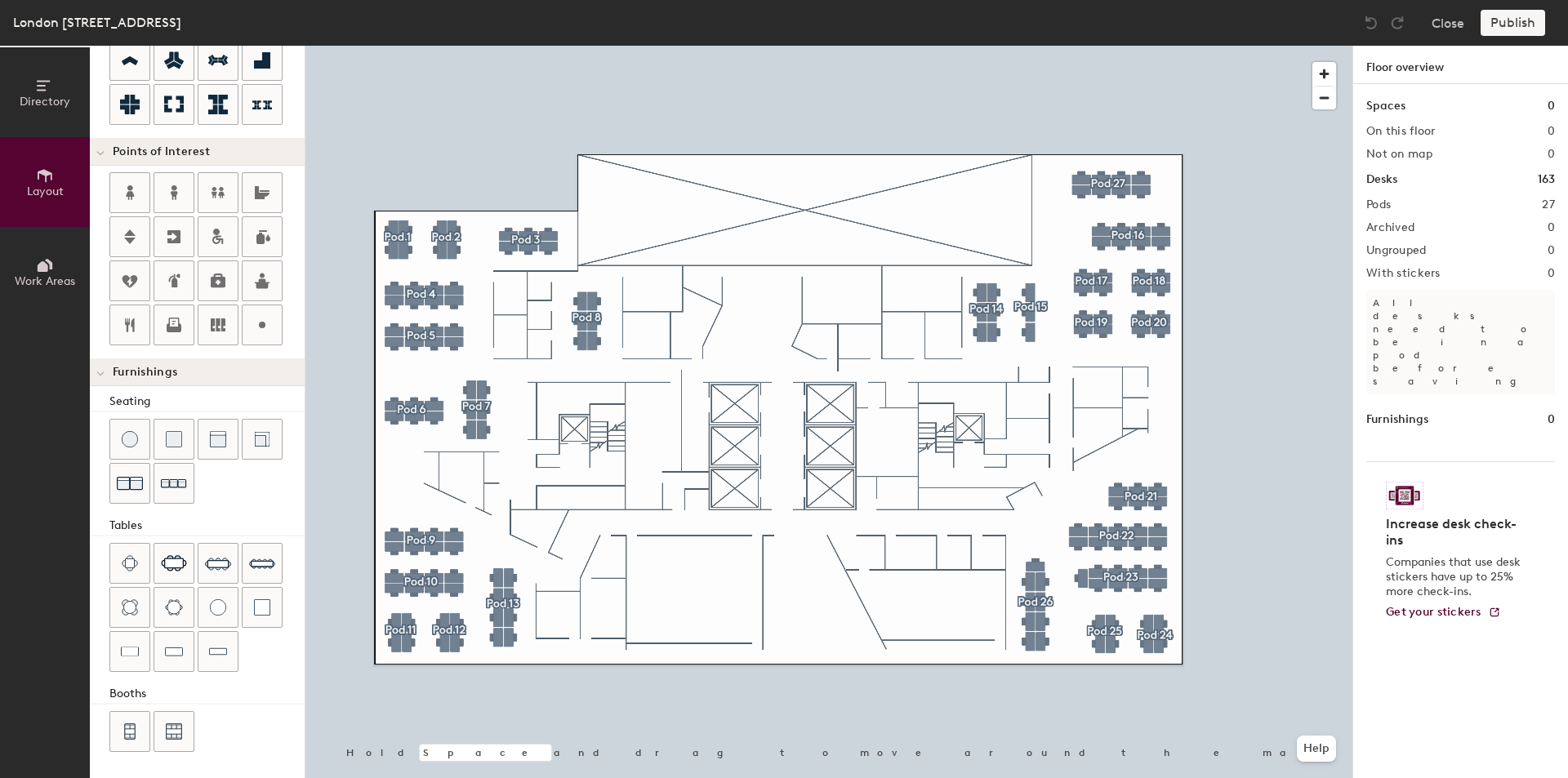
click at [821, 46] on div at bounding box center [828, 46] width 1046 height 0
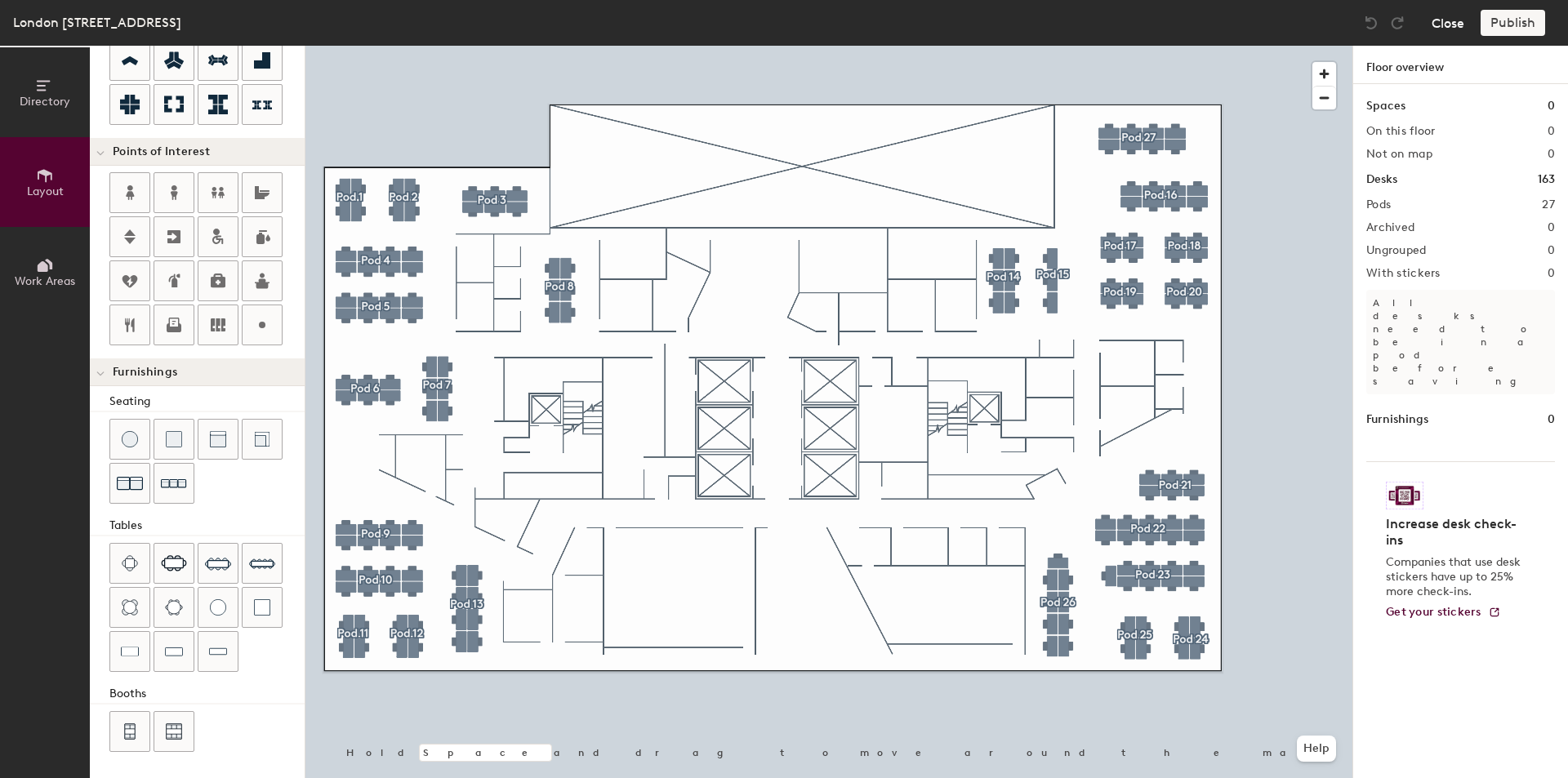
click at [1445, 27] on button "Close" at bounding box center [1448, 23] width 32 height 27
type input "20"
